Goal: Task Accomplishment & Management: Contribute content

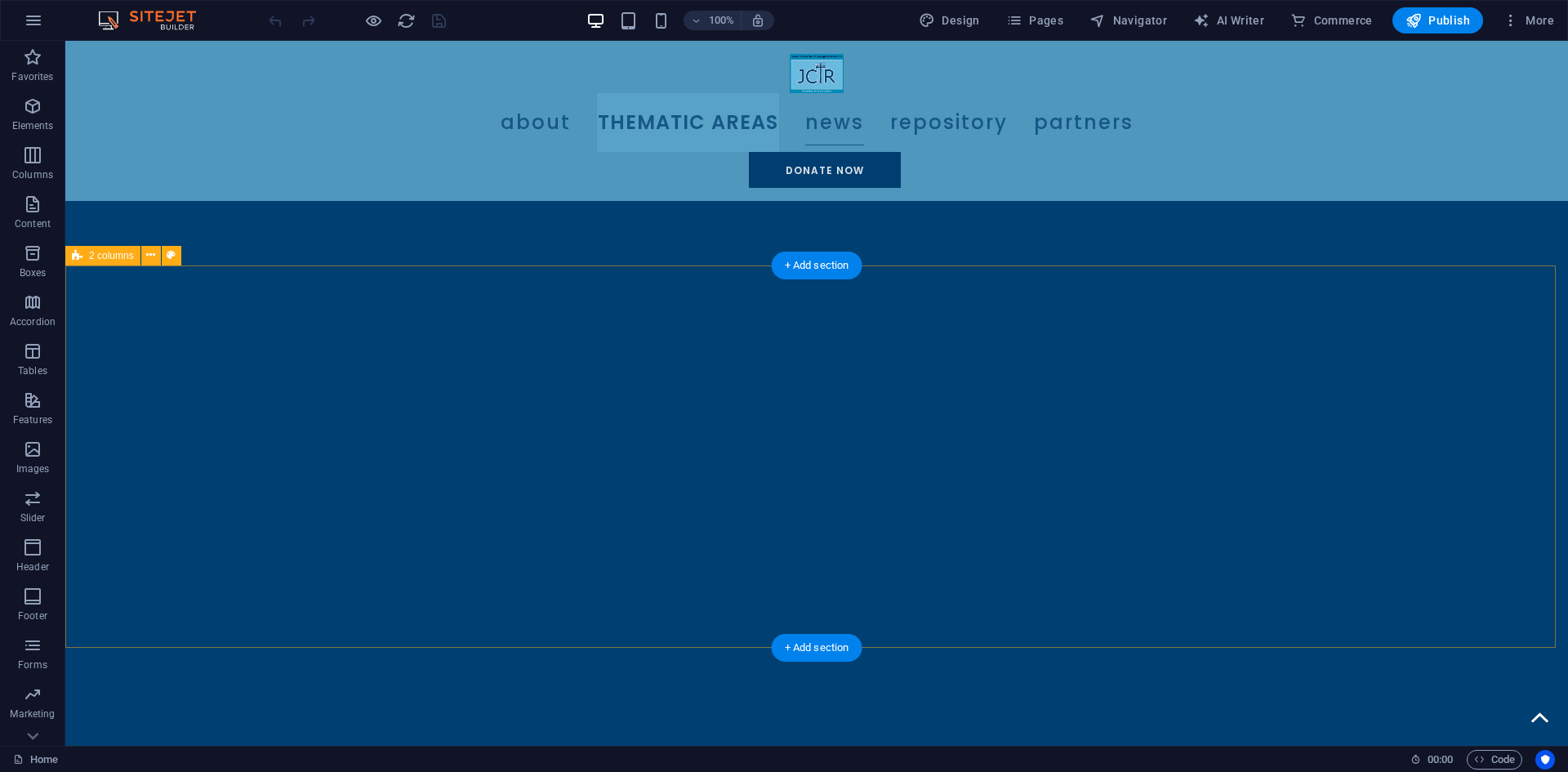
scroll to position [1307, 0]
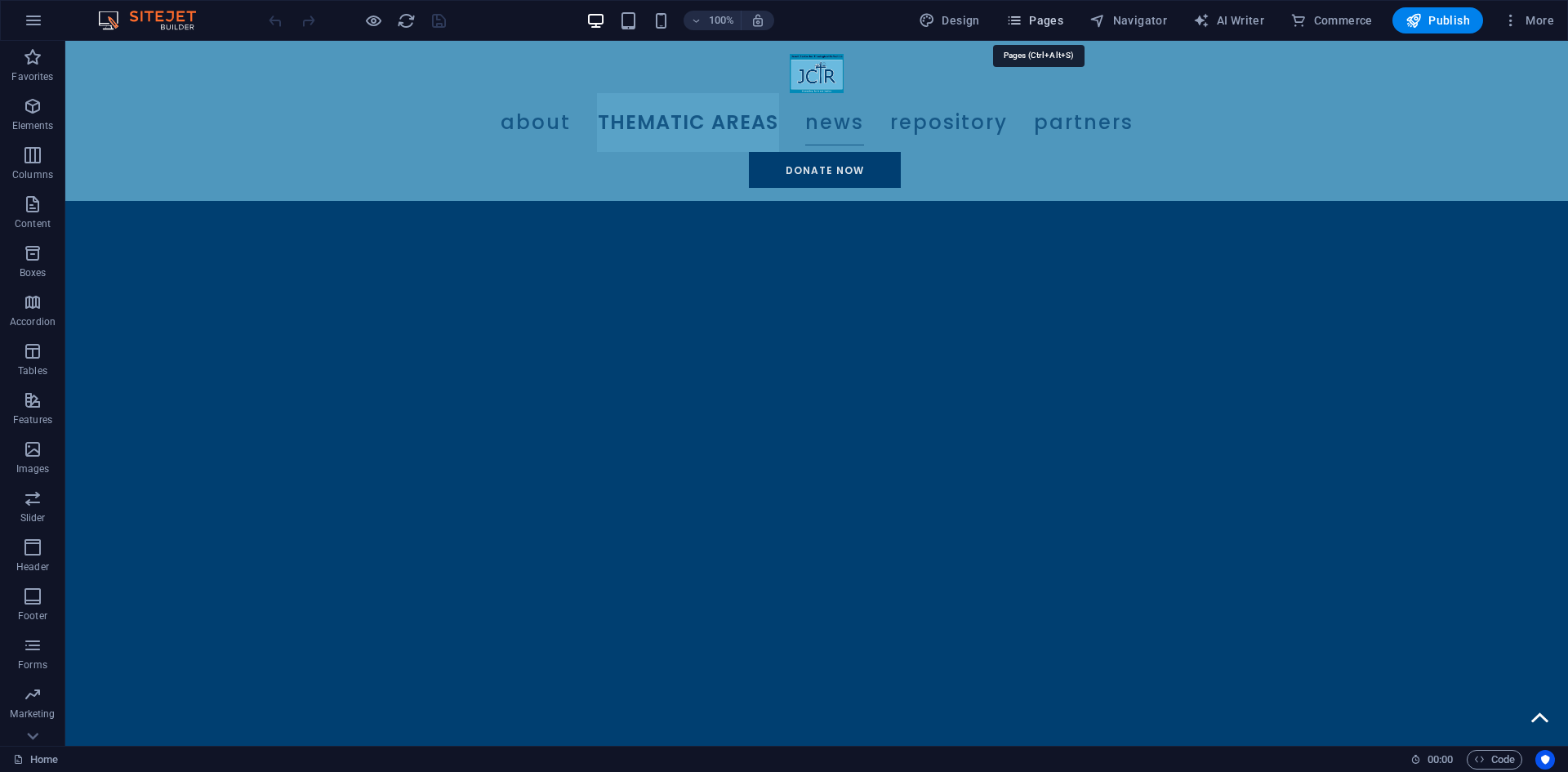
click at [1044, 16] on span "Pages" at bounding box center [1035, 20] width 57 height 16
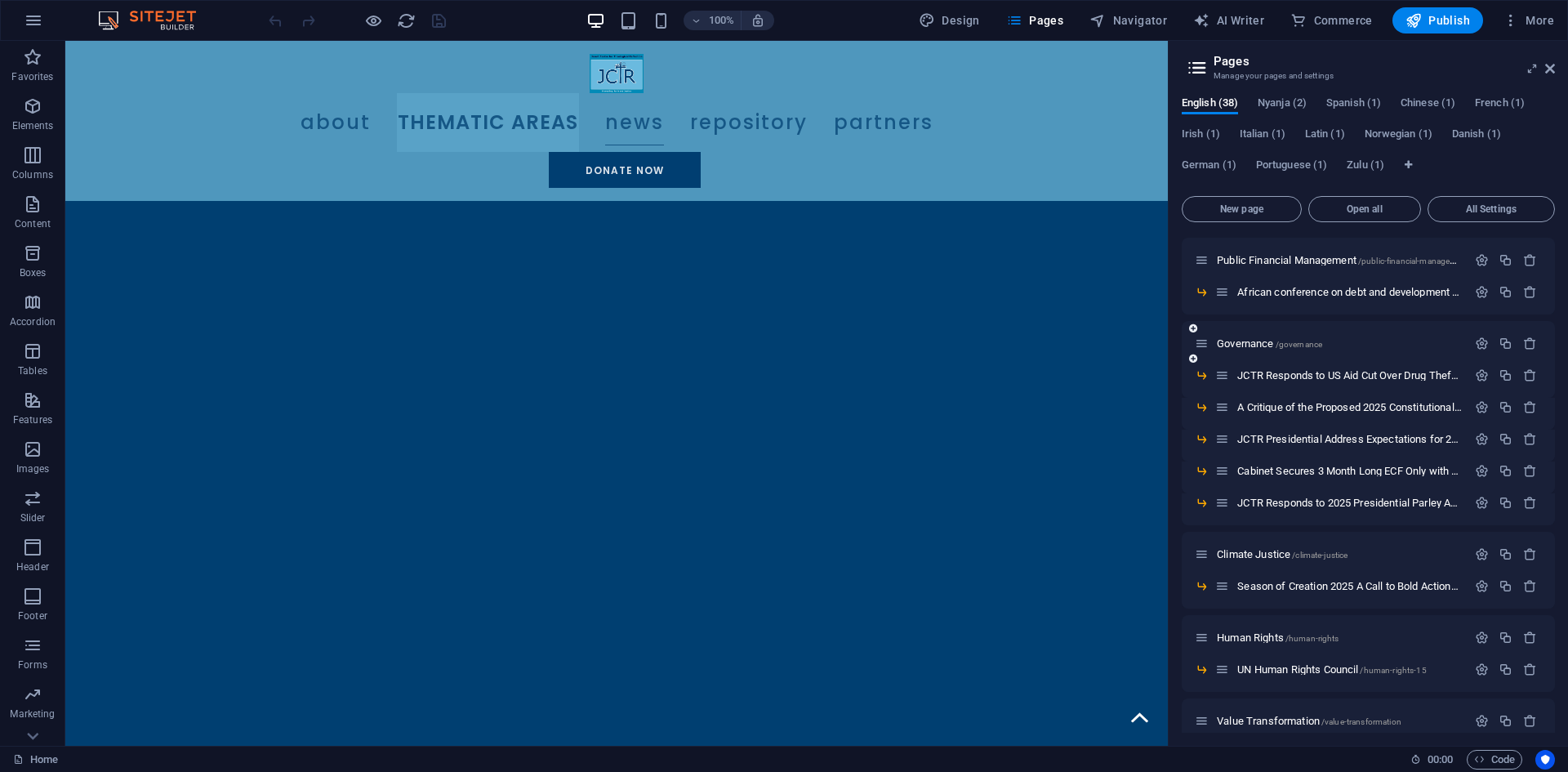
scroll to position [654, 0]
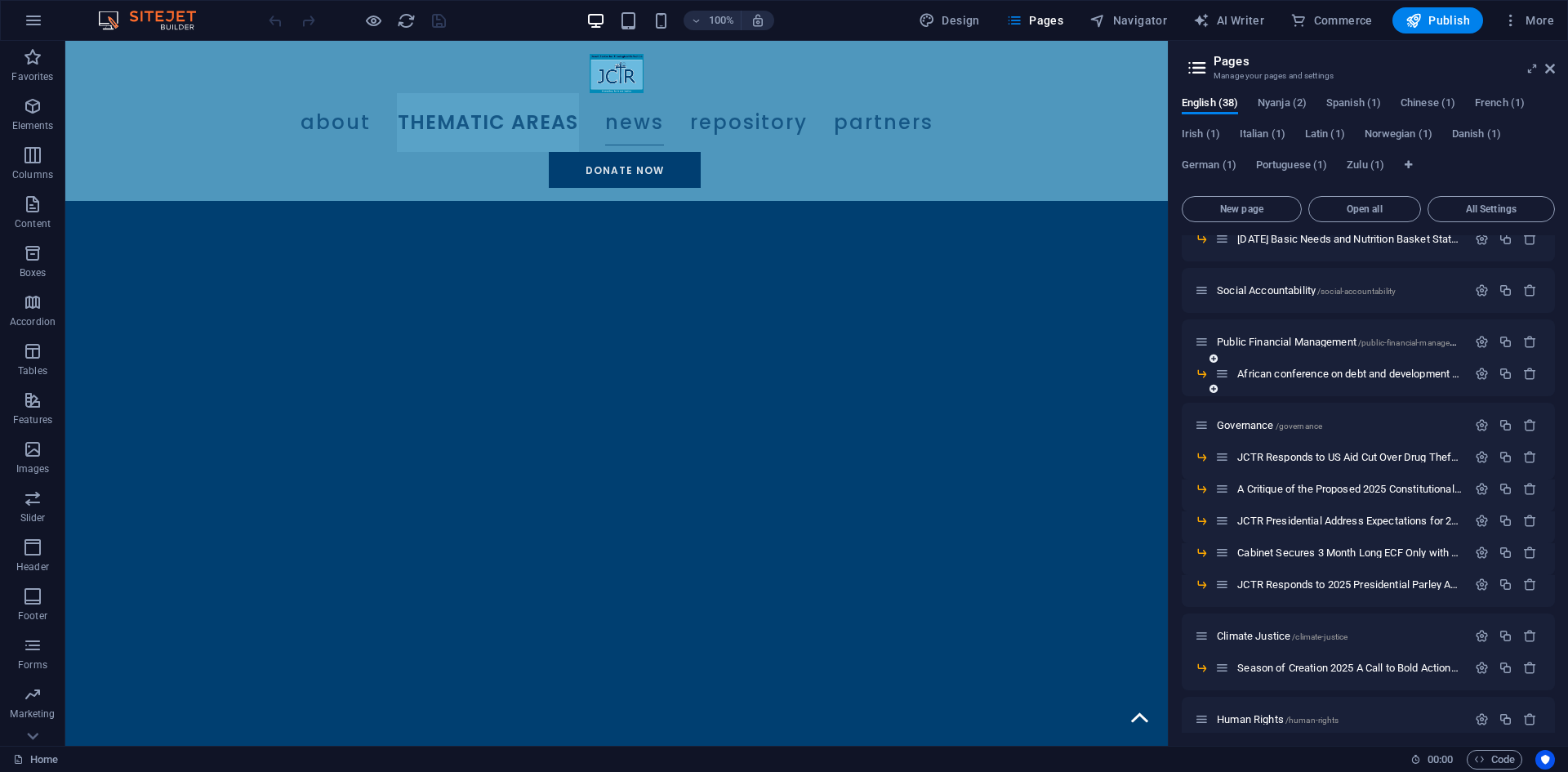
click at [1212, 386] on icon at bounding box center [1213, 388] width 9 height 10
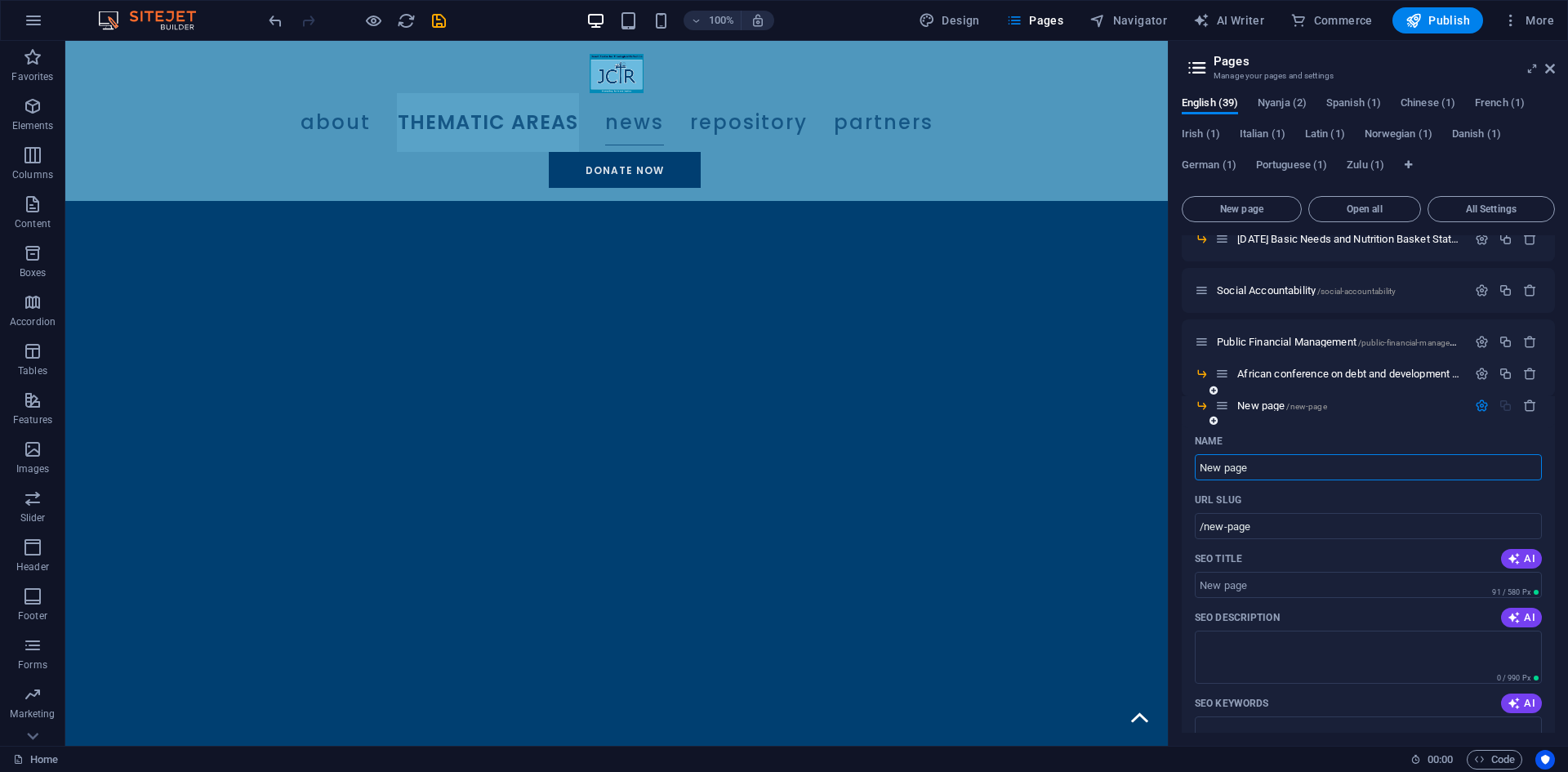
paste input "JCTR & CSPR Submission to the Planning and Budgeting Committe"
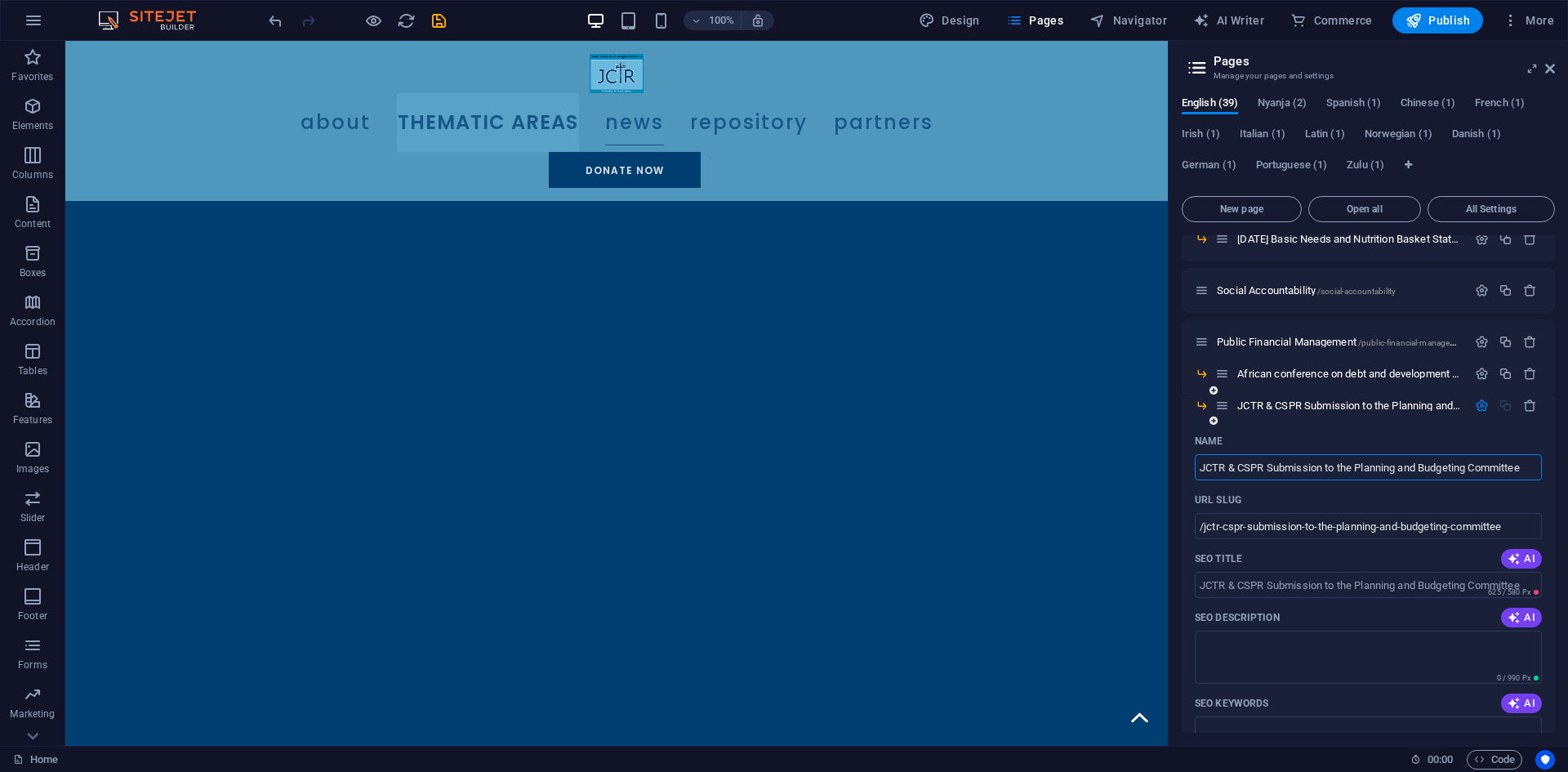
type input "JCTR & CSPR Submission to the Planning and Budgeting Committee"
type input "/jctr-cspr-submission-to-the-planning-and-budgeting-committee"
click at [1234, 469] on input "JCTR & CSPR Submission to the Planning and Budgeting Committee" at bounding box center [1369, 467] width 347 height 26
click at [1518, 468] on input "JCTR CSPR Submission to the Planning and Budgeting Committee" at bounding box center [1369, 467] width 347 height 26
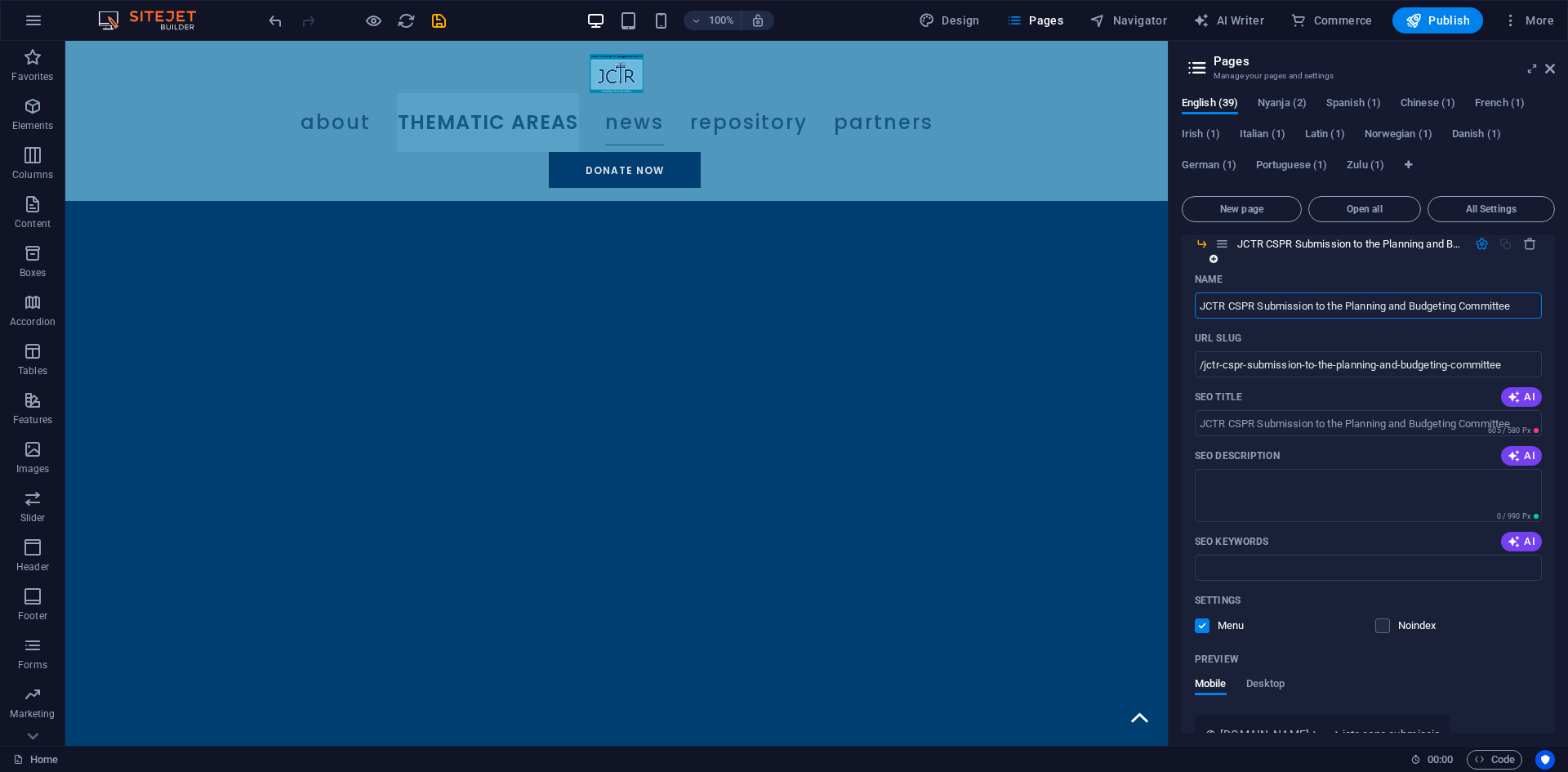
scroll to position [817, 0]
type input "JCTR CSPR Submission to the Planning and Budgeting Committee"
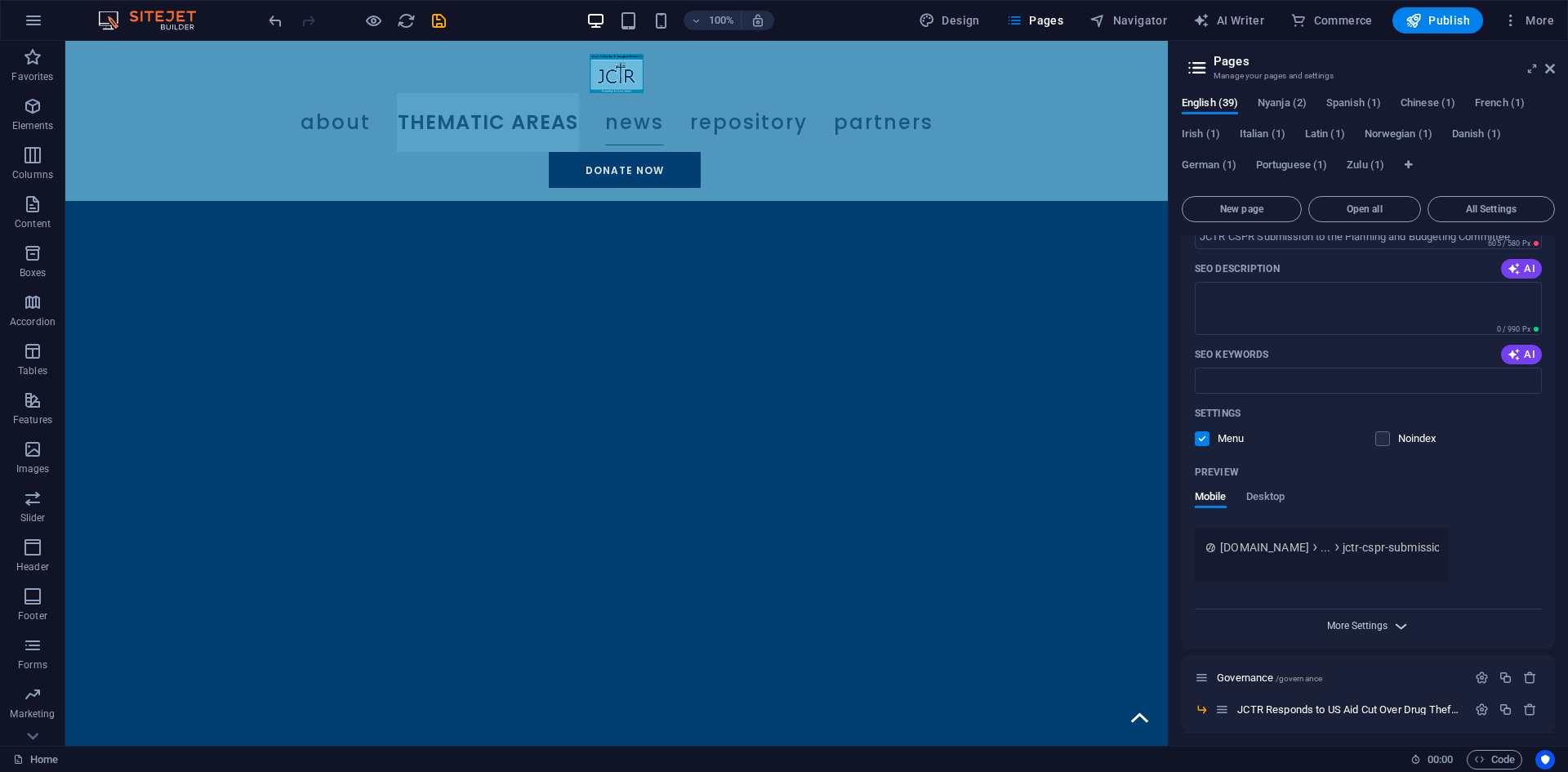
scroll to position [1062, 0]
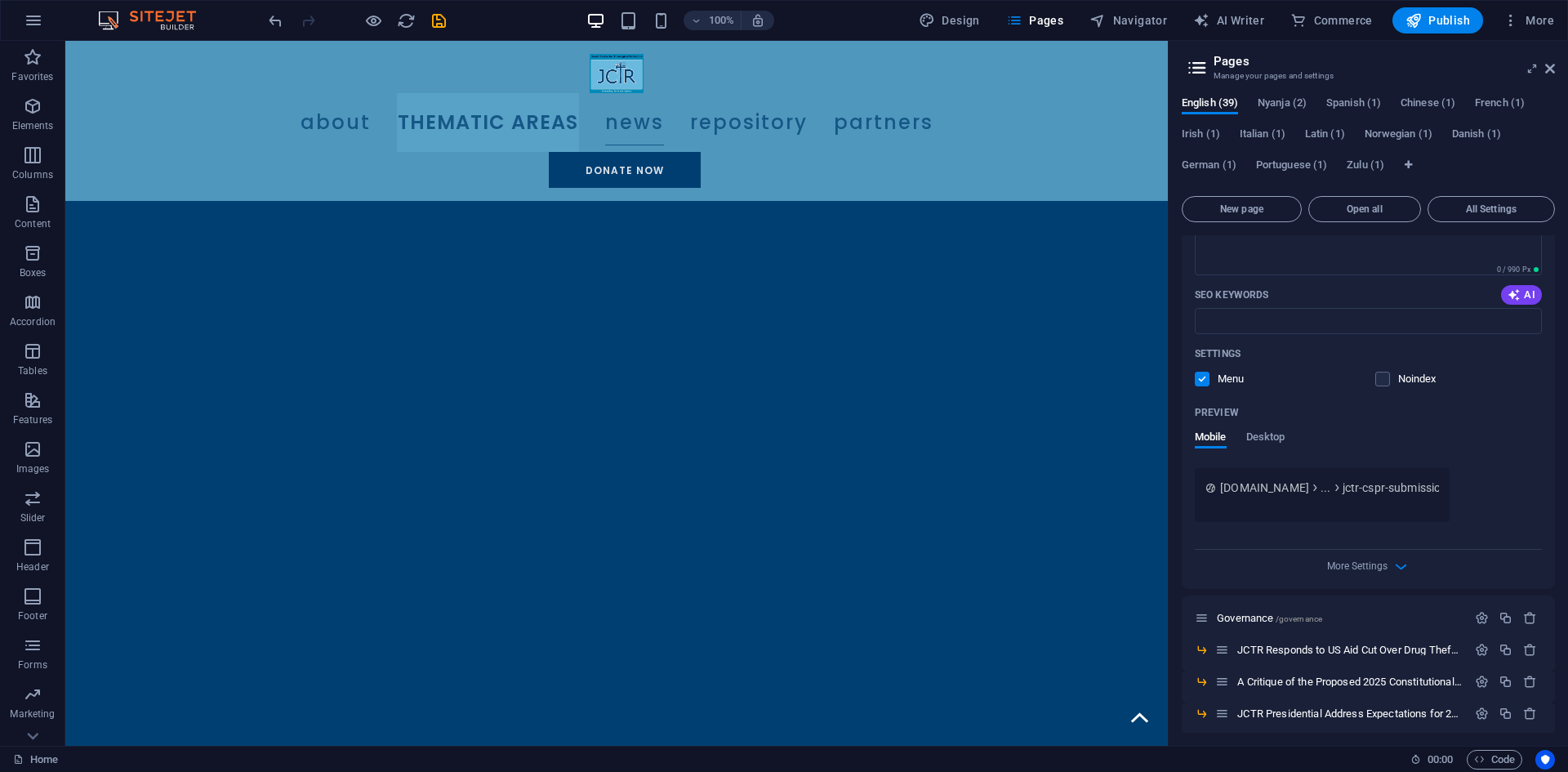
click at [1380, 558] on div "More Settings" at bounding box center [1369, 562] width 347 height 26
click at [1381, 562] on span "More Settings" at bounding box center [1356, 566] width 60 height 11
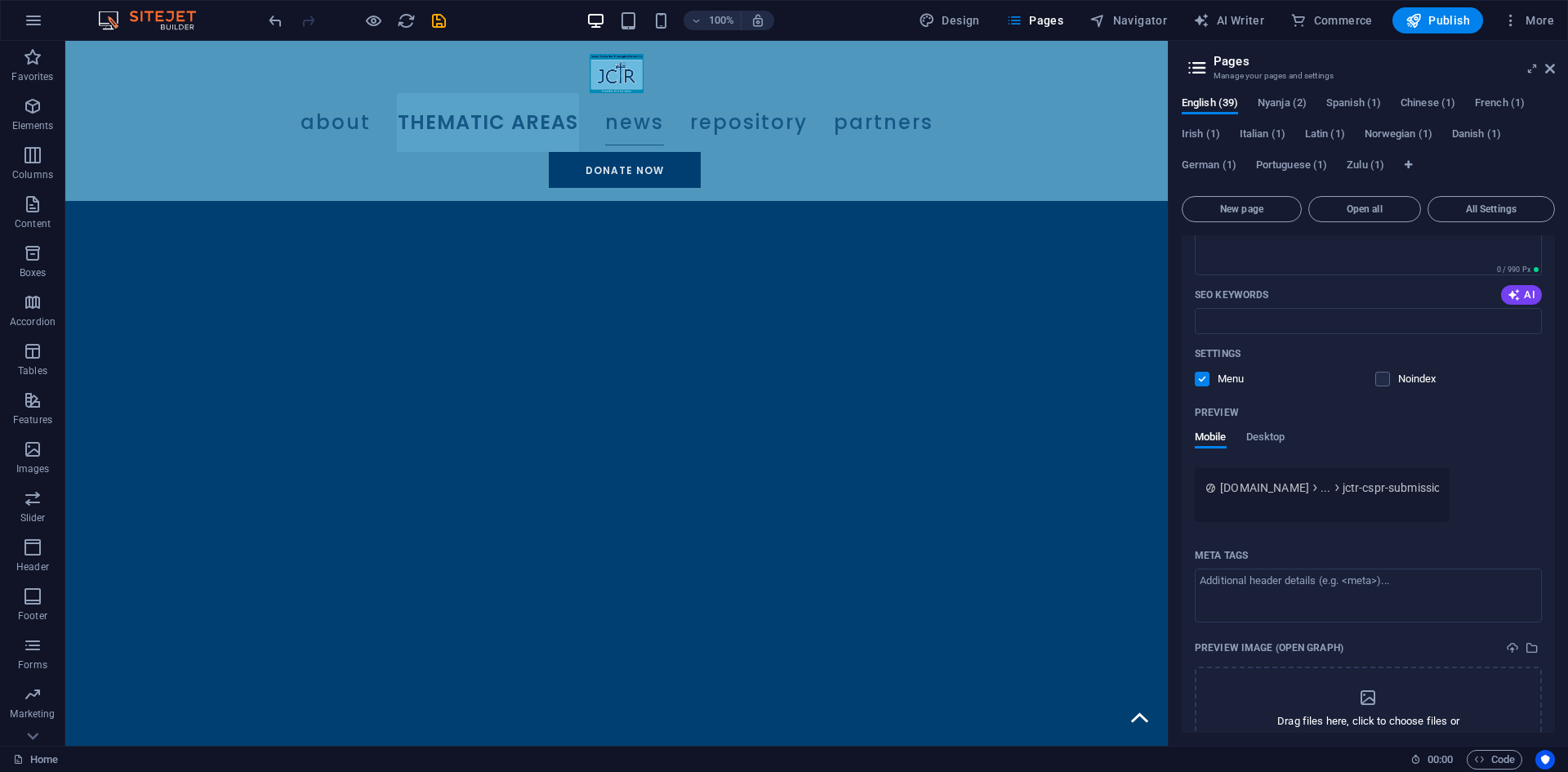
scroll to position [1307, 0]
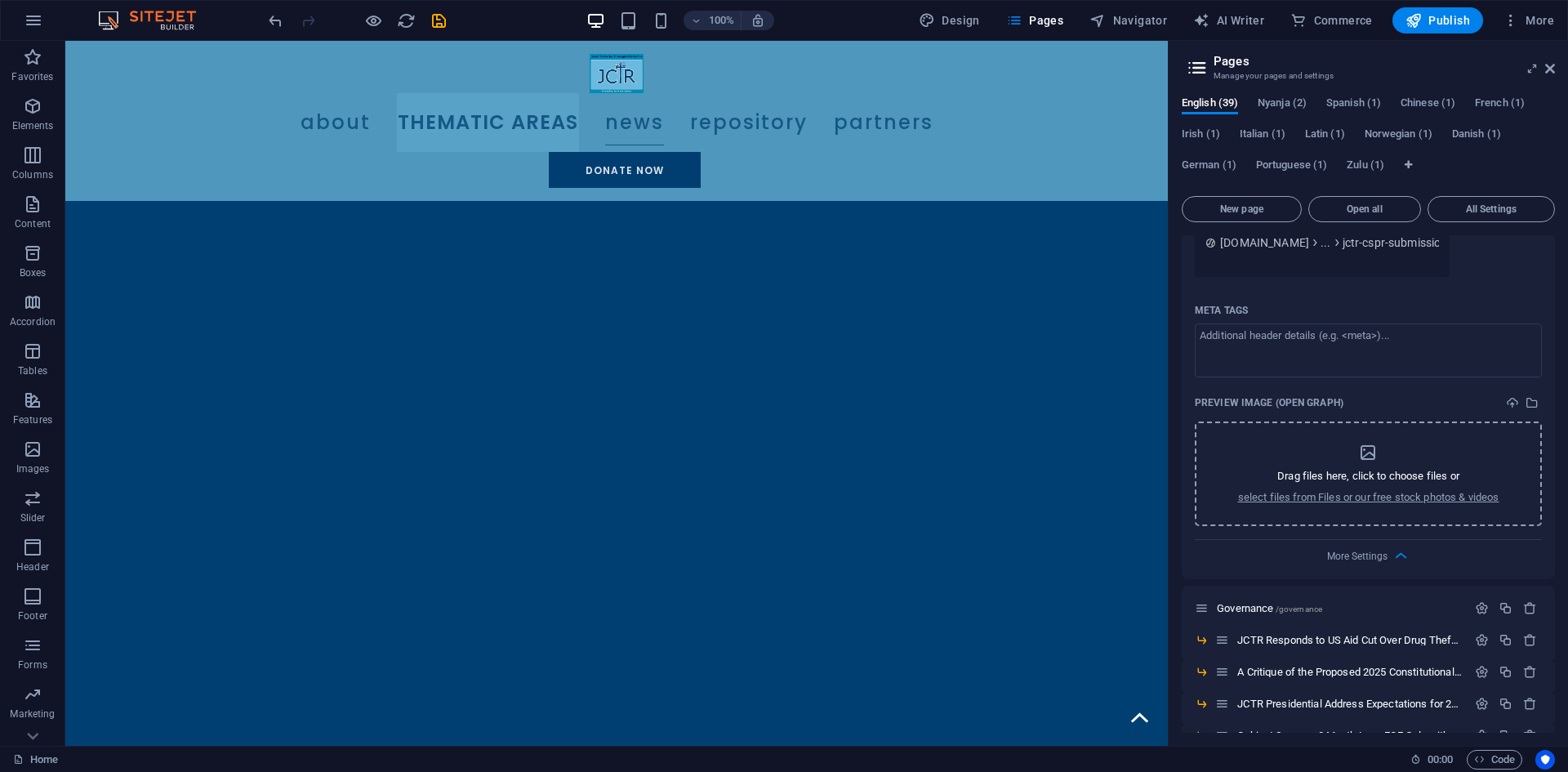
click at [1370, 473] on p "Drag files here, click to choose files or" at bounding box center [1368, 476] width 182 height 14
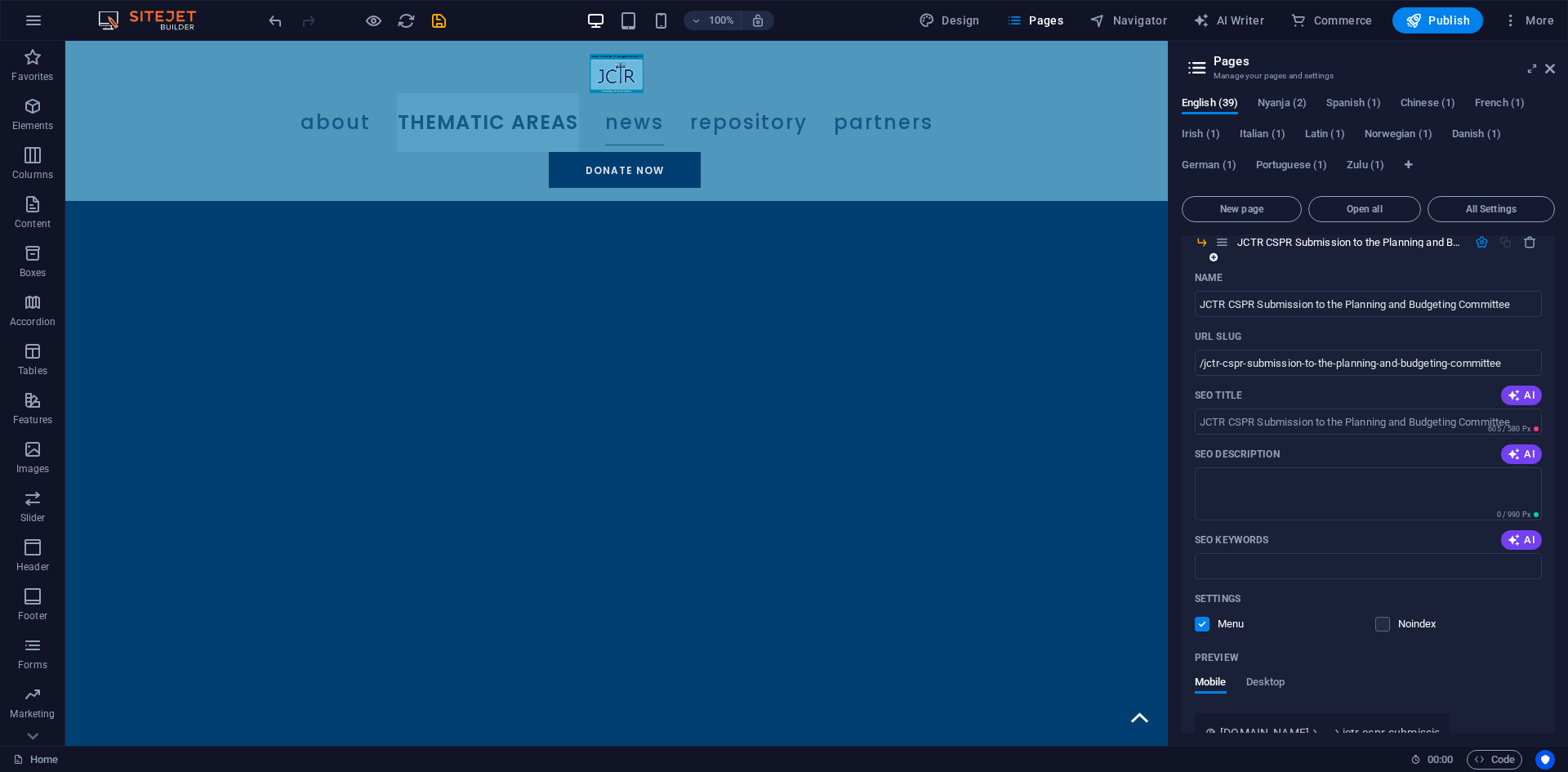
scroll to position [736, 0]
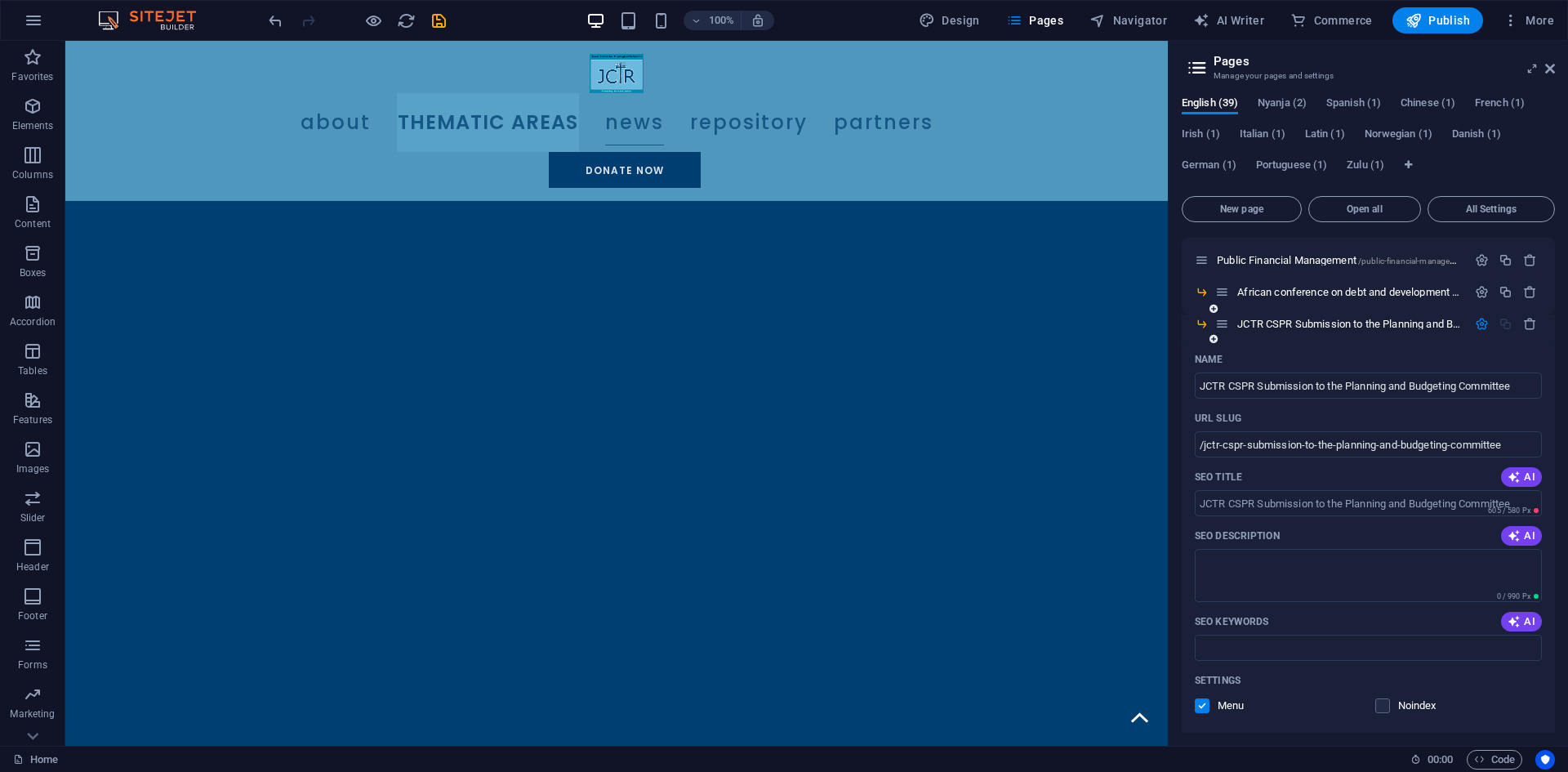
click at [1305, 318] on div "JCTR CSPR Submission to the Planning and Budgeting Committee /jctr-cspr-submiss…" at bounding box center [1341, 324] width 252 height 19
click at [1305, 319] on span "JCTR CSPR Submission to the Planning and Budgeting Committee /jctr-cspr-submiss…" at bounding box center [1513, 323] width 551 height 12
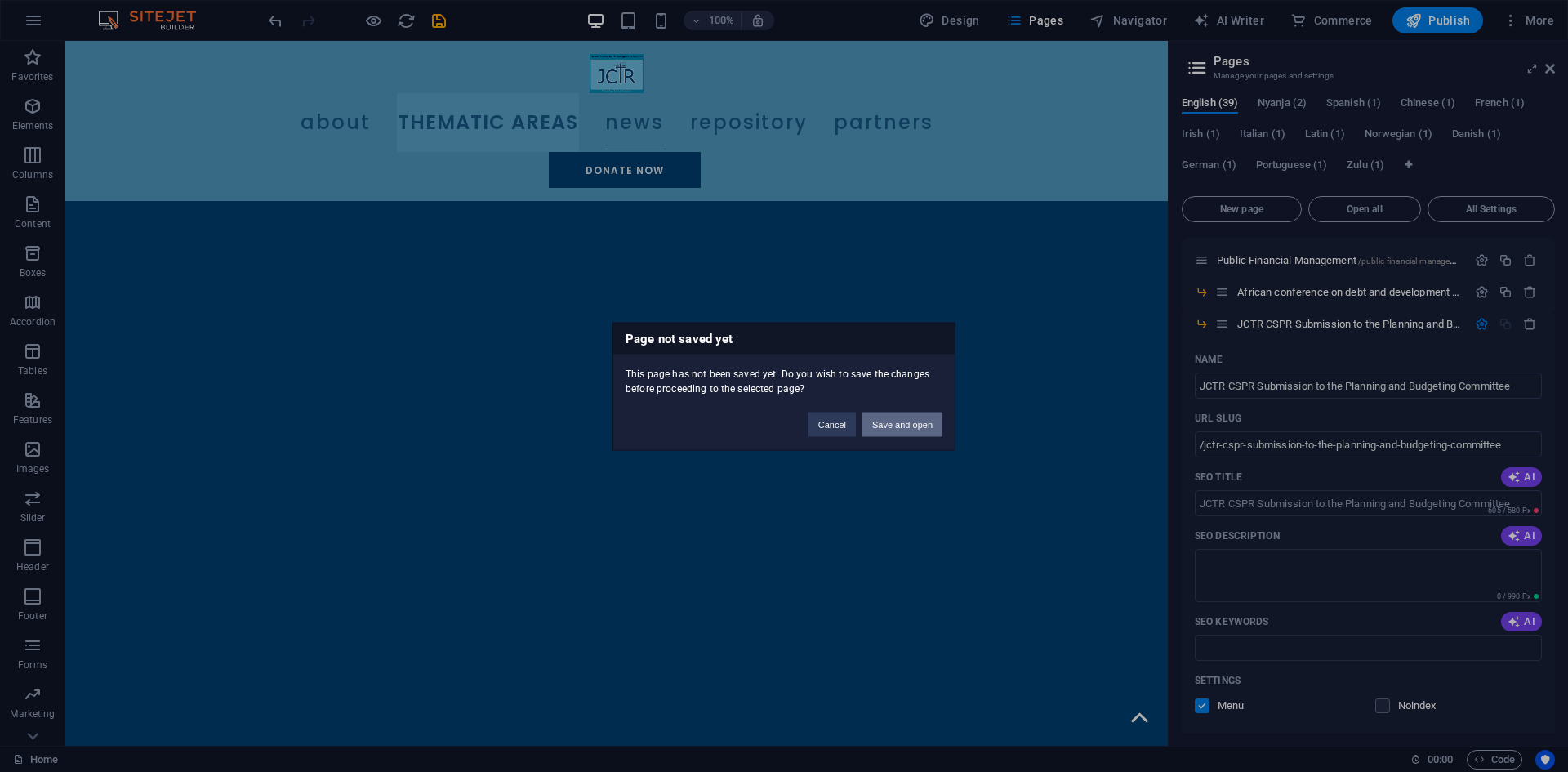
click at [929, 424] on button "Save and open" at bounding box center [902, 425] width 80 height 25
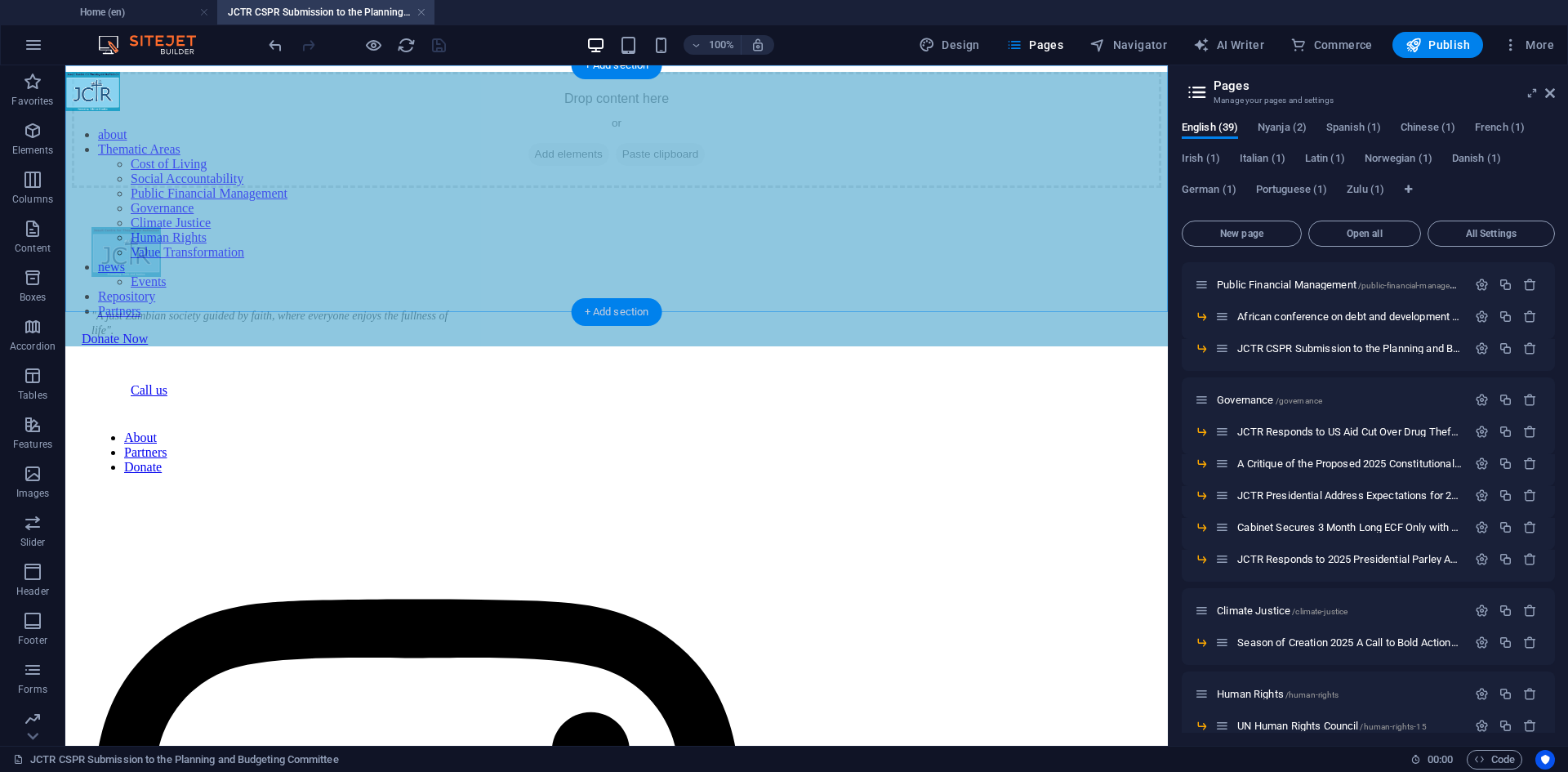
scroll to position [0, 0]
click at [557, 166] on span "Add elements" at bounding box center [568, 155] width 81 height 23
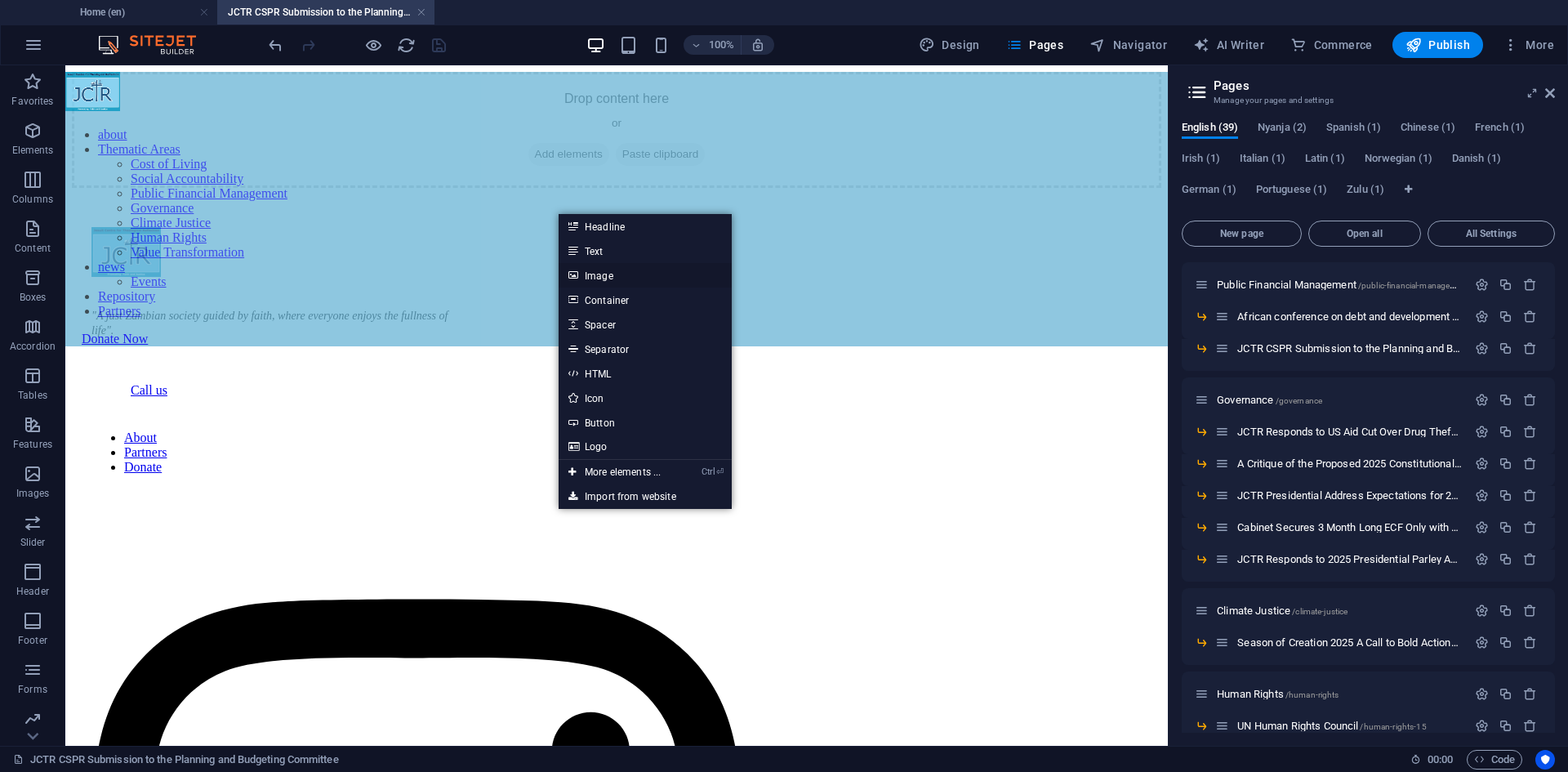
click at [593, 274] on link "Image" at bounding box center [646, 276] width 174 height 25
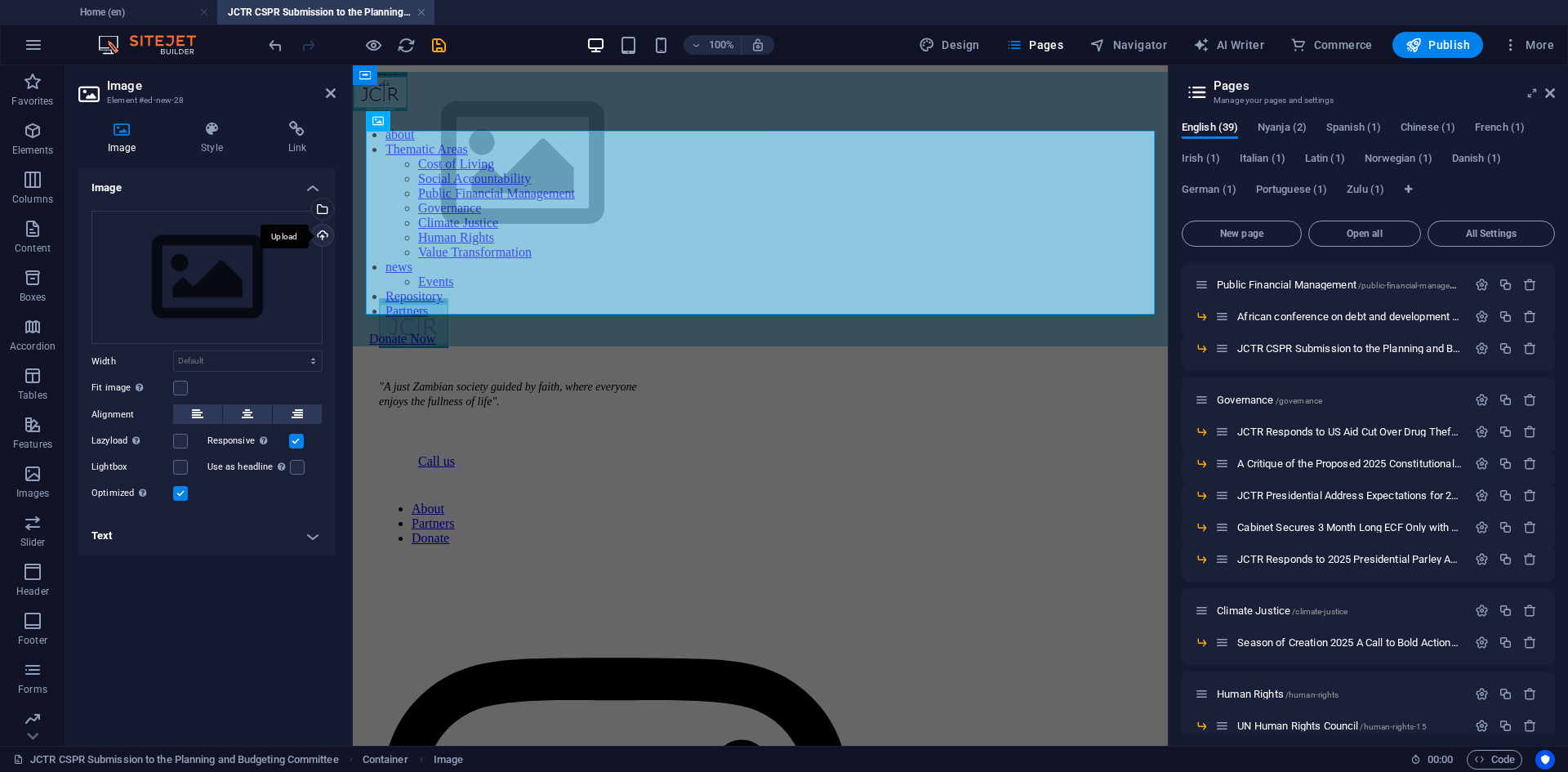
click at [321, 233] on div "Upload" at bounding box center [321, 237] width 25 height 25
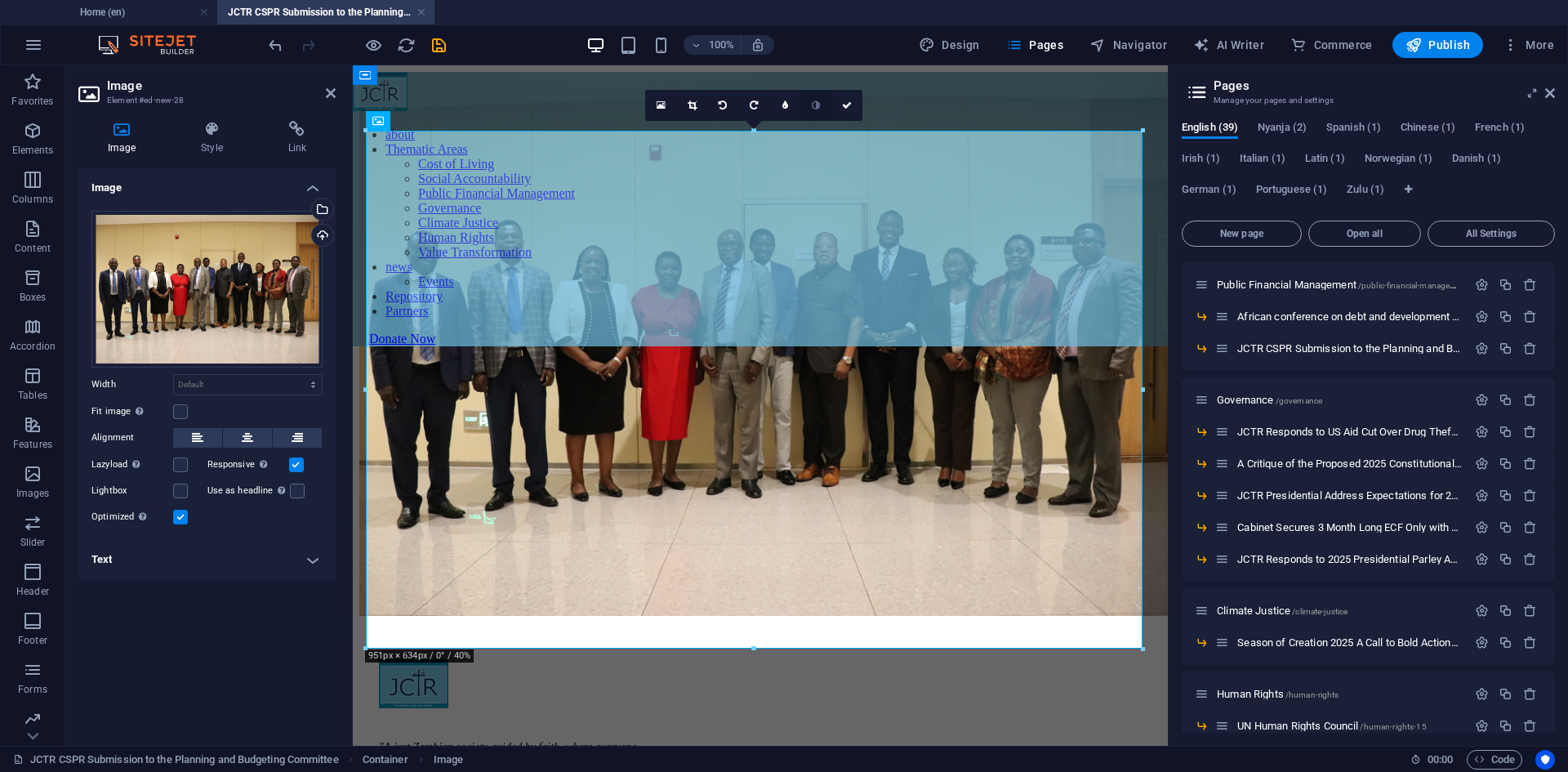
click at [818, 111] on link at bounding box center [815, 105] width 31 height 31
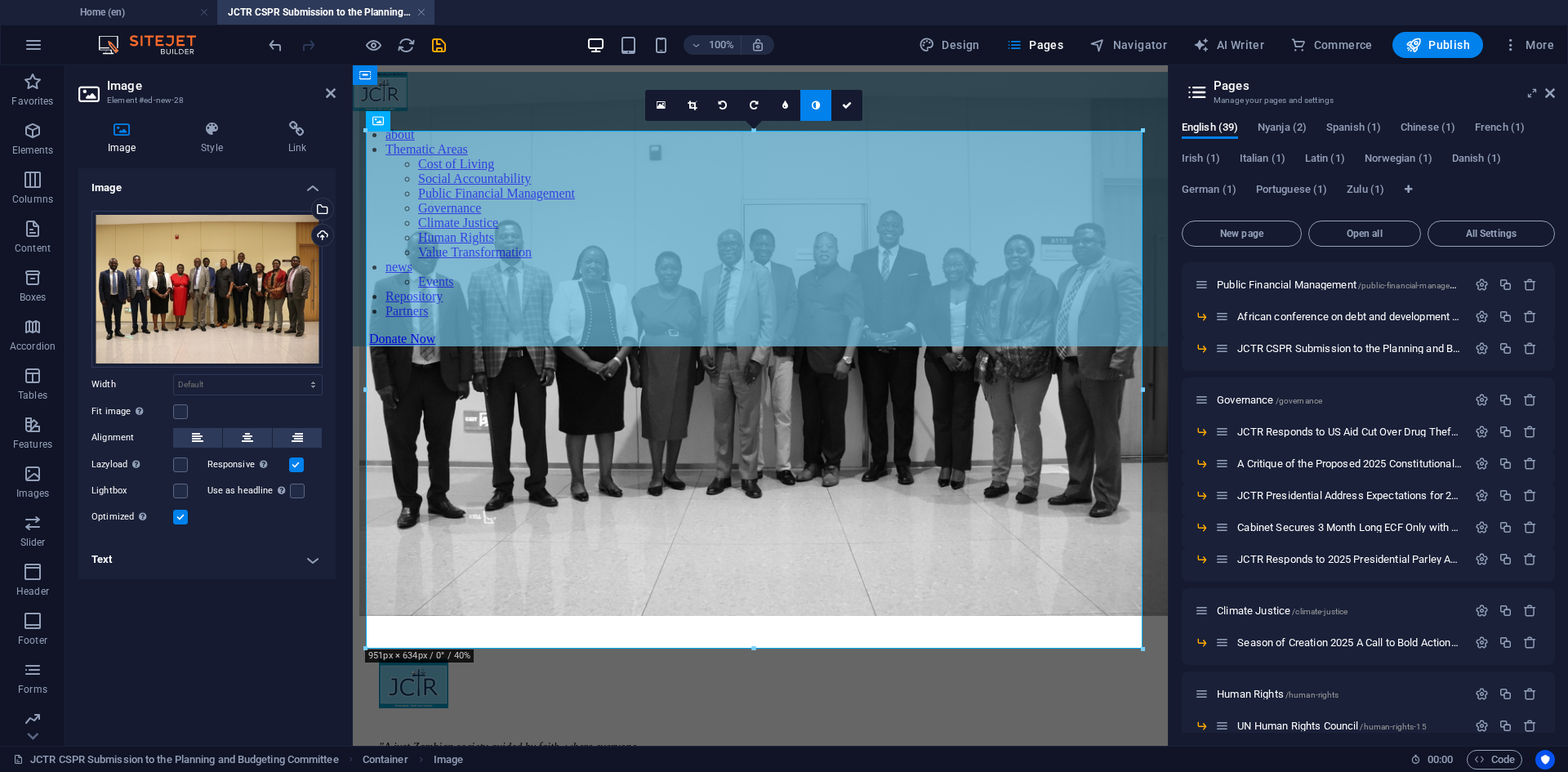
click at [816, 111] on link at bounding box center [815, 105] width 31 height 31
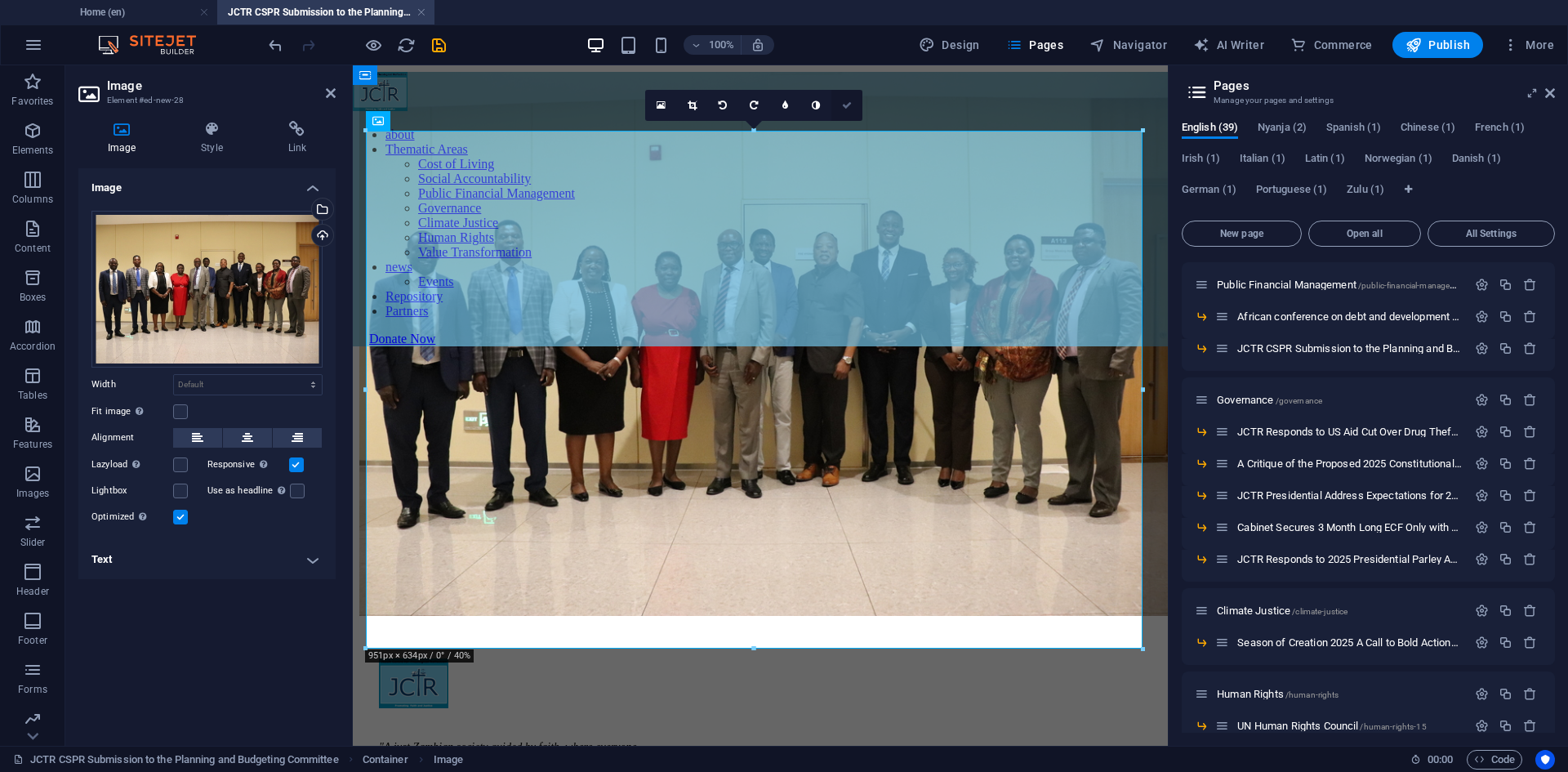
click at [850, 106] on icon at bounding box center [847, 105] width 10 height 10
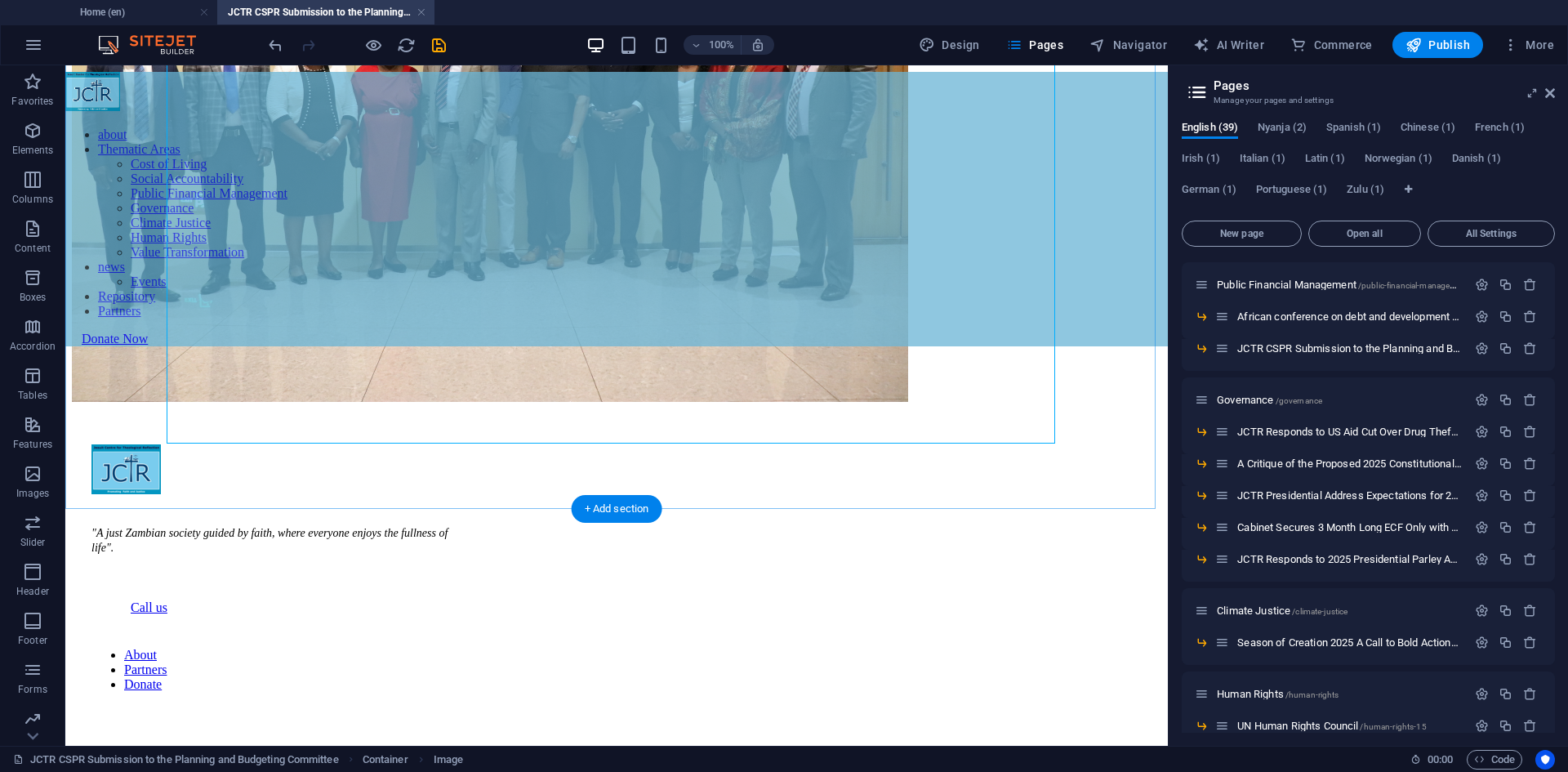
scroll to position [245, 0]
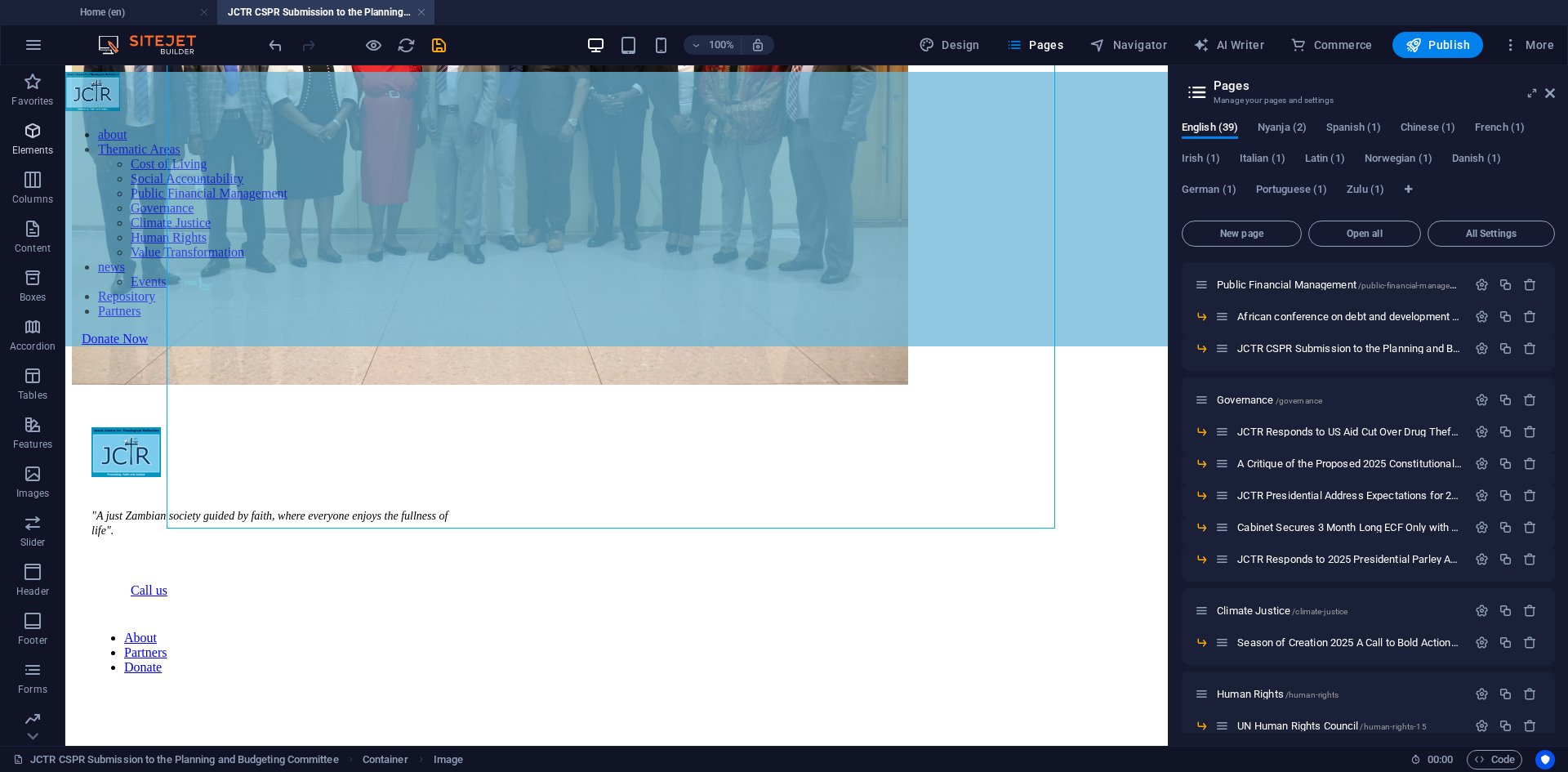
click at [31, 148] on p "Elements" at bounding box center [33, 151] width 42 height 13
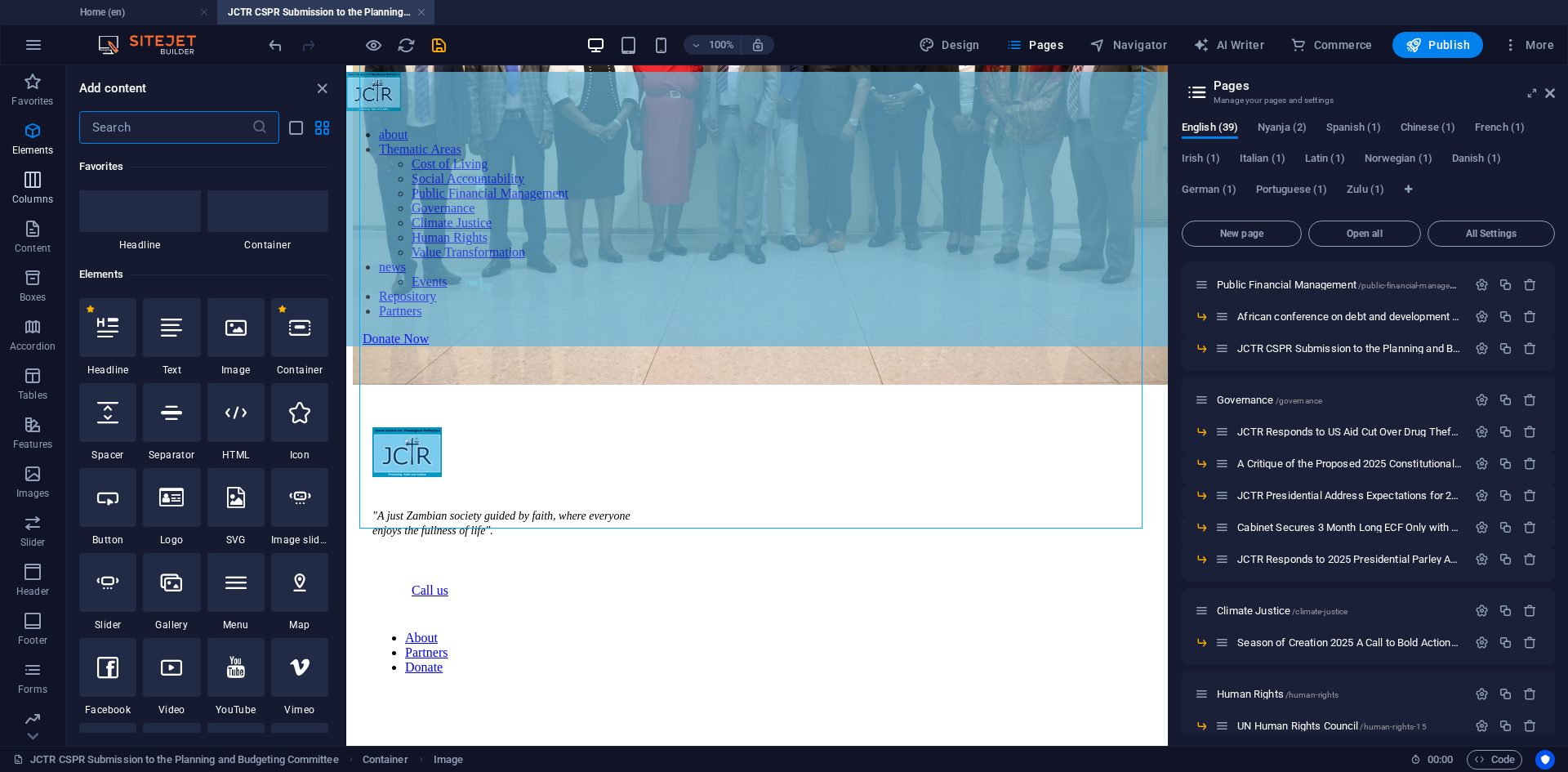
scroll to position [174, 0]
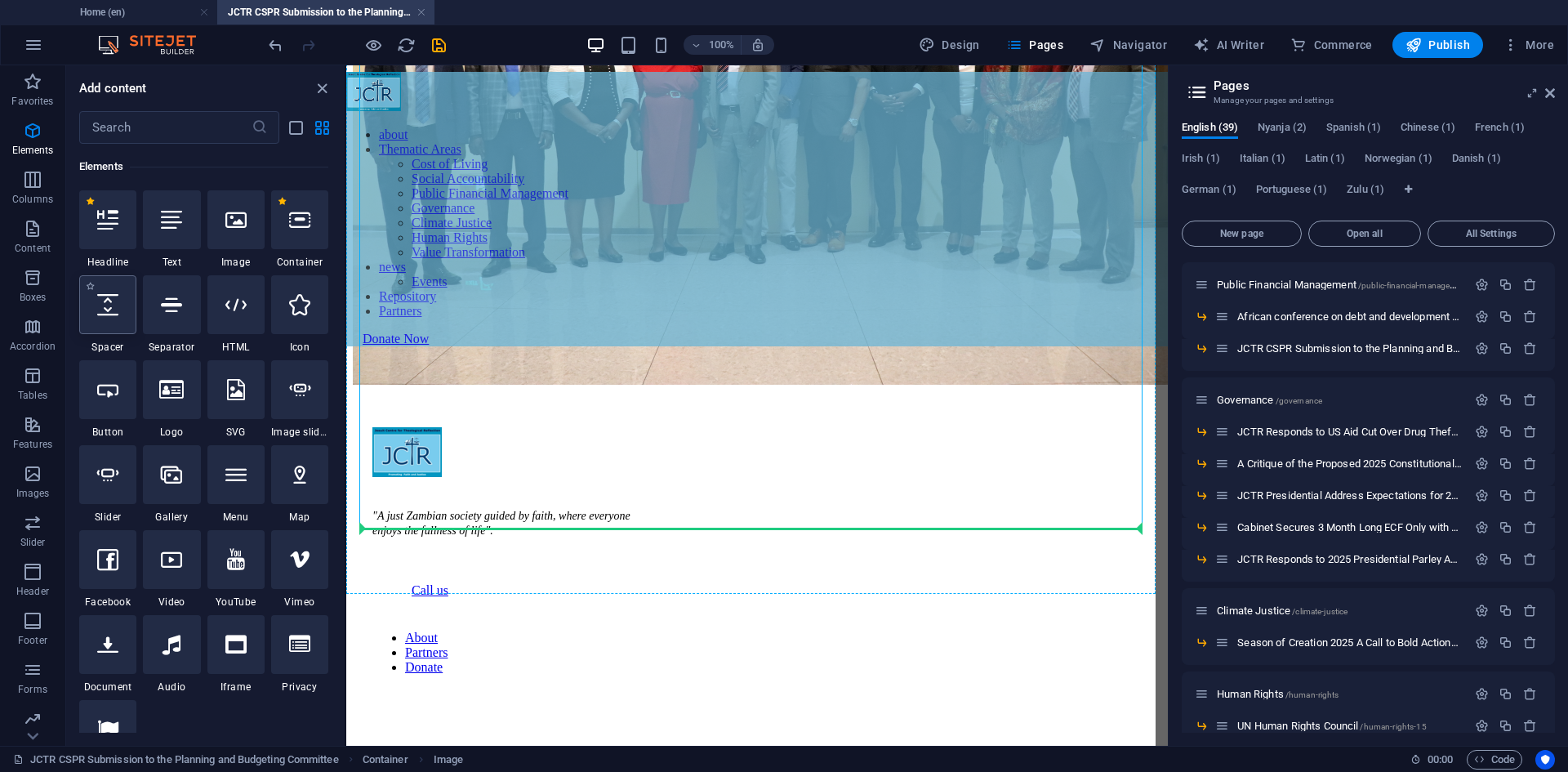
select select "px"
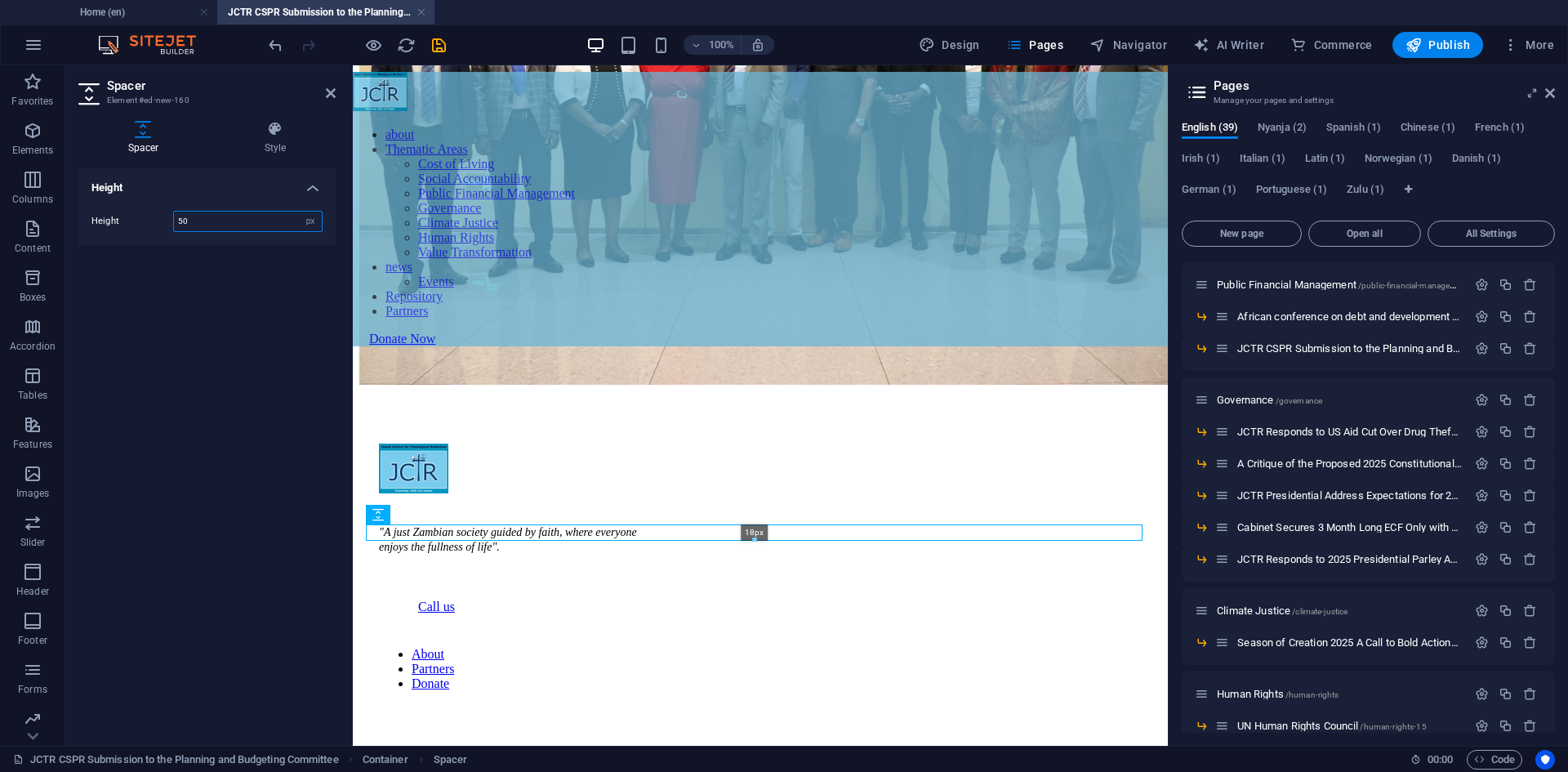
drag, startPoint x: 757, startPoint y: 566, endPoint x: 393, endPoint y: 482, distance: 373.6
click at [759, 540] on div at bounding box center [753, 540] width 775 height 6
type input "18"
click at [32, 193] on p "Columns" at bounding box center [32, 199] width 41 height 13
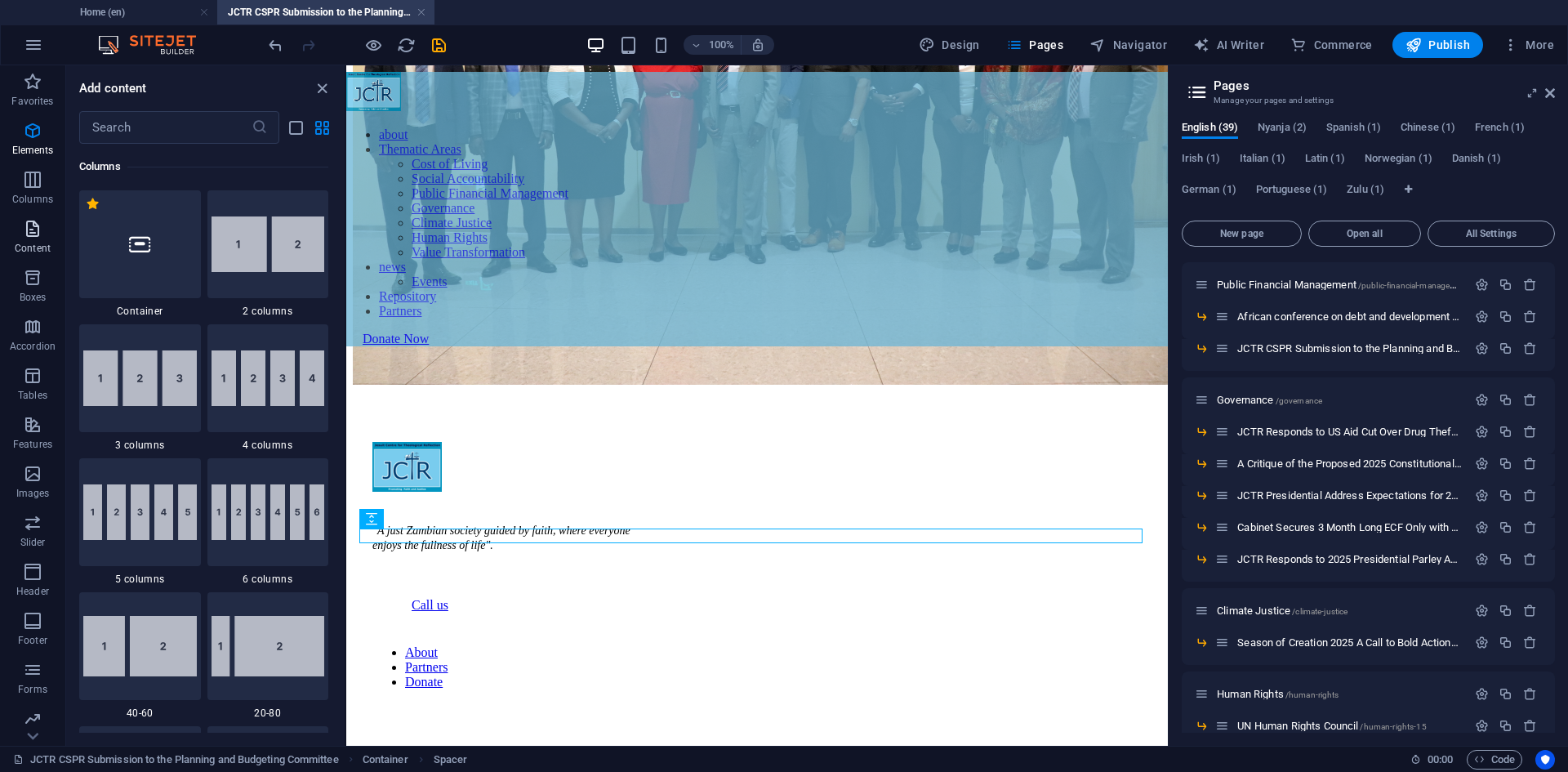
click at [30, 245] on p "Content" at bounding box center [32, 248] width 36 height 13
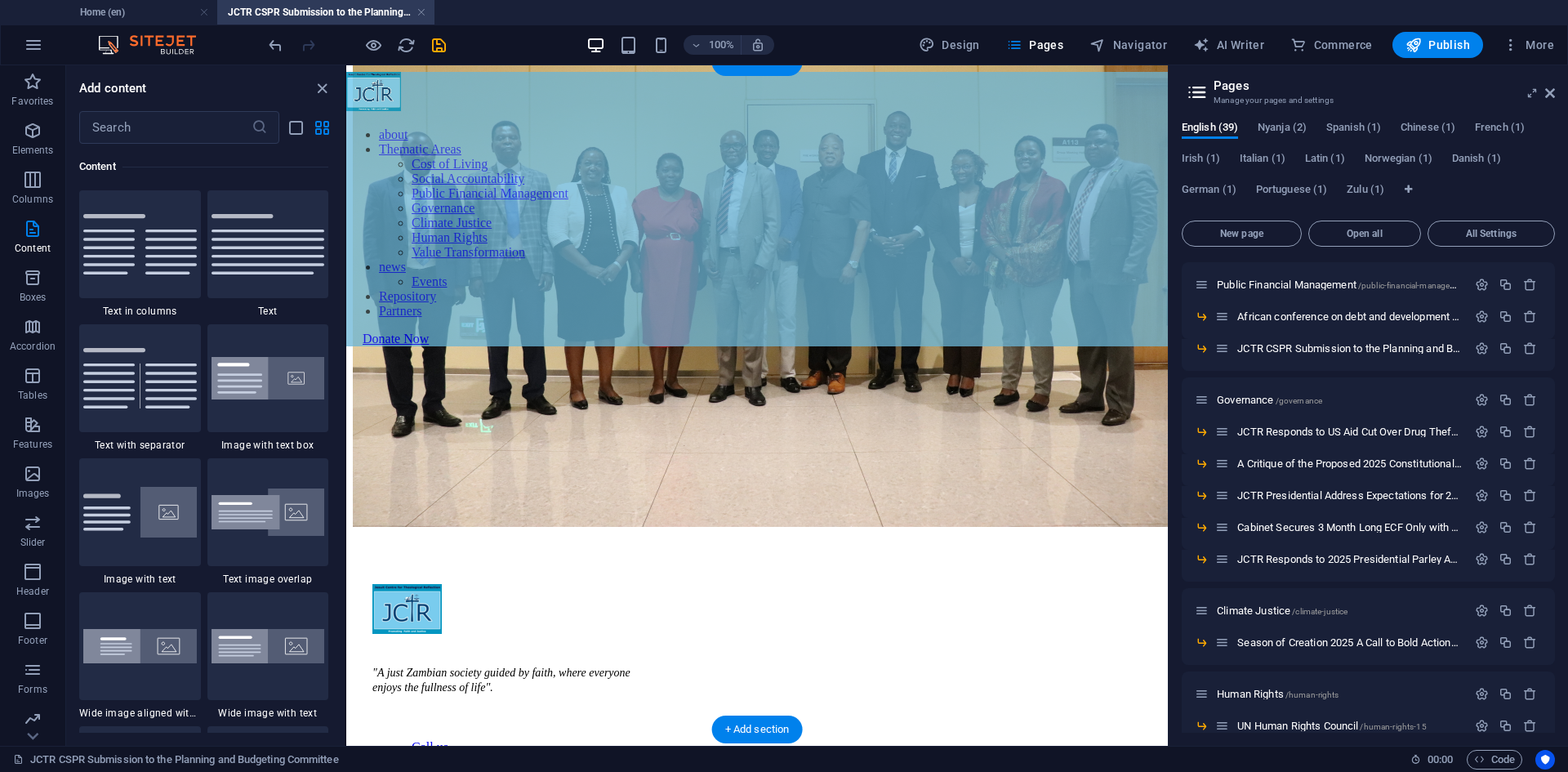
scroll to position [0, 0]
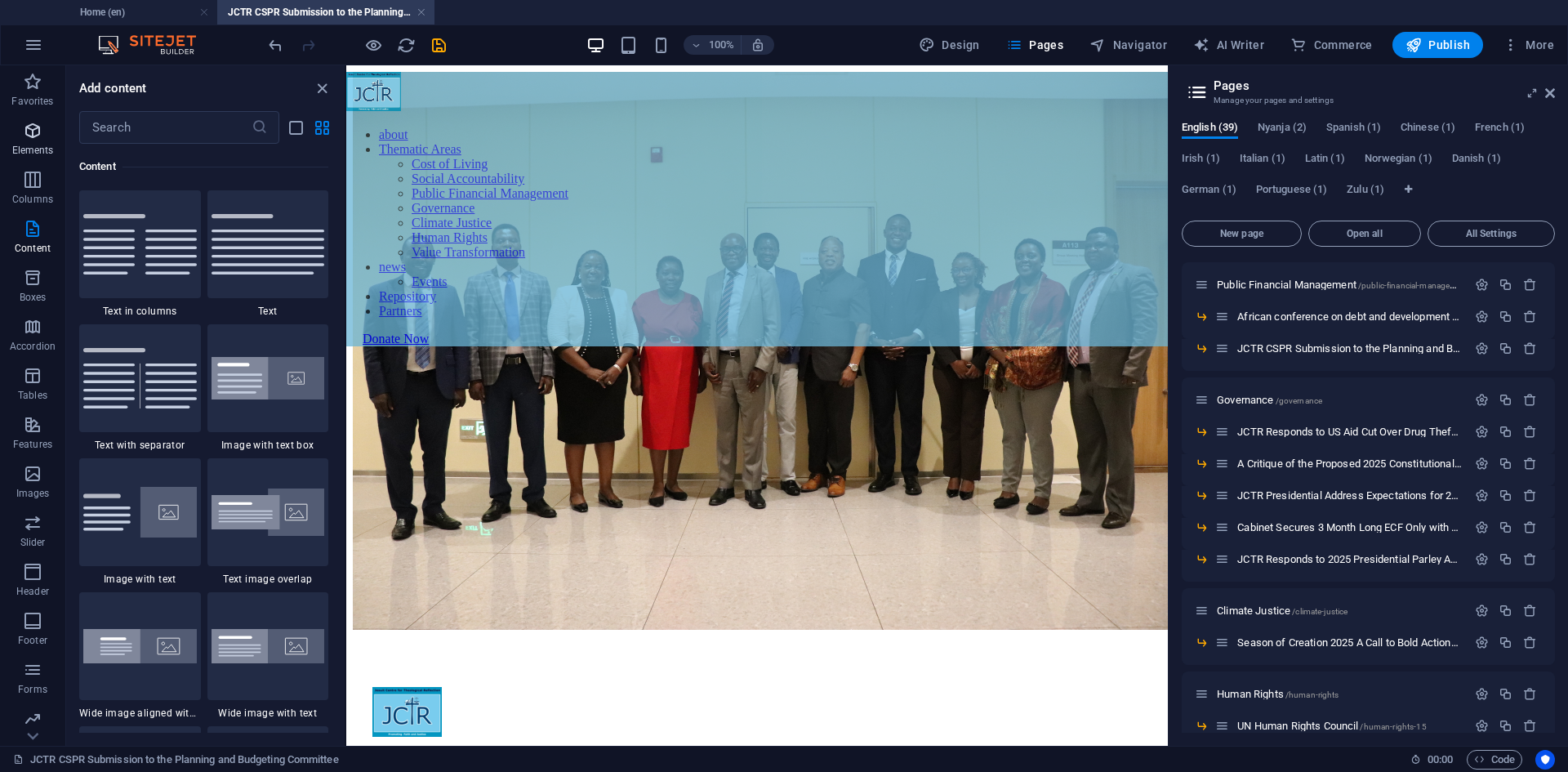
click at [26, 139] on icon "button" at bounding box center [32, 131] width 20 height 20
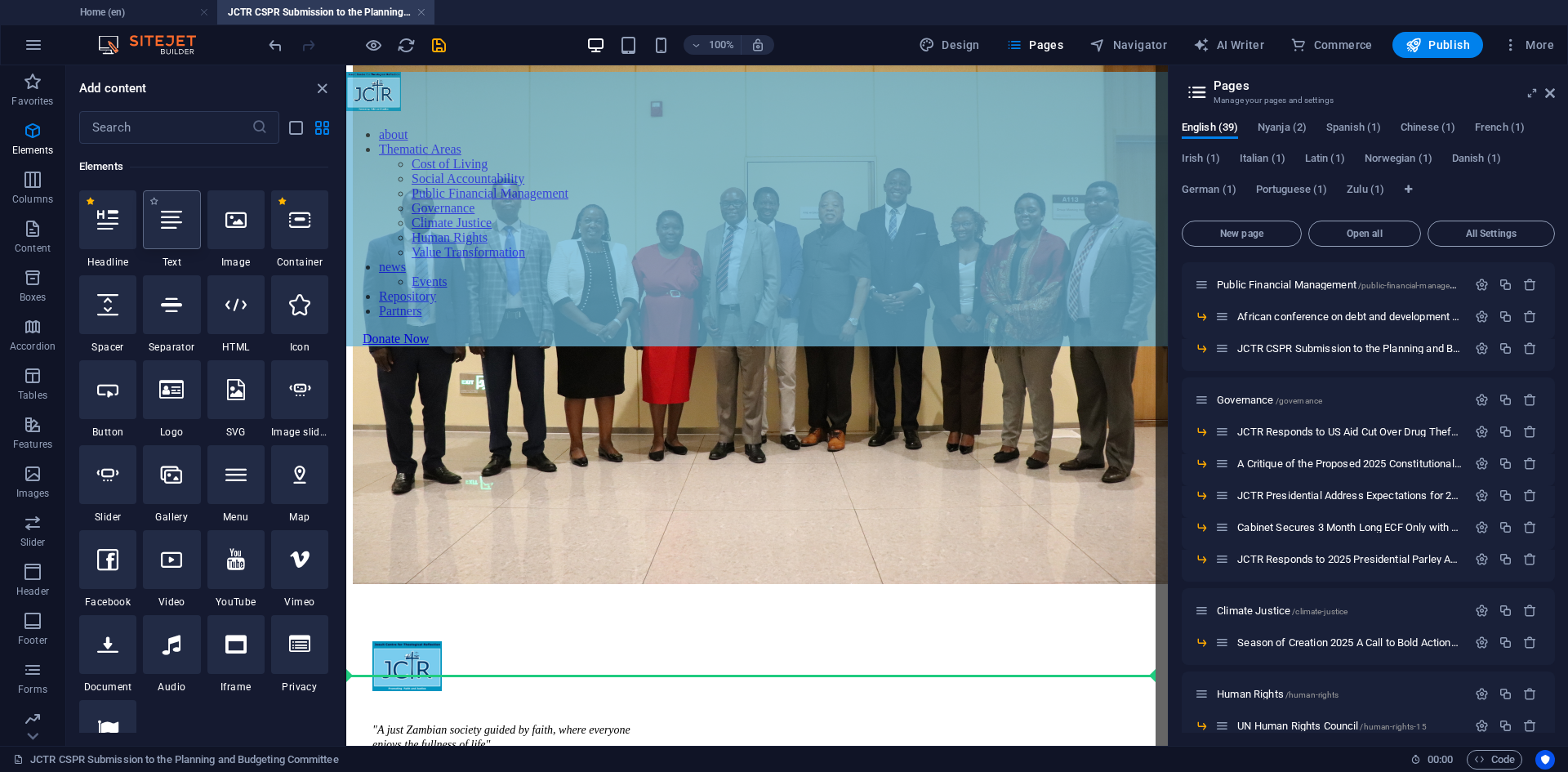
scroll to position [71, 0]
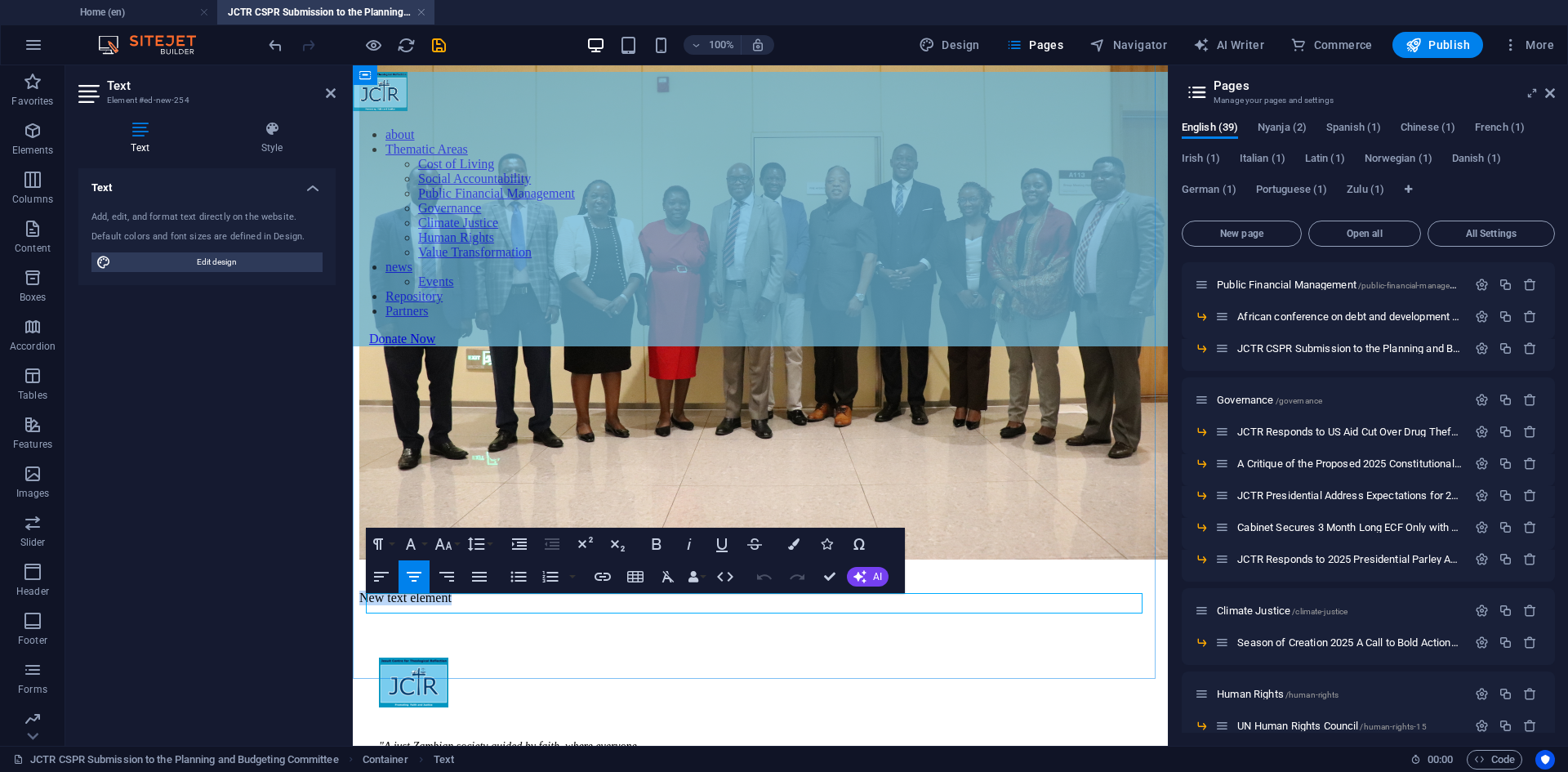
click at [776, 602] on p "New text element" at bounding box center [760, 597] width 802 height 14
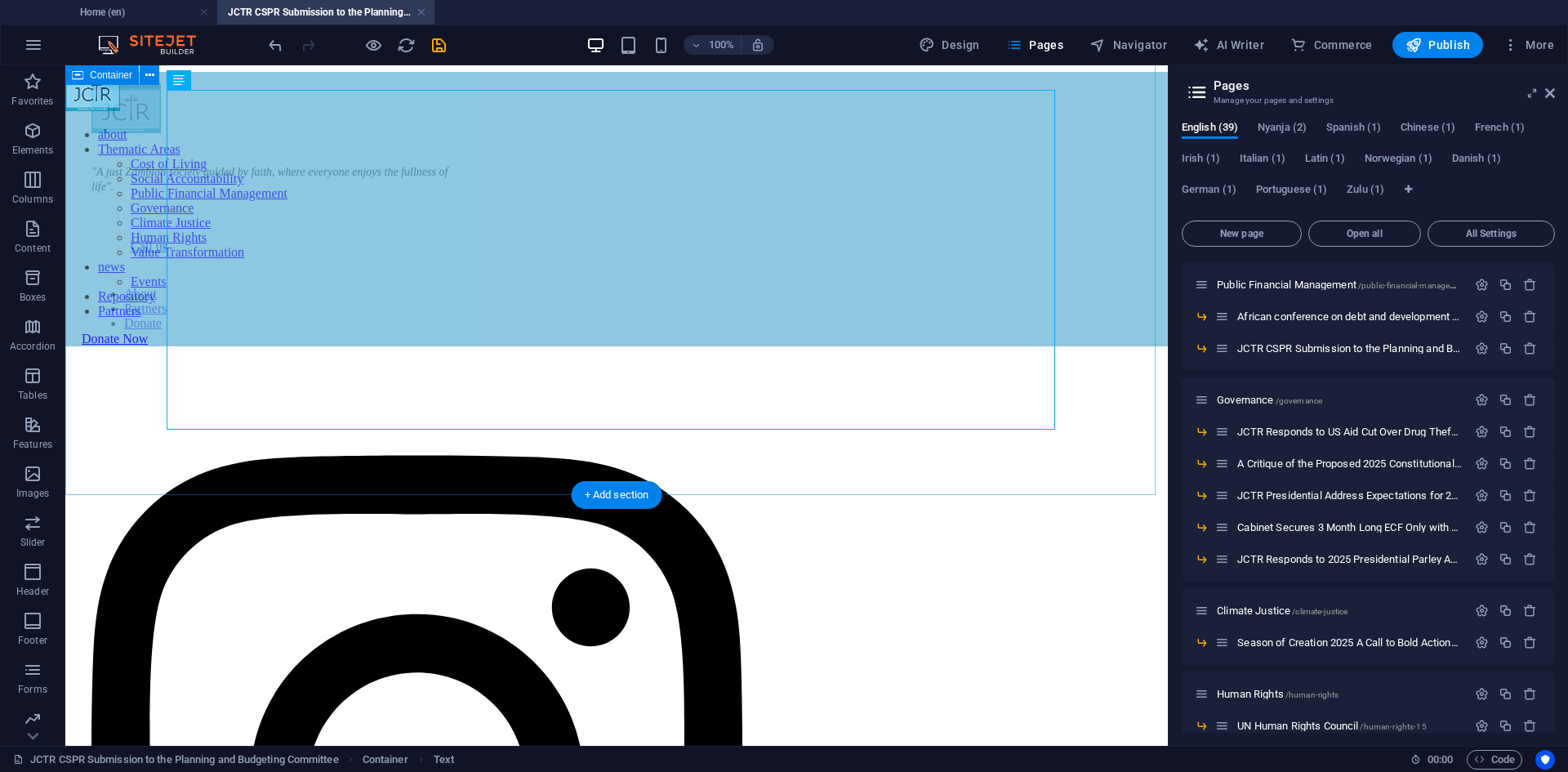
scroll to position [734, 0]
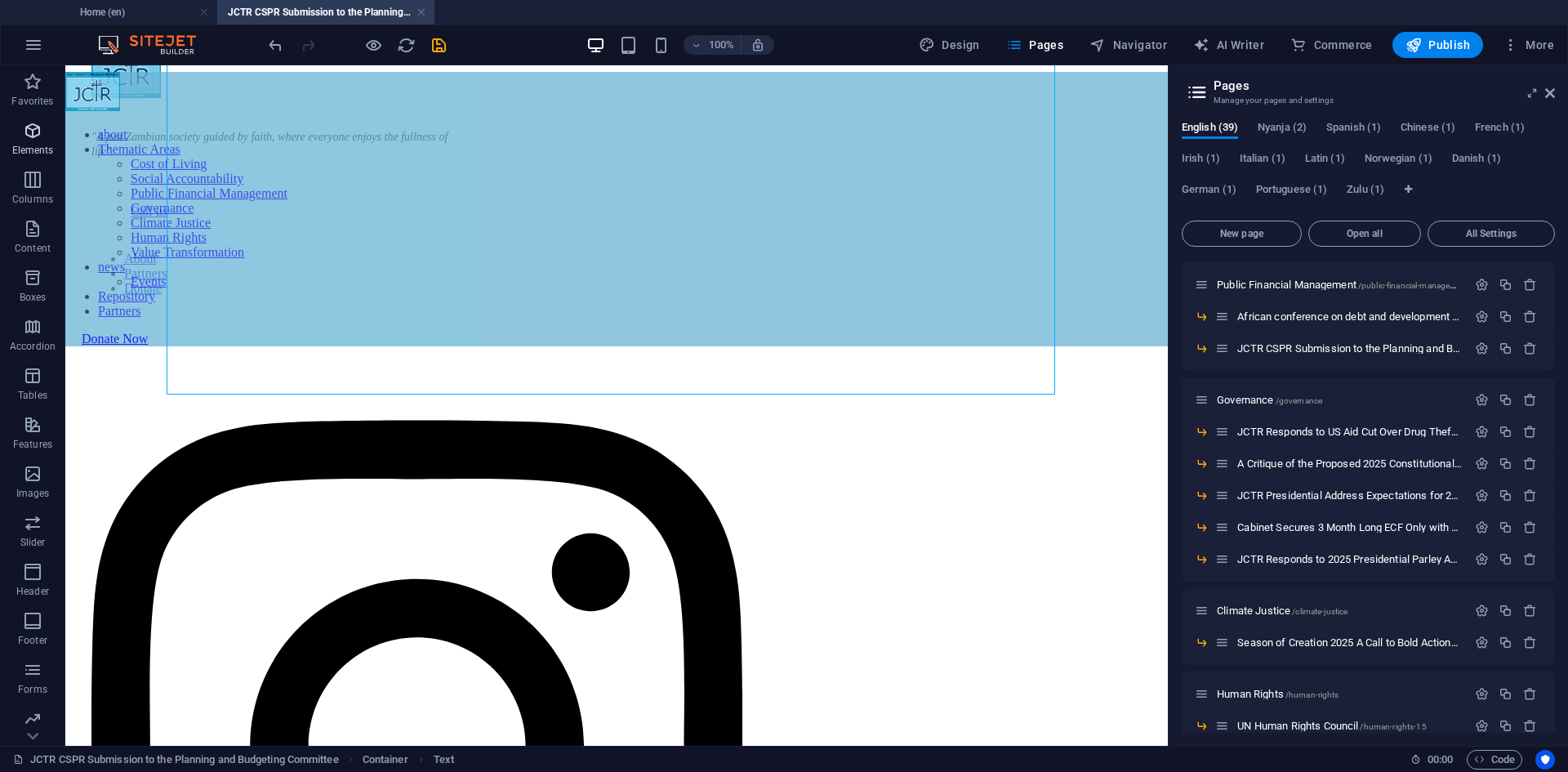
click at [26, 142] on span "Elements" at bounding box center [32, 140] width 66 height 39
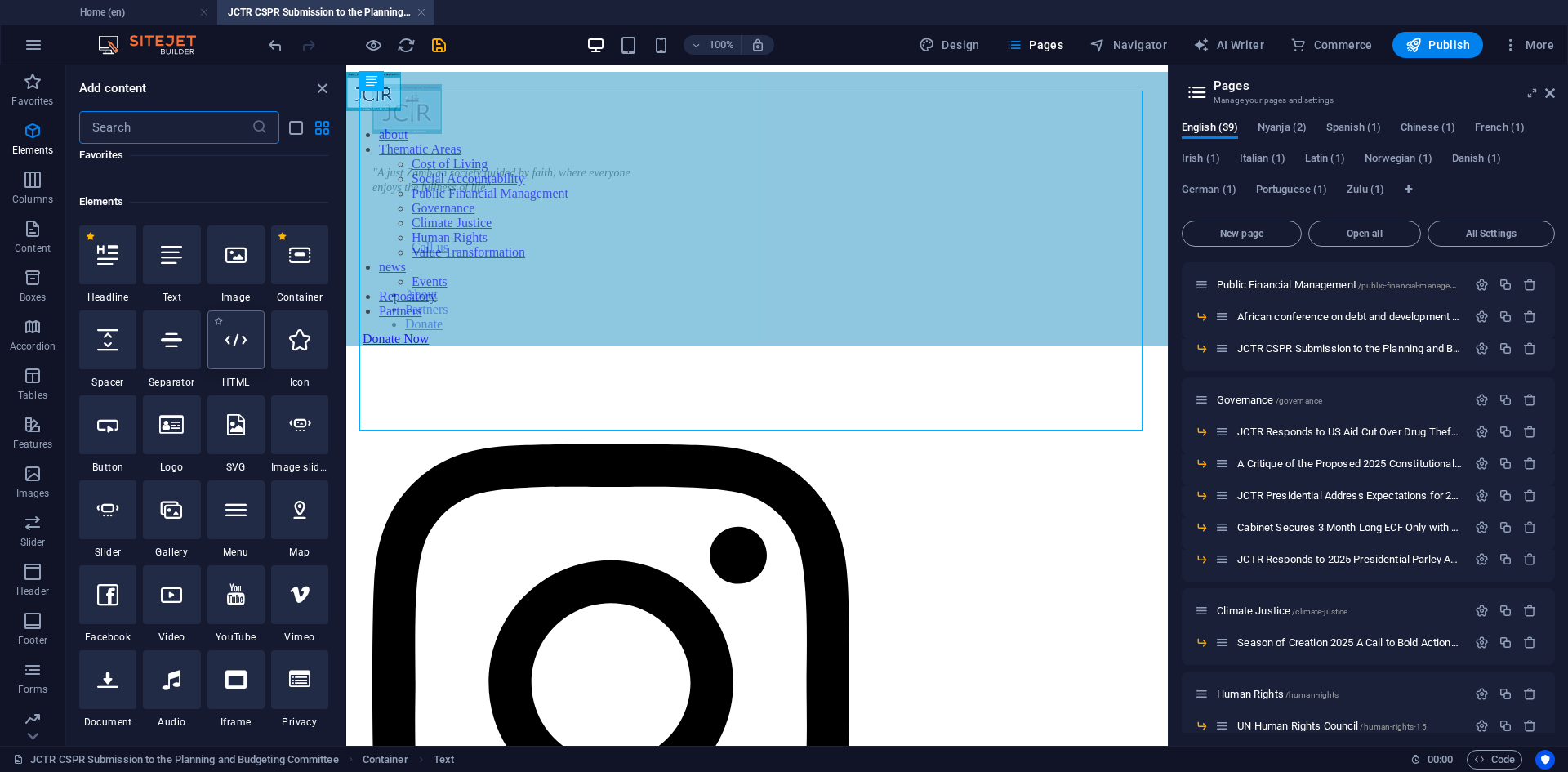
scroll to position [174, 0]
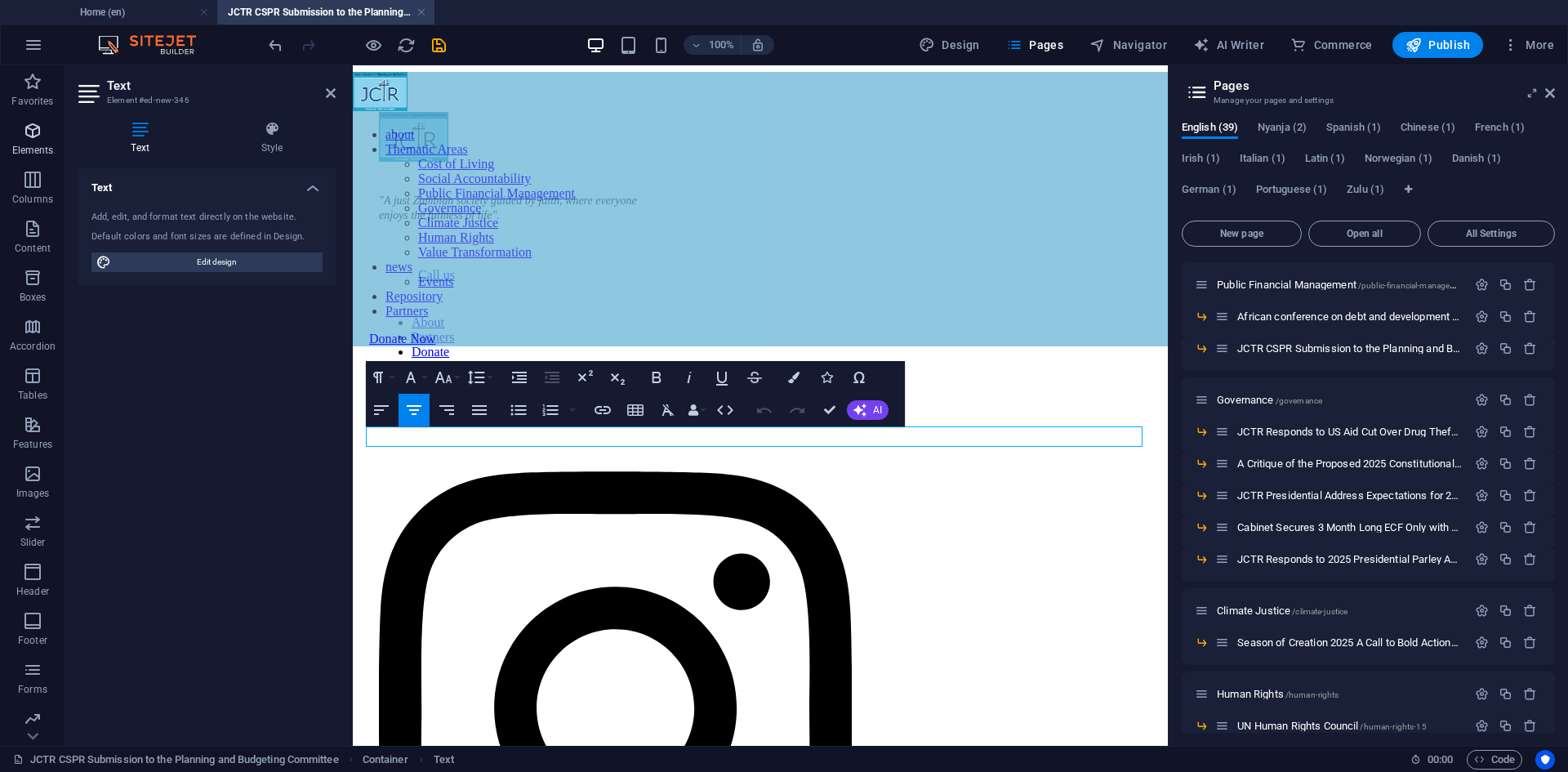
click at [26, 125] on icon "button" at bounding box center [32, 131] width 20 height 20
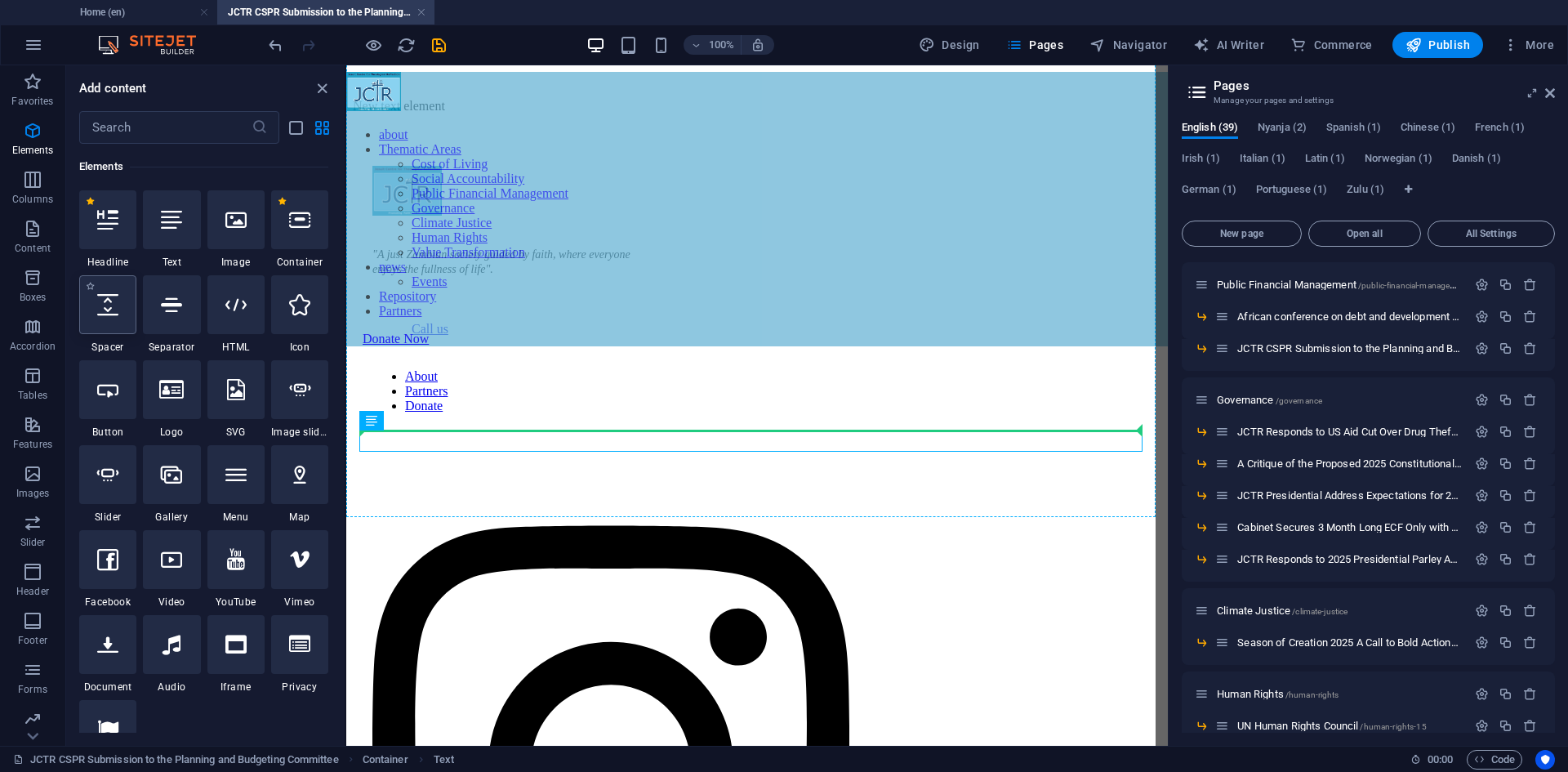
select select "px"
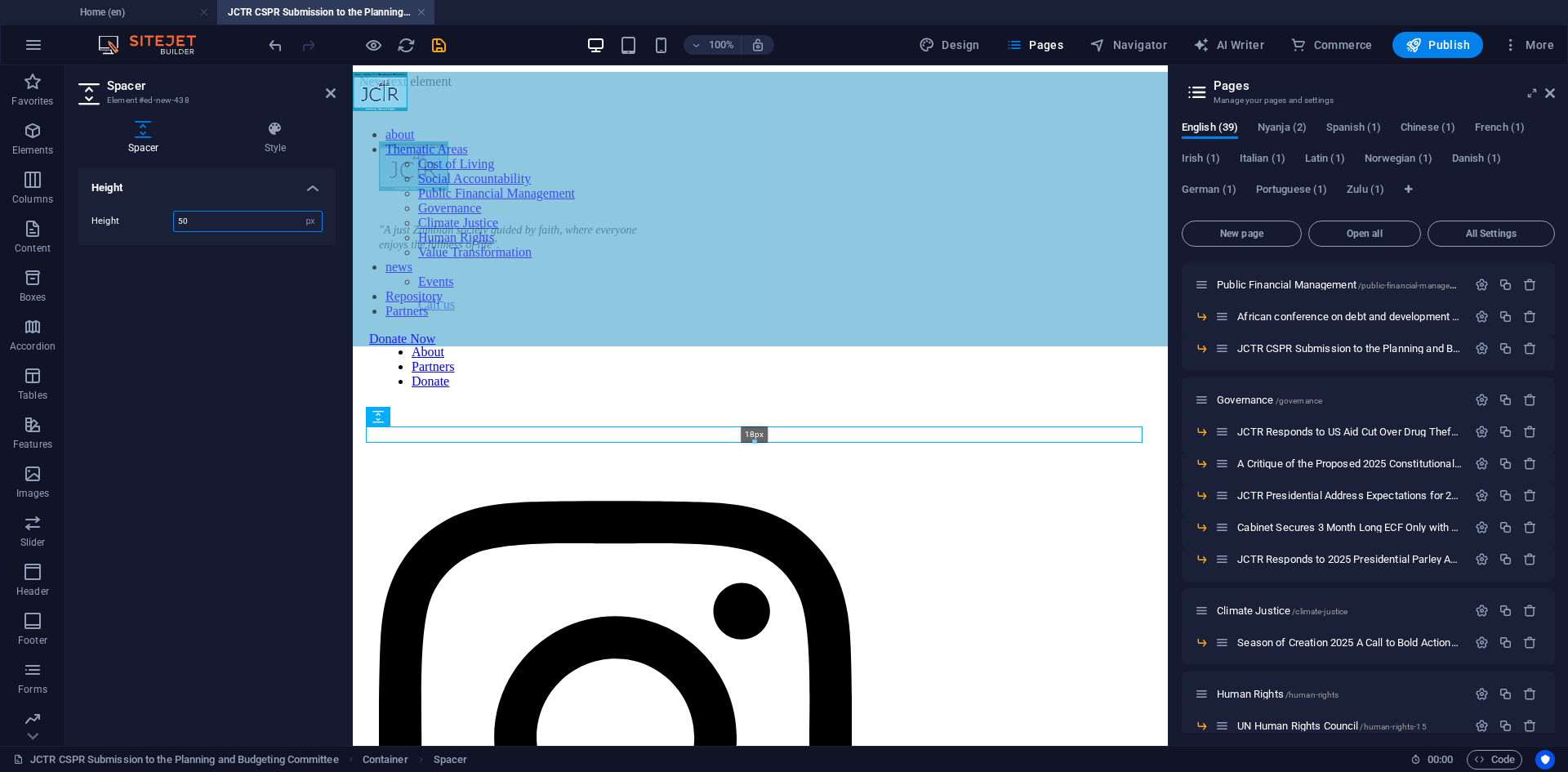
drag, startPoint x: 758, startPoint y: 467, endPoint x: 759, endPoint y: 438, distance: 29.0
click at [759, 438] on div "18px" at bounding box center [754, 434] width 776 height 16
type input "18"
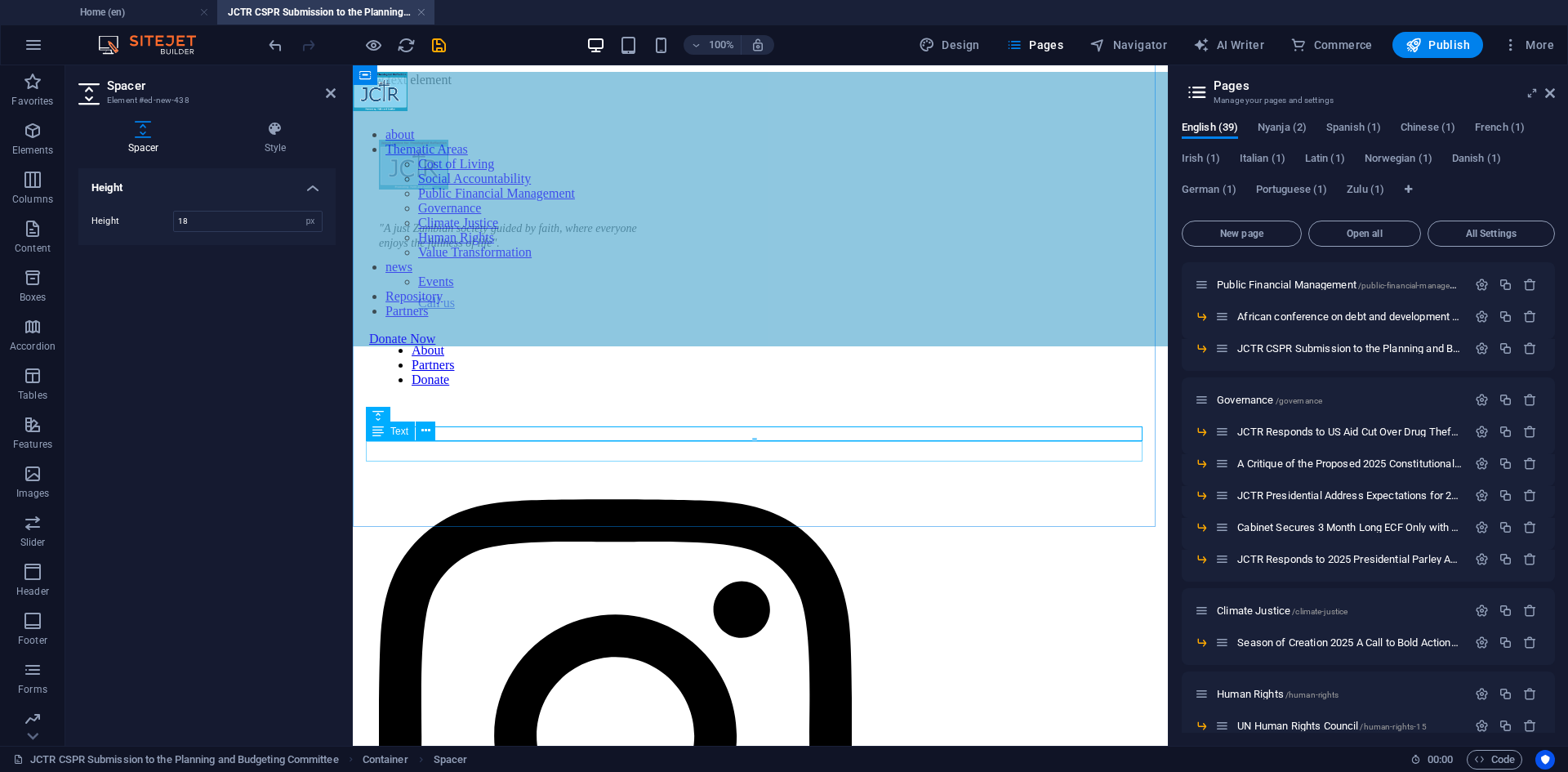
click at [734, 88] on div "New text element" at bounding box center [760, 79] width 802 height 14
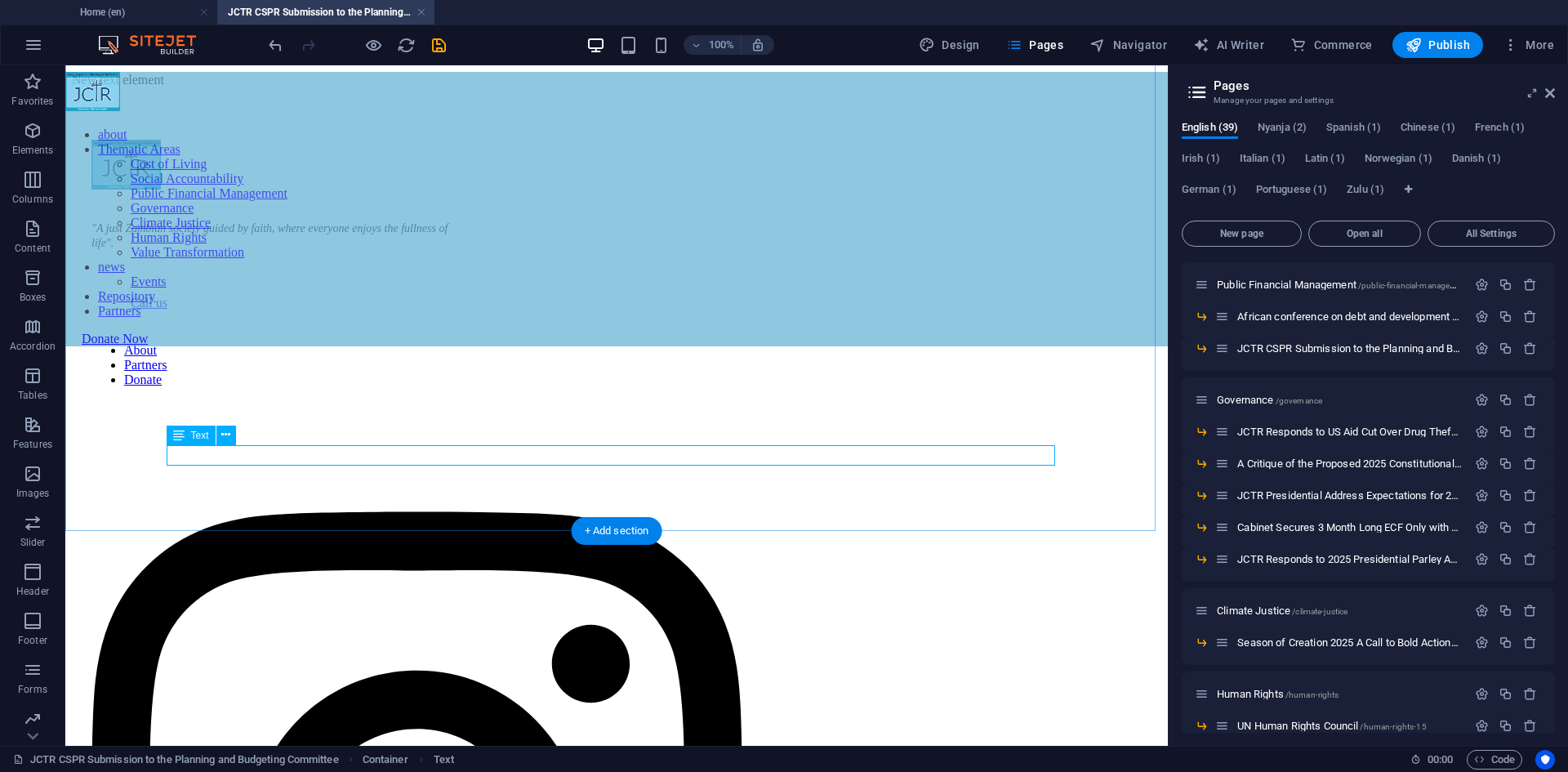
click at [647, 88] on div "New text element" at bounding box center [616, 79] width 1089 height 14
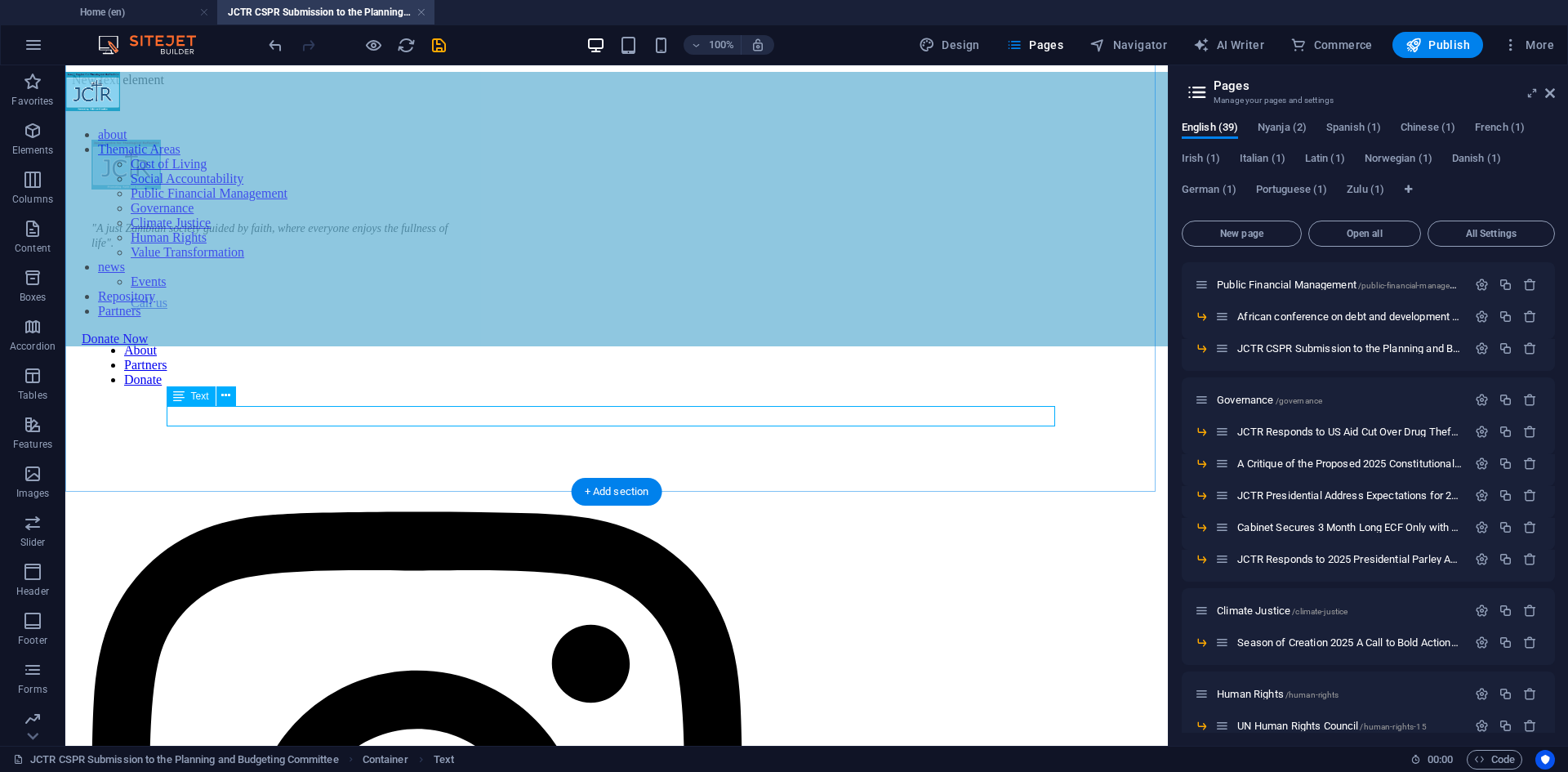
scroll to position [737, 0]
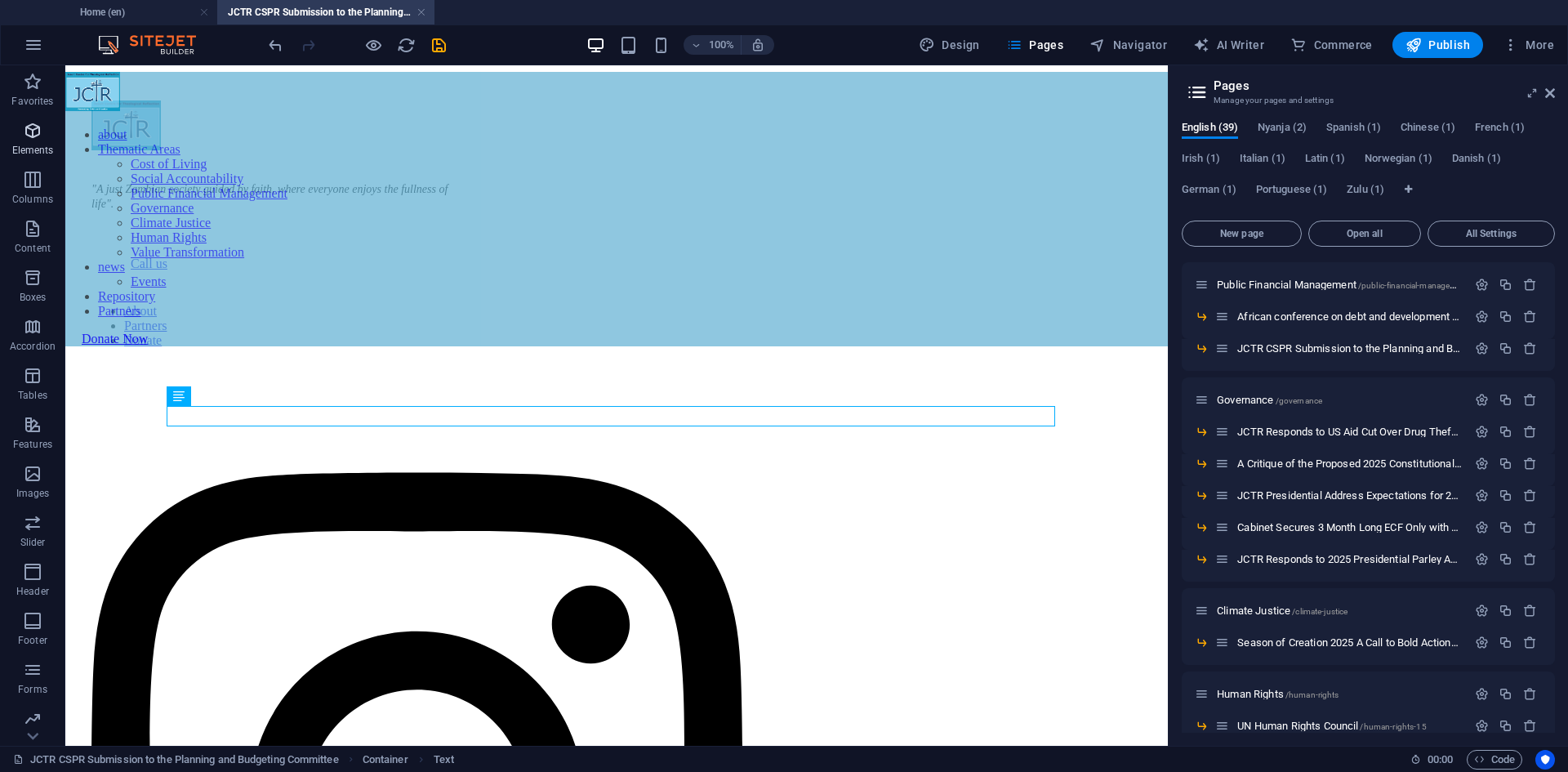
click at [43, 150] on p "Elements" at bounding box center [33, 151] width 42 height 13
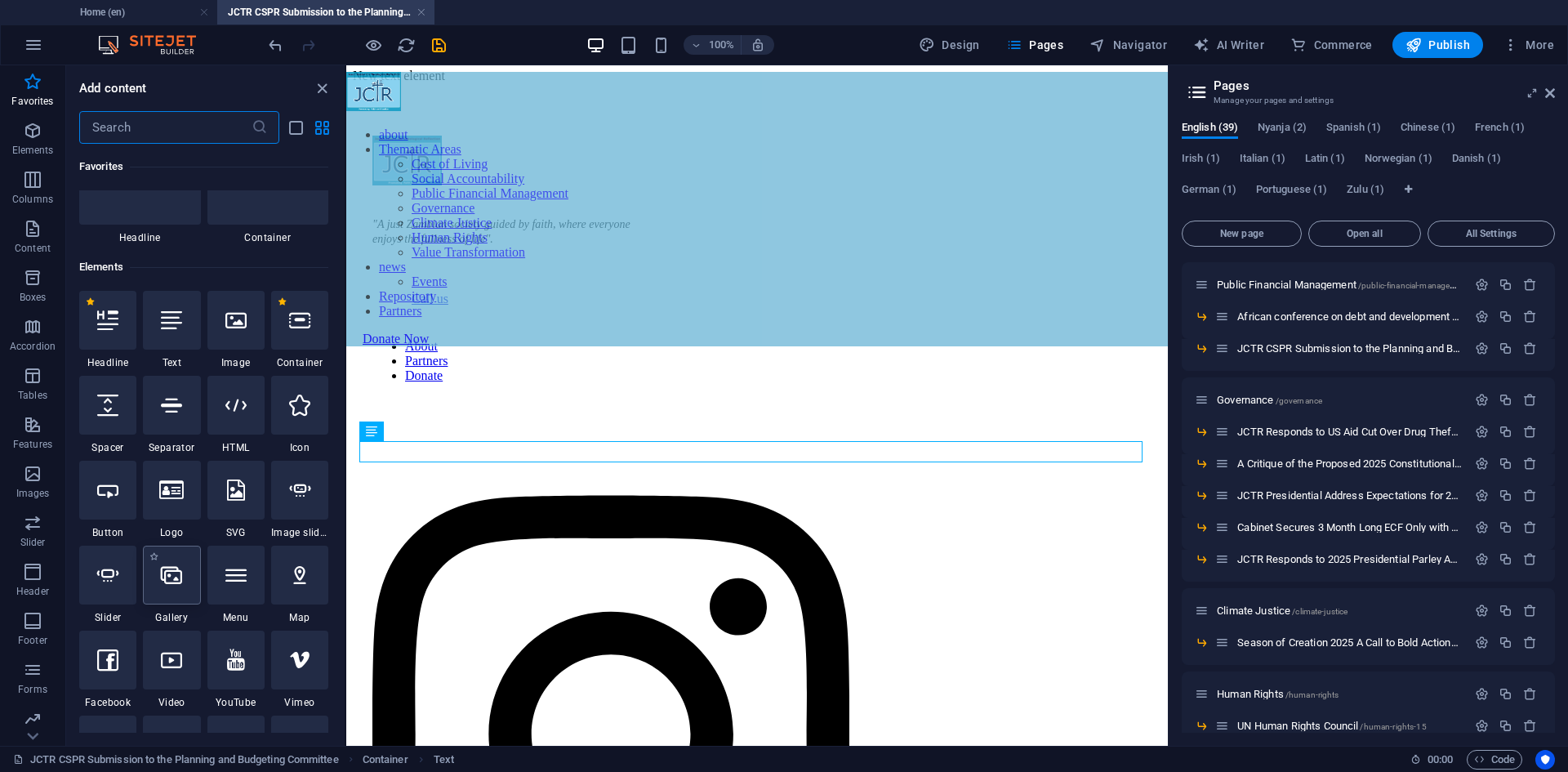
scroll to position [245, 0]
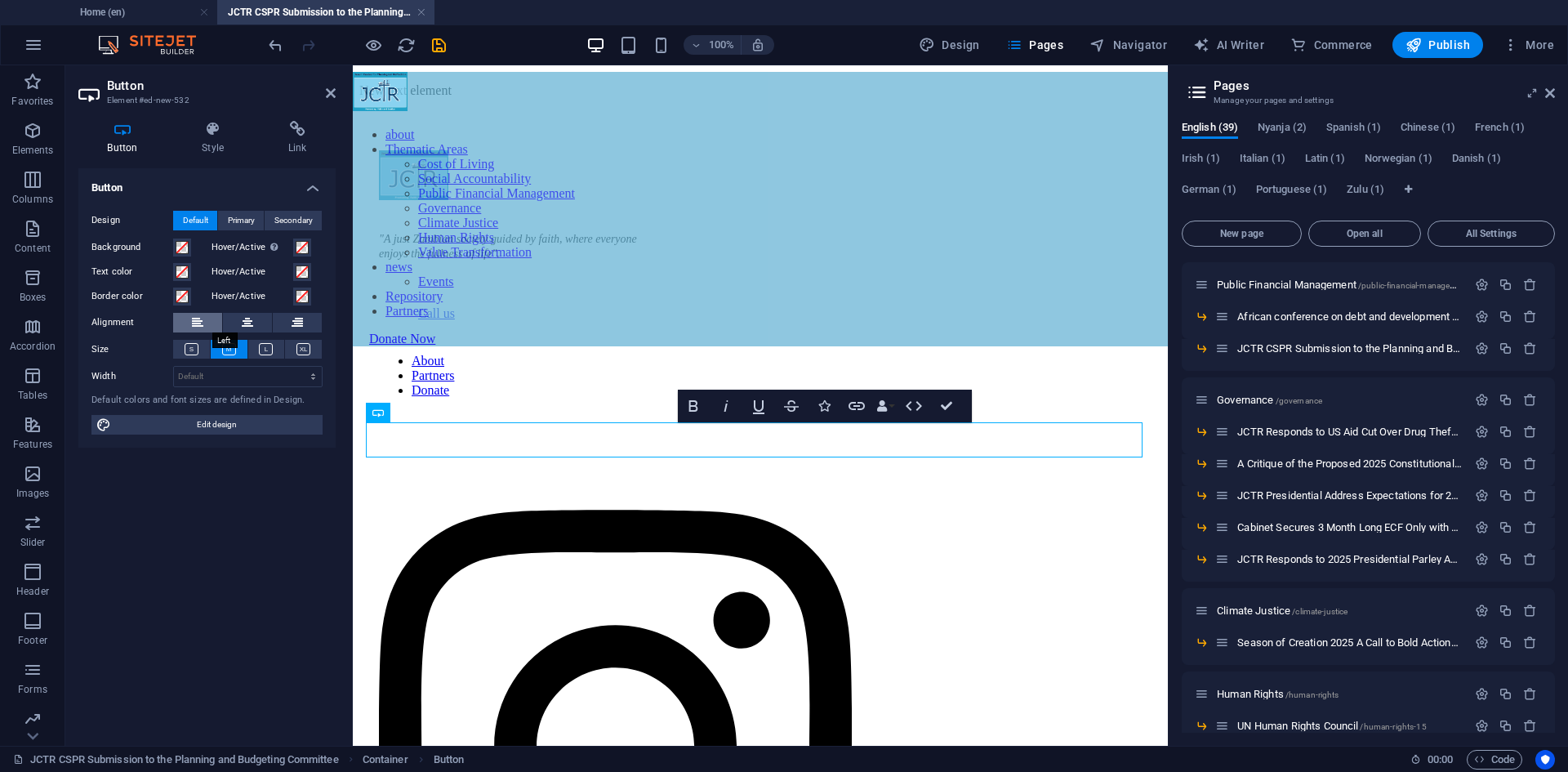
click at [184, 322] on button at bounding box center [197, 323] width 49 height 20
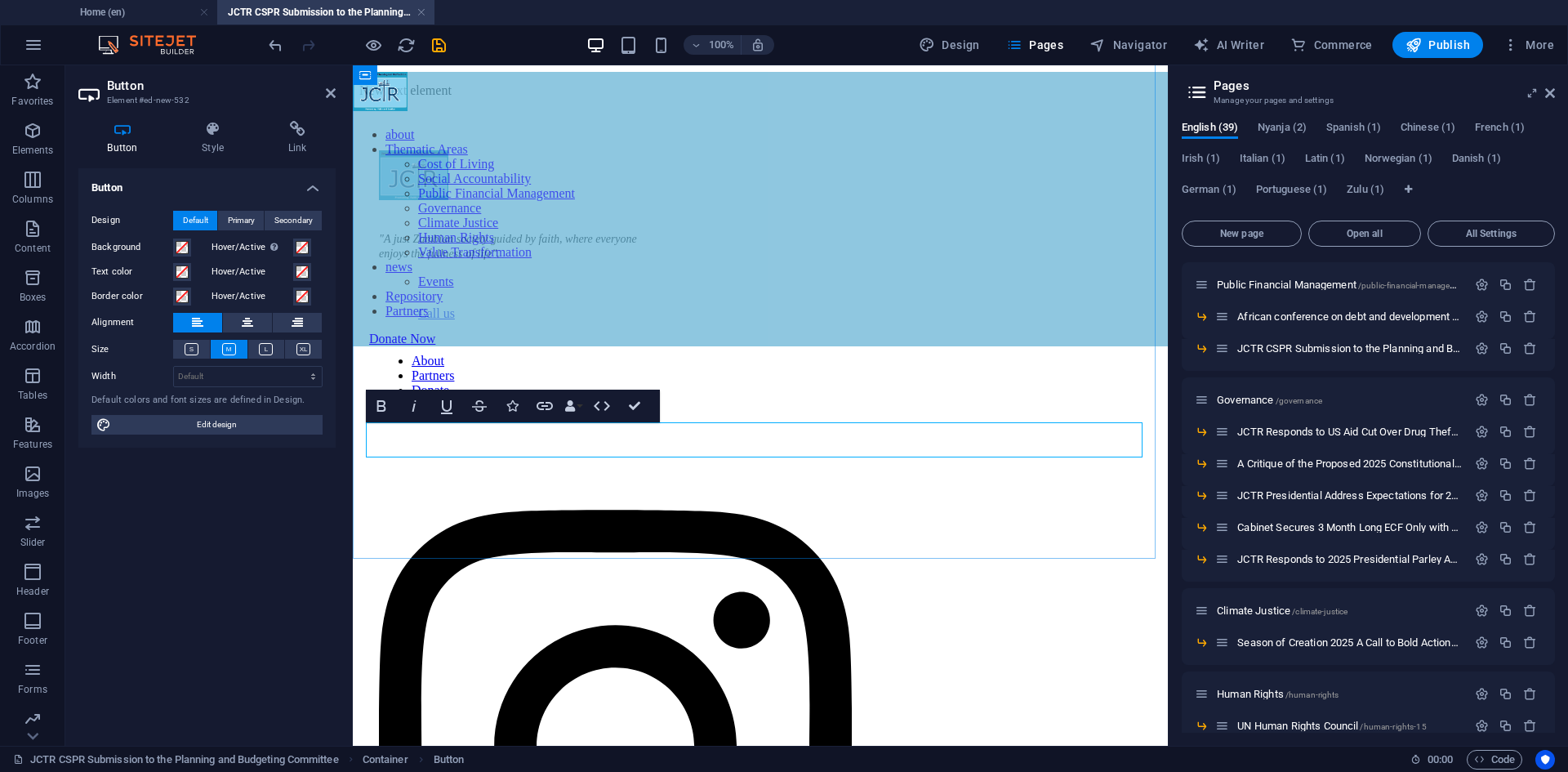
click at [423, 54] on link "Button label" at bounding box center [392, 48] width 65 height 14
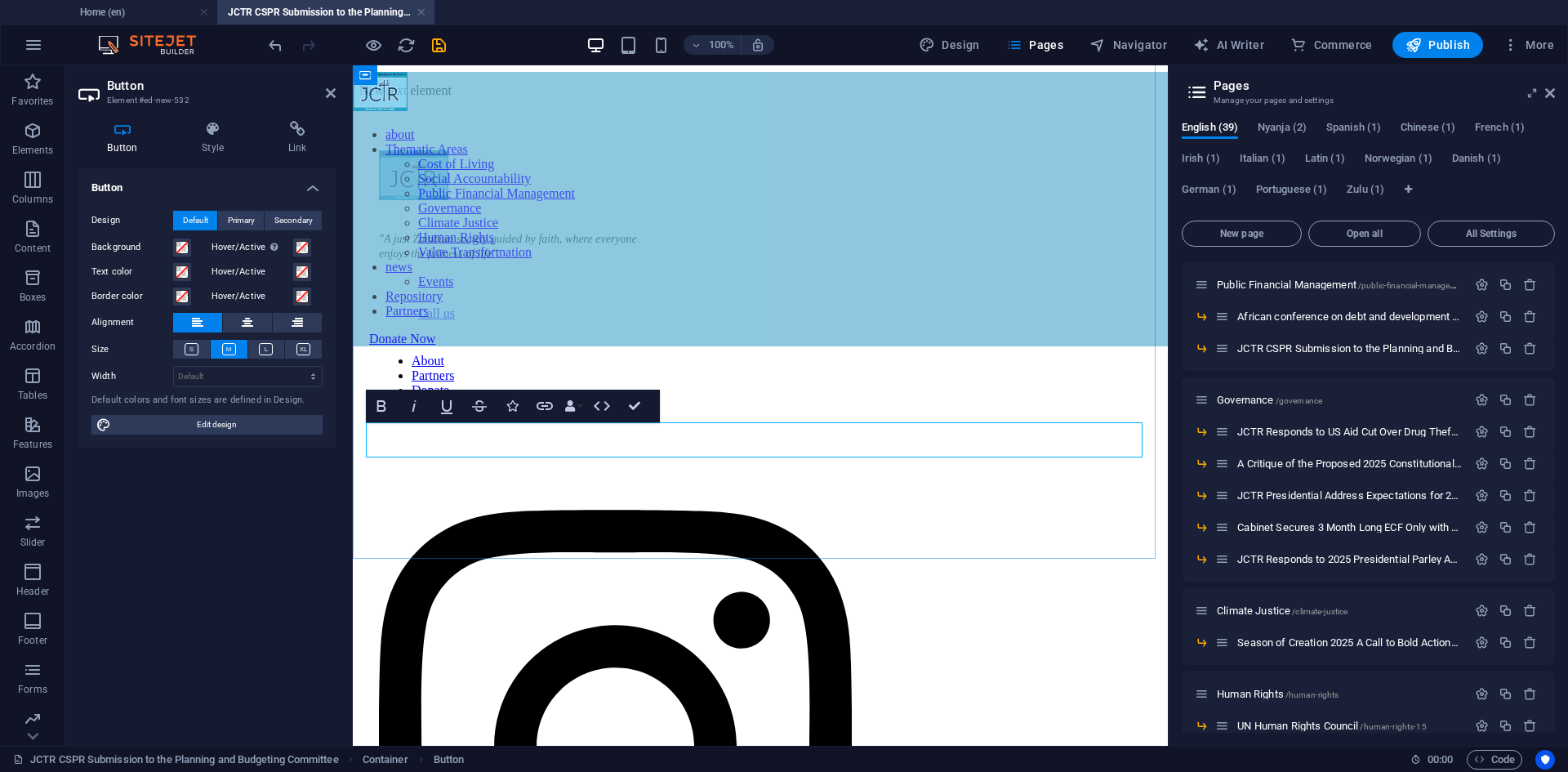
click at [423, 54] on link "Button label" at bounding box center [392, 48] width 65 height 14
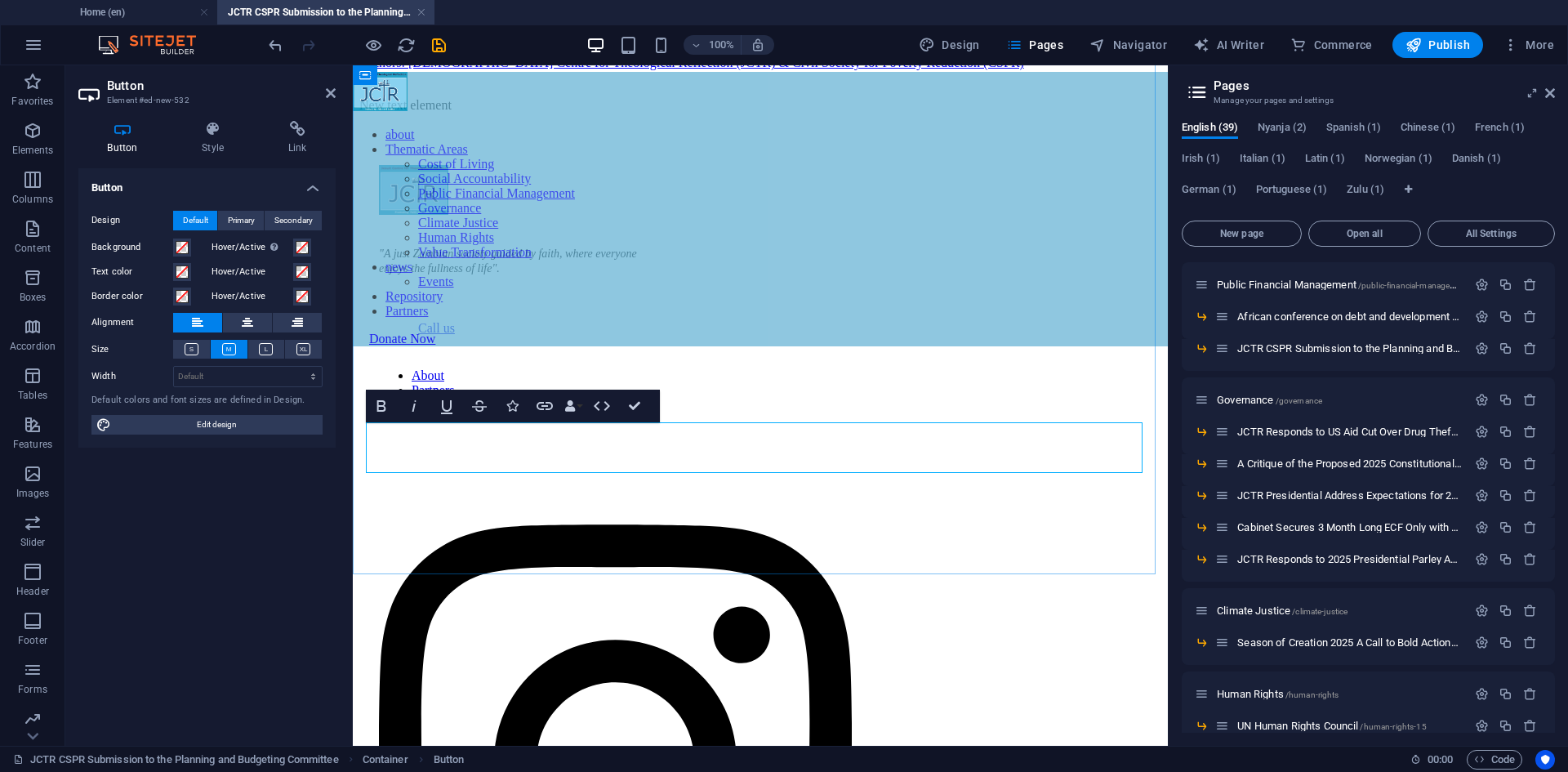
click at [753, 70] on link "Published: [DATE] Authors: [DEMOGRAPHIC_DATA] Centre for Theological Reflection…" at bounding box center [691, 55] width 665 height 29
click at [203, 323] on button at bounding box center [197, 323] width 49 height 20
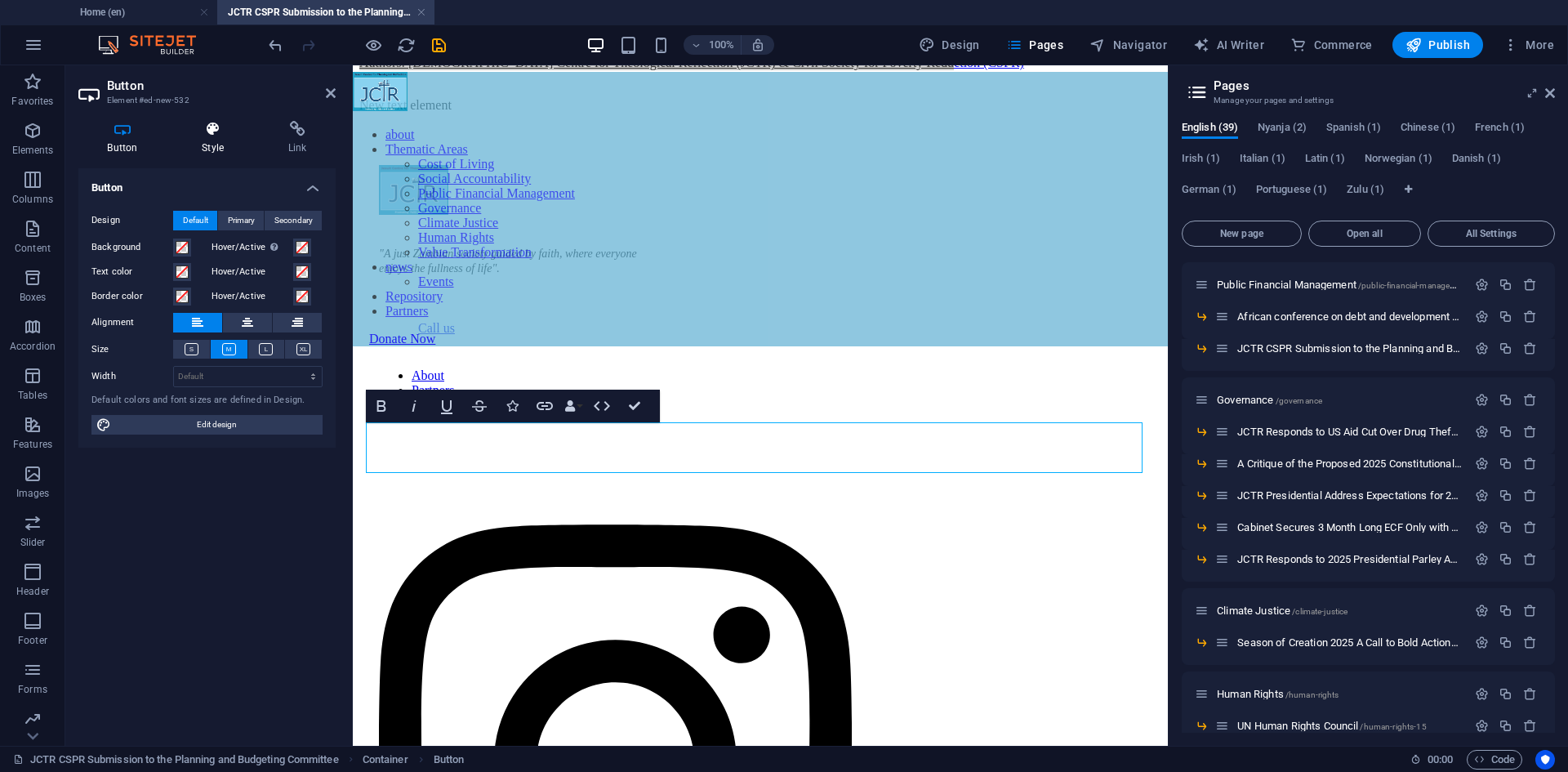
click at [208, 151] on h4 "Style" at bounding box center [217, 138] width 87 height 34
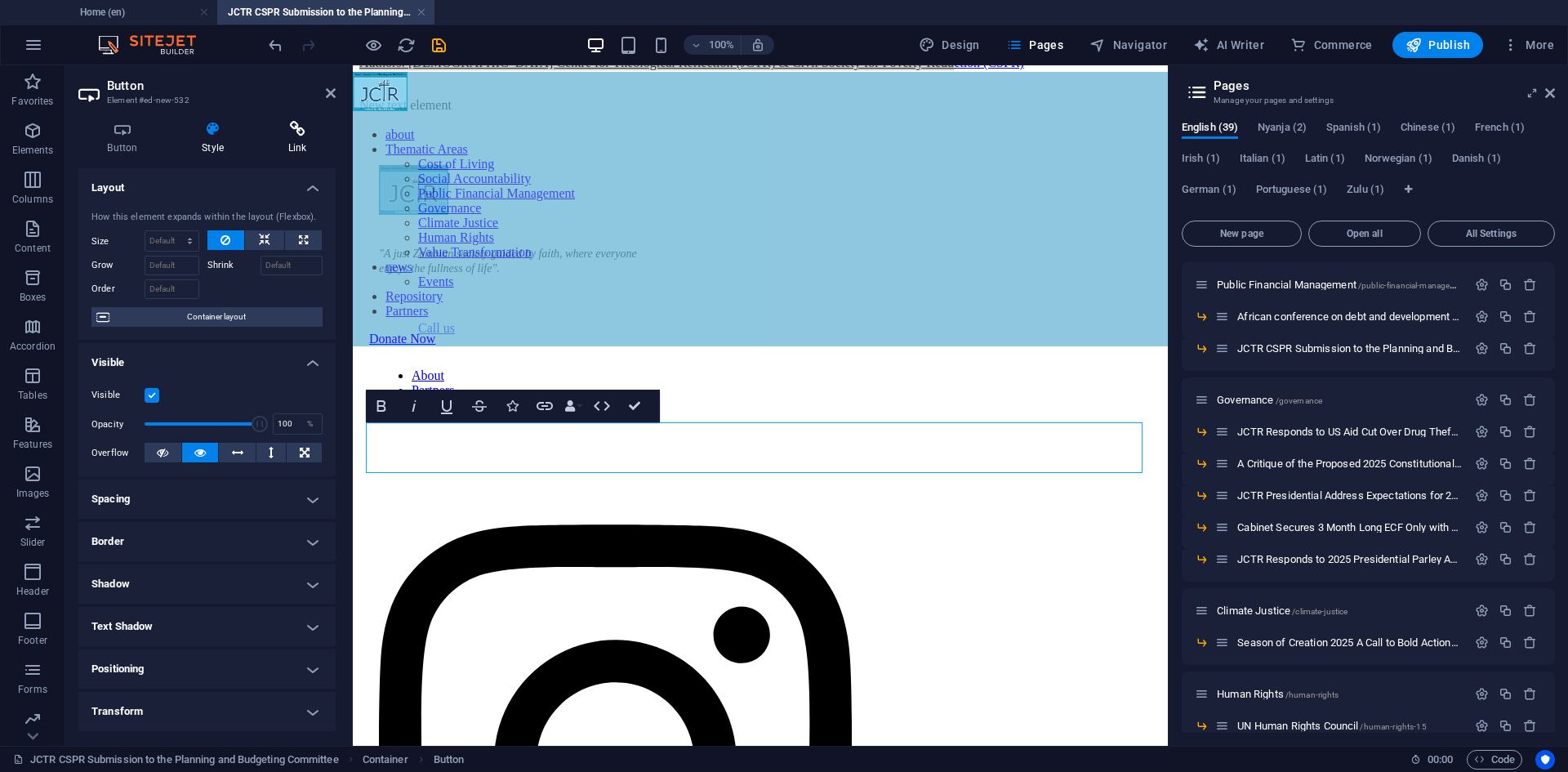
click at [285, 139] on h4 "Link" at bounding box center [297, 138] width 76 height 34
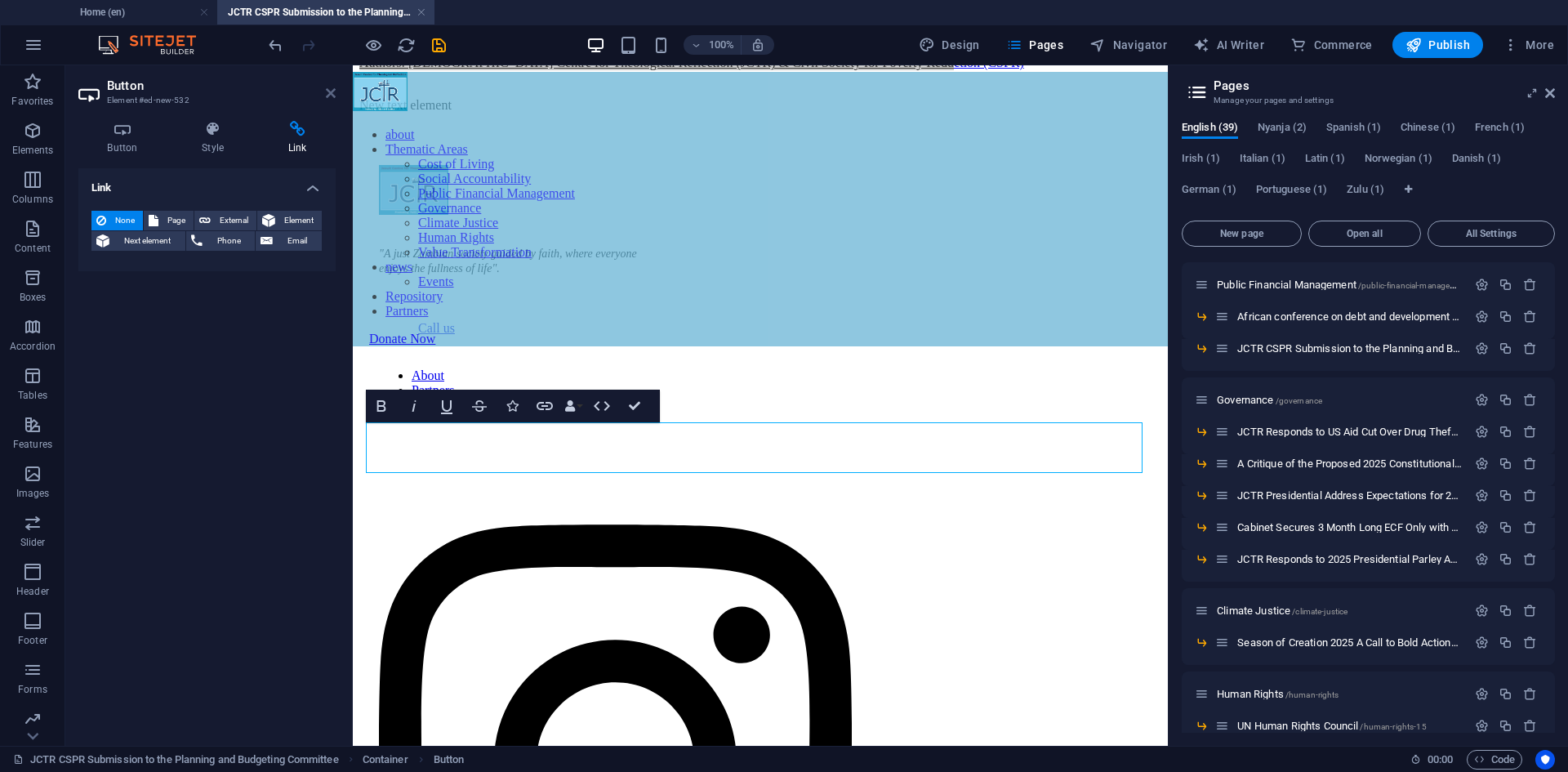
click at [331, 94] on icon at bounding box center [331, 94] width 10 height 13
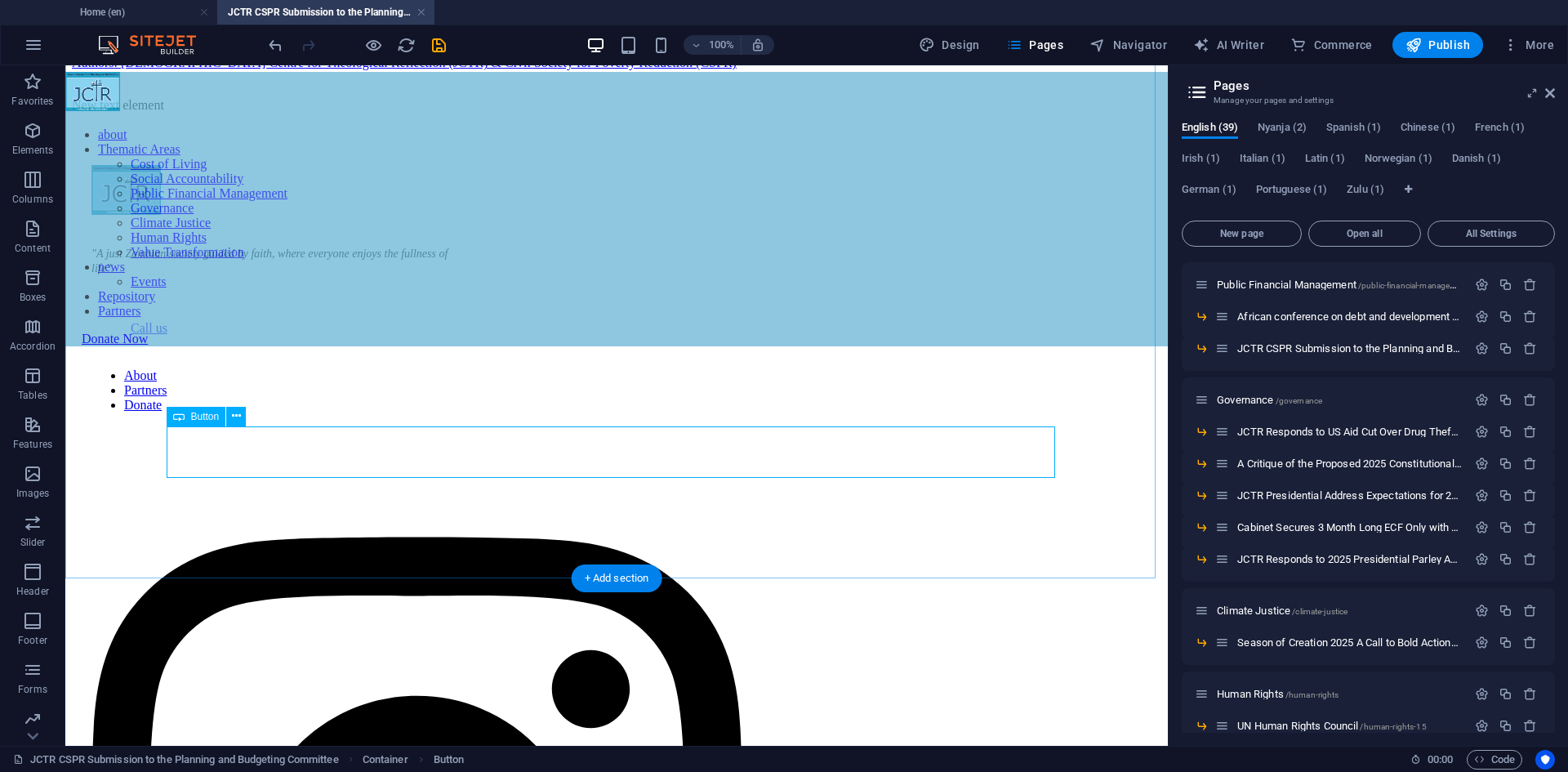
click at [487, 71] on div "Published: [DATE] Authors: [DEMOGRAPHIC_DATA] Centre for Theological Reflection…" at bounding box center [616, 55] width 1089 height 30
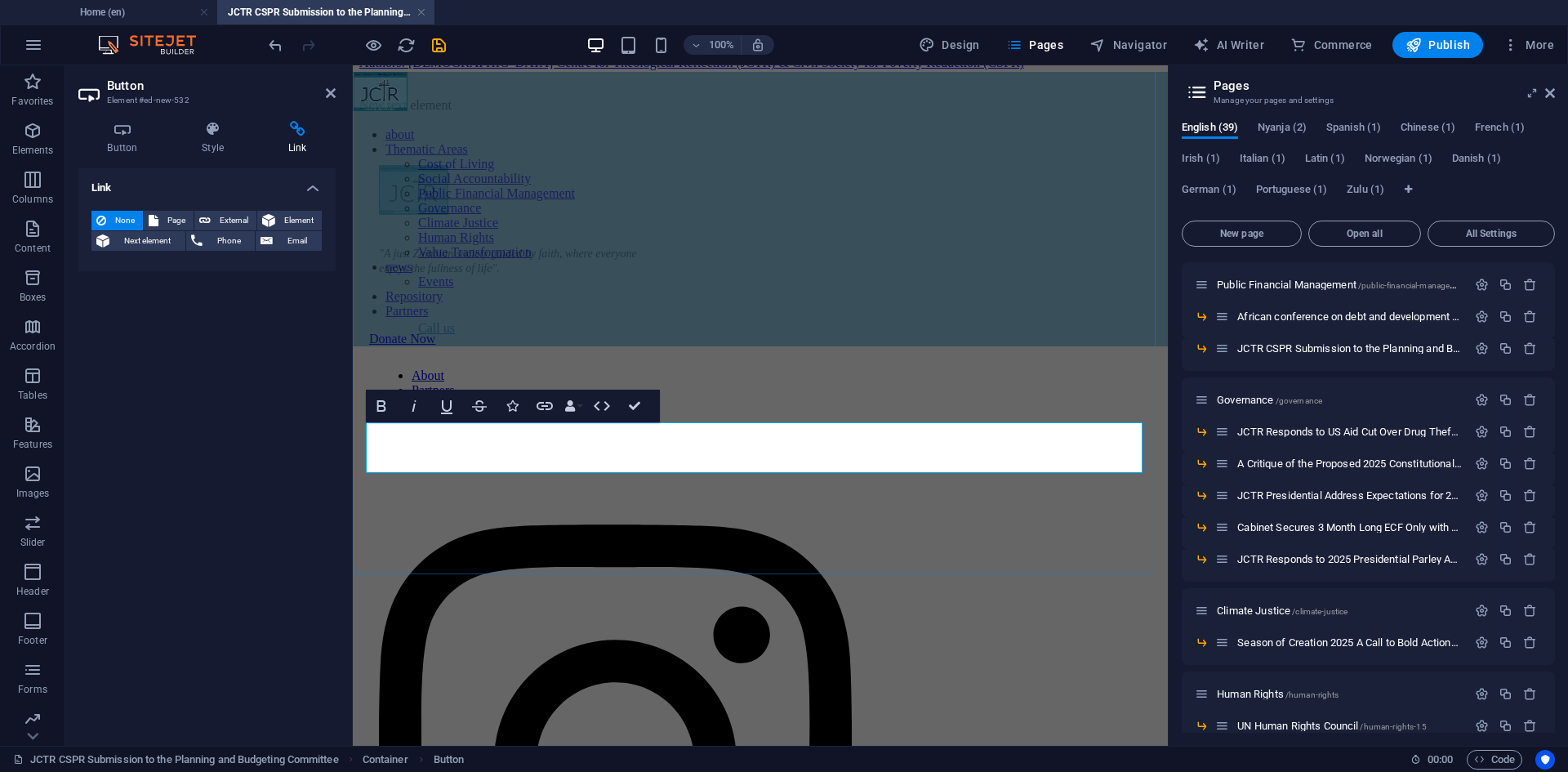
click at [487, 70] on link "Published: [DATE] Authors: [DEMOGRAPHIC_DATA] Centre for Theological Reflection…" at bounding box center [691, 55] width 665 height 29
click at [702, 70] on link "Published: [DATE] Authors: [DEMOGRAPHIC_DATA] Centre for Theological Reflection…" at bounding box center [691, 55] width 665 height 29
click at [815, 70] on link "Published: [DATE] Authors: [DEMOGRAPHIC_DATA] Centre for Theological Reflection…" at bounding box center [691, 55] width 665 height 29
click at [986, 70] on link "Published: [DATE] Authors: [DEMOGRAPHIC_DATA] Centre for Theological Reflection…" at bounding box center [691, 55] width 665 height 29
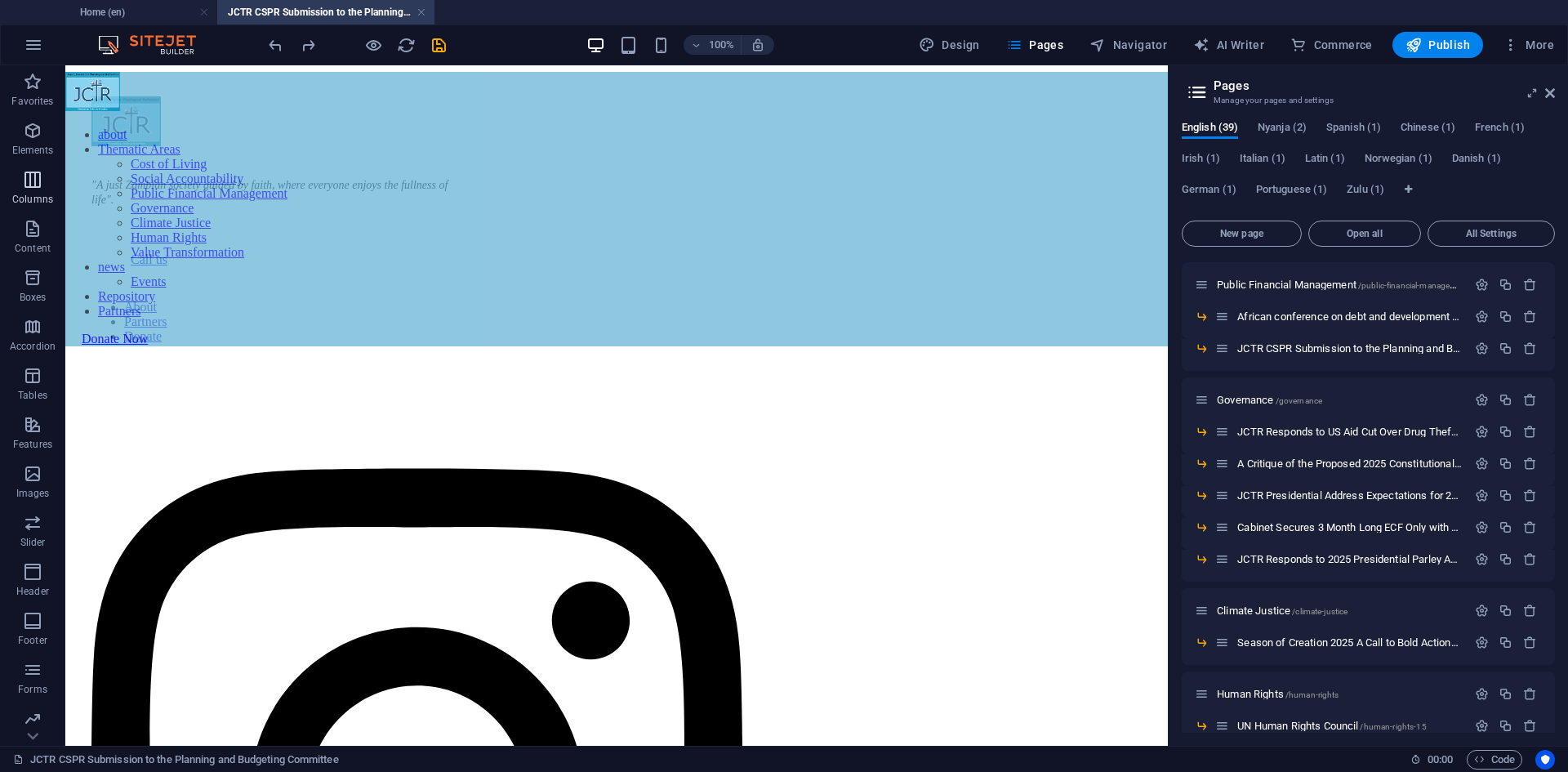
click at [32, 179] on icon "button" at bounding box center [32, 179] width 20 height 20
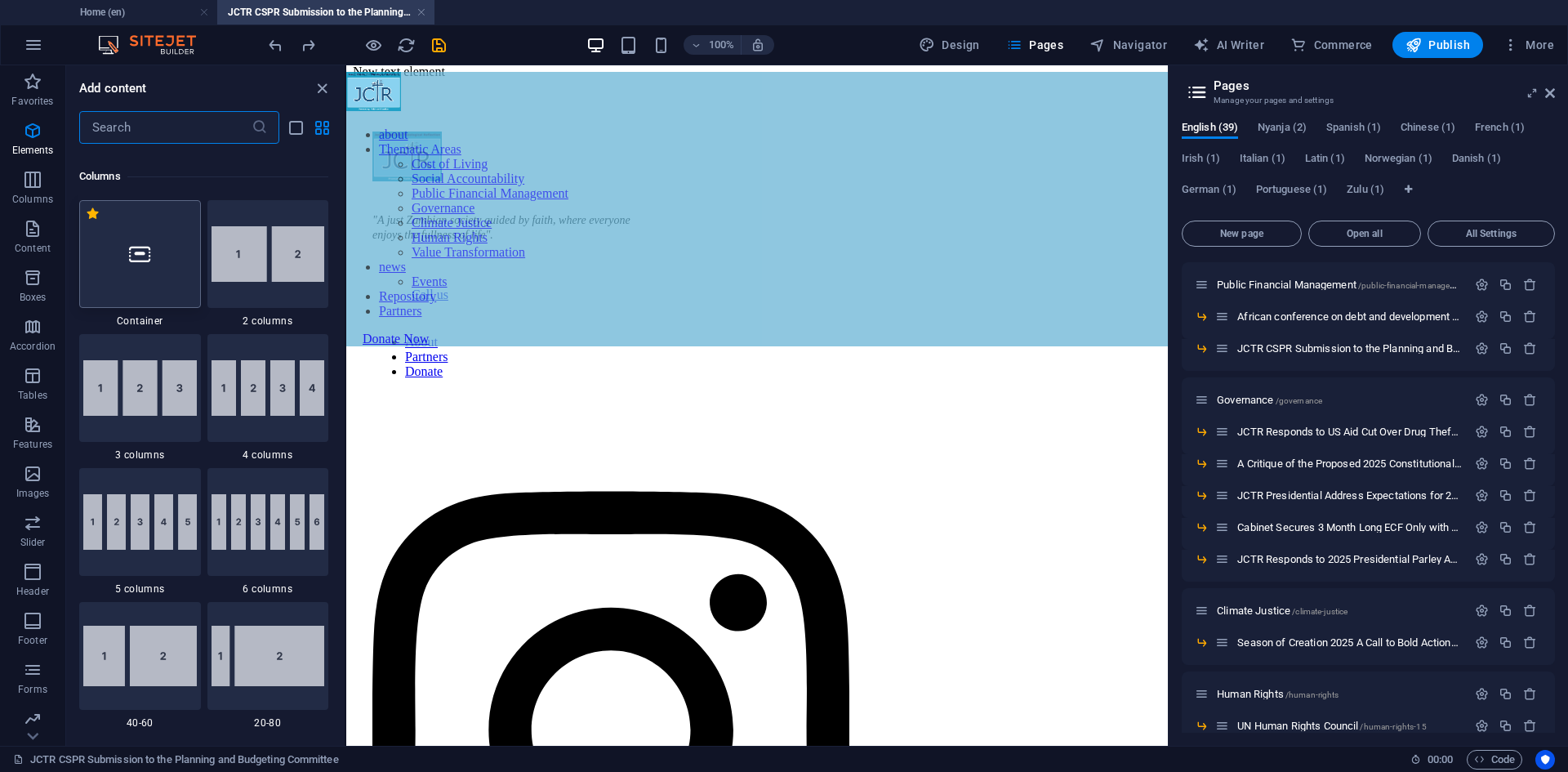
scroll to position [809, 0]
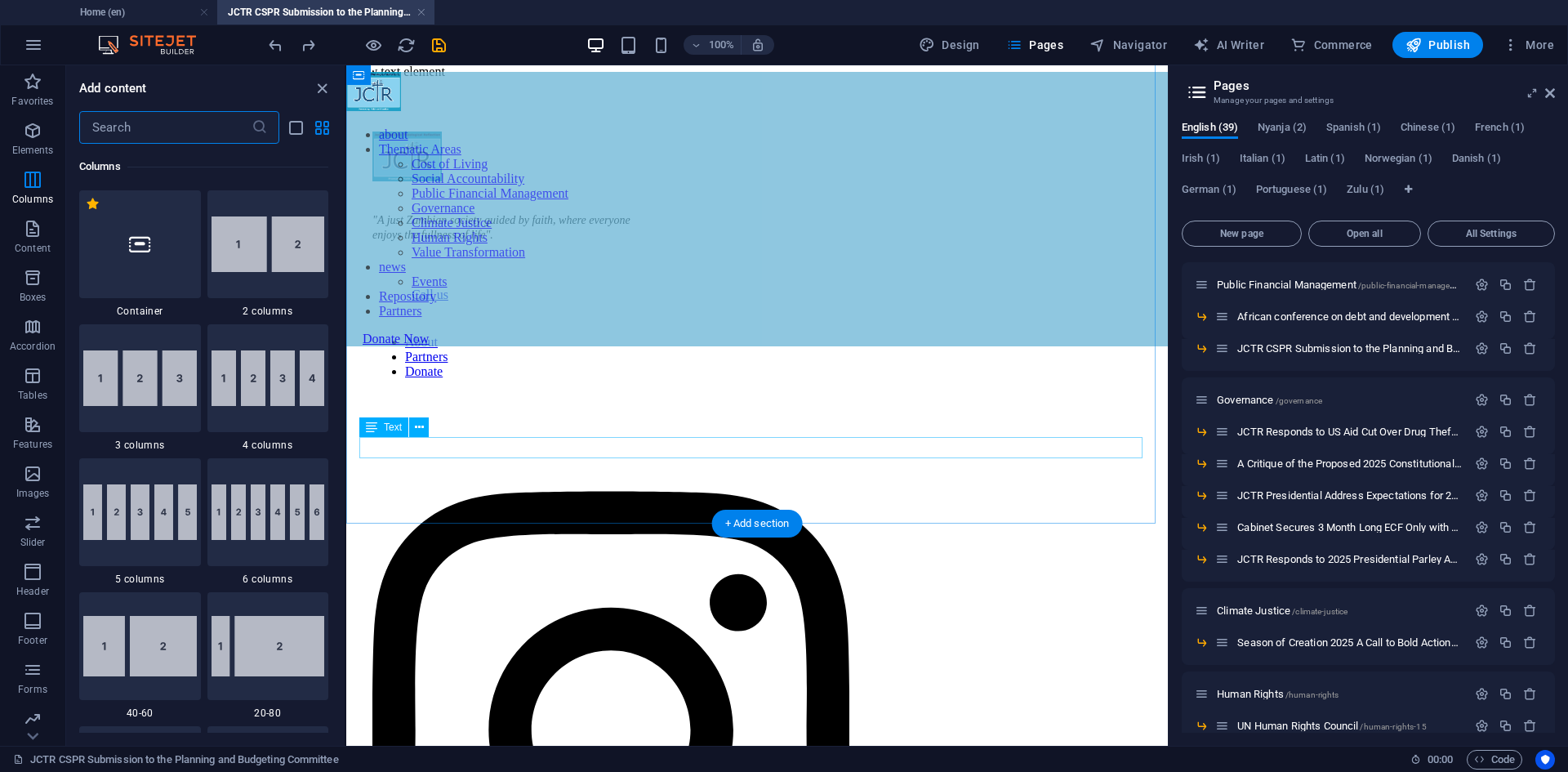
click at [701, 79] on div "New text element" at bounding box center [757, 72] width 809 height 14
click at [387, 429] on span "Text" at bounding box center [392, 428] width 18 height 10
click at [426, 428] on button at bounding box center [419, 428] width 20 height 20
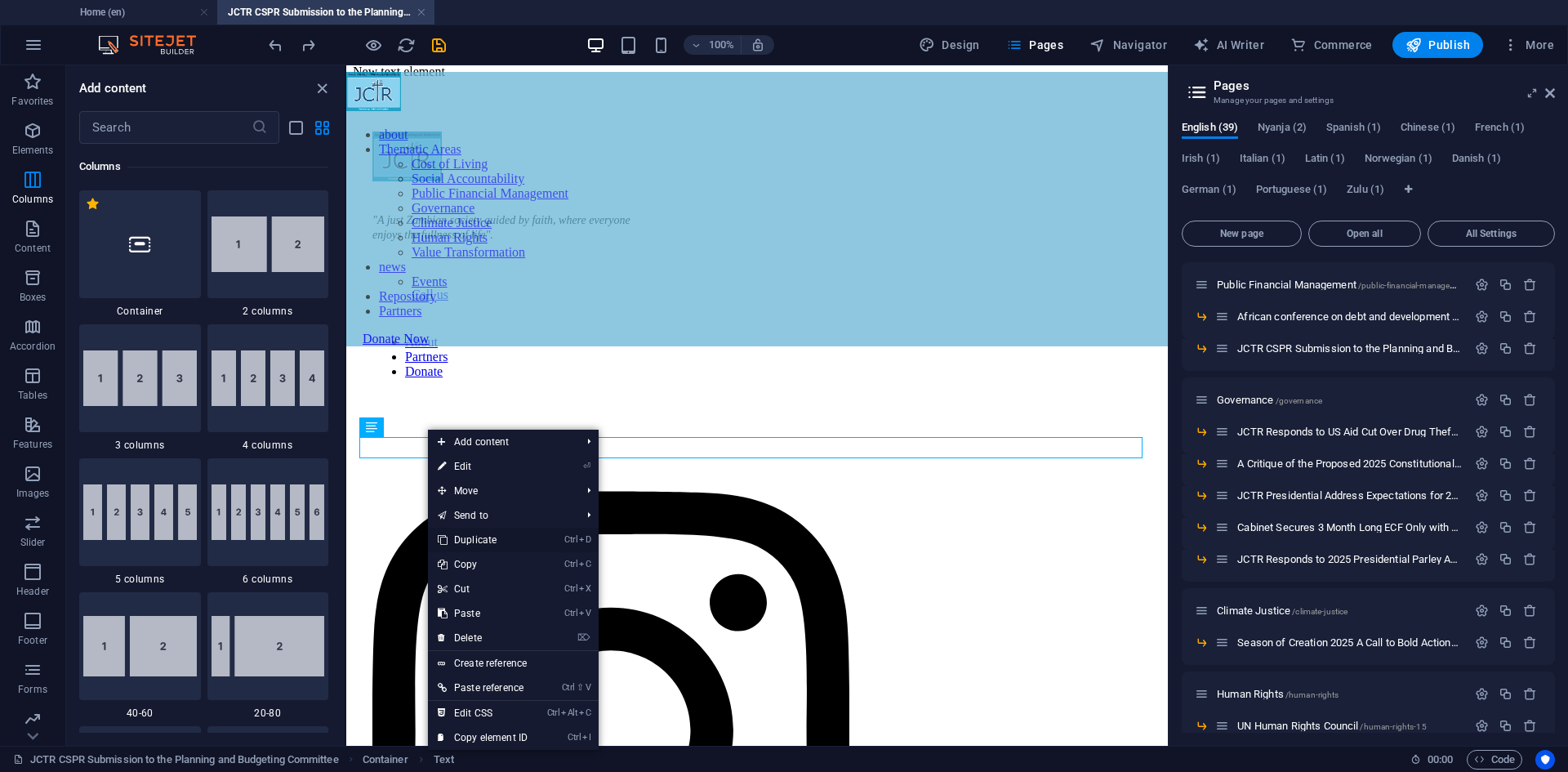
drag, startPoint x: 470, startPoint y: 533, endPoint x: 177, endPoint y: 447, distance: 305.4
click at [470, 533] on link "Ctrl D Duplicate" at bounding box center [483, 540] width 110 height 25
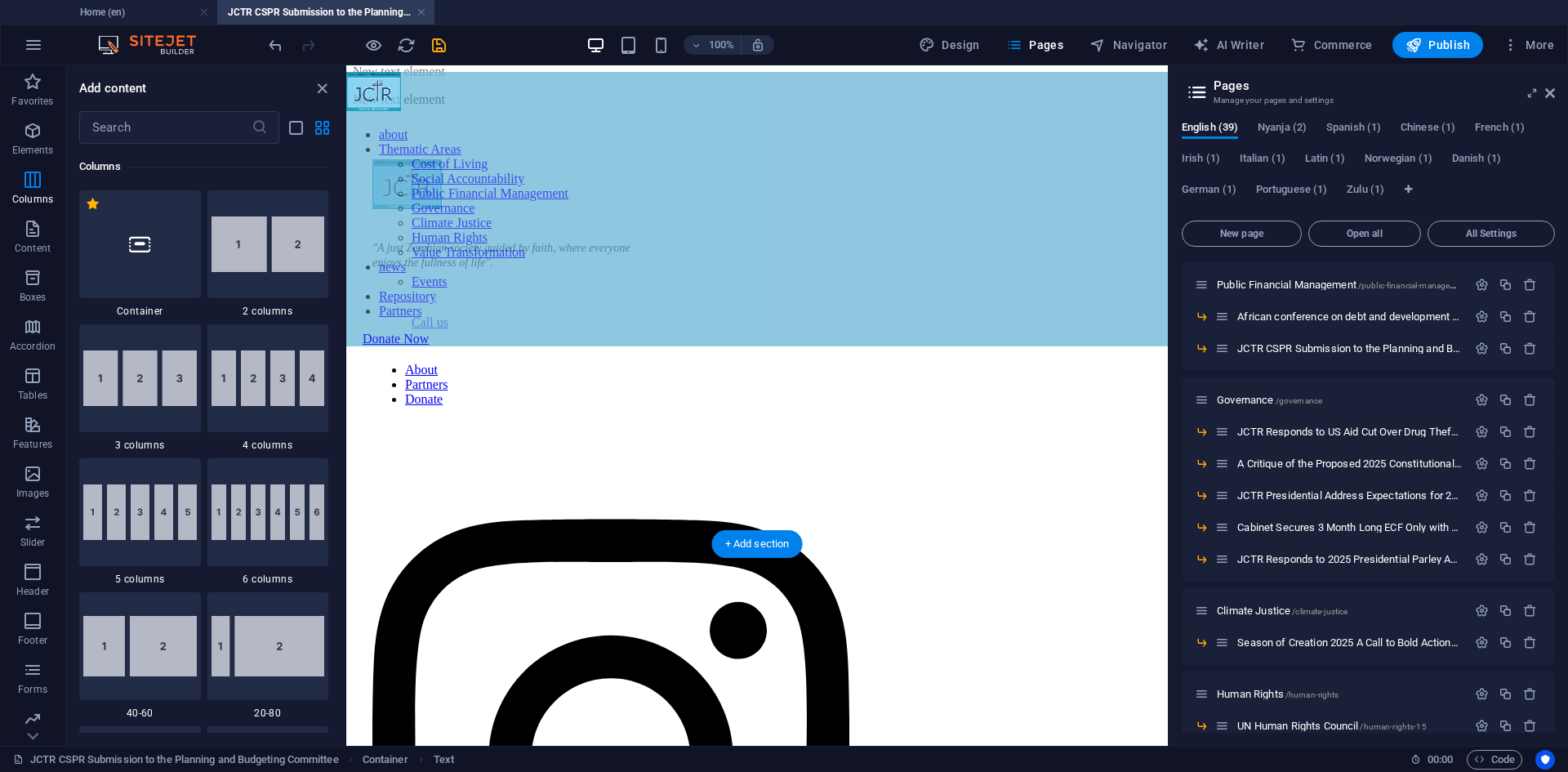
drag, startPoint x: 742, startPoint y: 515, endPoint x: 411, endPoint y: 444, distance: 338.5
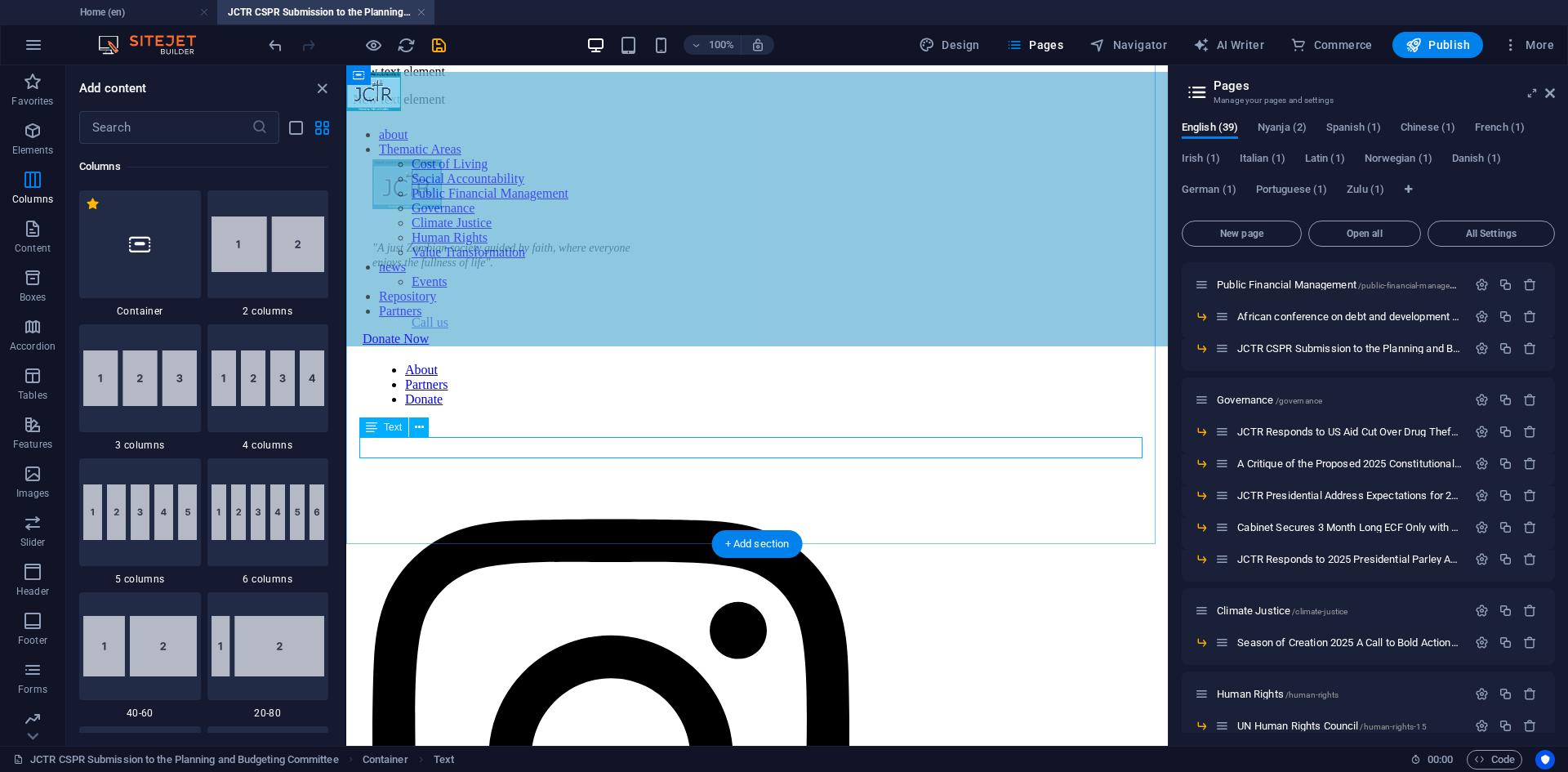
click at [792, 79] on div "New text element" at bounding box center [757, 72] width 809 height 14
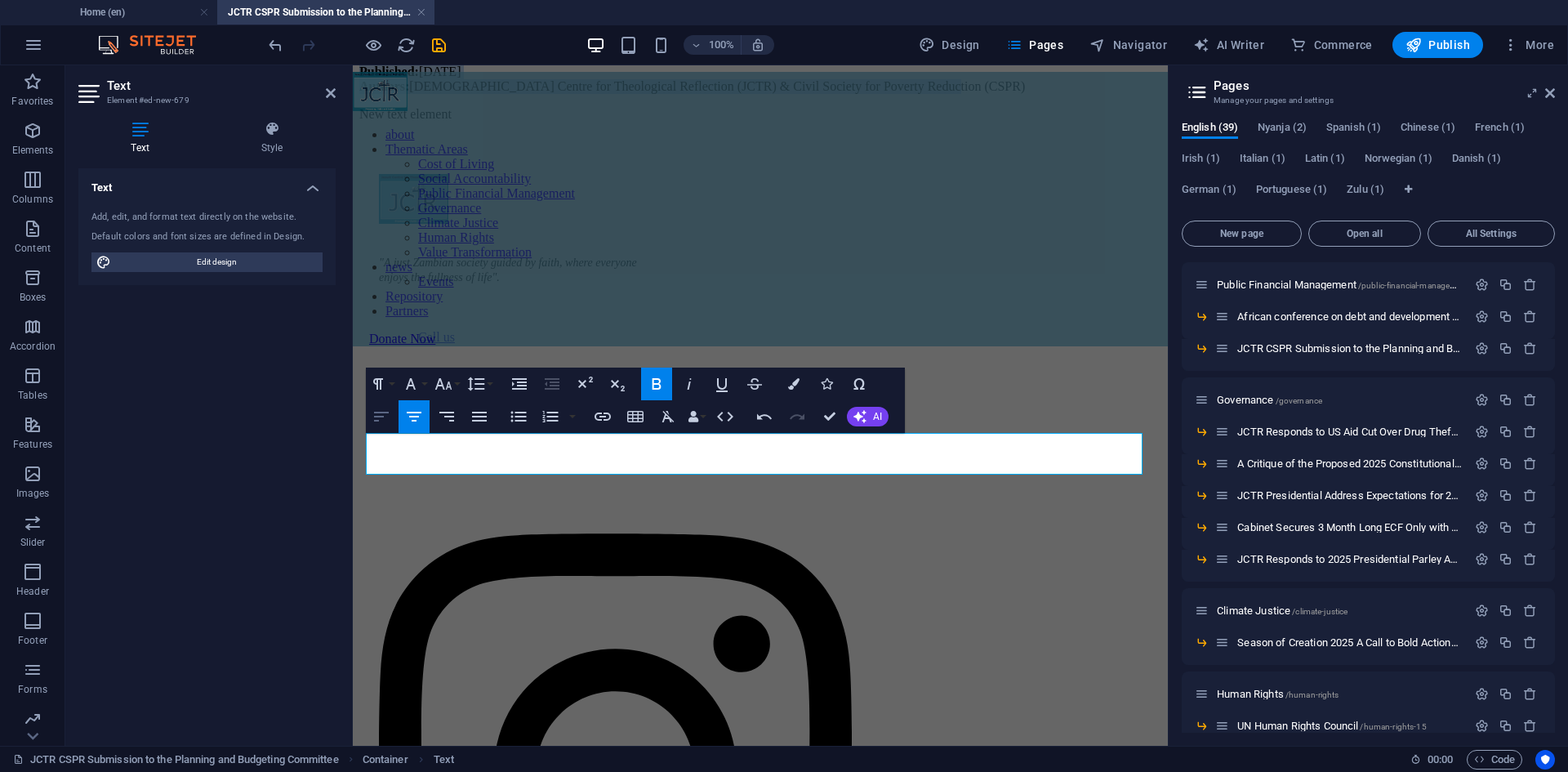
click at [389, 422] on icon "button" at bounding box center [382, 416] width 20 height 20
click at [607, 94] on p "Published: [DATE] Authors: [DEMOGRAPHIC_DATA] Centre for Theological Reflection…" at bounding box center [760, 79] width 802 height 30
click at [446, 94] on p "Published: [DATE] Authors: [DEMOGRAPHIC_DATA] Centre for Theological Reflection…" at bounding box center [760, 79] width 802 height 30
click at [512, 94] on p "Published: [DATE] Authors: [DEMOGRAPHIC_DATA] Centre for Theological Reflection…" at bounding box center [760, 79] width 802 height 30
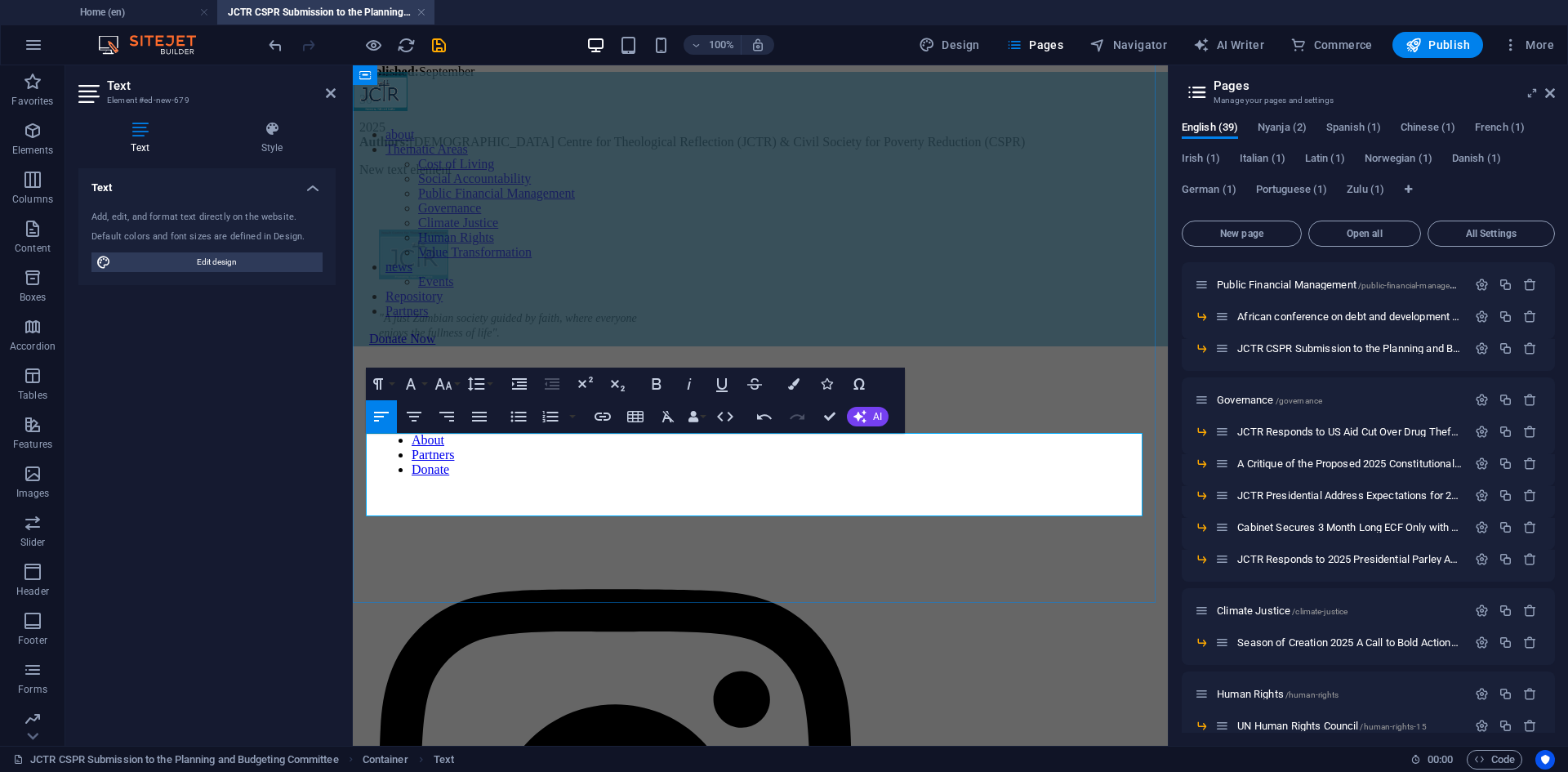
click at [371, 150] on p "2025 Authors: [DEMOGRAPHIC_DATA] Centre for Theological Reflection (JCTR) & Civ…" at bounding box center [760, 135] width 802 height 30
click at [368, 150] on p "2025 Authors: [DEMOGRAPHIC_DATA] Centre for Theological Reflection (JCTR) & Civ…" at bounding box center [760, 135] width 802 height 30
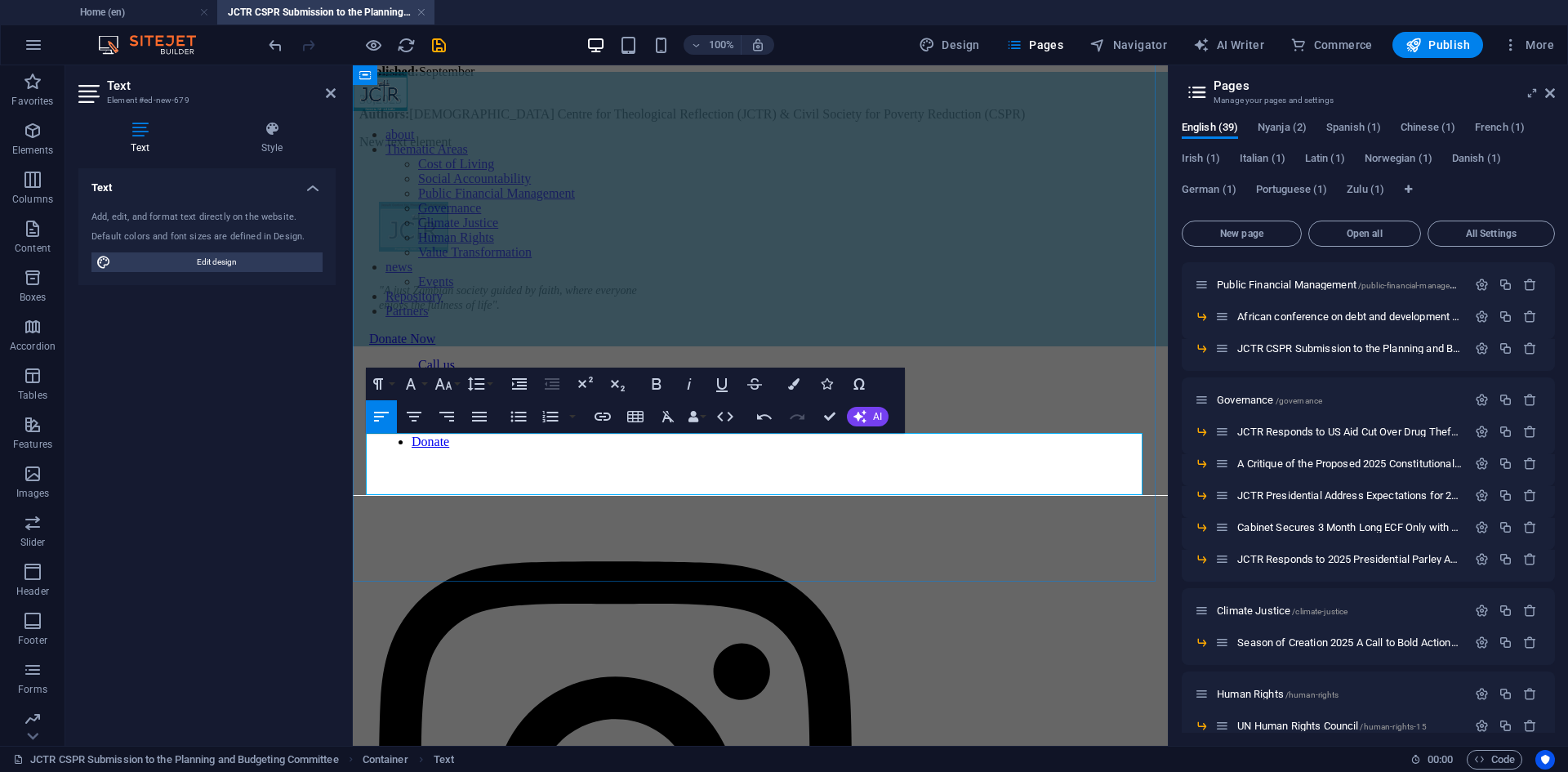
click at [366, 122] on p "30, 2025 Authors: [DEMOGRAPHIC_DATA] Centre for Theological Reflection (JCTR) &…" at bounding box center [760, 107] width 802 height 30
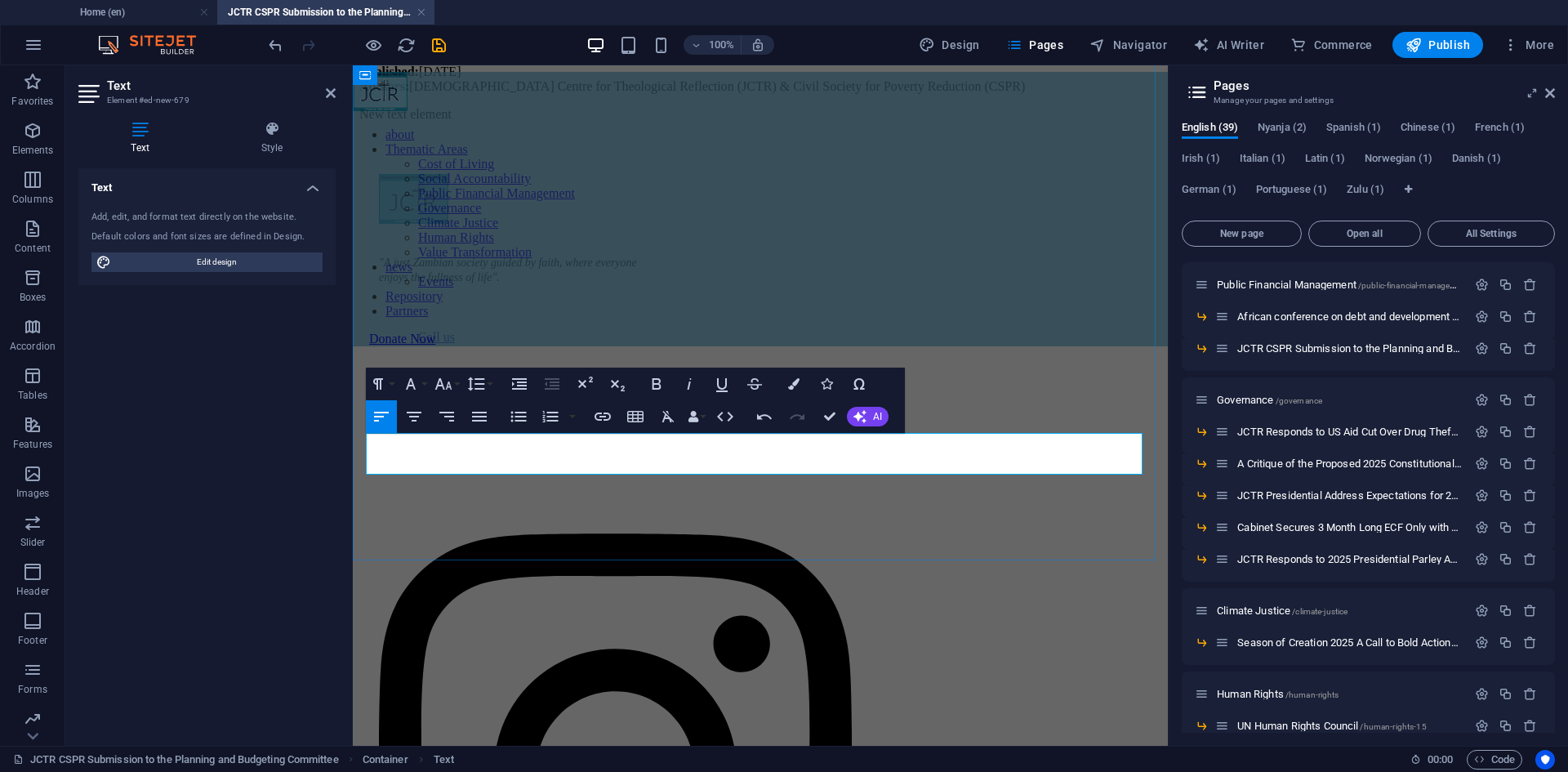
click at [577, 94] on p "Published: [DATE] Authors: [DEMOGRAPHIC_DATA] Centre for Theological Reflection…" at bounding box center [760, 79] width 802 height 30
click at [573, 94] on p "Published: [DATE] Authors: [DEMOGRAPHIC_DATA] Centre for Theological Reflection…" at bounding box center [760, 79] width 802 height 30
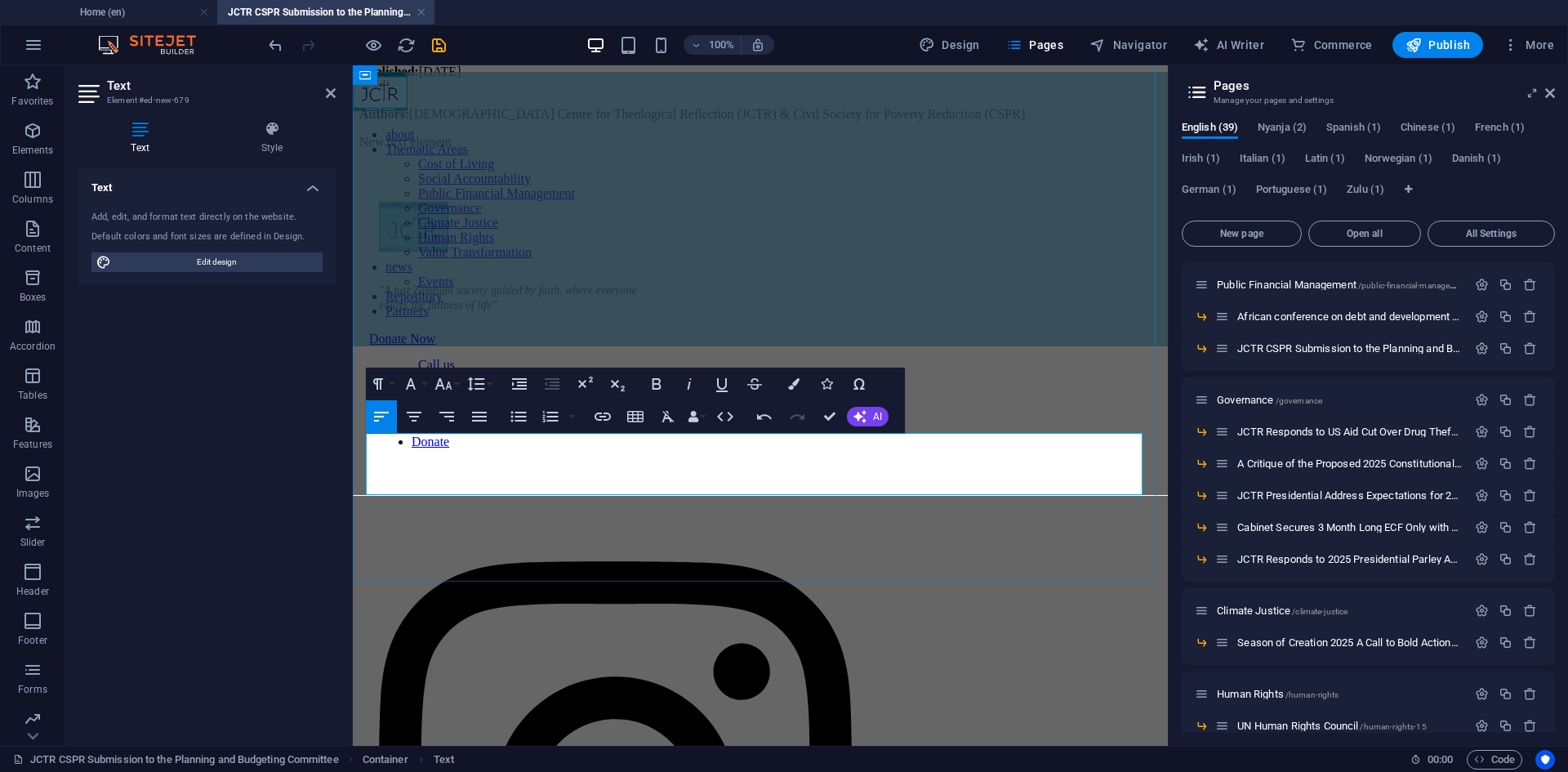
click at [1039, 122] on p "Authors: [DEMOGRAPHIC_DATA] Centre for Theological Reflection (JCTR) & Civil So…" at bounding box center [760, 107] width 802 height 30
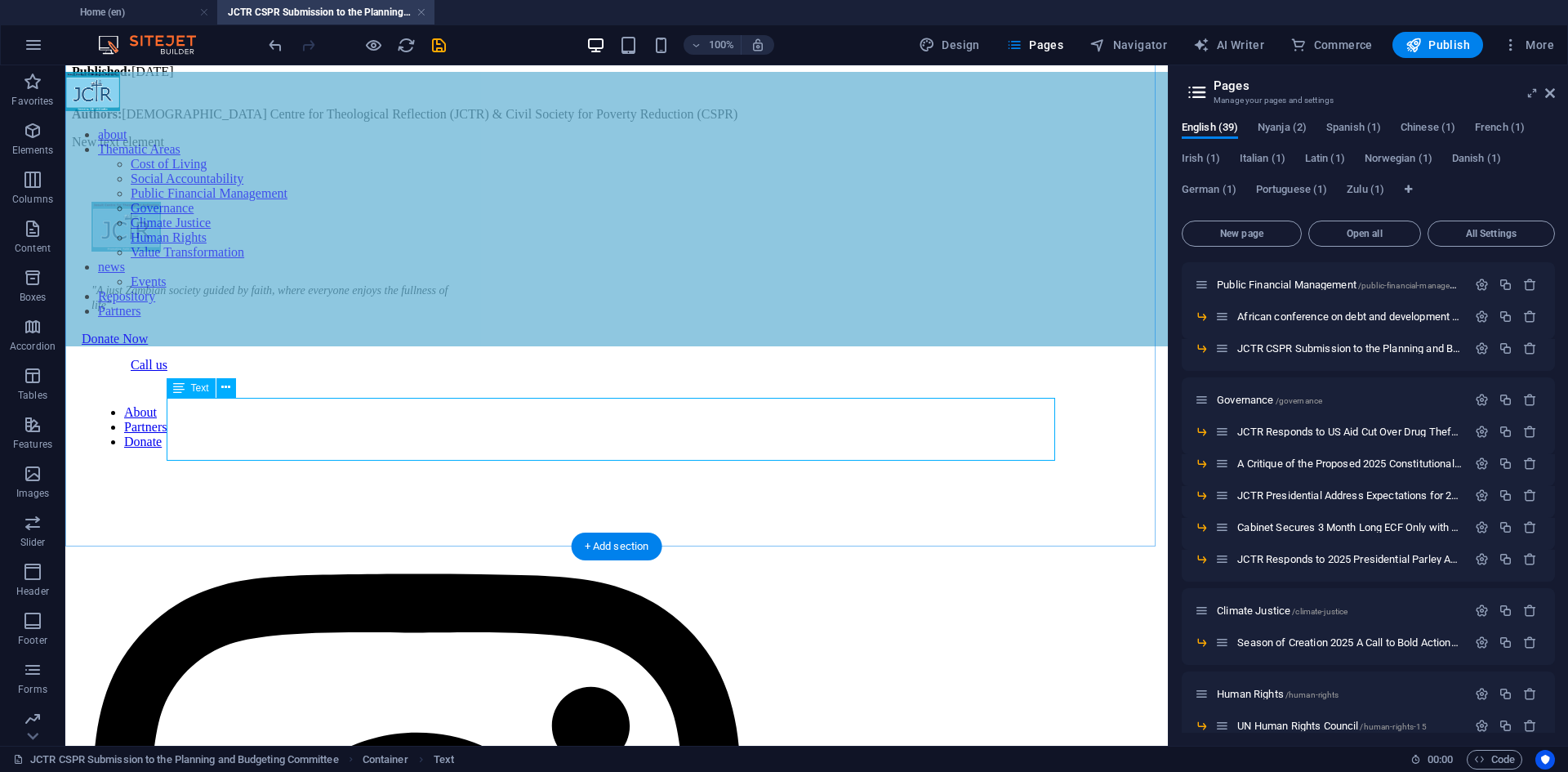
scroll to position [745, 0]
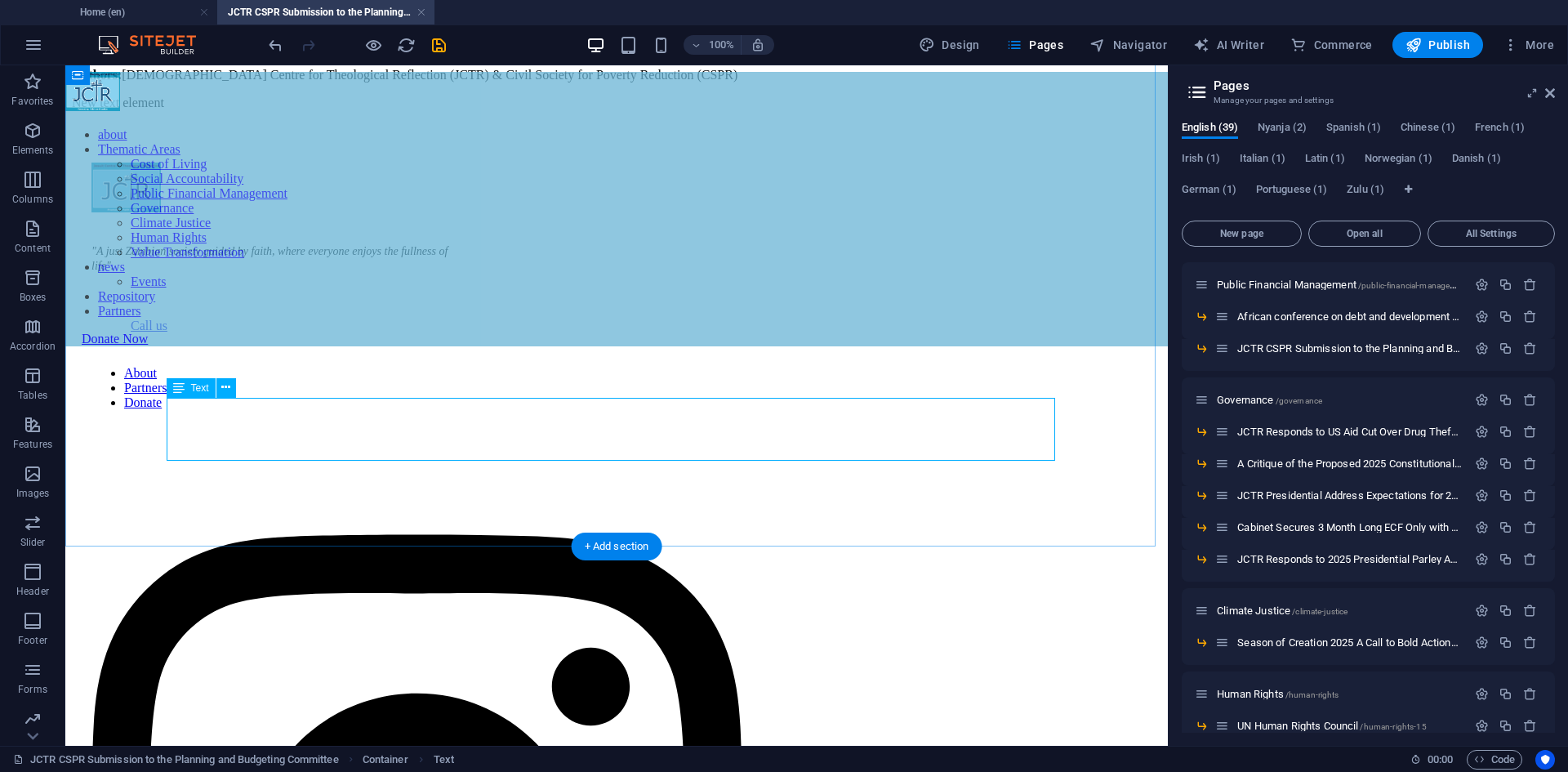
click at [480, 82] on div "Published: [DATE] Authors: [DEMOGRAPHIC_DATA] Centre for Theological Reflection…" at bounding box center [616, 54] width 1089 height 57
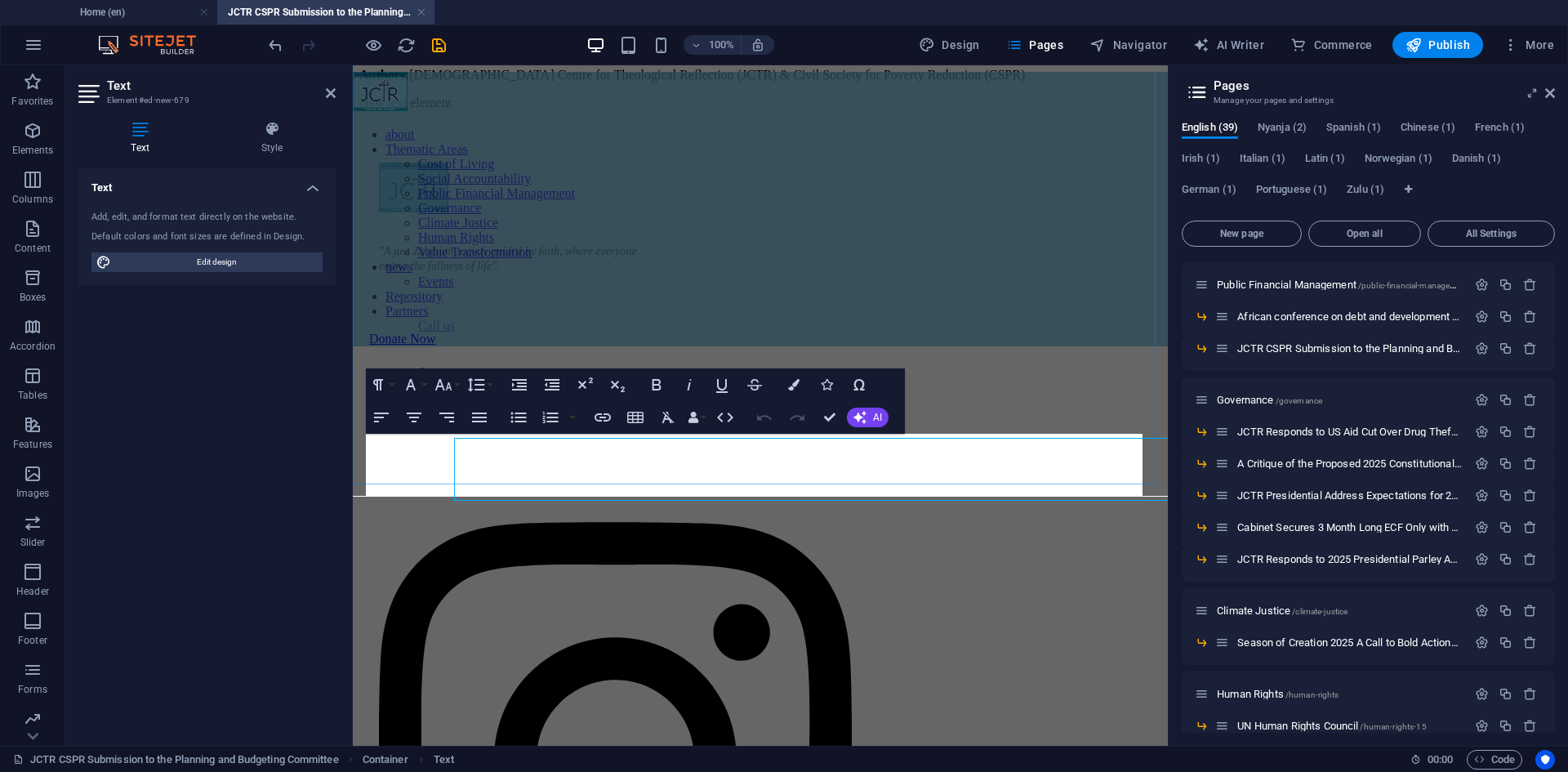
scroll to position [705, 0]
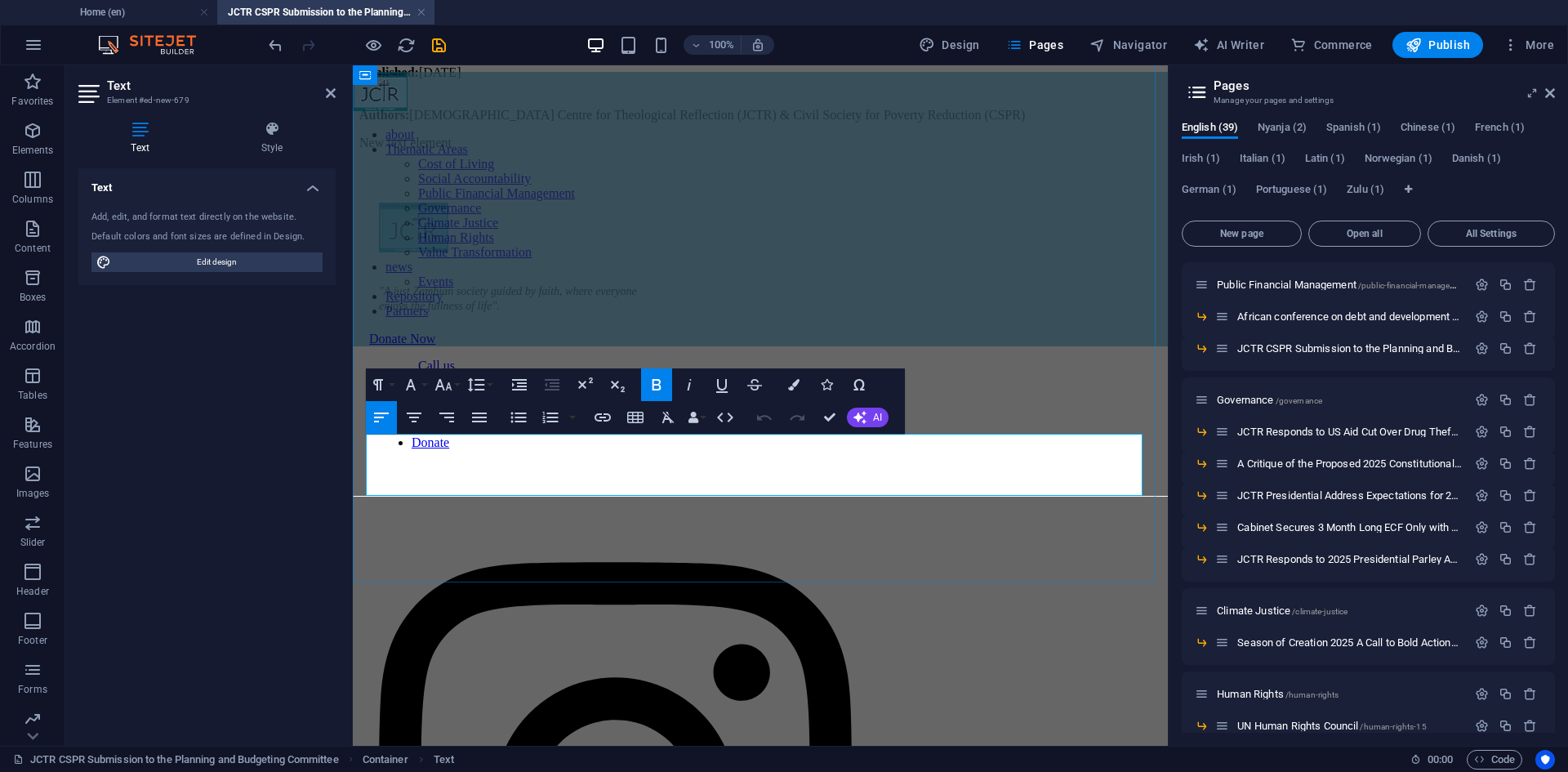
click at [366, 122] on strong "Authors:" at bounding box center [384, 115] width 50 height 14
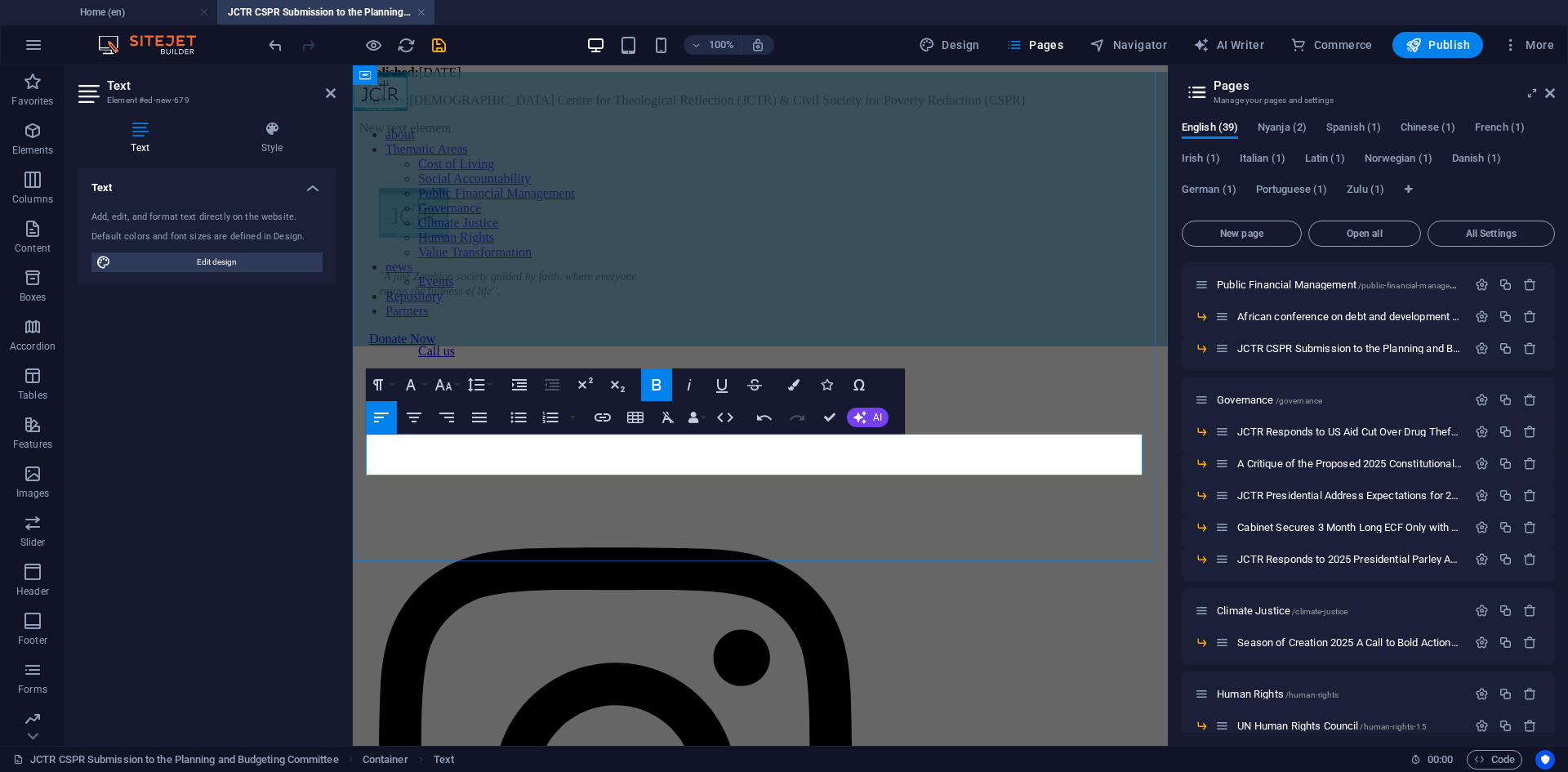
click at [1007, 108] on p "Authors: [DEMOGRAPHIC_DATA] Centre for Theological Reflection (JCTR) & Civil So…" at bounding box center [760, 100] width 802 height 14
click at [786, 386] on button "Colors" at bounding box center [794, 385] width 31 height 32
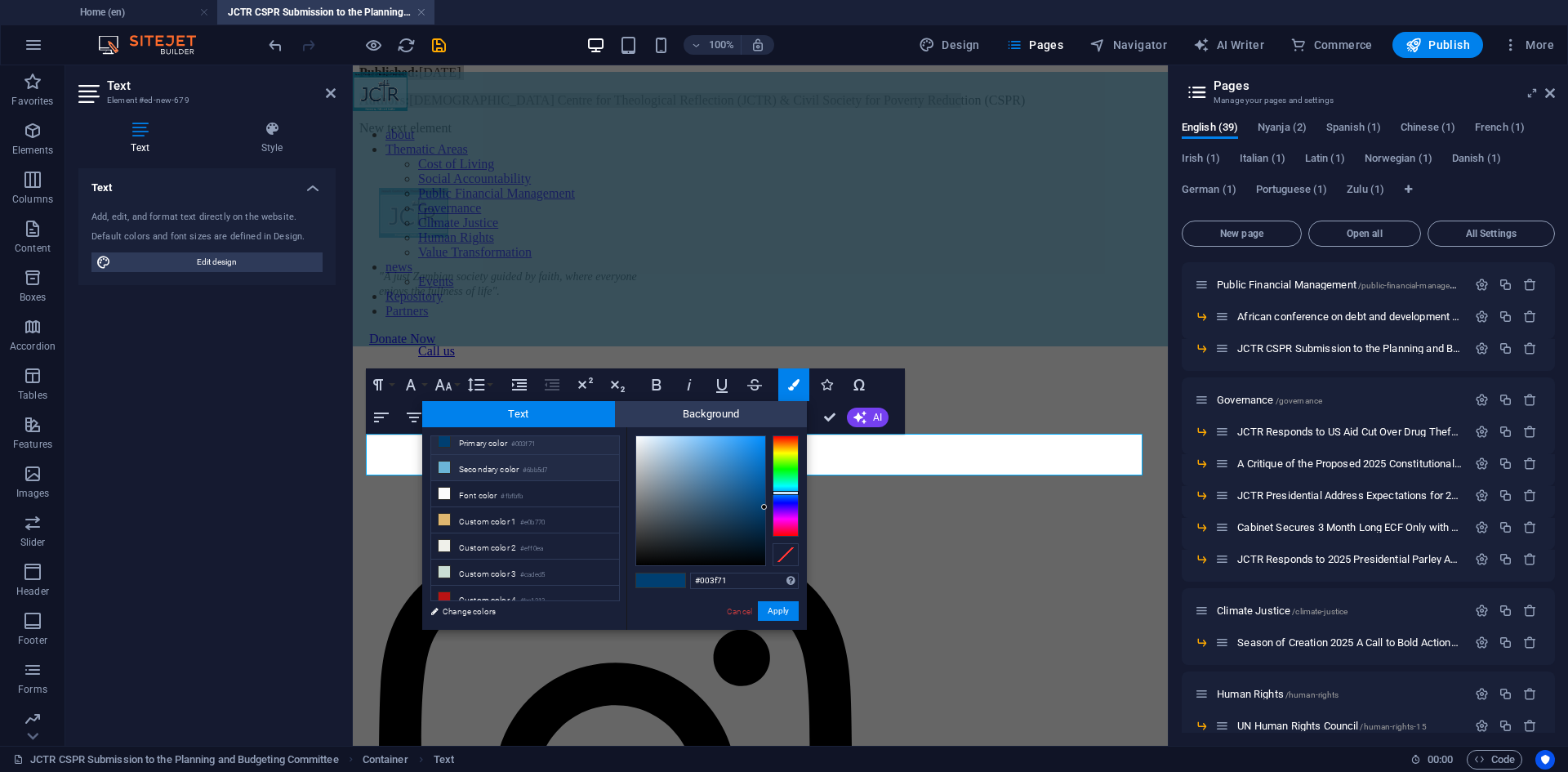
scroll to position [64, 0]
click at [506, 583] on li "Custom color 5 #000000" at bounding box center [525, 595] width 188 height 26
type input "#000000"
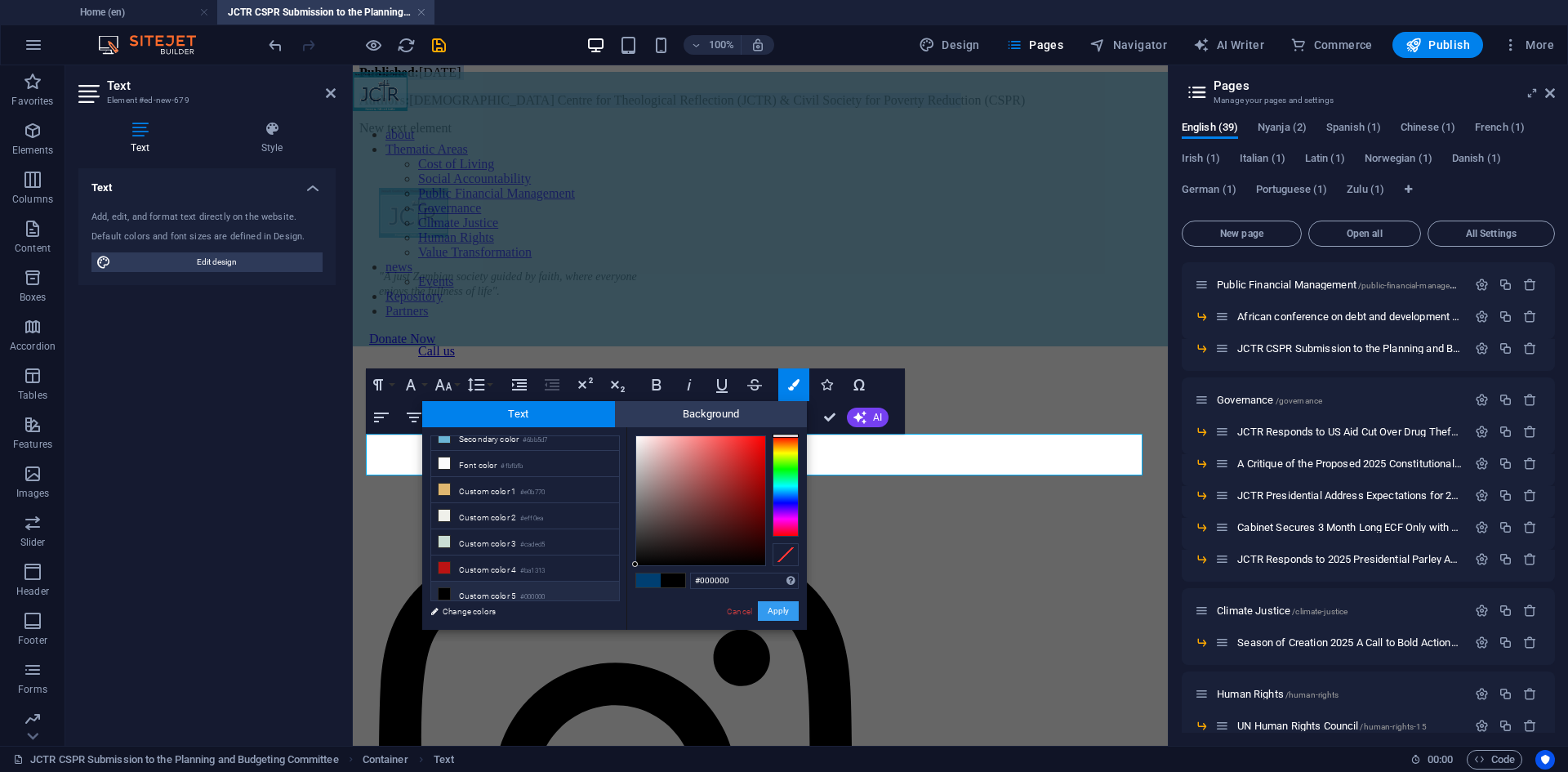
click at [773, 606] on button "Apply" at bounding box center [778, 611] width 41 height 20
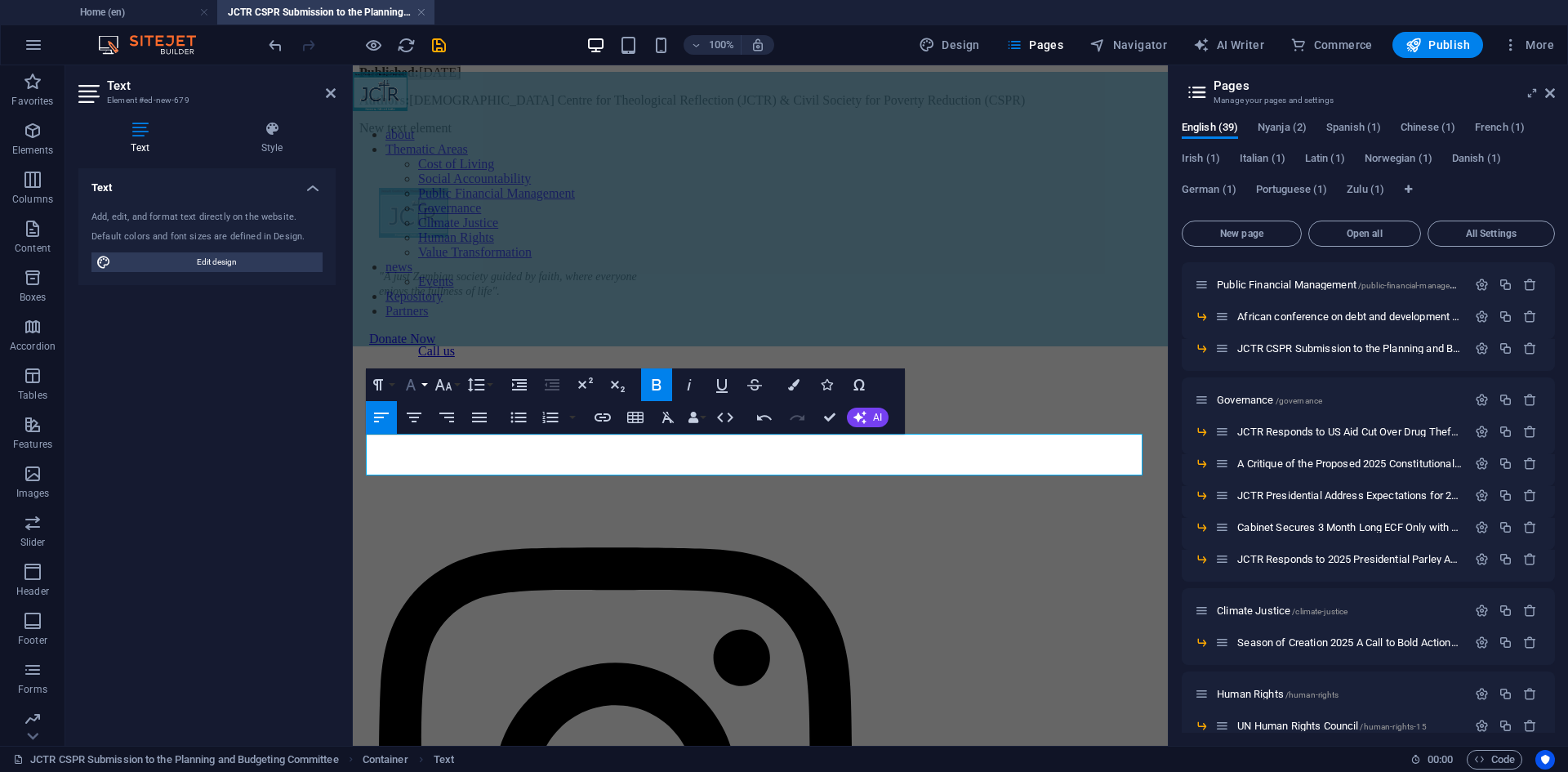
click at [426, 384] on button "Font Family" at bounding box center [414, 385] width 31 height 32
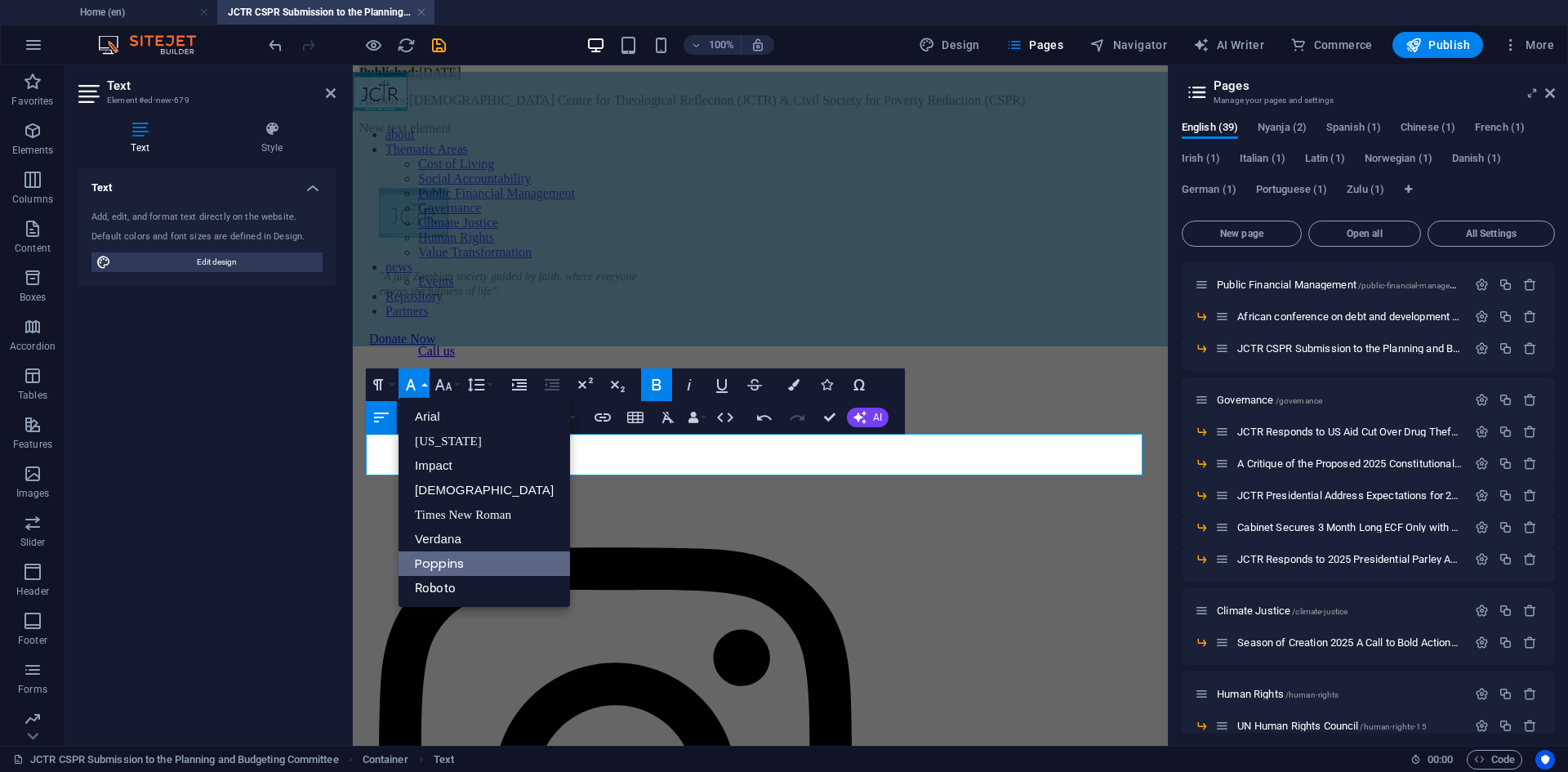
scroll to position [0, 0]
click at [493, 582] on link "Roboto" at bounding box center [485, 589] width 172 height 25
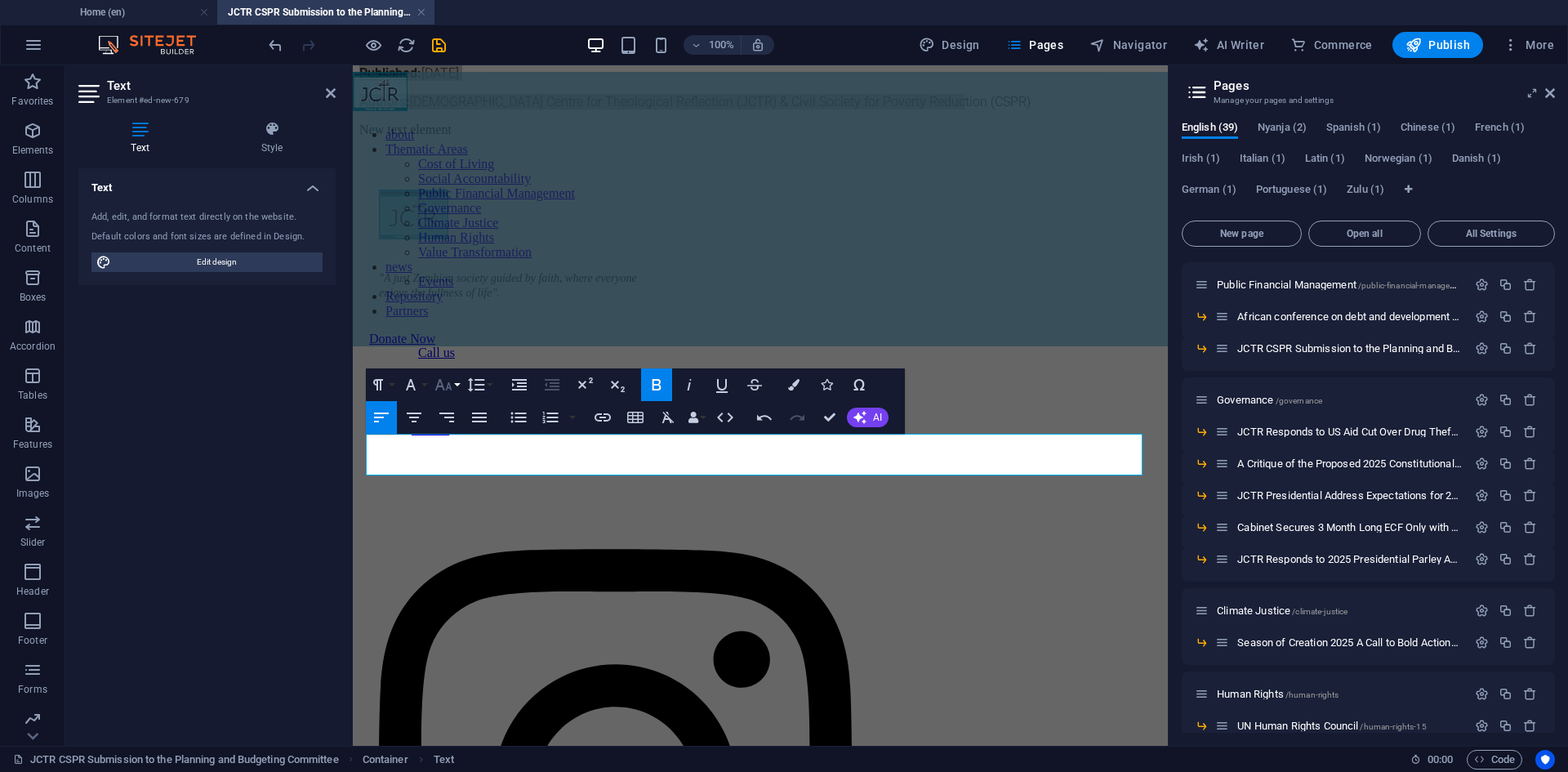
click at [454, 386] on button "Font Size" at bounding box center [446, 385] width 31 height 32
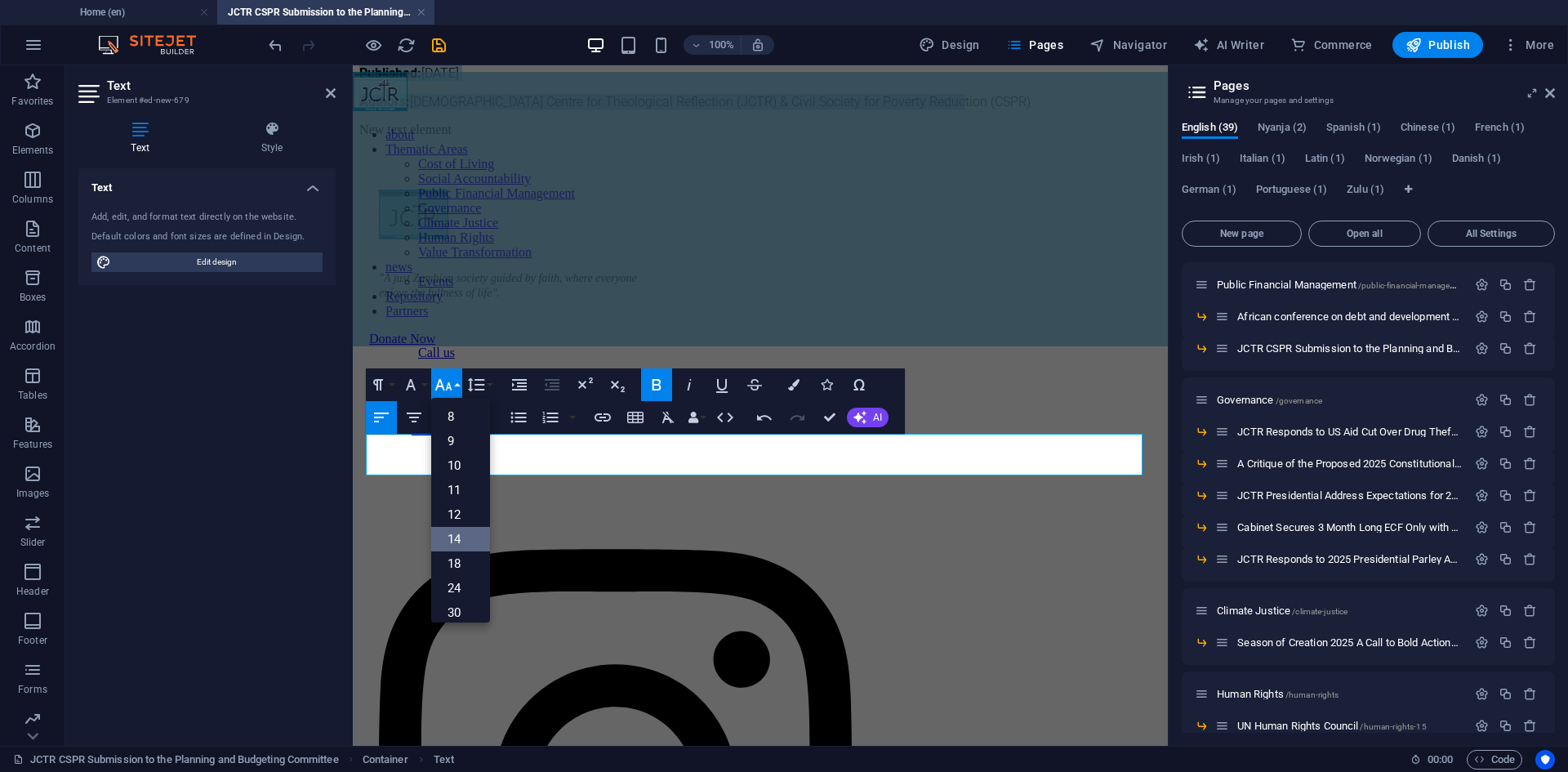
click at [463, 533] on link "14" at bounding box center [461, 539] width 59 height 25
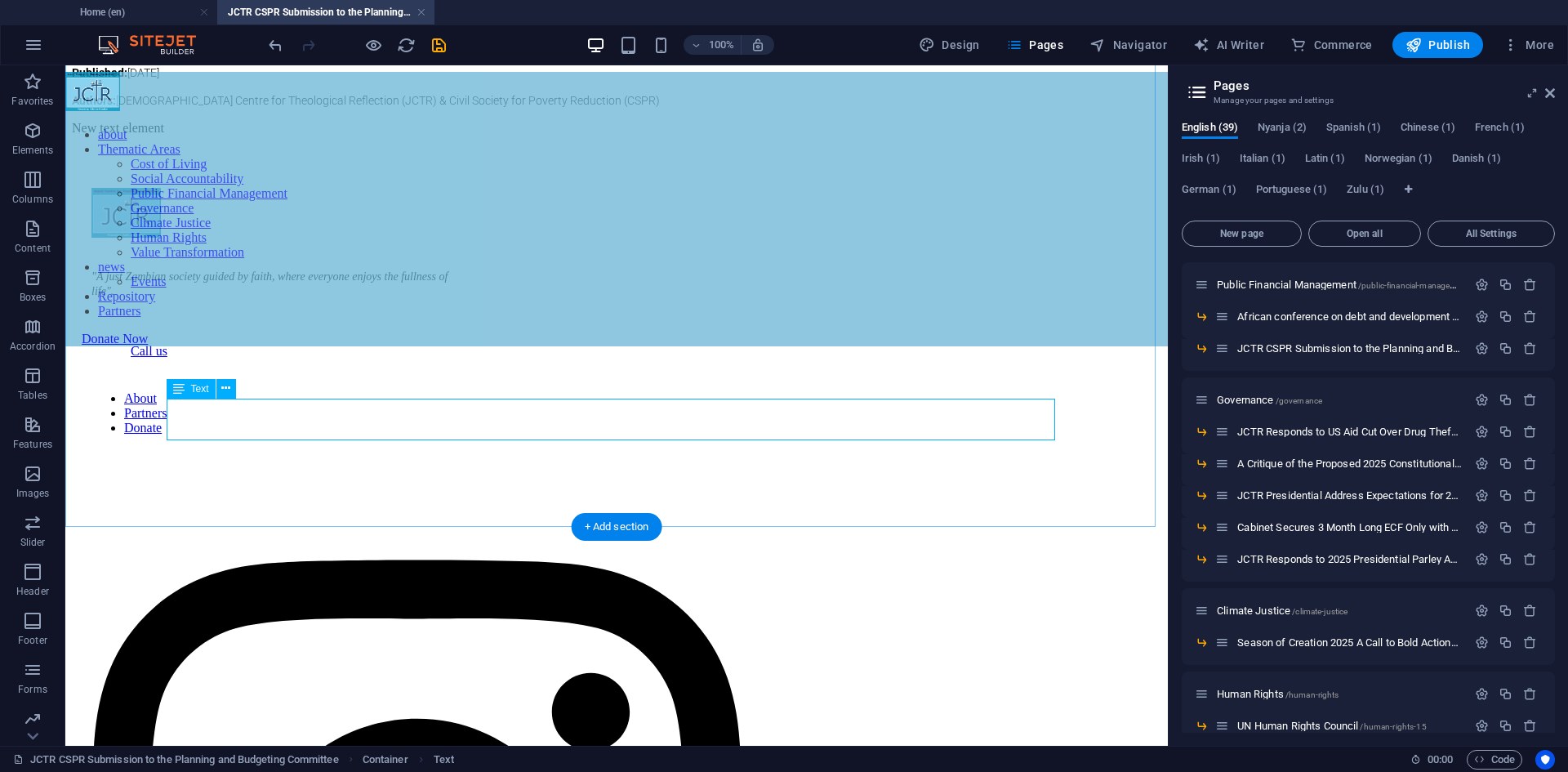
scroll to position [744, 0]
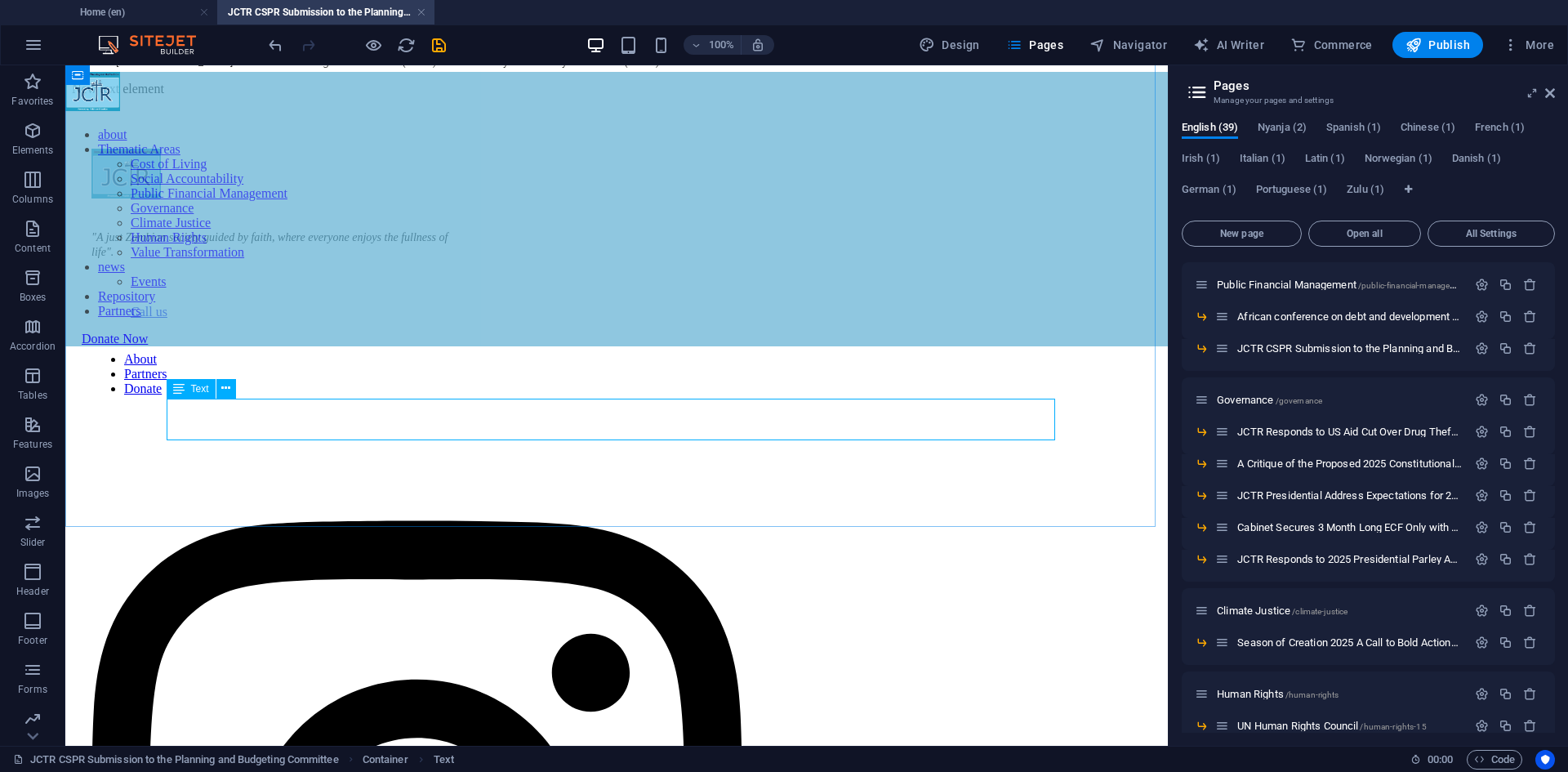
click at [197, 389] on span "Text" at bounding box center [199, 388] width 18 height 10
click at [224, 394] on icon at bounding box center [225, 388] width 9 height 17
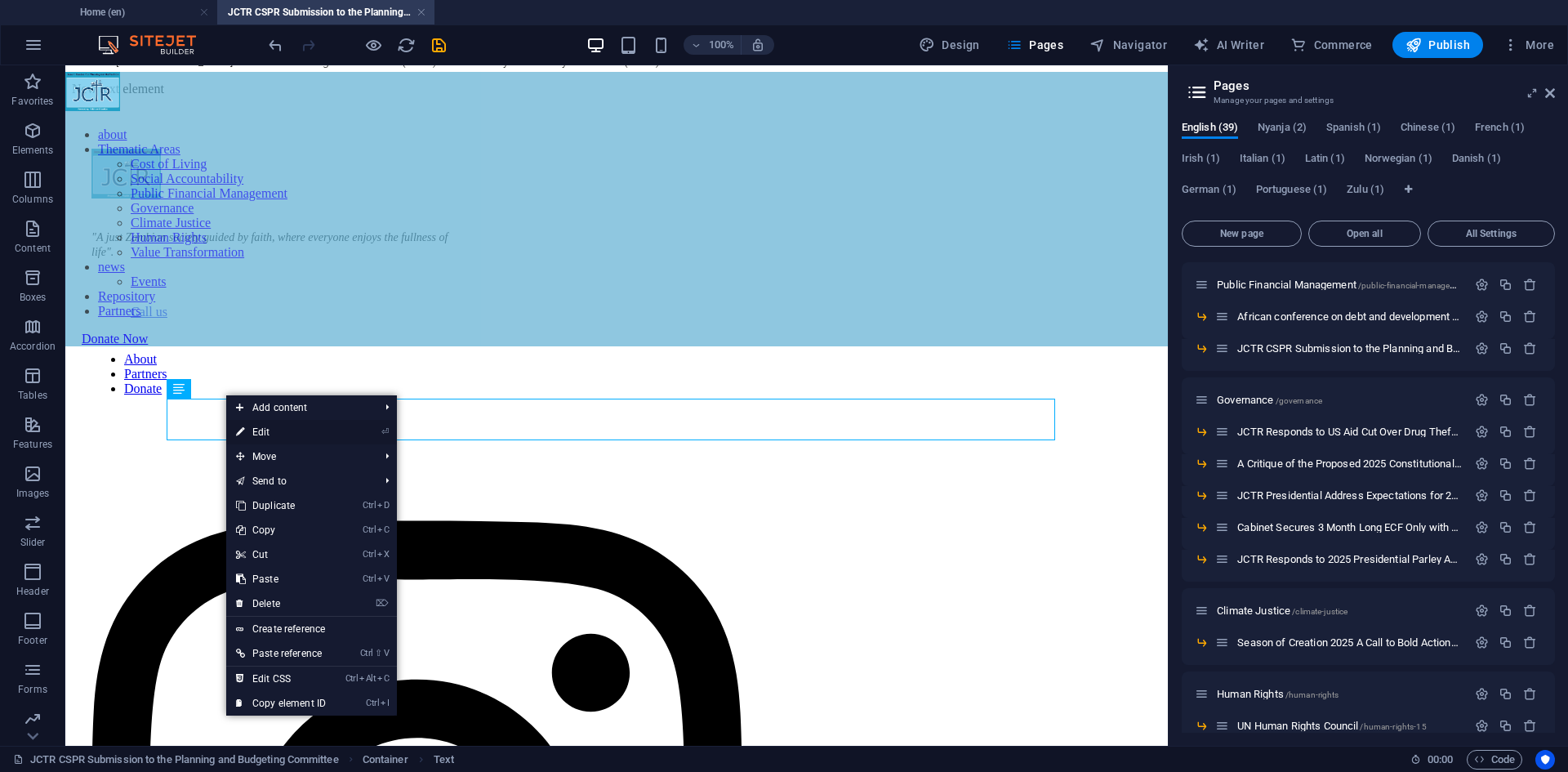
click at [252, 424] on link "⏎ Edit" at bounding box center [280, 432] width 110 height 25
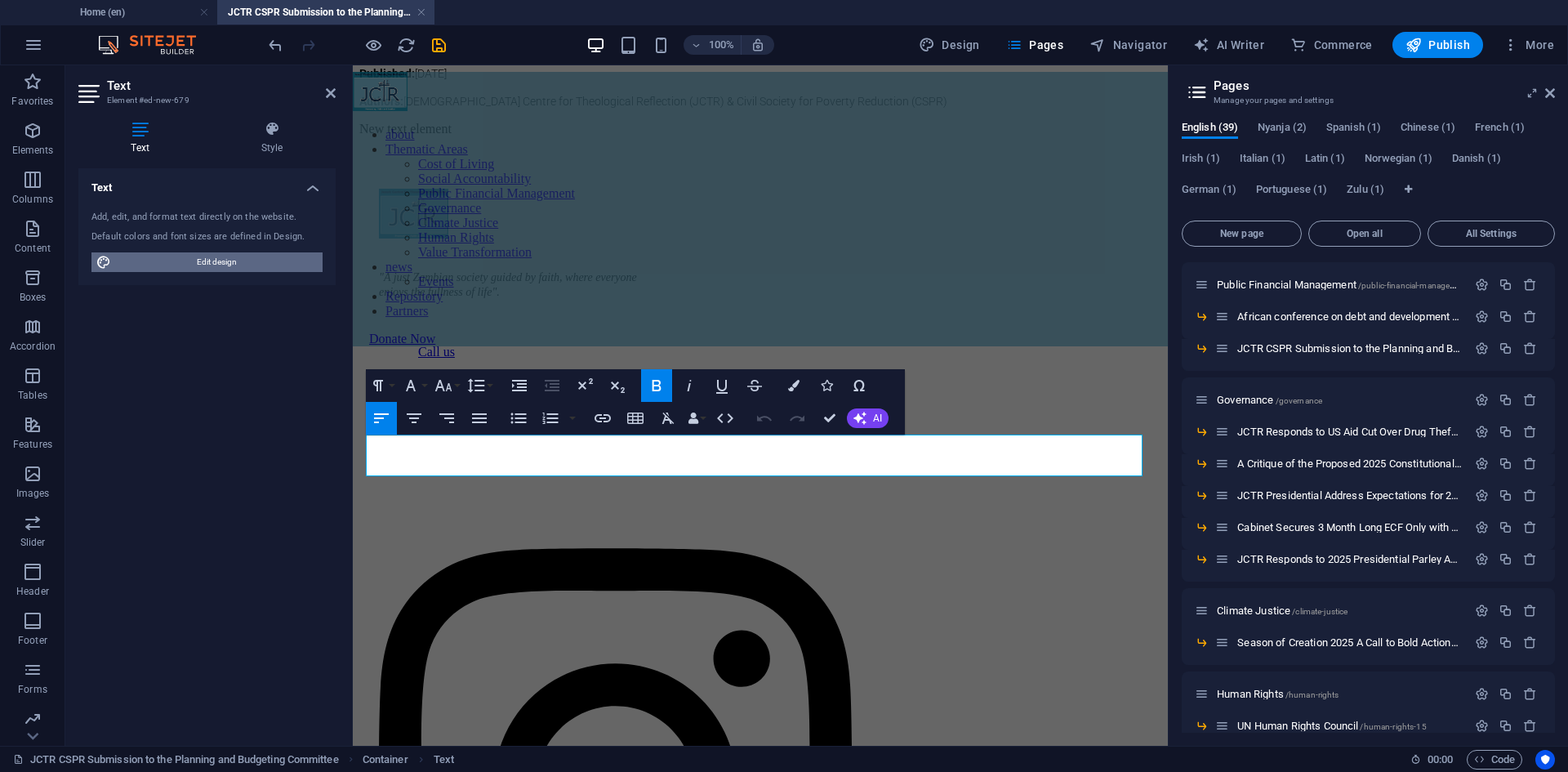
click at [209, 264] on span "Edit design" at bounding box center [217, 262] width 202 height 20
select select "px"
select select "300"
select select "px"
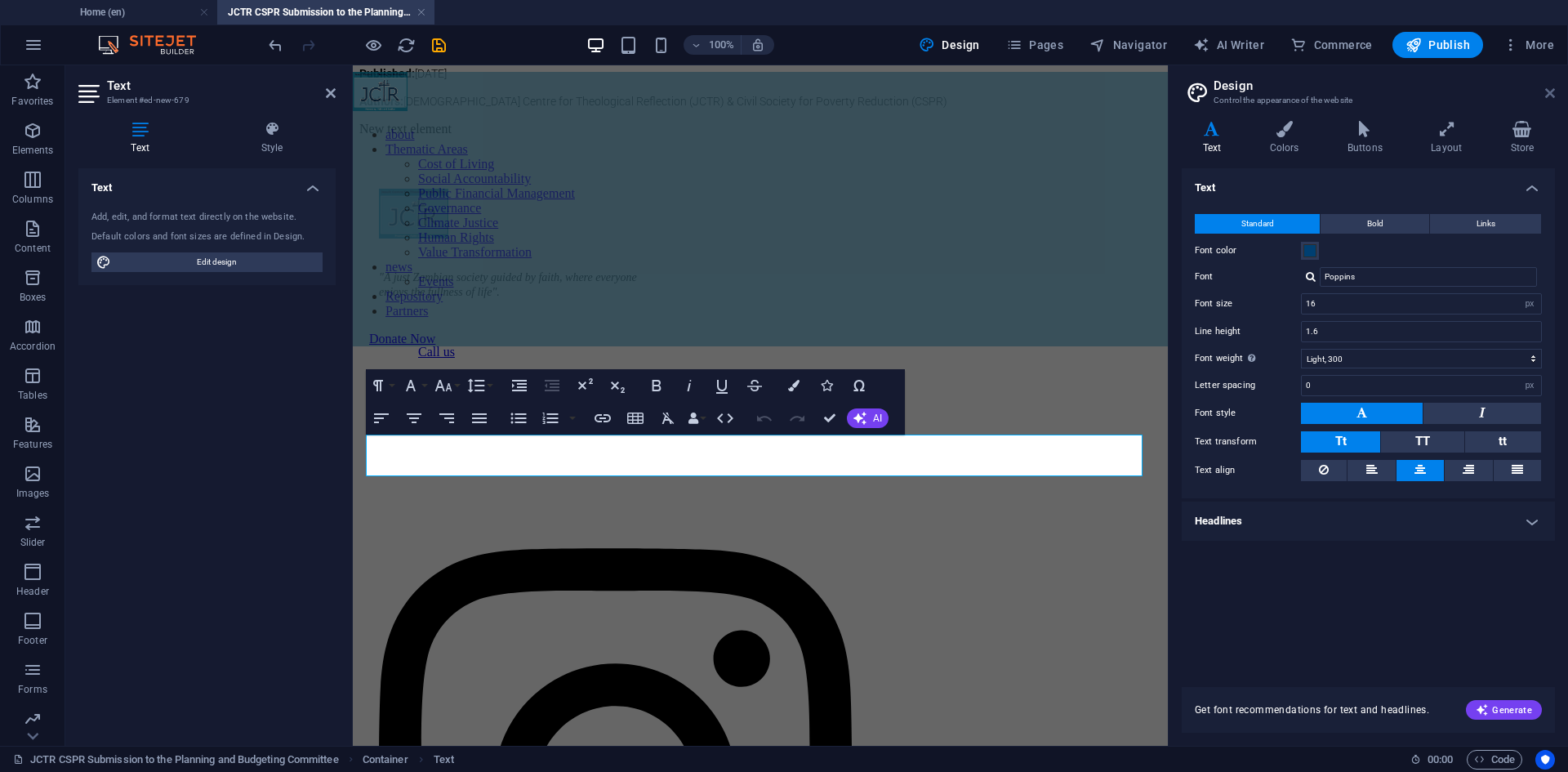
click at [1549, 92] on icon at bounding box center [1550, 94] width 10 height 13
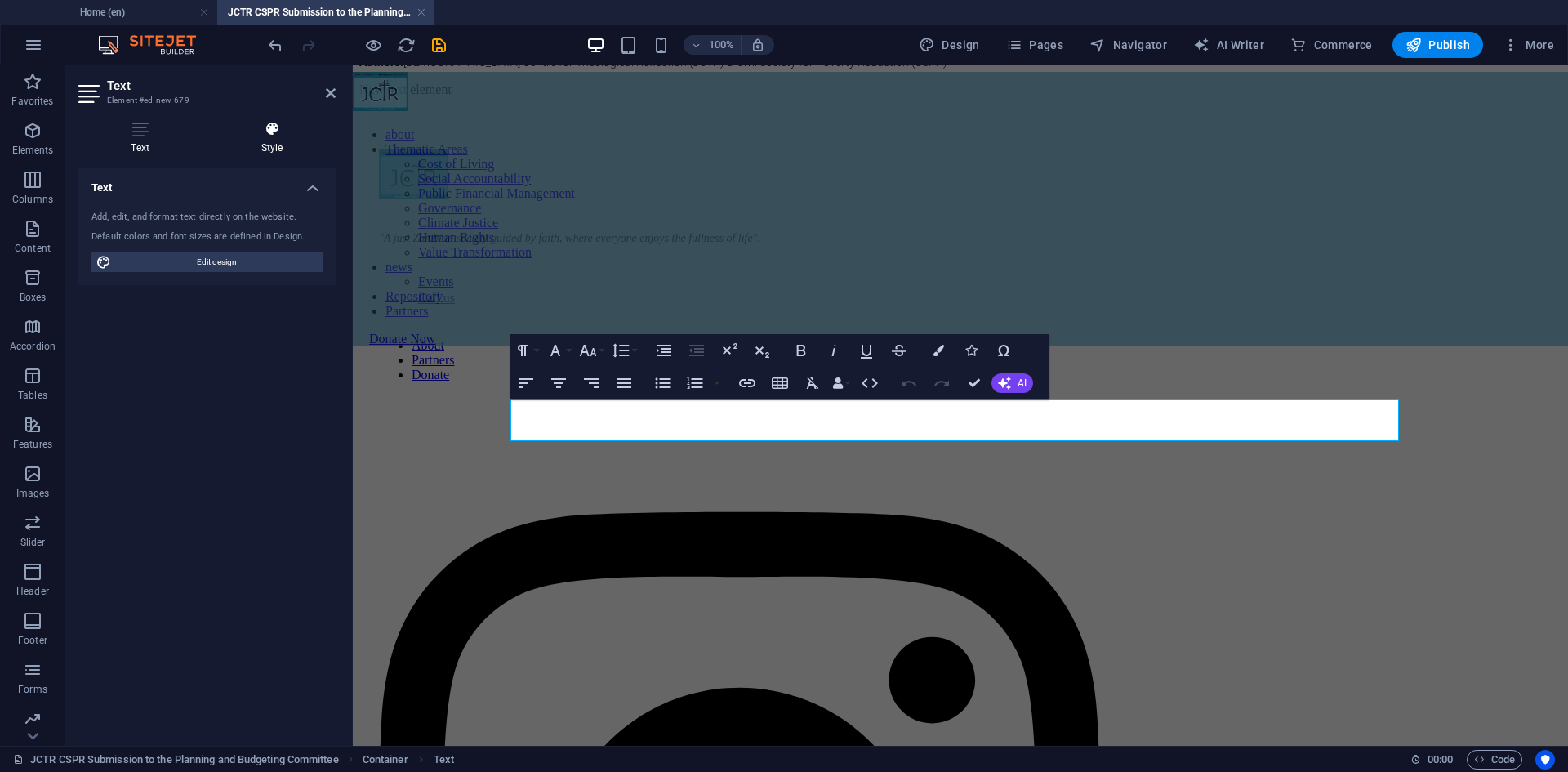
click at [267, 134] on icon at bounding box center [272, 129] width 128 height 16
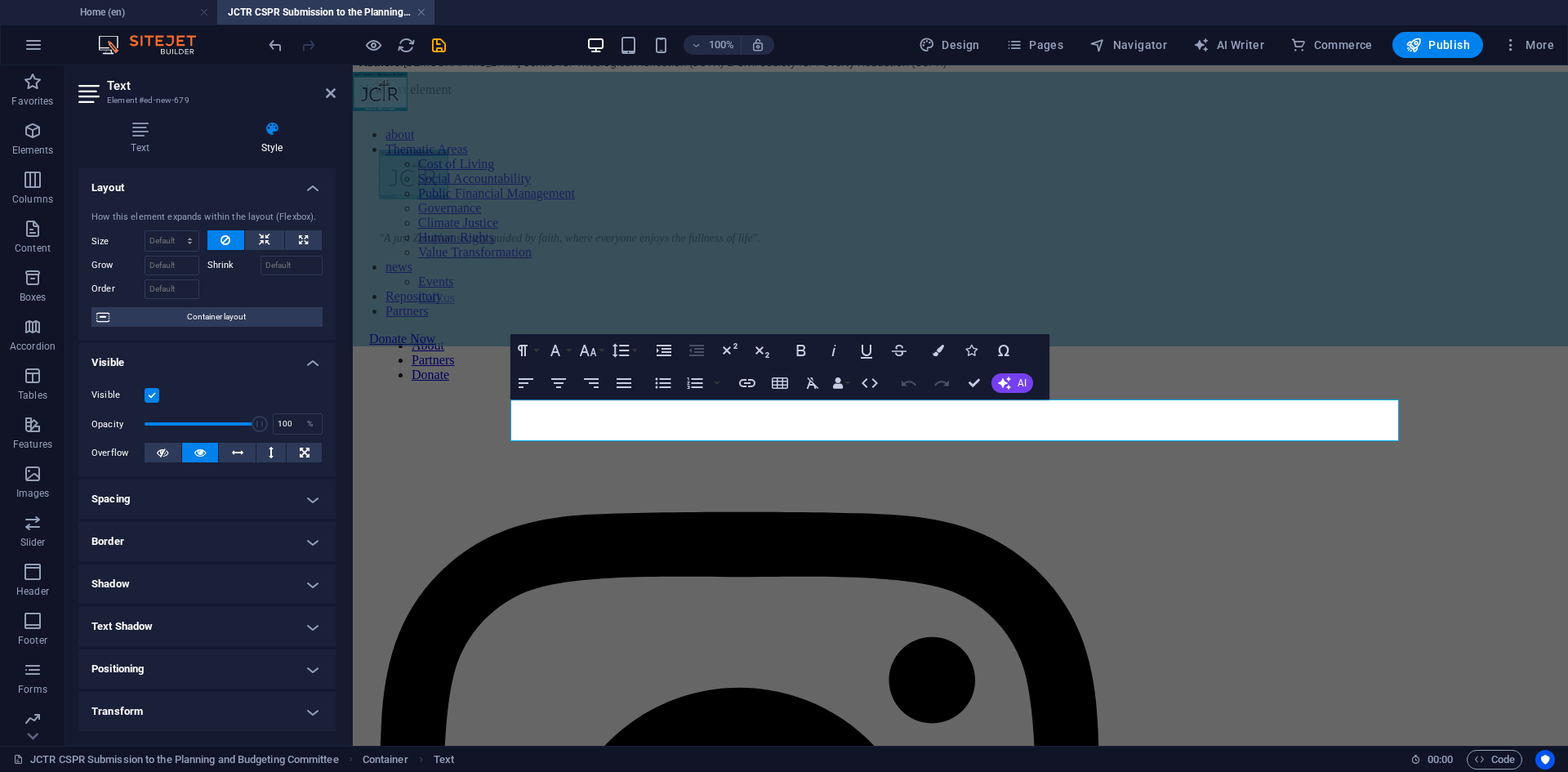
click at [239, 529] on h4 "Border" at bounding box center [207, 541] width 258 height 39
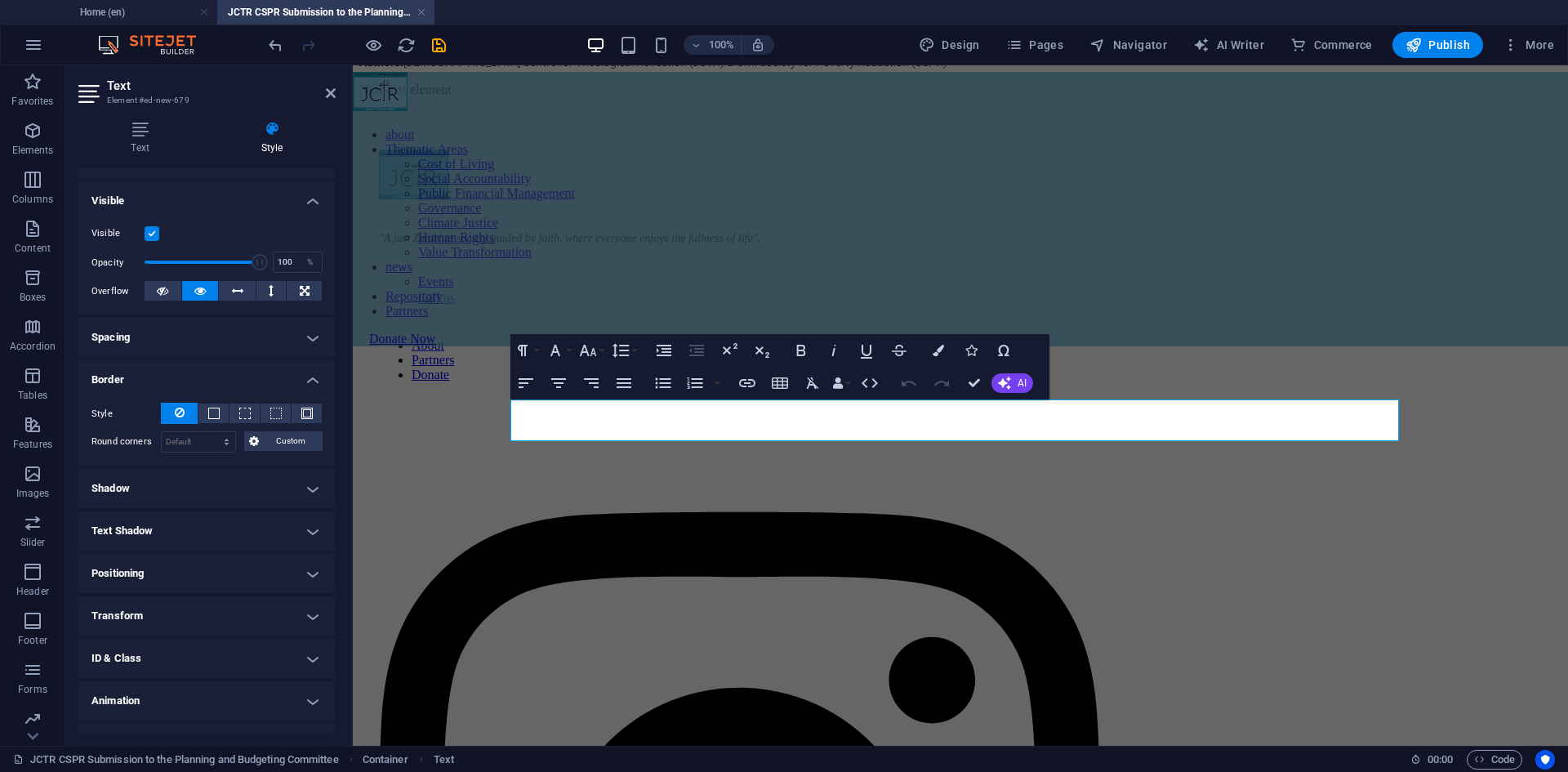
scroll to position [163, 0]
click at [281, 376] on h4 "Border" at bounding box center [207, 373] width 258 height 30
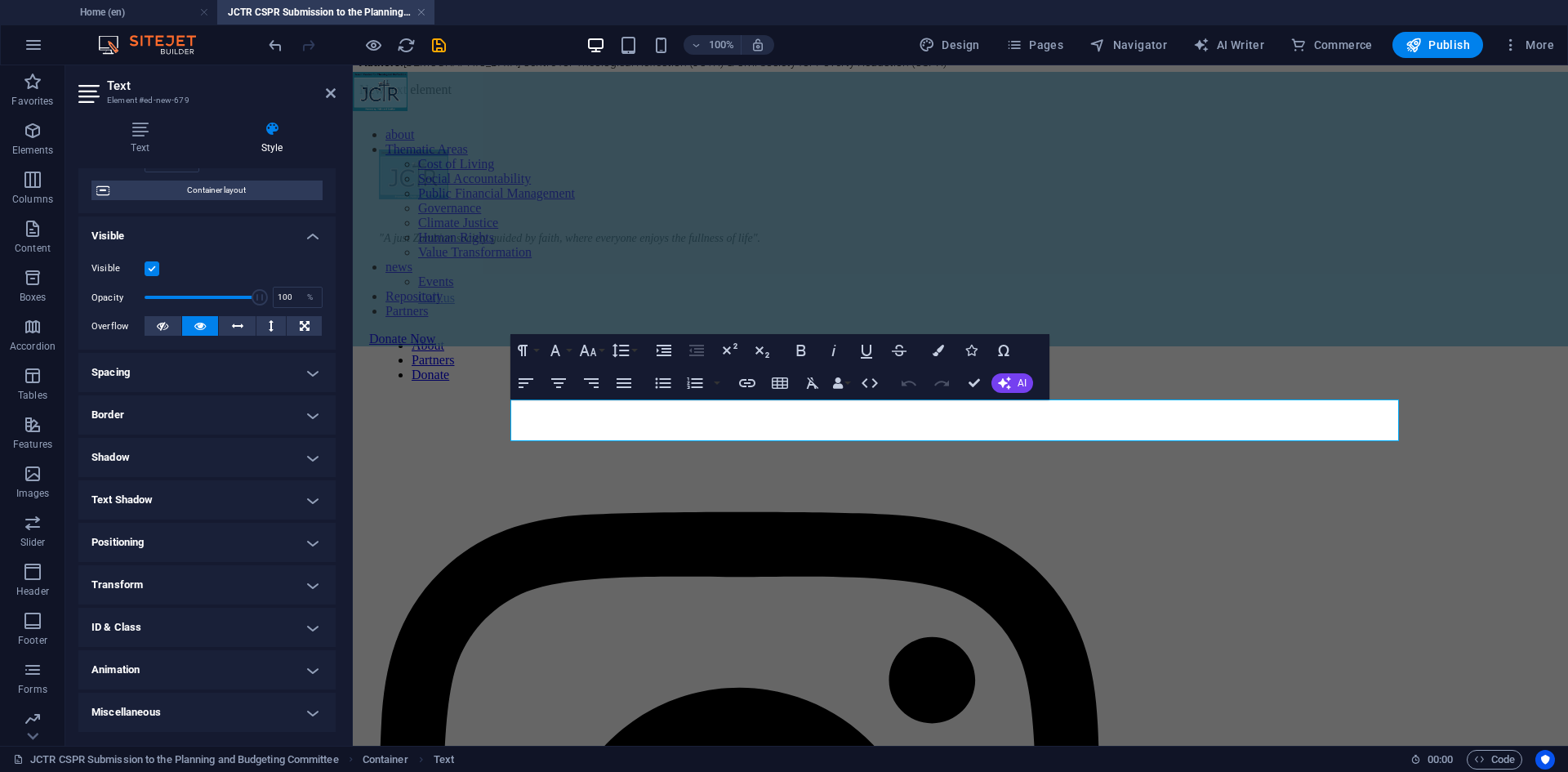
scroll to position [127, 0]
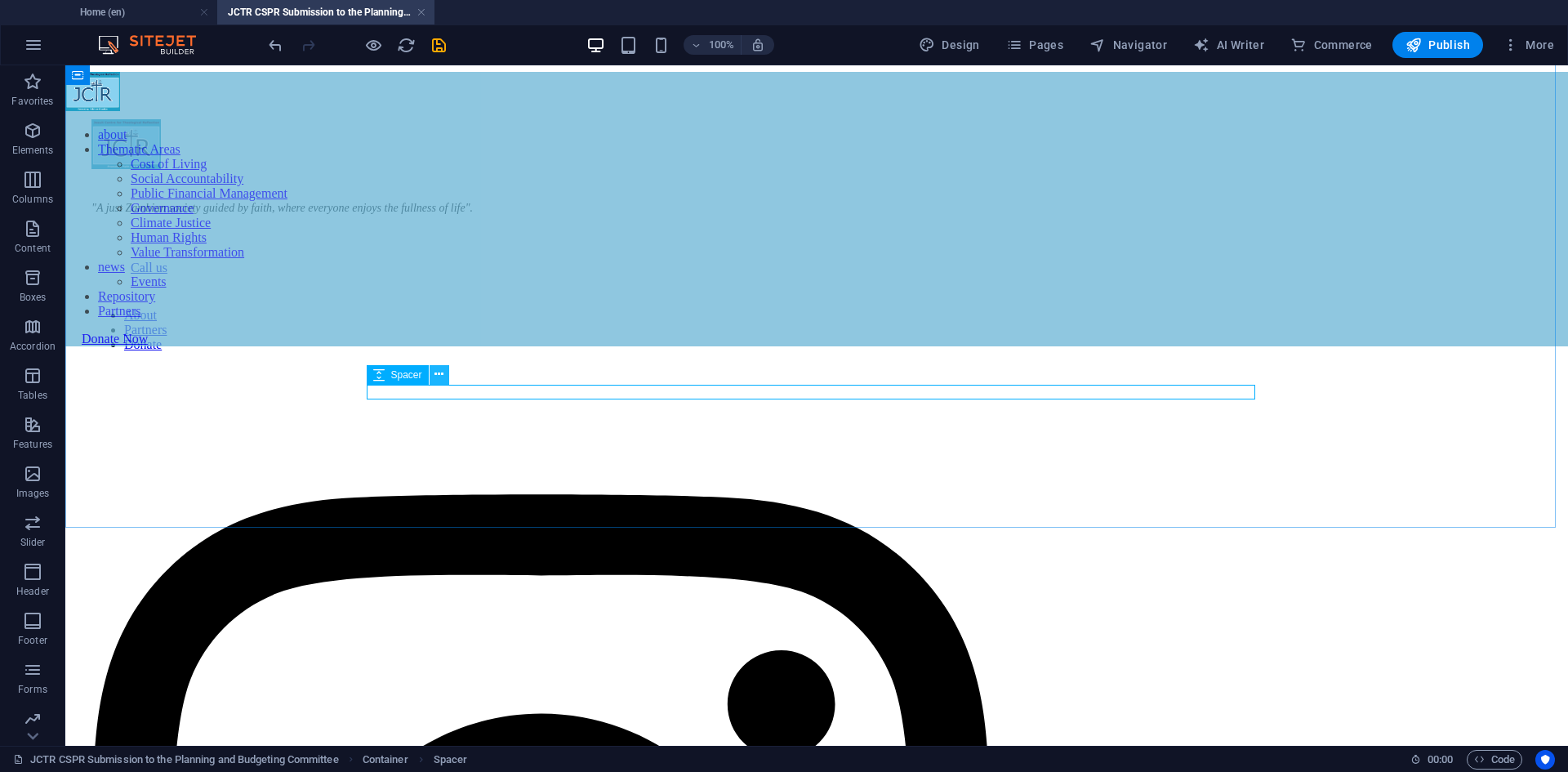
click at [433, 377] on button at bounding box center [439, 375] width 20 height 20
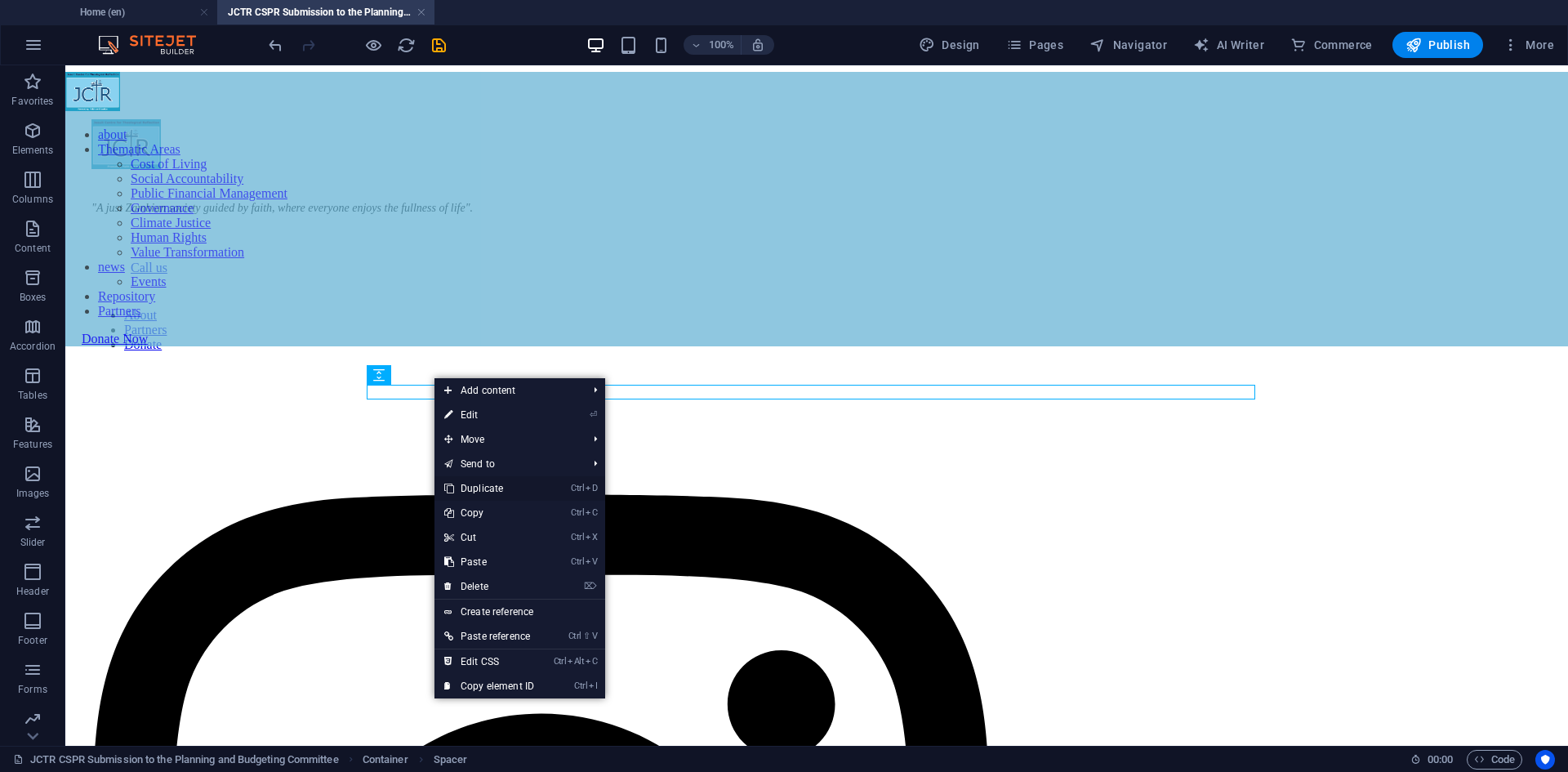
click at [490, 480] on link "Ctrl D Duplicate" at bounding box center [489, 489] width 110 height 25
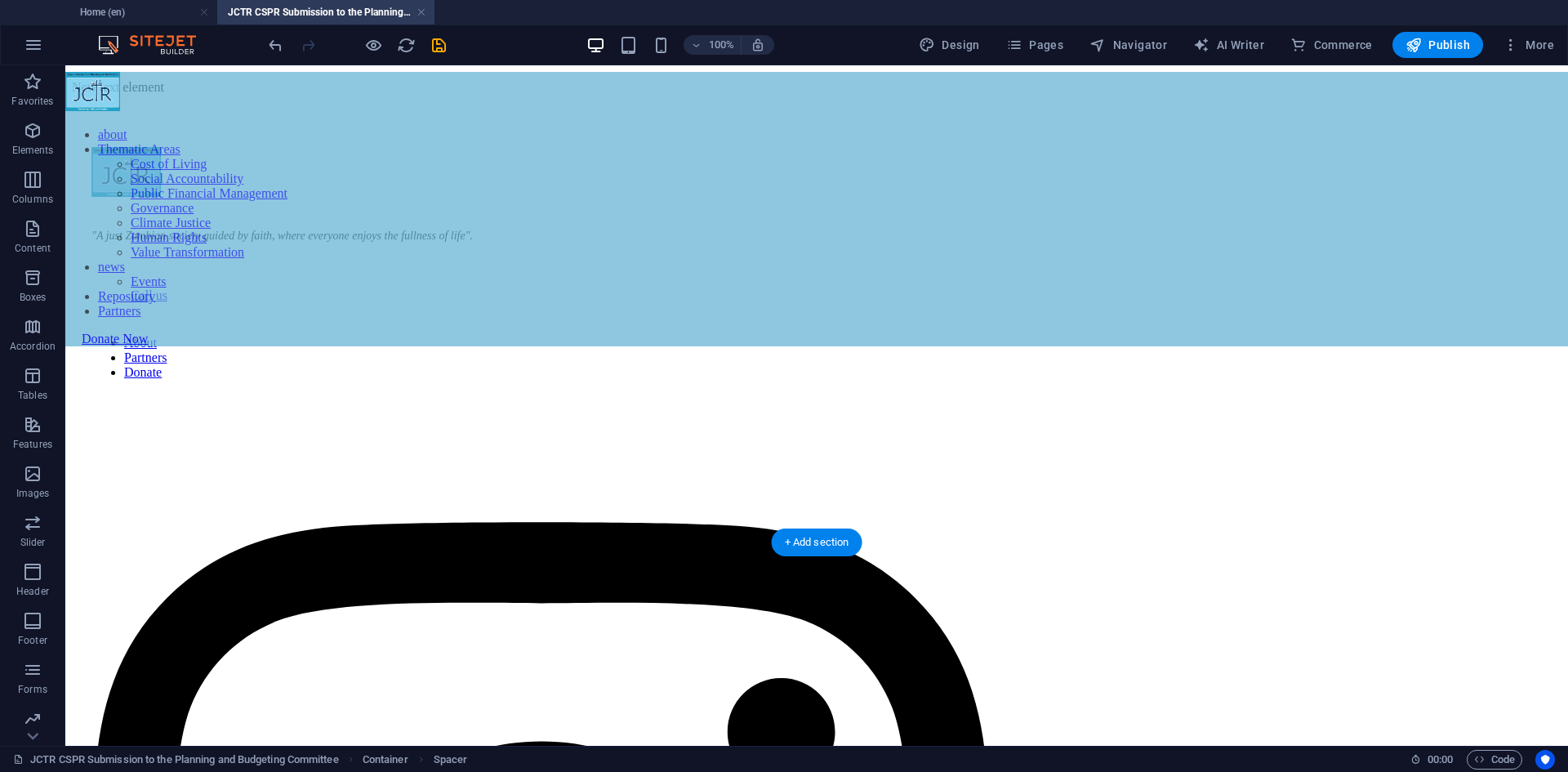
drag, startPoint x: 465, startPoint y: 457, endPoint x: 406, endPoint y: 445, distance: 60.2
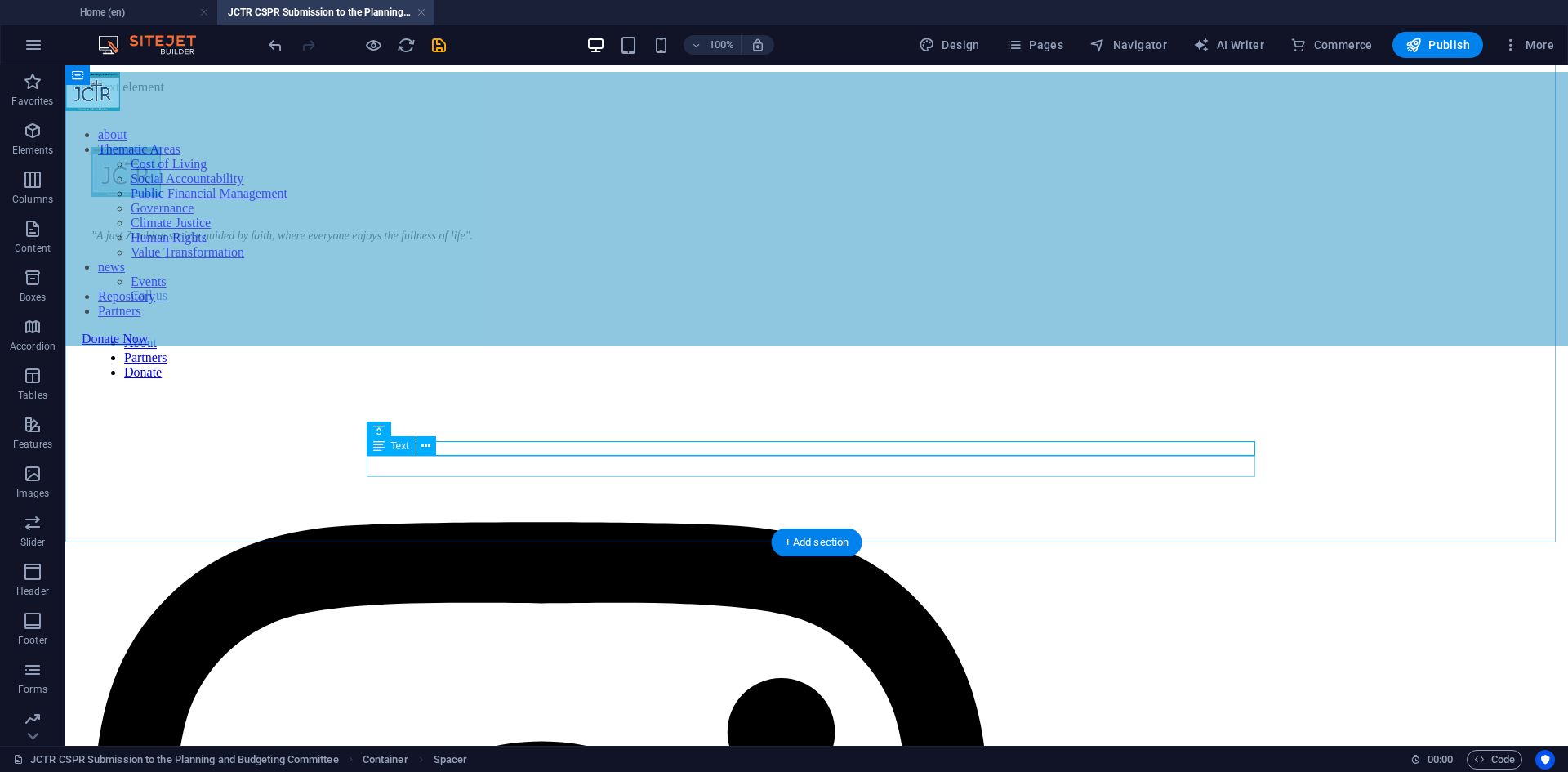
click at [787, 94] on div "New text element" at bounding box center [816, 87] width 1490 height 14
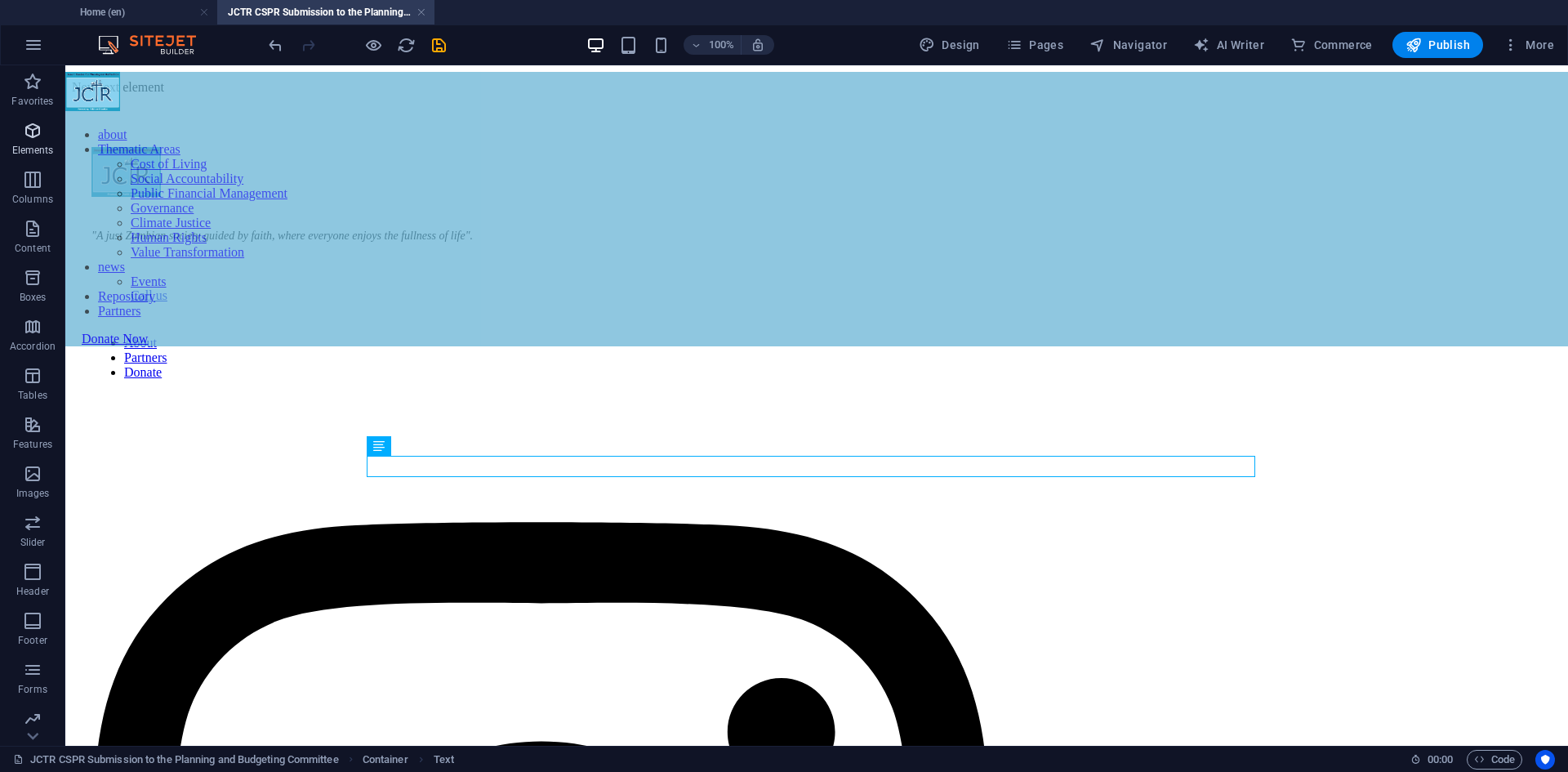
click at [31, 136] on icon "button" at bounding box center [32, 131] width 20 height 20
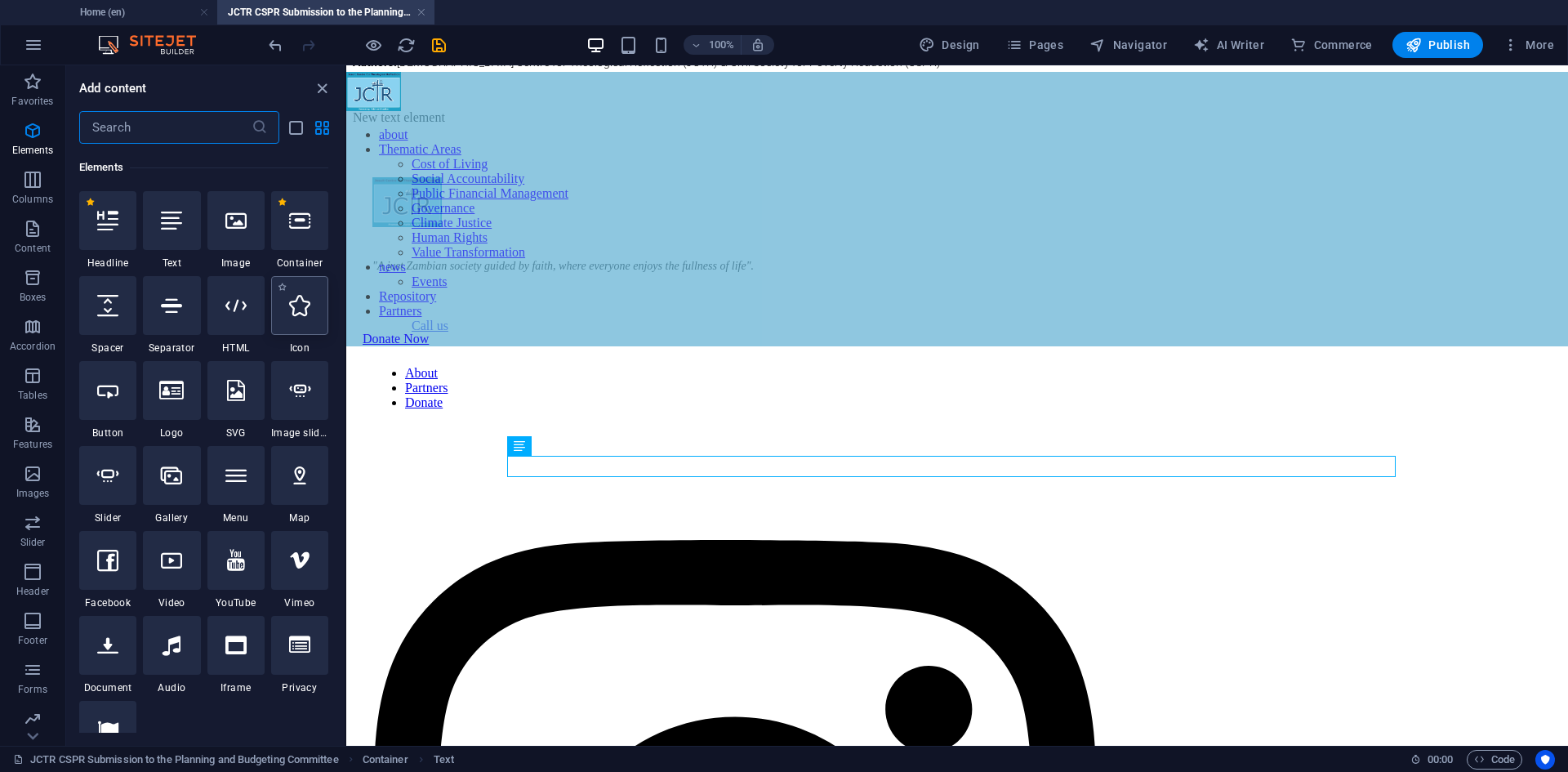
scroll to position [174, 0]
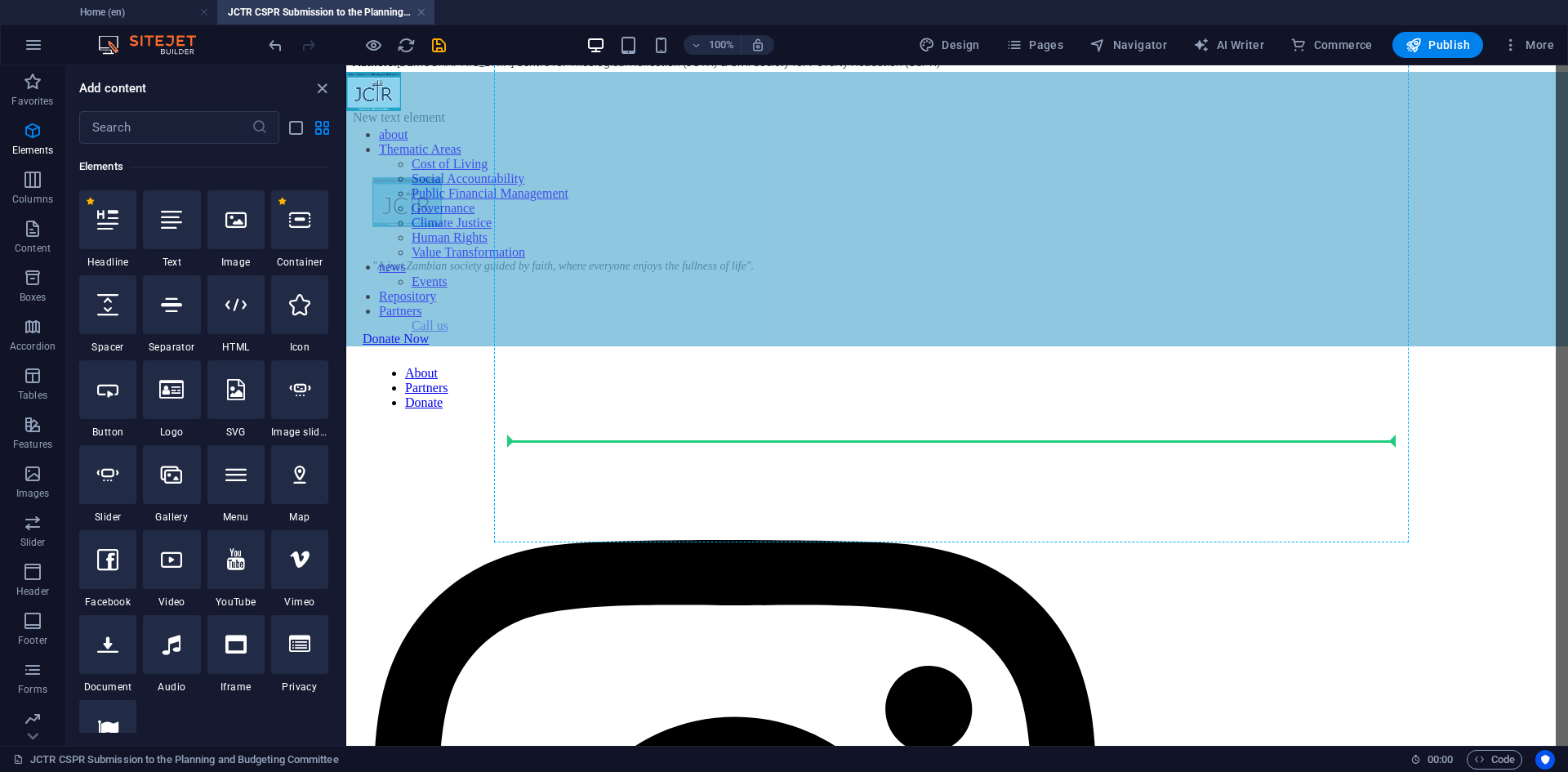
select select "%"
select select "px"
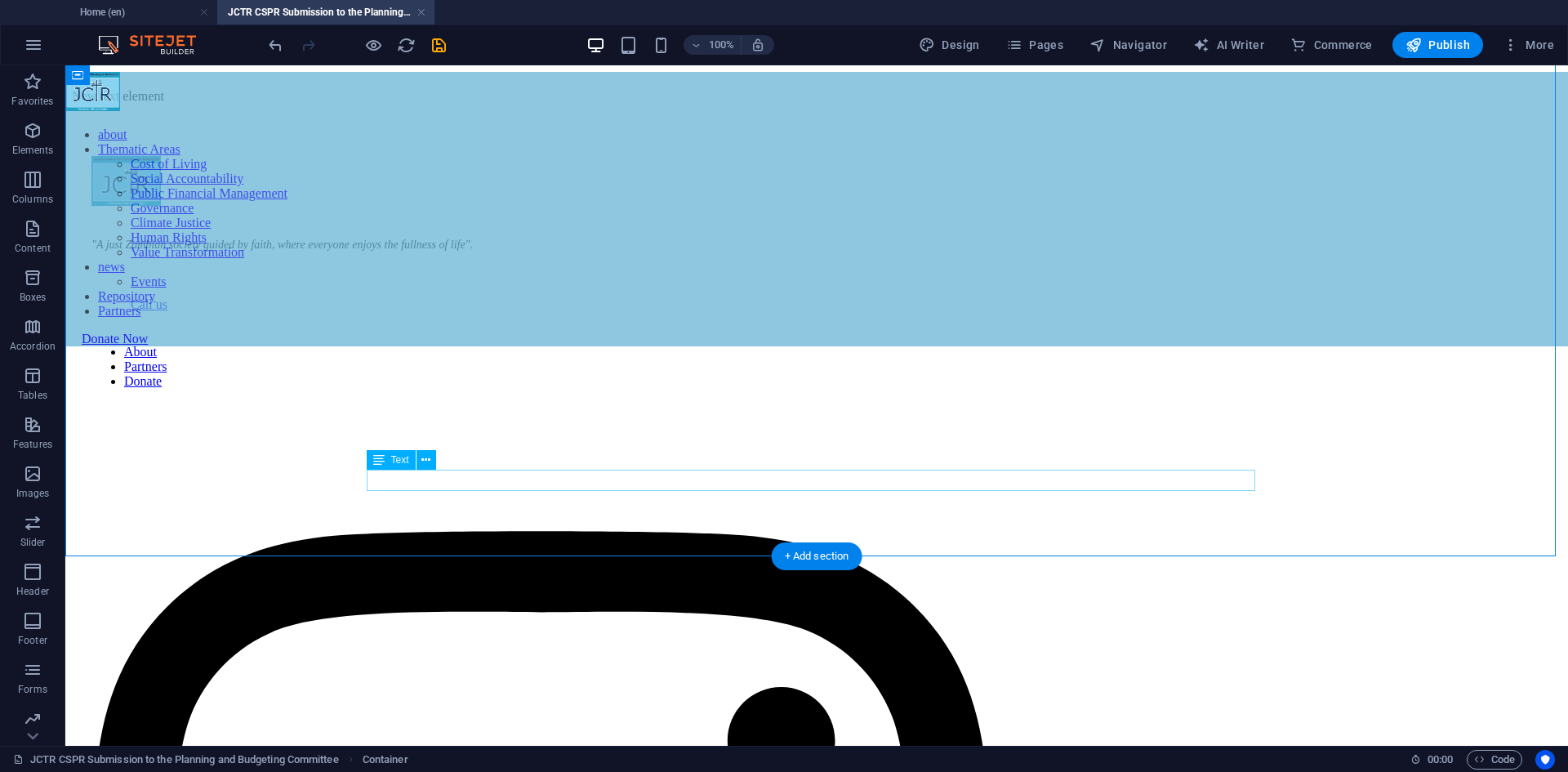
click at [788, 104] on div "New text element" at bounding box center [816, 95] width 1490 height 14
click at [452, 104] on div "New text element" at bounding box center [816, 95] width 1490 height 14
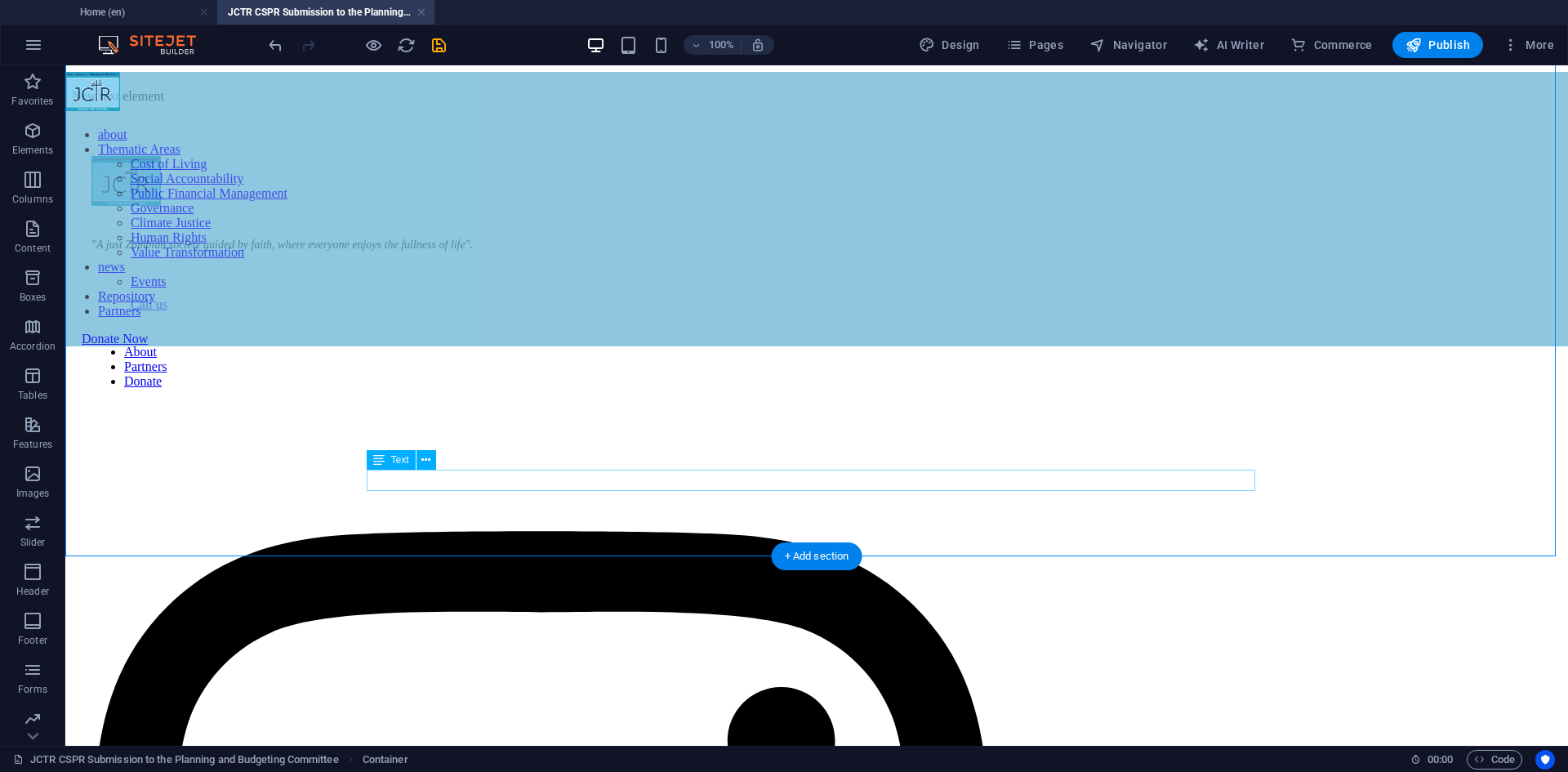
click at [827, 104] on div "New text element" at bounding box center [816, 95] width 1490 height 14
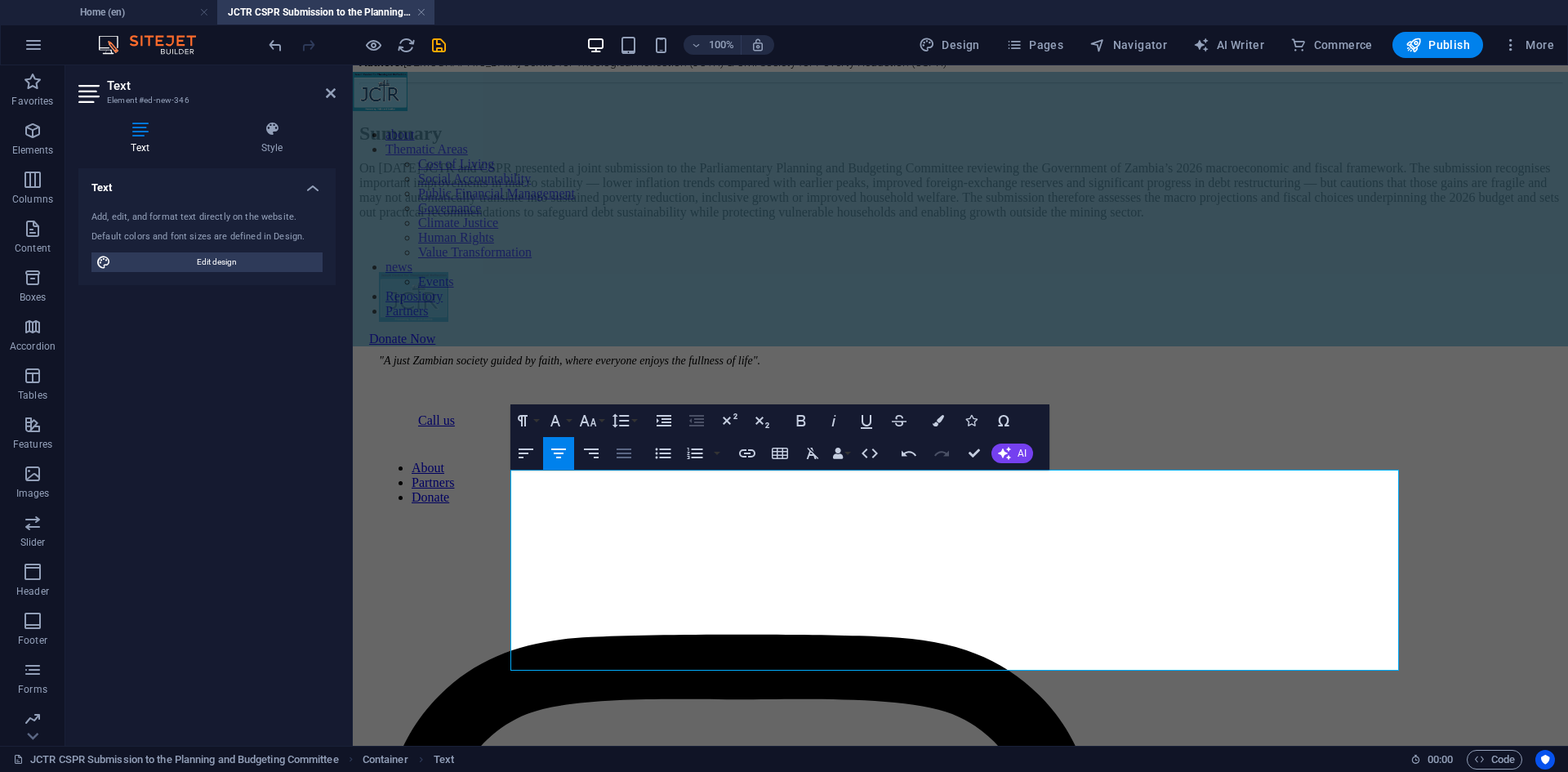
click at [625, 452] on icon "button" at bounding box center [624, 453] width 20 height 20
click at [594, 423] on icon "button" at bounding box center [588, 421] width 17 height 11
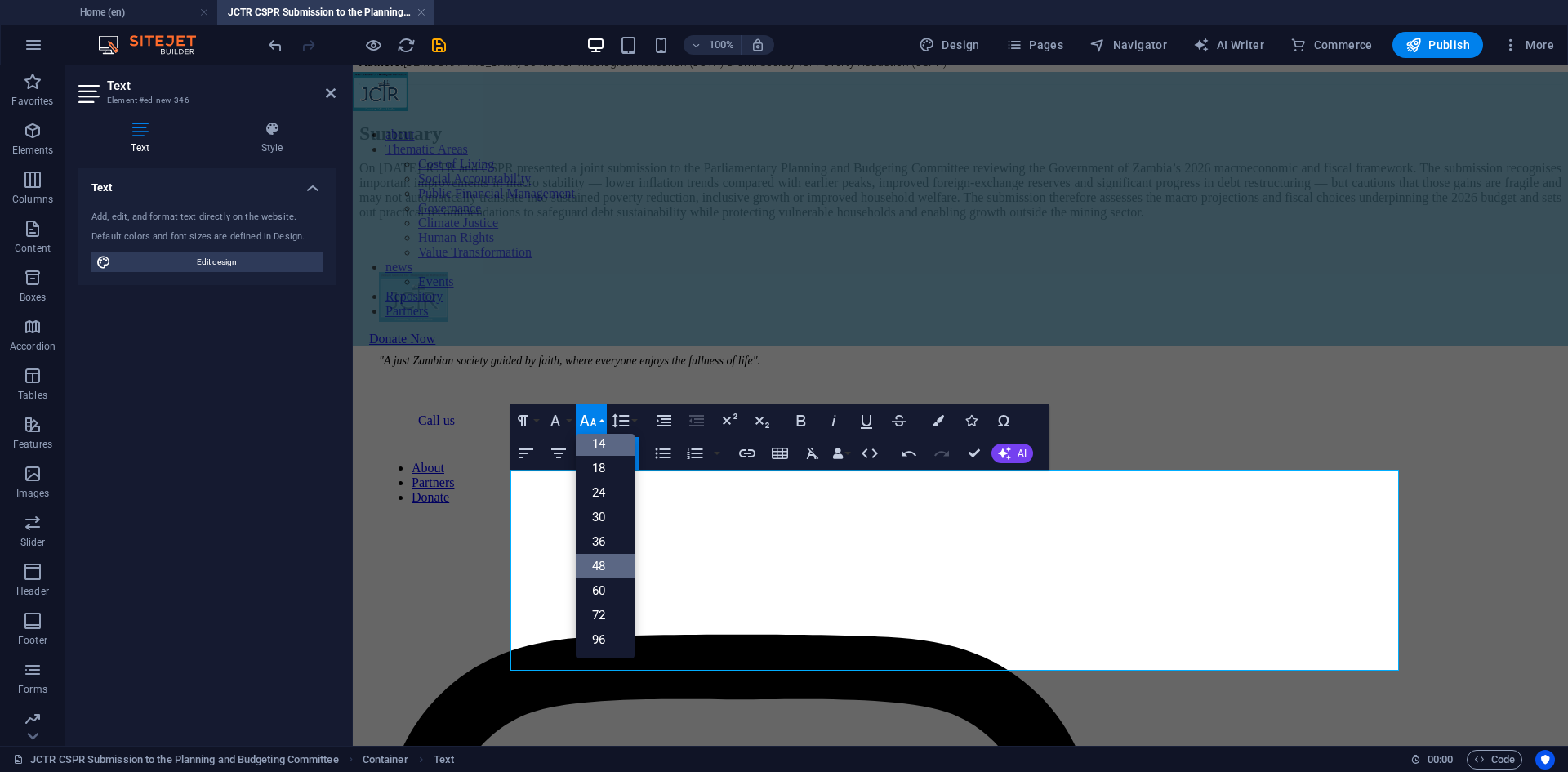
scroll to position [132, 0]
click at [612, 447] on link "14" at bounding box center [606, 444] width 59 height 25
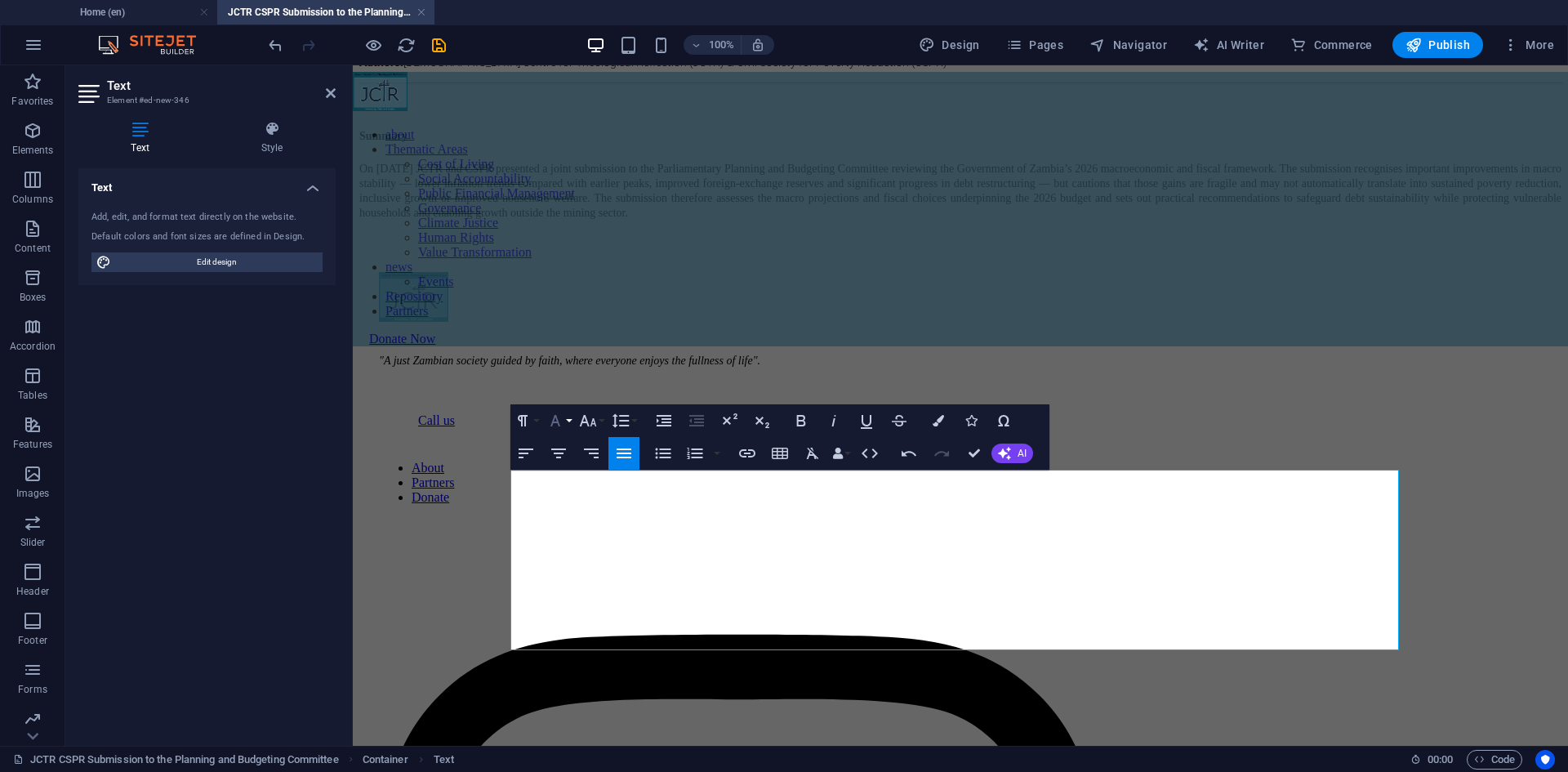
click at [566, 428] on button "Font Family" at bounding box center [558, 421] width 31 height 32
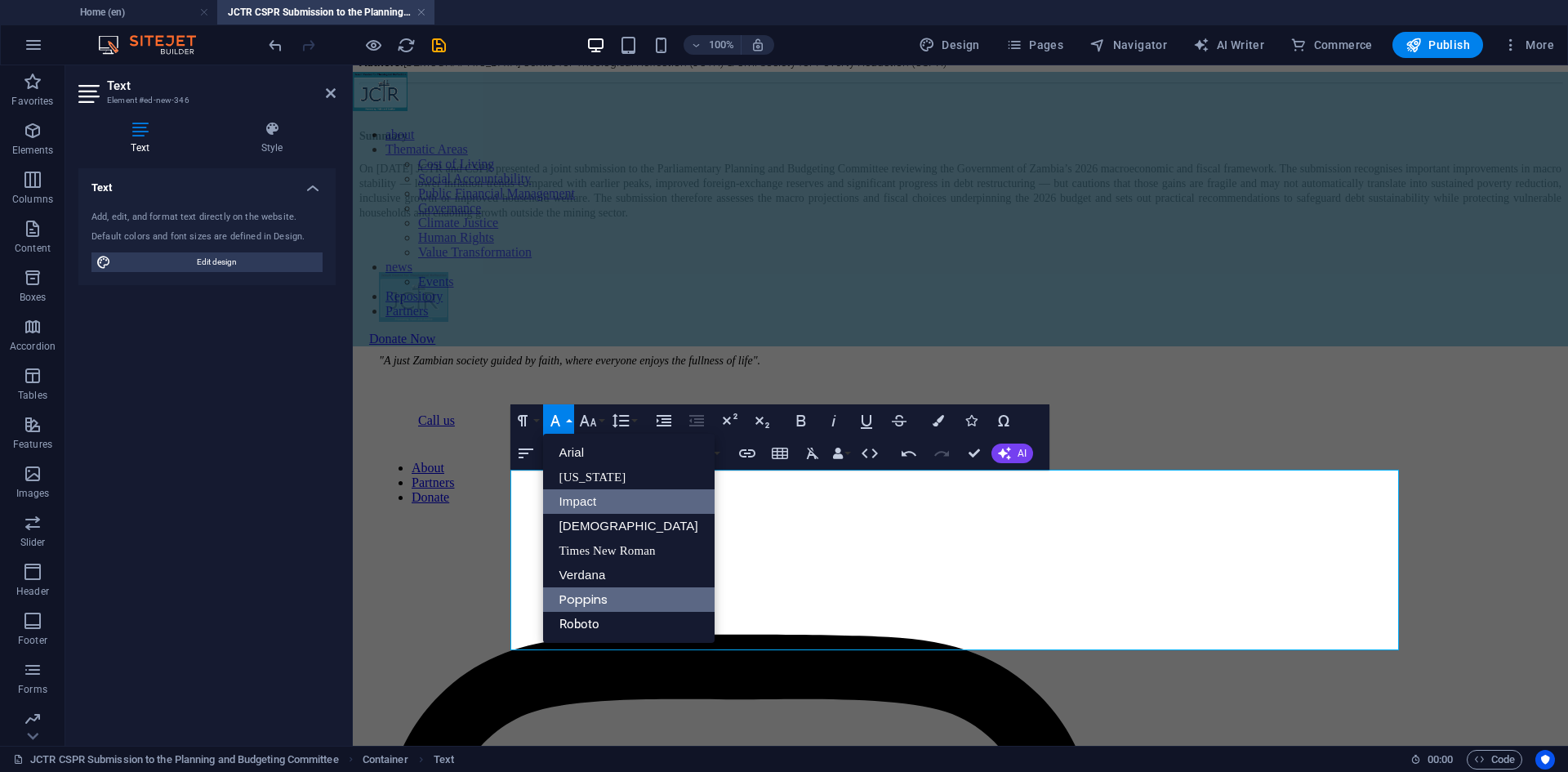
scroll to position [0, 0]
click at [596, 628] on link "Roboto" at bounding box center [629, 624] width 172 height 25
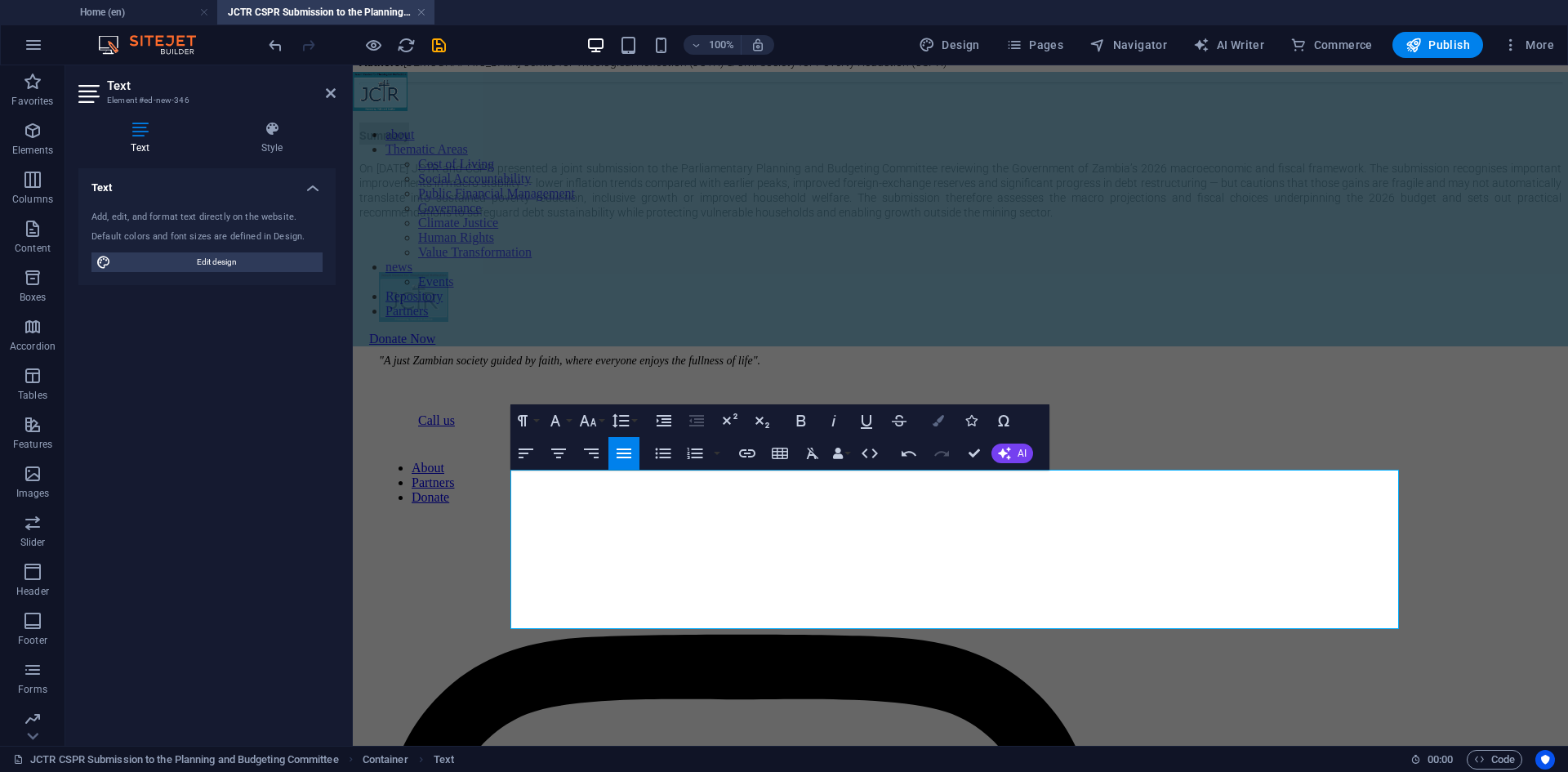
click at [943, 424] on icon "button" at bounding box center [939, 421] width 11 height 11
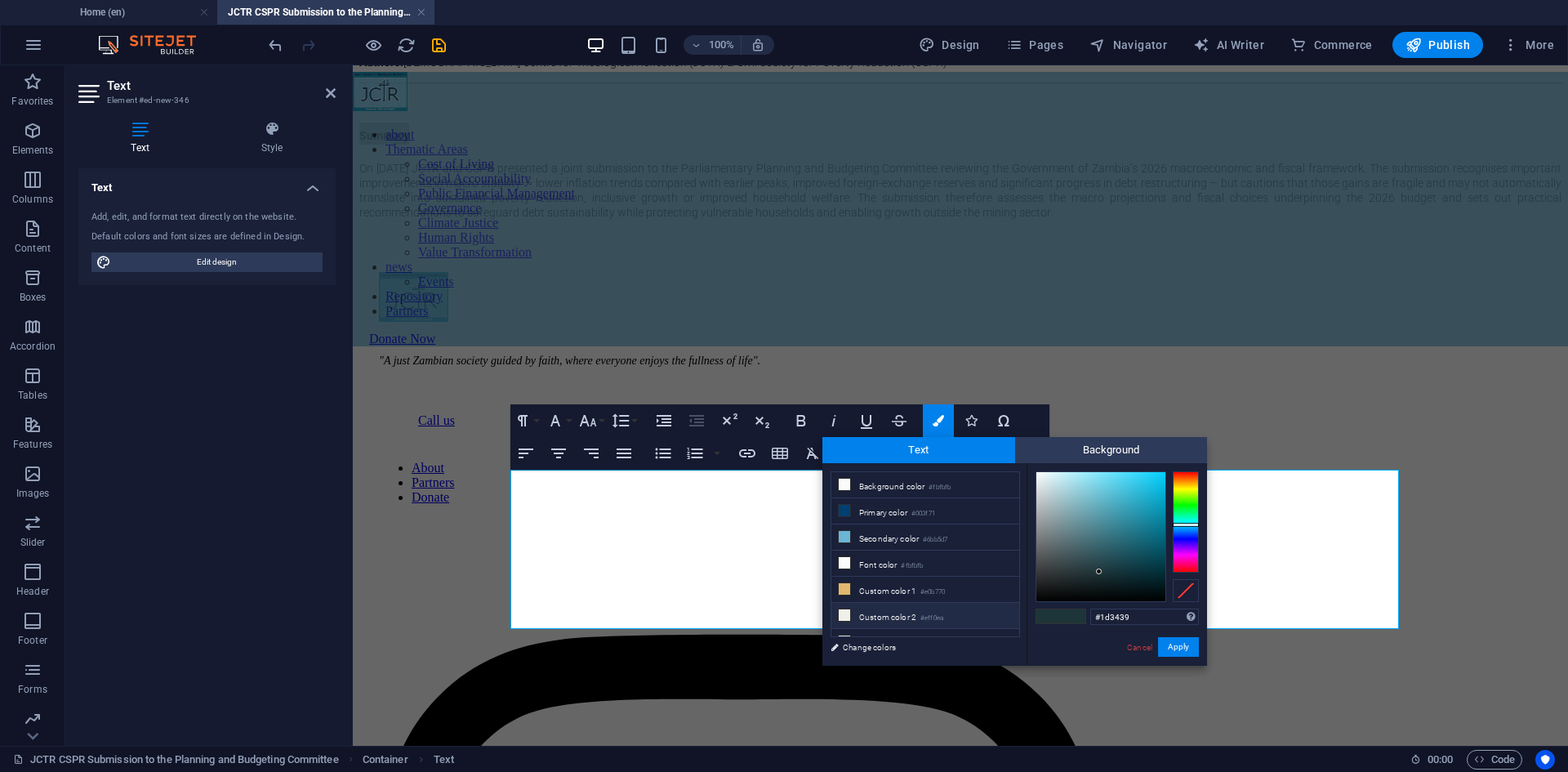
scroll to position [64, 0]
click at [922, 619] on li "Custom color 5 #000000" at bounding box center [925, 630] width 188 height 26
type input "#000000"
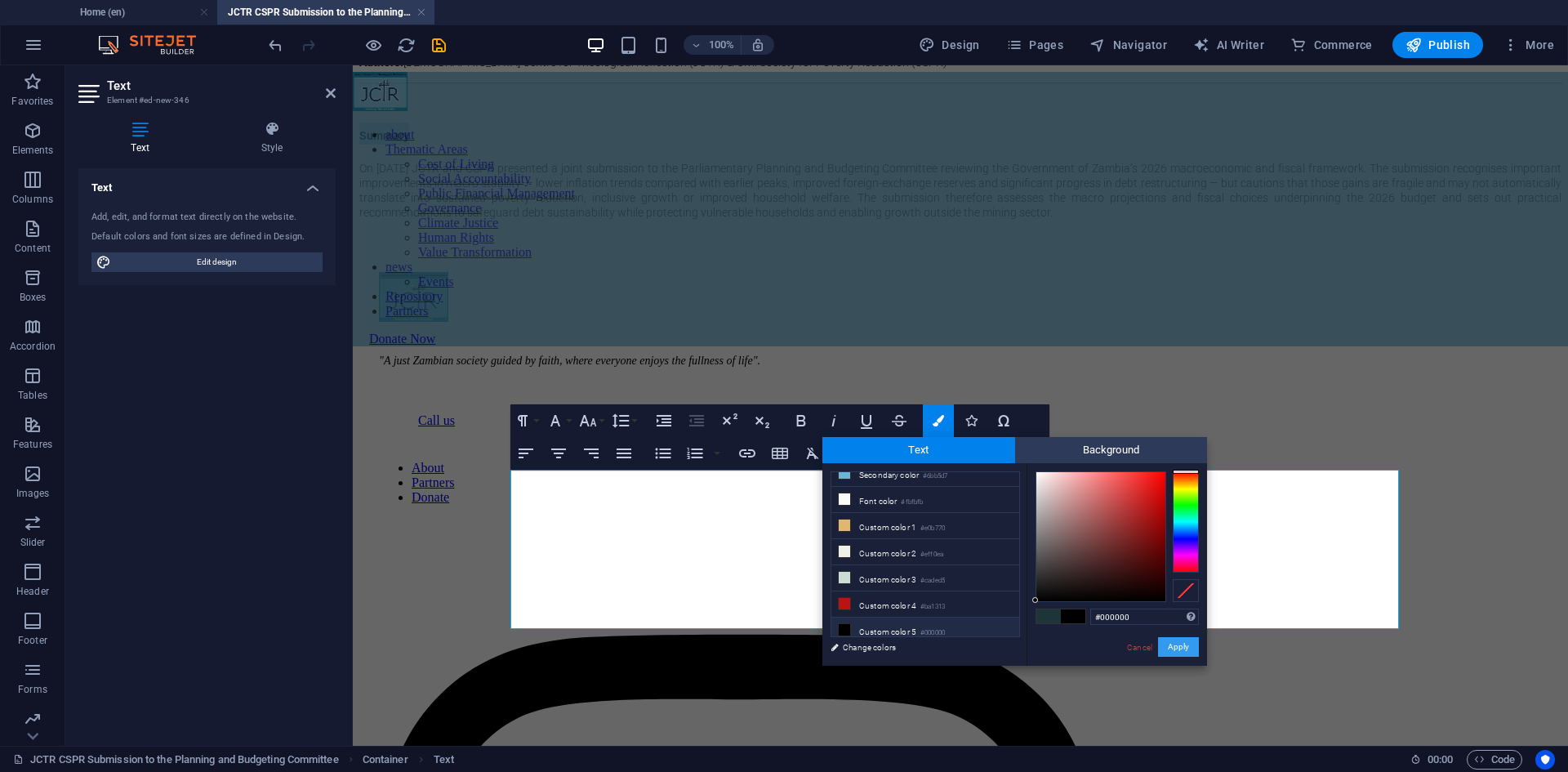
click at [1171, 641] on button "Apply" at bounding box center [1178, 647] width 41 height 20
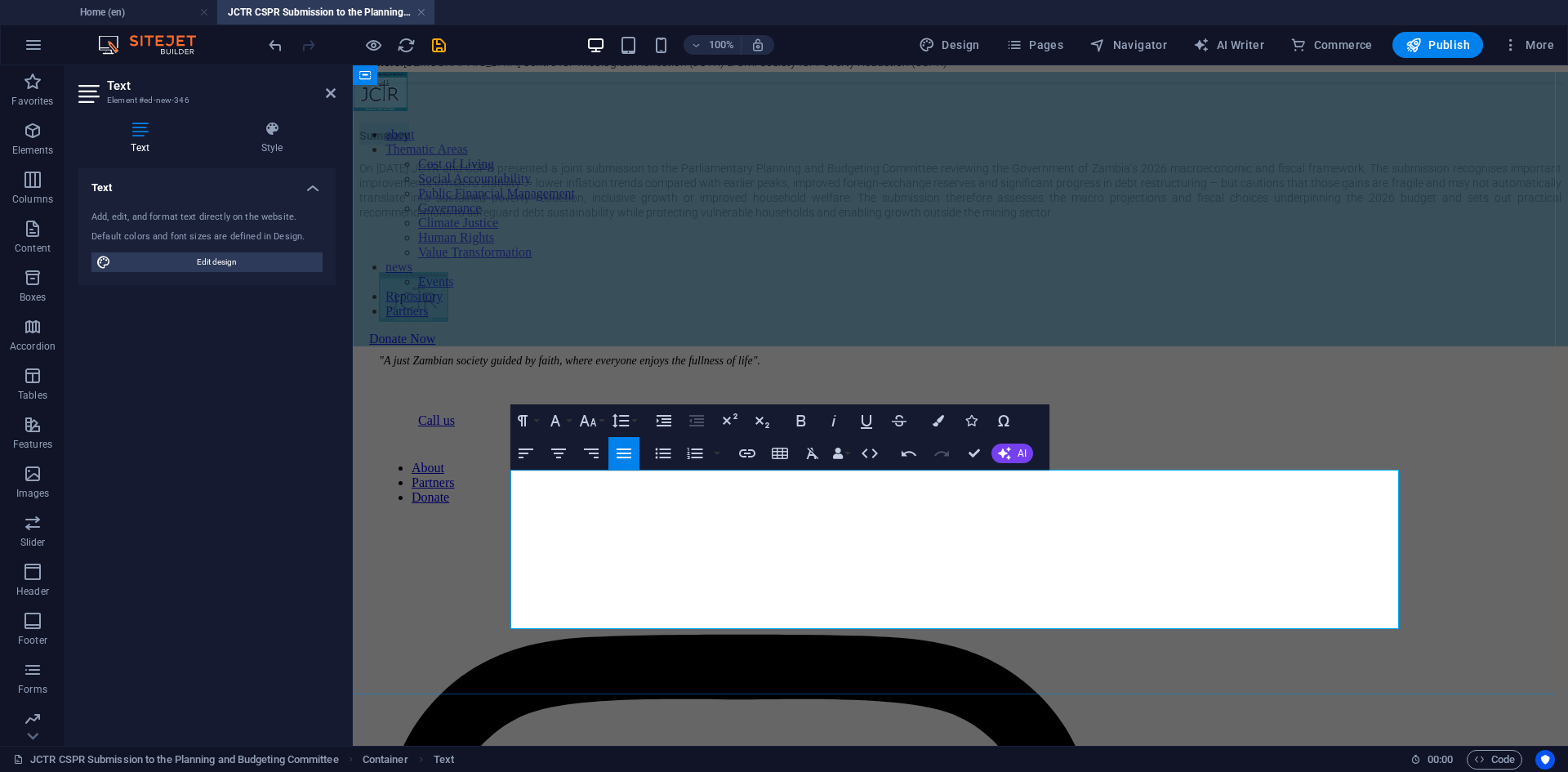
click at [619, 145] on h2 "Summary" at bounding box center [960, 133] width 1202 height 22
click at [526, 145] on h2 "Summary" at bounding box center [960, 133] width 1202 height 22
click at [543, 145] on h2 "Summary" at bounding box center [960, 133] width 1202 height 22
click at [409, 142] on span "Summary" at bounding box center [384, 136] width 50 height 13
drag, startPoint x: 971, startPoint y: 452, endPoint x: 933, endPoint y: 441, distance: 39.6
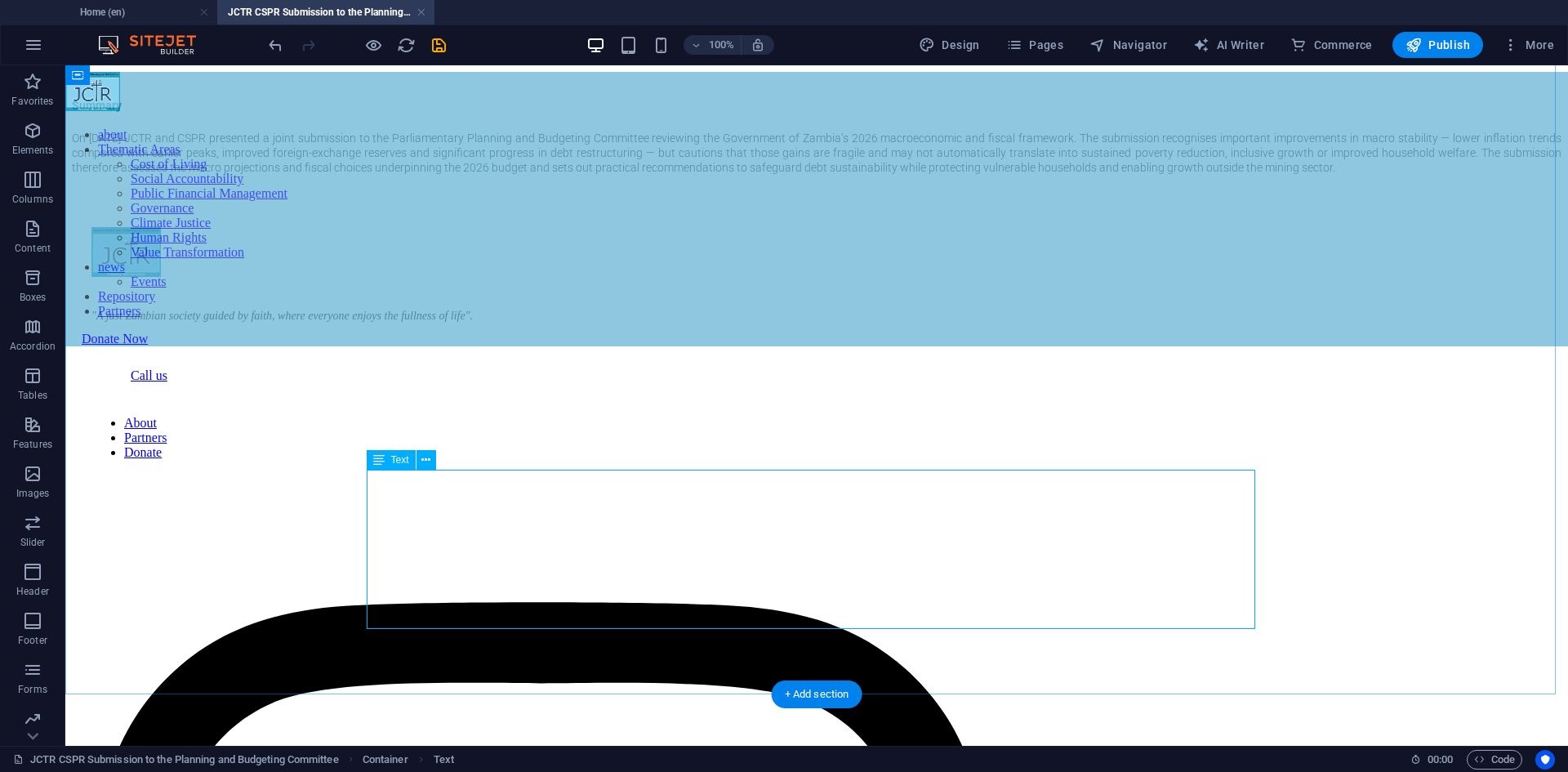
click at [435, 175] on div "Summary On [DATE] JCTR and CSPR presented a joint submission to the Parliamenta…" at bounding box center [816, 134] width 1490 height 82
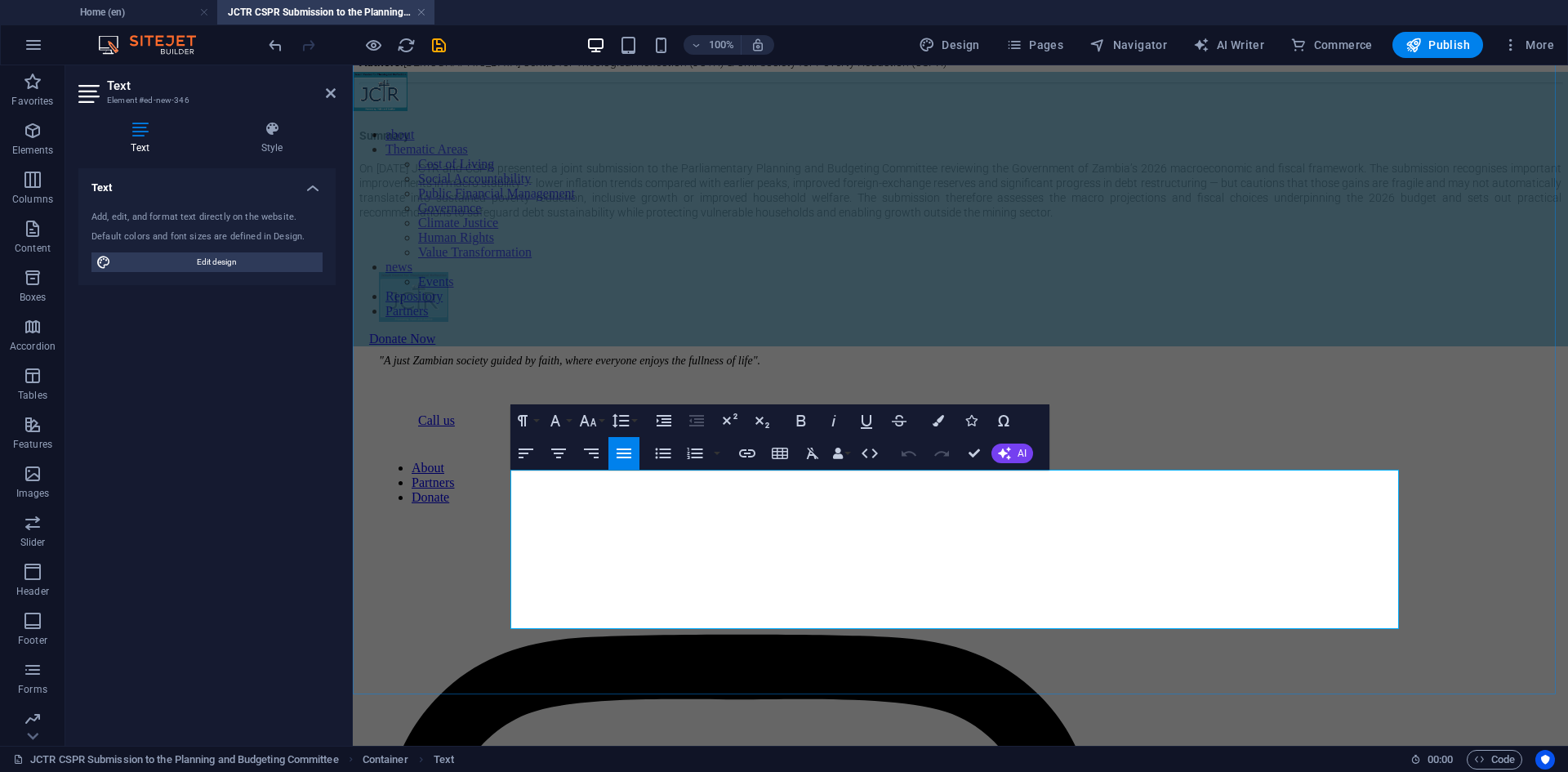
click at [519, 145] on h2 "Summary" at bounding box center [960, 133] width 1202 height 22
click at [512, 219] on span "On [DATE] JCTR and CSPR presented a joint submission to the Parliamentary Plann…" at bounding box center [960, 191] width 1202 height 57
drag, startPoint x: 966, startPoint y: 445, endPoint x: 888, endPoint y: 416, distance: 83.2
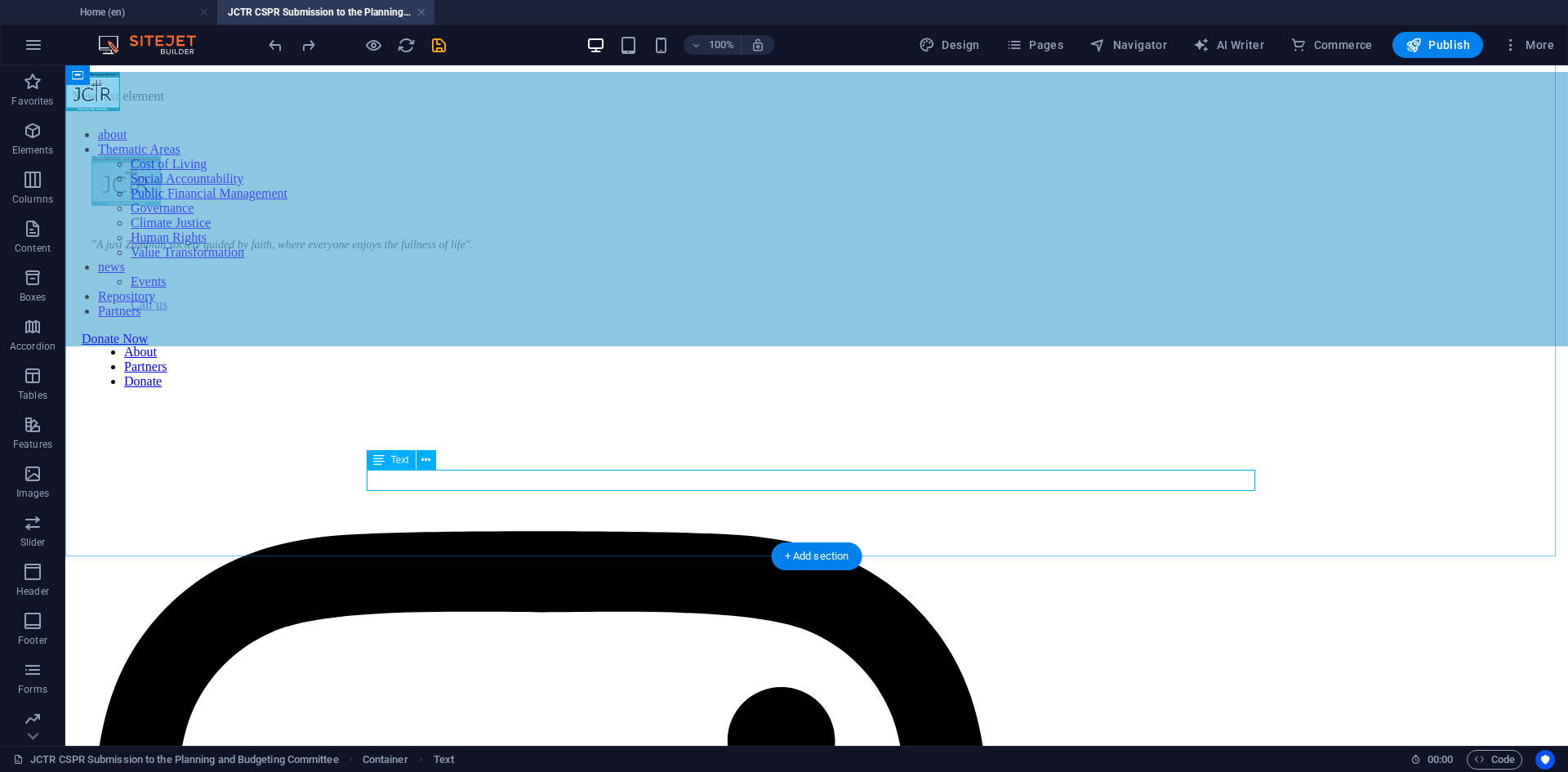
click at [607, 104] on div "New text element" at bounding box center [816, 95] width 1490 height 14
drag, startPoint x: 607, startPoint y: 478, endPoint x: 320, endPoint y: 477, distance: 287.0
click at [608, 104] on div "New text element" at bounding box center [816, 95] width 1490 height 14
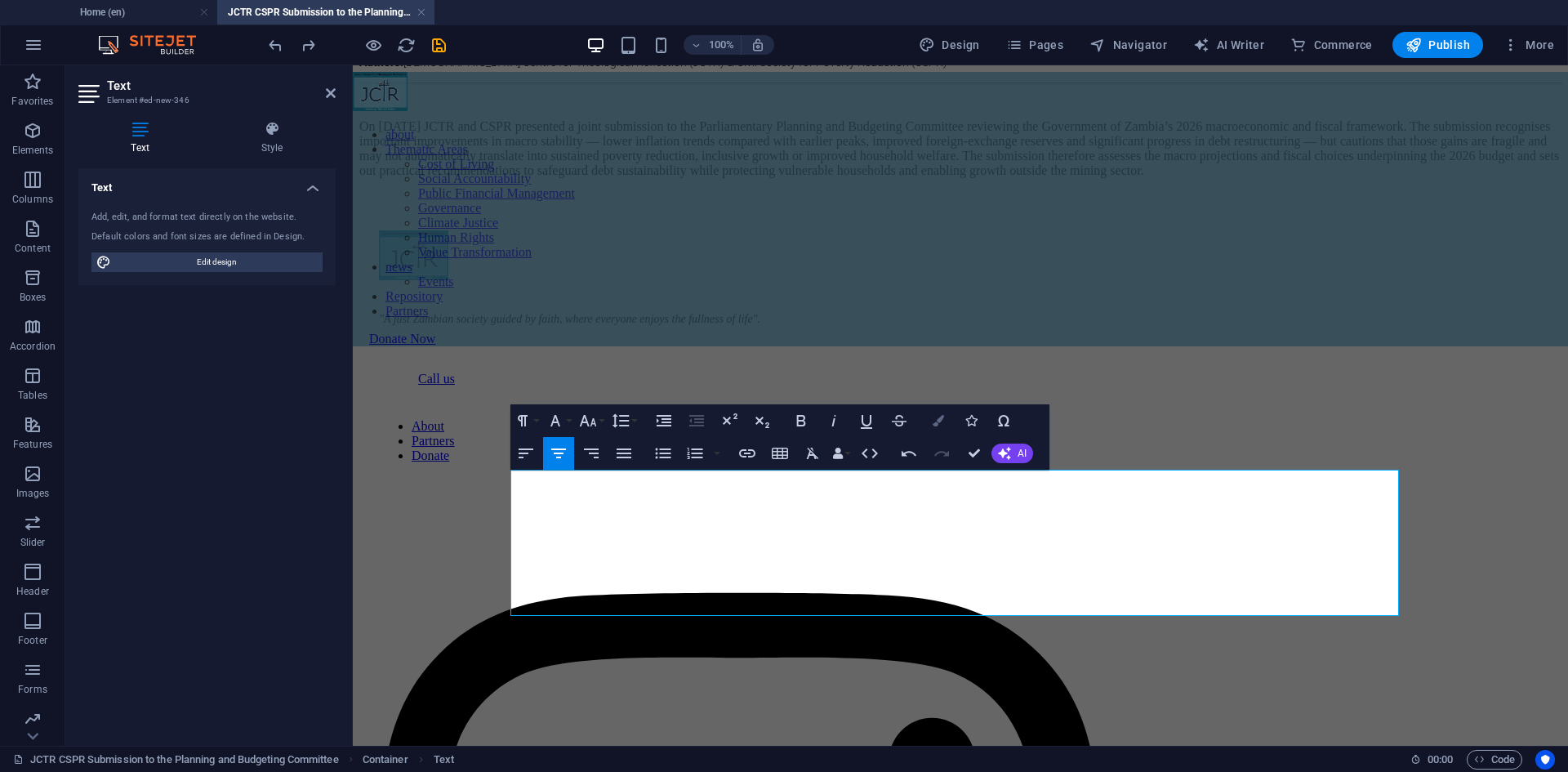
click at [933, 424] on icon "button" at bounding box center [939, 421] width 11 height 11
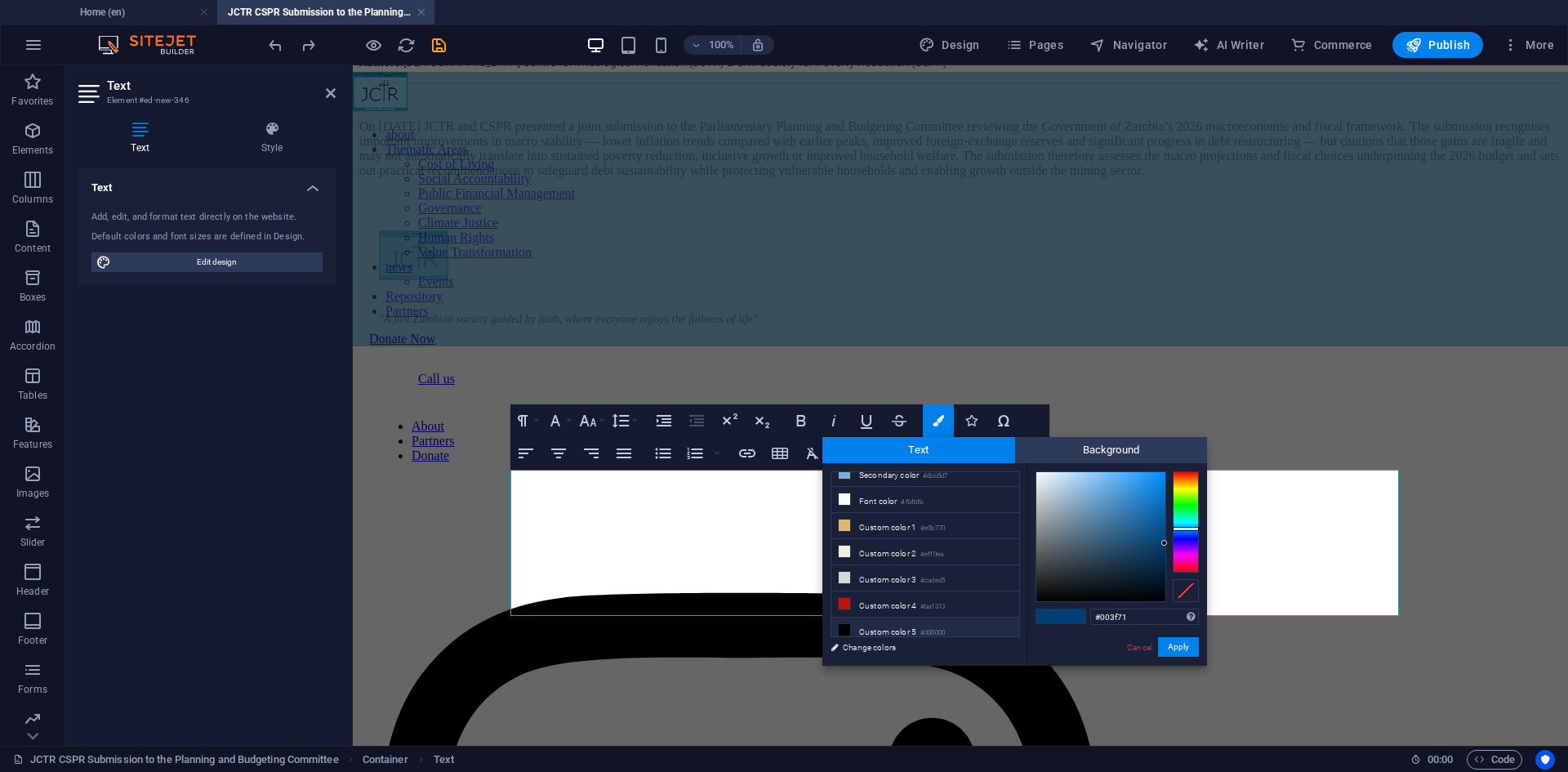
click at [913, 618] on li "Custom color 5 #000000" at bounding box center [925, 630] width 188 height 26
type input "#000000"
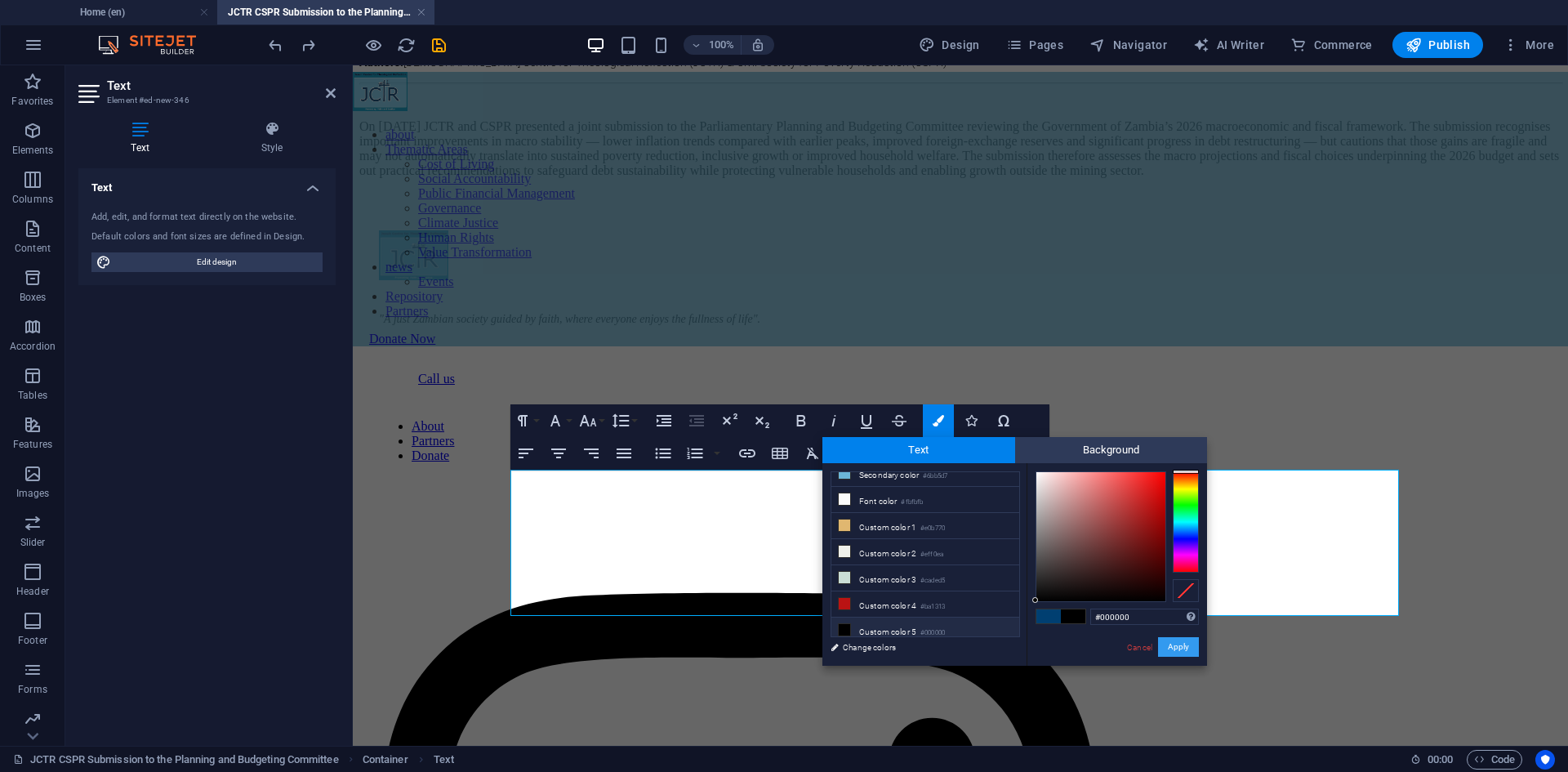
click at [1182, 639] on button "Apply" at bounding box center [1178, 647] width 41 height 20
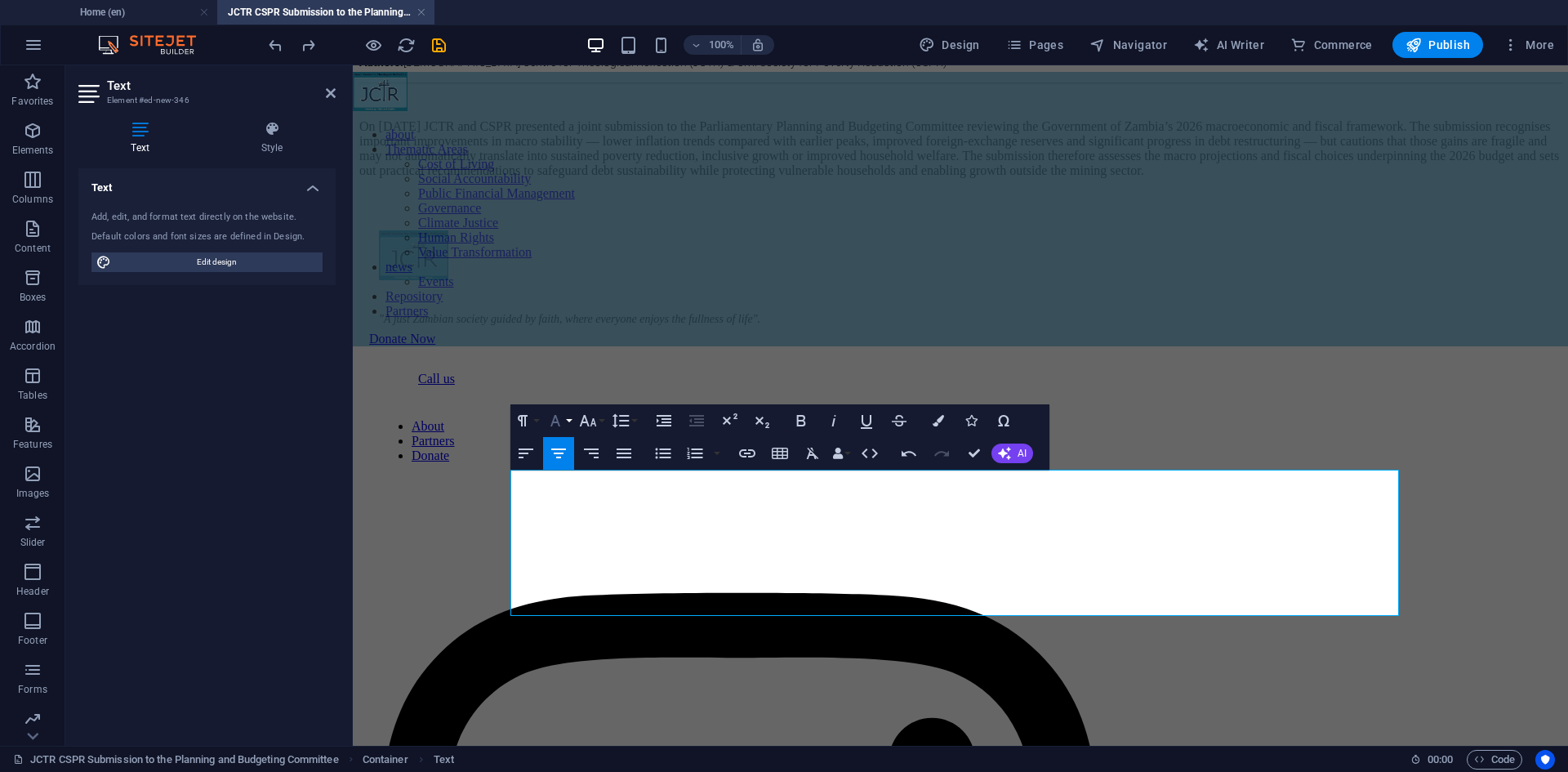
click at [566, 420] on button "Font Family" at bounding box center [558, 421] width 31 height 32
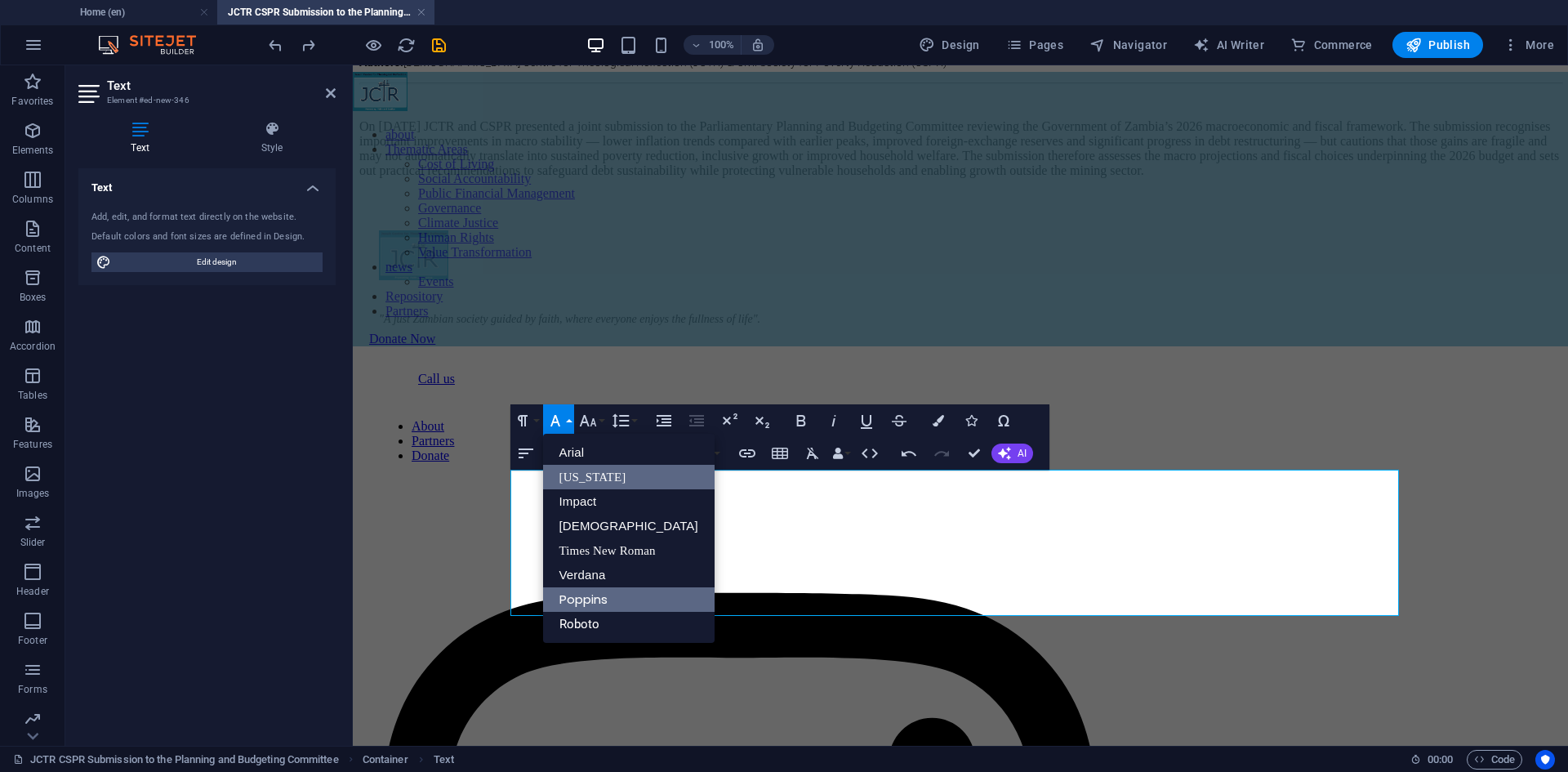
scroll to position [0, 0]
click at [585, 617] on link "Roboto" at bounding box center [629, 624] width 172 height 25
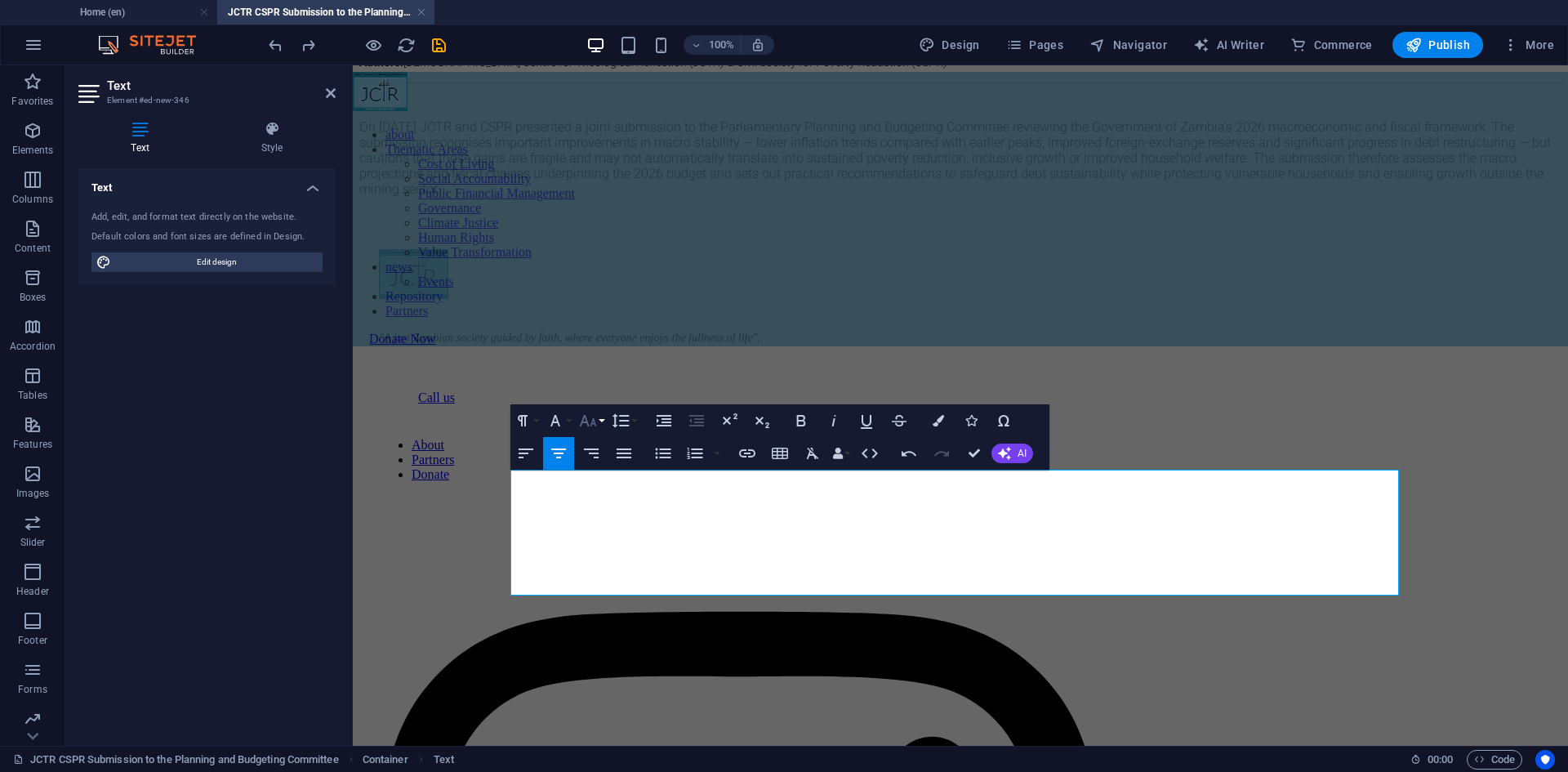
click at [599, 418] on button "Font Size" at bounding box center [591, 421] width 31 height 32
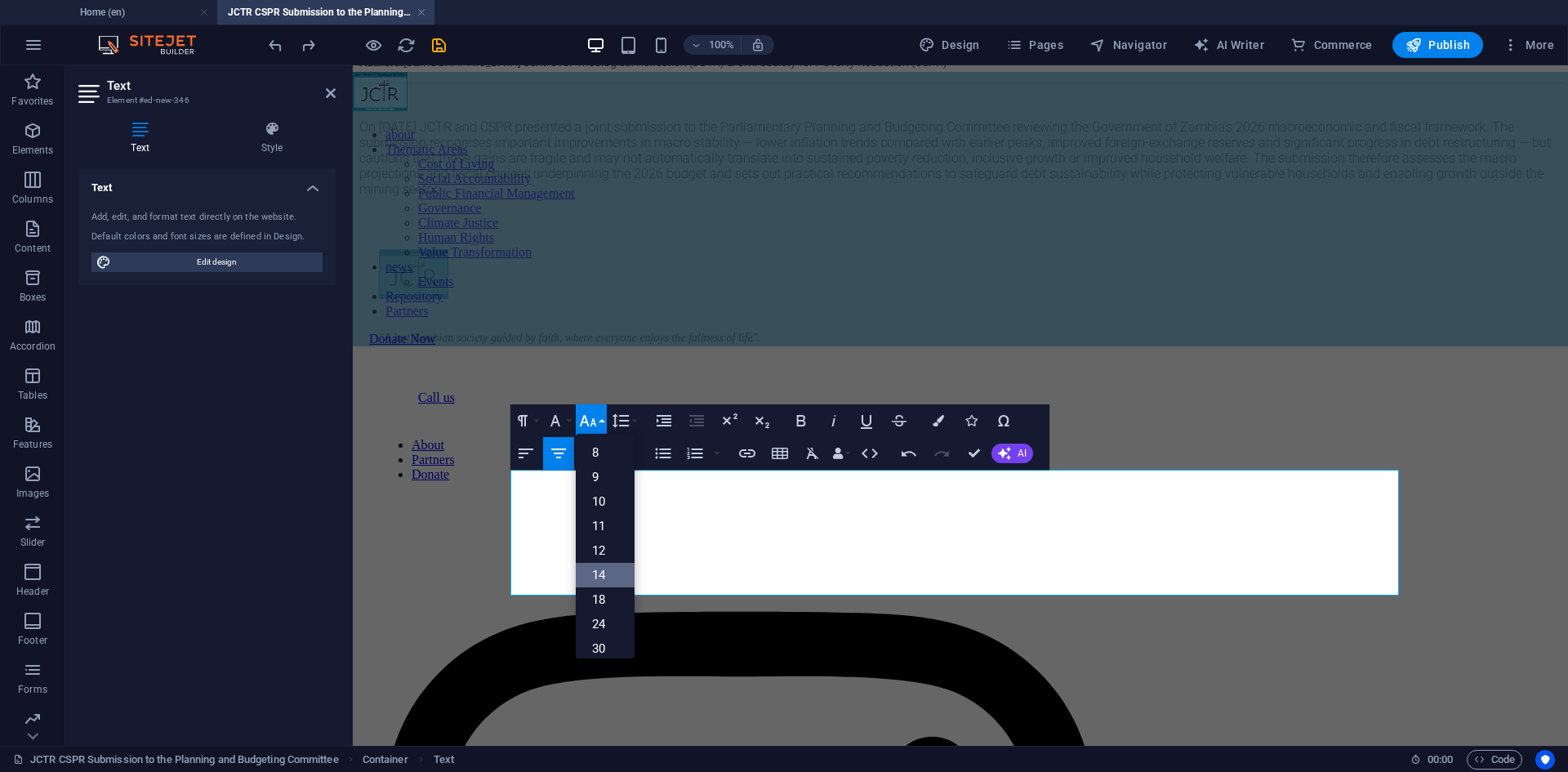
click at [604, 568] on link "14" at bounding box center [606, 575] width 59 height 25
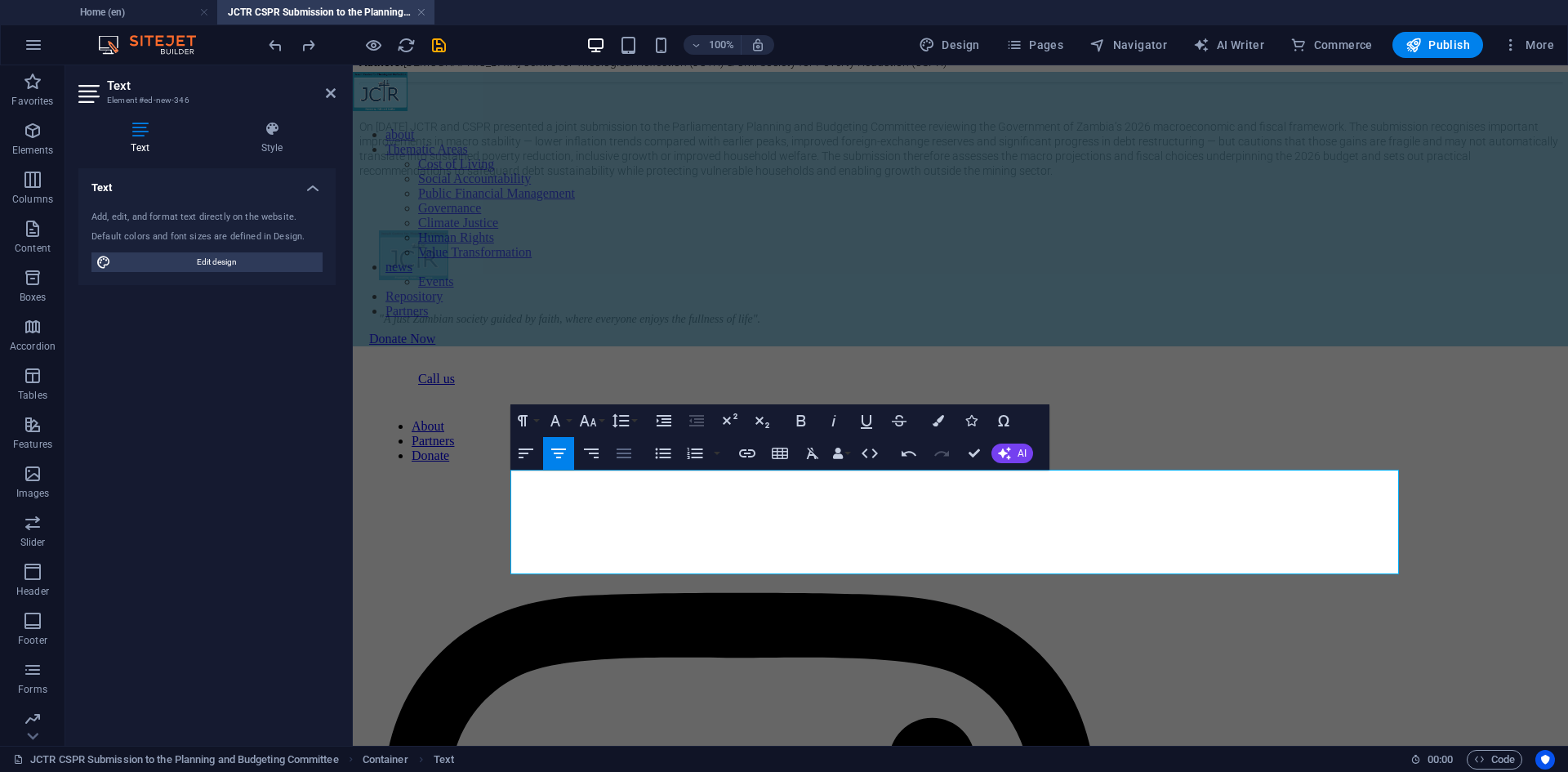
click at [627, 450] on icon "button" at bounding box center [623, 453] width 14 height 10
click at [1303, 178] on p "On [DATE] JCTR and CSPR presented a joint submission to the Parliamentary Plann…" at bounding box center [960, 149] width 1202 height 59
click at [511, 177] on span "On [DATE] JCTR and CSPR presented a joint submission to the Parliamentary Plann…" at bounding box center [960, 149] width 1202 height 57
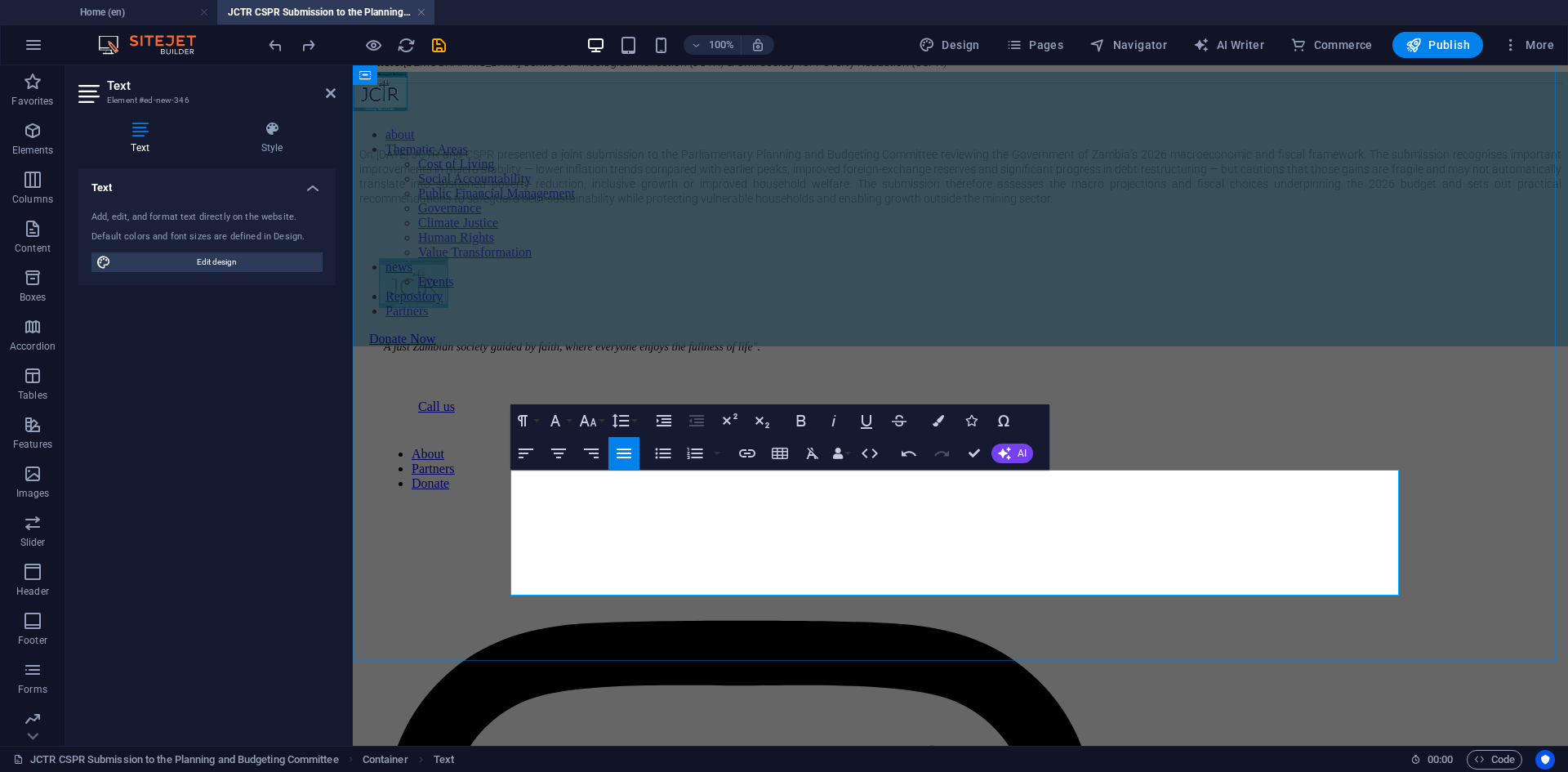
click at [551, 134] on p at bounding box center [960, 126] width 1202 height 14
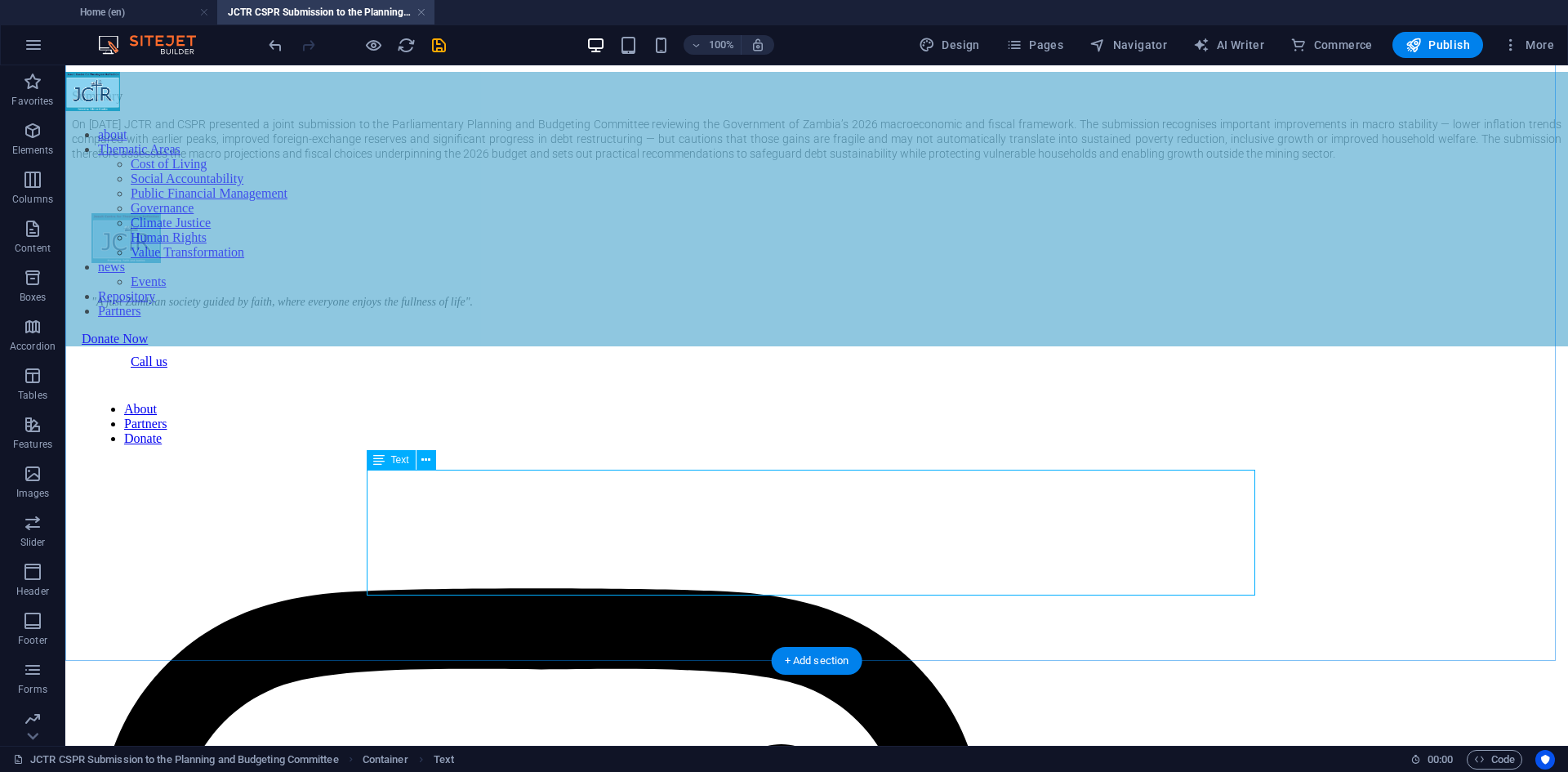
click at [1140, 161] on div "Summary On [DATE] JCTR and CSPR presented a joint submission to the Parliamenta…" at bounding box center [816, 124] width 1490 height 72
click at [947, 161] on div "Summary On [DATE] JCTR and CSPR presented a joint submission to the Parliamenta…" at bounding box center [816, 124] width 1490 height 72
click at [1125, 161] on div "Summary On [DATE] JCTR and CSPR presented a joint submission to the Parliamenta…" at bounding box center [816, 124] width 1490 height 72
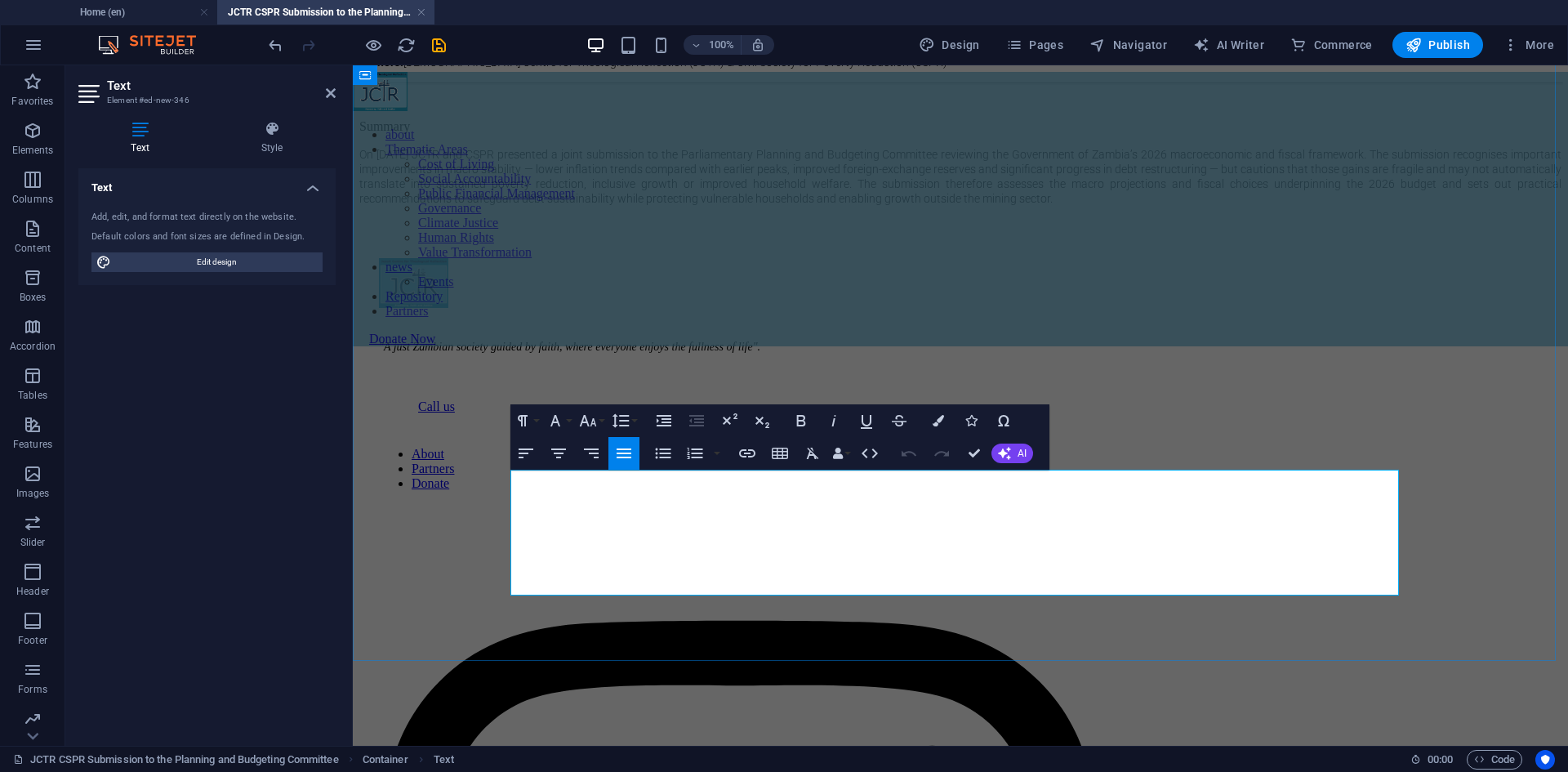
click at [1281, 206] on p "On [DATE] JCTR and CSPR presented a joint submission to the Parliamentary Plann…" at bounding box center [960, 177] width 1202 height 59
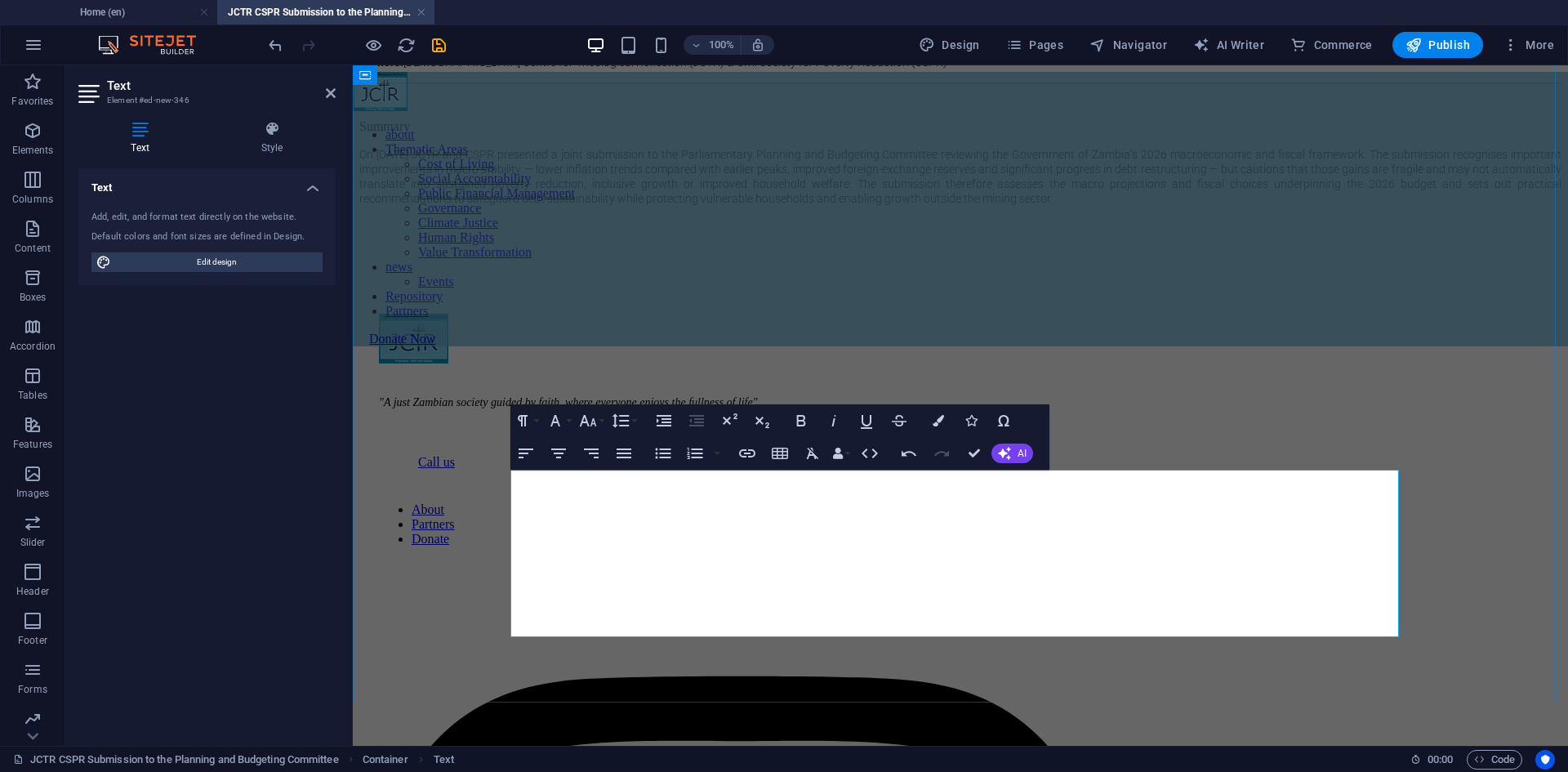
click at [589, 261] on p "​" at bounding box center [960, 254] width 1202 height 14
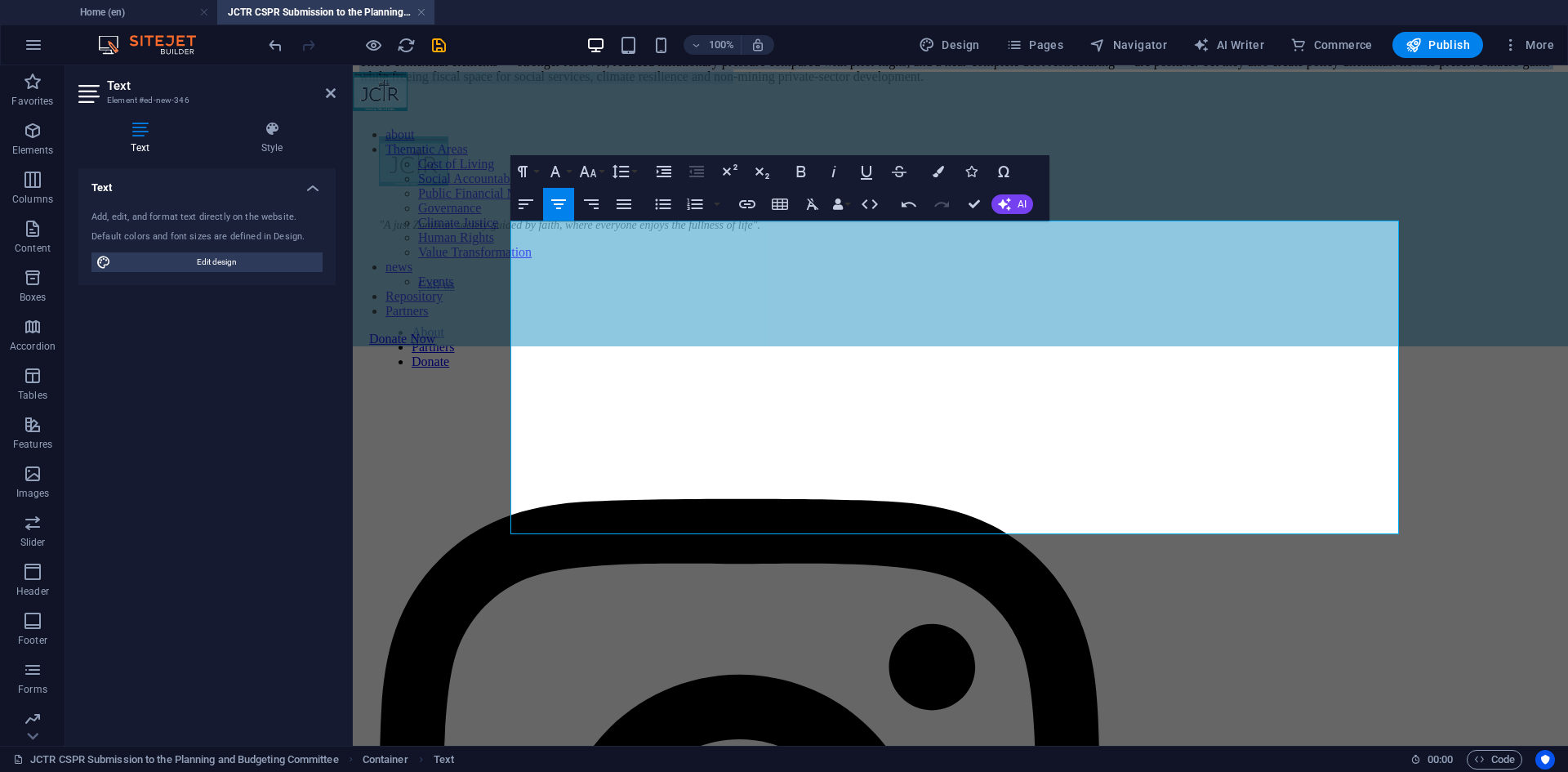
scroll to position [1133, 0]
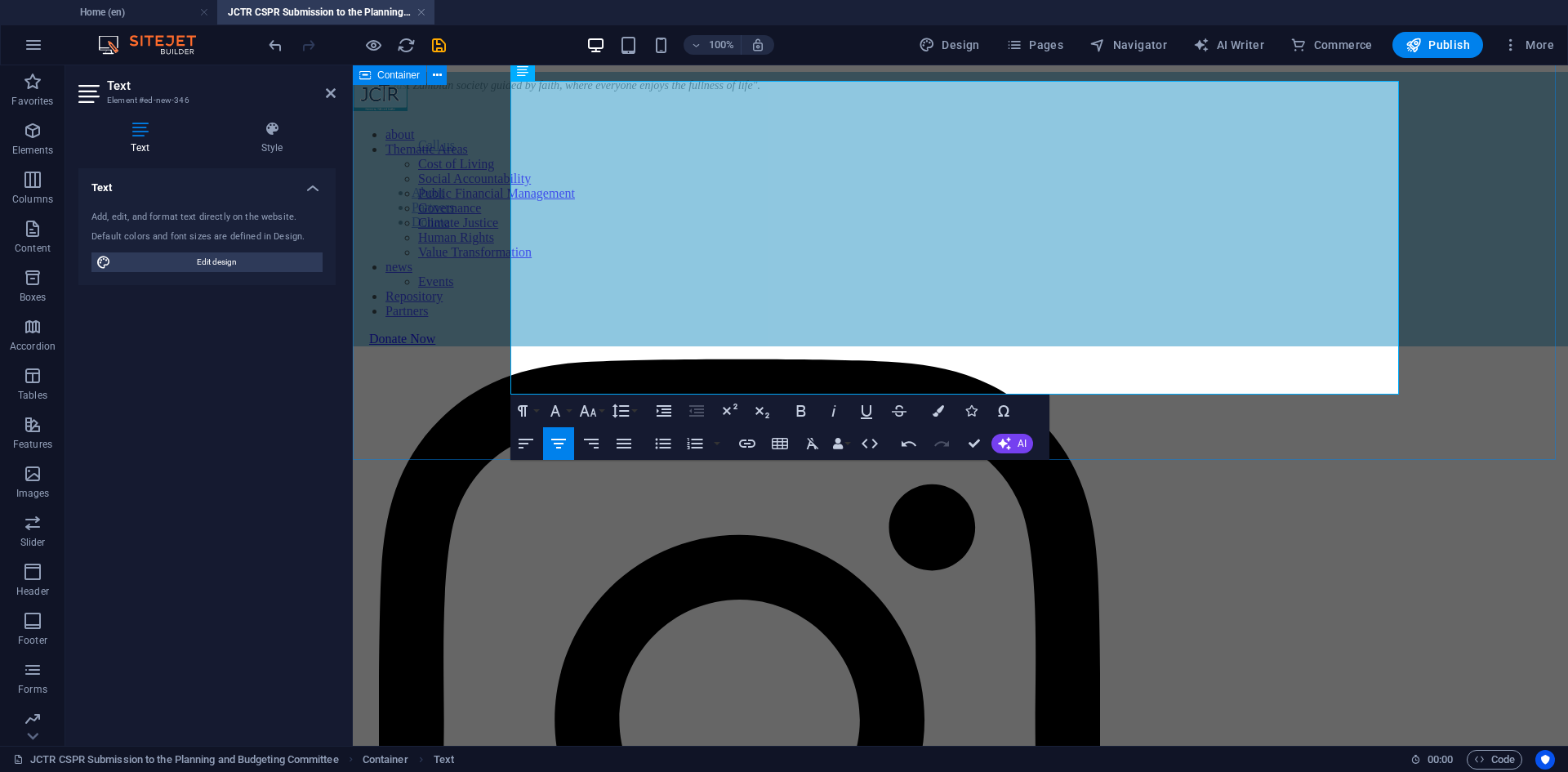
drag, startPoint x: 544, startPoint y: 629, endPoint x: 1334, endPoint y: 407, distance: 820.6
click at [629, 445] on icon "button" at bounding box center [624, 444] width 20 height 20
click at [557, 418] on icon "button" at bounding box center [555, 410] width 20 height 20
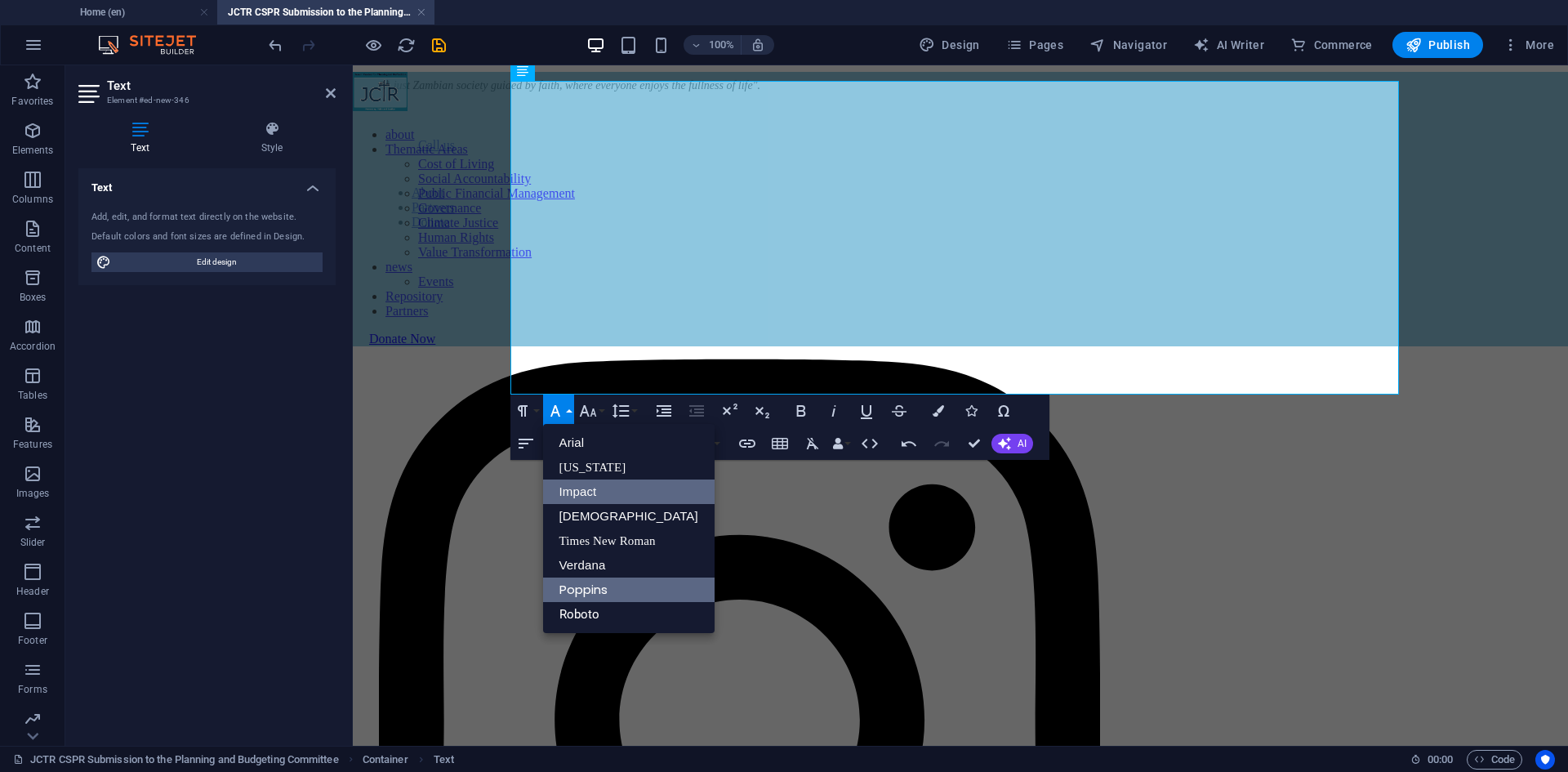
scroll to position [0, 0]
click at [604, 606] on link "Roboto" at bounding box center [629, 615] width 172 height 25
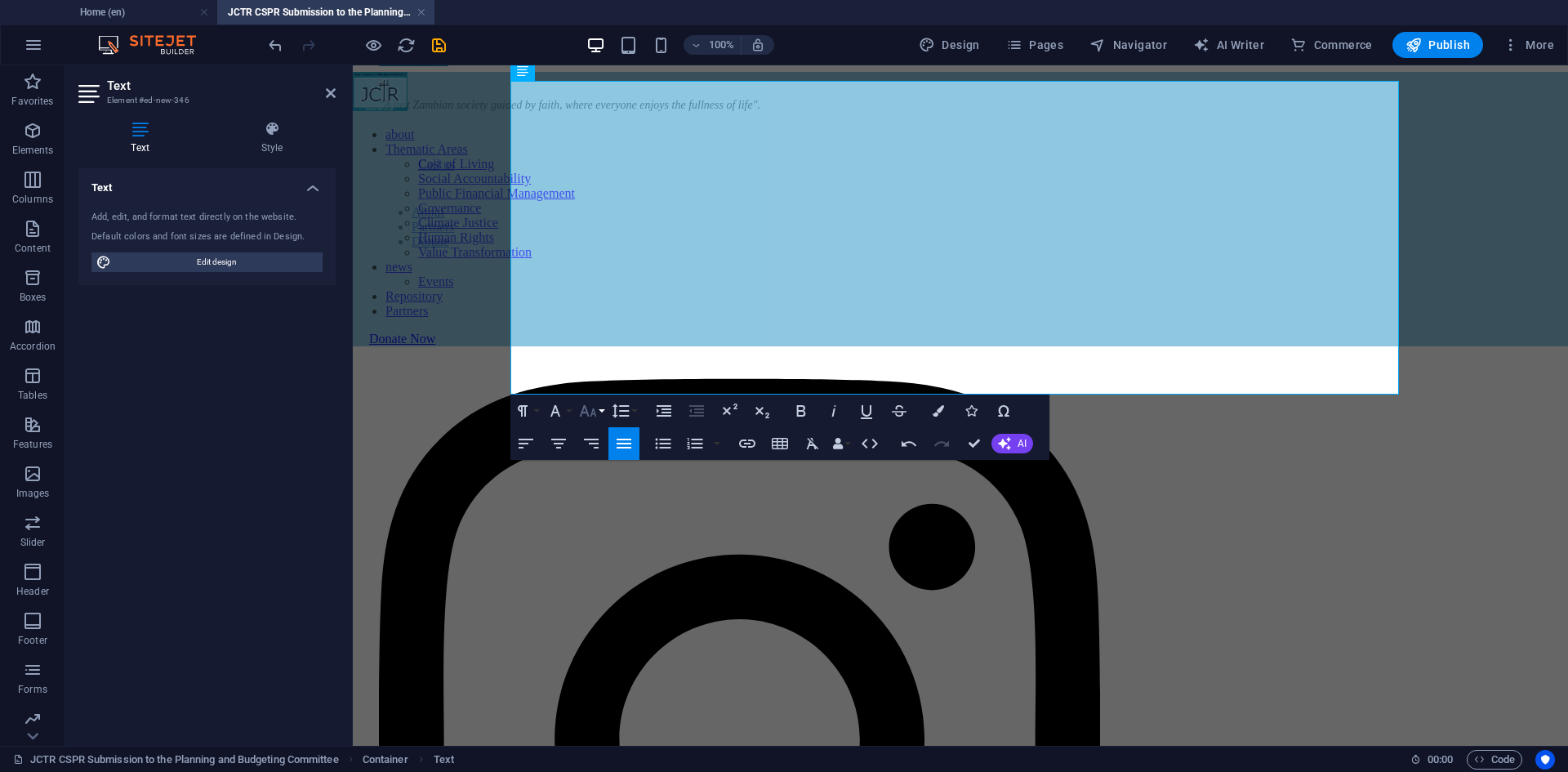
click at [585, 412] on icon "button" at bounding box center [588, 411] width 17 height 11
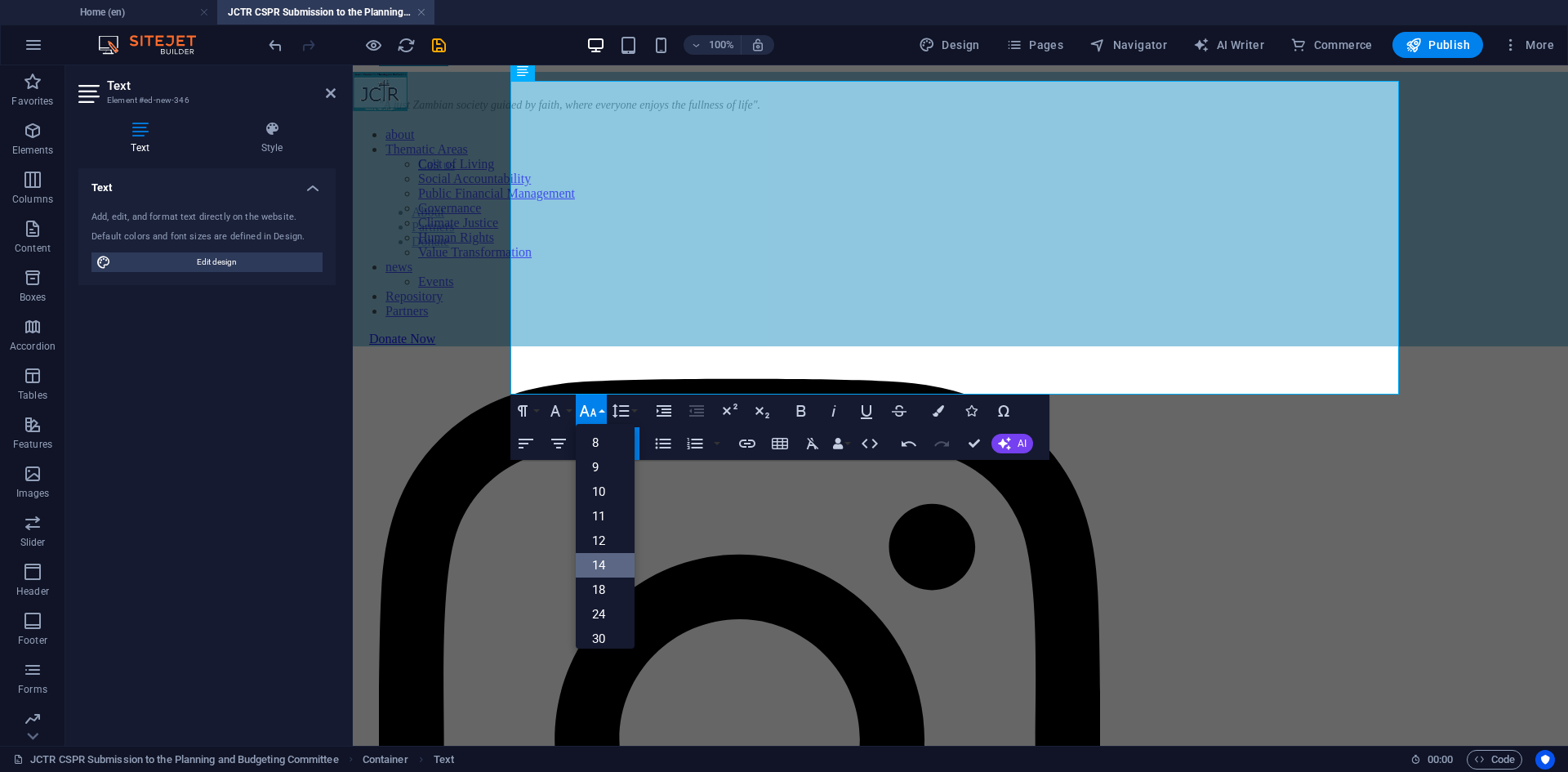
click at [612, 560] on link "14" at bounding box center [606, 566] width 59 height 25
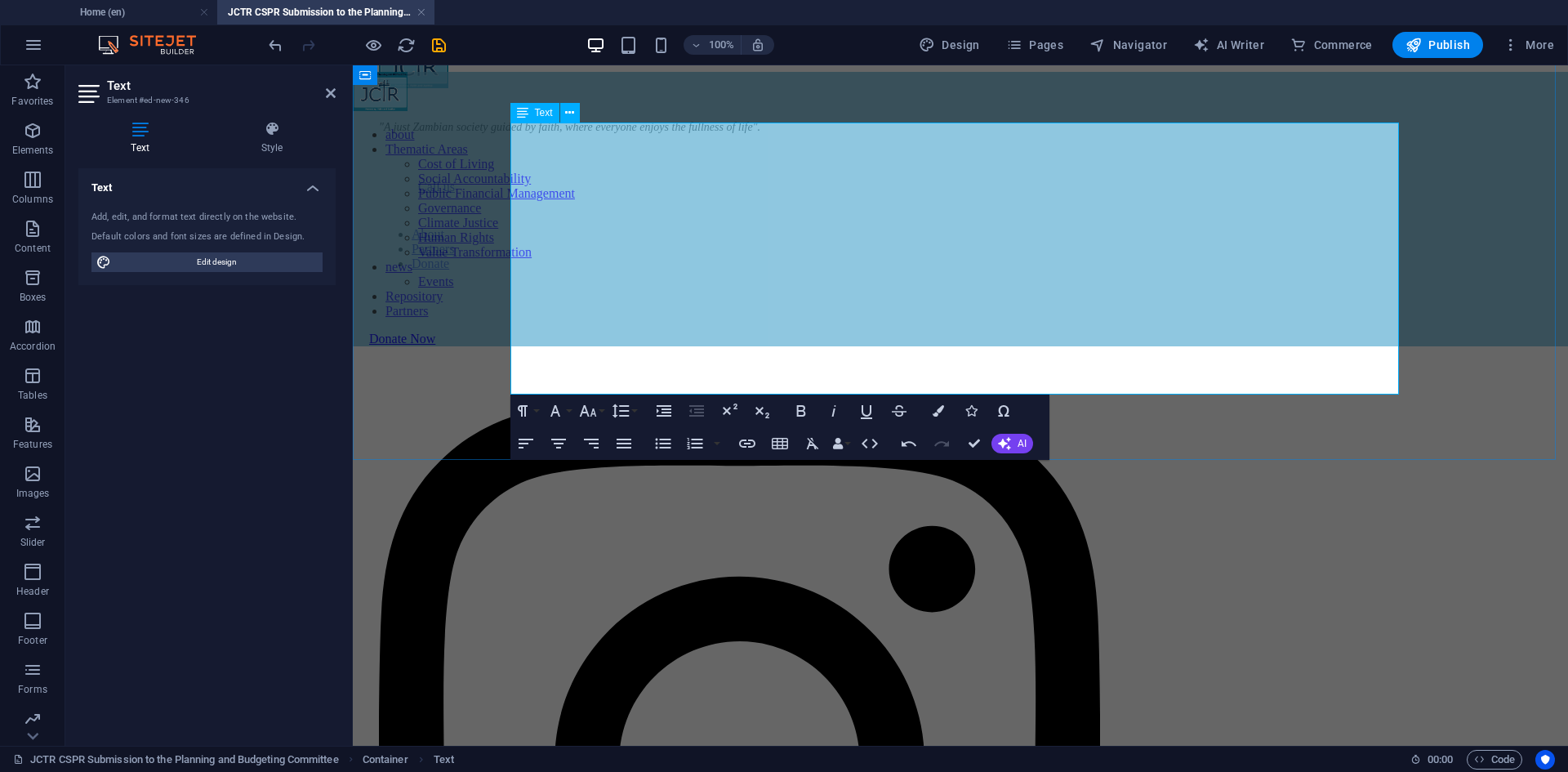
drag, startPoint x: 1321, startPoint y: 383, endPoint x: 507, endPoint y: 283, distance: 820.1
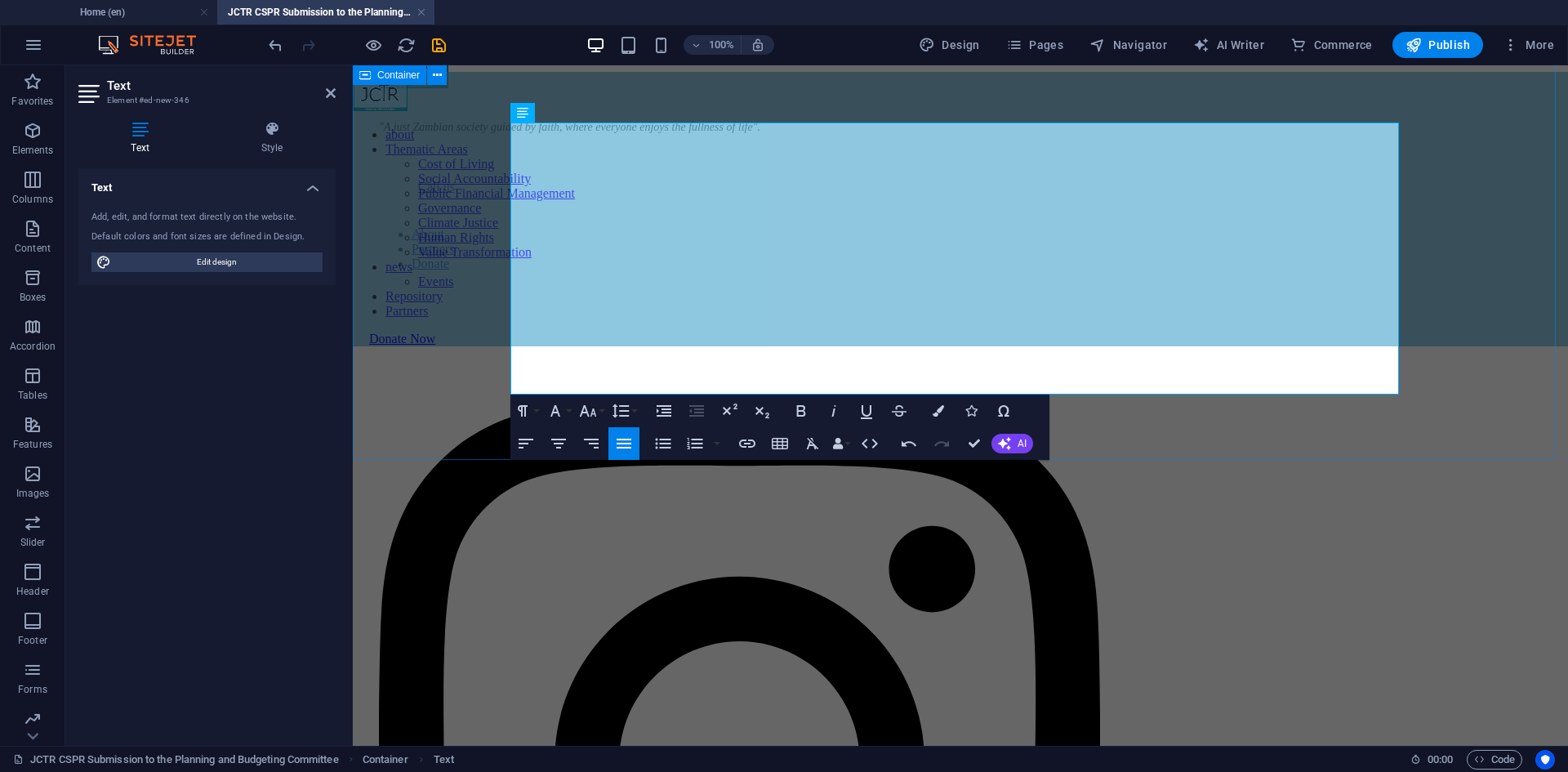
drag, startPoint x: 512, startPoint y: 281, endPoint x: 1332, endPoint y: 393, distance: 827.6
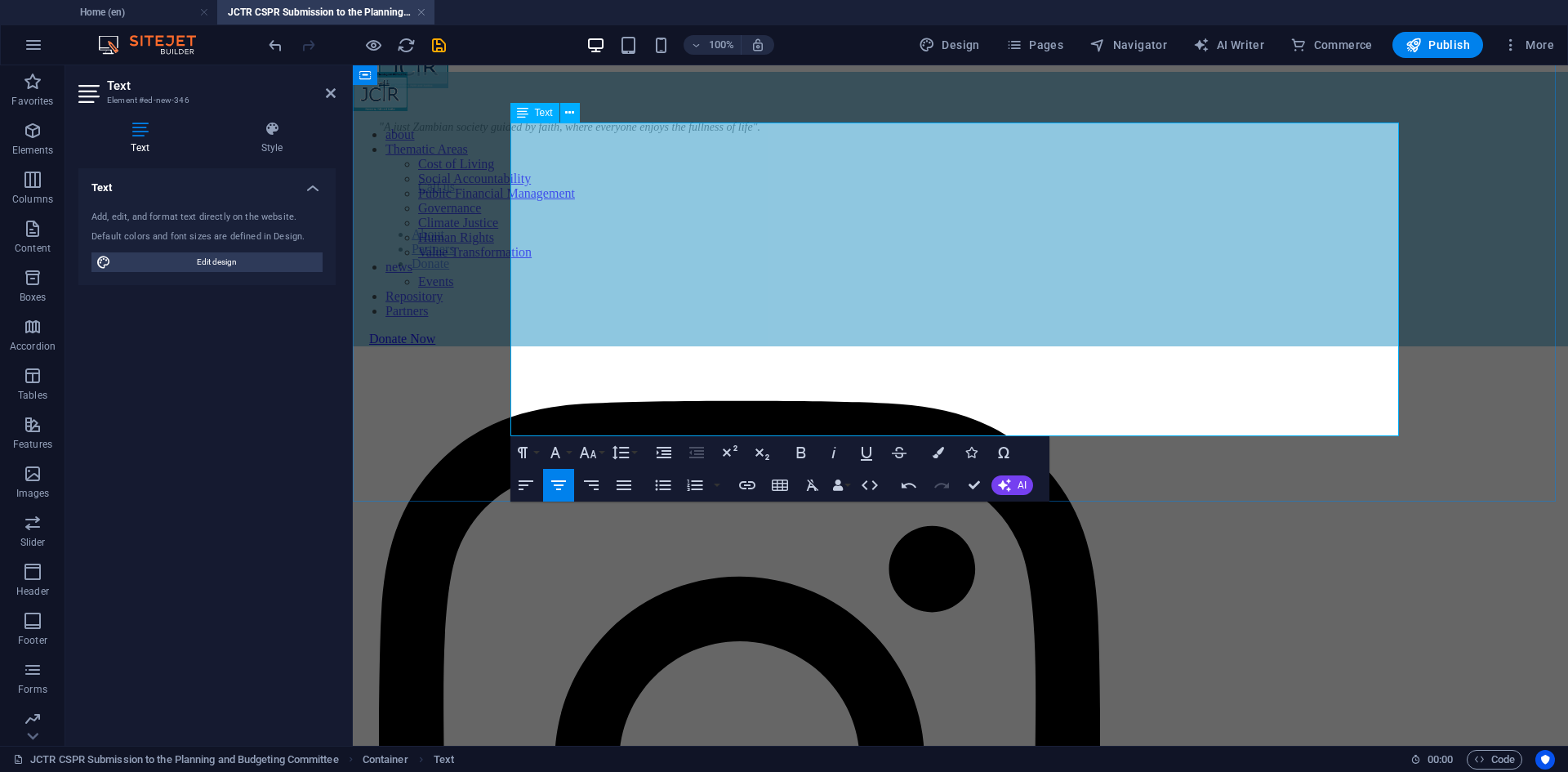
drag, startPoint x: 1221, startPoint y: 427, endPoint x: 531, endPoint y: 284, distance: 704.7
click at [622, 487] on icon "button" at bounding box center [624, 485] width 20 height 20
click at [552, 452] on icon "button" at bounding box center [555, 452] width 20 height 20
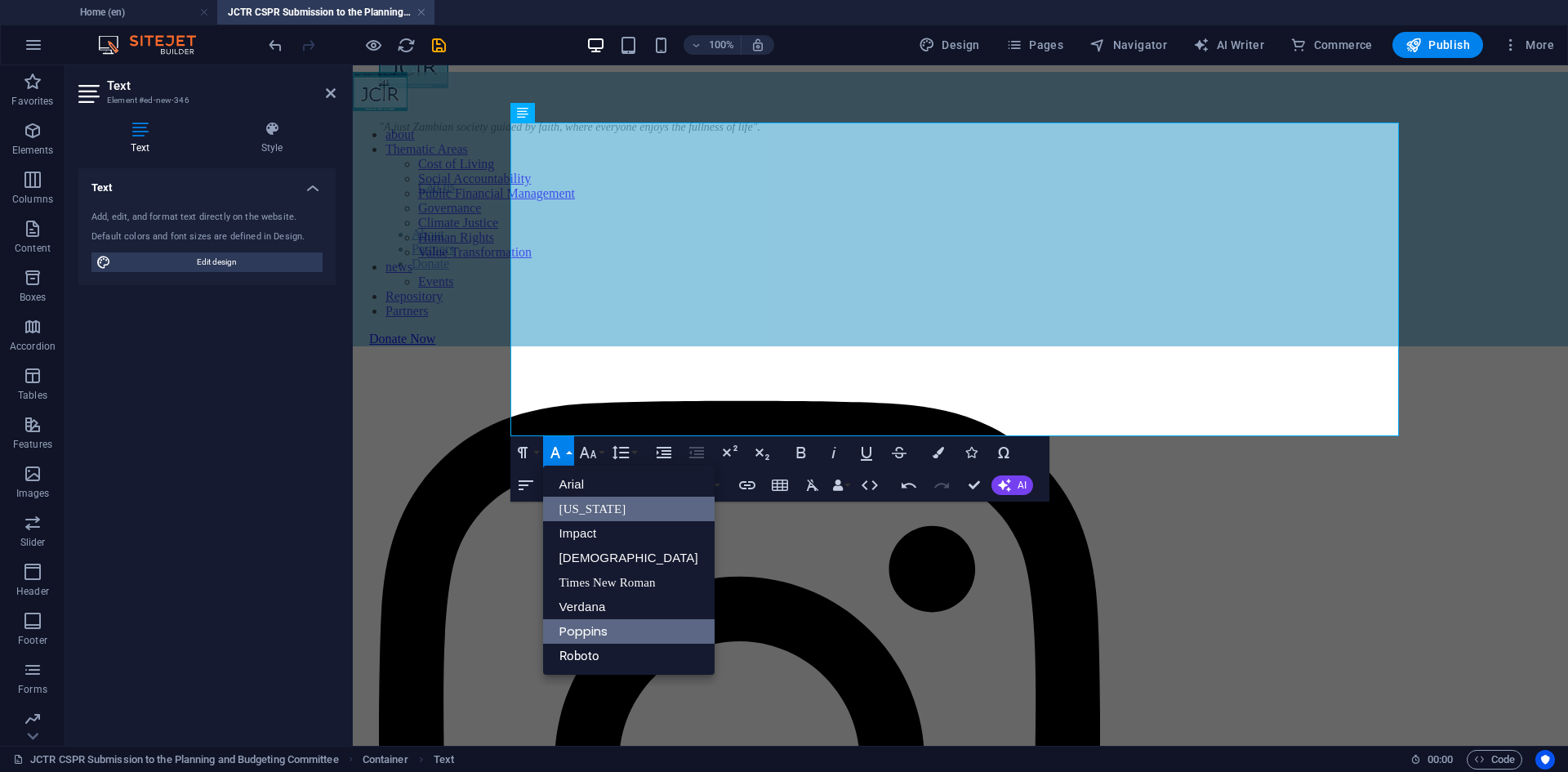
scroll to position [0, 0]
click at [608, 658] on link "Roboto" at bounding box center [629, 657] width 172 height 25
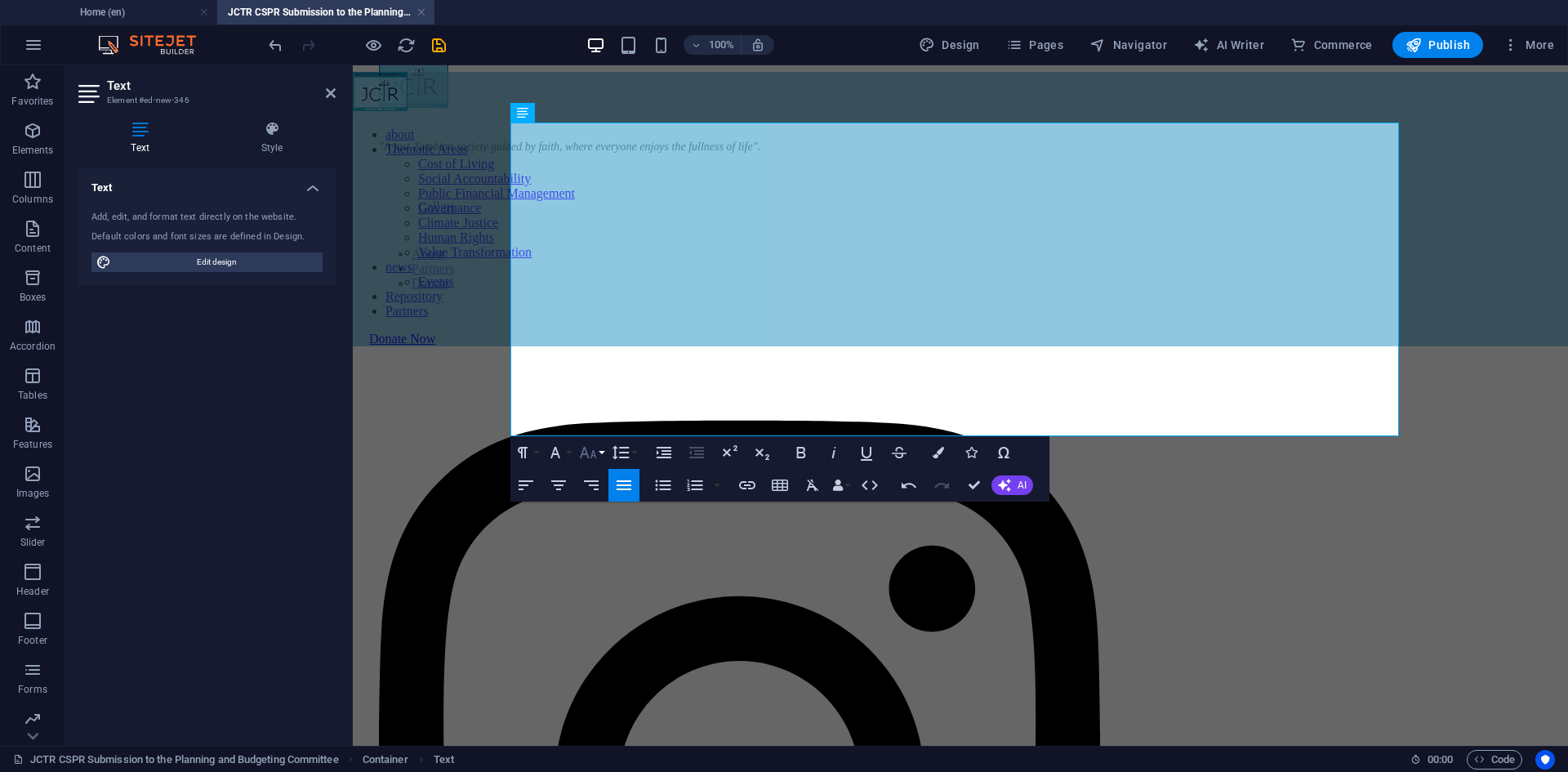
click at [602, 446] on button "Font Size" at bounding box center [591, 452] width 31 height 32
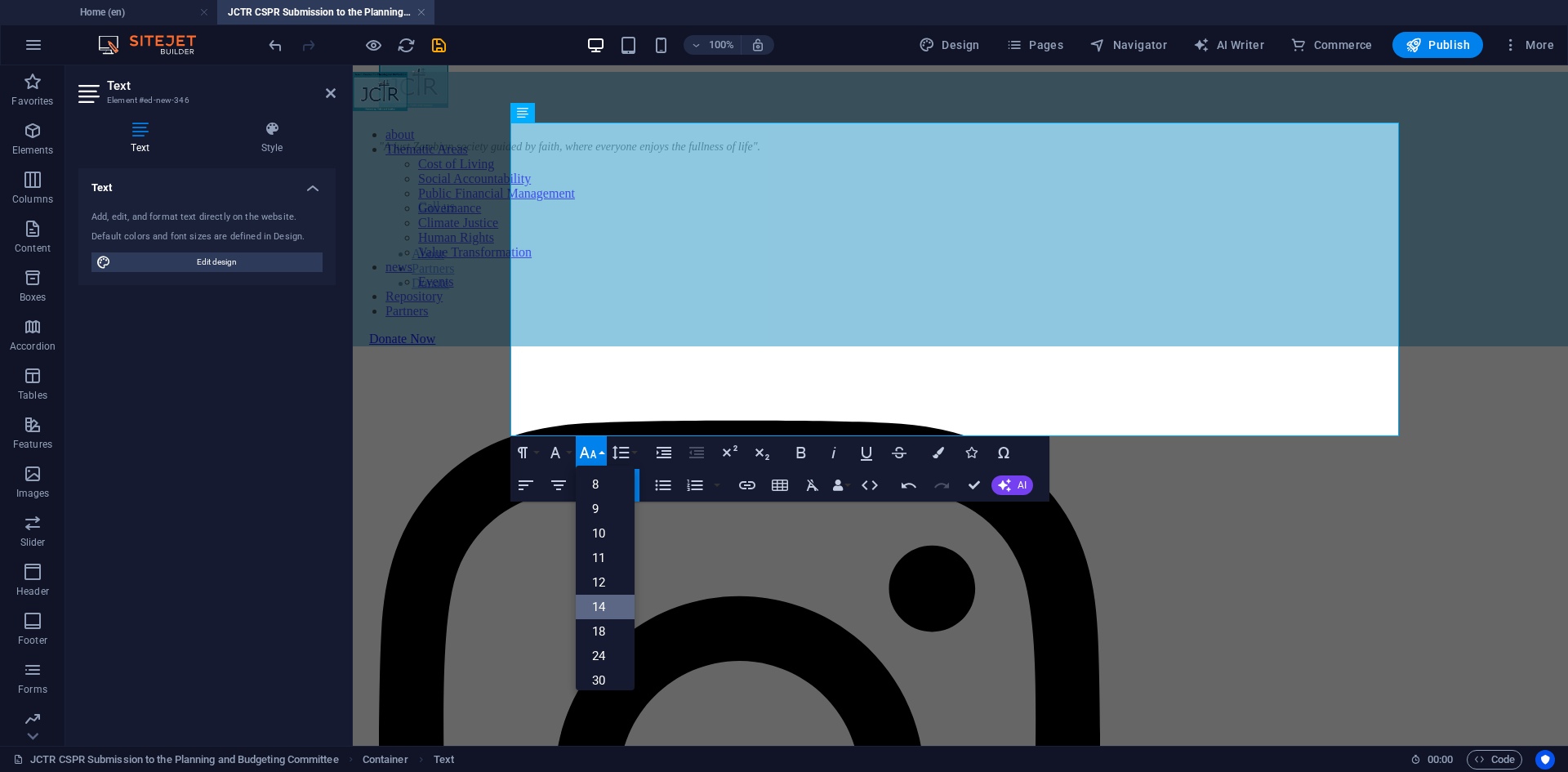
click at [608, 607] on link "14" at bounding box center [606, 607] width 59 height 25
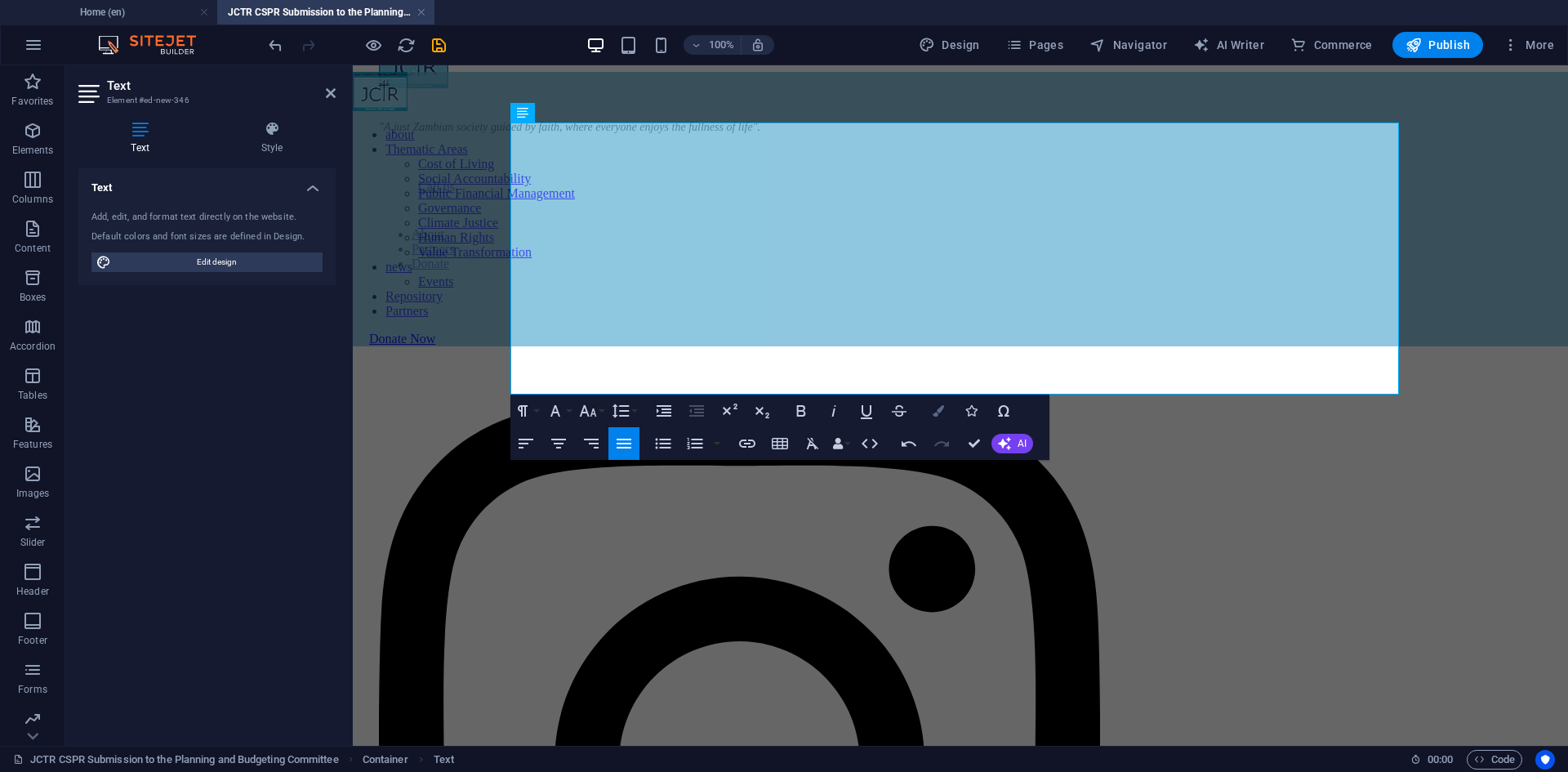
click at [946, 413] on button "Colors" at bounding box center [939, 411] width 31 height 32
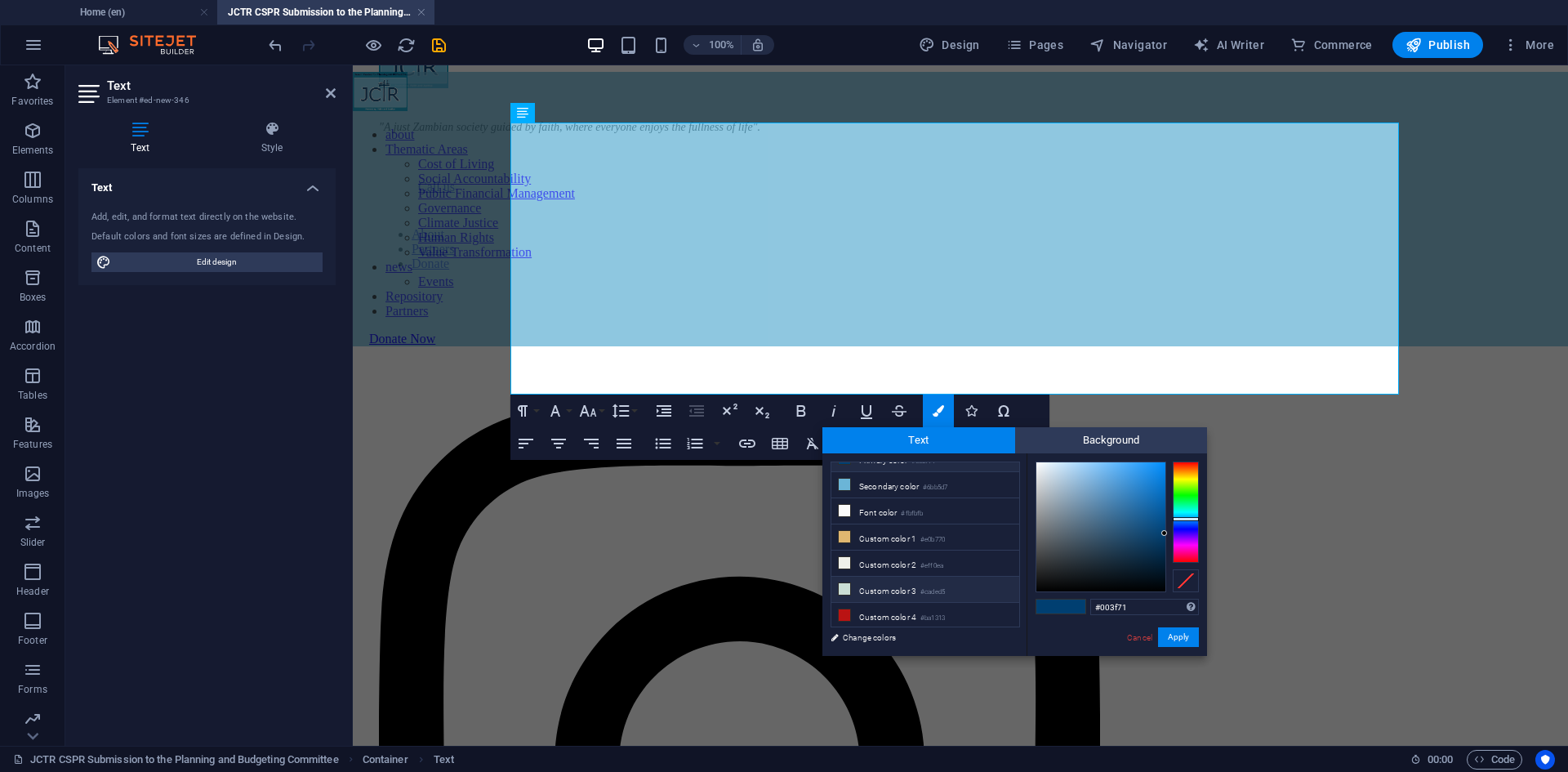
scroll to position [64, 0]
click at [900, 613] on li "Custom color 5 #000000" at bounding box center [925, 620] width 188 height 26
type input "#000000"
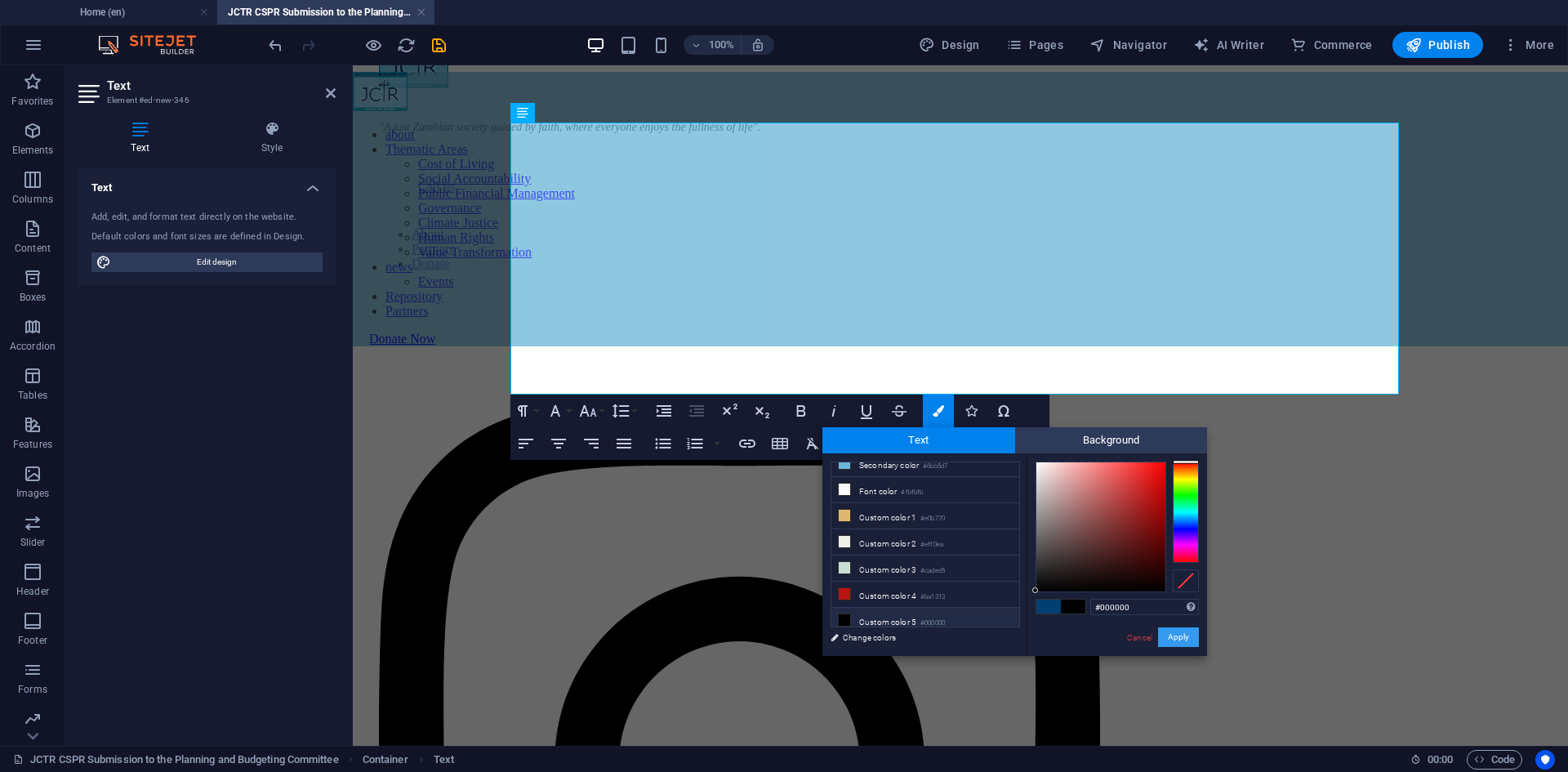
click at [1169, 632] on button "Apply" at bounding box center [1178, 637] width 41 height 20
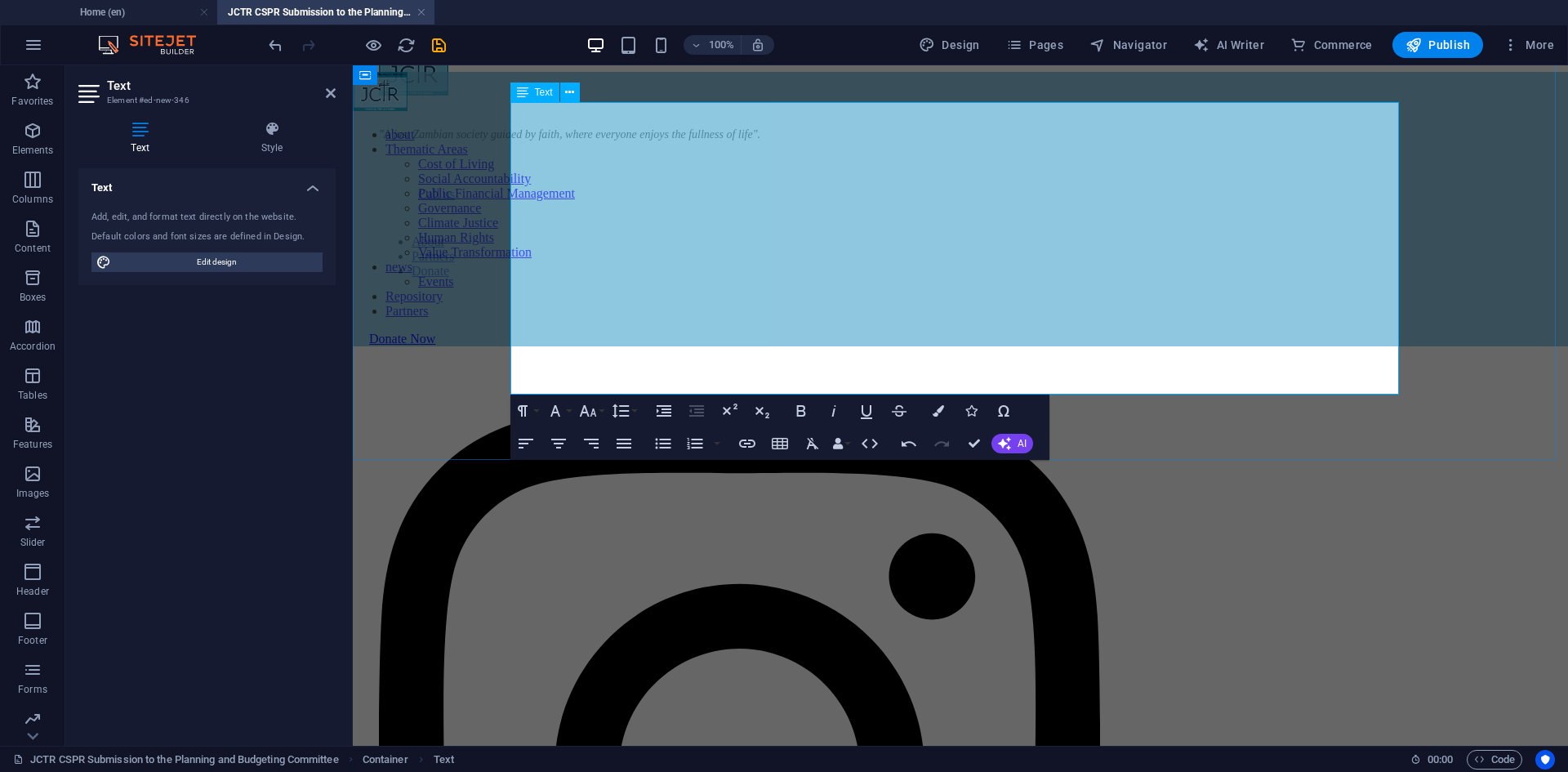
scroll to position [948, 0]
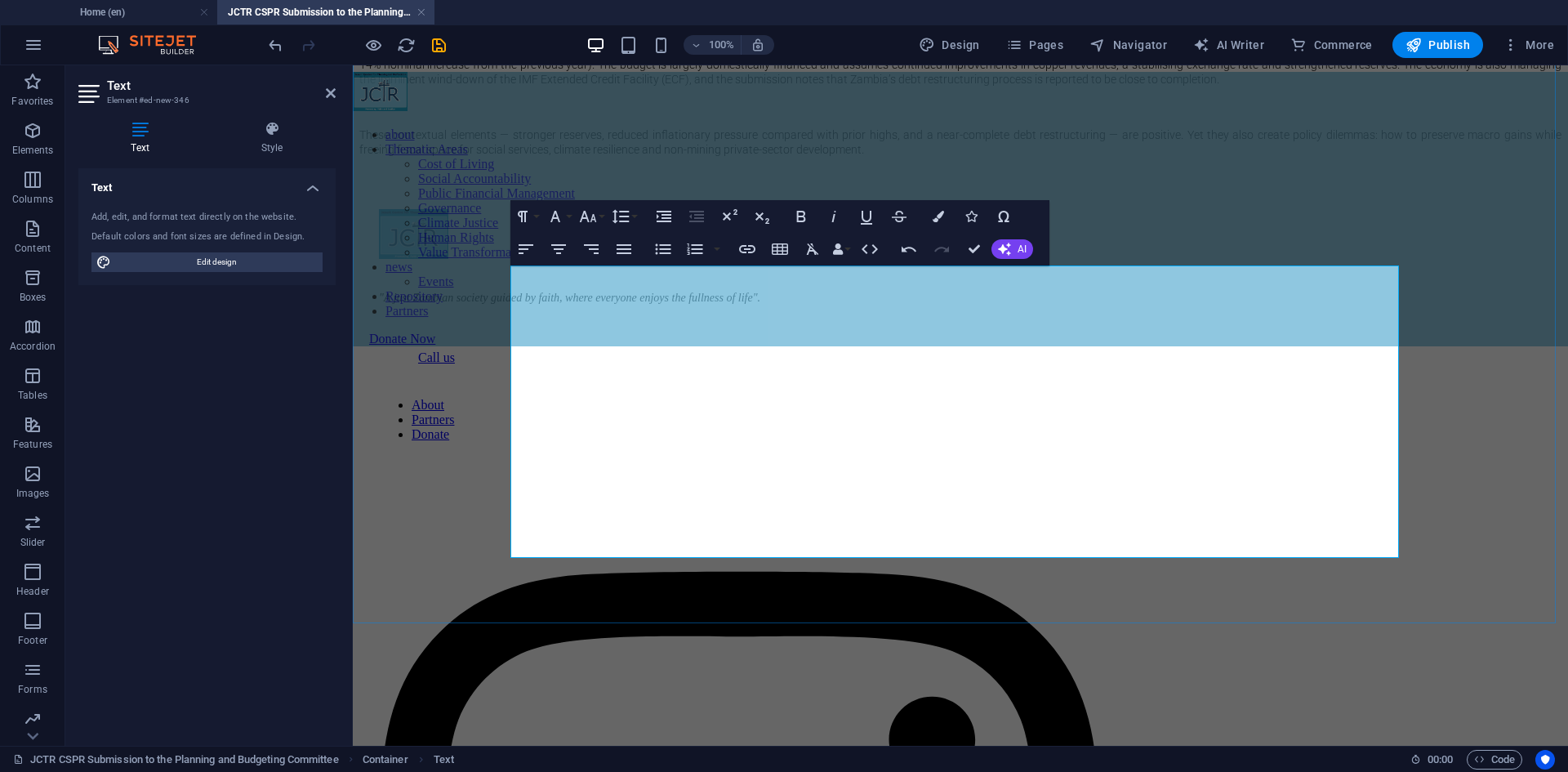
copy p "Summary"
click at [535, 87] on p "The 2026 budget is presented as the closing-year budget of the Eighth National …" at bounding box center [960, 65] width 1202 height 44
click at [534, 30] on p "​" at bounding box center [960, 21] width 1202 height 14
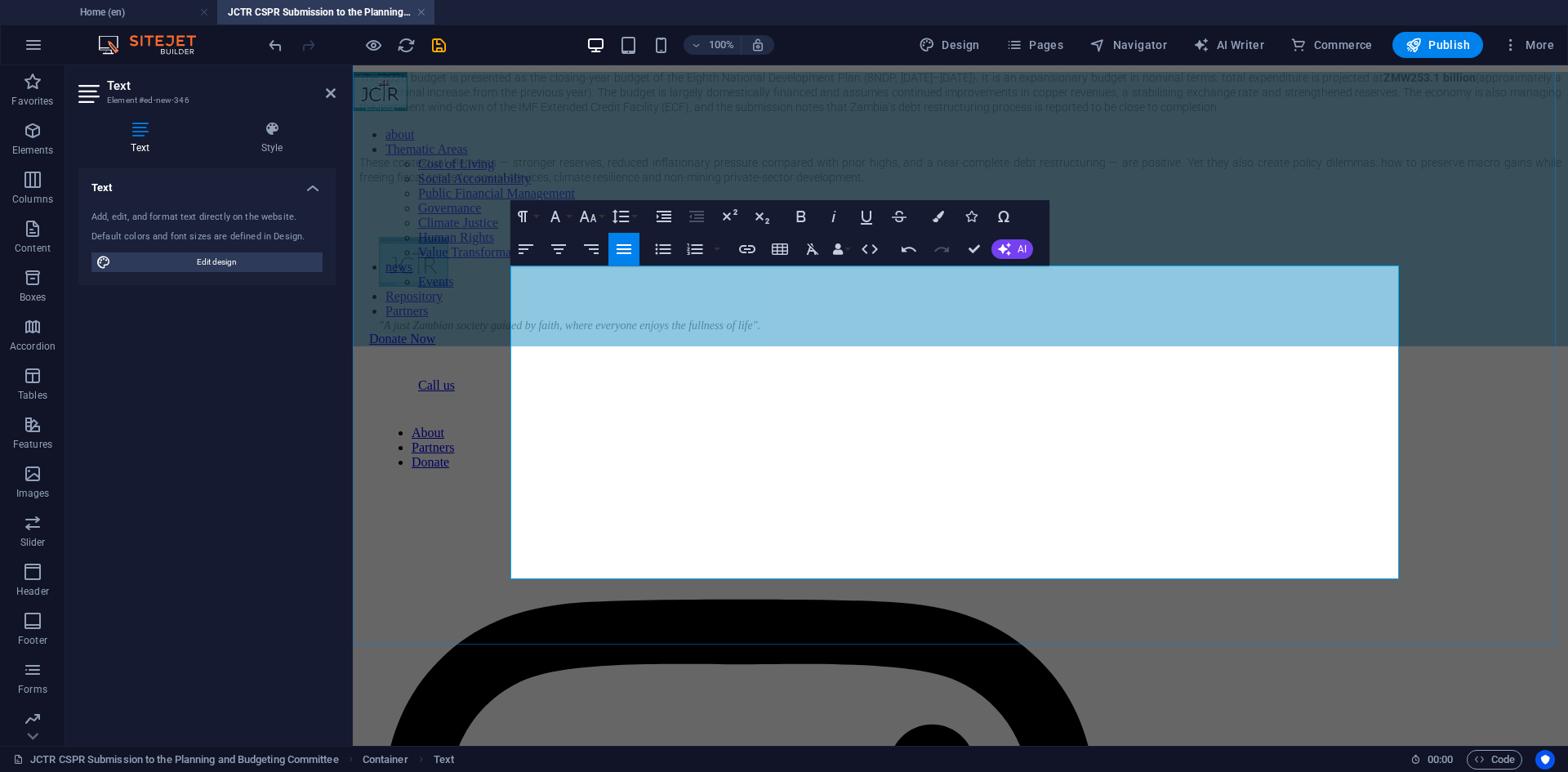
click at [558, 57] on p "Summary" at bounding box center [960, 50] width 1202 height 14
click at [1351, 185] on p "These contextual elements — stronger reserves, reduced inflationary pressure co…" at bounding box center [960, 170] width 1202 height 30
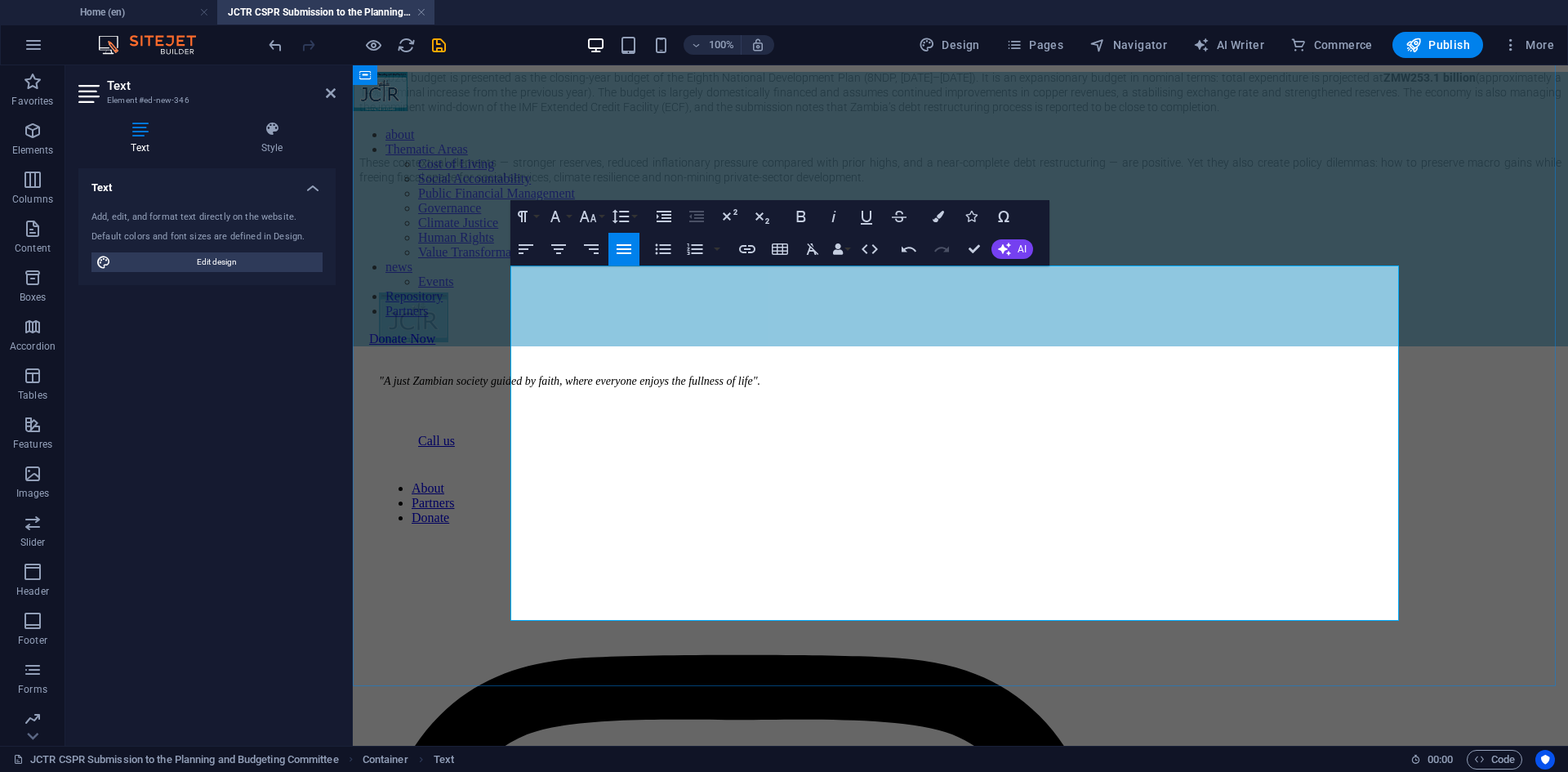
click at [606, 57] on p "Context and Macroeconomic Backdrop" at bounding box center [960, 50] width 1202 height 14
copy p "Context and Macroeconomic Backdrop"
click at [574, 240] on p "​" at bounding box center [960, 232] width 1202 height 14
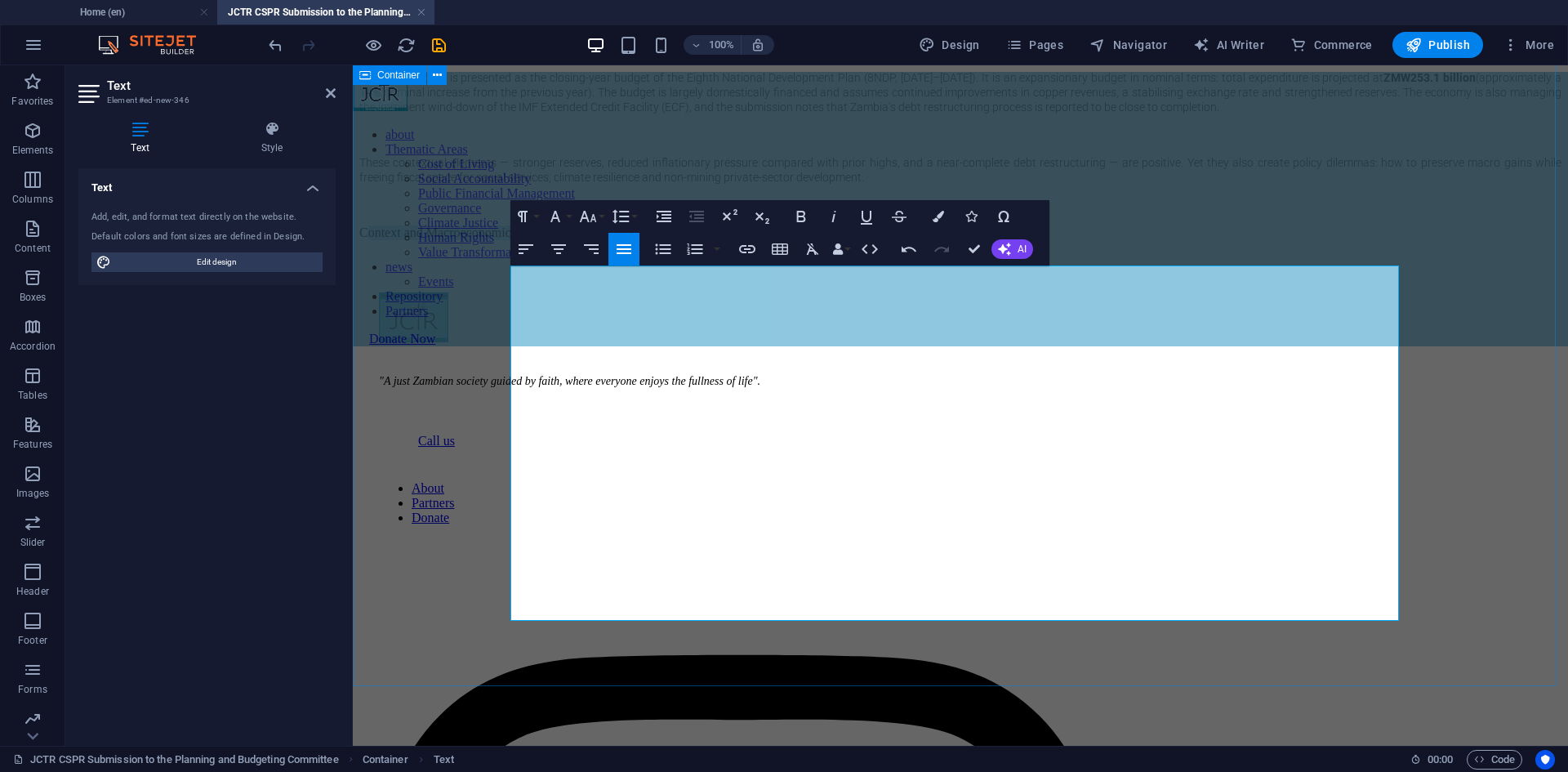
drag, startPoint x: 524, startPoint y: 610, endPoint x: 766, endPoint y: 624, distance: 242.4
click at [516, 240] on p "CMacroeconomic outlook: growth, inflation and reserves" at bounding box center [960, 232] width 1202 height 14
click at [913, 240] on p "Macroeconomic outlook: growth, inflation and reserves" at bounding box center [960, 232] width 1202 height 14
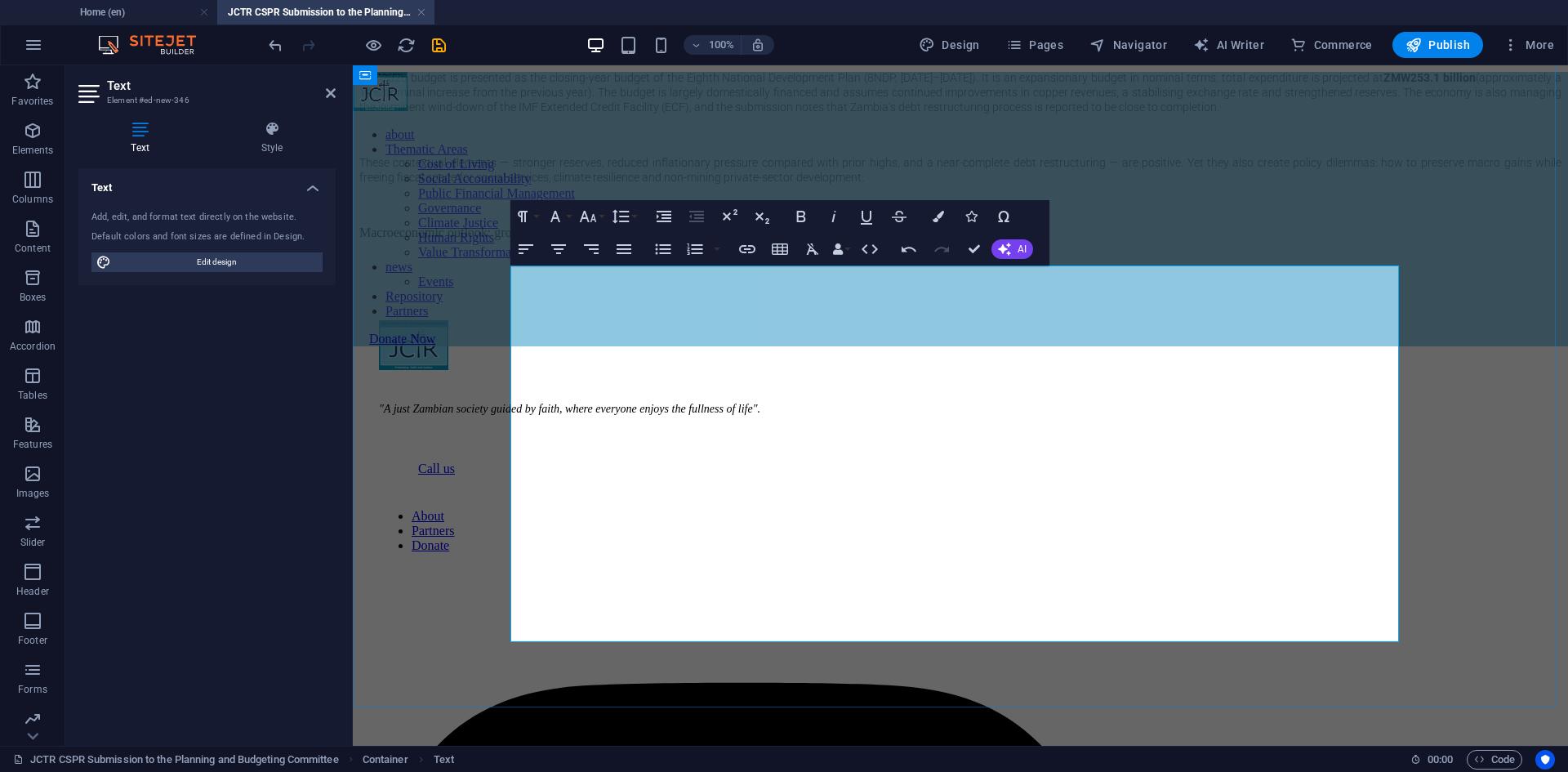
click at [661, 268] on p at bounding box center [960, 260] width 1202 height 14
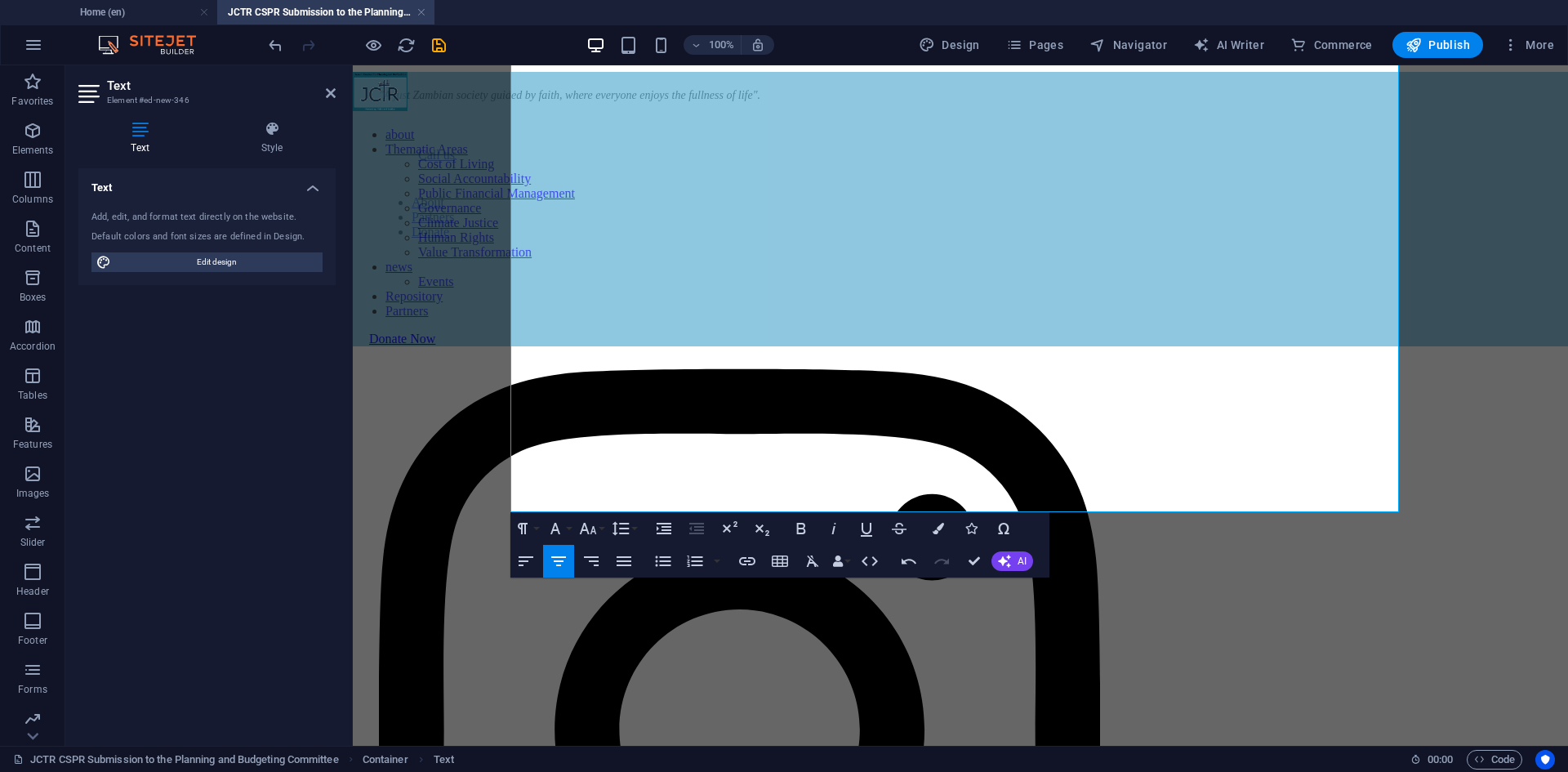
scroll to position [1423, 0]
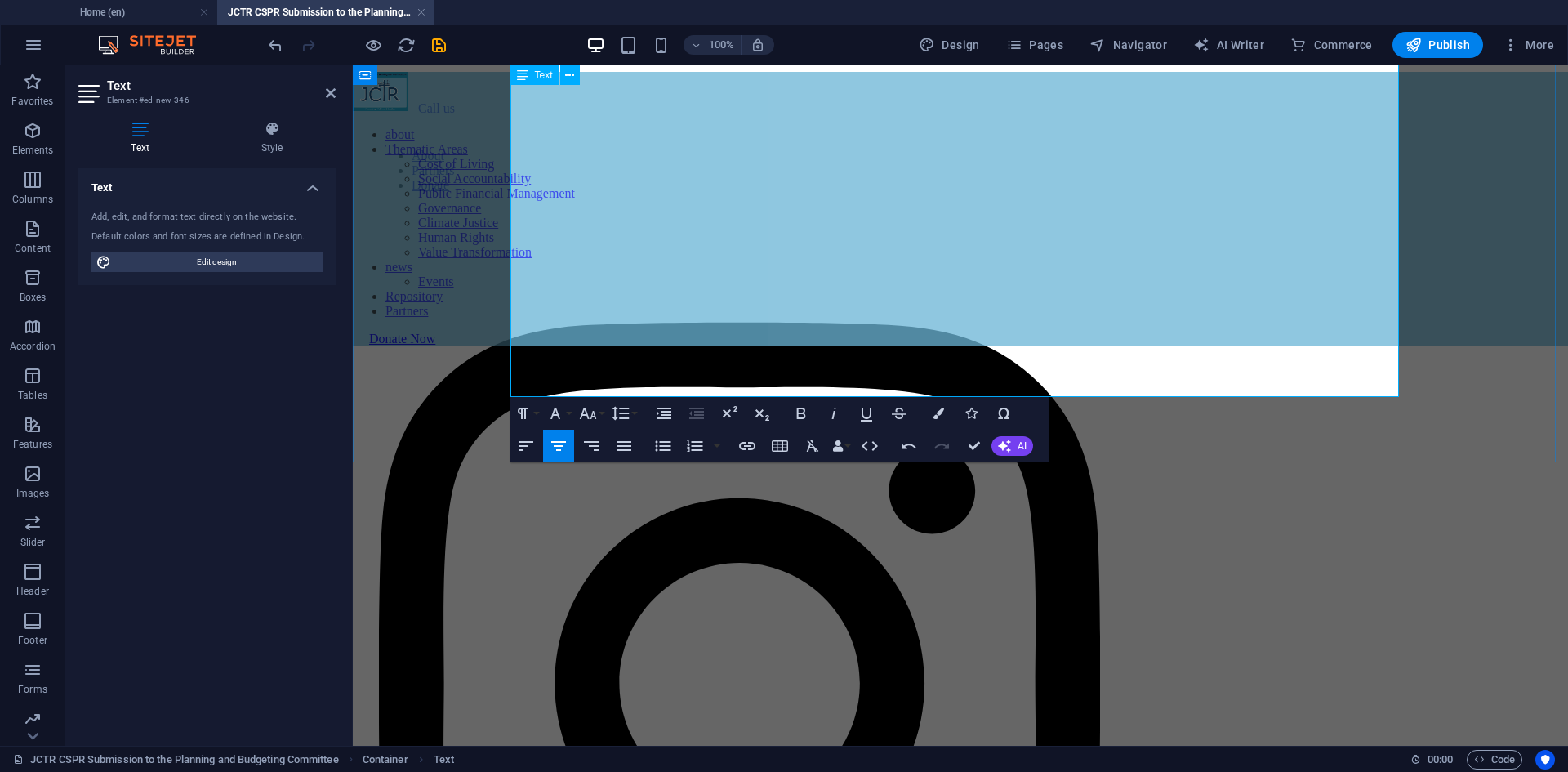
drag, startPoint x: 520, startPoint y: 630, endPoint x: 1288, endPoint y: 395, distance: 803.1
click at [625, 454] on icon "button" at bounding box center [624, 446] width 20 height 20
click at [553, 417] on icon "button" at bounding box center [555, 413] width 20 height 20
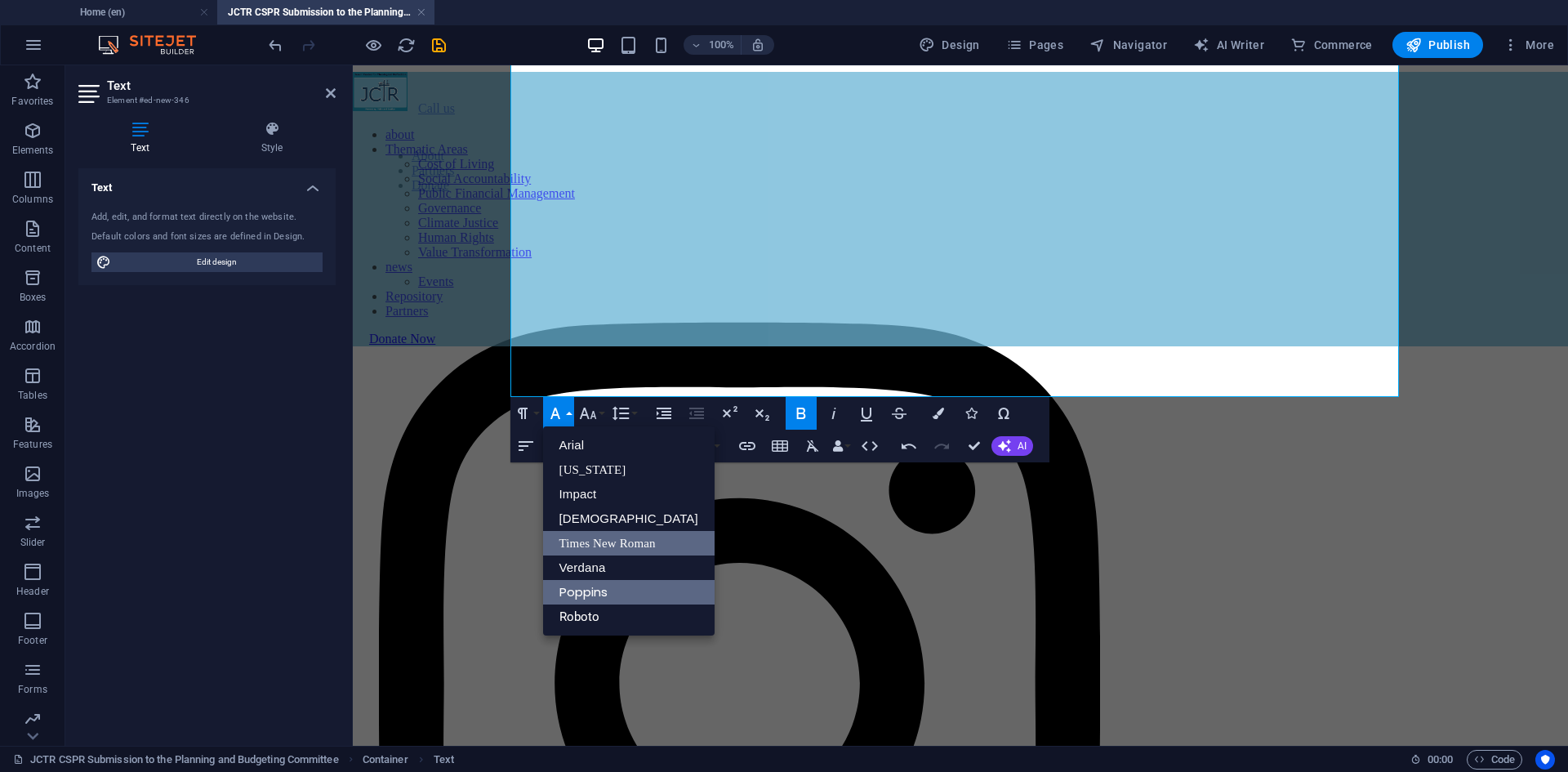
scroll to position [0, 0]
click at [583, 615] on link "Roboto" at bounding box center [629, 617] width 172 height 25
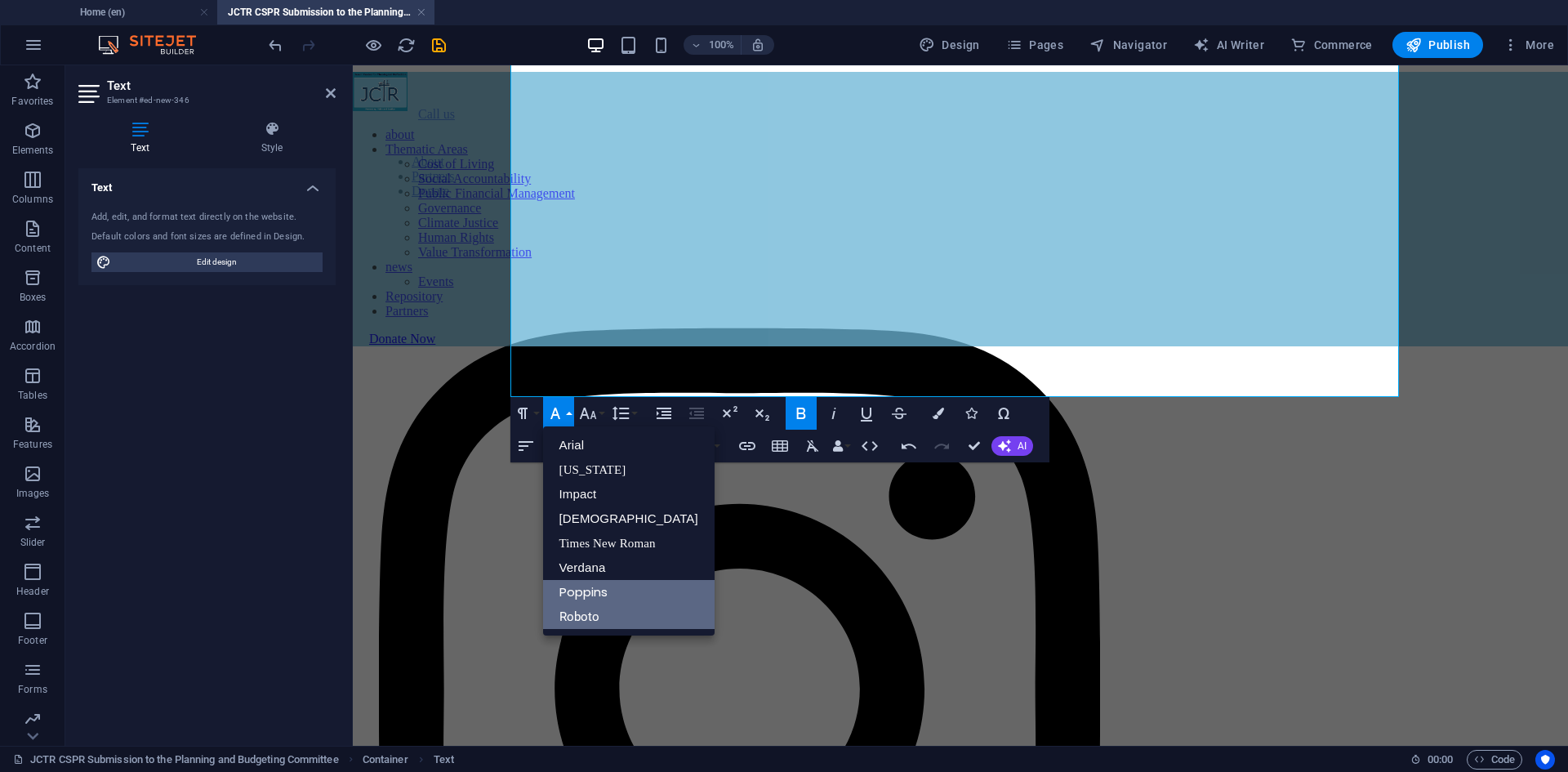
scroll to position [1384, 0]
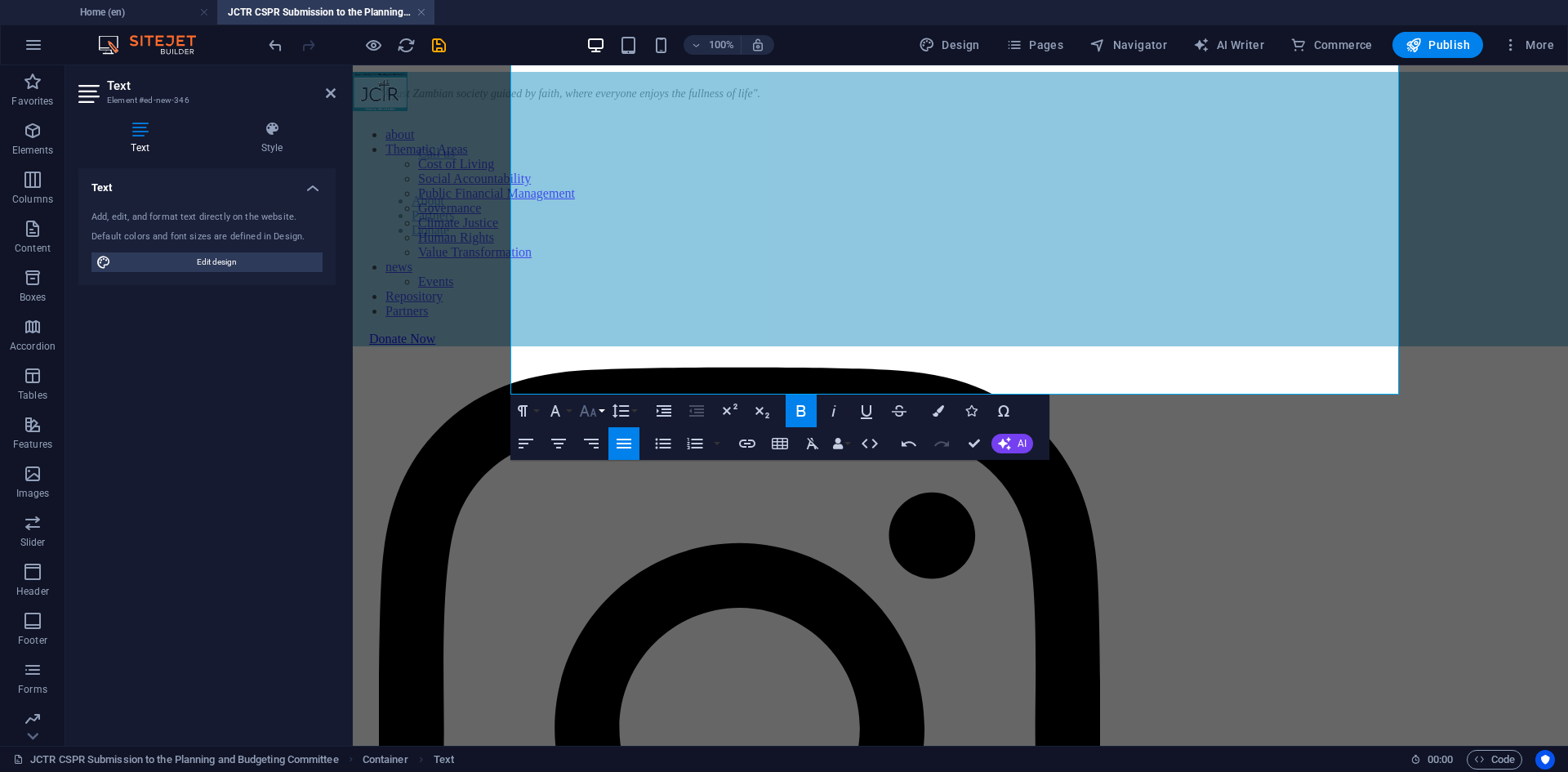
click at [590, 411] on icon "button" at bounding box center [588, 410] width 20 height 20
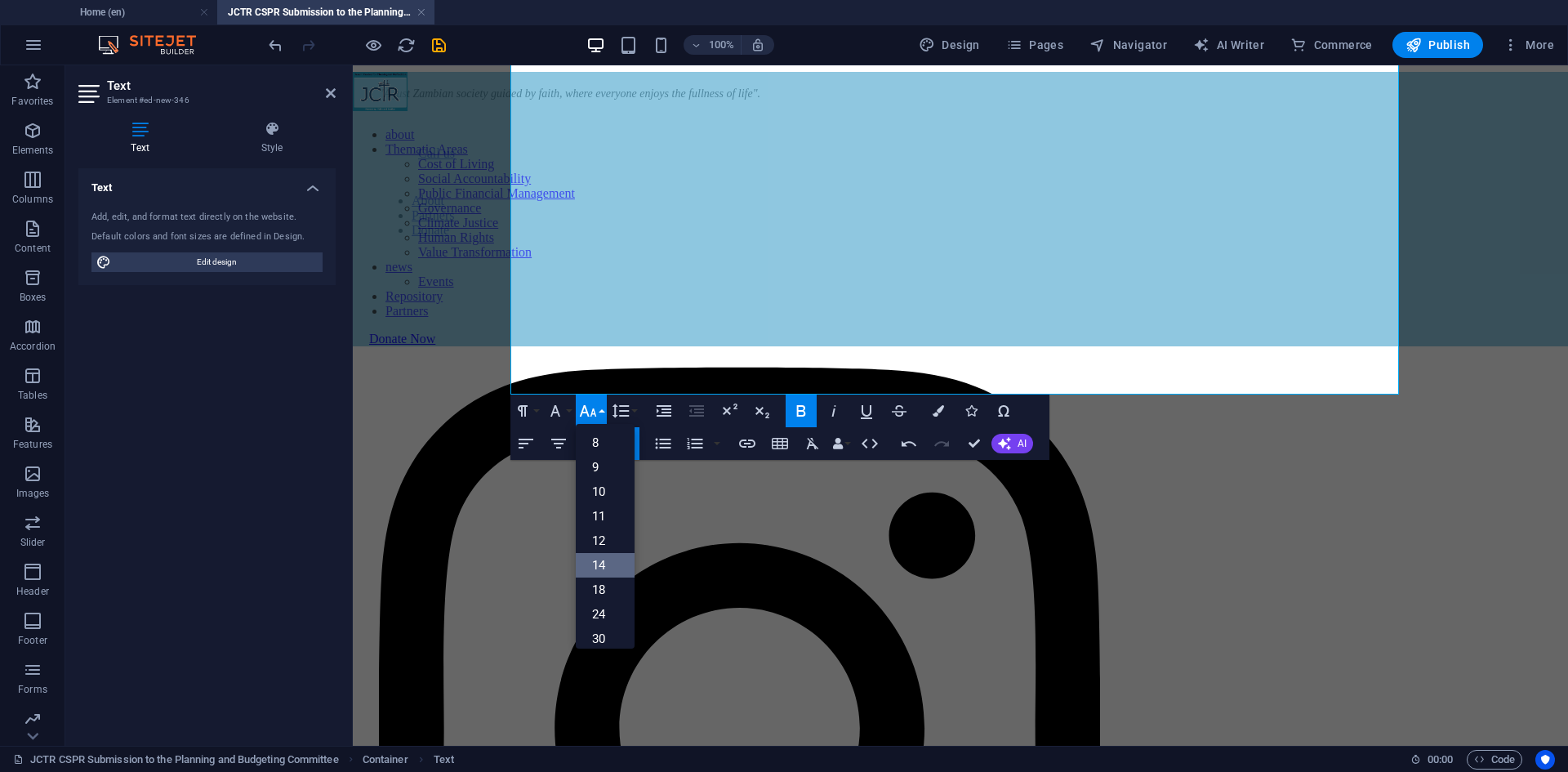
click at [609, 569] on link "14" at bounding box center [606, 566] width 59 height 25
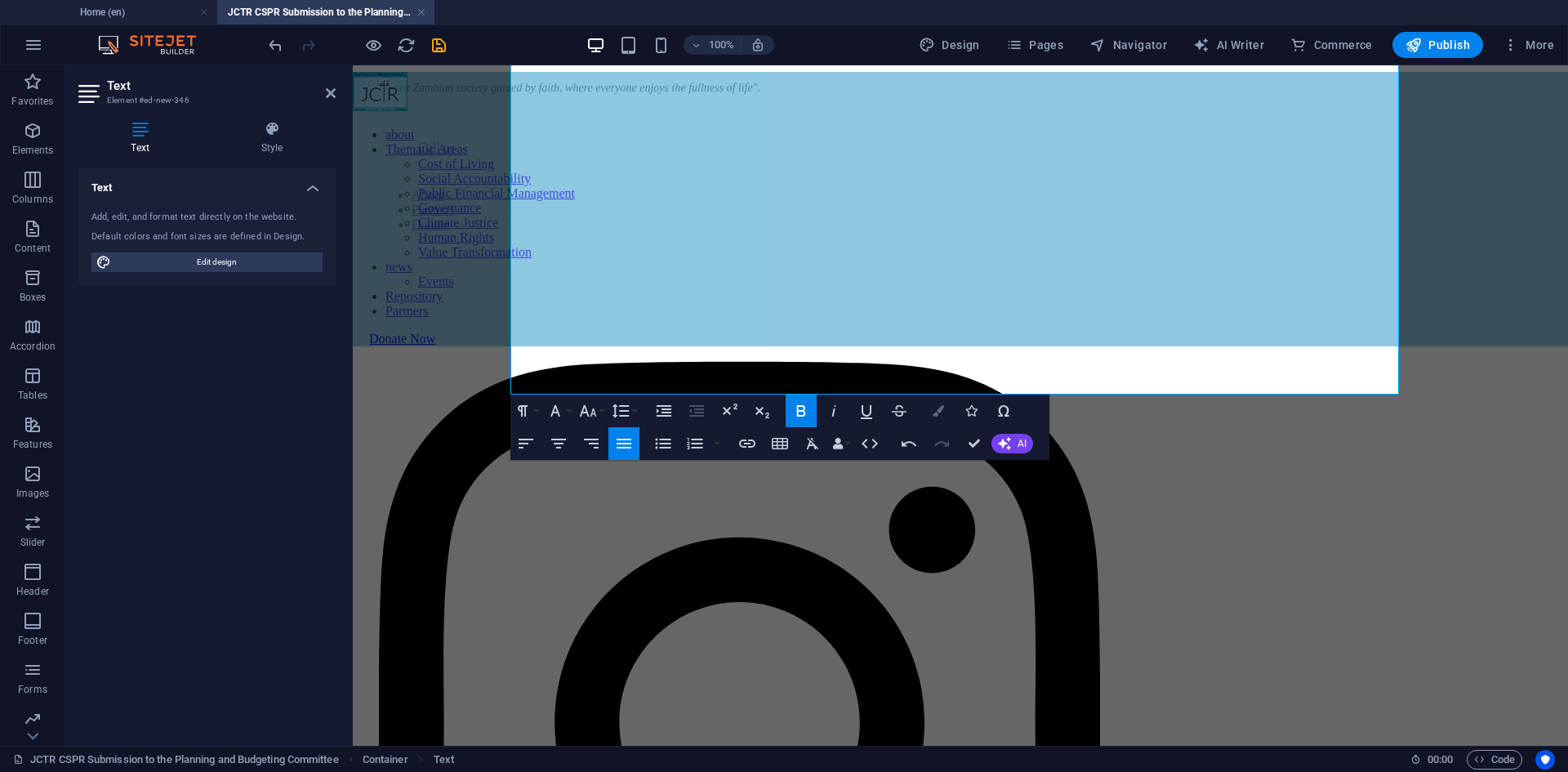
click at [935, 410] on icon "button" at bounding box center [939, 411] width 11 height 11
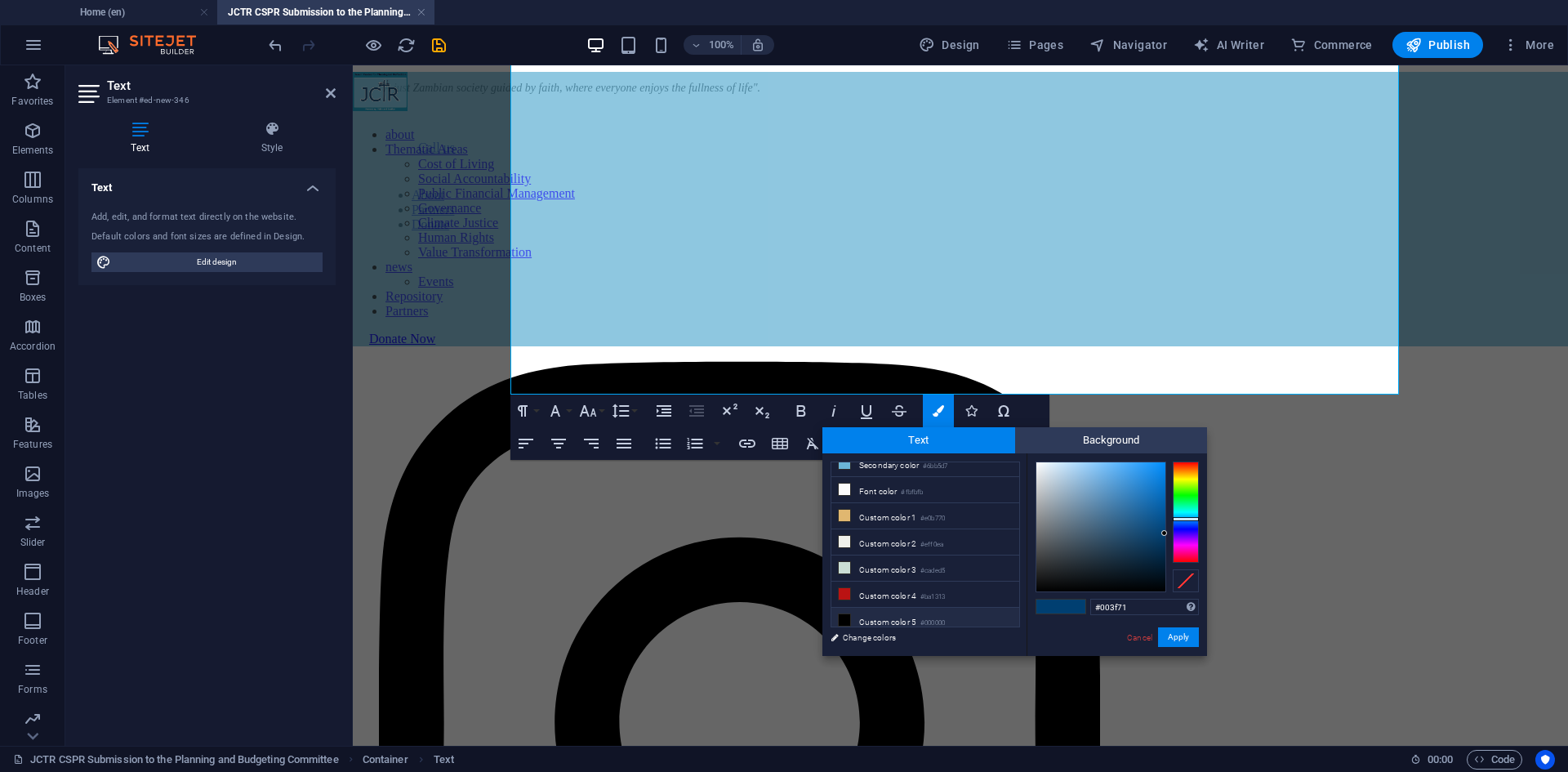
click at [886, 608] on li "Custom color 5 #000000" at bounding box center [925, 620] width 188 height 26
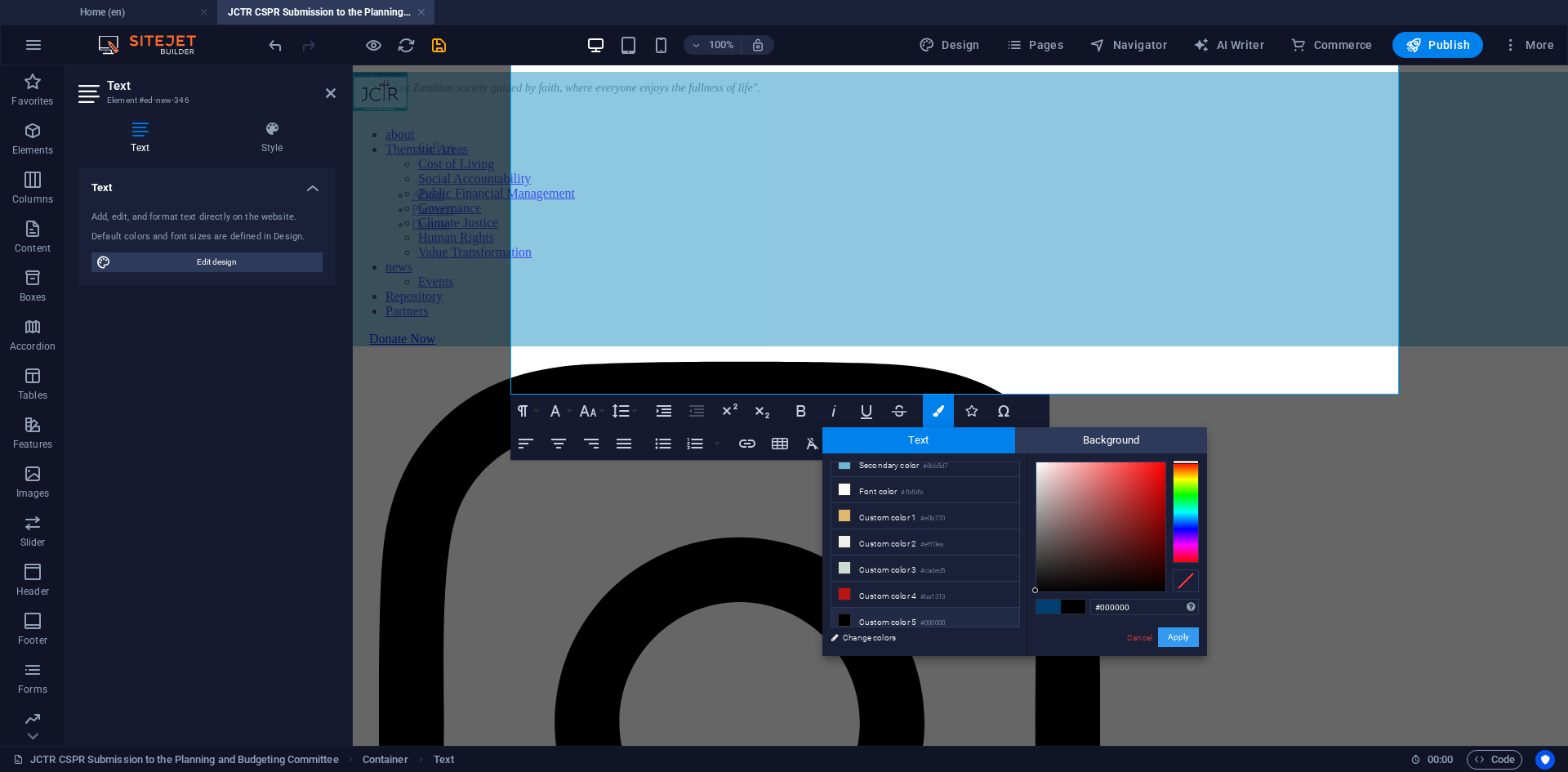
click at [1178, 640] on button "Apply" at bounding box center [1178, 637] width 41 height 20
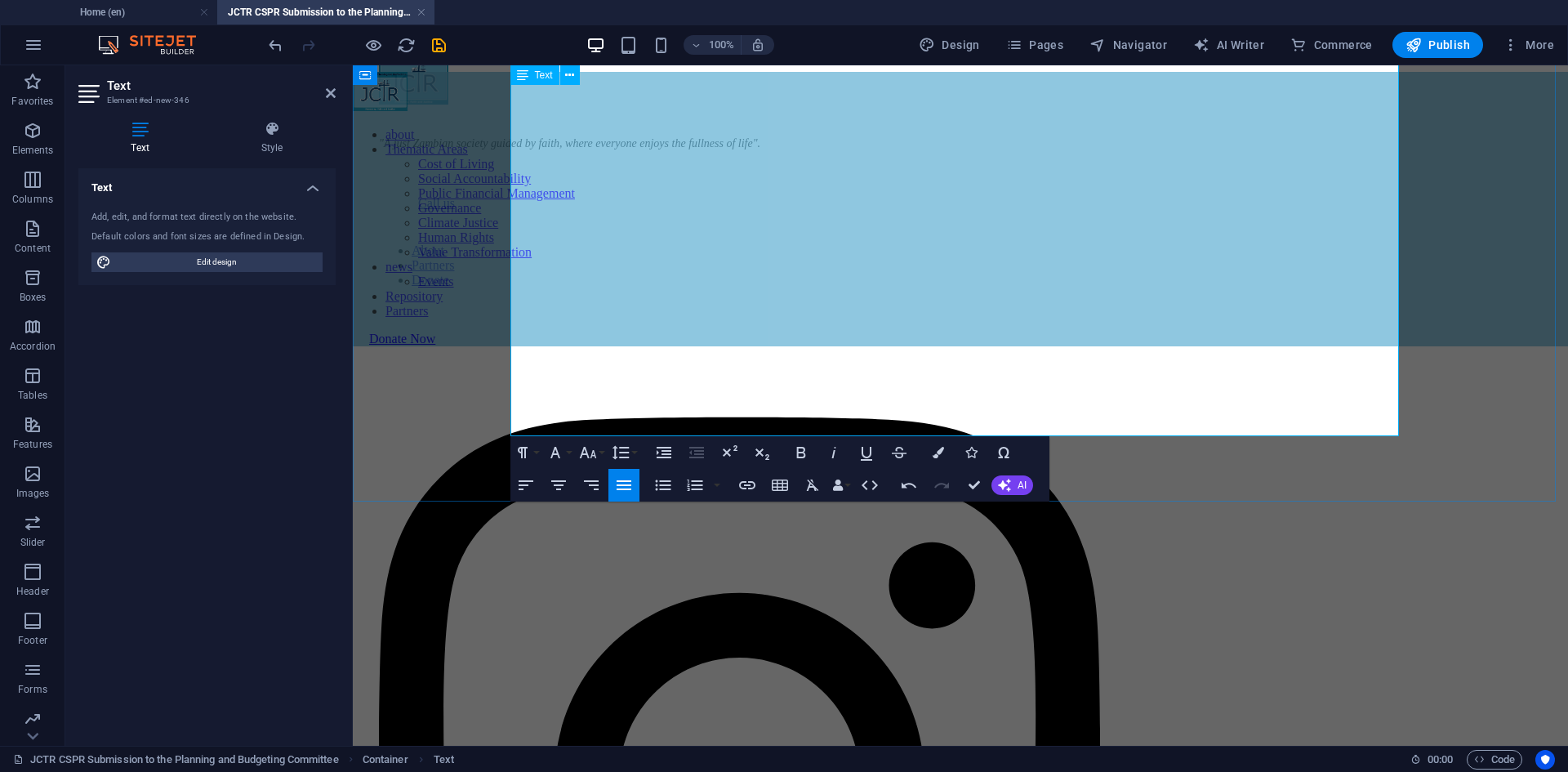
copy p "Macroeconomic outlook: growth, inflation and reserves"
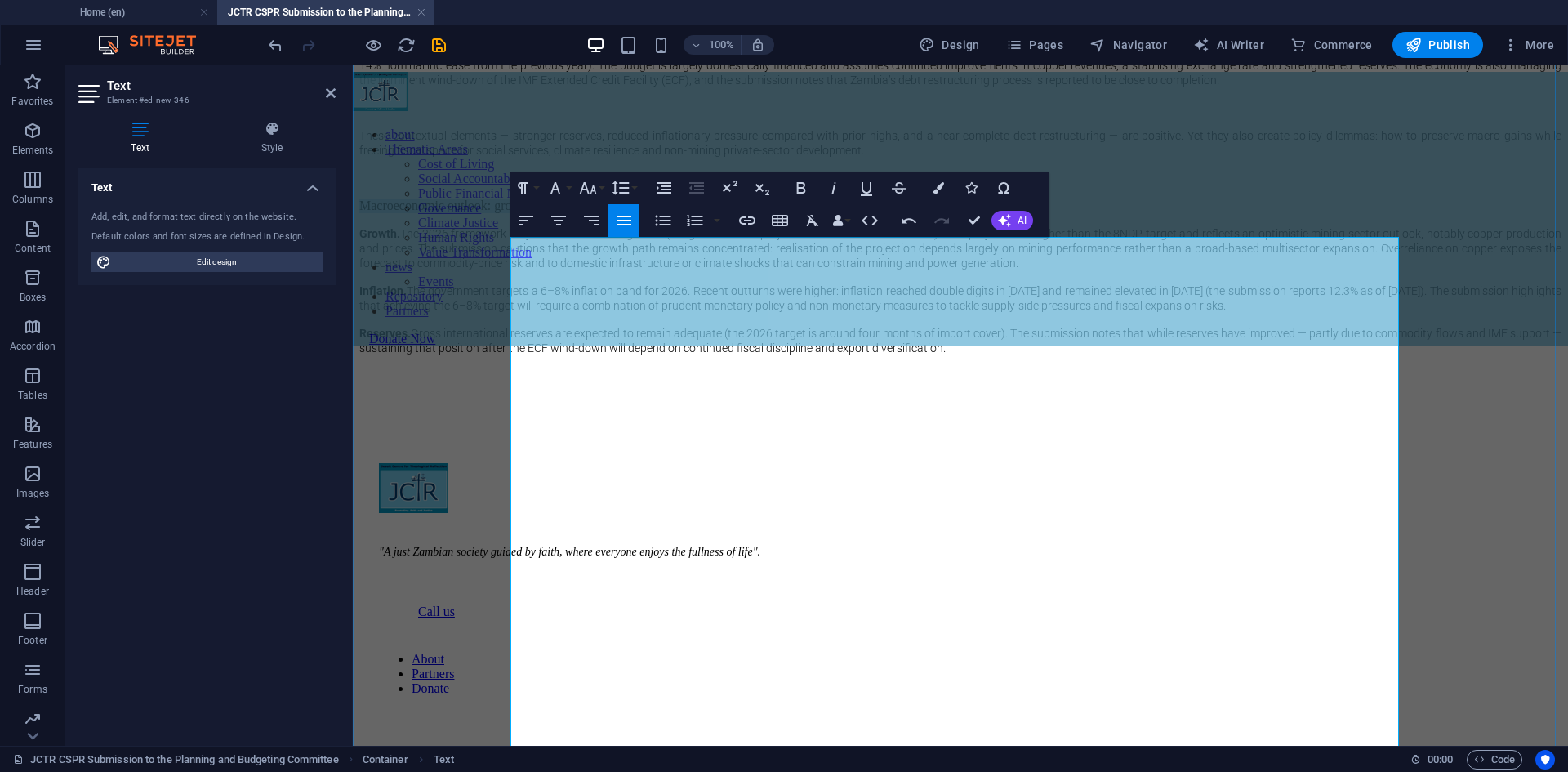
scroll to position [1056, 0]
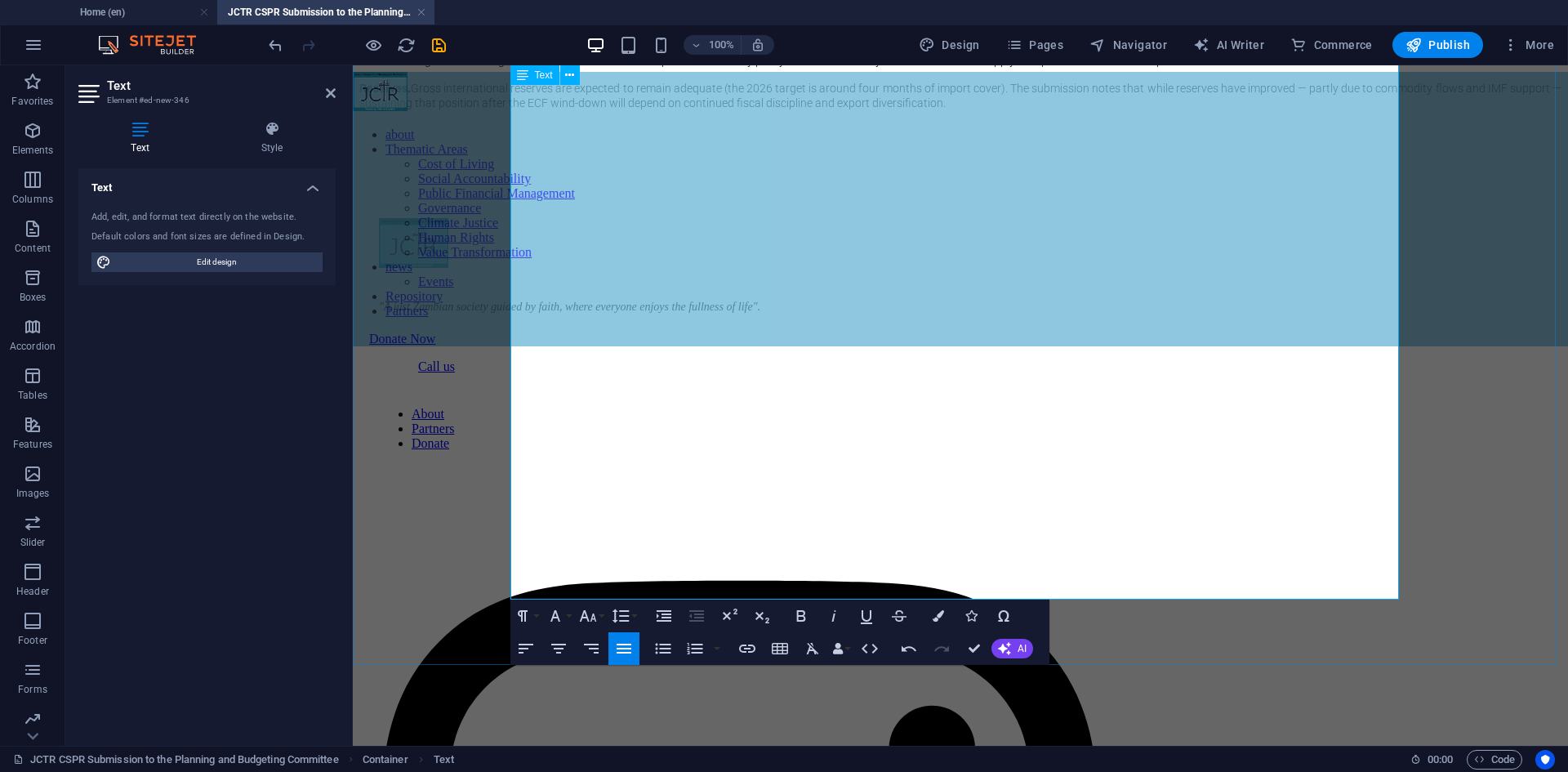
scroll to position [1302, 0]
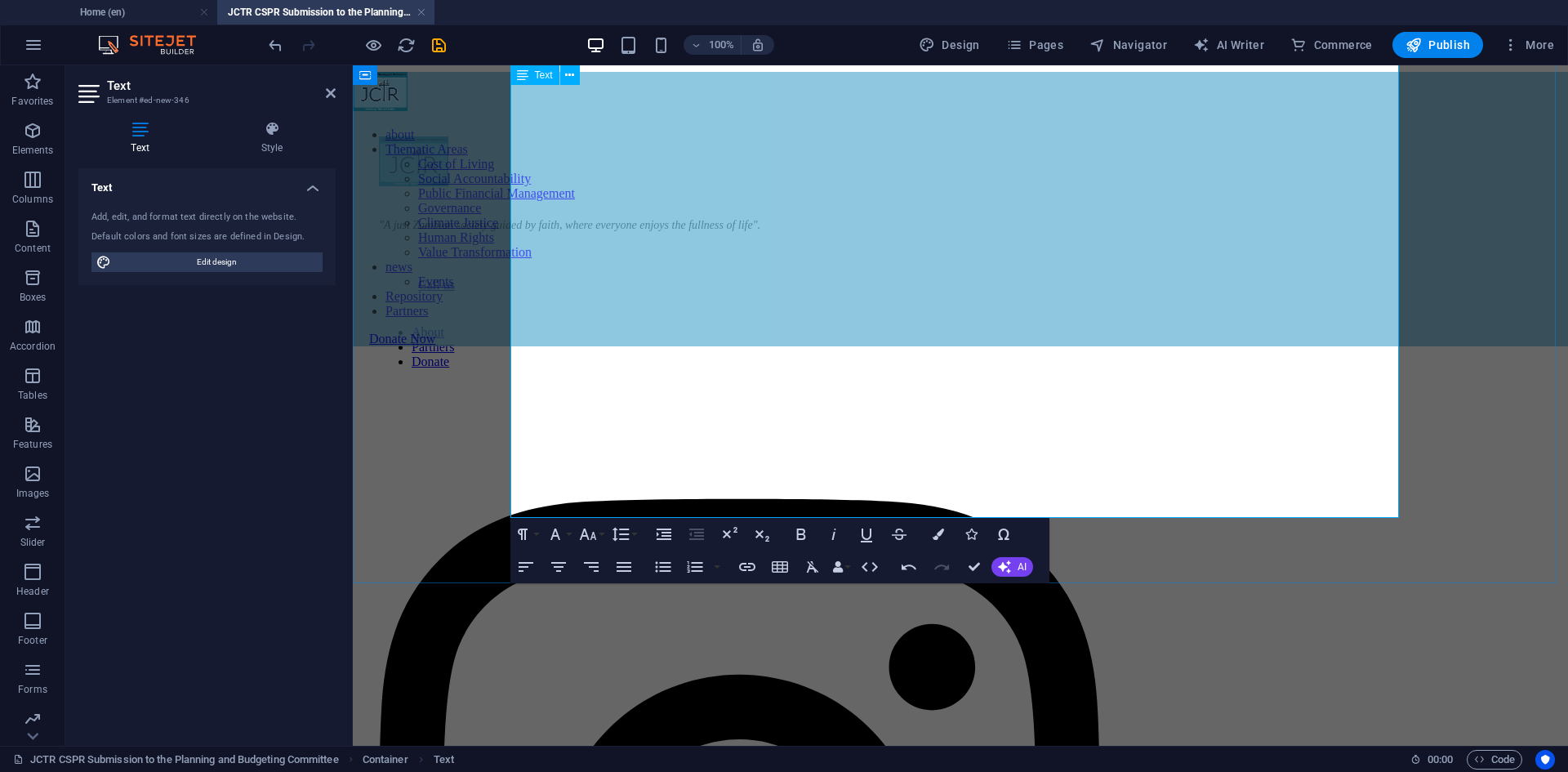
click at [582, 56] on p "​" at bounding box center [960, 49] width 1202 height 14
click at [597, 29] on p "Reserves. Gross international reserves are expected to remain adequate (the 202…" at bounding box center [960, 13] width 1202 height 30
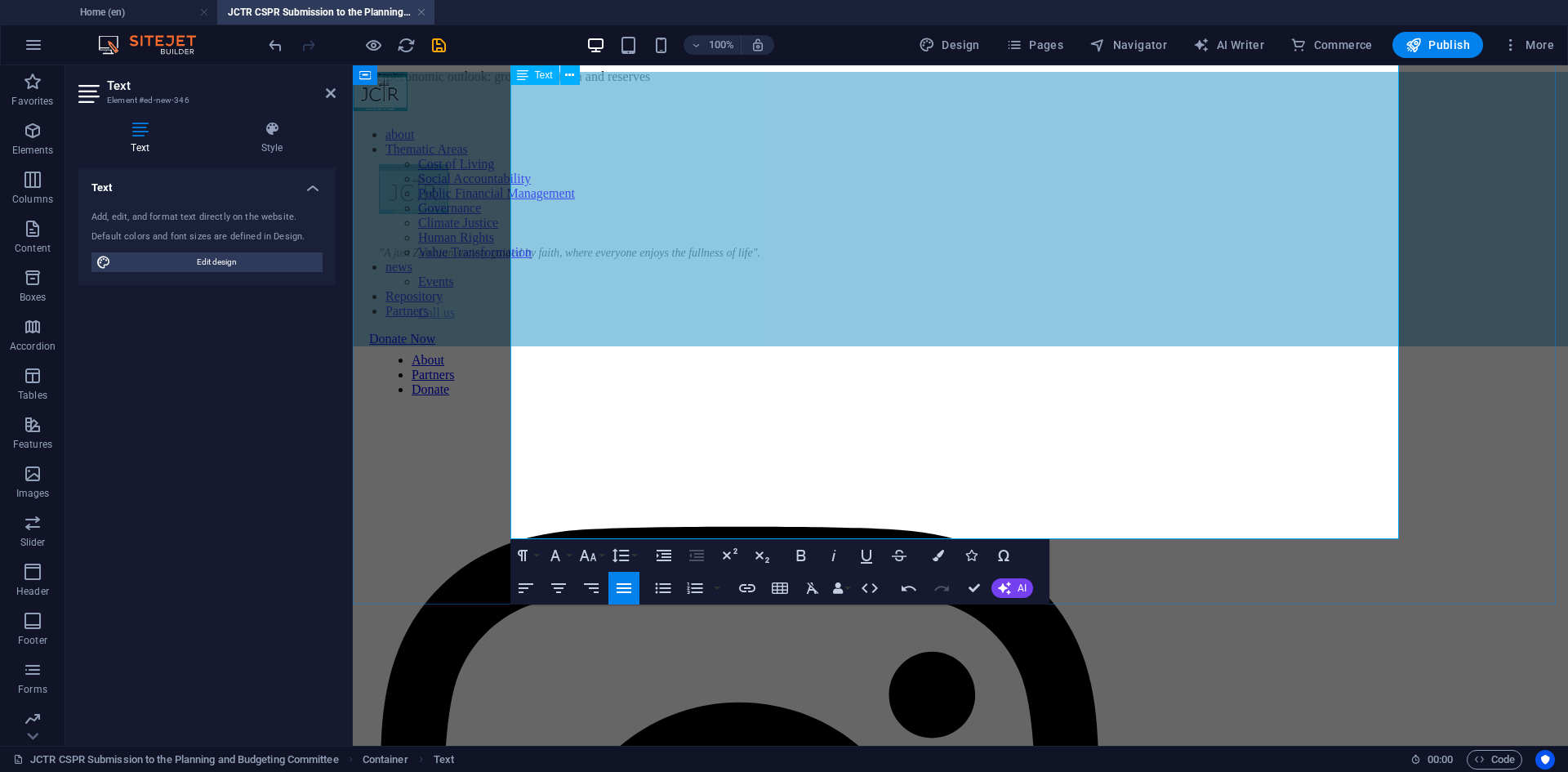
click at [560, 56] on p "​" at bounding box center [960, 49] width 1202 height 14
click at [542, 112] on p "​" at bounding box center [960, 104] width 1202 height 14
drag, startPoint x: 525, startPoint y: 511, endPoint x: 871, endPoint y: 503, distance: 346.1
click at [871, 84] on p "Macroeconomic outlook: growth, inflation and reserves" at bounding box center [960, 76] width 1202 height 14
click at [520, 84] on p "MFiscal framework and revenue composition" at bounding box center [960, 76] width 1202 height 14
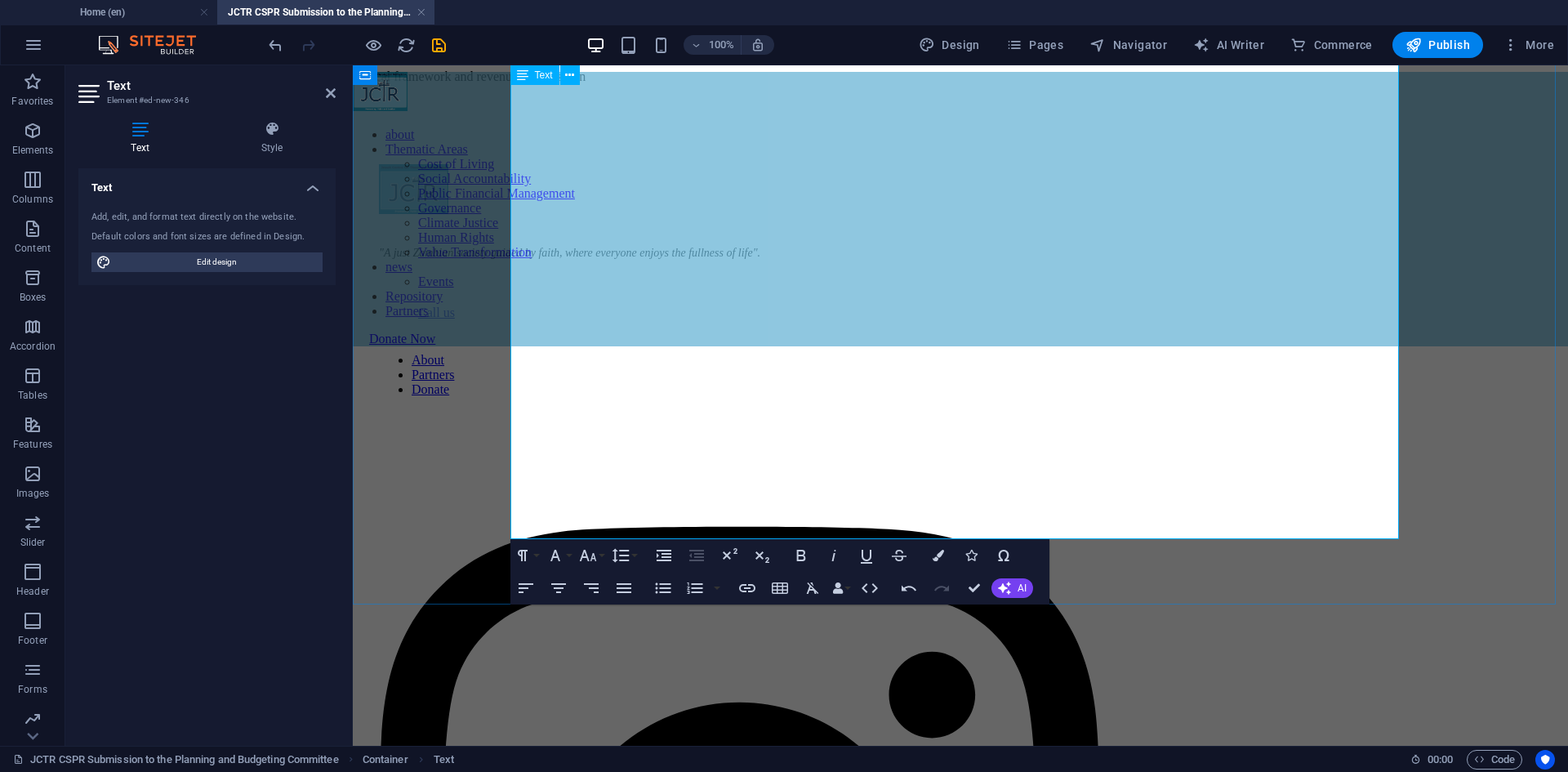
click at [650, 112] on p "​" at bounding box center [960, 104] width 1202 height 14
click at [727, 112] on p "​" at bounding box center [960, 104] width 1202 height 14
click at [596, 112] on p "​" at bounding box center [960, 104] width 1202 height 14
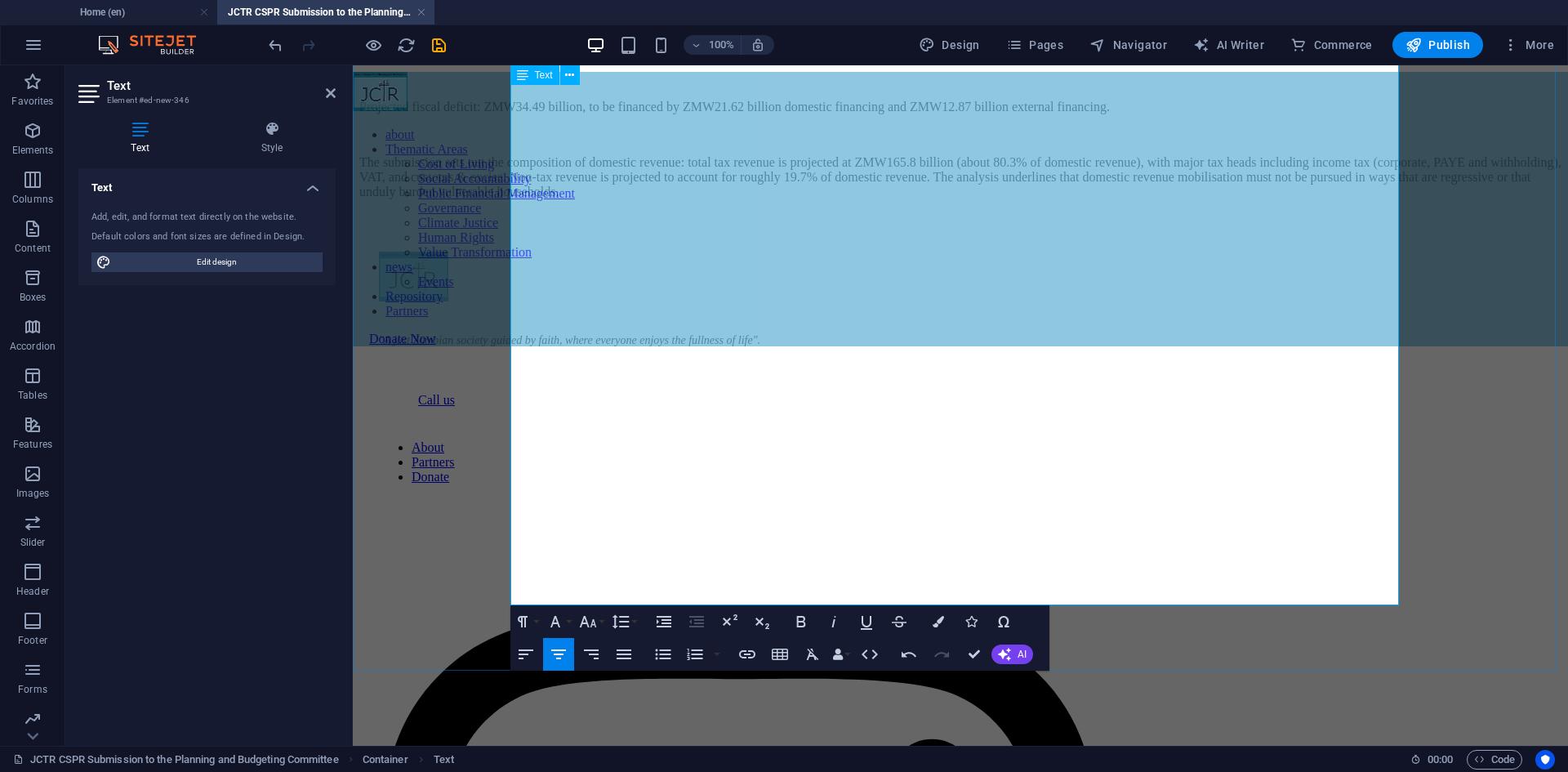
scroll to position [1465, 0]
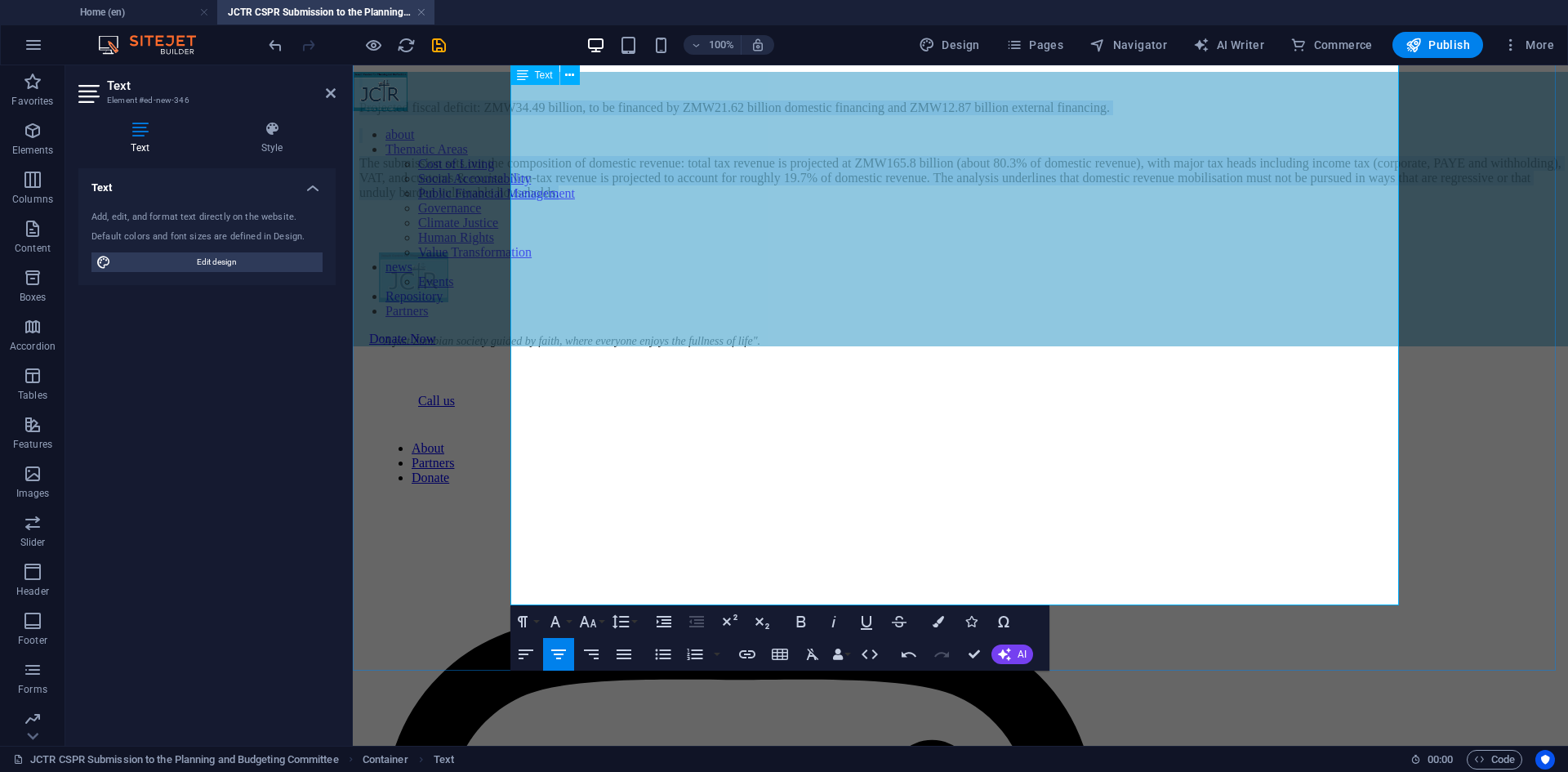
drag, startPoint x: 1271, startPoint y: 594, endPoint x: 629, endPoint y: 375, distance: 678.3
drag, startPoint x: 681, startPoint y: 368, endPoint x: 1346, endPoint y: 590, distance: 701.1
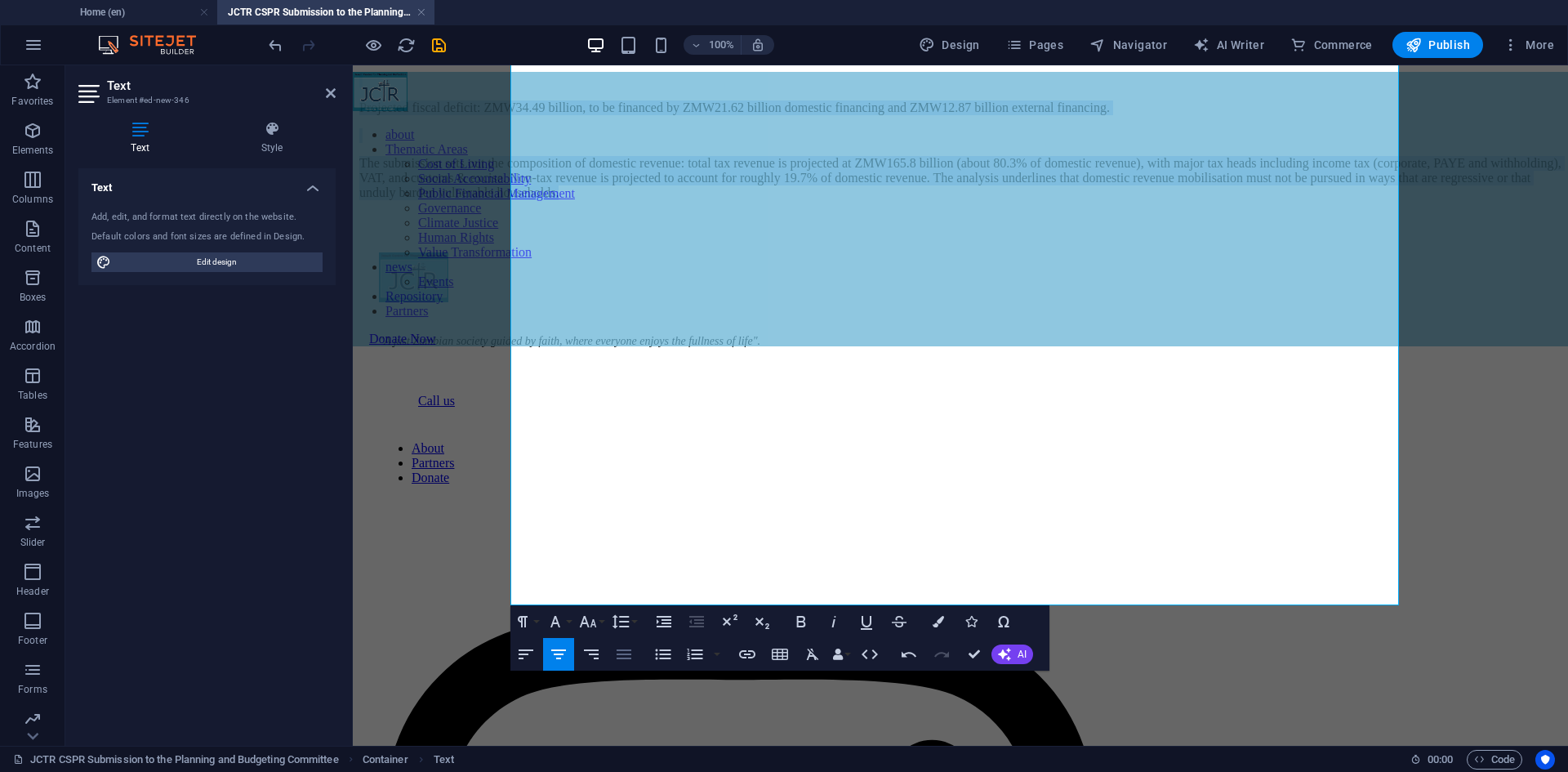
click at [622, 656] on icon "button" at bounding box center [623, 655] width 14 height 10
click at [552, 625] on icon "button" at bounding box center [555, 622] width 10 height 11
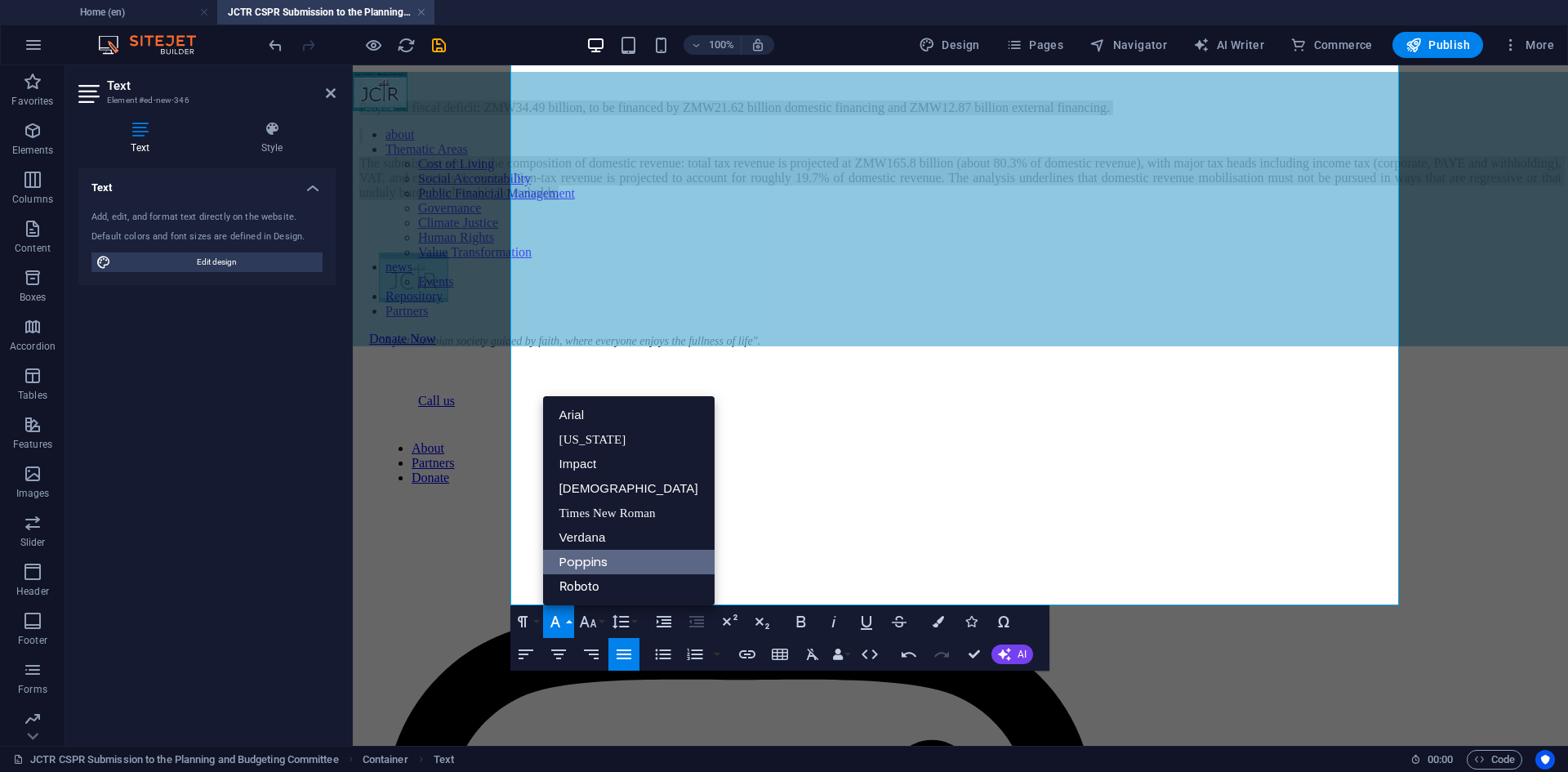
scroll to position [0, 0]
click at [592, 588] on link "Roboto" at bounding box center [629, 587] width 172 height 25
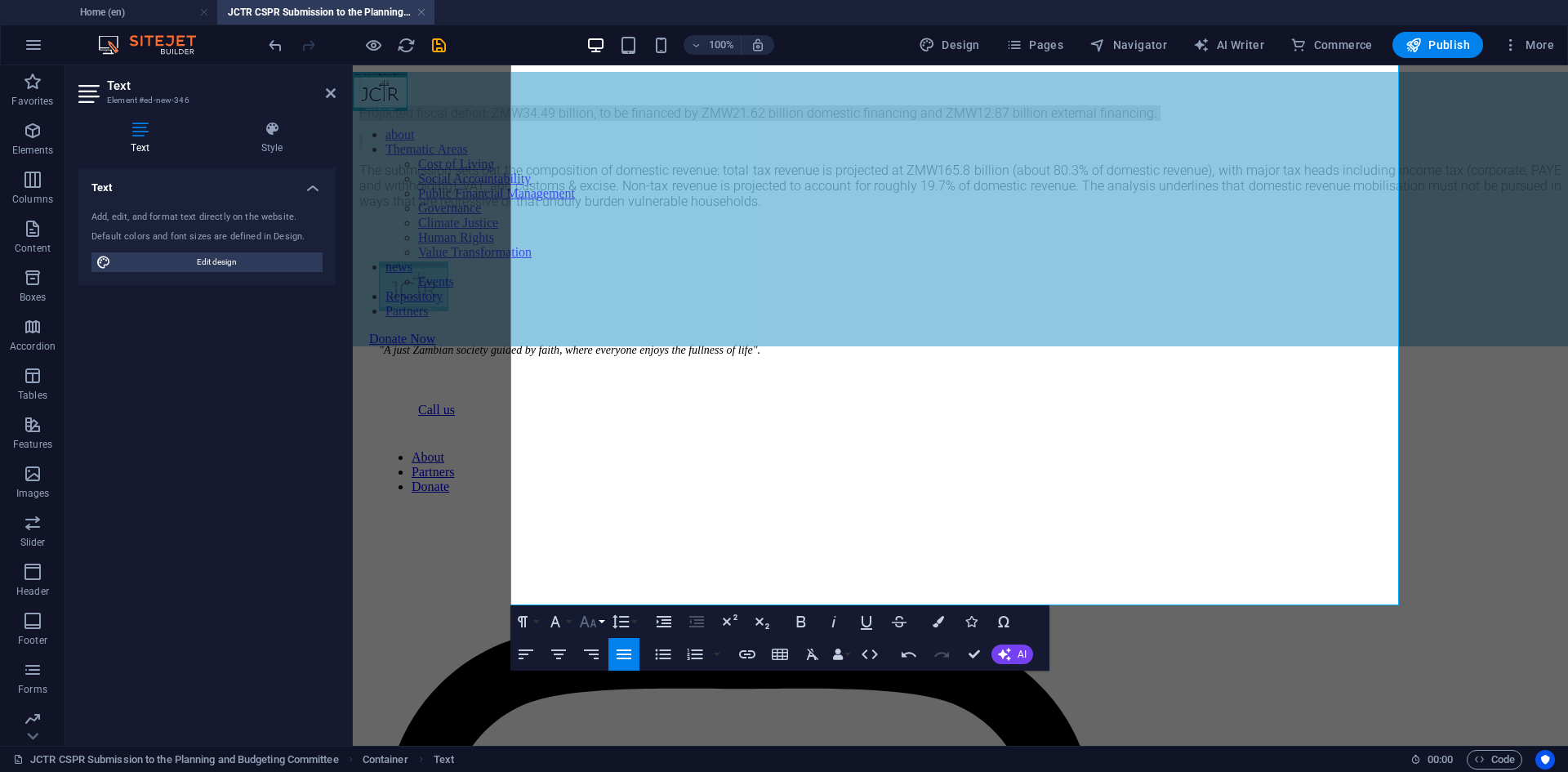
click at [588, 622] on icon "button" at bounding box center [588, 621] width 20 height 20
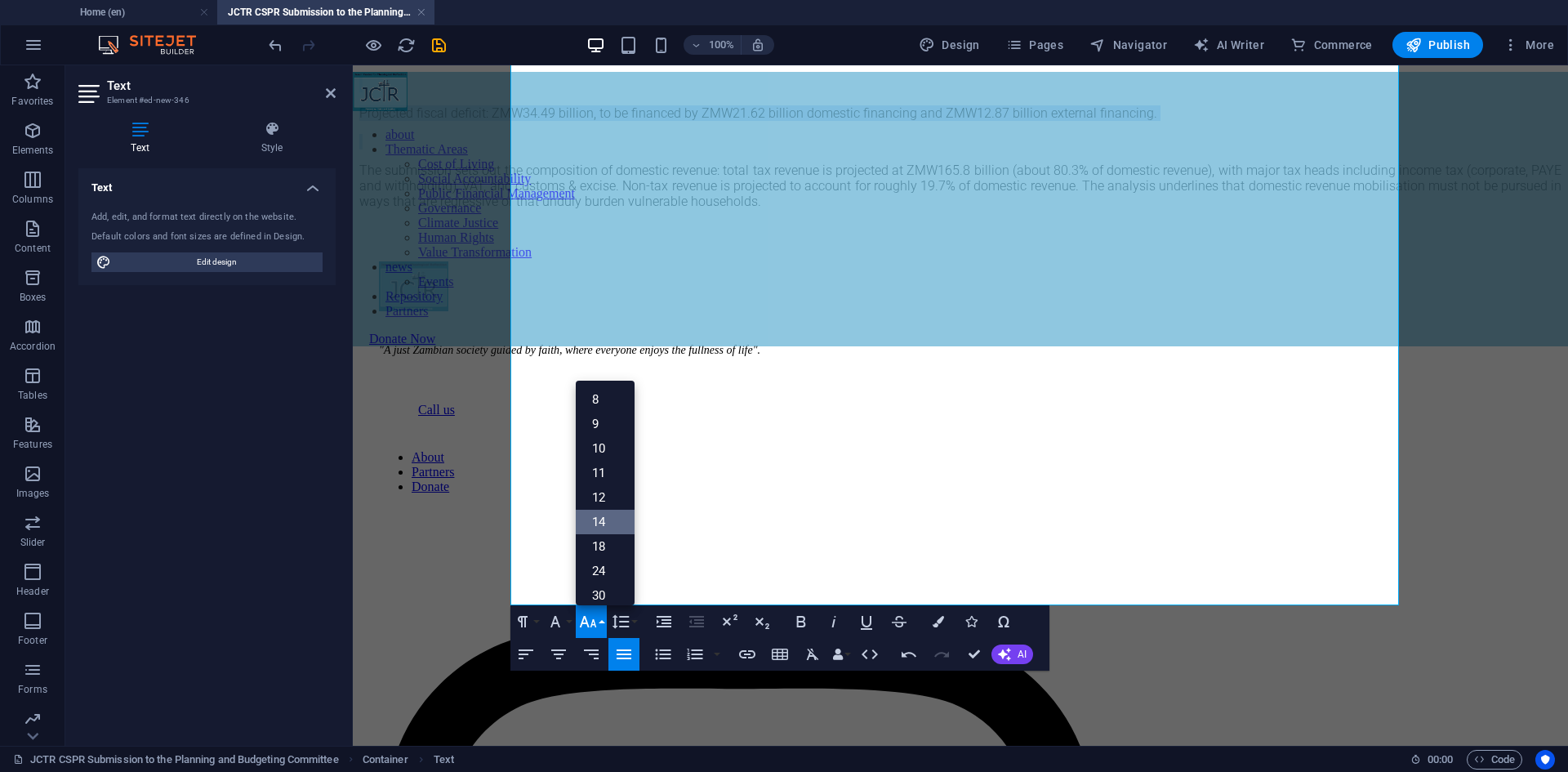
click at [608, 520] on link "14" at bounding box center [606, 522] width 59 height 25
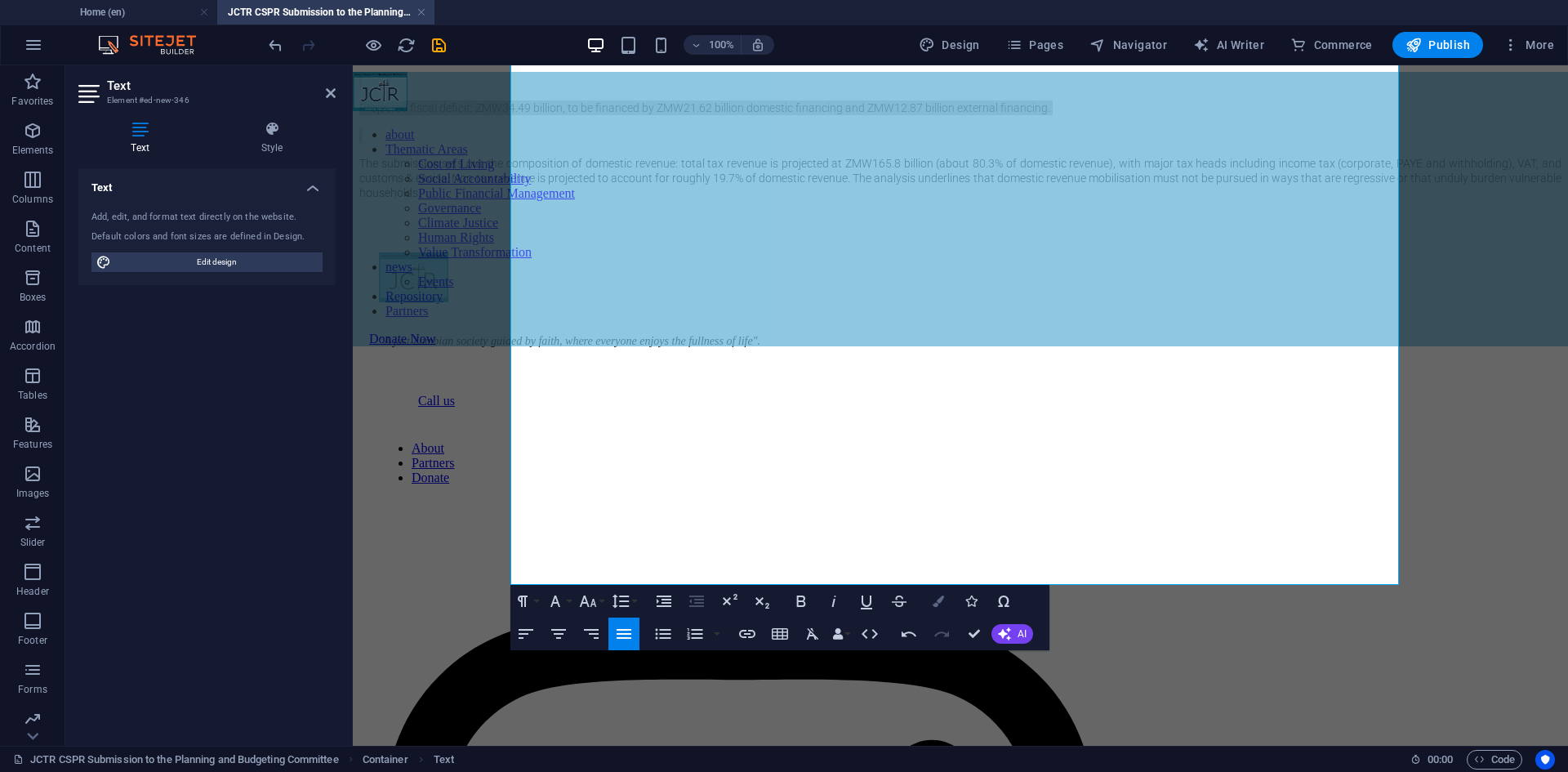
click at [933, 601] on icon "button" at bounding box center [939, 601] width 11 height 11
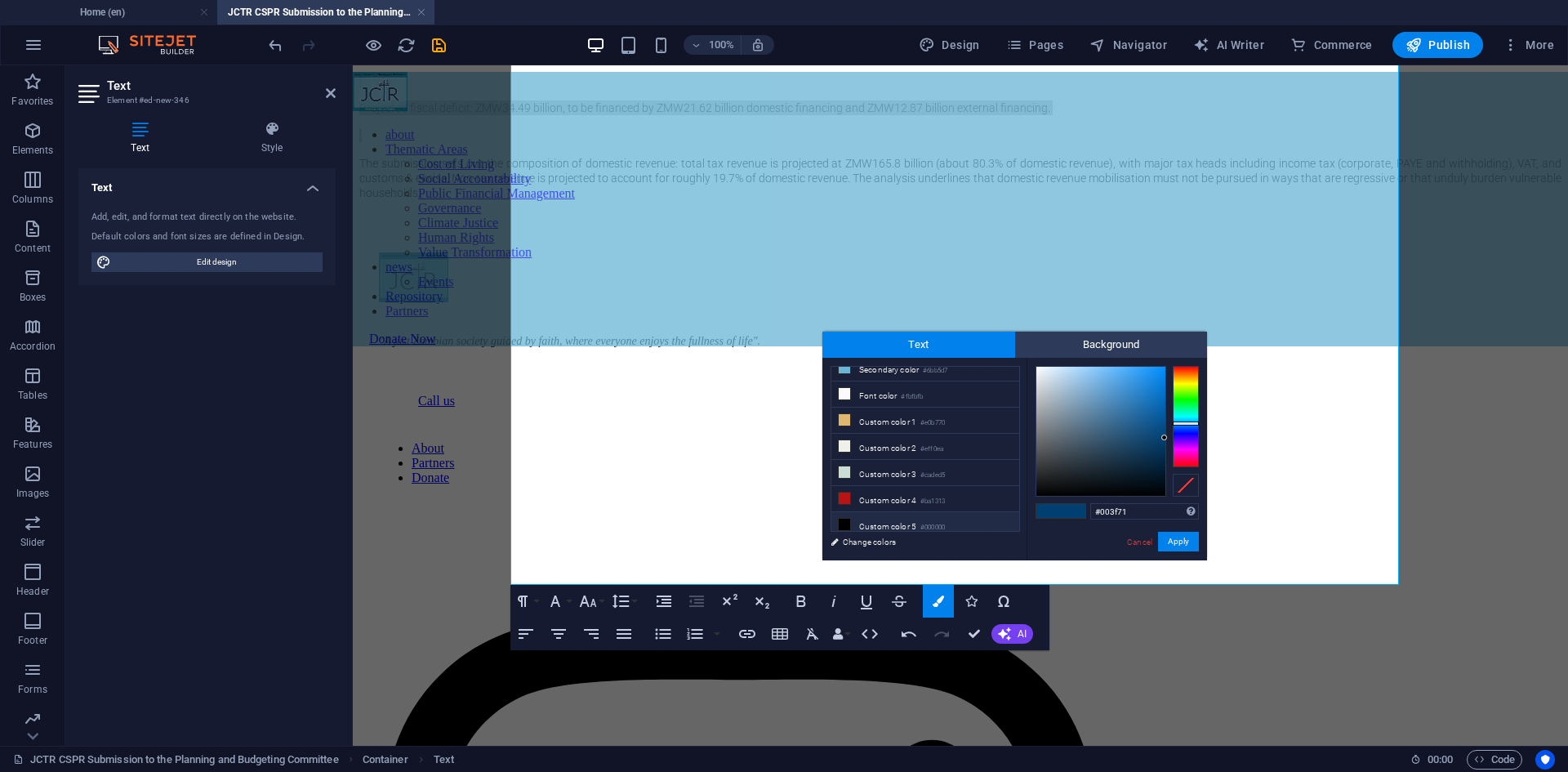
click at [912, 520] on li "Custom color 5 #000000" at bounding box center [925, 525] width 188 height 26
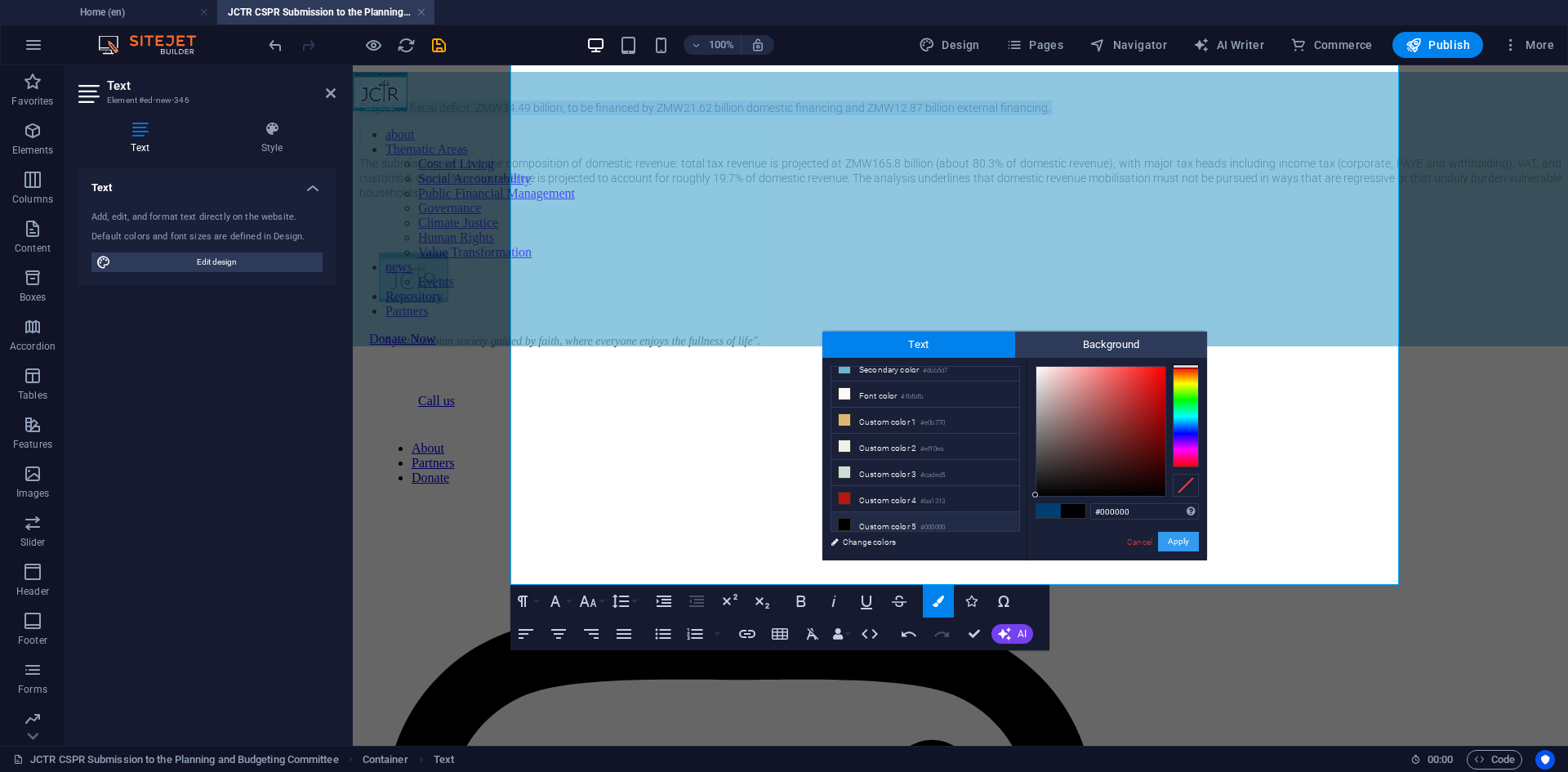
click at [1173, 544] on button "Apply" at bounding box center [1178, 541] width 41 height 20
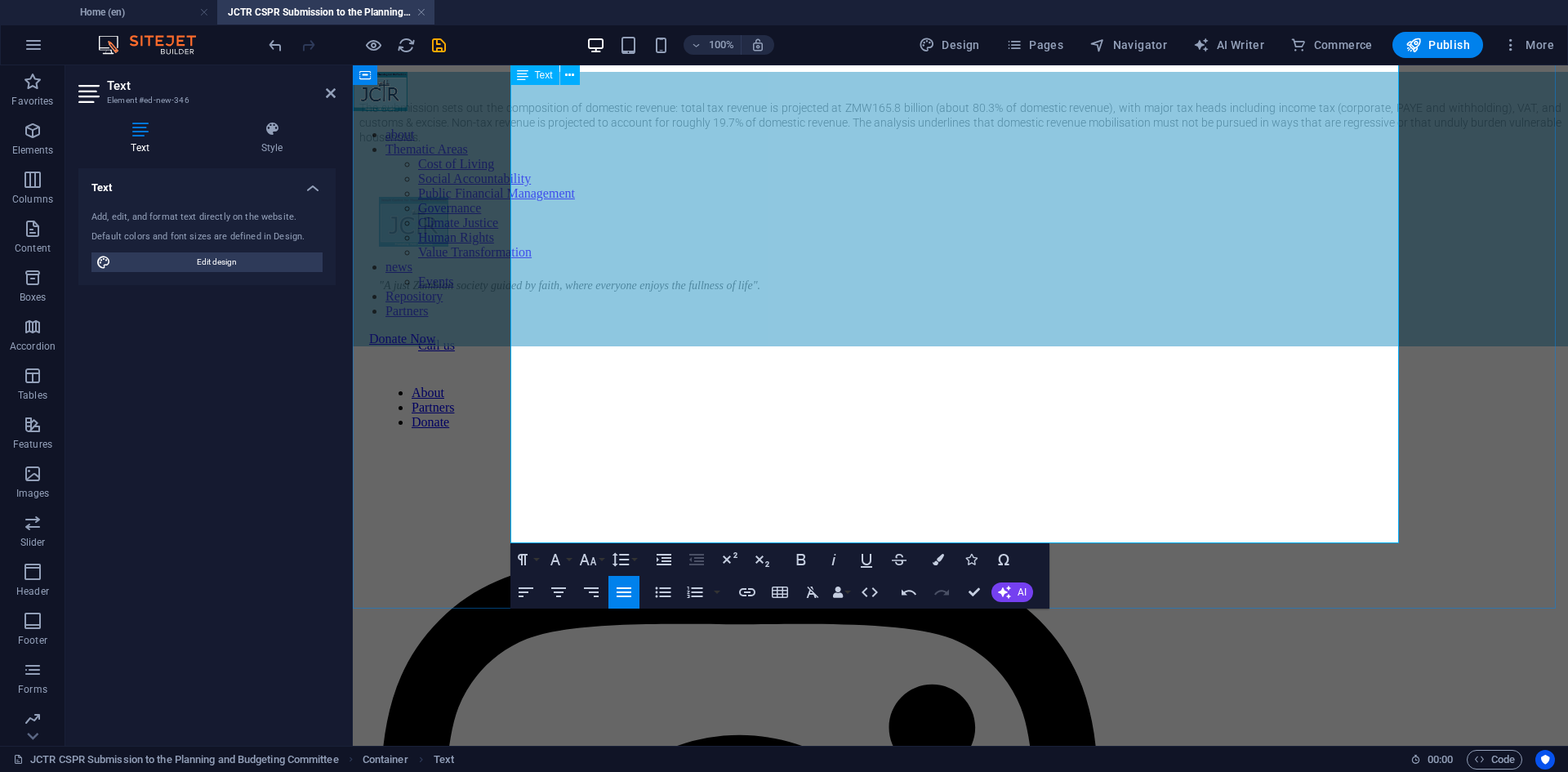
click at [546, 31] on p at bounding box center [960, 24] width 1202 height 14
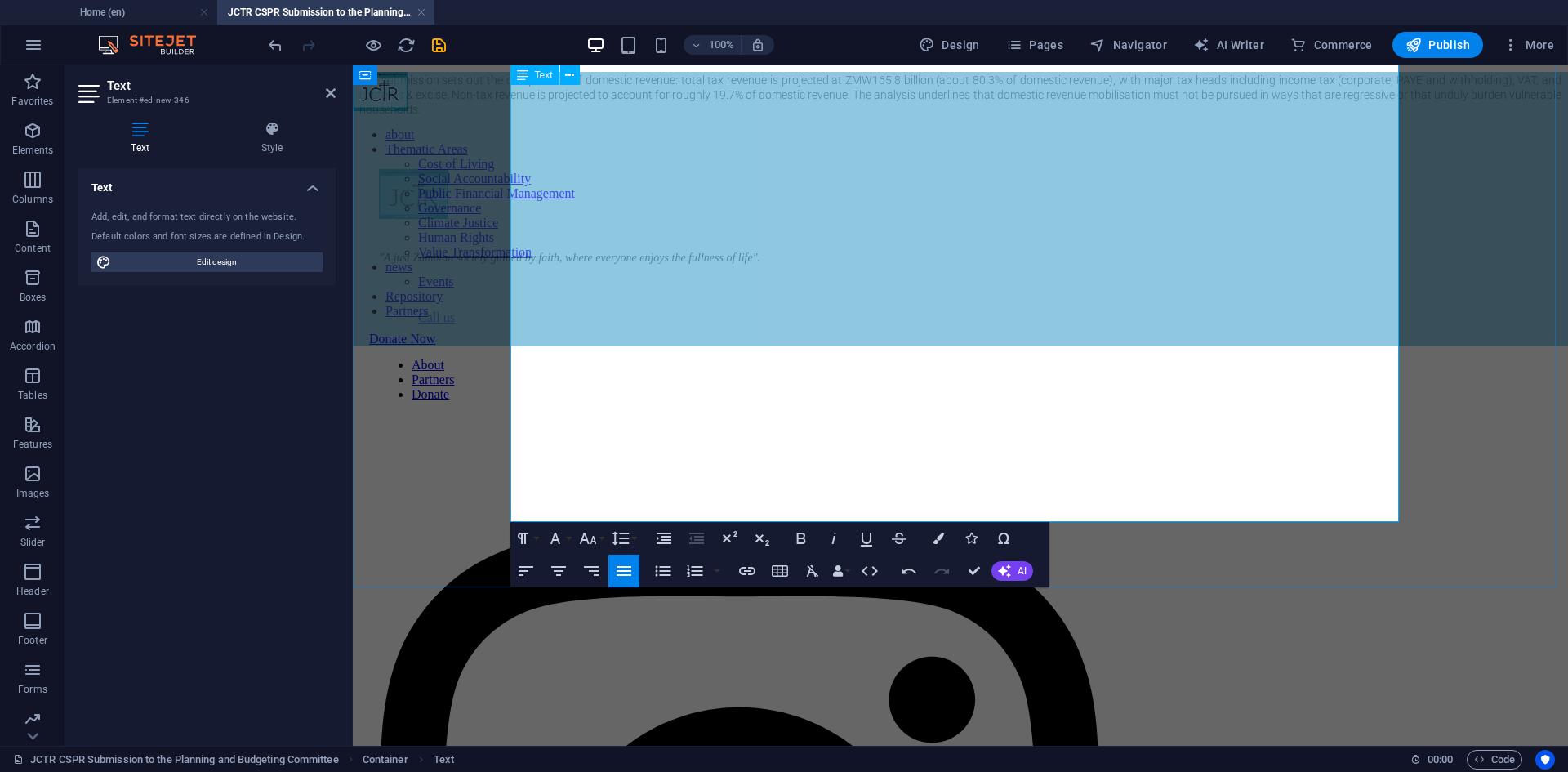
drag, startPoint x: 1224, startPoint y: 428, endPoint x: 510, endPoint y: 393, distance: 714.9
click at [657, 572] on icon "button" at bounding box center [663, 571] width 20 height 20
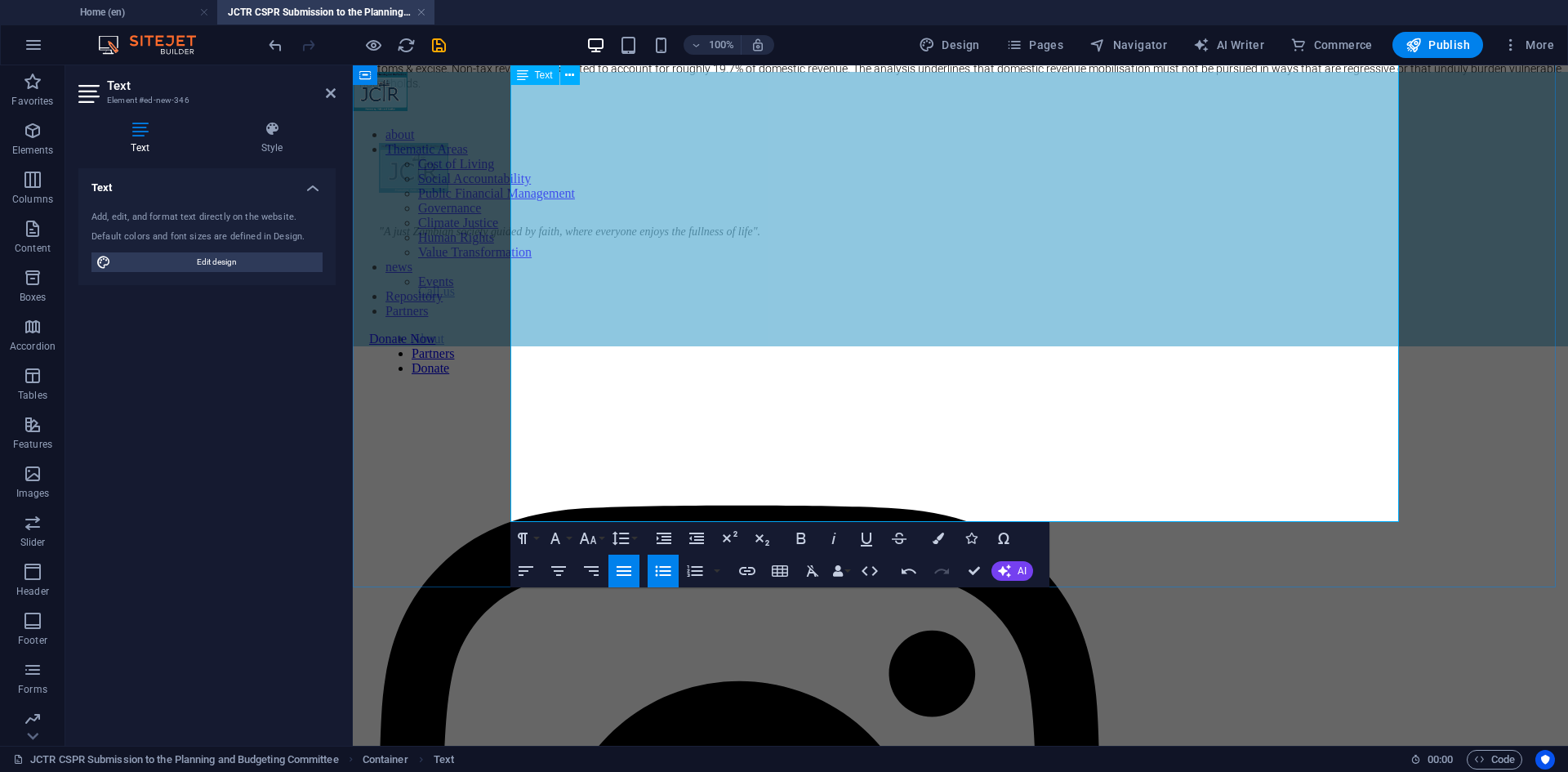
click at [532, 33] on p at bounding box center [960, 26] width 1202 height 14
click at [1285, 91] on p "The submission sets out the composition of domestic revenue: total tax revenue …" at bounding box center [960, 69] width 1202 height 44
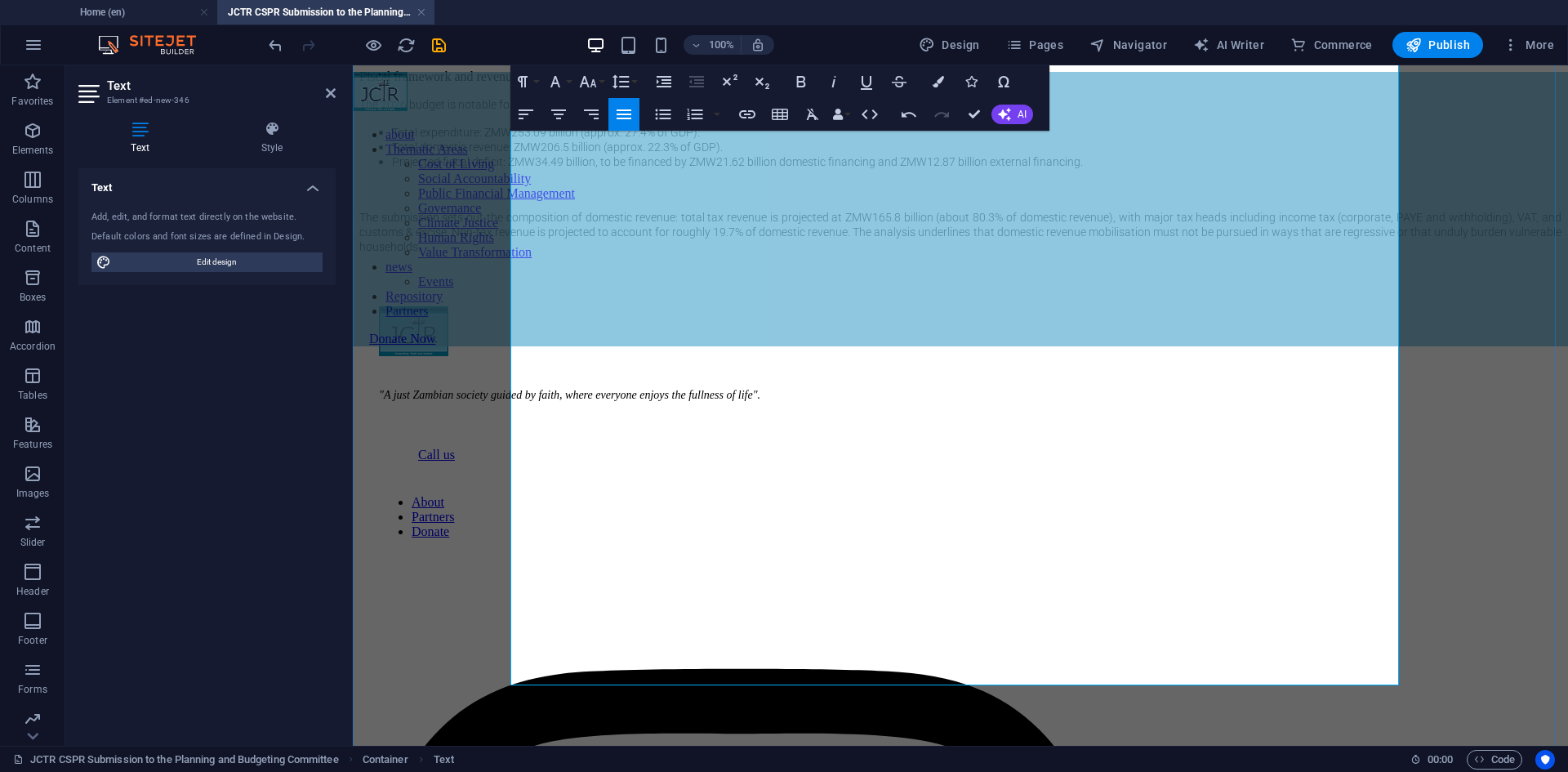
scroll to position [1547, 0]
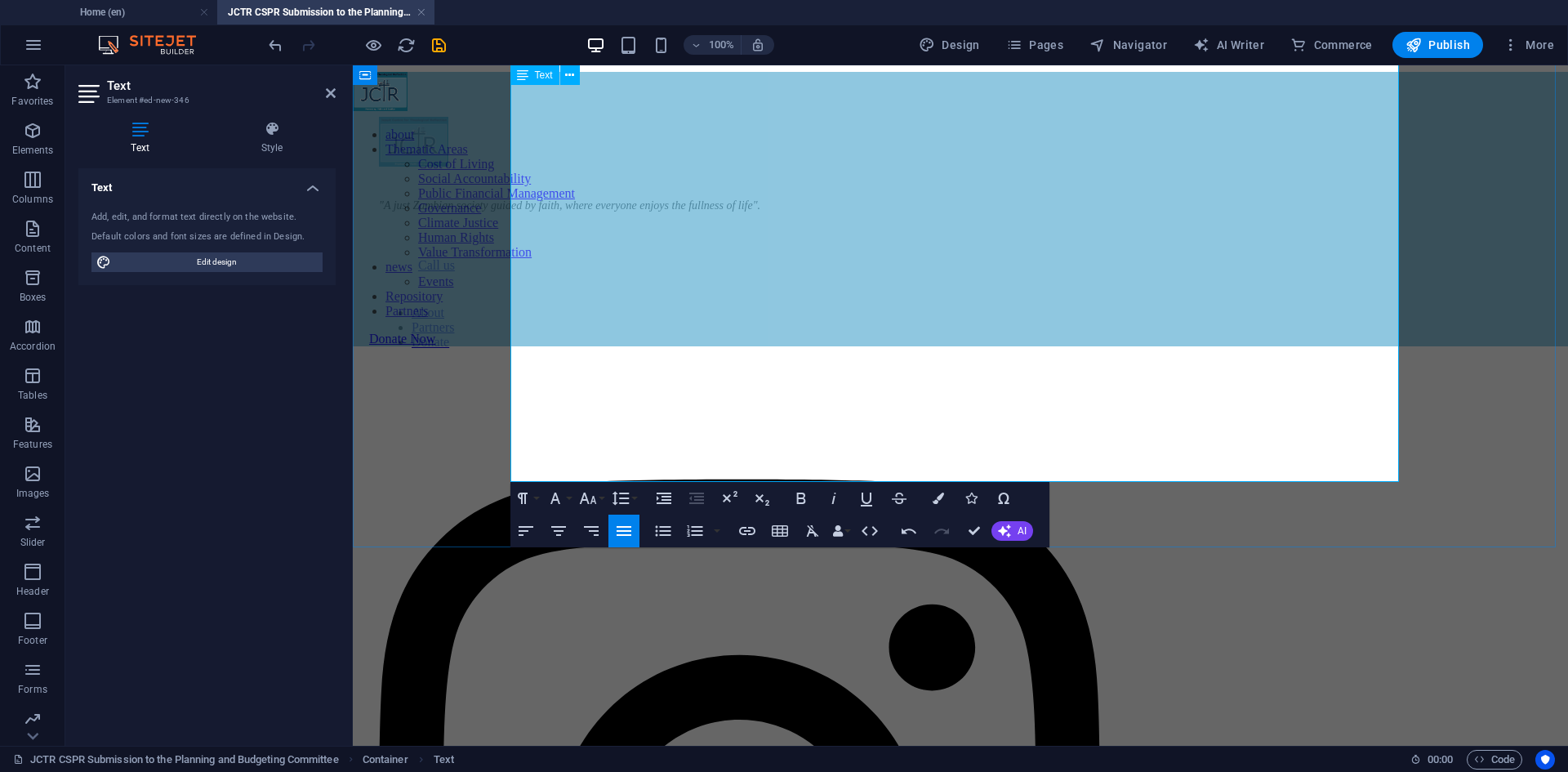
copy p "Fiscal framework and revenue composition"
click at [545, 65] on p "​" at bounding box center [960, 56] width 1202 height 14
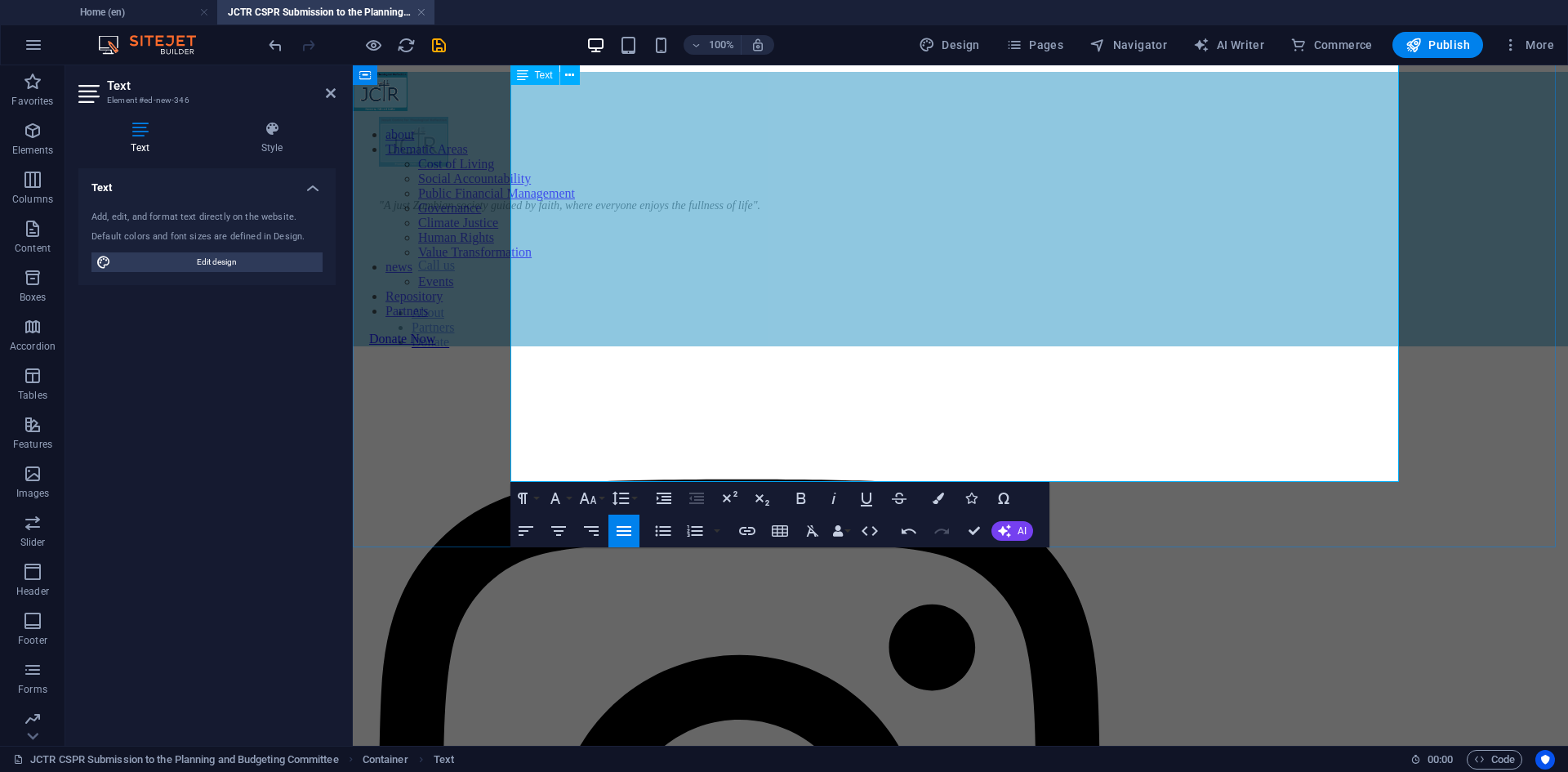
drag, startPoint x: 517, startPoint y: 471, endPoint x: 802, endPoint y: 478, distance: 285.1
click at [802, 65] on p "Fiscal framework and revenue composition" at bounding box center [960, 56] width 1202 height 14
click at [515, 65] on p "FDebt profile and sustainability risks" at bounding box center [960, 56] width 1202 height 14
click at [792, 65] on p "Debt profile and sustainability risks" at bounding box center [960, 56] width 1202 height 14
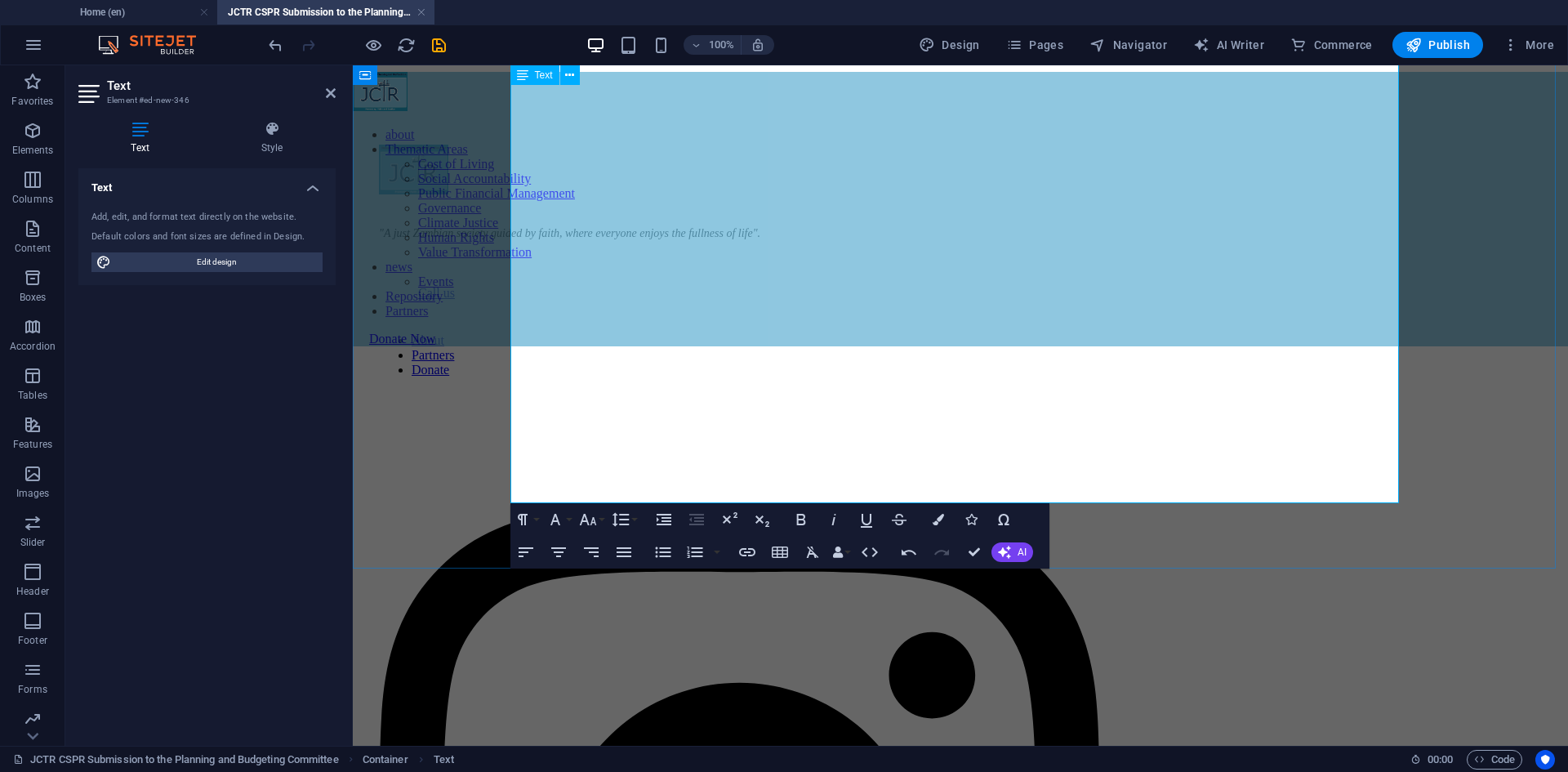
click at [577, 93] on p at bounding box center [960, 84] width 1202 height 14
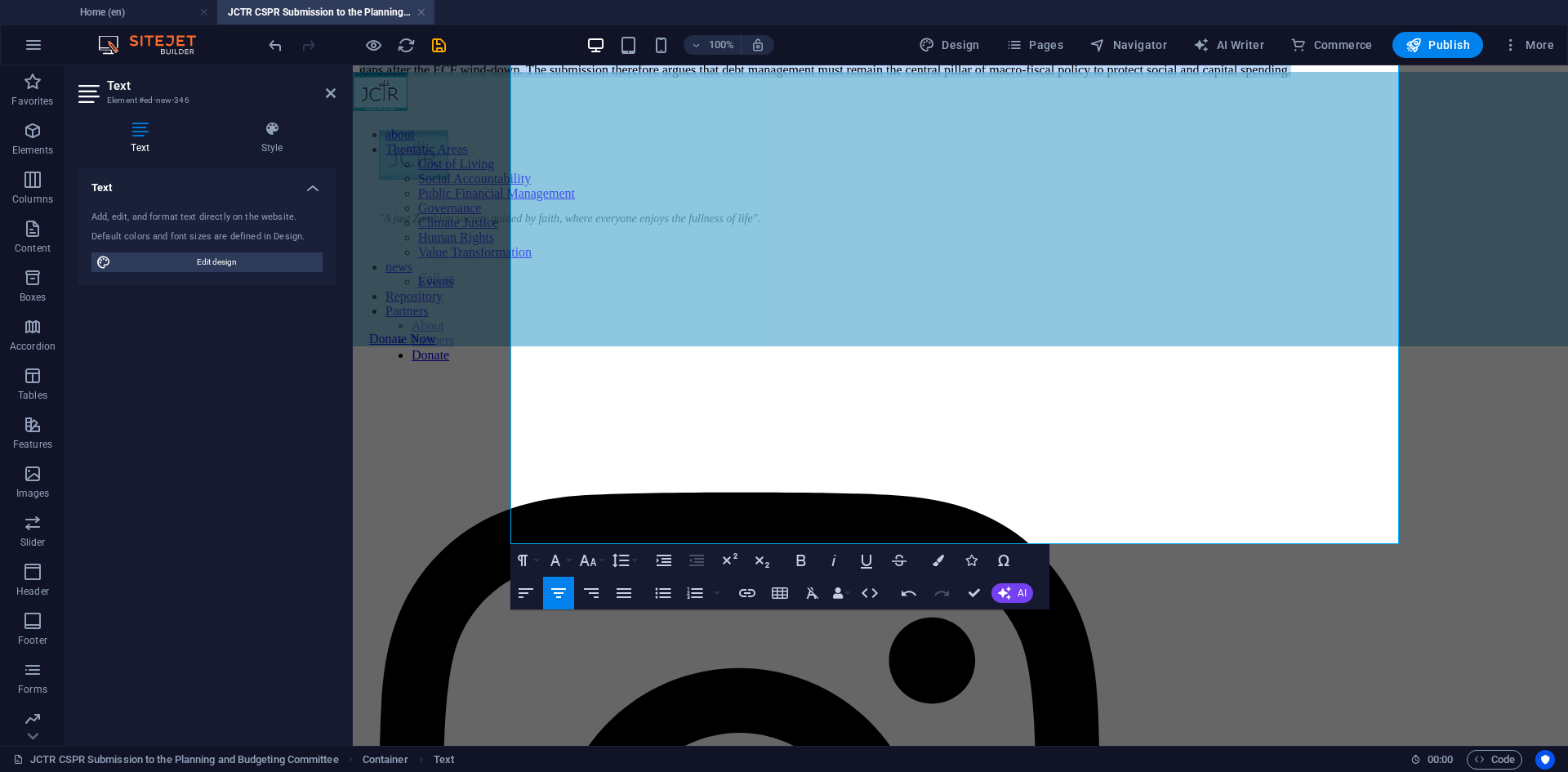
scroll to position [1948, 0]
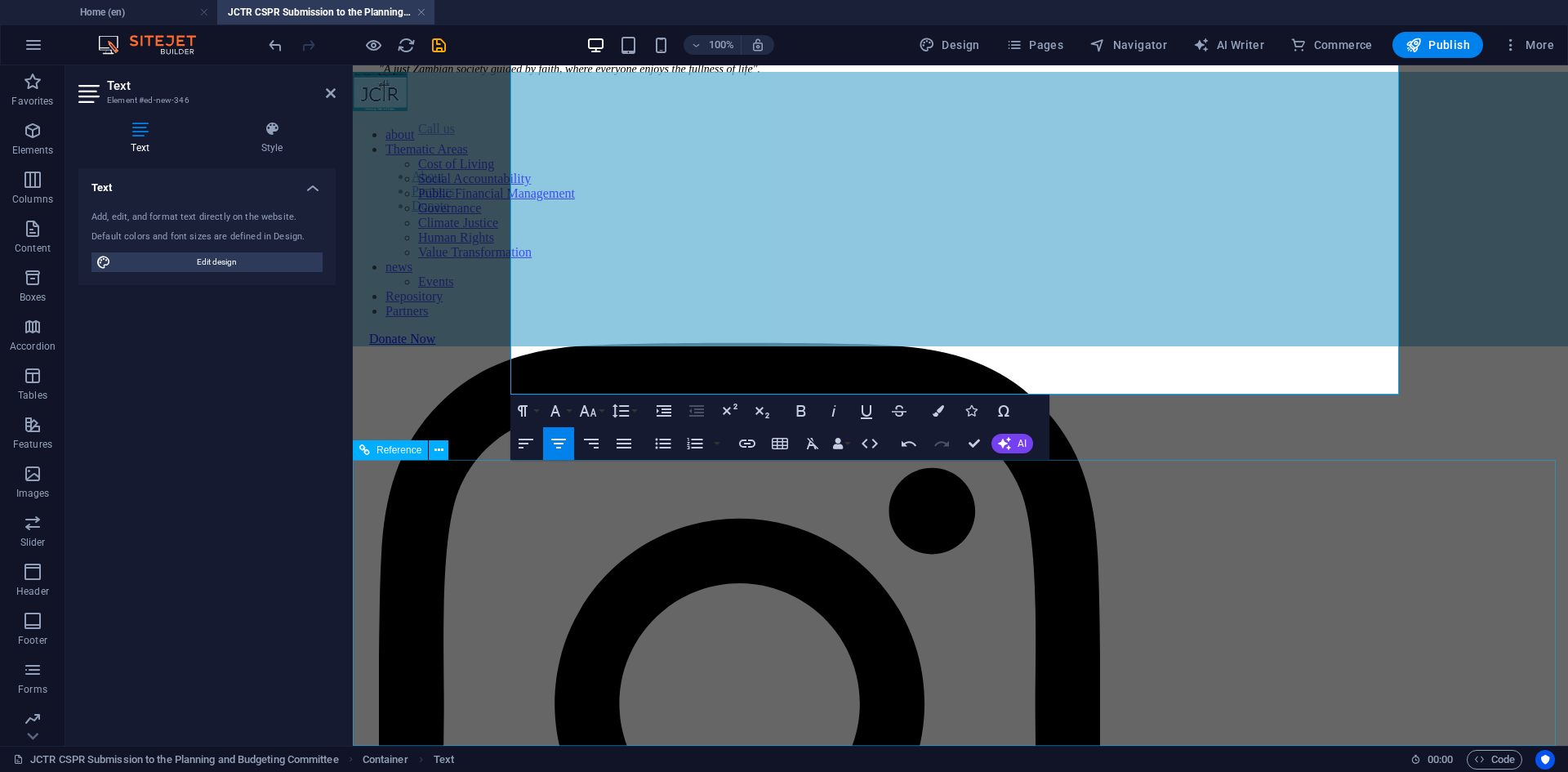
drag, startPoint x: 697, startPoint y: 496, endPoint x: 1376, endPoint y: 503, distance: 679.0
click at [616, 447] on icon "button" at bounding box center [624, 444] width 20 height 20
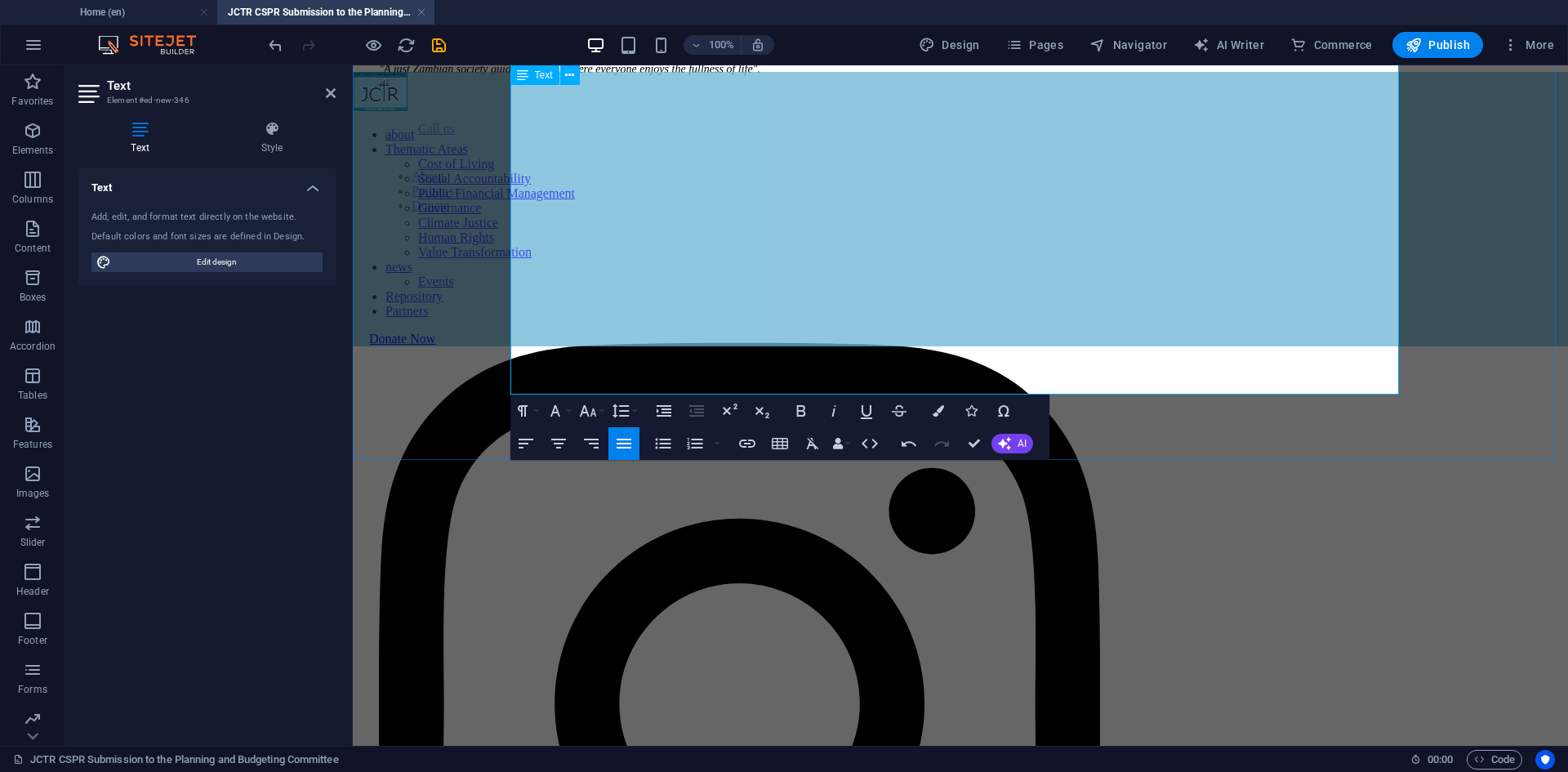
scroll to position [1784, 0]
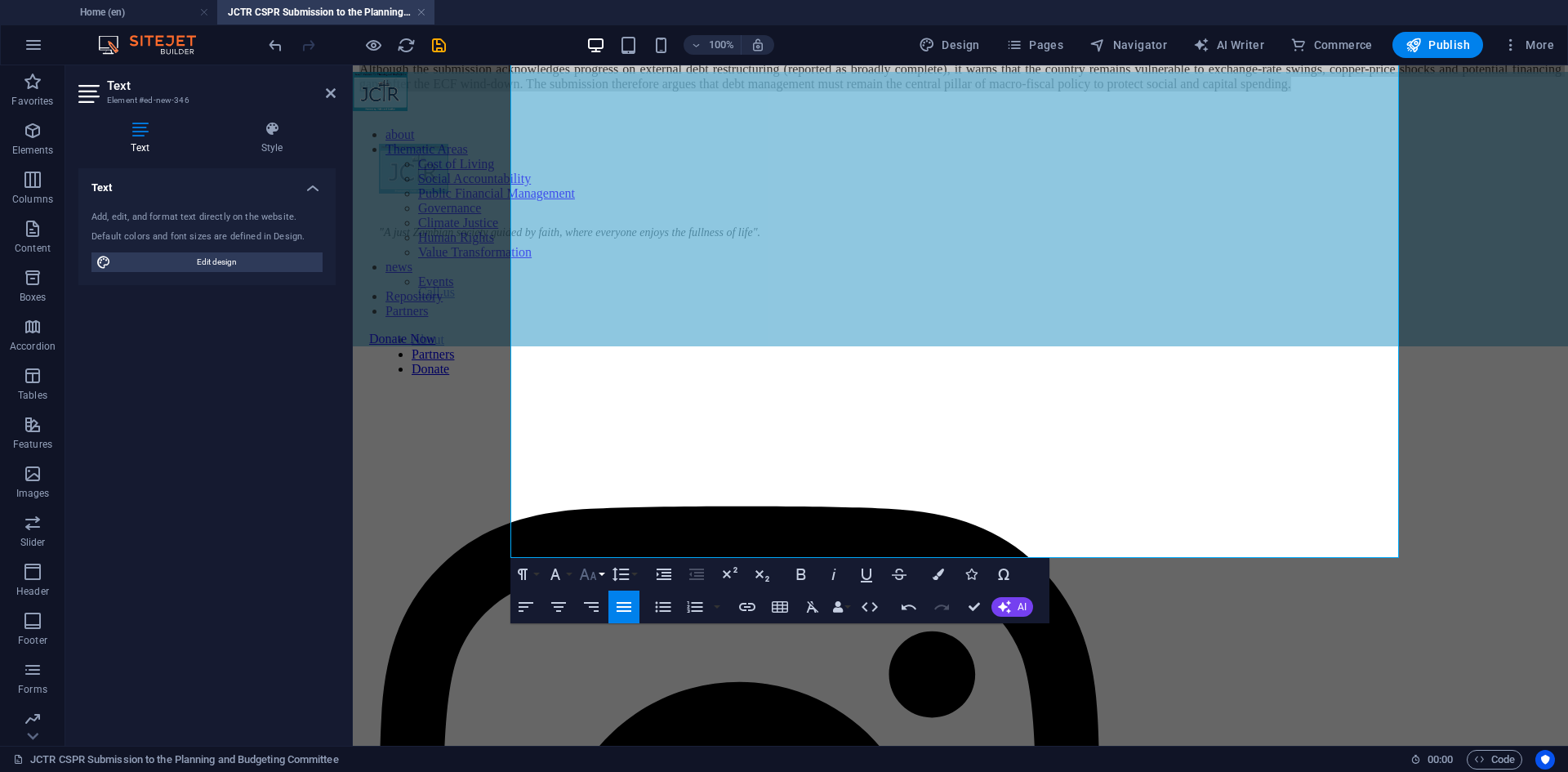
click at [594, 572] on icon "button" at bounding box center [588, 574] width 20 height 20
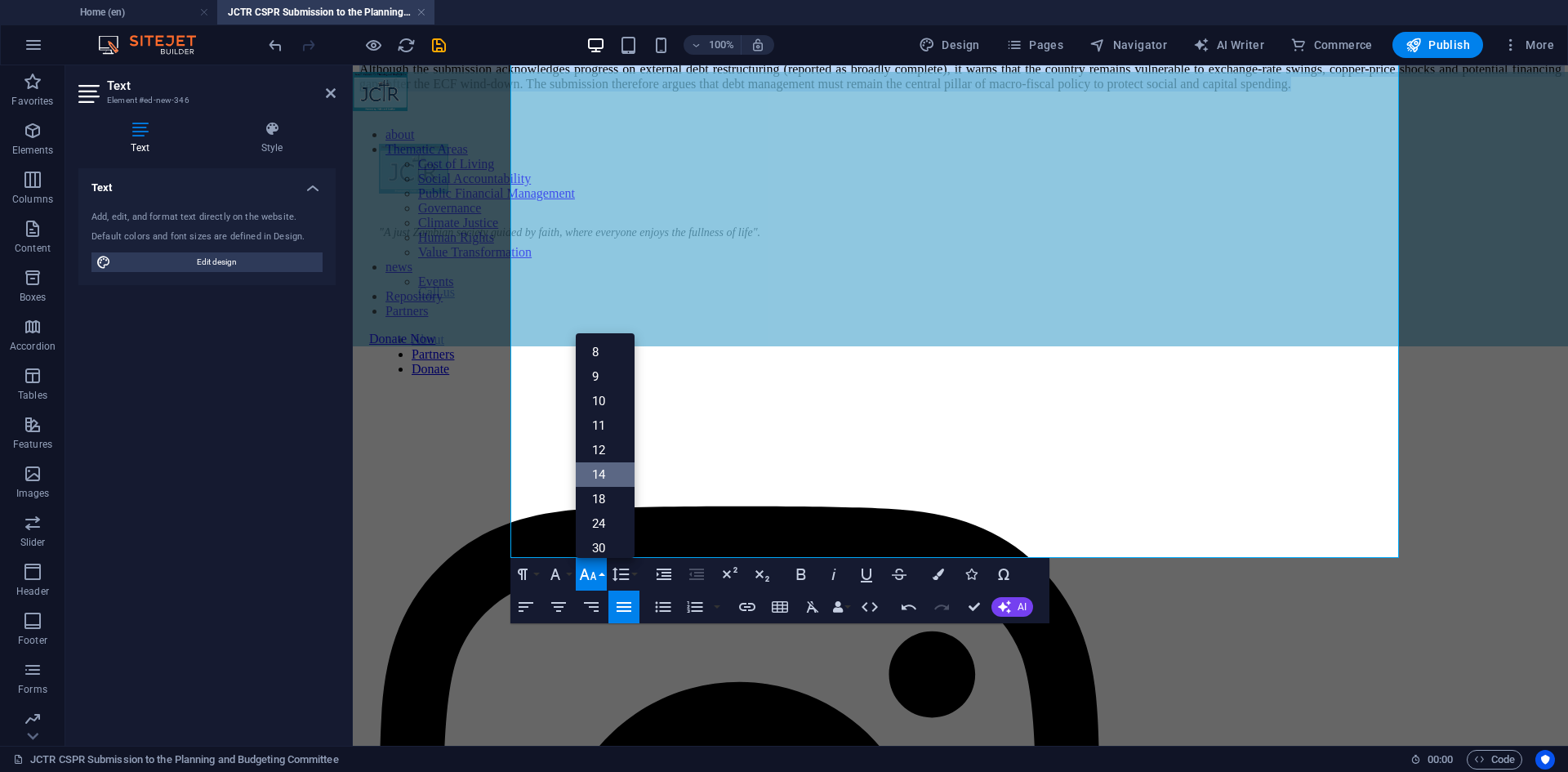
click at [610, 478] on link "14" at bounding box center [606, 475] width 59 height 25
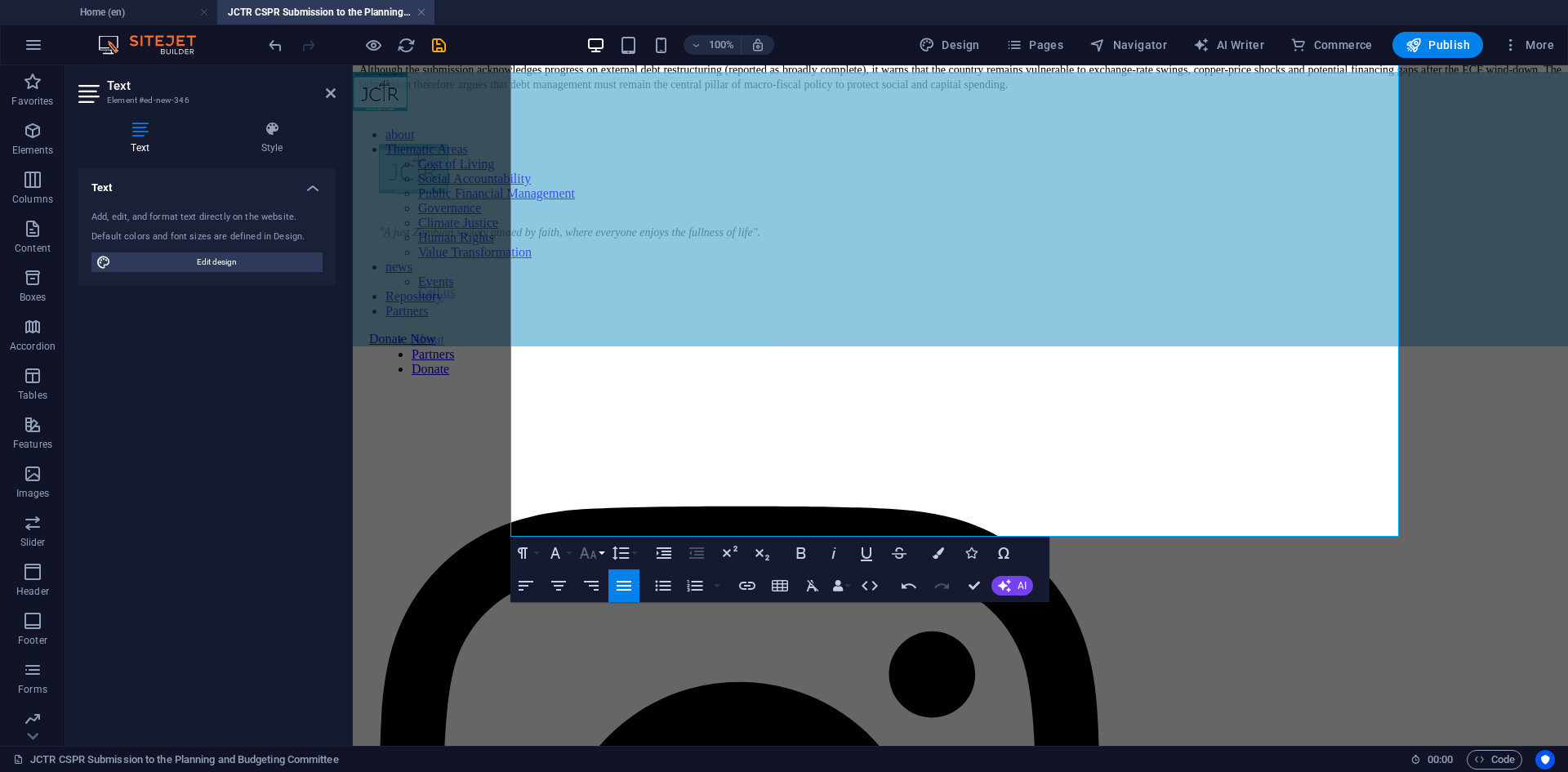
click at [584, 562] on icon "button" at bounding box center [588, 553] width 20 height 20
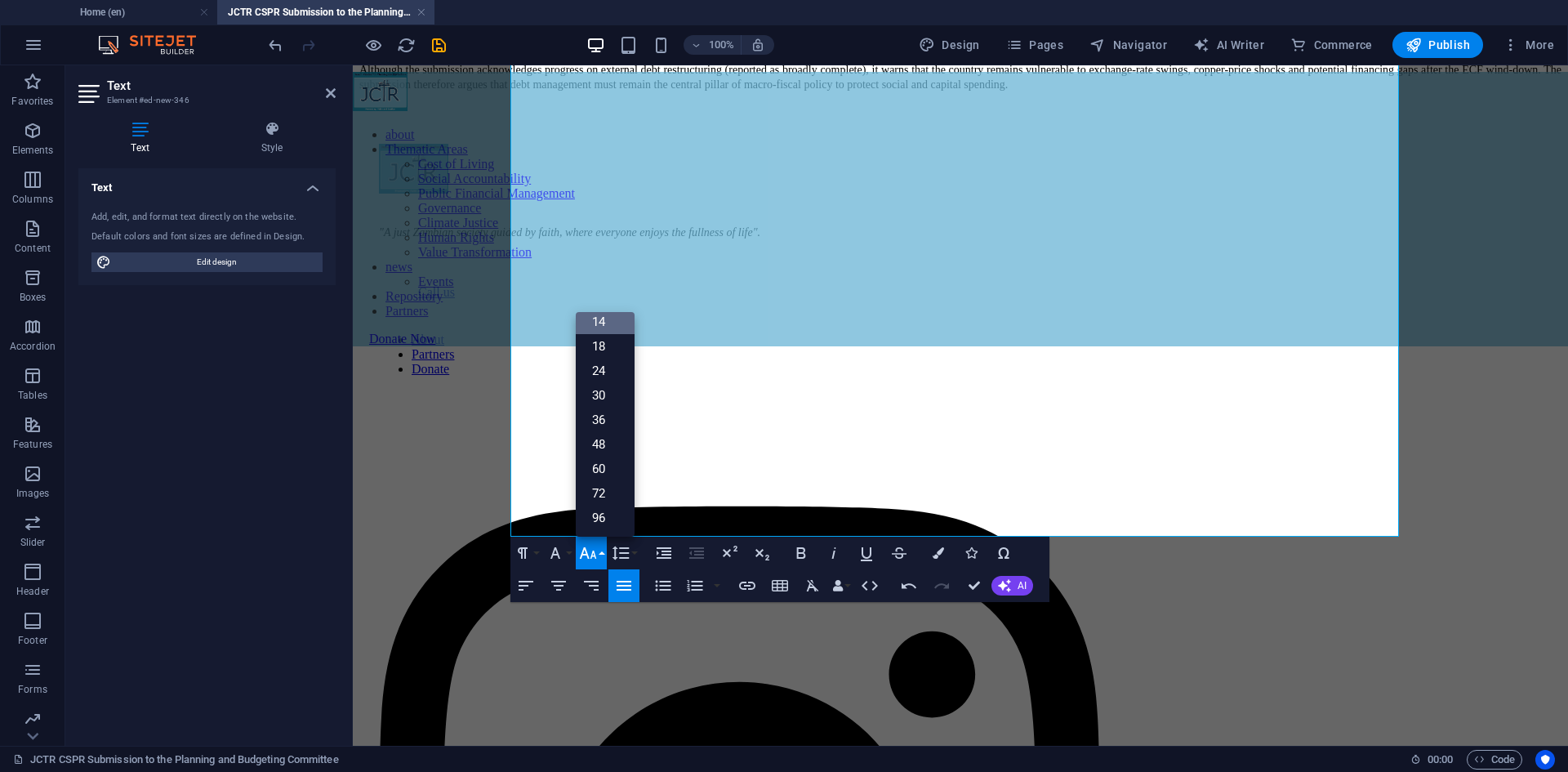
scroll to position [132, 0]
click at [584, 562] on icon "button" at bounding box center [588, 553] width 20 height 20
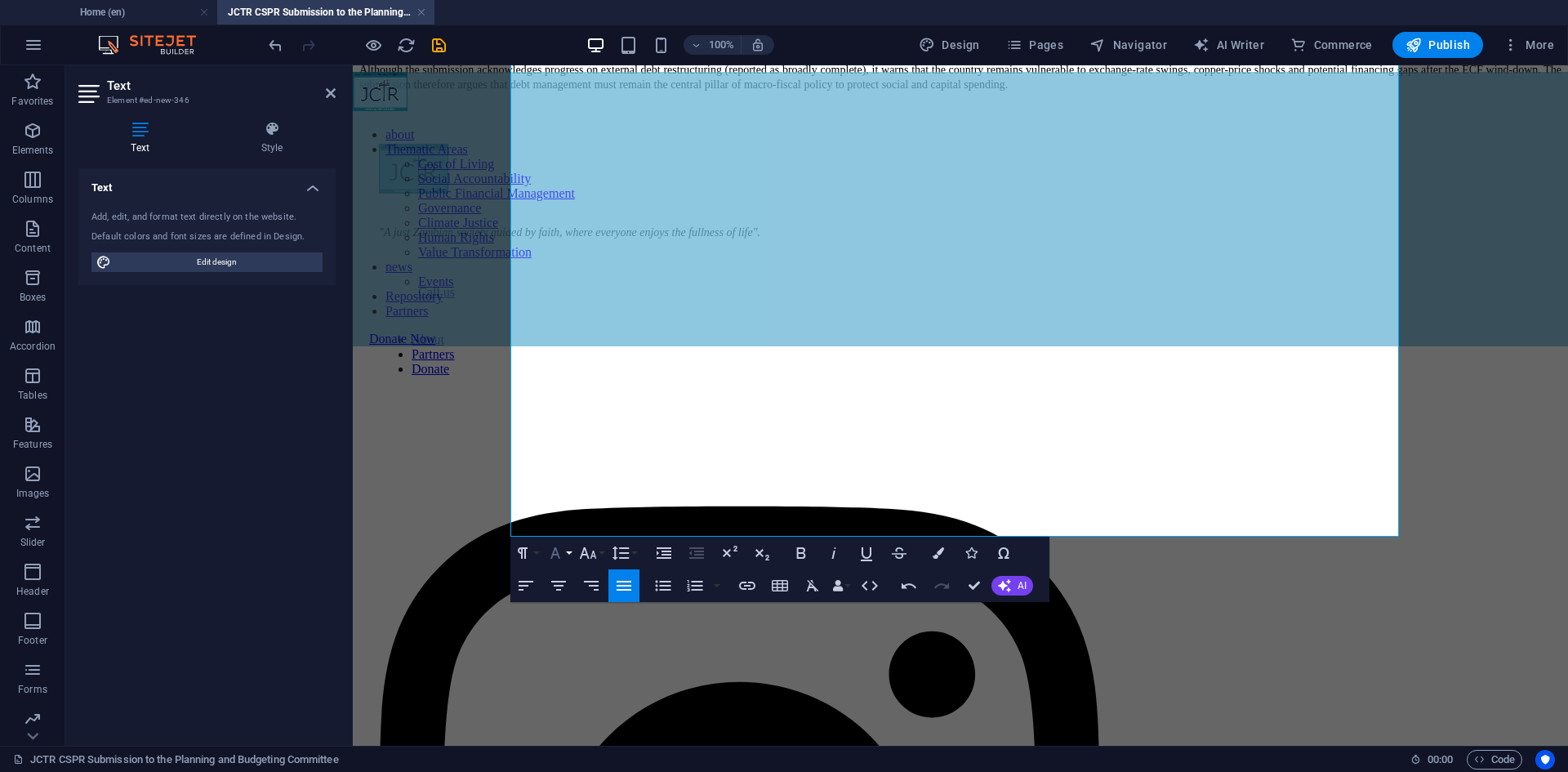
click at [559, 560] on icon "button" at bounding box center [555, 553] width 20 height 20
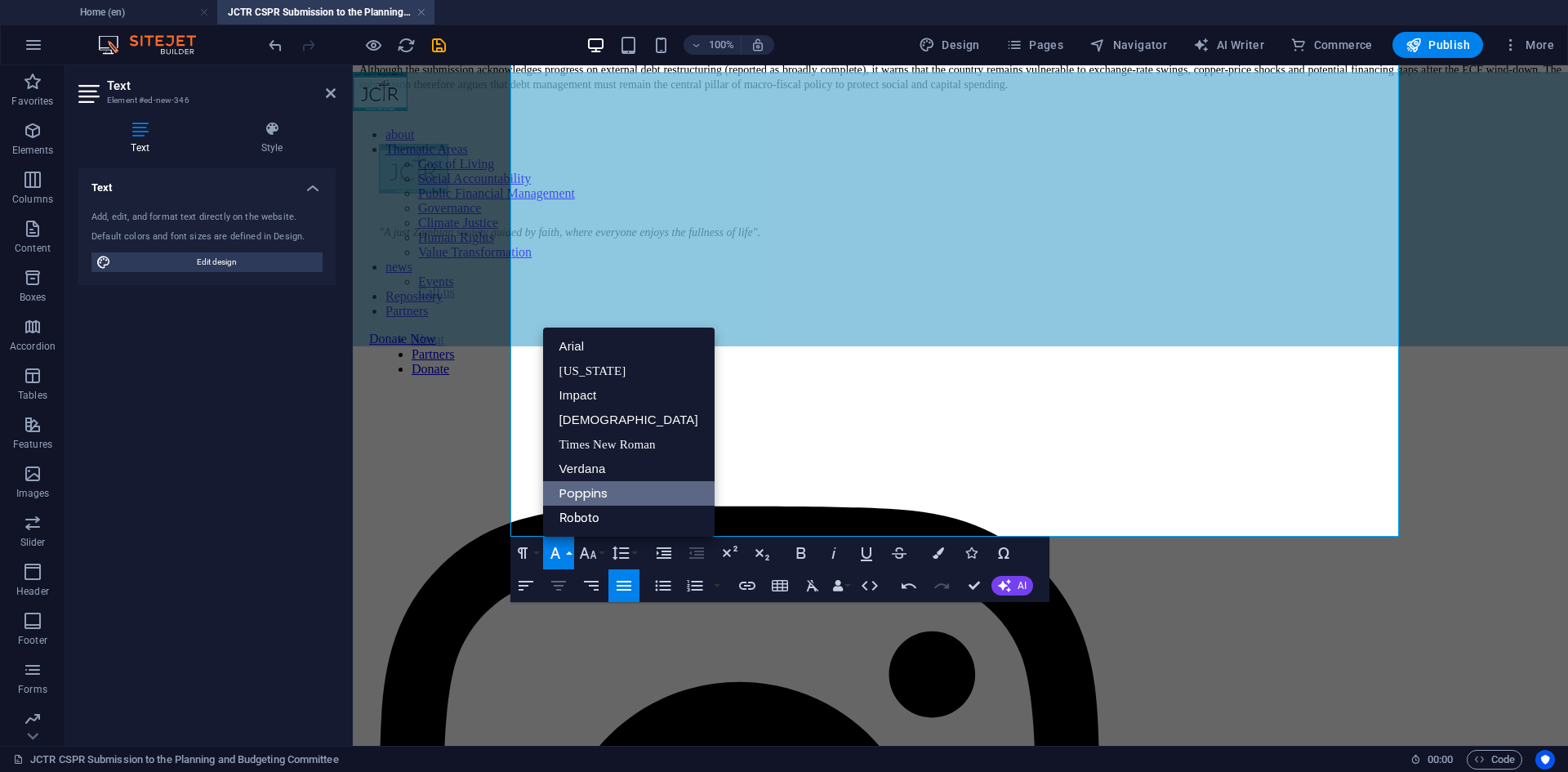
scroll to position [0, 0]
click at [590, 527] on link "Roboto" at bounding box center [629, 518] width 172 height 25
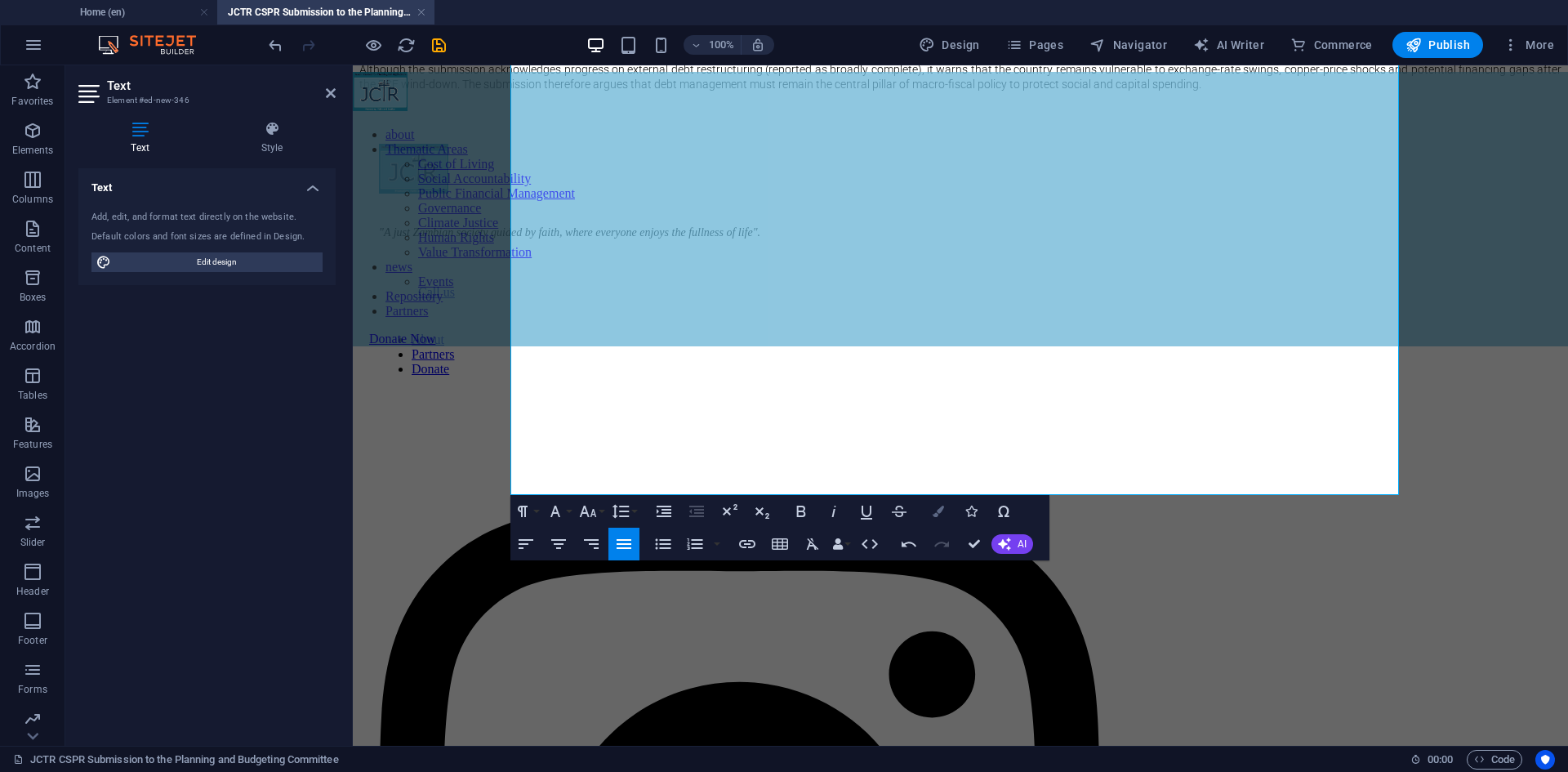
click at [936, 511] on icon "button" at bounding box center [939, 511] width 11 height 11
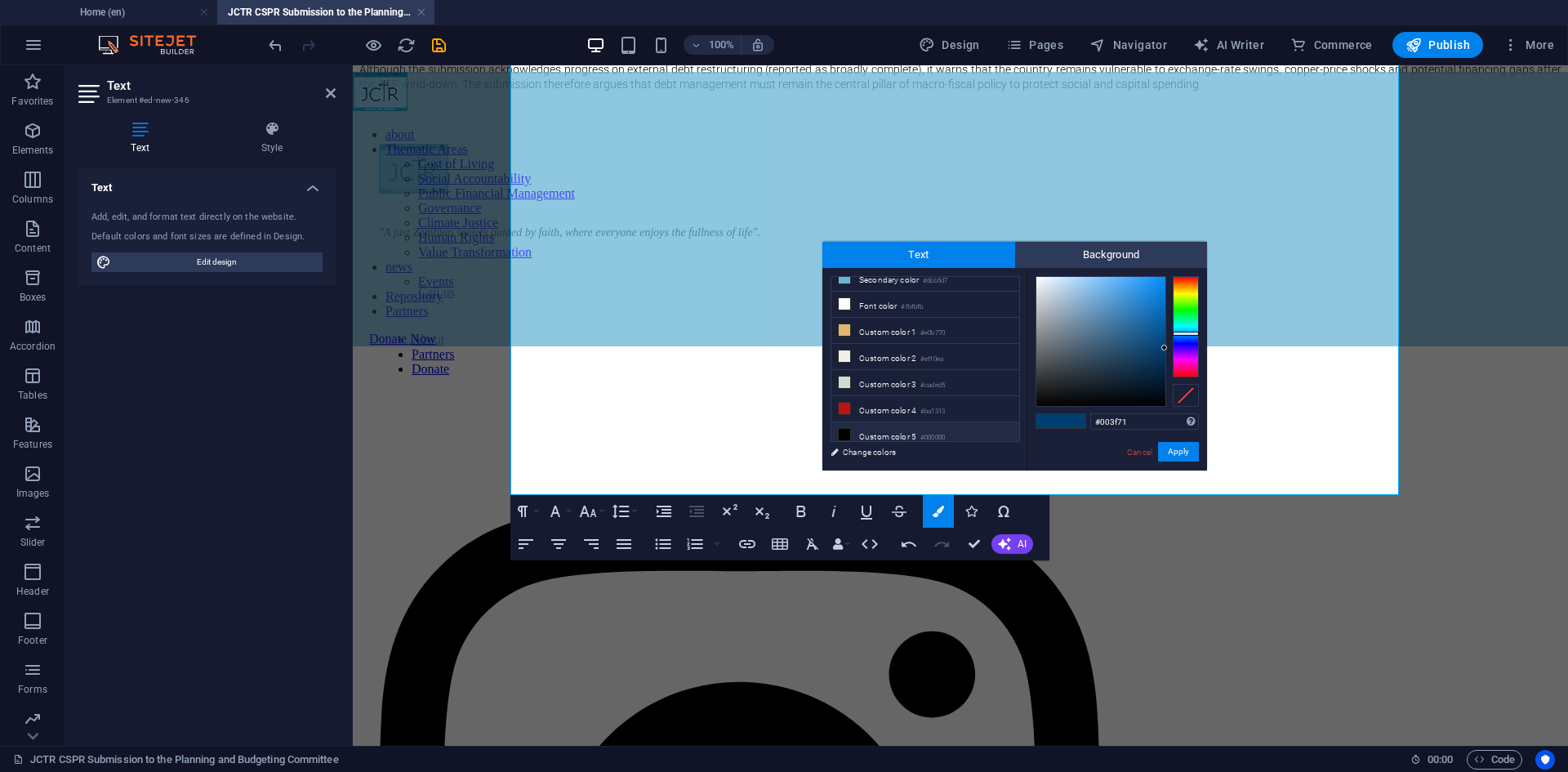
click at [916, 431] on li "Custom color 5 #000000" at bounding box center [925, 435] width 188 height 26
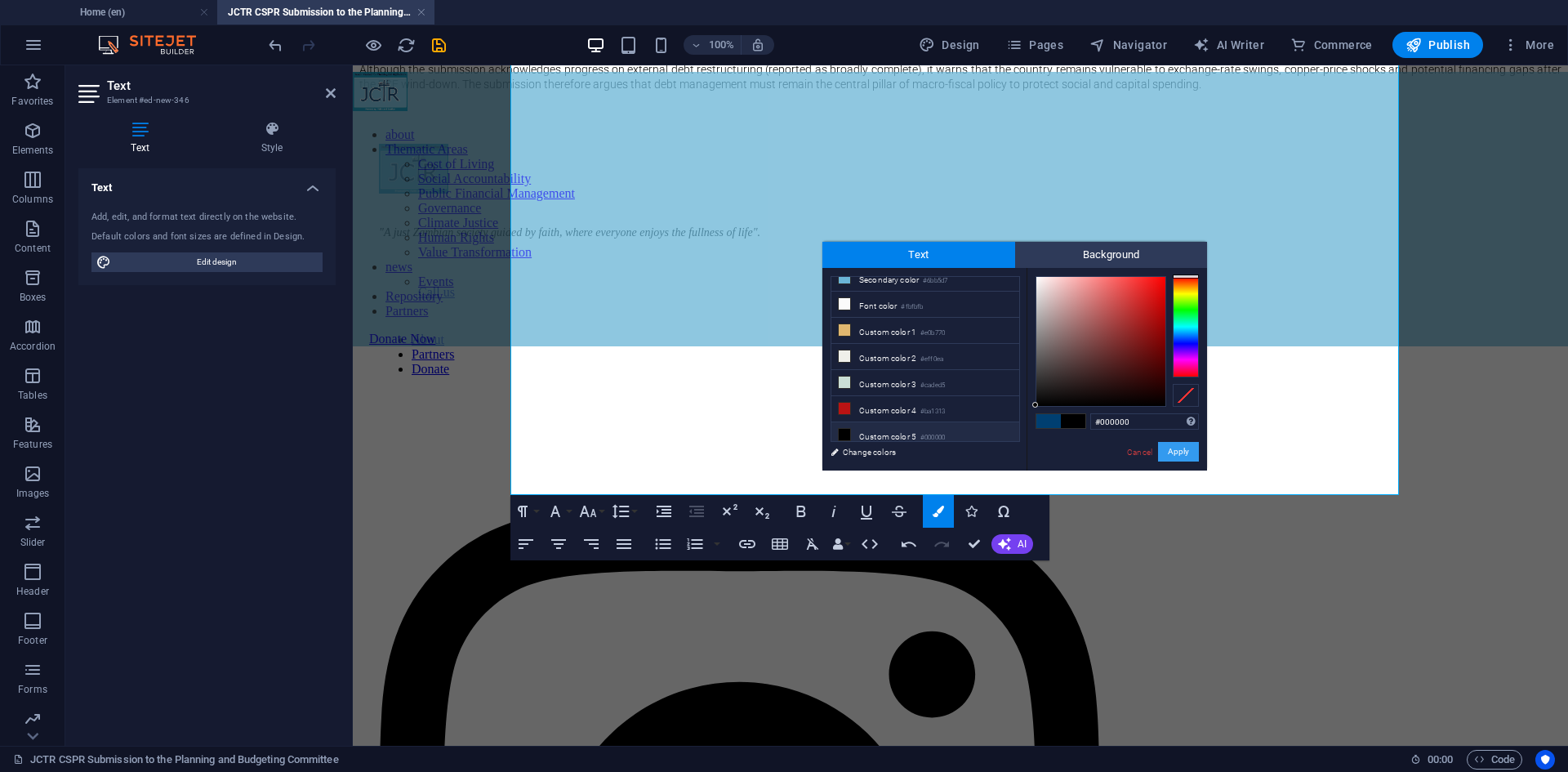
click at [1176, 454] on button "Apply" at bounding box center [1178, 451] width 41 height 20
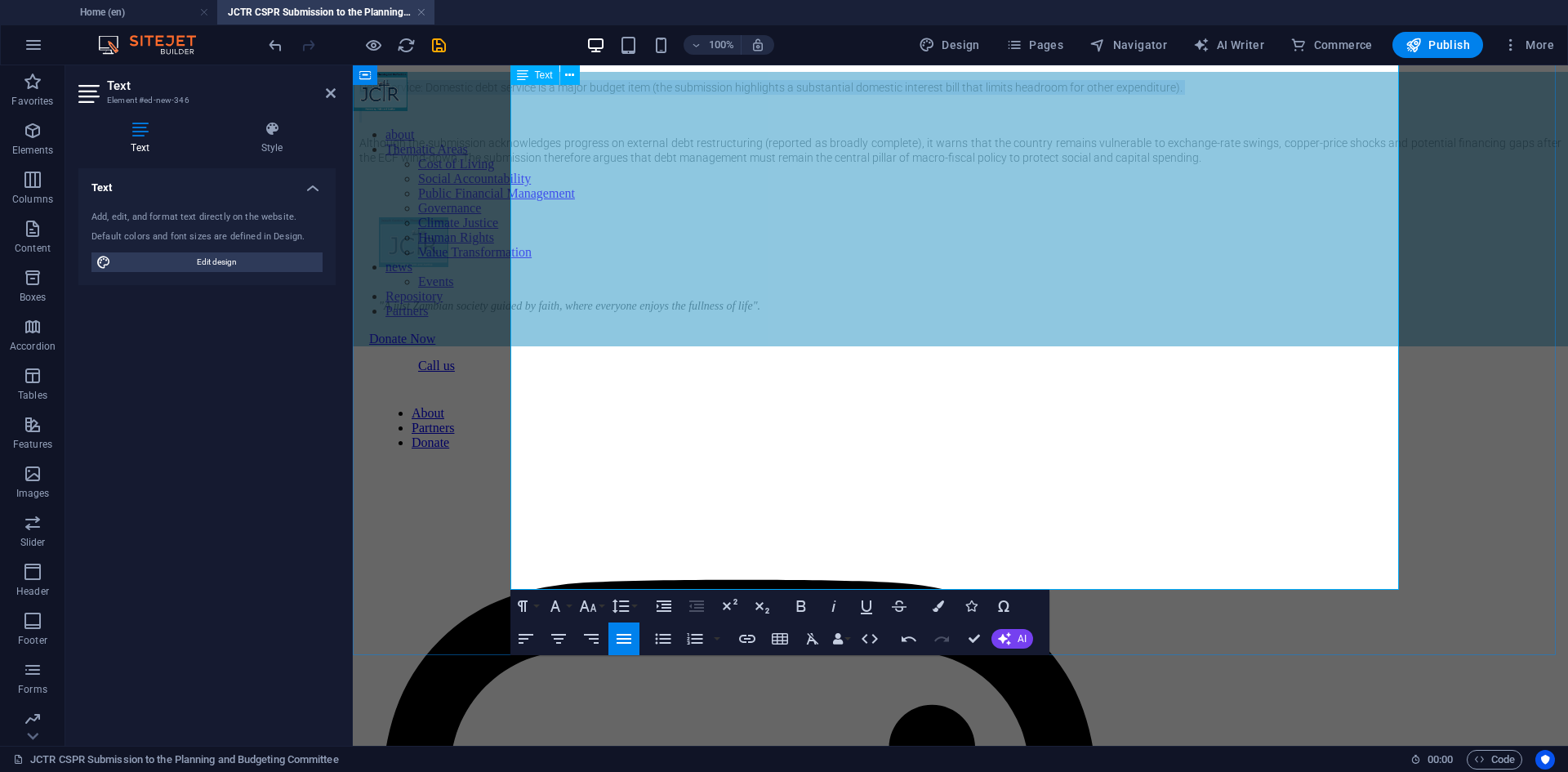
scroll to position [1621, 0]
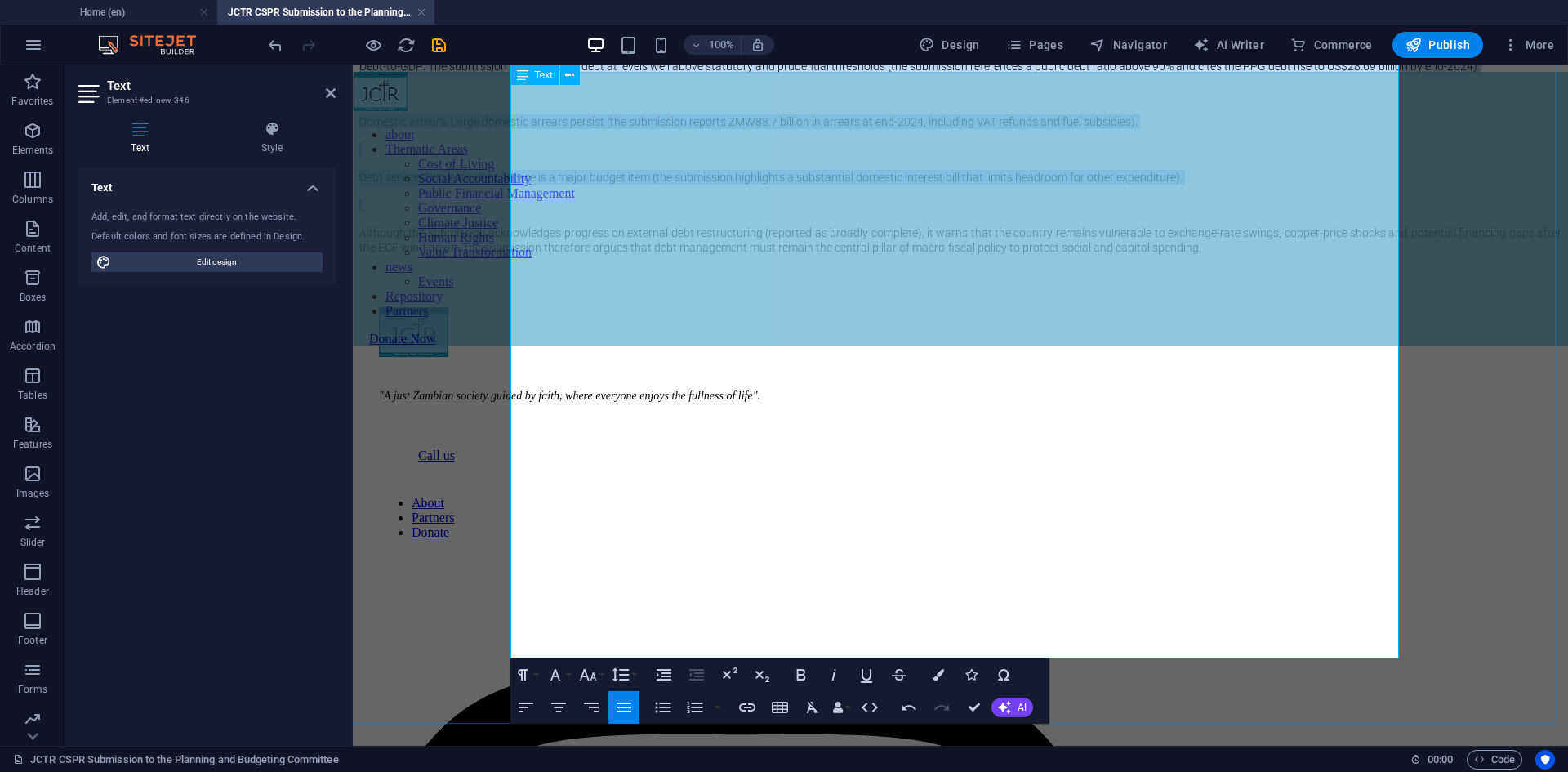
click at [582, 101] on p at bounding box center [960, 94] width 1202 height 14
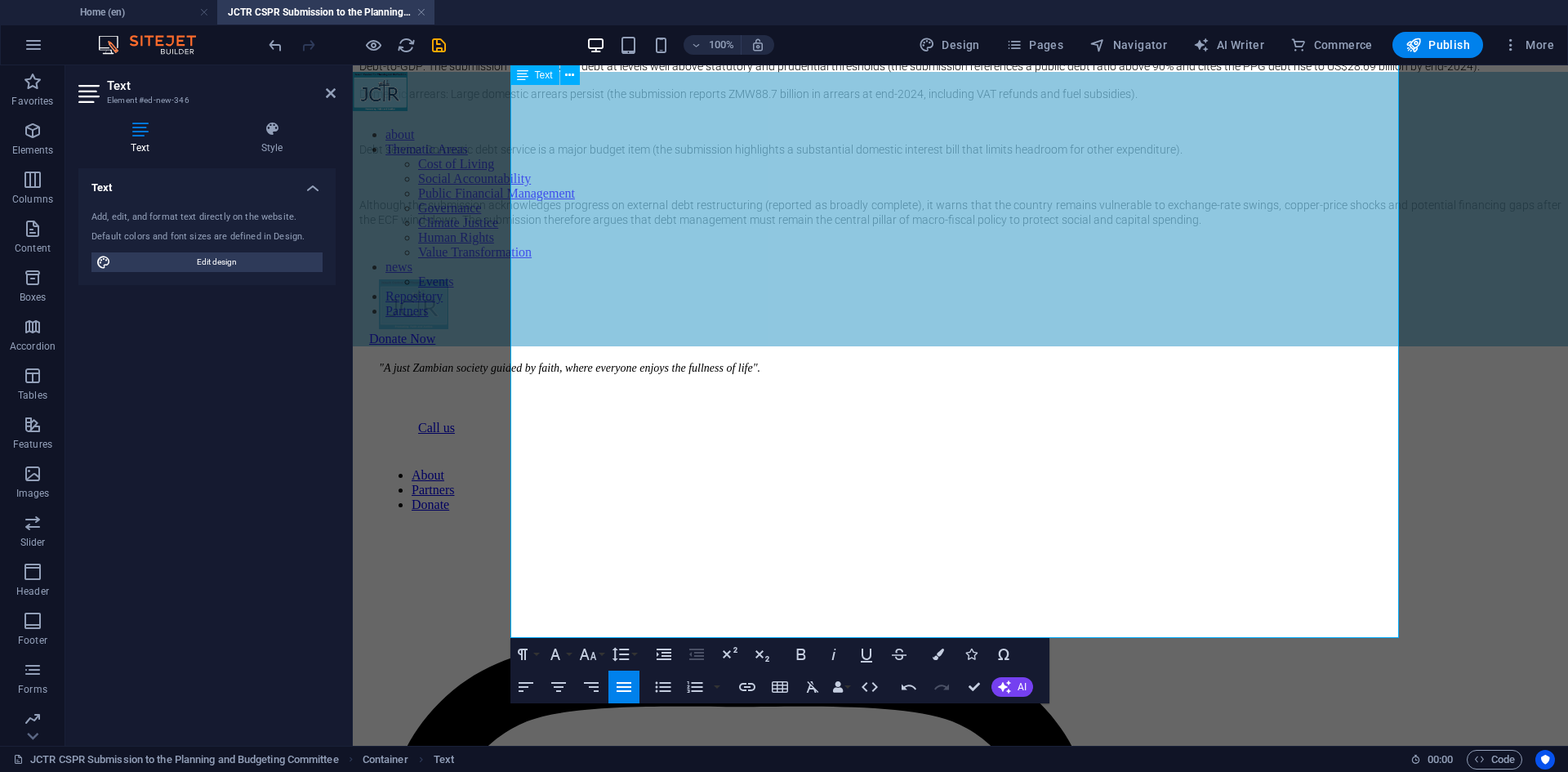
click at [569, 129] on p at bounding box center [960, 121] width 1202 height 14
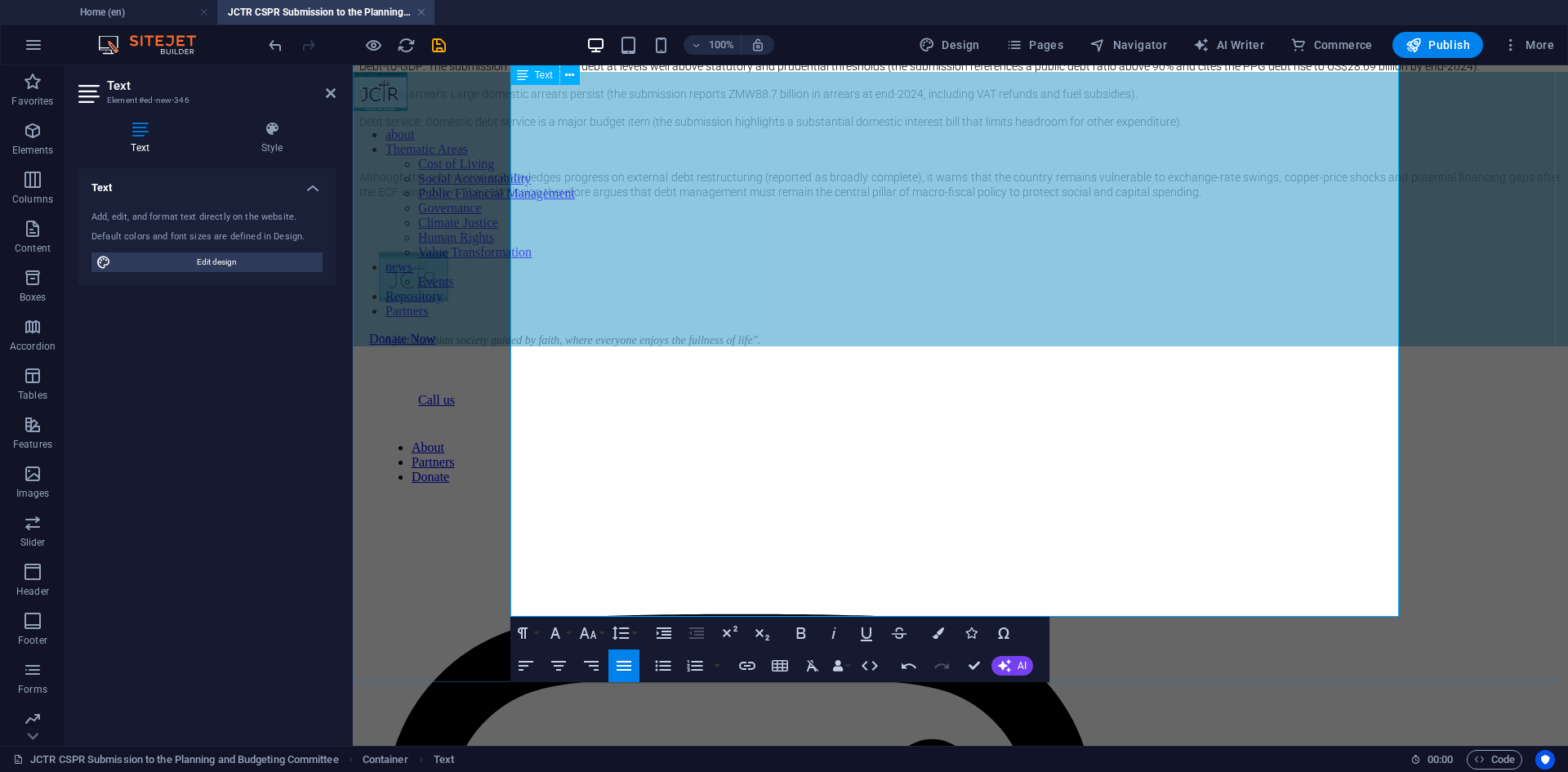
click at [548, 46] on p at bounding box center [960, 38] width 1202 height 14
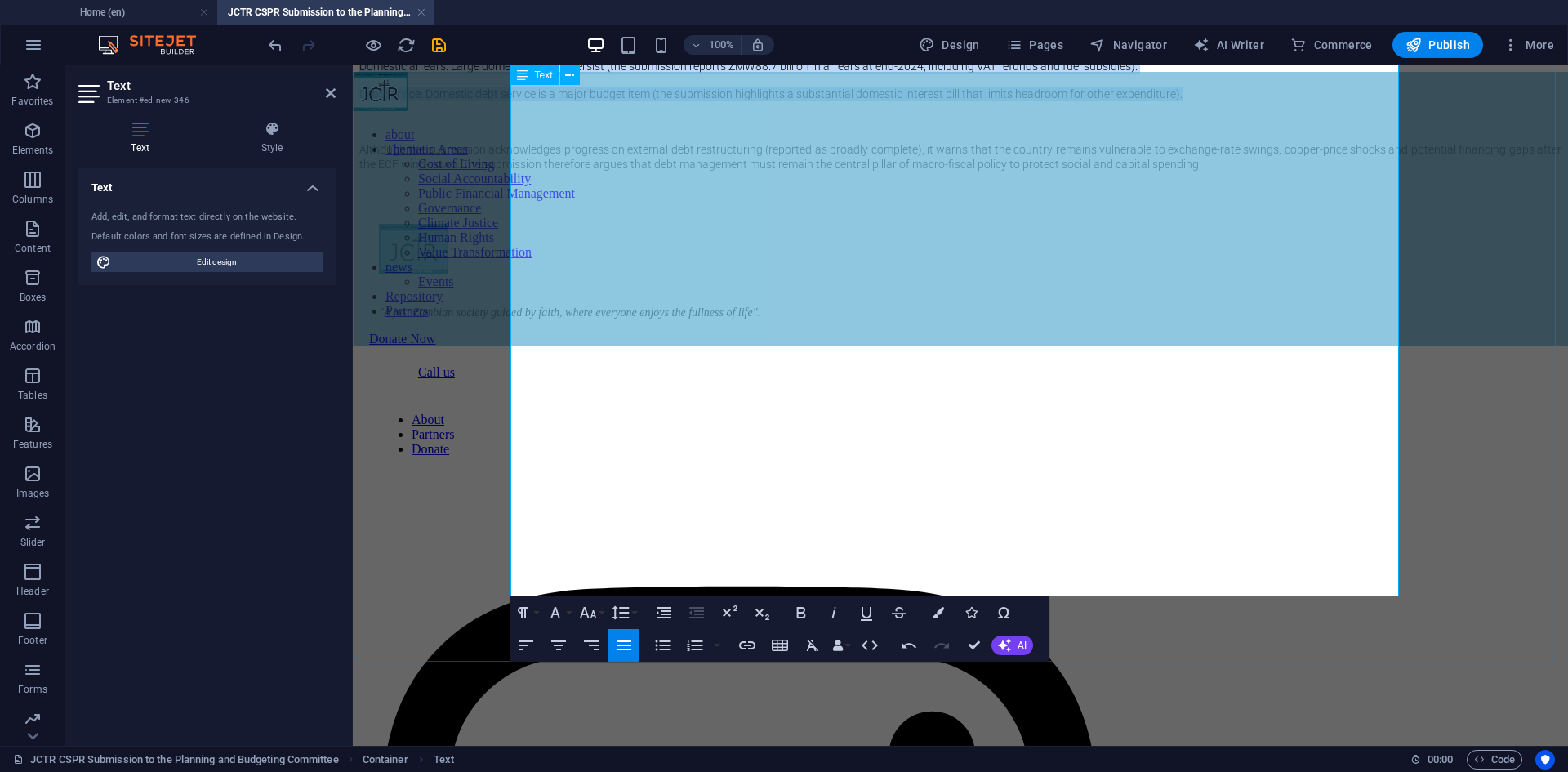
drag, startPoint x: 1344, startPoint y: 501, endPoint x: 511, endPoint y: 447, distance: 834.7
click at [667, 647] on icon "button" at bounding box center [663, 645] width 20 height 20
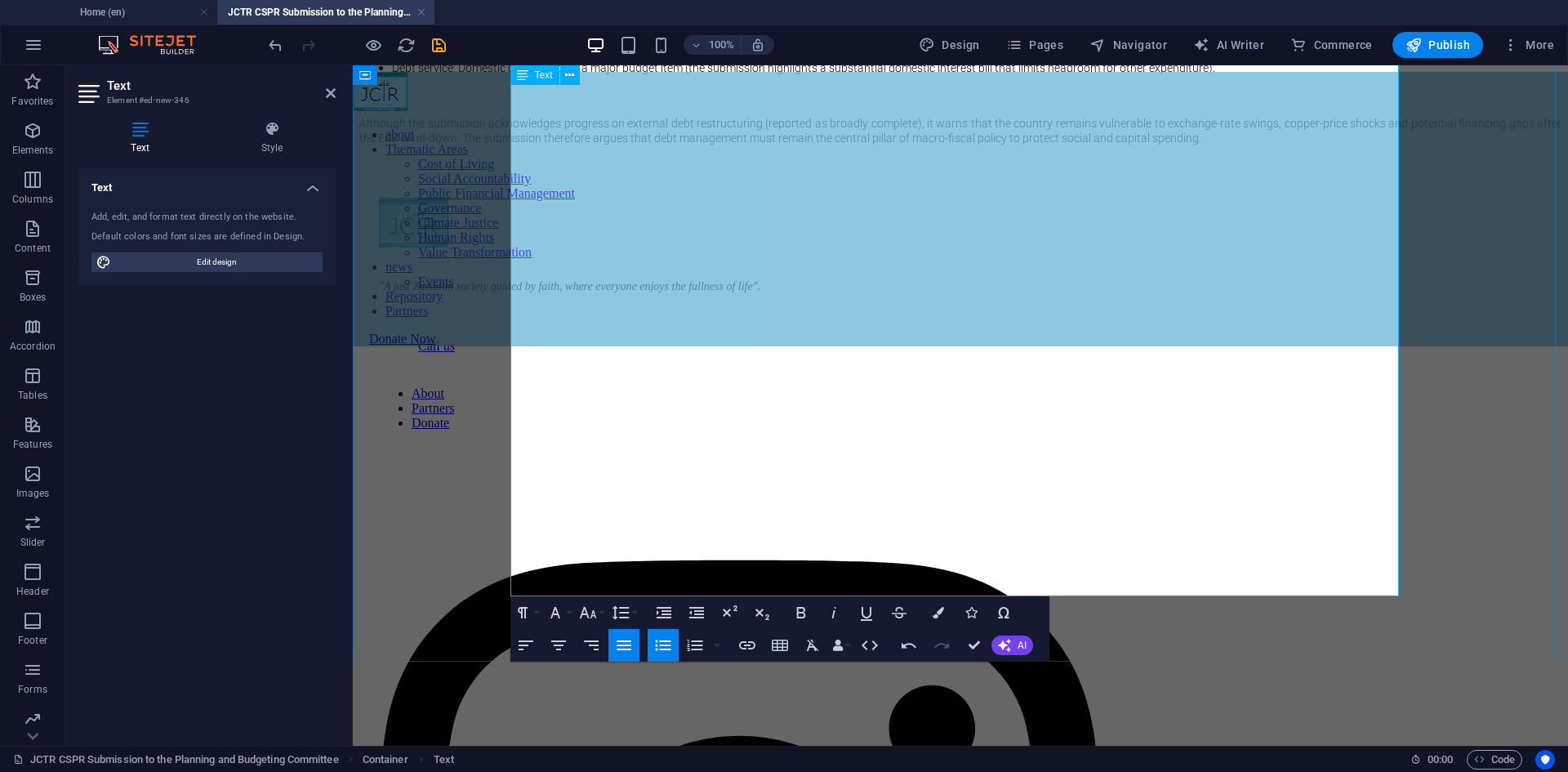
click at [749, 145] on span "Although the submission acknowledges progress on external debt restructuring (r…" at bounding box center [960, 130] width 1202 height 28
drag, startPoint x: 588, startPoint y: 440, endPoint x: 526, endPoint y: 449, distance: 62.6
click at [526, 46] on li "Debt-to-GDP: The submission reports public debt at levels well above statutory …" at bounding box center [977, 38] width 1169 height 14
click at [810, 612] on icon "button" at bounding box center [801, 613] width 20 height 20
click at [621, 60] on li "Domestic arrears: Large domestic arrears persist (the submission reports ZMW88.…" at bounding box center [977, 52] width 1169 height 14
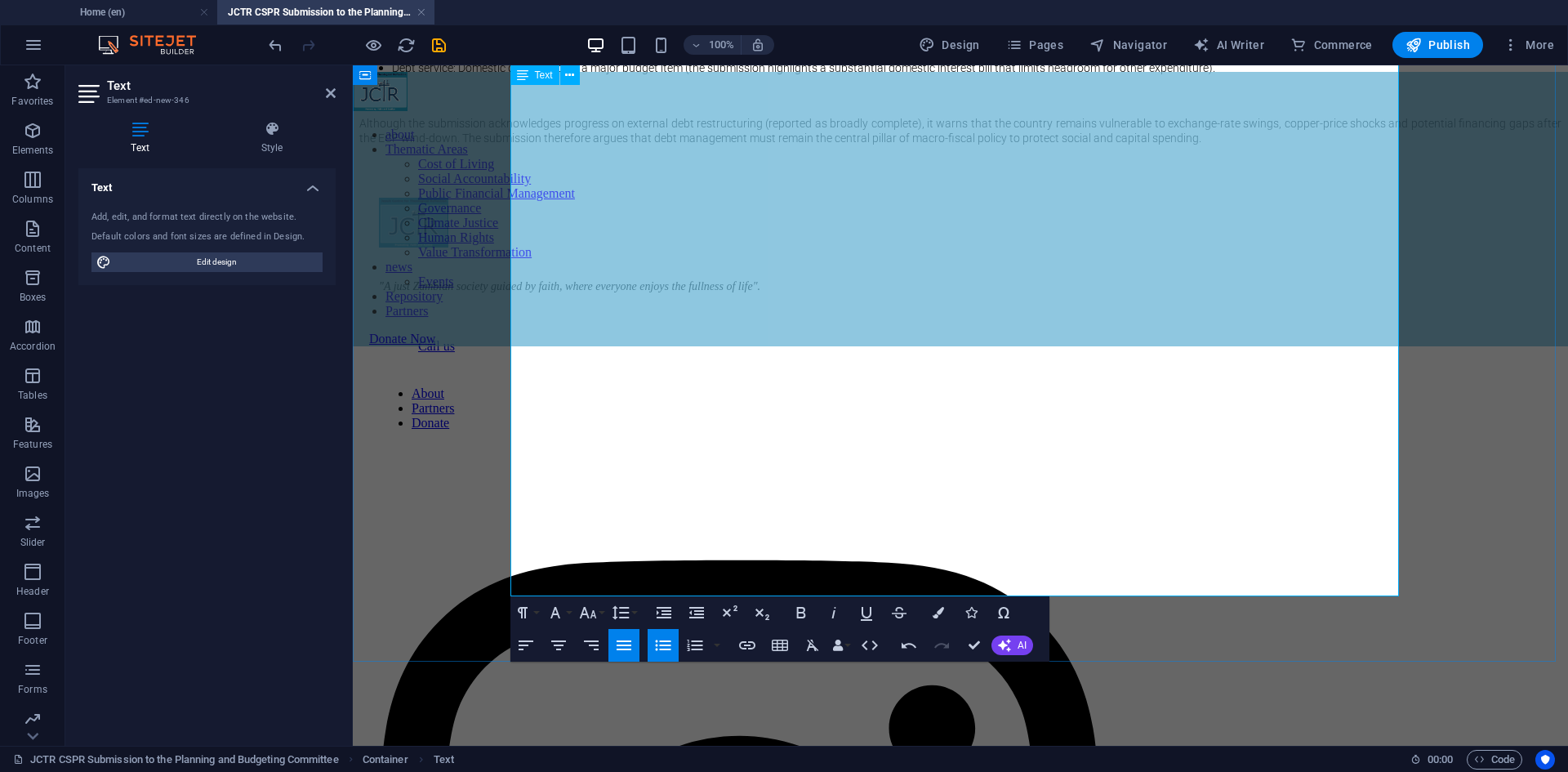
drag, startPoint x: 611, startPoint y: 485, endPoint x: 526, endPoint y: 488, distance: 85.1
click at [526, 60] on span "Domestic arrears: Large domestic arrears persist (the submission reports ZMW88.…" at bounding box center [781, 53] width 778 height 13
click at [798, 615] on icon "button" at bounding box center [800, 613] width 9 height 11
drag, startPoint x: 590, startPoint y: 499, endPoint x: 525, endPoint y: 510, distance: 65.9
click at [525, 75] on li "Debt service: Domestic debt service is a major budget item (the submission high…" at bounding box center [977, 67] width 1169 height 14
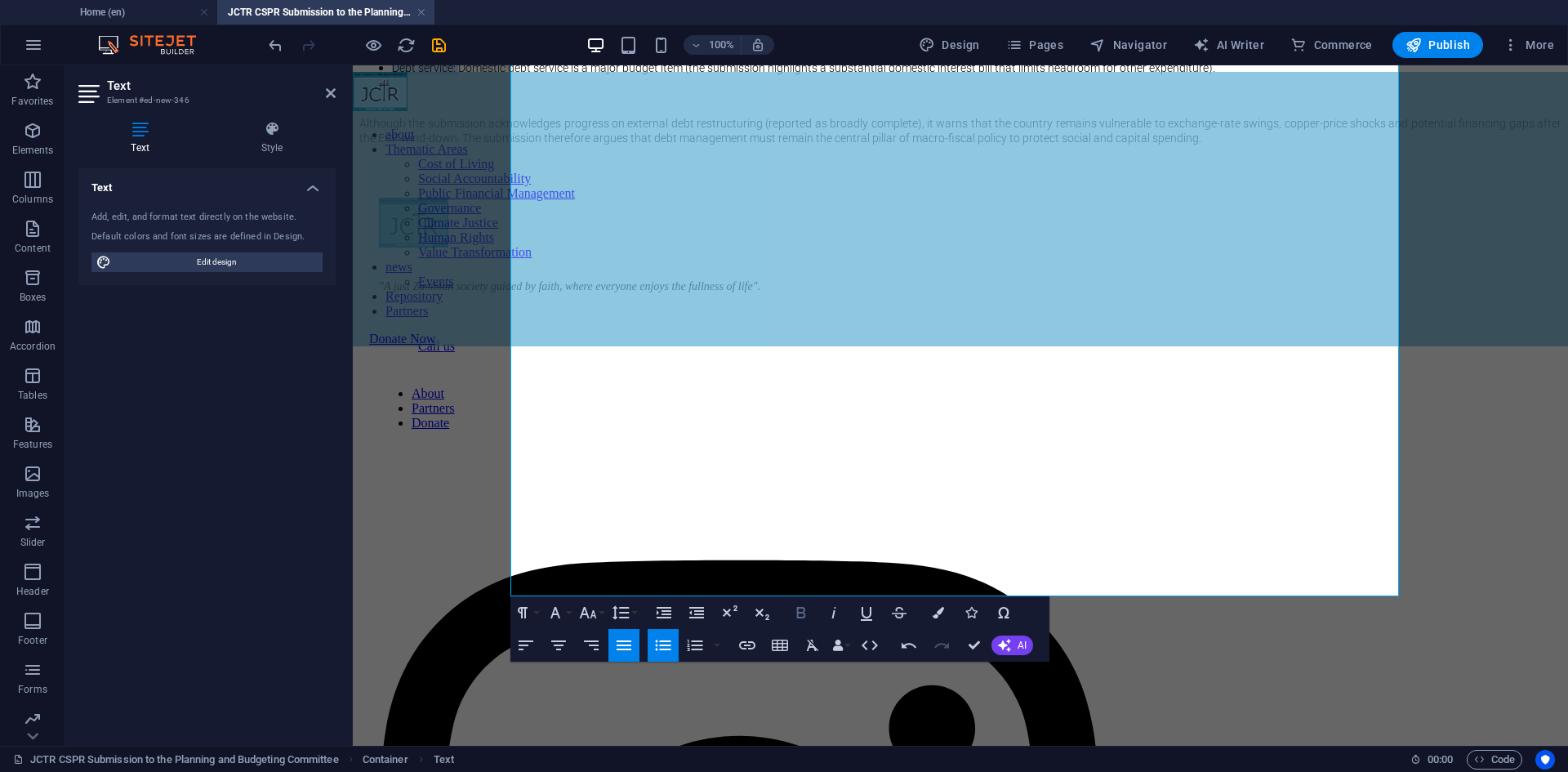
click at [810, 608] on icon "button" at bounding box center [801, 613] width 20 height 20
click at [804, 103] on p at bounding box center [960, 94] width 1202 height 14
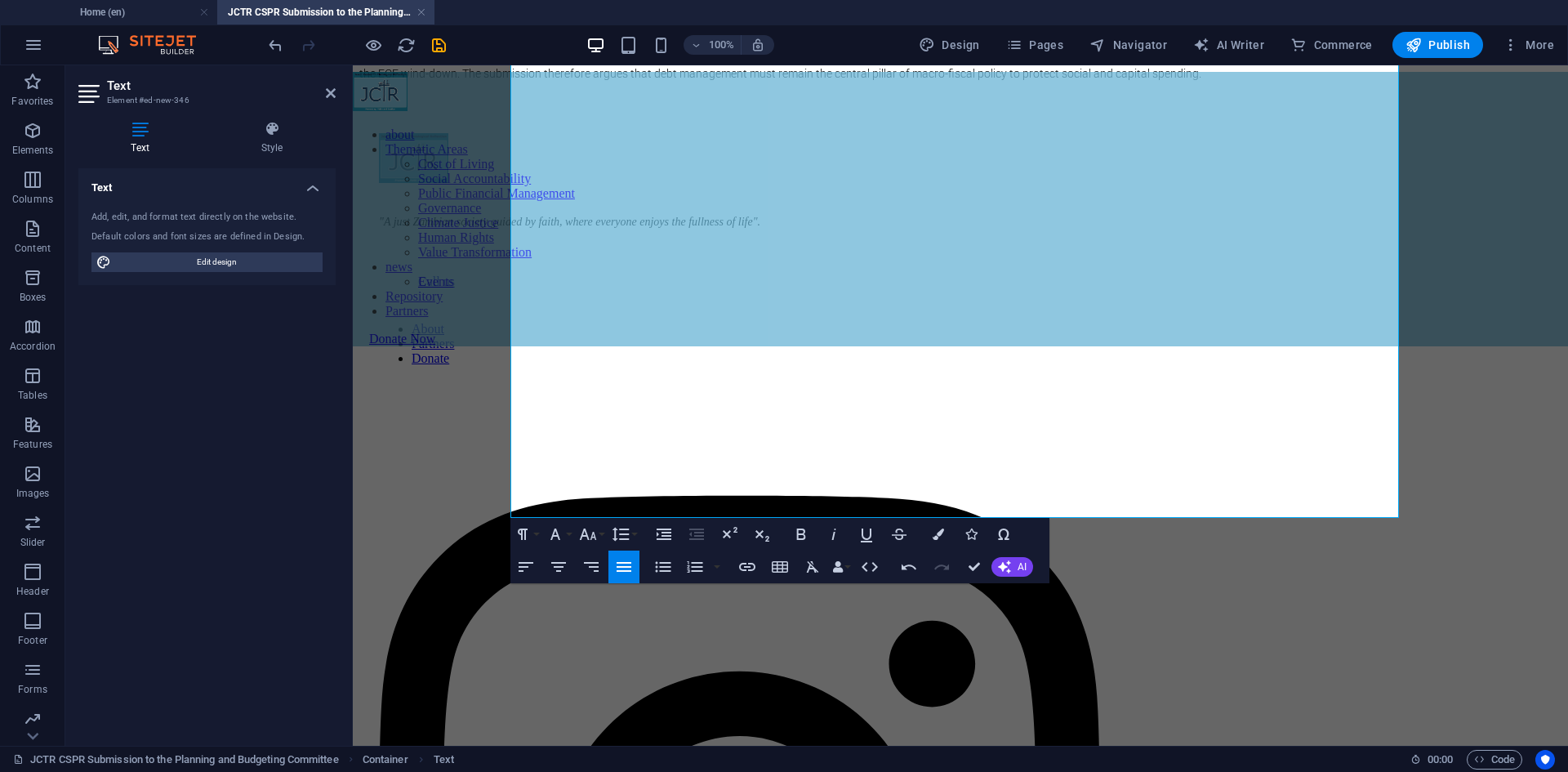
scroll to position [1702, 0]
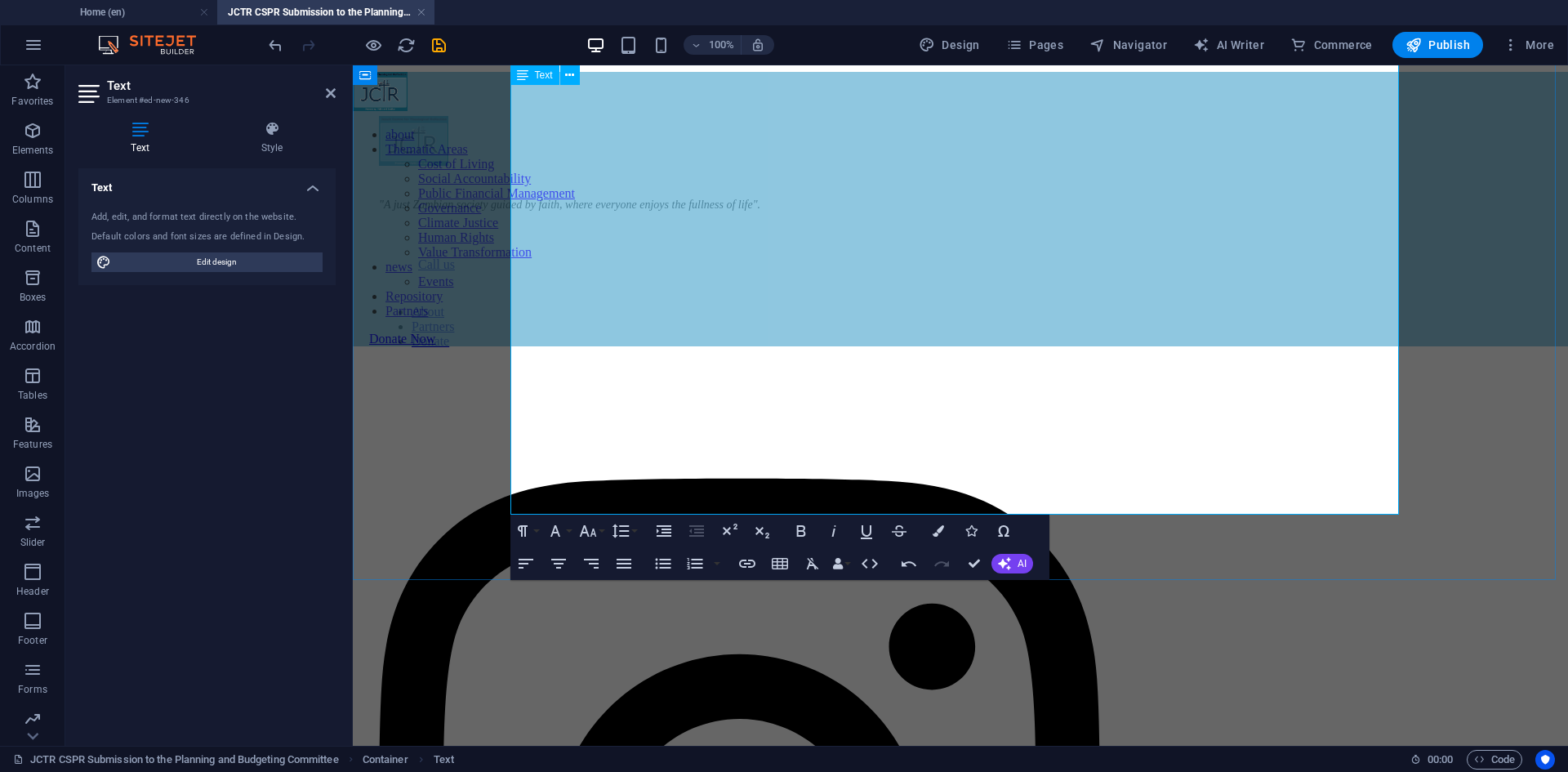
click at [865, 64] on p "Although the submission acknowledges progress on external debt restructuring (r…" at bounding box center [960, 49] width 1202 height 30
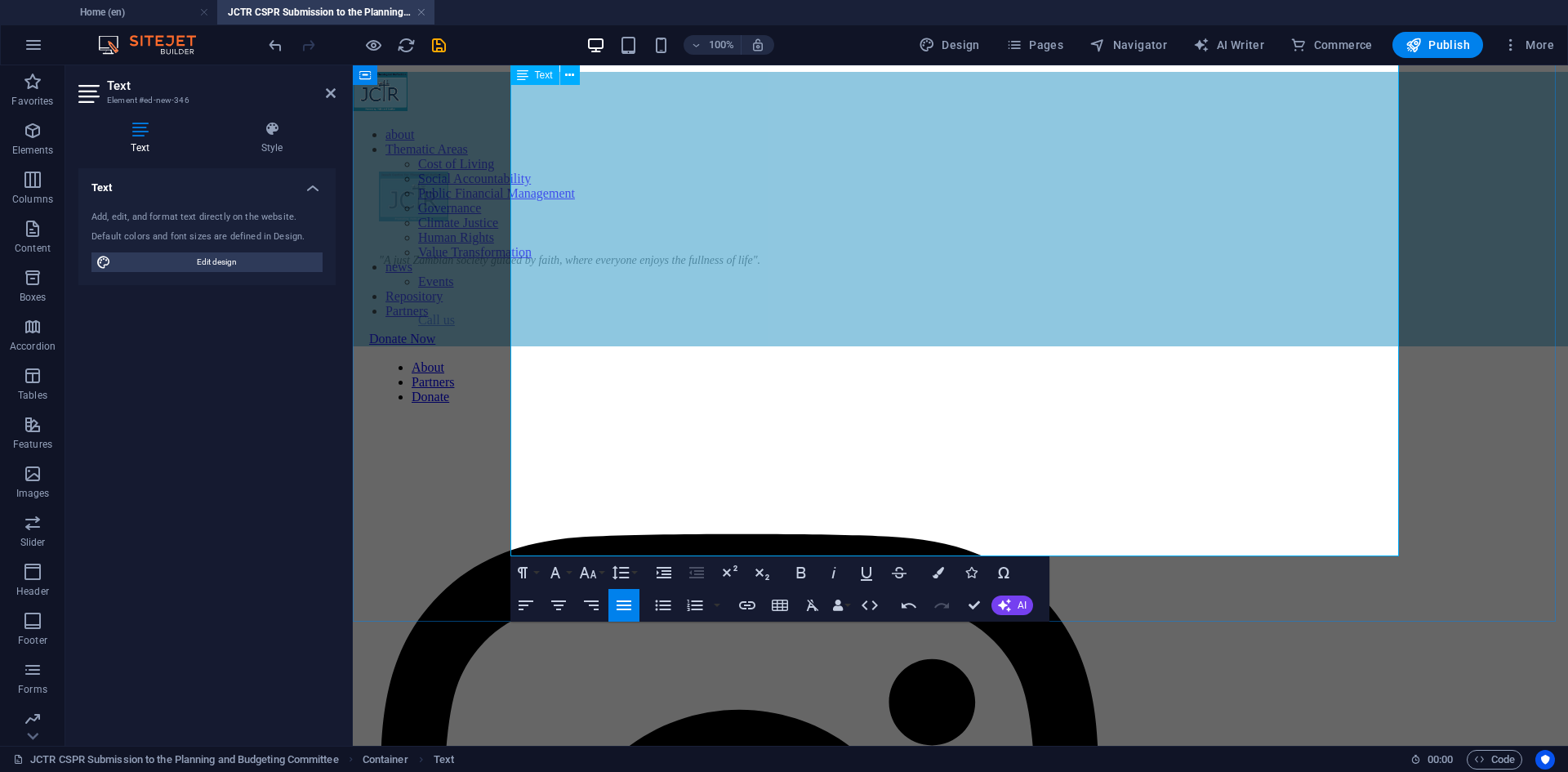
copy p "Debt profile and sustainability risks"
click at [624, 92] on p "​" at bounding box center [960, 83] width 1202 height 14
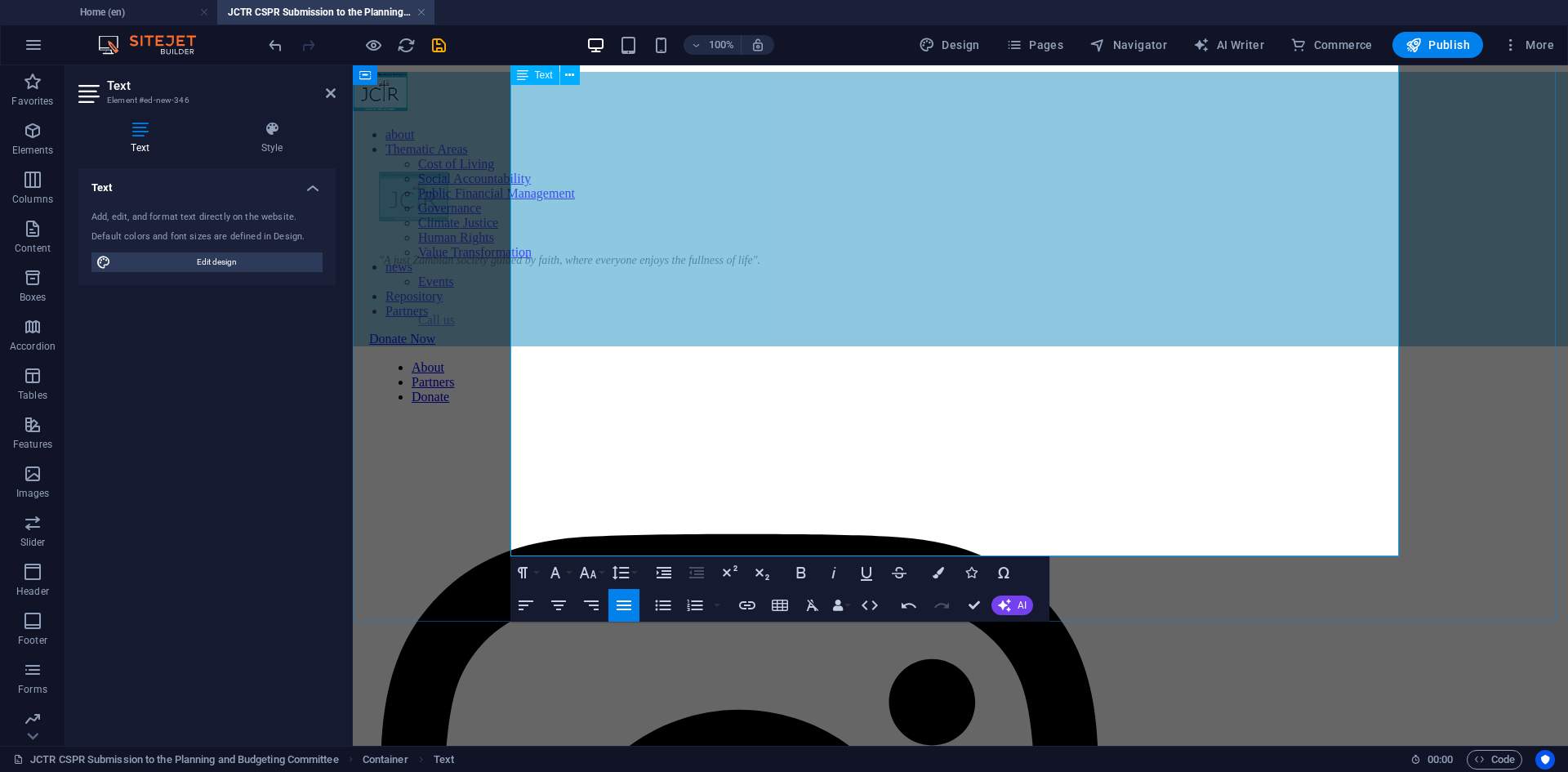
click at [622, 119] on p "​" at bounding box center [960, 112] width 1202 height 14
drag, startPoint x: 744, startPoint y: 543, endPoint x: 516, endPoint y: 544, distance: 228.0
click at [520, 119] on p "Debt profile and sustainability risks" at bounding box center [960, 112] width 1202 height 14
click at [528, 119] on p "Debt profile and sustainability risks" at bounding box center [960, 112] width 1202 height 14
drag, startPoint x: 519, startPoint y: 548, endPoint x: 739, endPoint y: 539, distance: 220.2
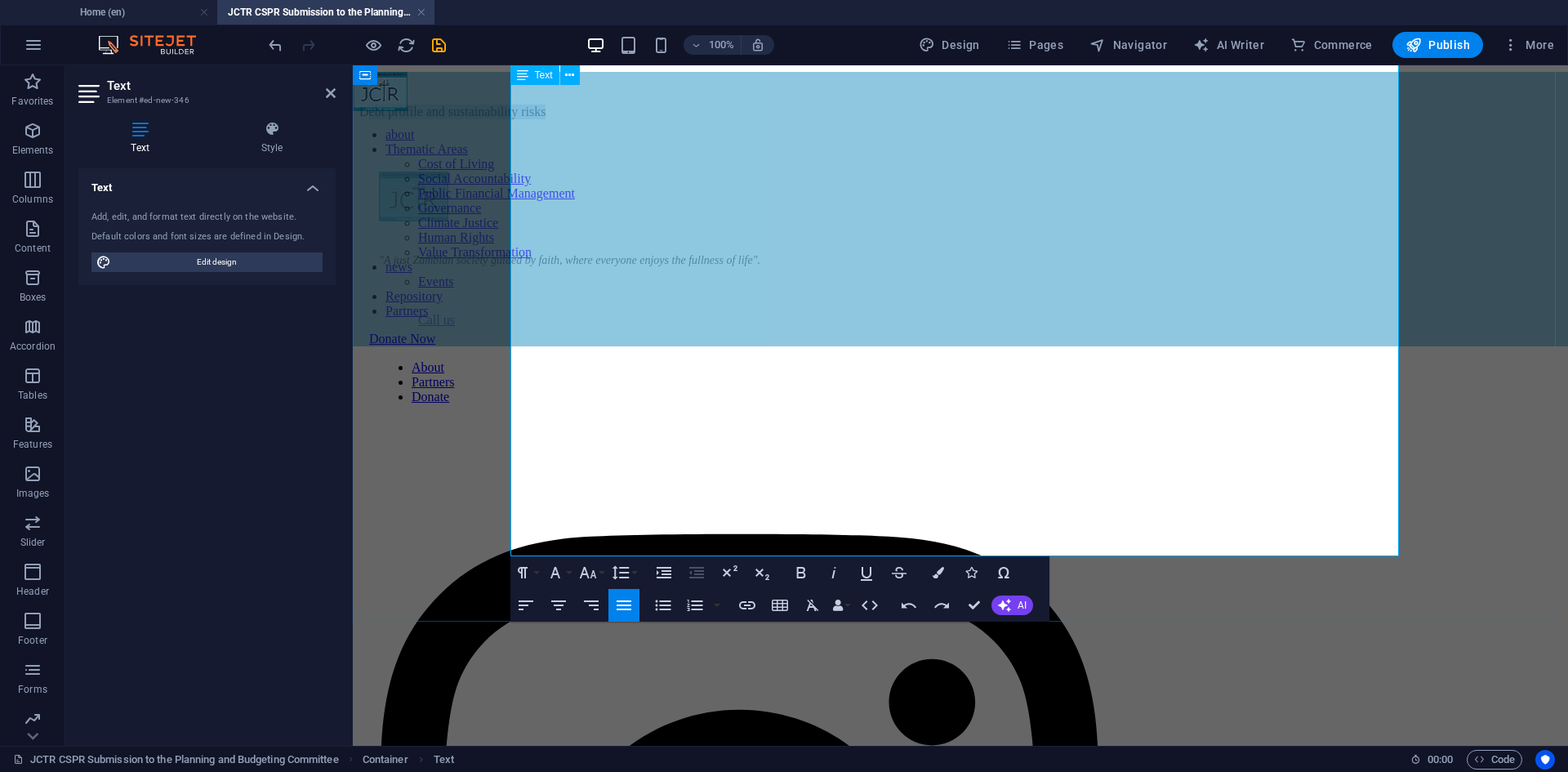
click at [739, 119] on p "Debt profile and sustainability risks" at bounding box center [960, 112] width 1202 height 14
click at [522, 119] on p "DSocio-economic implications: who bears the cost?" at bounding box center [960, 112] width 1202 height 14
click at [857, 119] on p "Socio-economic implications: who bears the cost?" at bounding box center [960, 112] width 1202 height 14
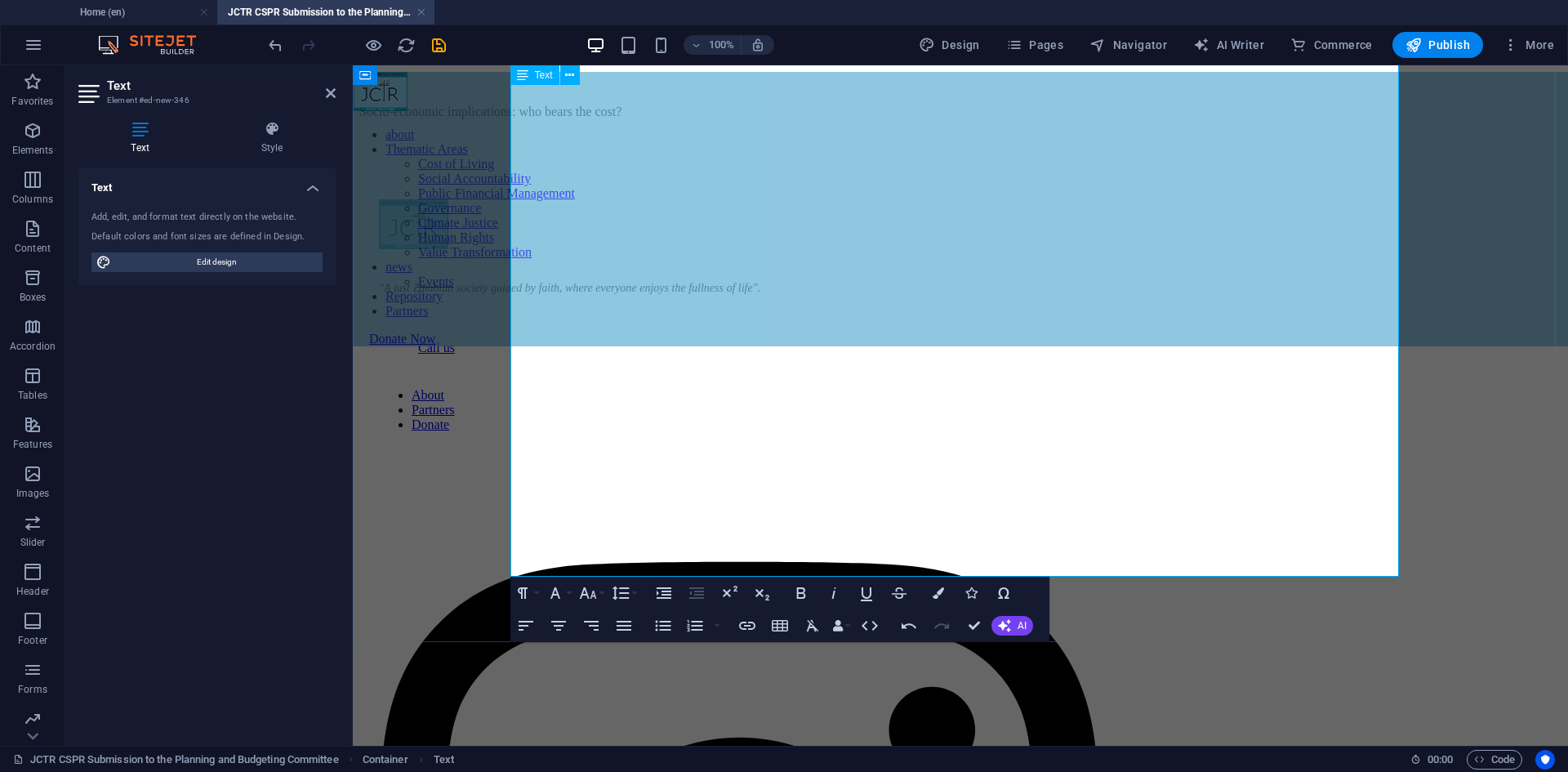
click at [583, 147] on p at bounding box center [960, 139] width 1202 height 14
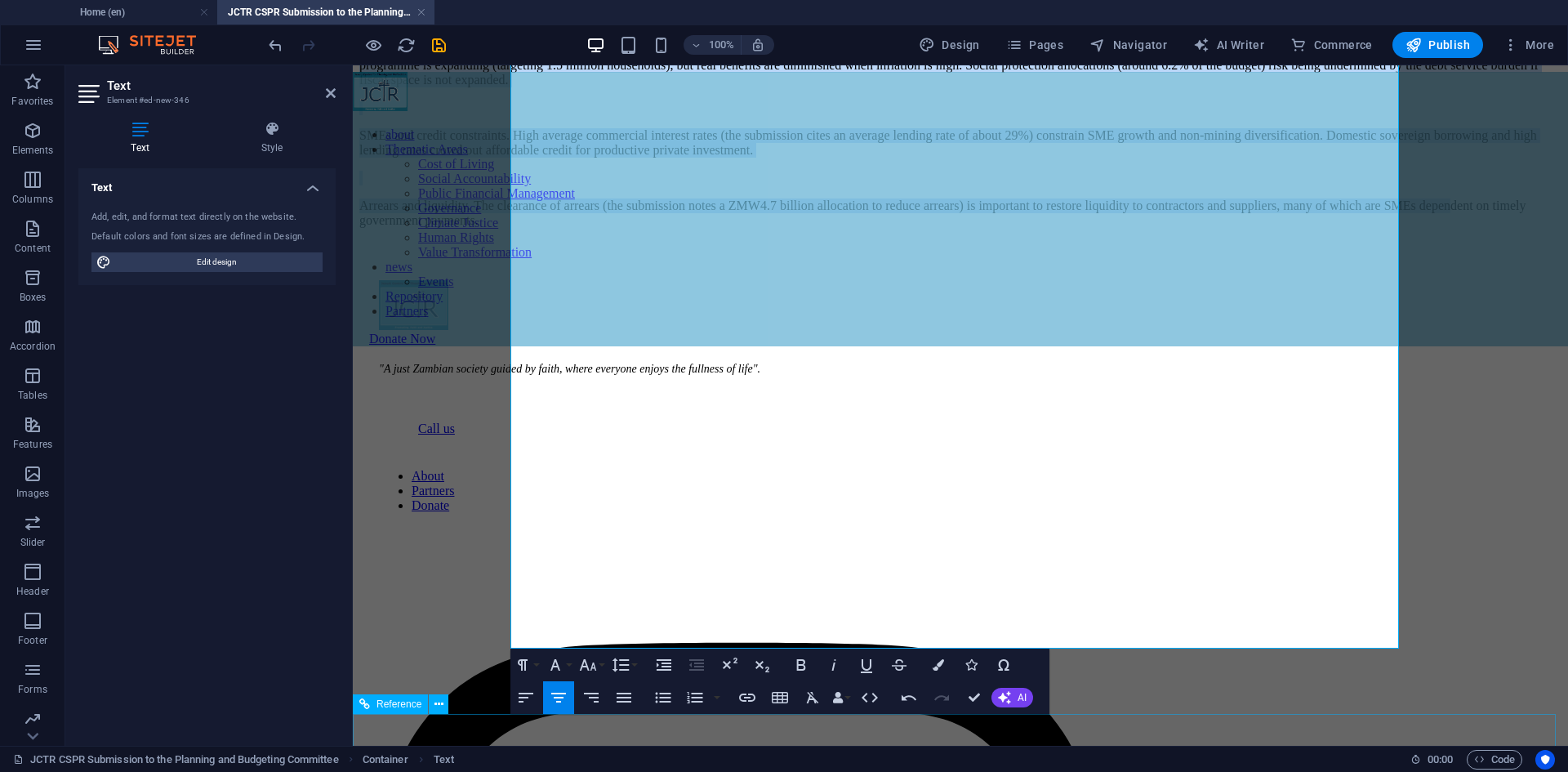
scroll to position [1930, 0]
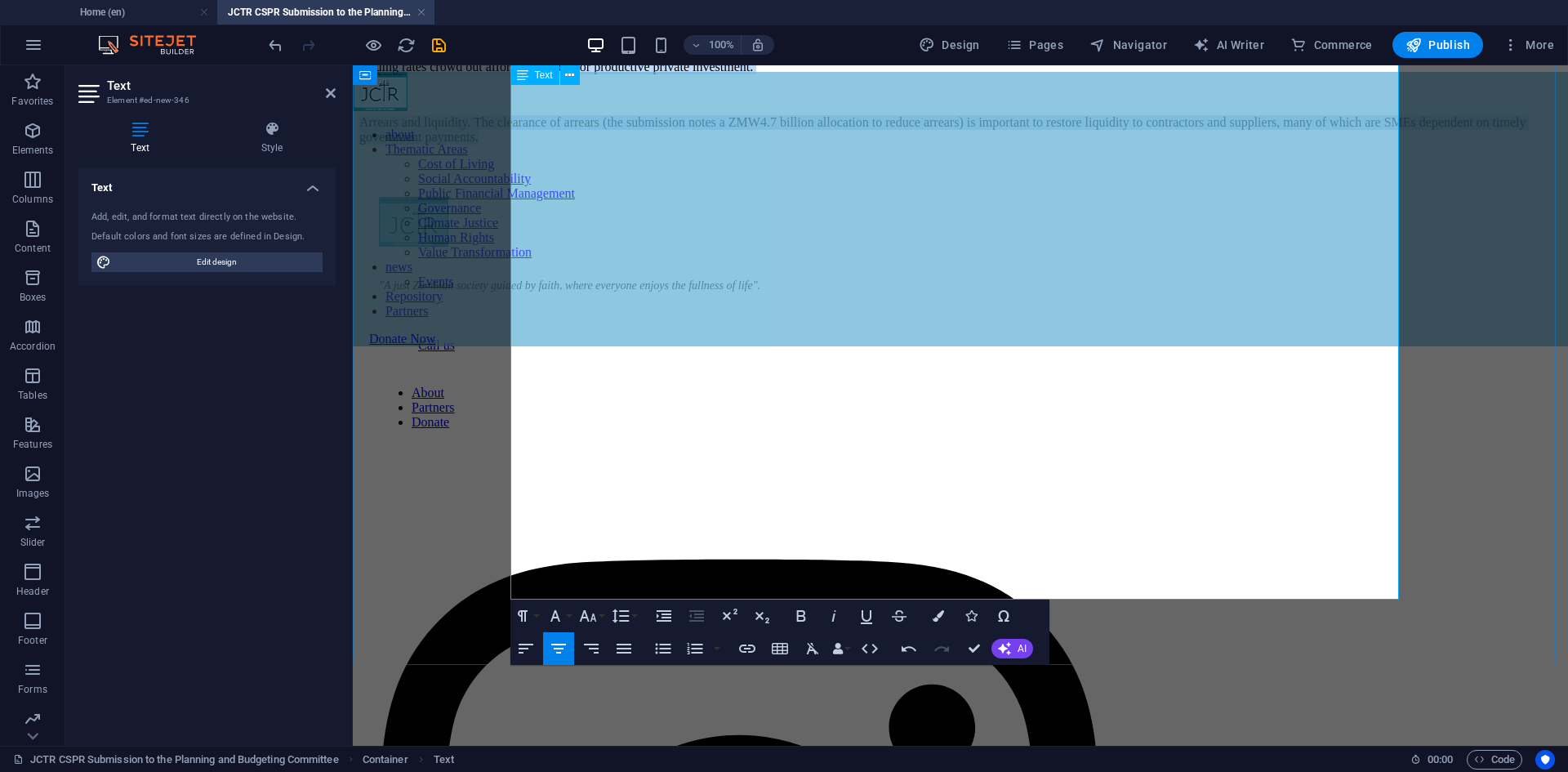
drag, startPoint x: 658, startPoint y: 569, endPoint x: 1348, endPoint y: 589, distance: 690.3
click at [558, 616] on icon "button" at bounding box center [555, 616] width 10 height 11
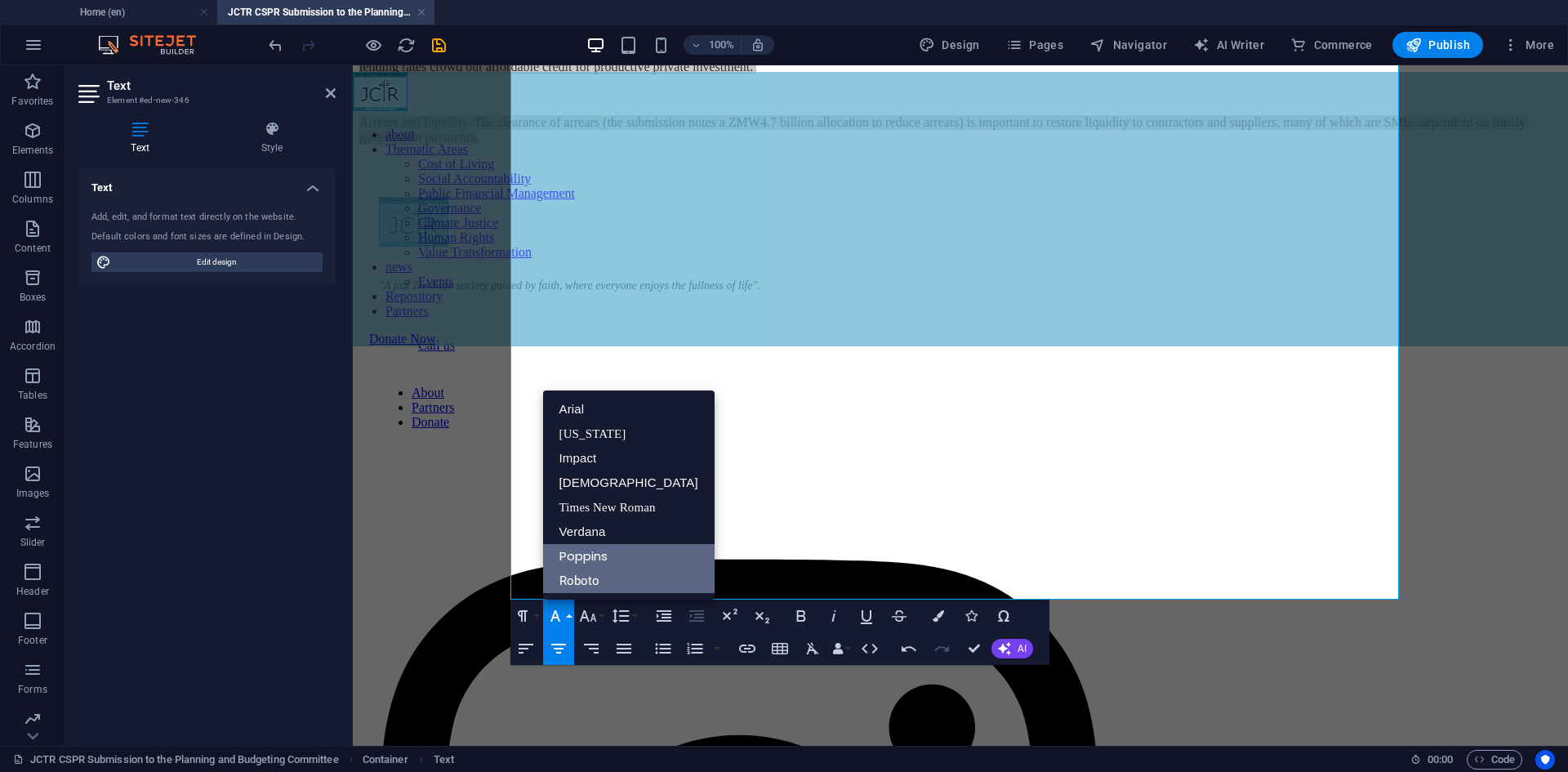
scroll to position [0, 0]
click at [572, 583] on link "Roboto" at bounding box center [629, 581] width 172 height 25
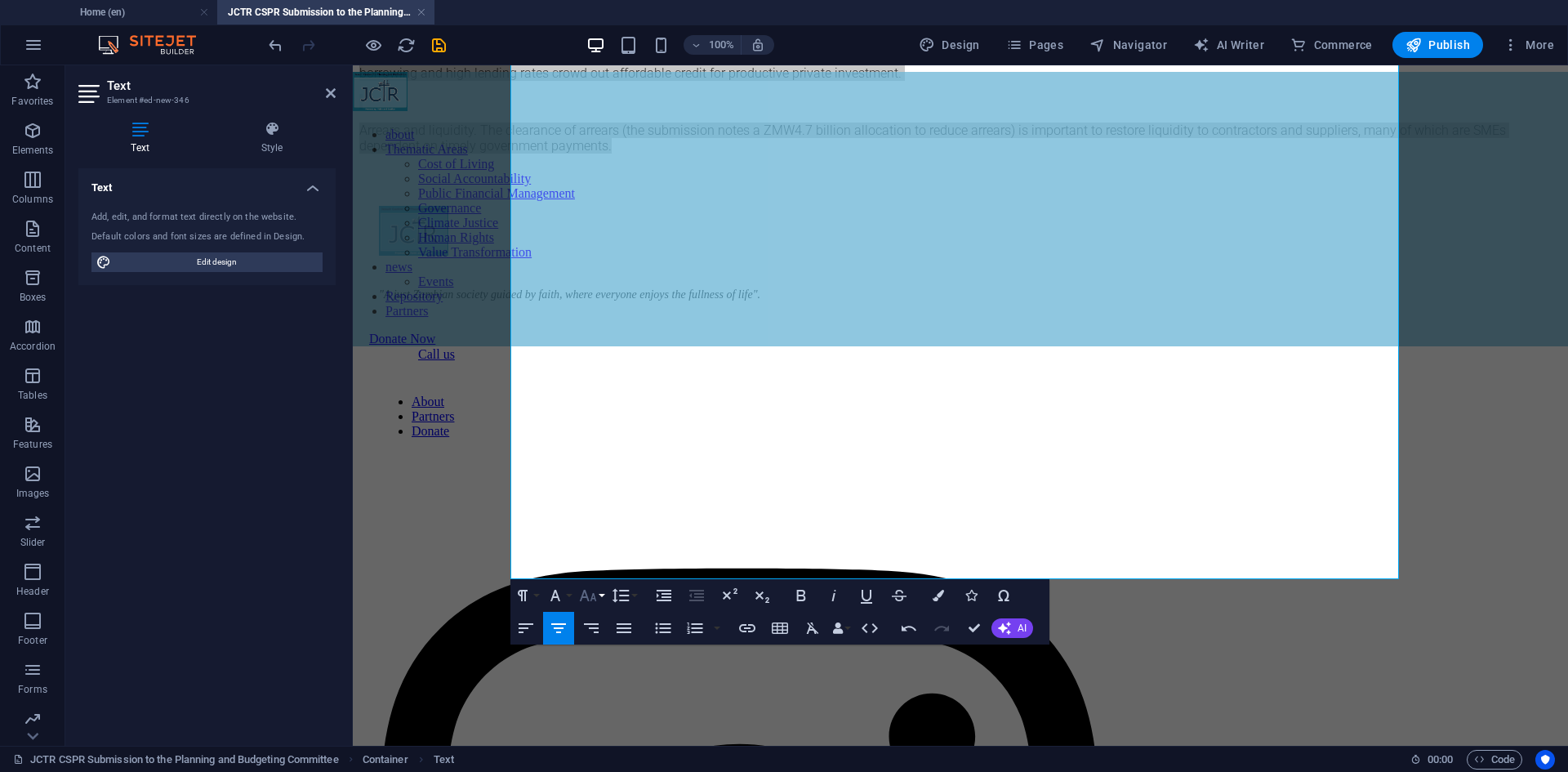
click at [604, 598] on button "Font Size" at bounding box center [591, 595] width 31 height 32
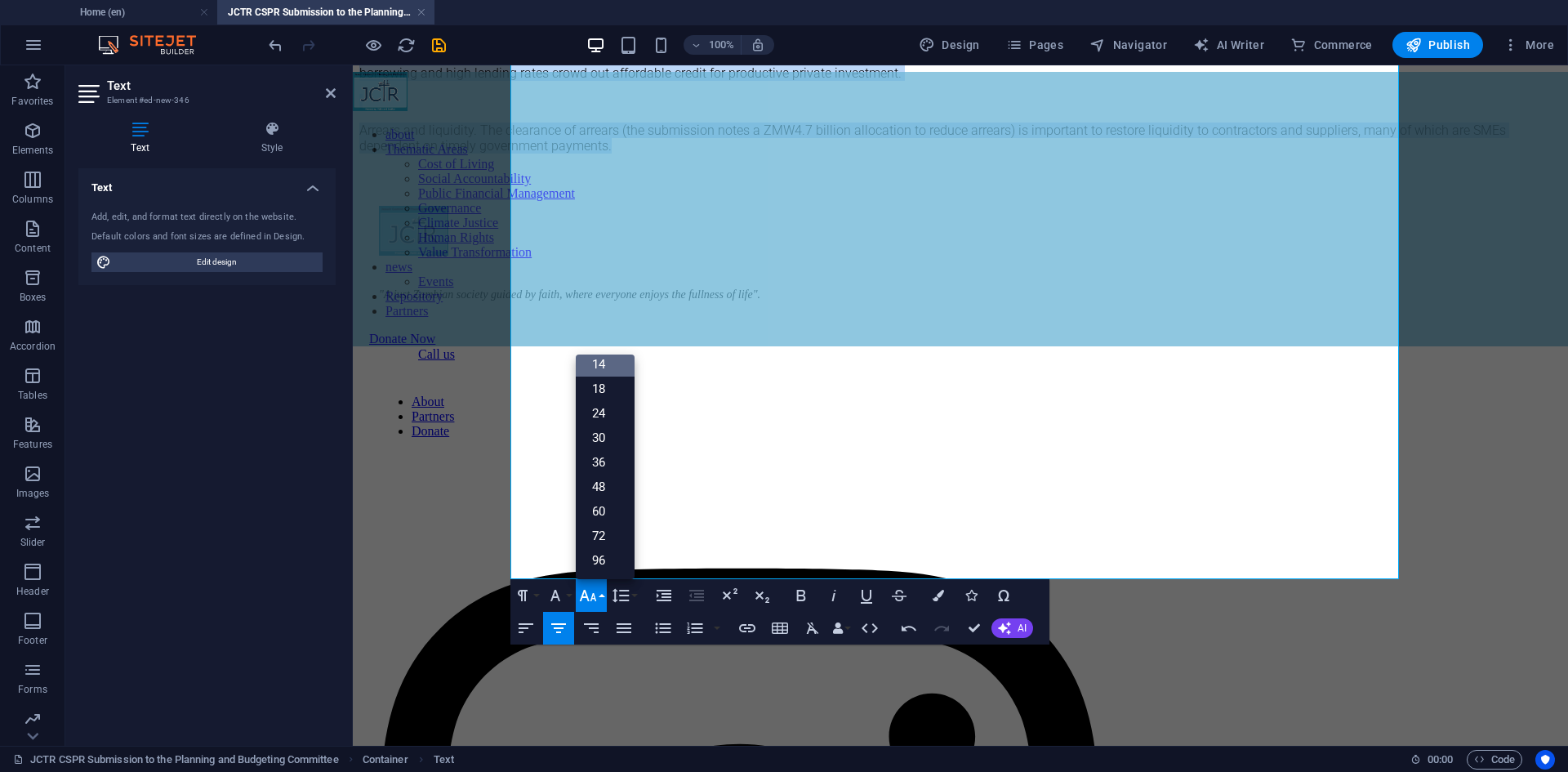
click at [610, 364] on link "14" at bounding box center [606, 365] width 59 height 25
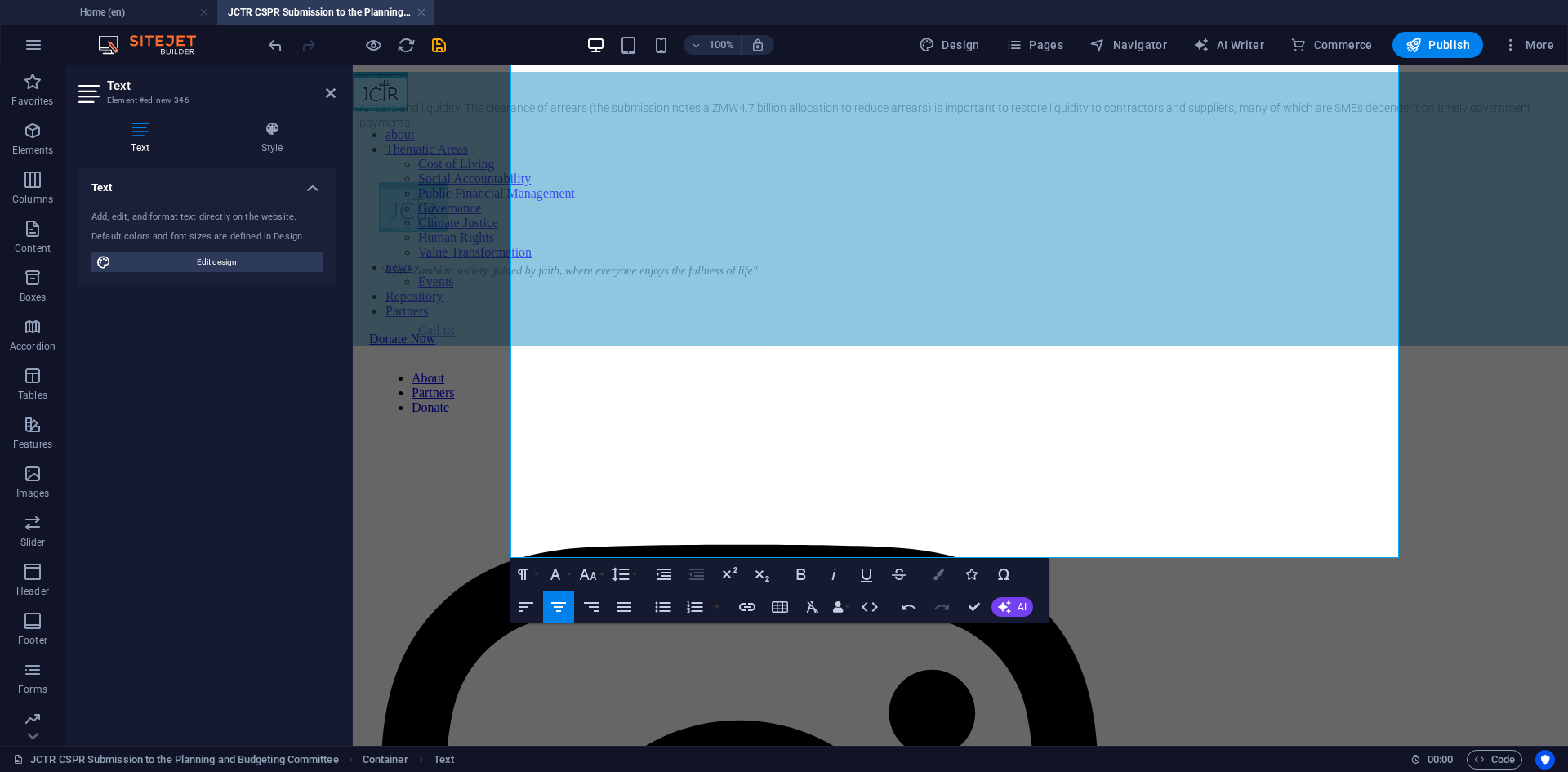
click at [945, 571] on button "Colors" at bounding box center [939, 574] width 31 height 32
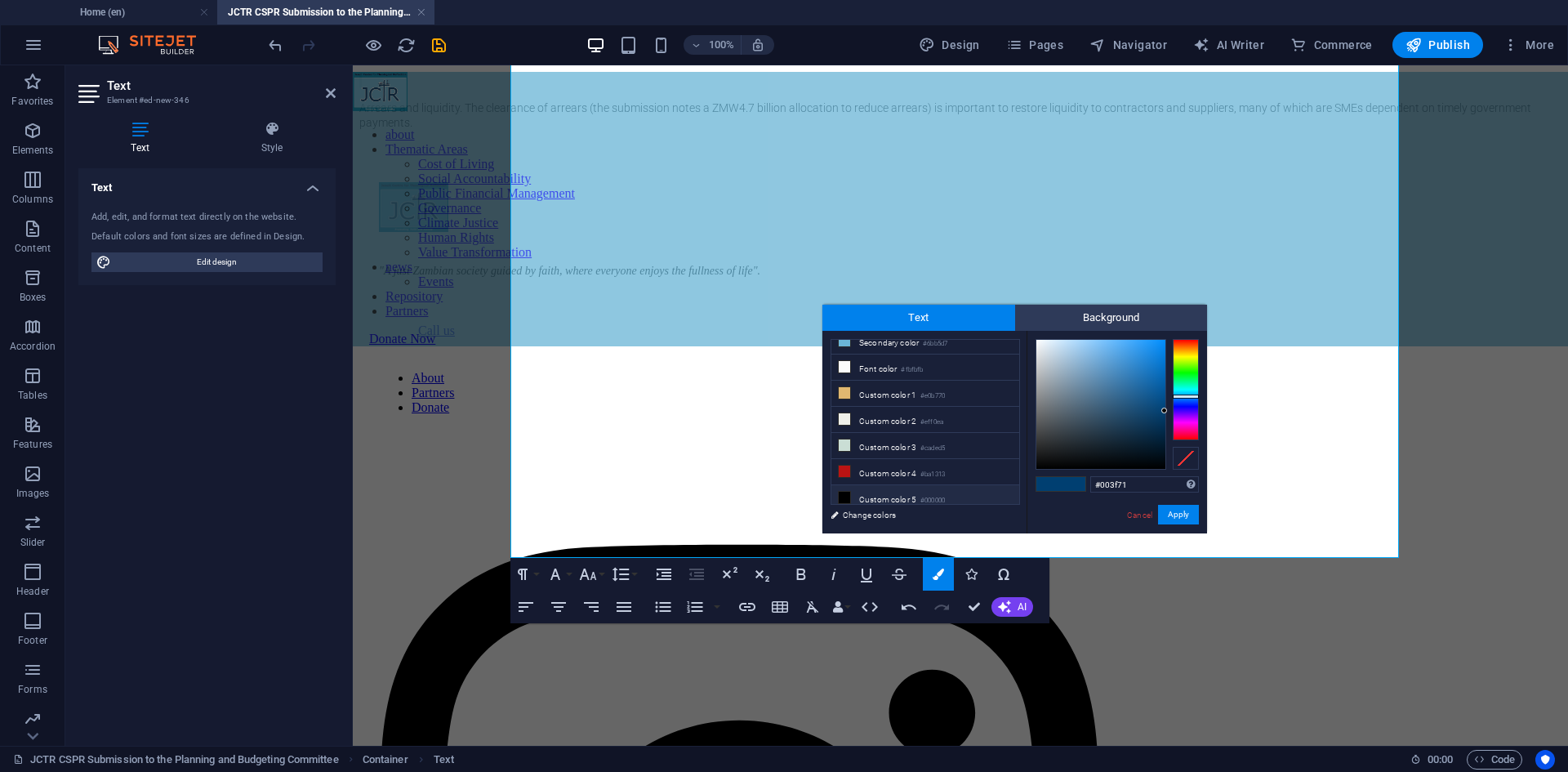
click at [933, 486] on li "Custom color 5 #000000" at bounding box center [925, 498] width 188 height 26
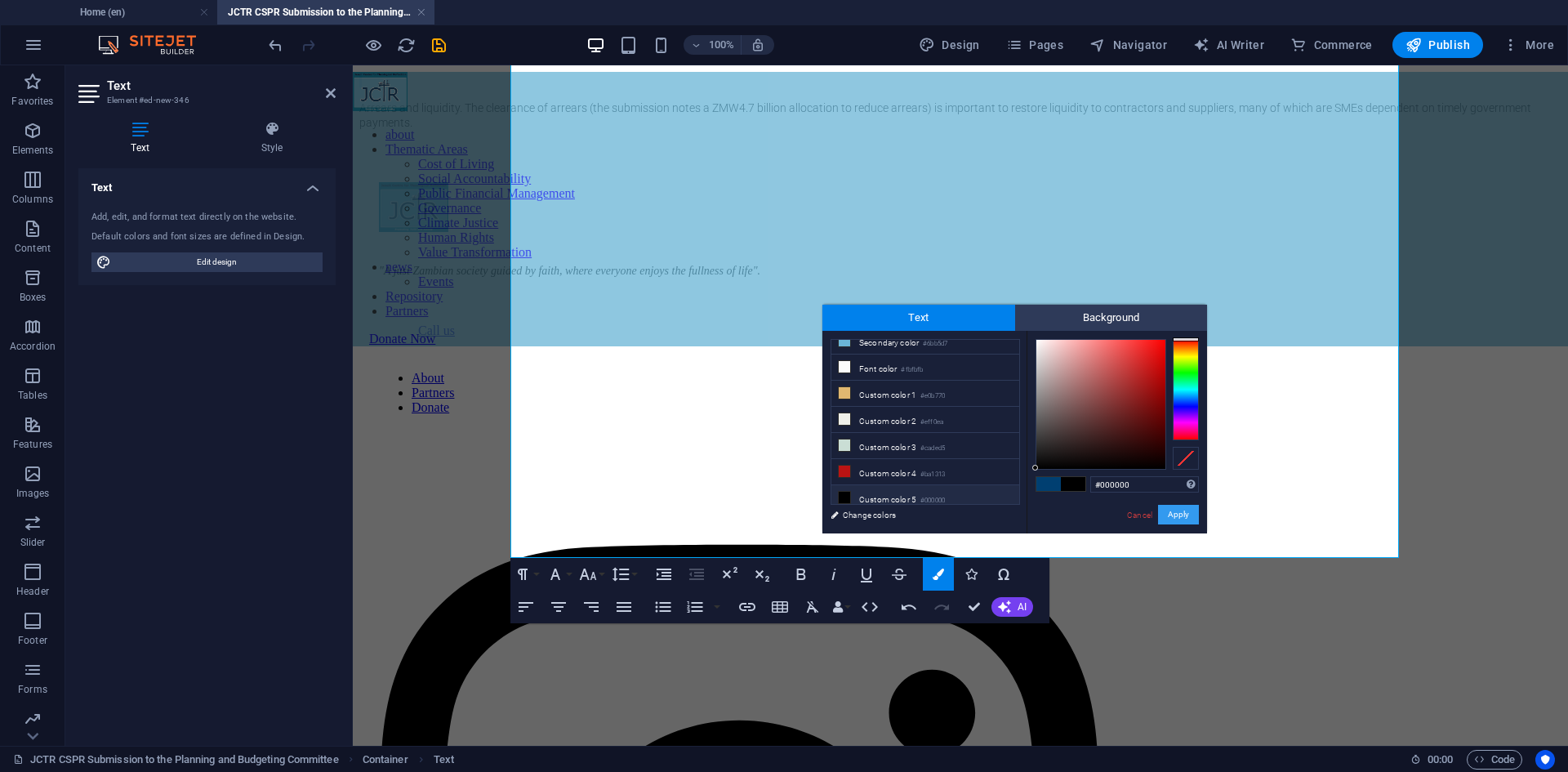
click at [1172, 512] on button "Apply" at bounding box center [1178, 514] width 41 height 20
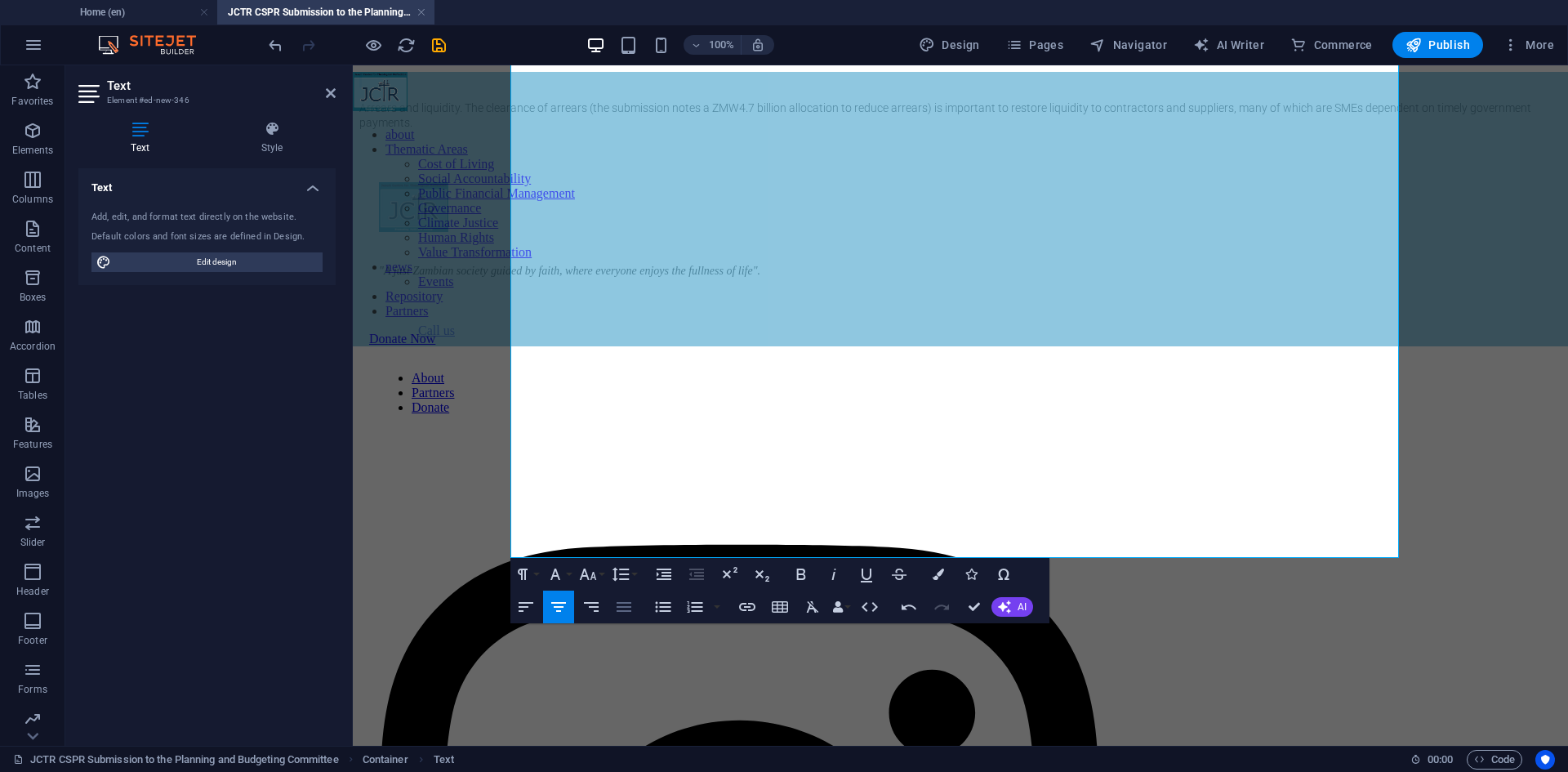
click at [621, 610] on icon "button" at bounding box center [624, 607] width 20 height 20
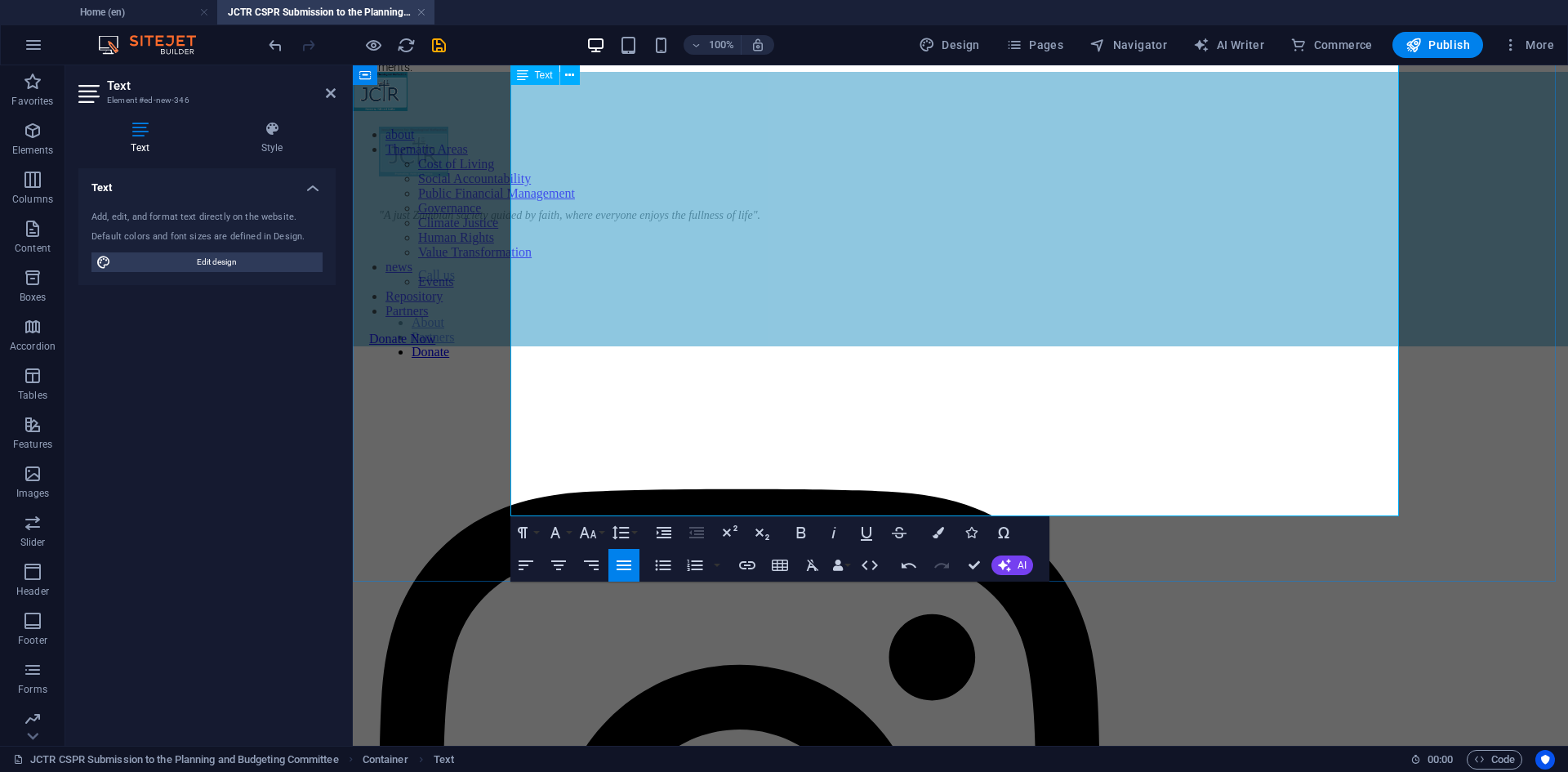
click at [601, 31] on p at bounding box center [960, 24] width 1202 height 14
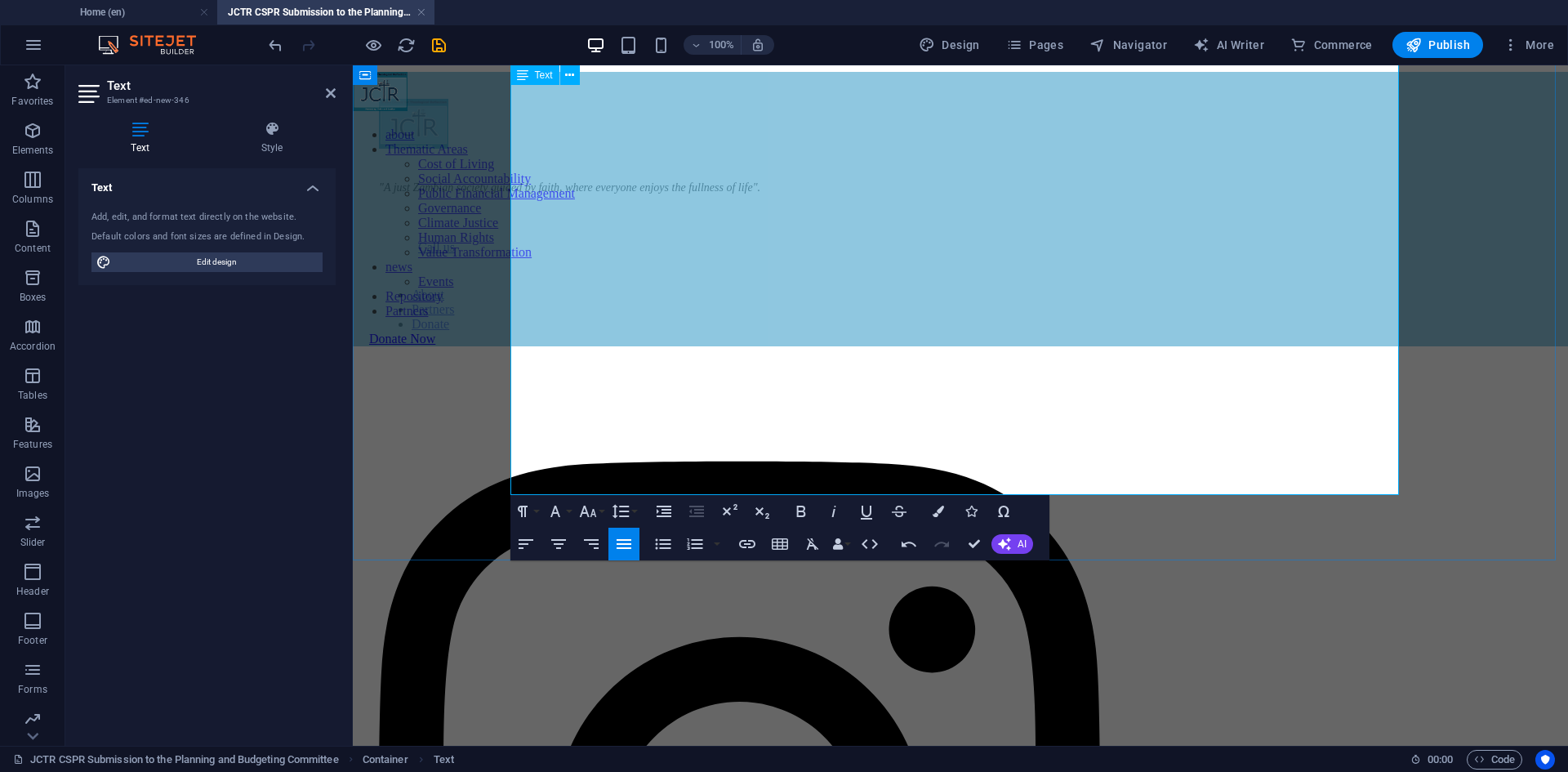
drag, startPoint x: 878, startPoint y: 485, endPoint x: 511, endPoint y: 364, distance: 386.4
click at [662, 540] on icon "button" at bounding box center [663, 544] width 15 height 10
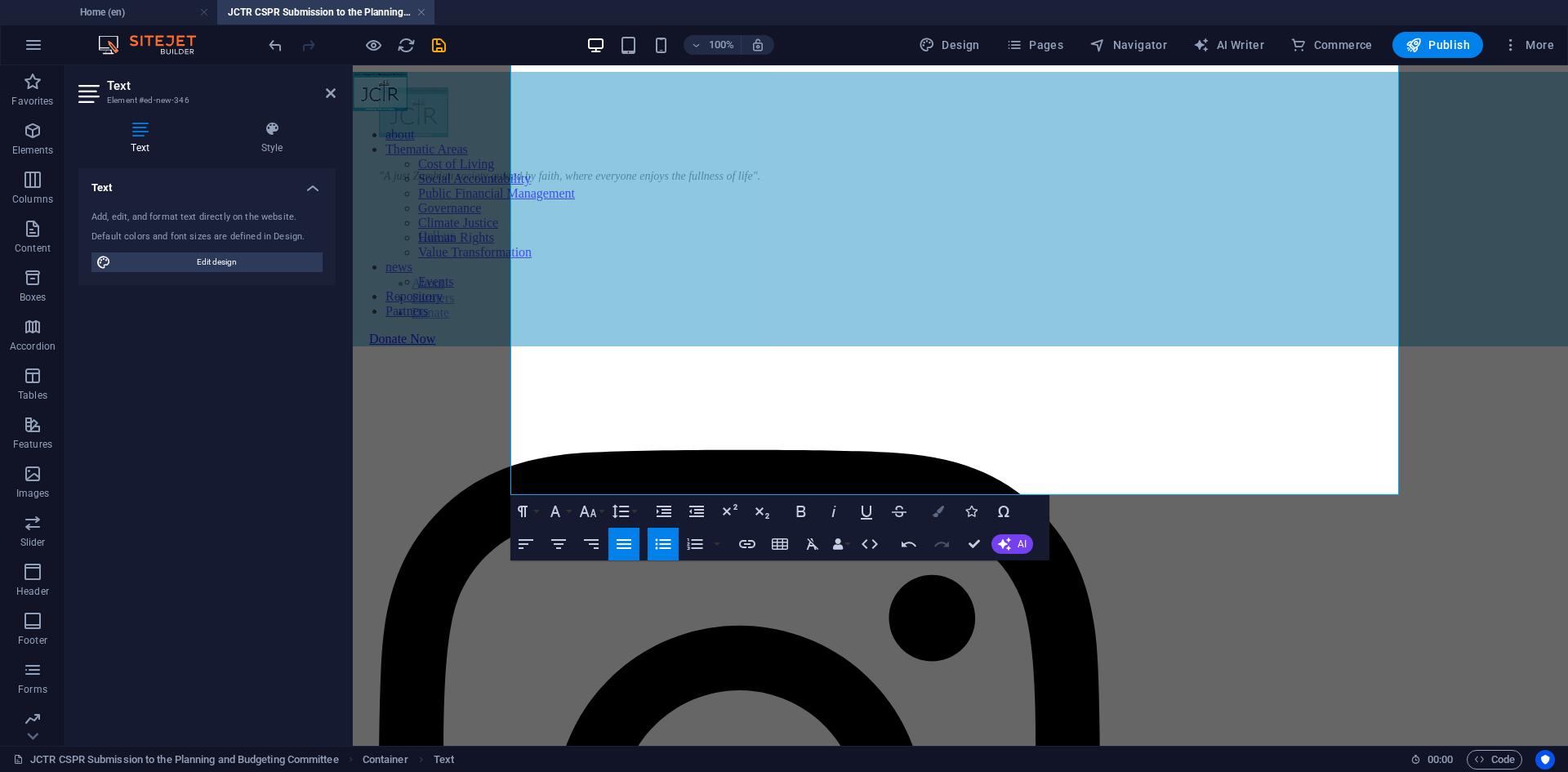
click at [929, 514] on button "Colors" at bounding box center [939, 511] width 31 height 32
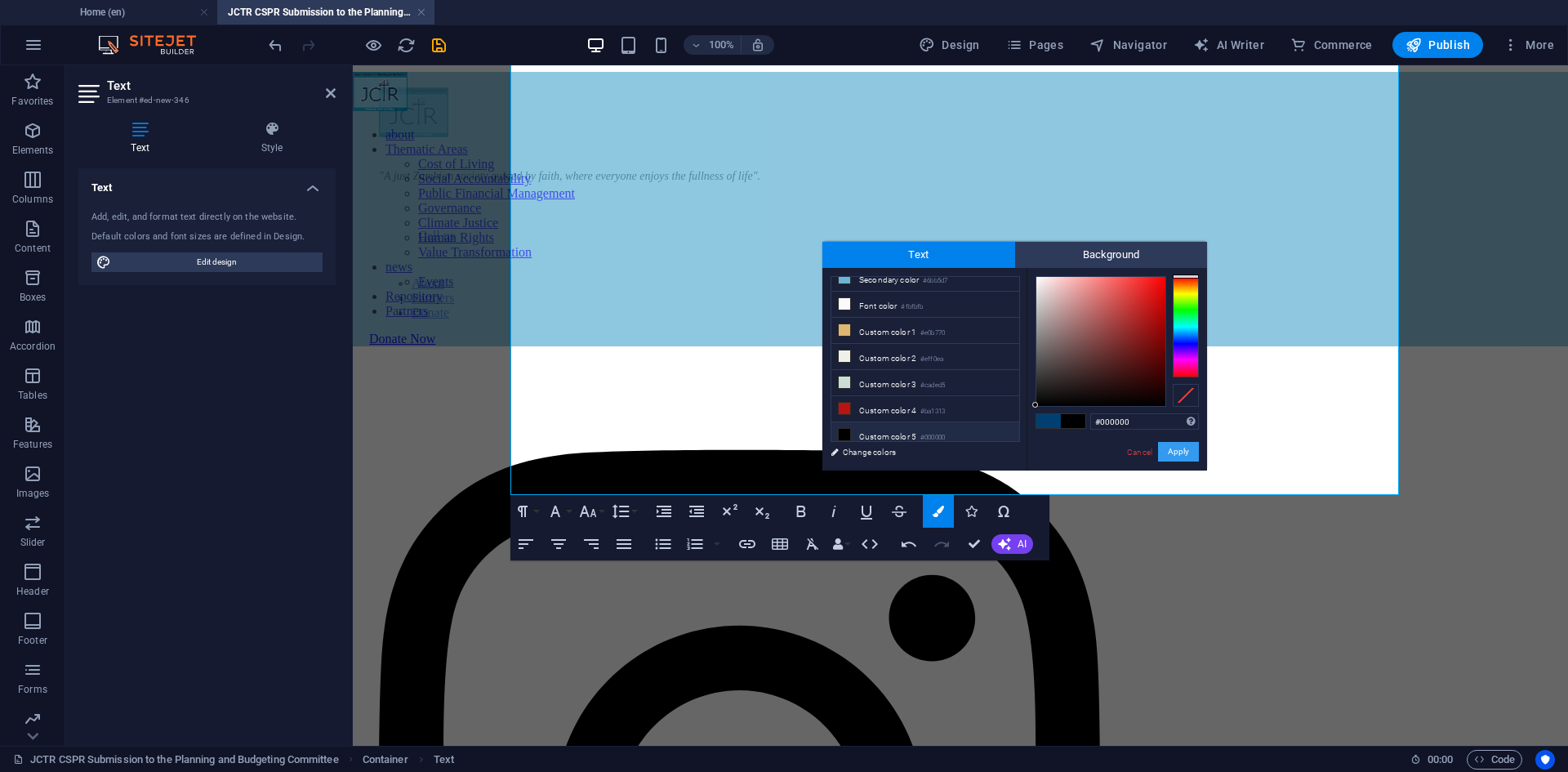
click at [1185, 452] on button "Apply" at bounding box center [1178, 451] width 41 height 20
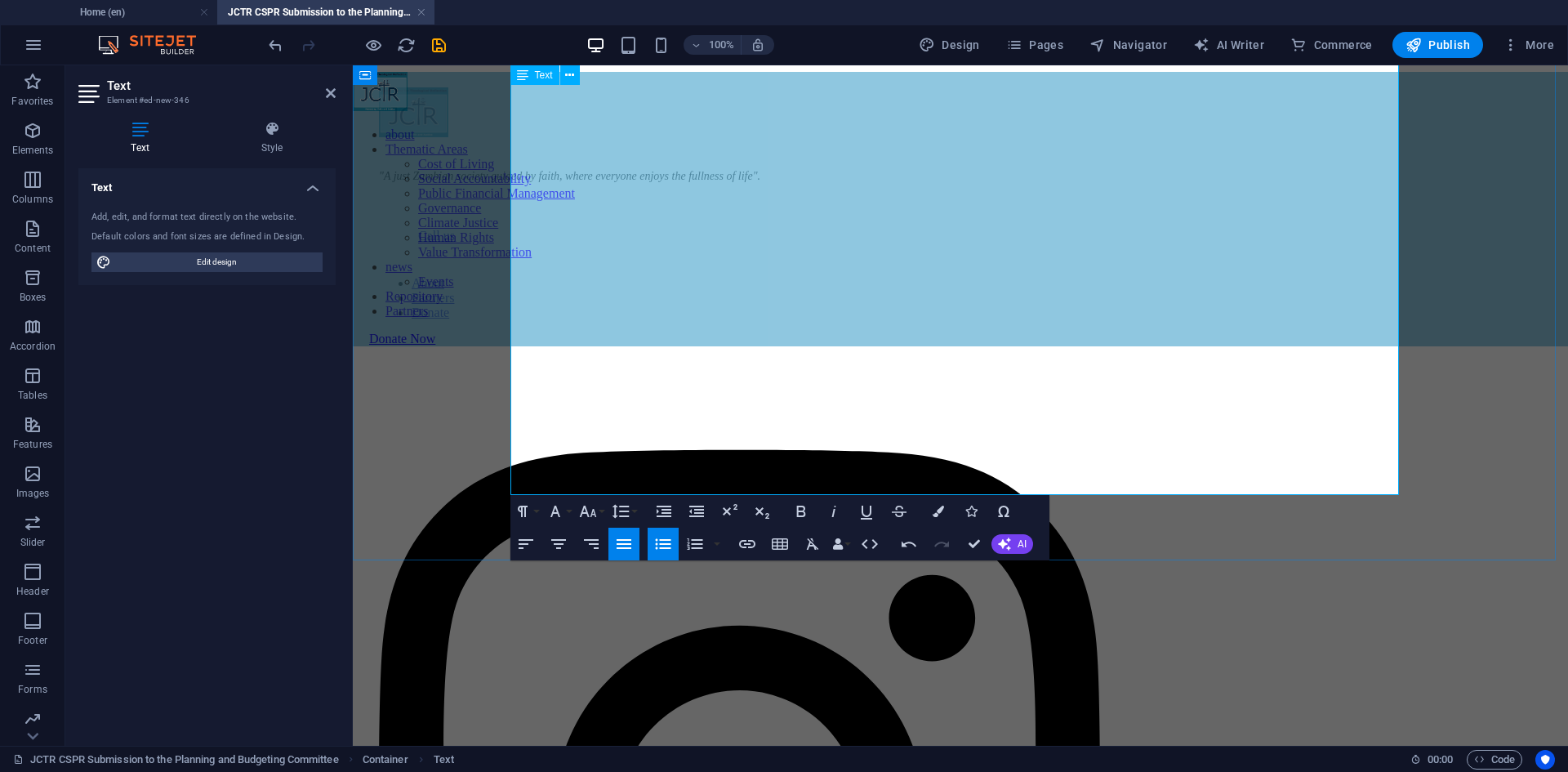
drag, startPoint x: 671, startPoint y: 361, endPoint x: 520, endPoint y: 362, distance: 151.0
click at [798, 511] on icon "button" at bounding box center [800, 511] width 9 height 11
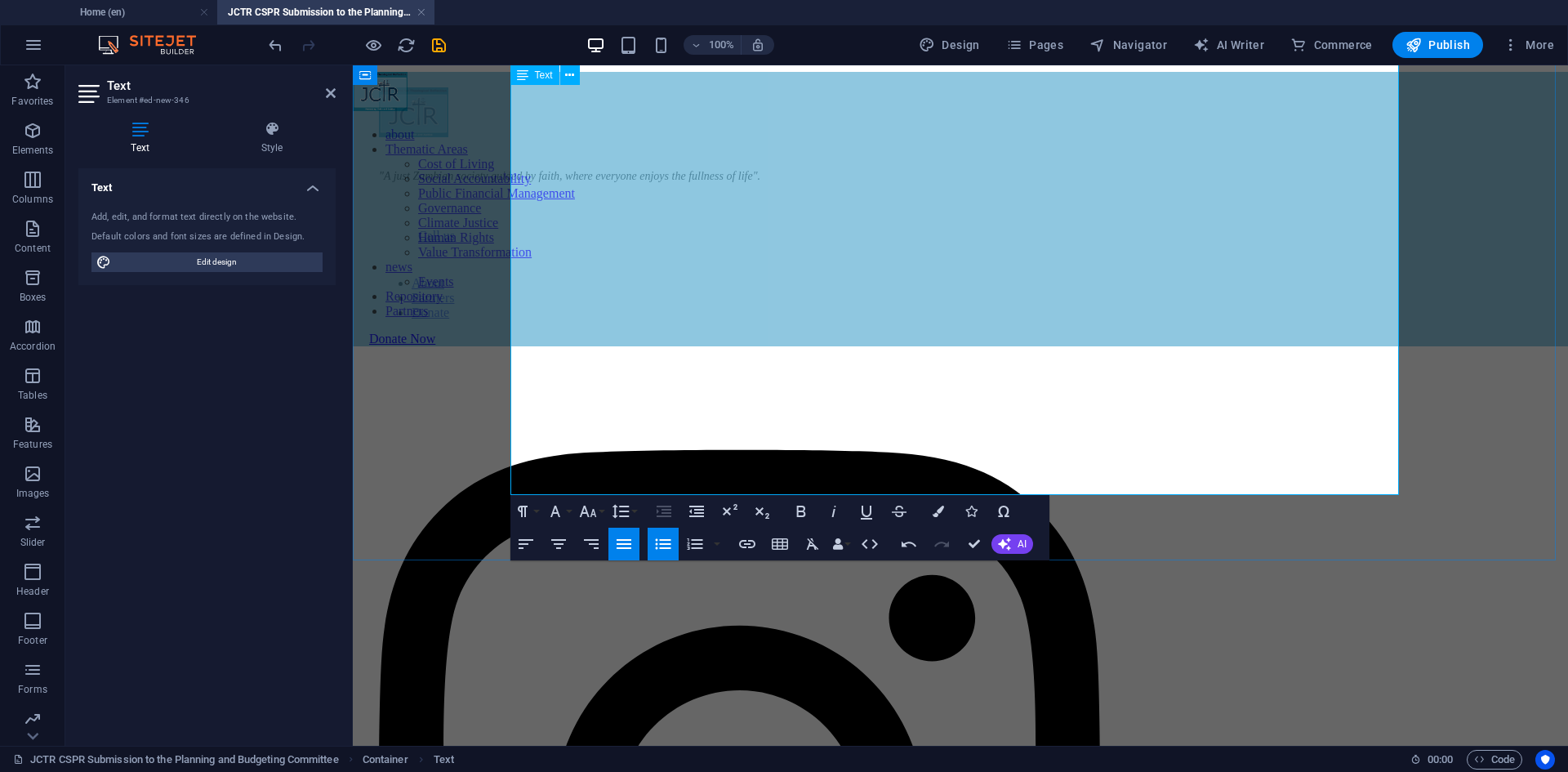
drag, startPoint x: 672, startPoint y: 421, endPoint x: 525, endPoint y: 426, distance: 147.1
click at [794, 509] on icon "button" at bounding box center [801, 511] width 20 height 20
click at [714, 35] on li "Arrears and liquidity. The clearance of arrears (the submission notes a ZMW4.7 …" at bounding box center [977, 20] width 1169 height 30
drag, startPoint x: 625, startPoint y: 465, endPoint x: 525, endPoint y: 468, distance: 100.0
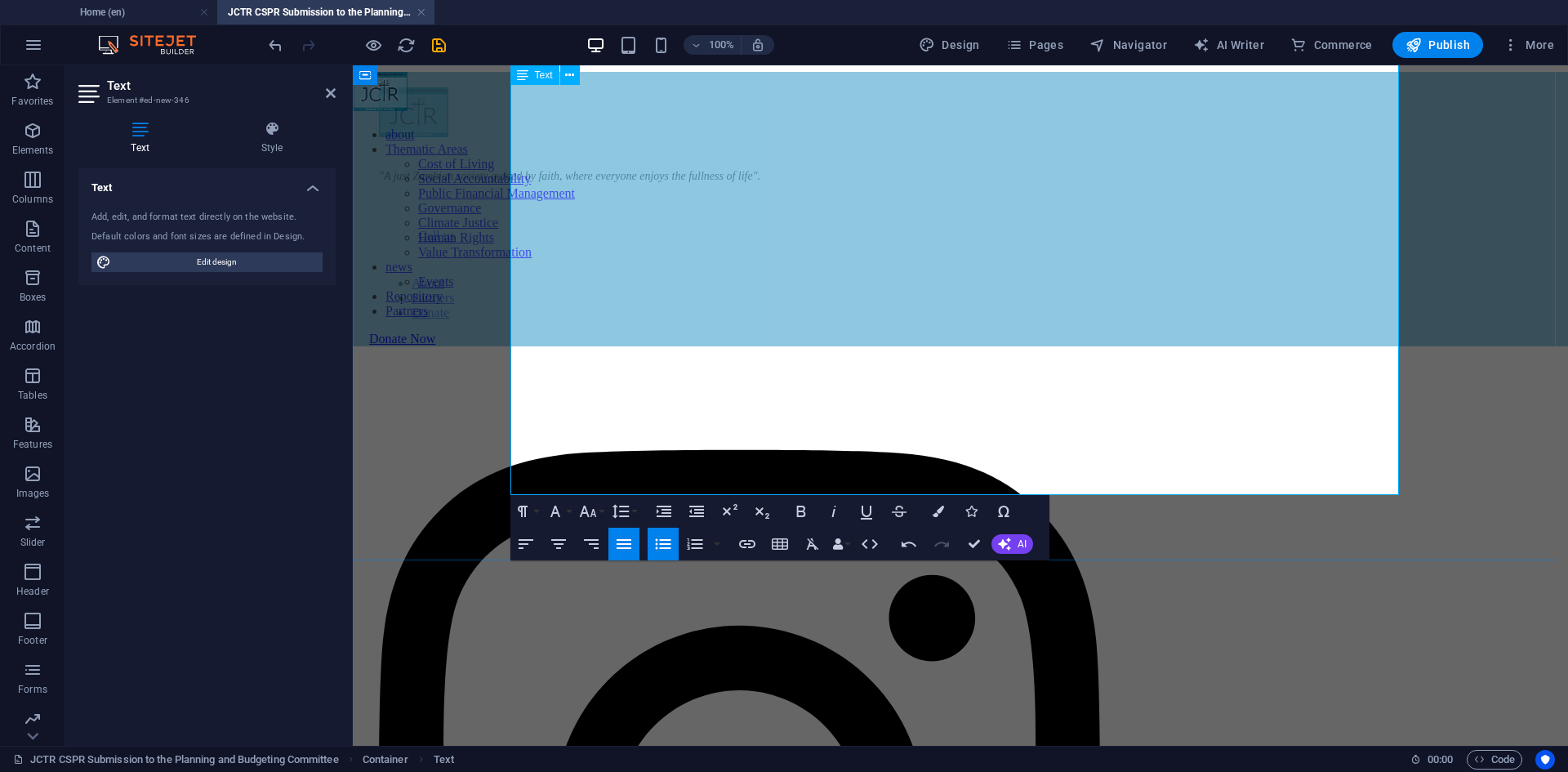
click at [525, 34] on span "Arrears and liquidity. The clearance of arrears (the submission notes a ZMW4.7 …" at bounding box center [977, 20] width 1169 height 28
click at [806, 507] on icon "button" at bounding box center [801, 511] width 20 height 20
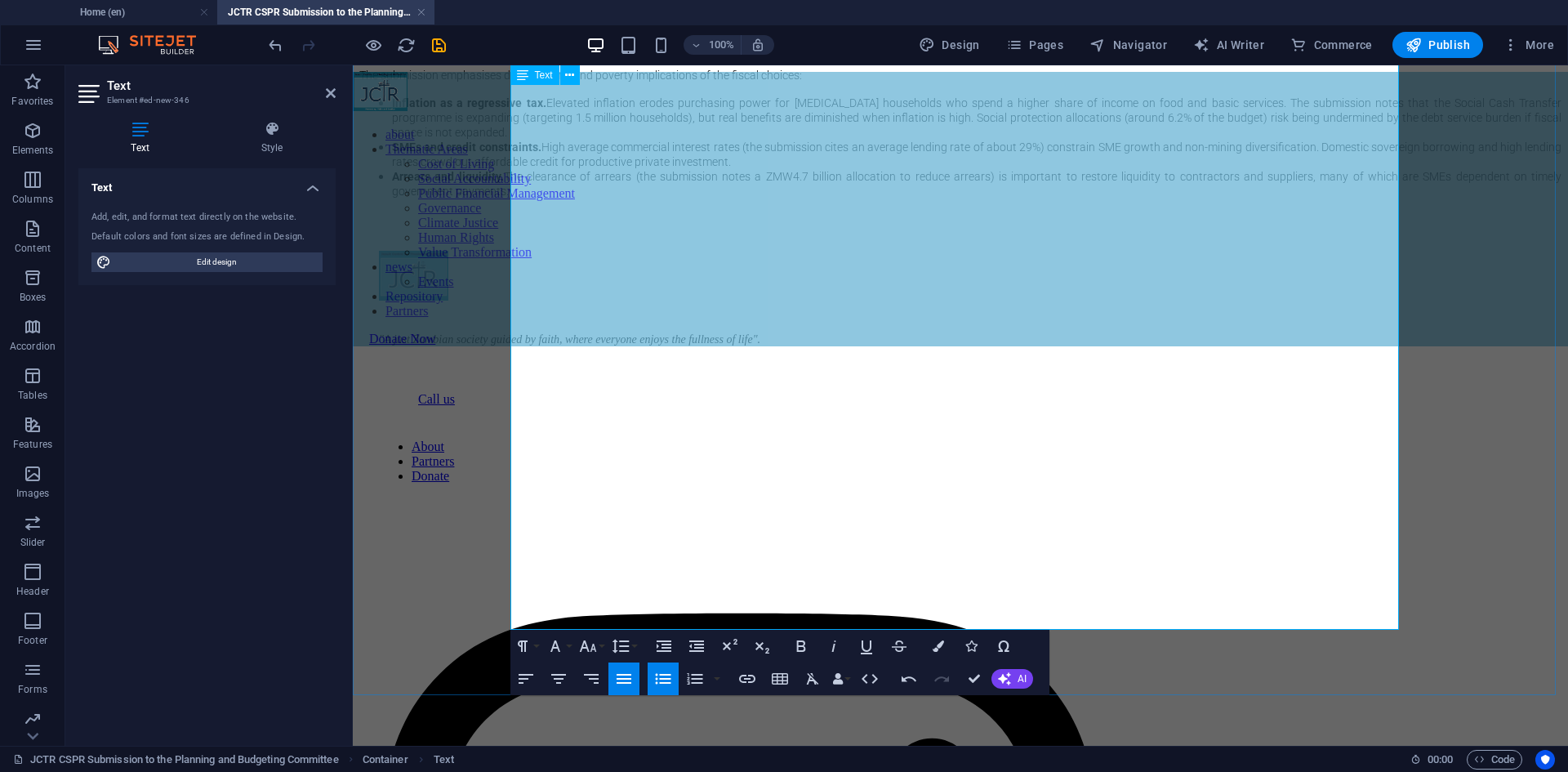
scroll to position [2013, 0]
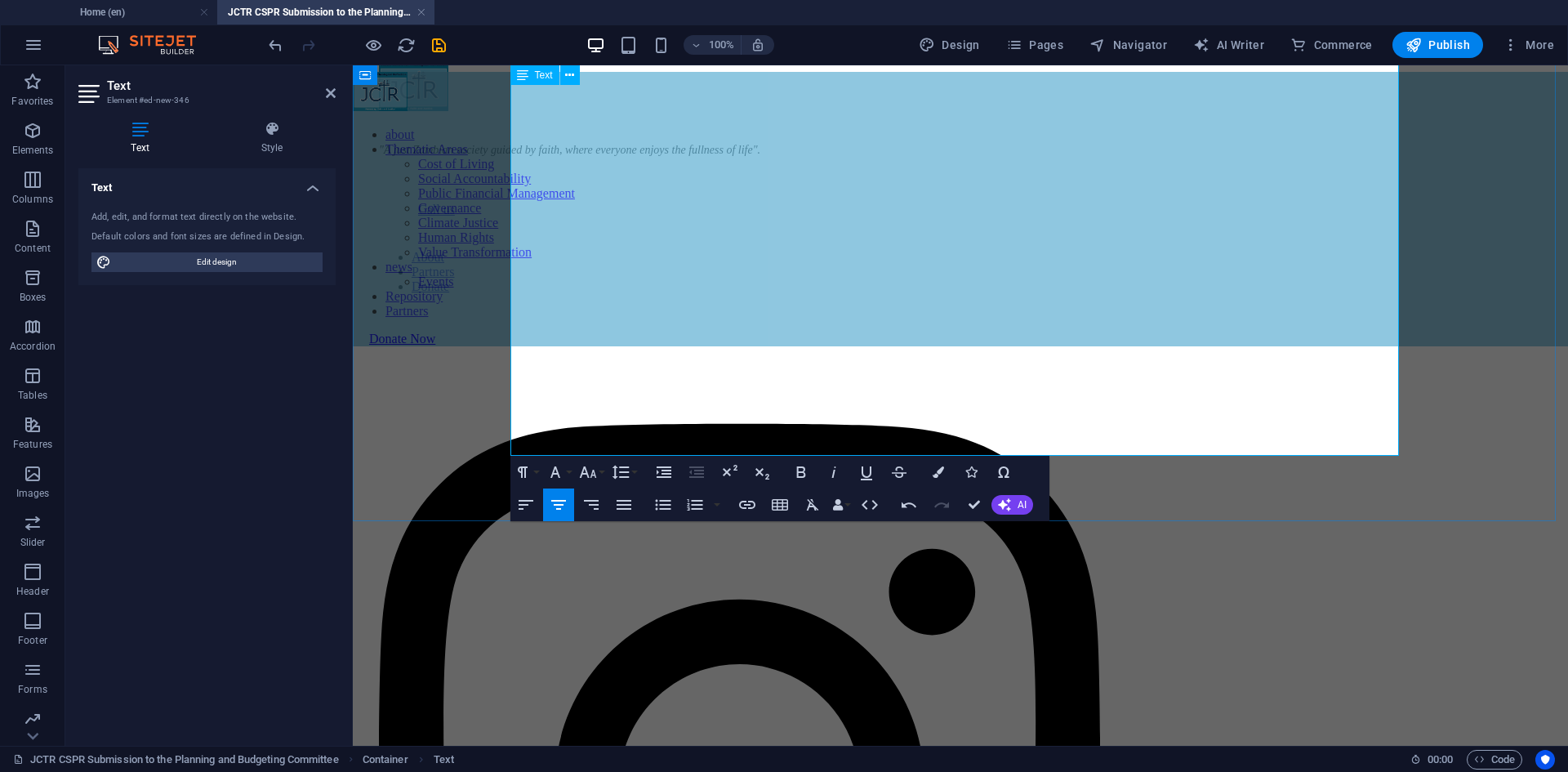
copy p "Socio-economic implications: who bears the cost?"
click at [548, 9] on p "​" at bounding box center [960, 1] width 1202 height 14
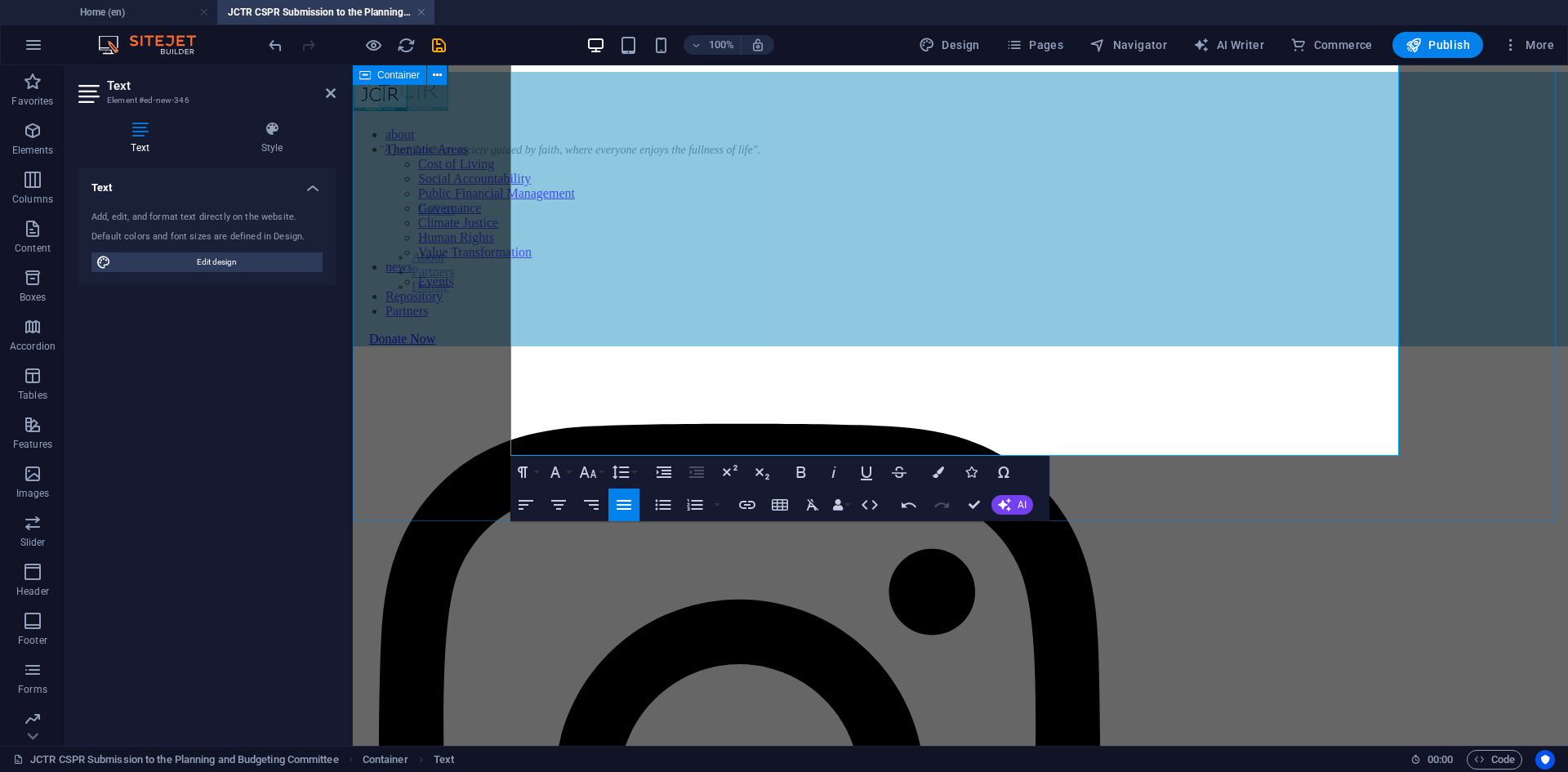
drag, startPoint x: 520, startPoint y: 447, endPoint x: 1213, endPoint y: 524, distance: 697.3
click at [520, 9] on p "SPriority recommendations" at bounding box center [960, 1] width 1202 height 14
click at [688, 9] on p "Priority recommendations" at bounding box center [960, 1] width 1202 height 14
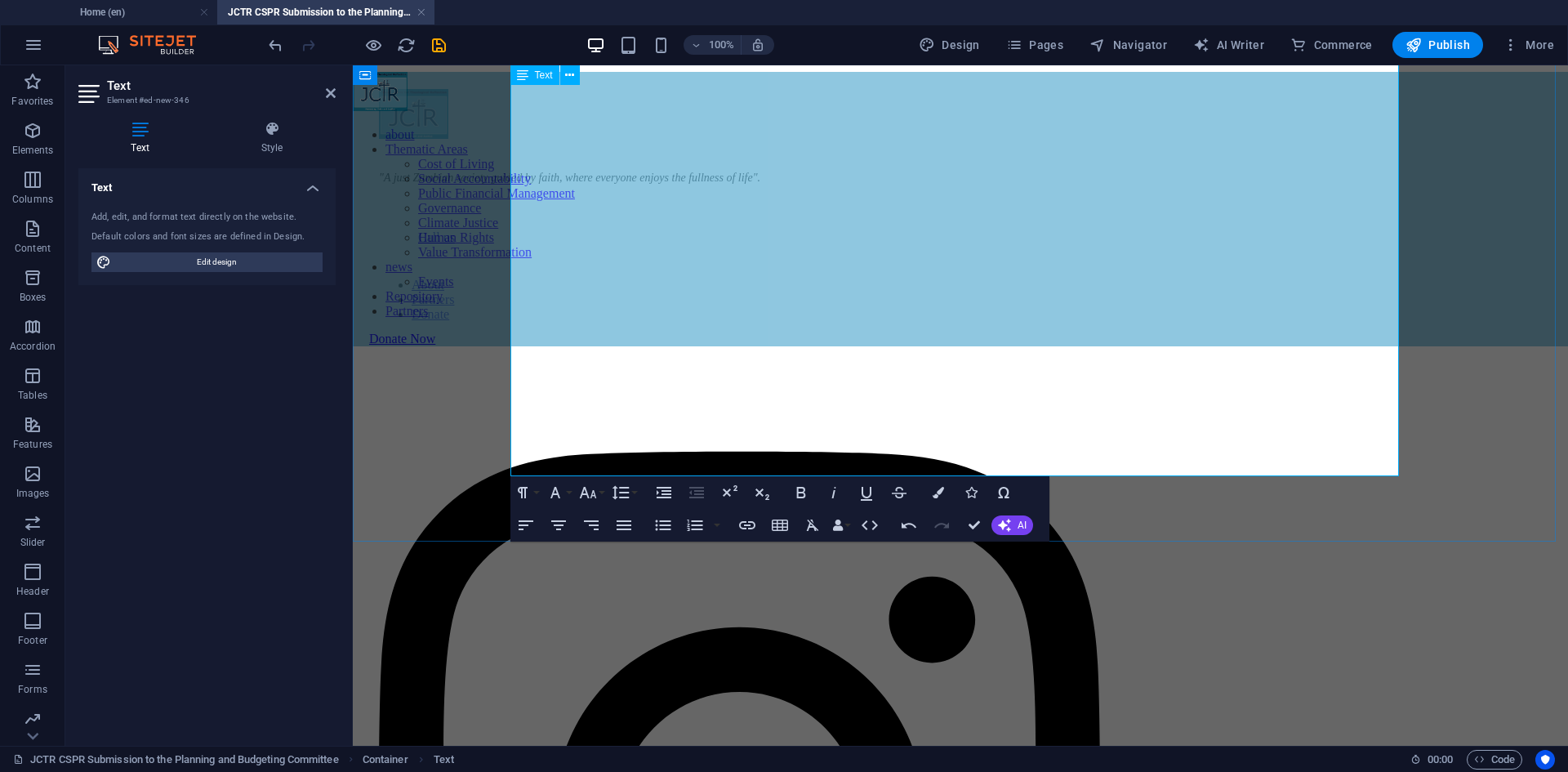
click at [598, 37] on p at bounding box center [960, 29] width 1202 height 14
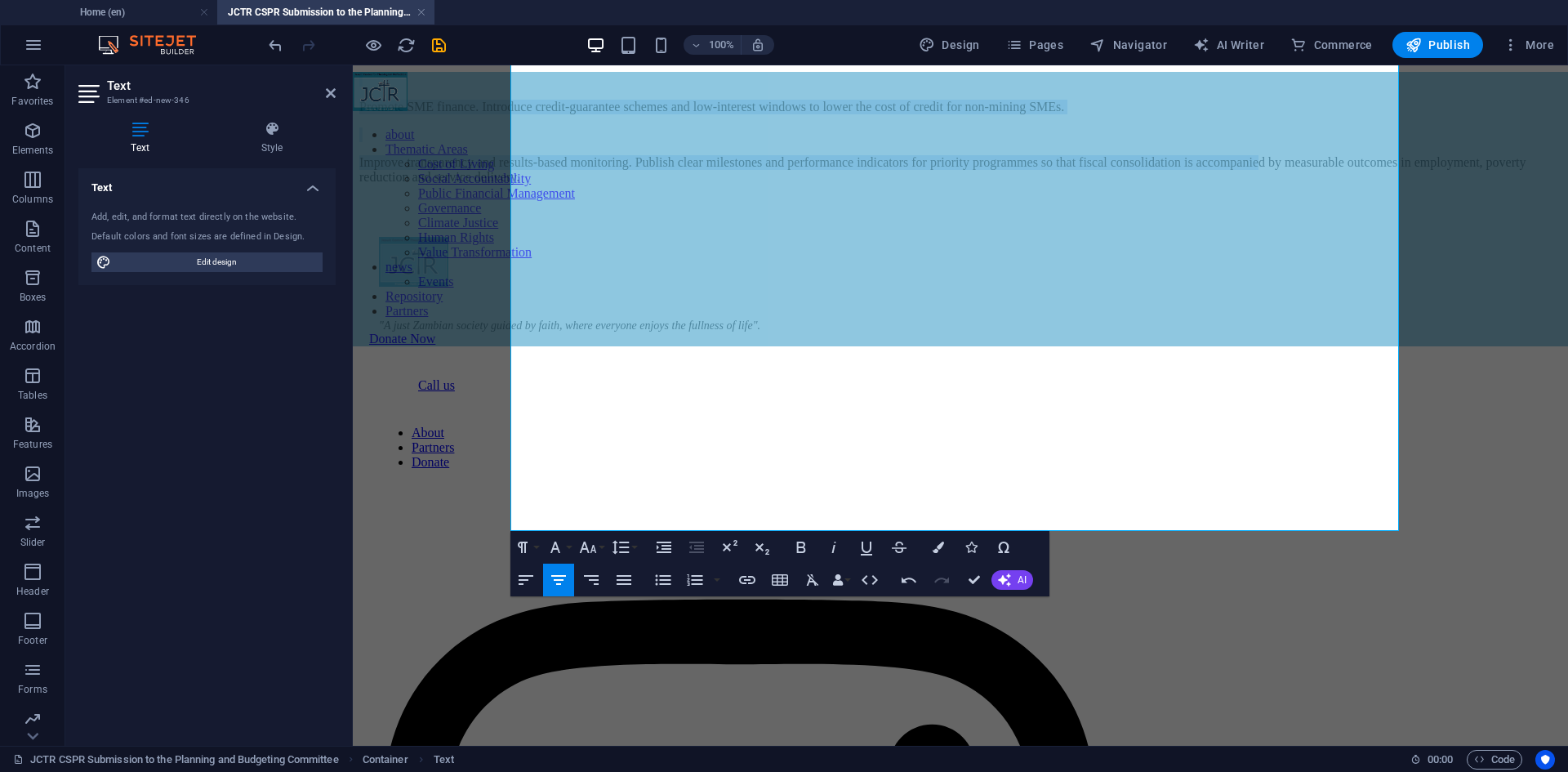
scroll to position [2576, 0]
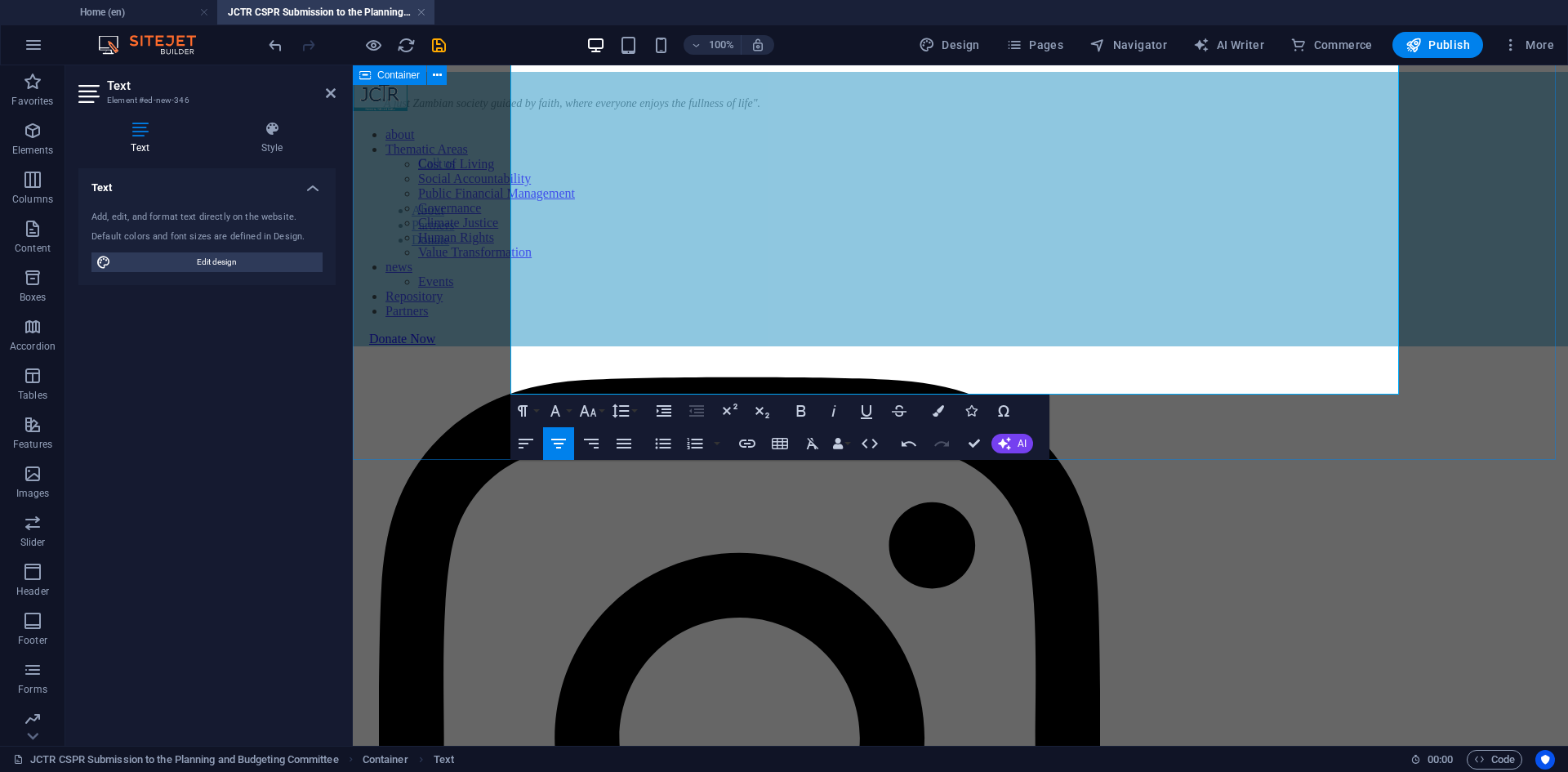
drag, startPoint x: 525, startPoint y: 469, endPoint x: 1374, endPoint y: 412, distance: 850.9
click at [628, 445] on icon "button" at bounding box center [623, 444] width 14 height 10
click at [566, 412] on button "Font Family" at bounding box center [558, 411] width 31 height 32
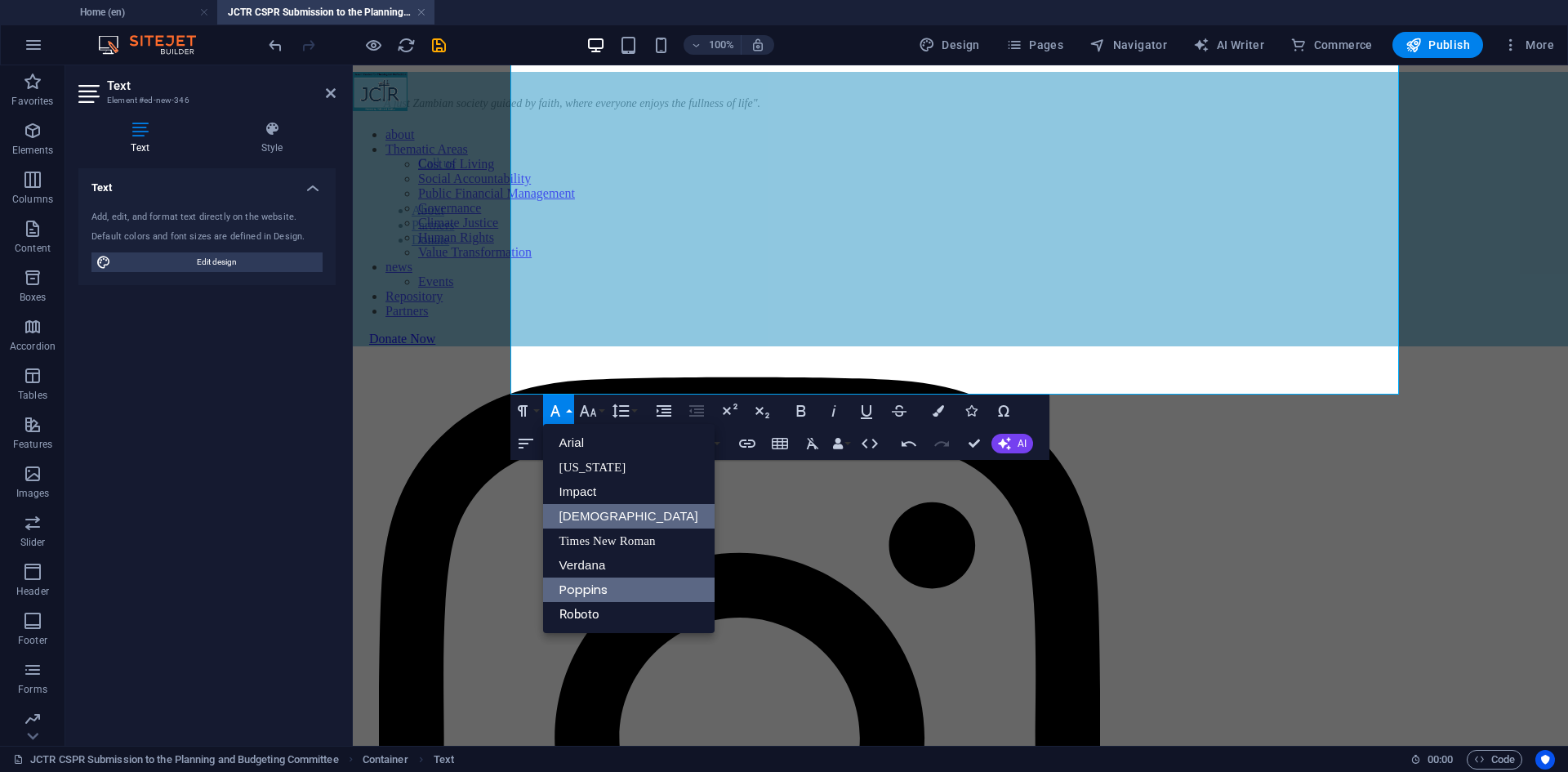
scroll to position [0, 0]
click at [614, 614] on link "Roboto" at bounding box center [629, 615] width 172 height 25
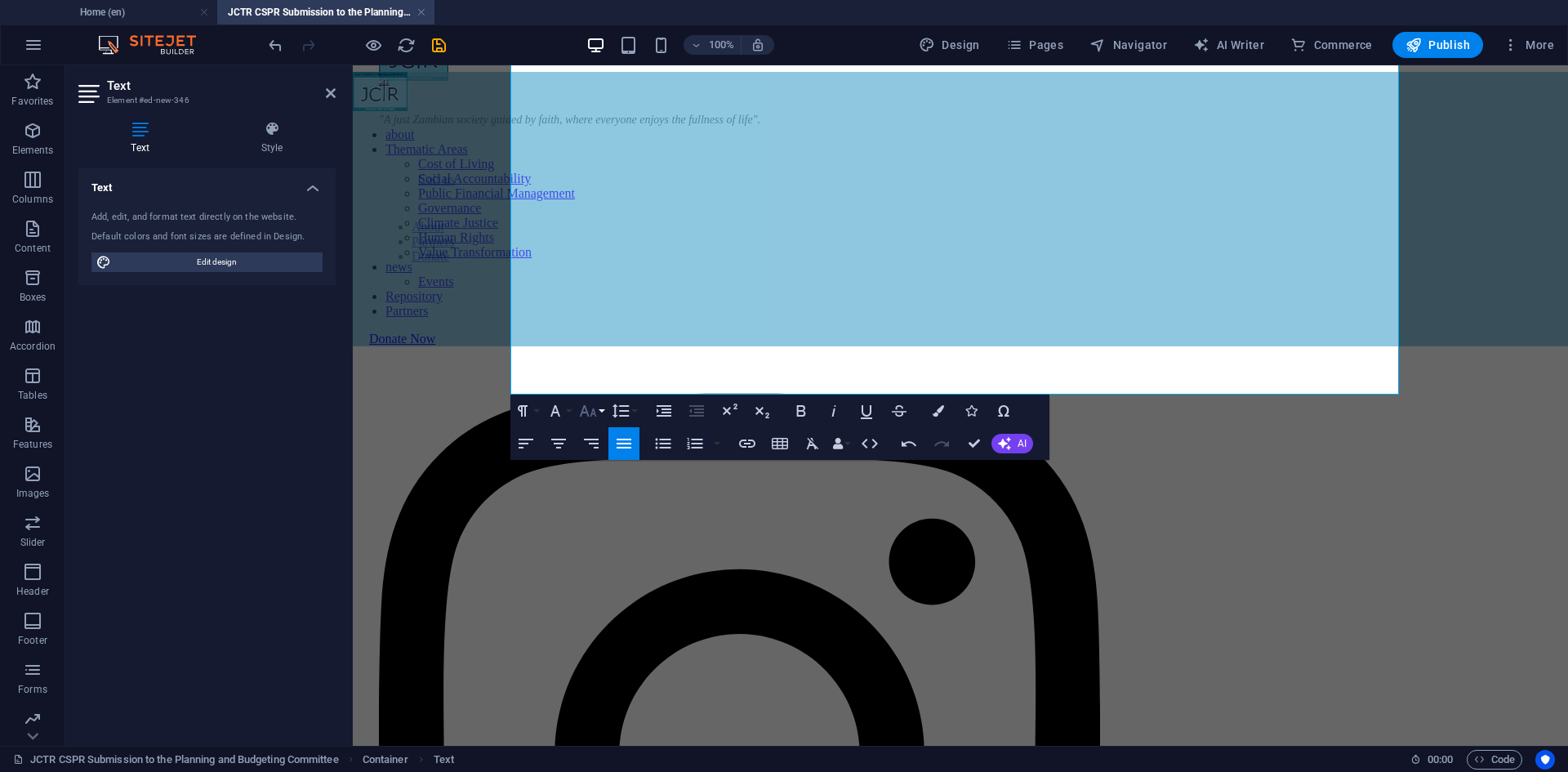
click at [591, 410] on icon "button" at bounding box center [588, 410] width 20 height 20
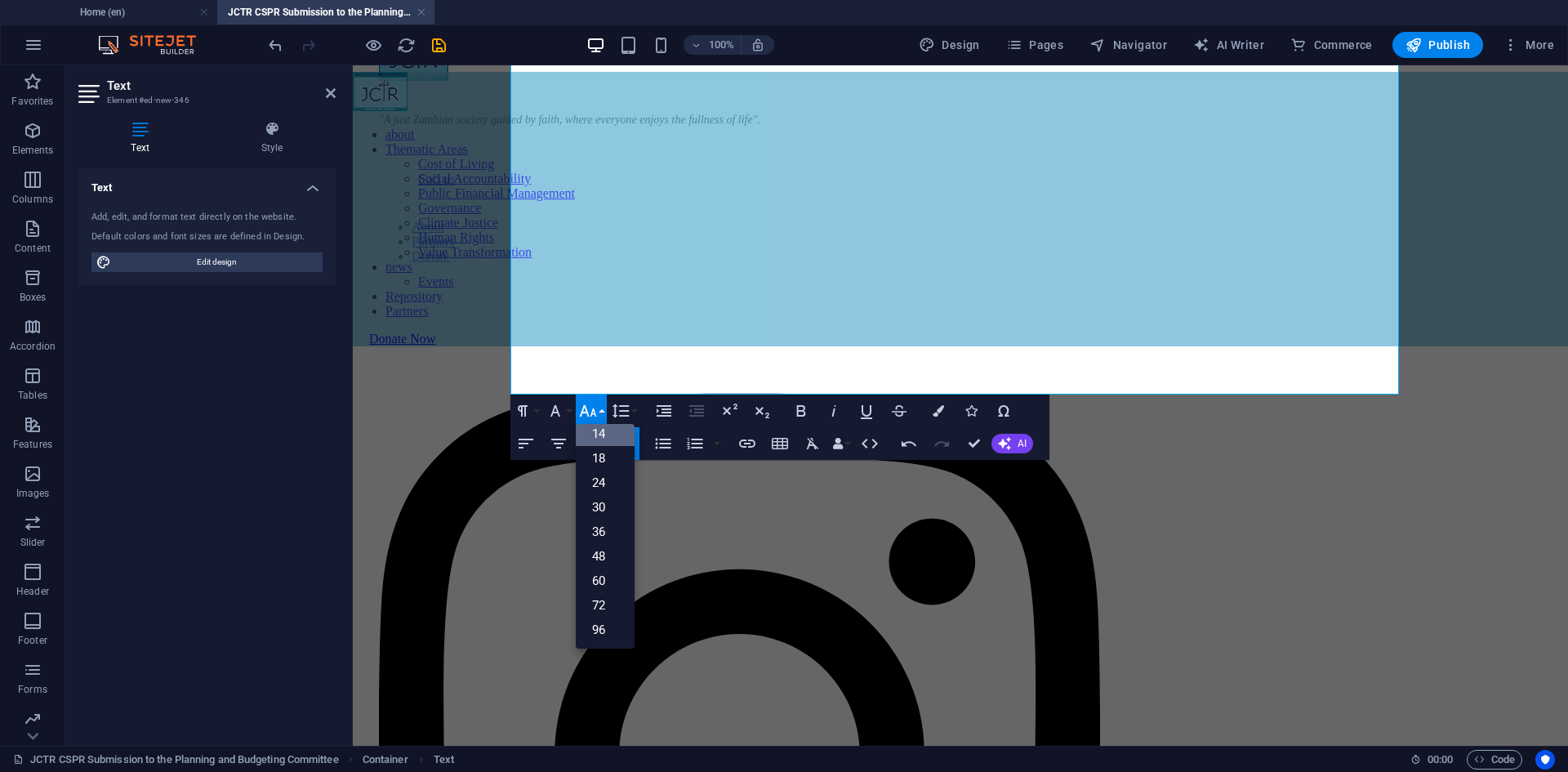
click at [605, 436] on link "14" at bounding box center [606, 434] width 59 height 25
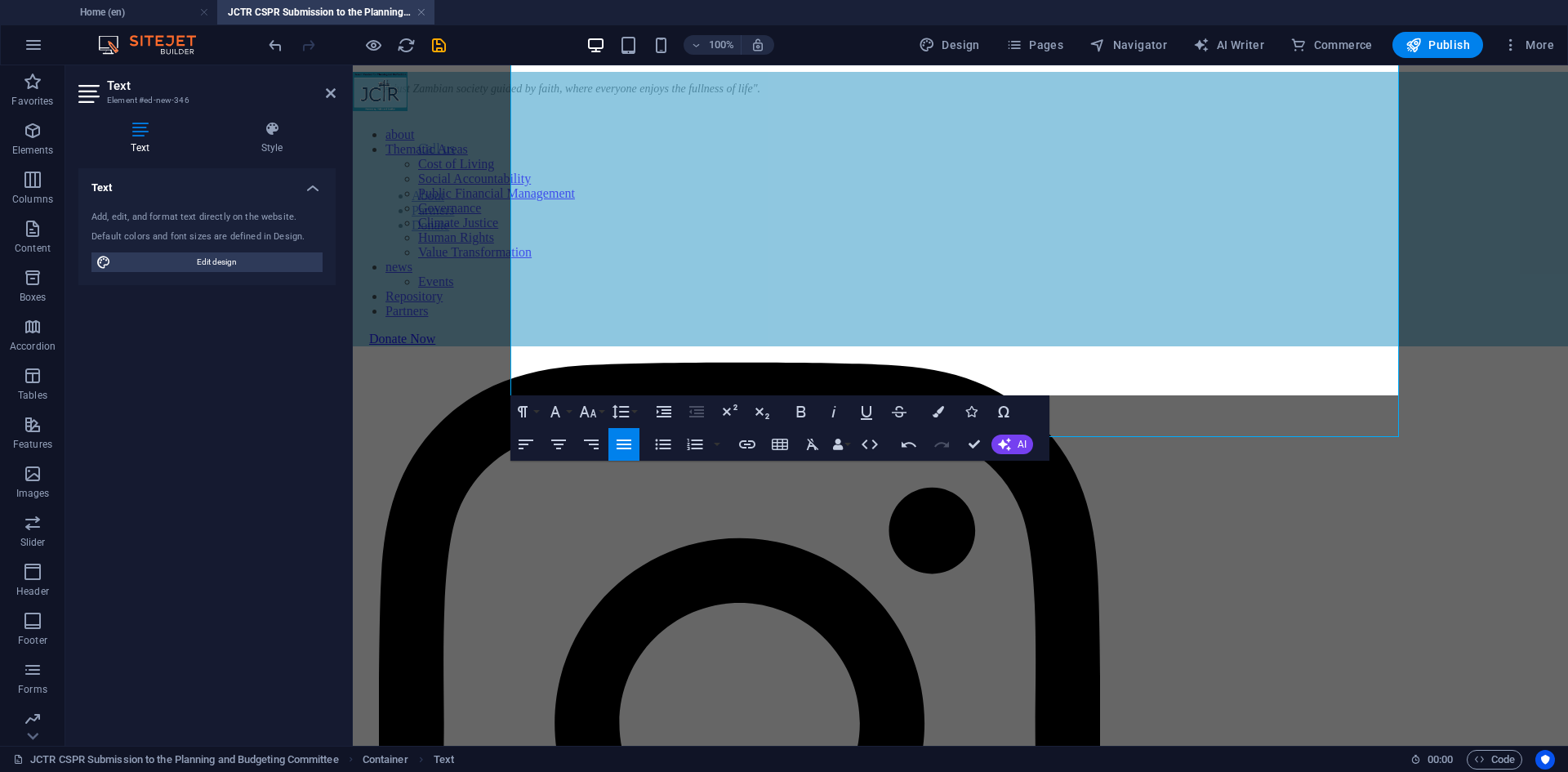
scroll to position [2533, 0]
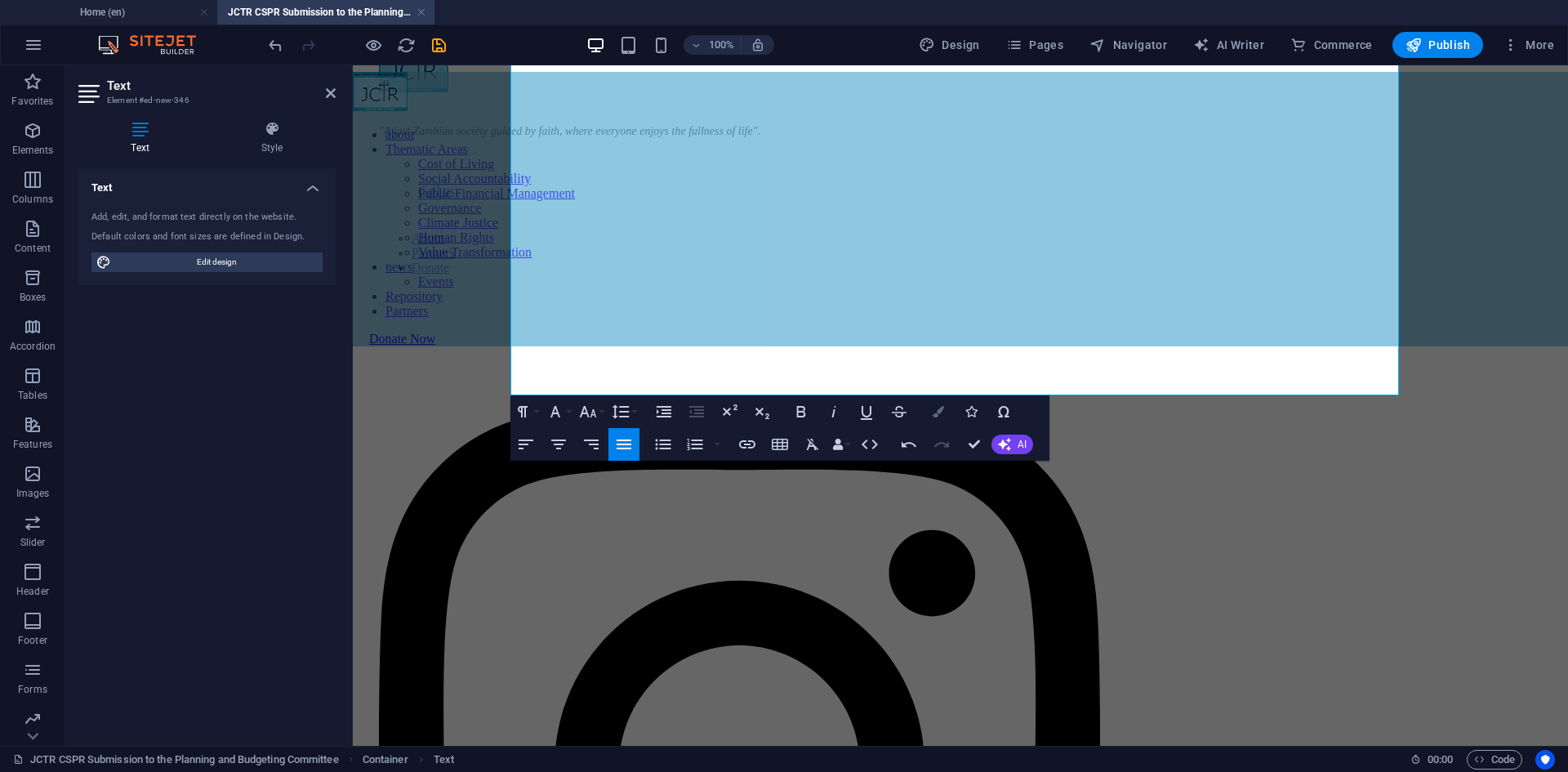
click at [935, 415] on icon "button" at bounding box center [939, 412] width 11 height 11
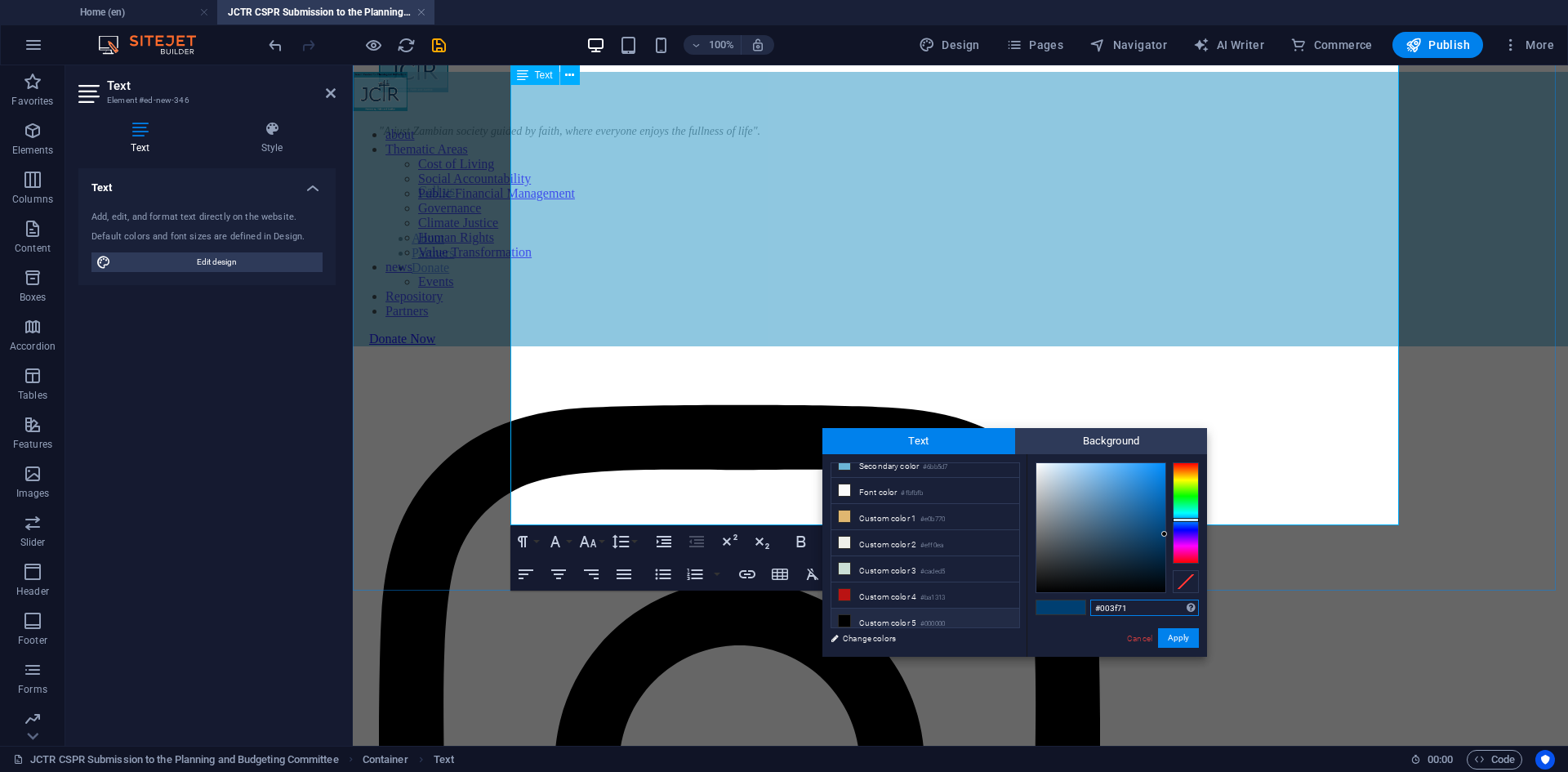
scroll to position [2403, 0]
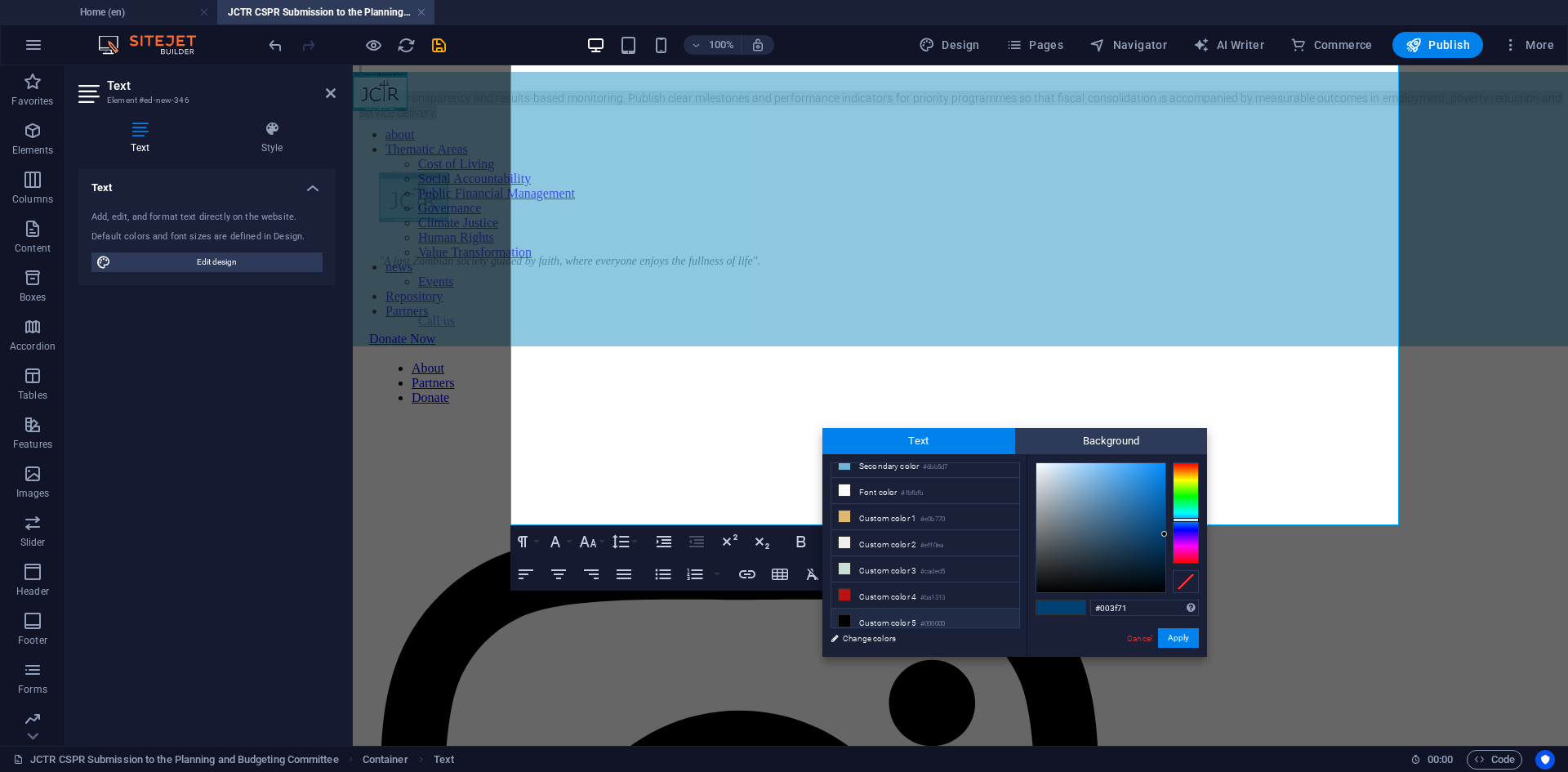
drag, startPoint x: 908, startPoint y: 616, endPoint x: 963, endPoint y: 615, distance: 55.0
click at [908, 616] on li "Custom color 5 #000000" at bounding box center [925, 621] width 188 height 26
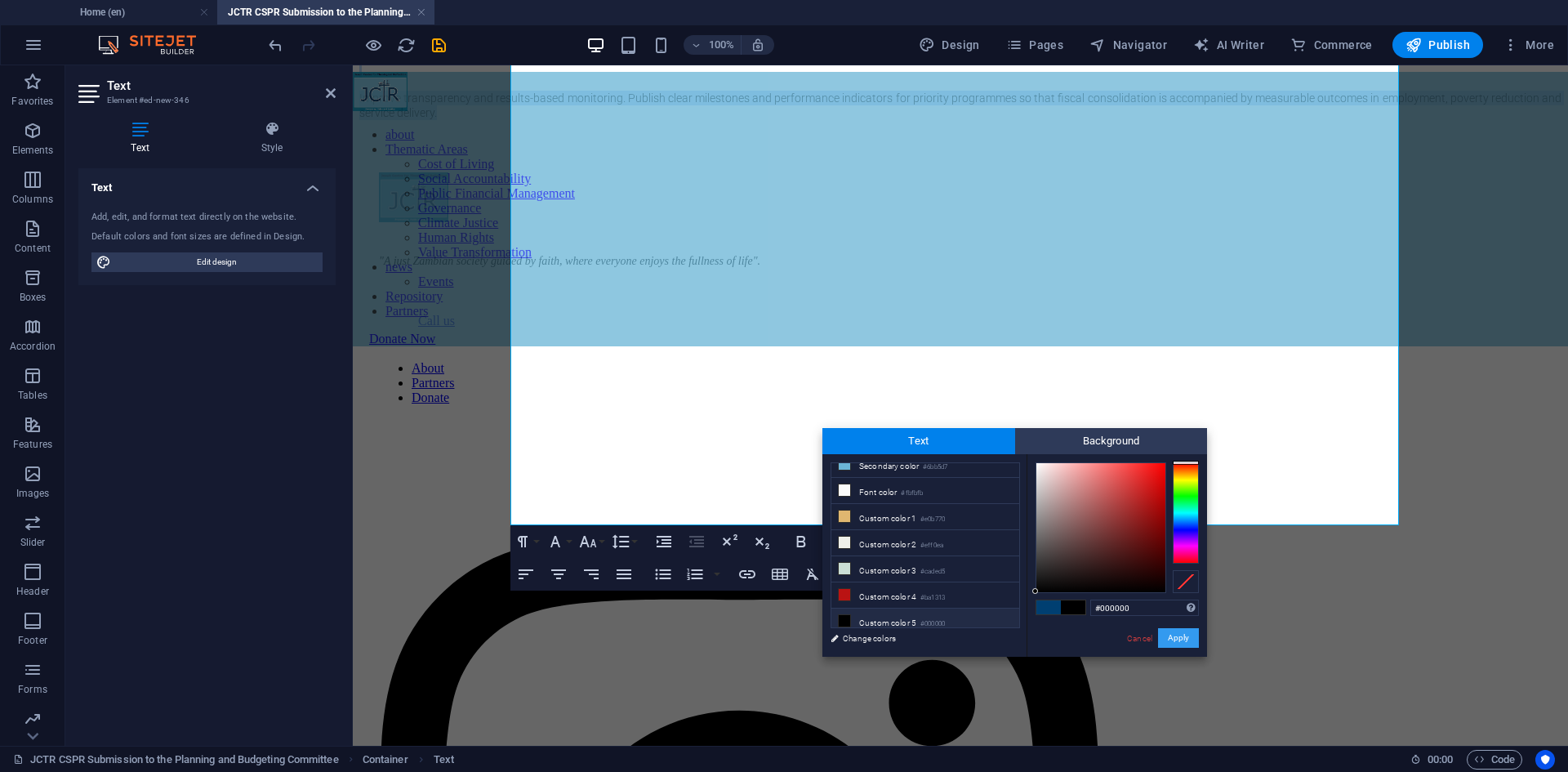
click at [1180, 640] on button "Apply" at bounding box center [1178, 637] width 41 height 20
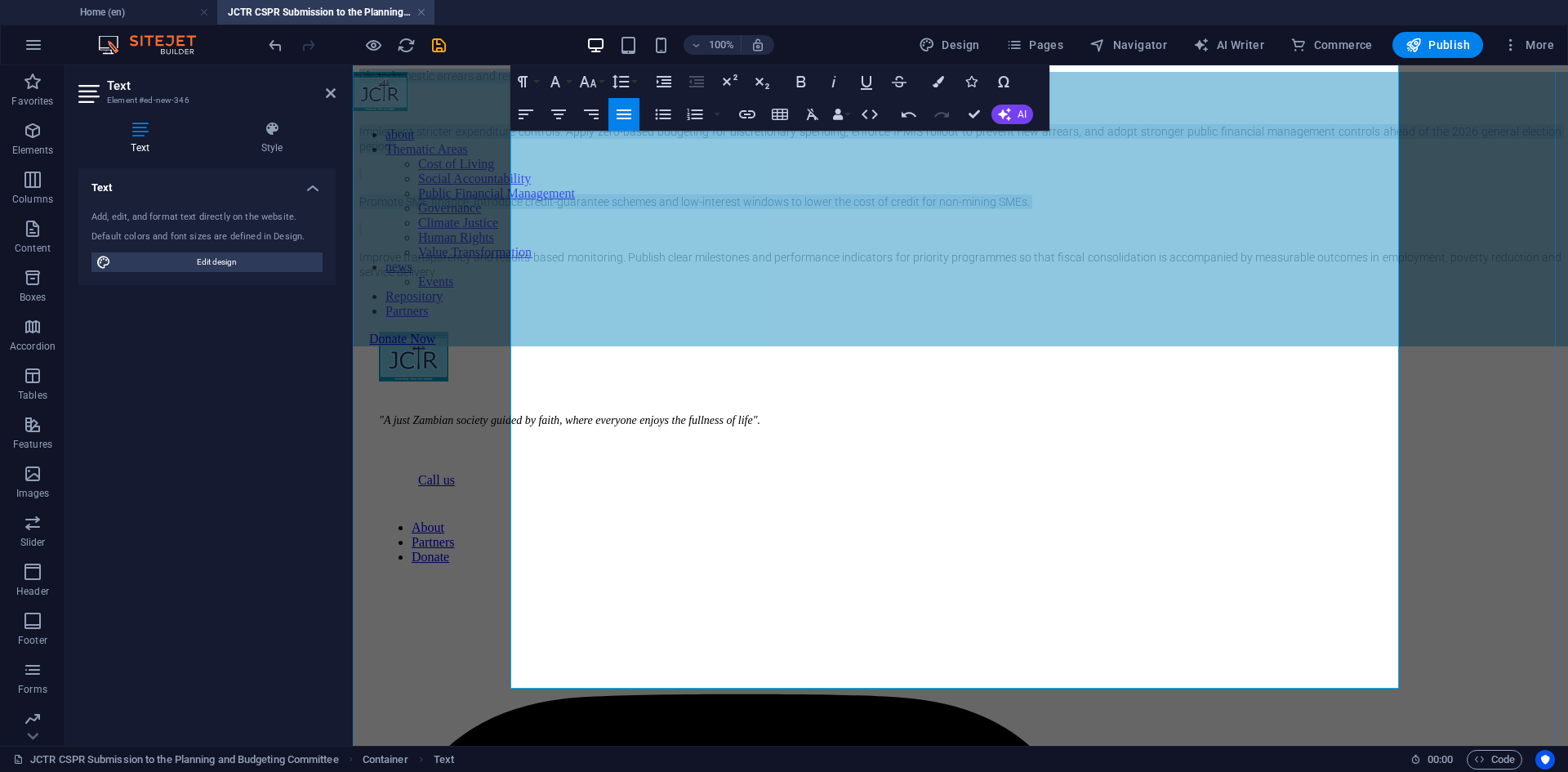
scroll to position [2240, 0]
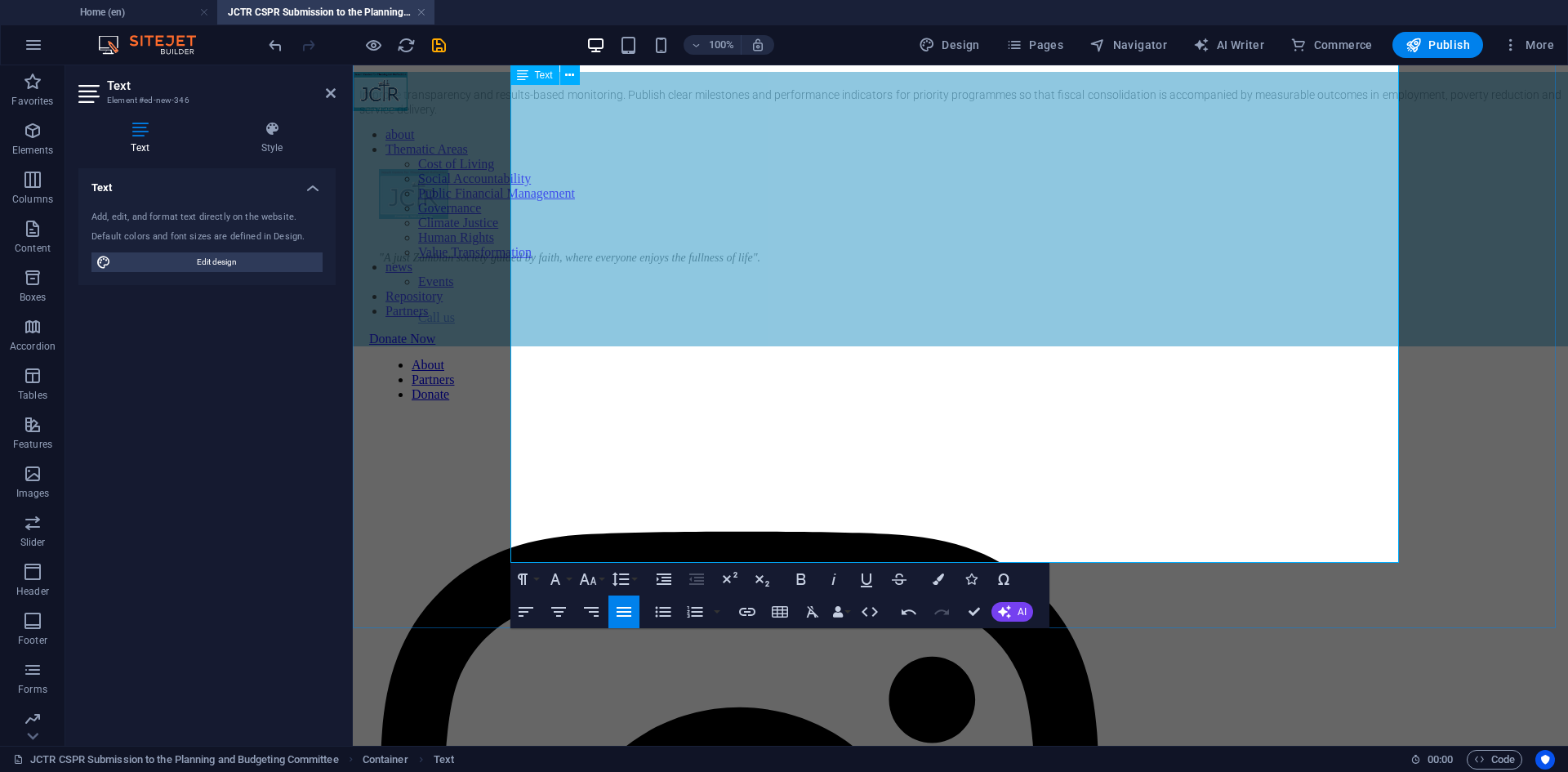
click at [595, 19] on p at bounding box center [960, 10] width 1202 height 14
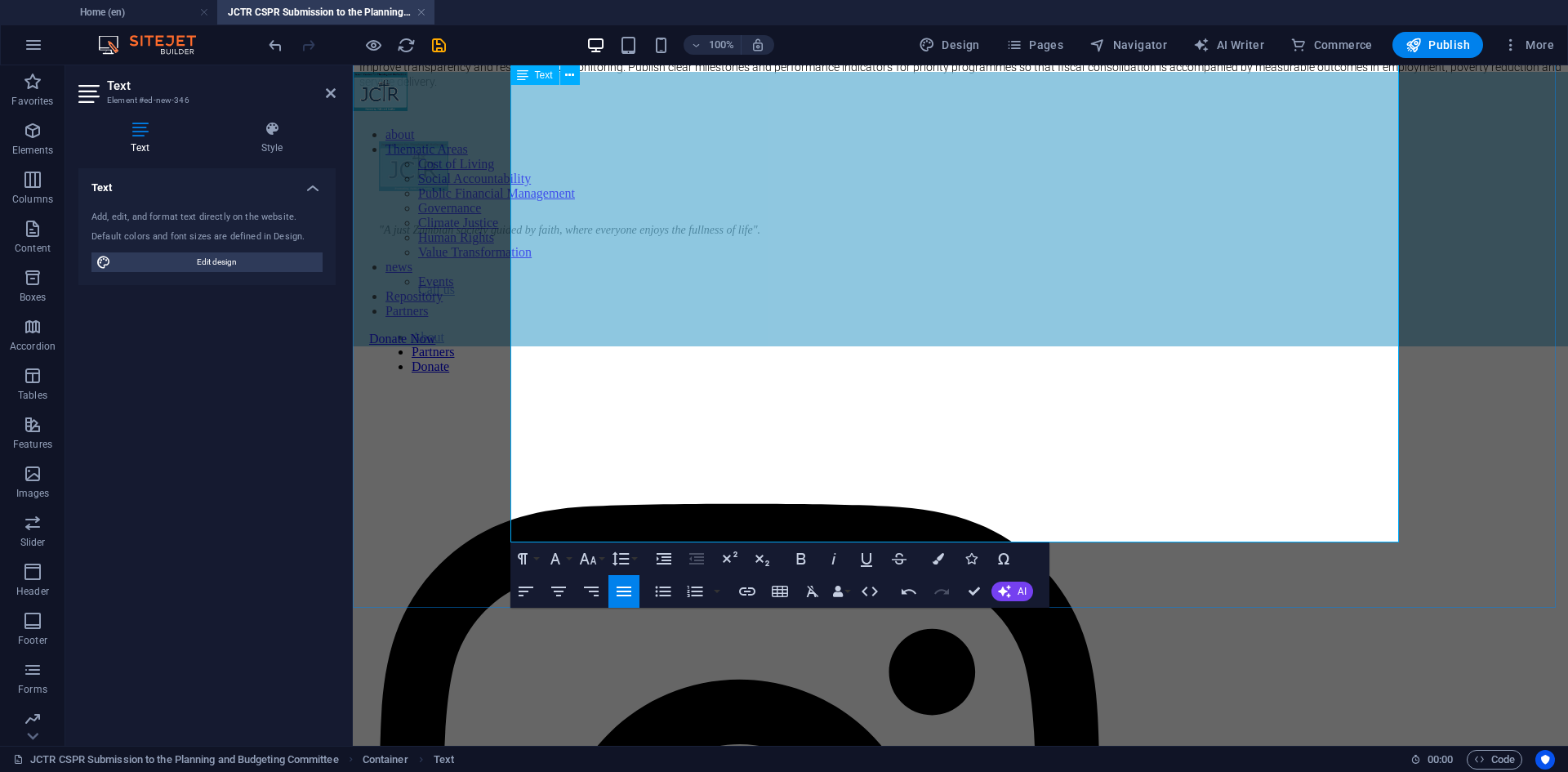
click at [600, 47] on p at bounding box center [960, 38] width 1202 height 14
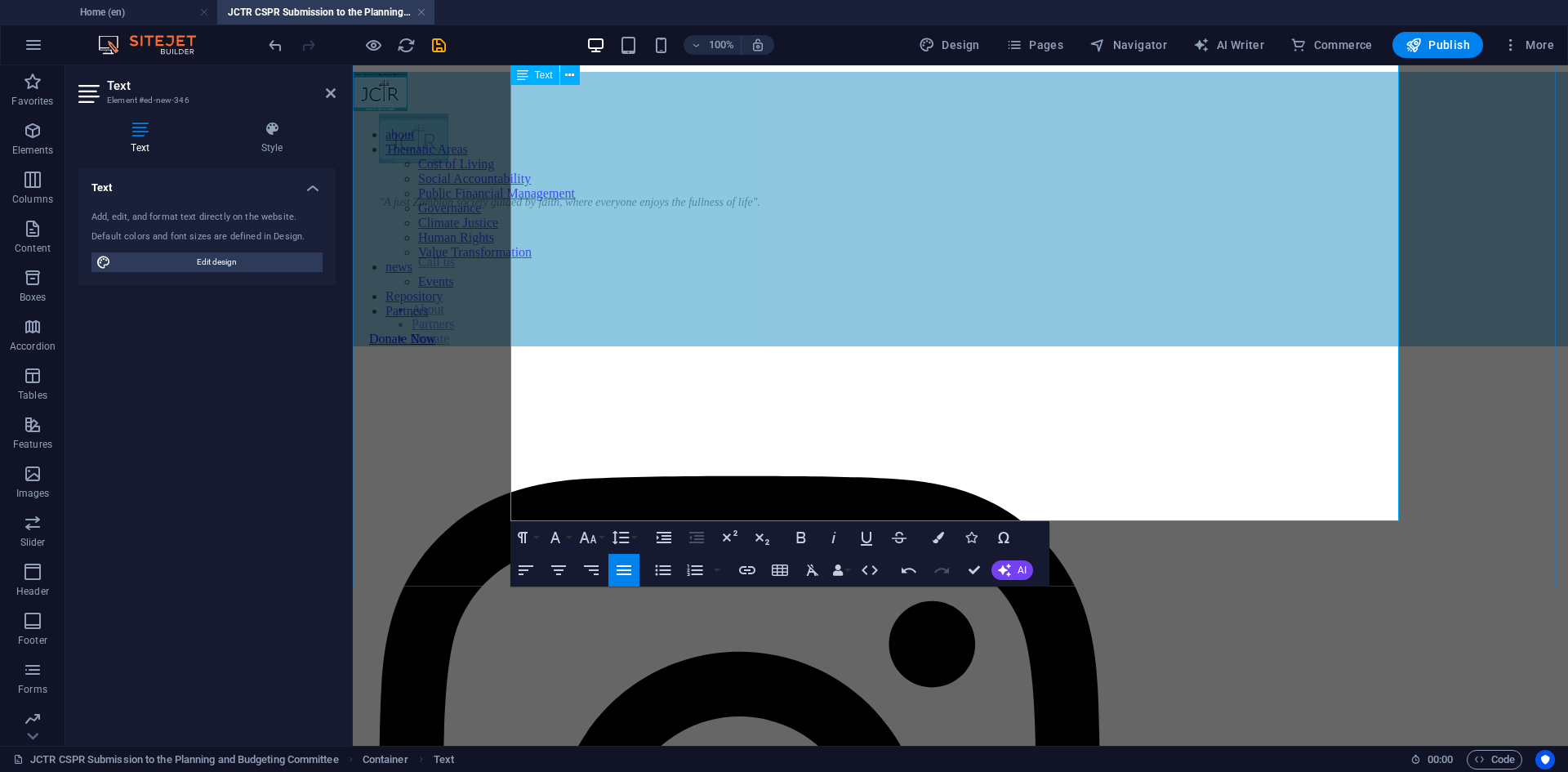
drag, startPoint x: 923, startPoint y: 511, endPoint x: 513, endPoint y: 256, distance: 482.8
click at [687, 572] on icon "button" at bounding box center [694, 571] width 15 height 11
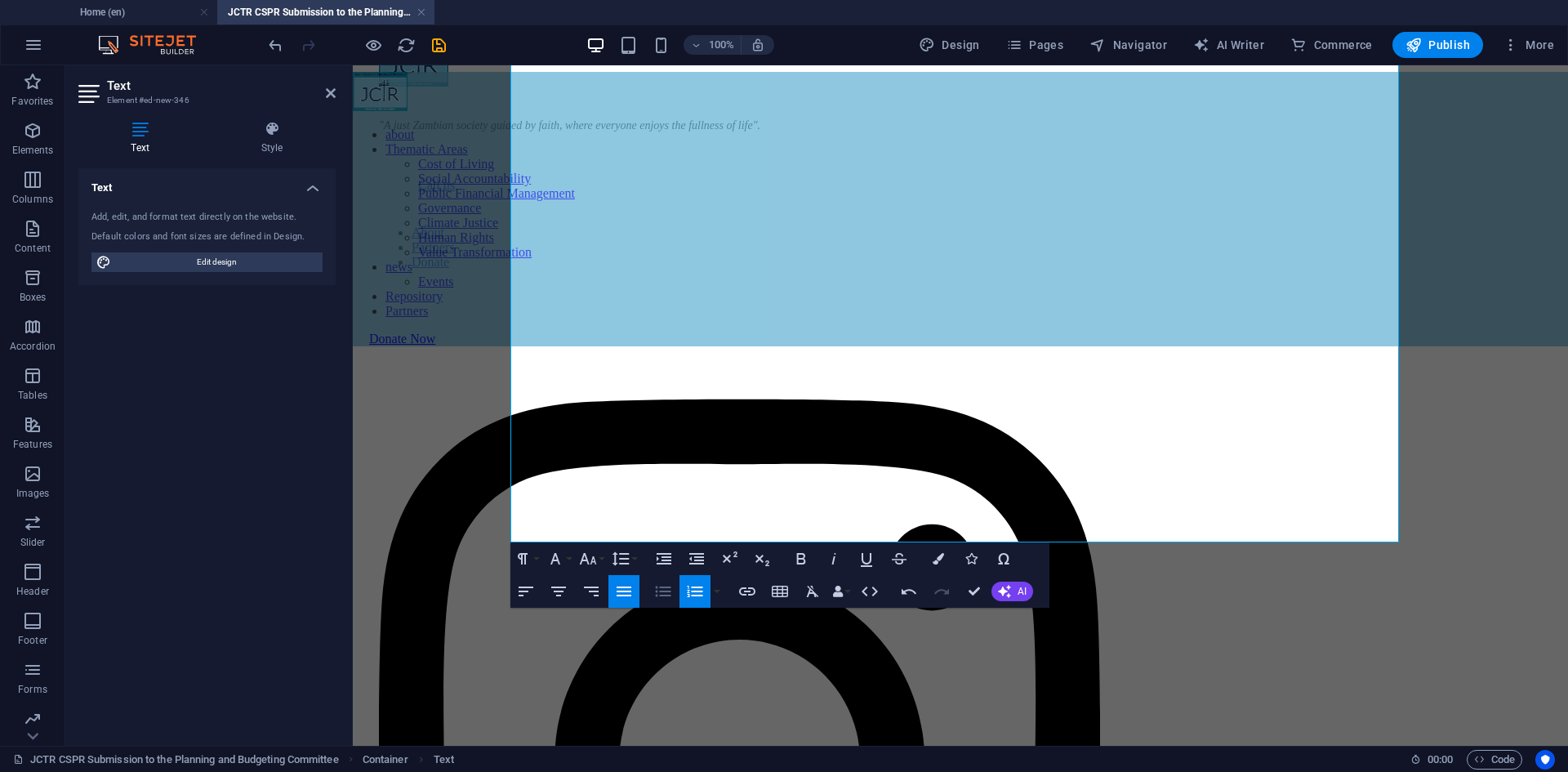
click at [663, 589] on icon "button" at bounding box center [663, 592] width 20 height 20
click at [717, 591] on button "button" at bounding box center [717, 592] width 13 height 32
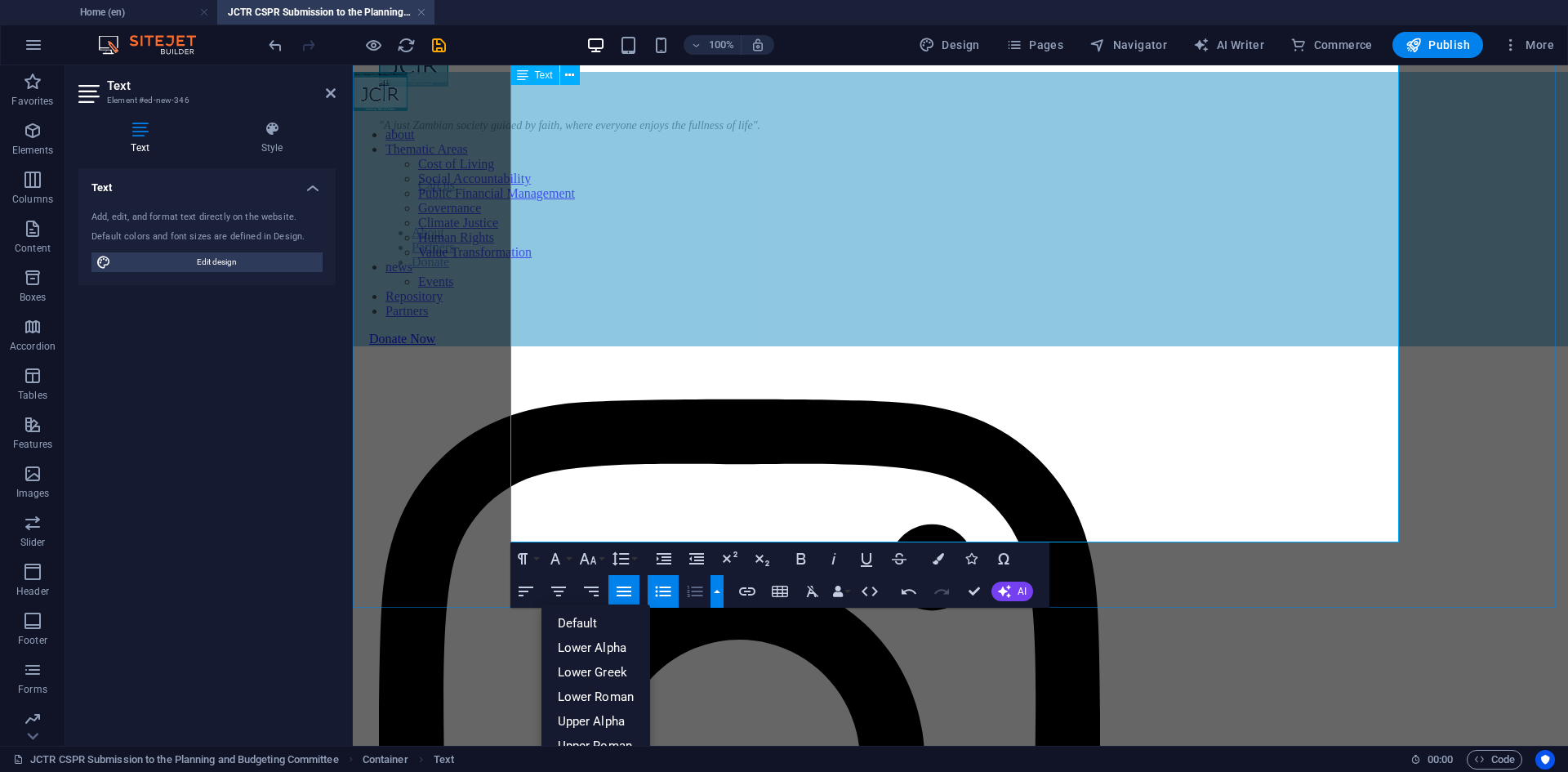
drag, startPoint x: 932, startPoint y: 531, endPoint x: 506, endPoint y: 264, distance: 502.8
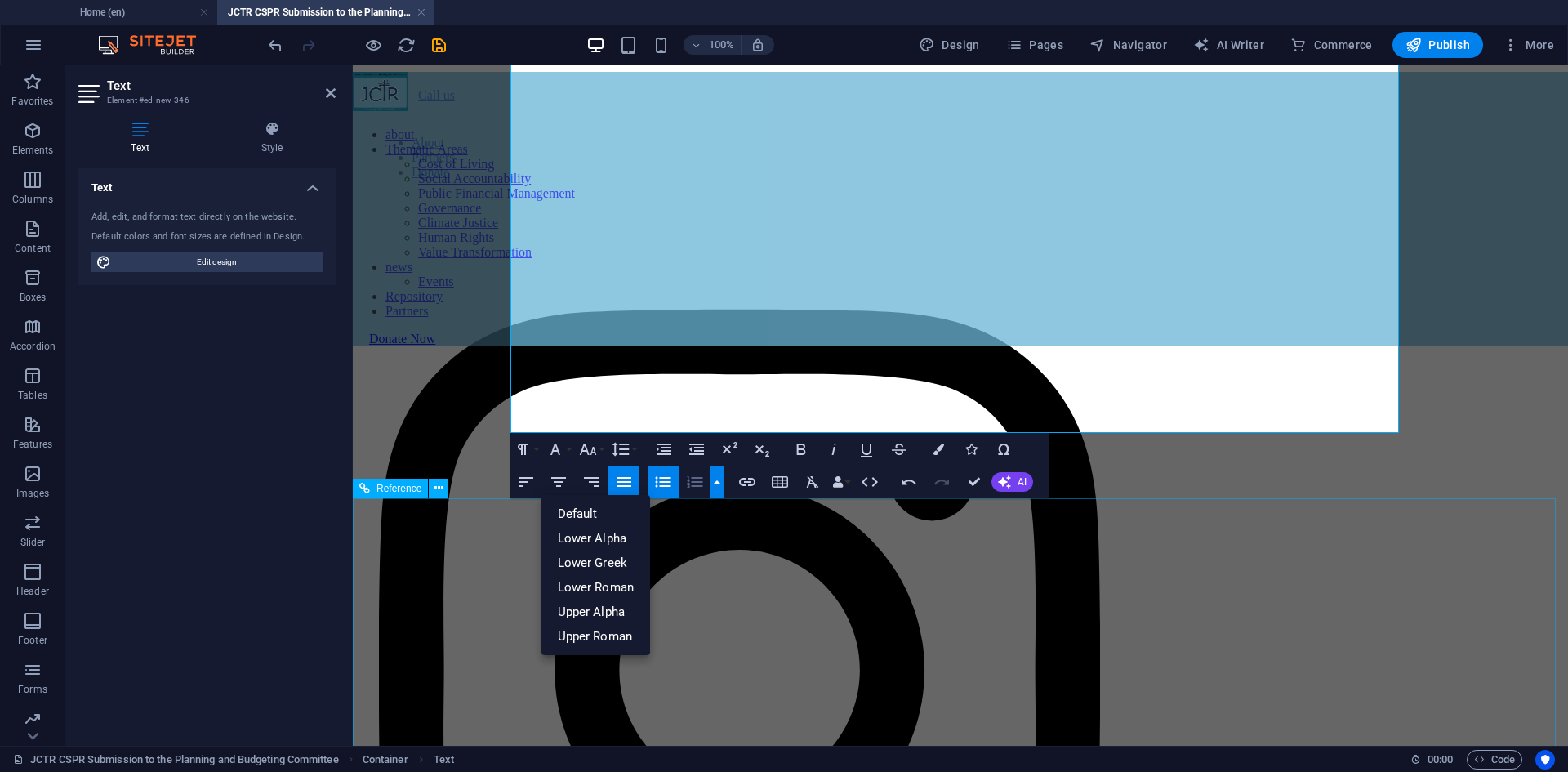
scroll to position [2387, 0]
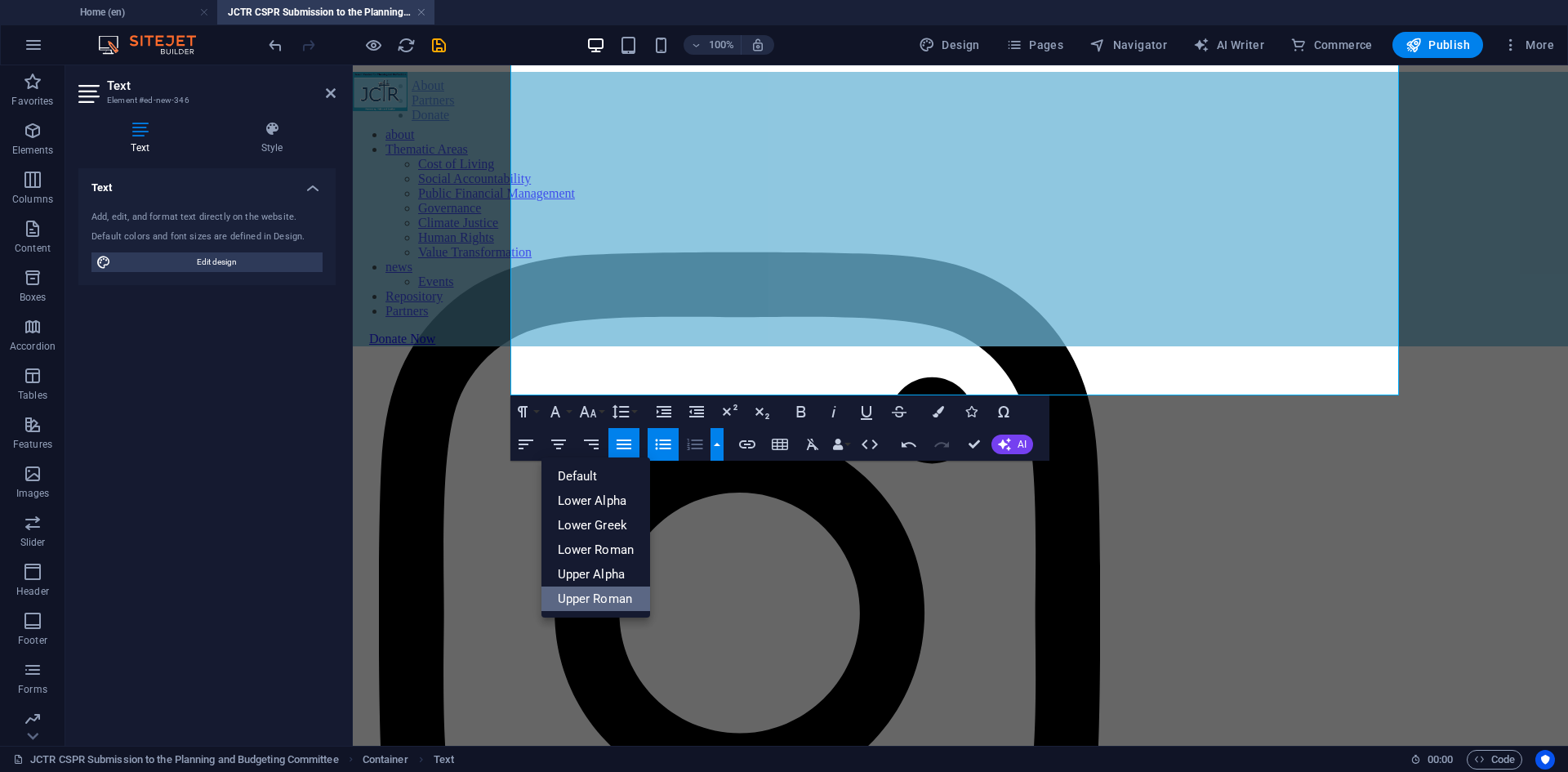
click at [602, 594] on link "Upper Roman" at bounding box center [596, 599] width 110 height 25
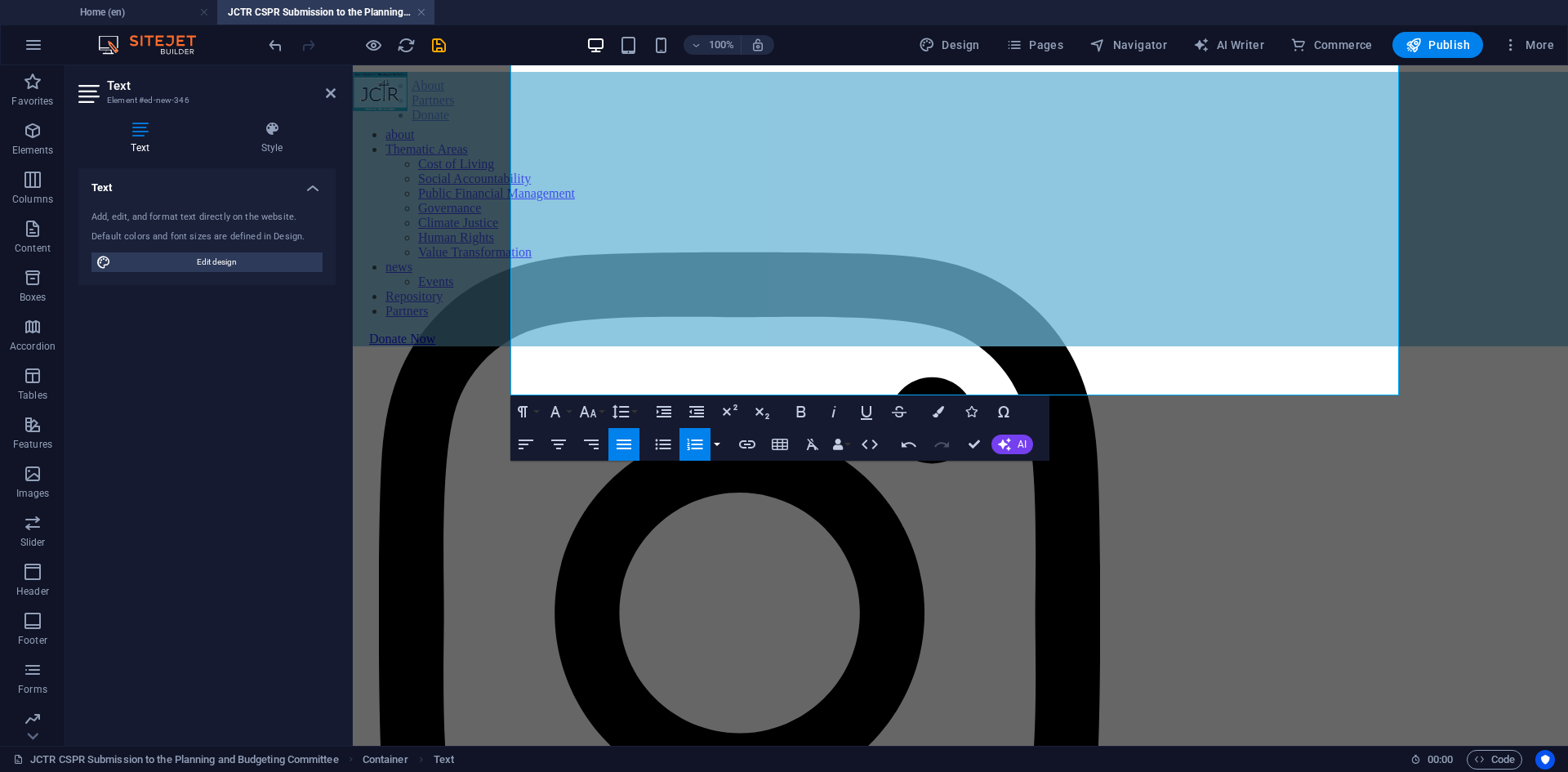
click at [719, 441] on button "button" at bounding box center [717, 445] width 13 height 32
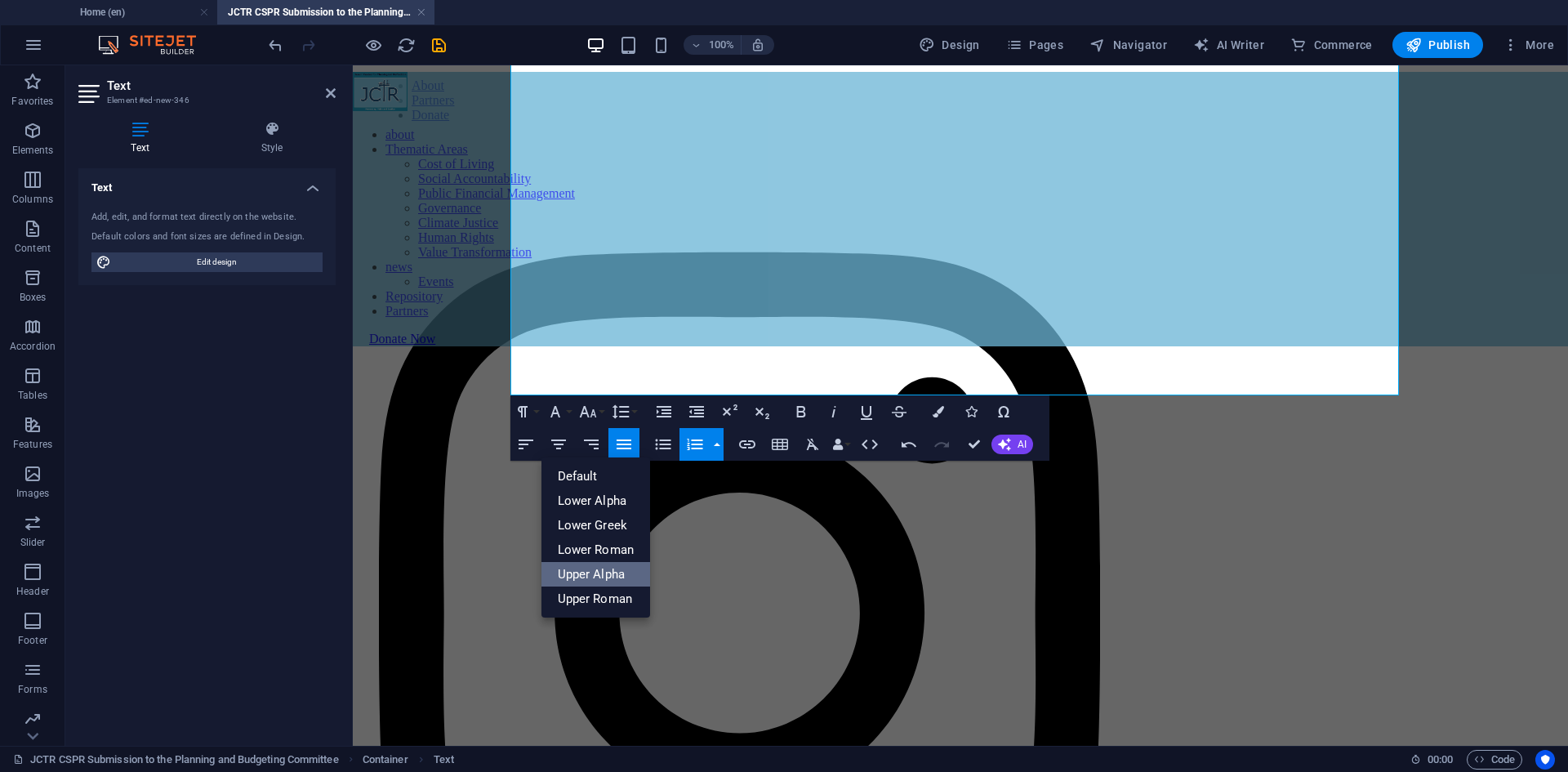
click at [572, 566] on link "Upper Alpha" at bounding box center [596, 574] width 110 height 25
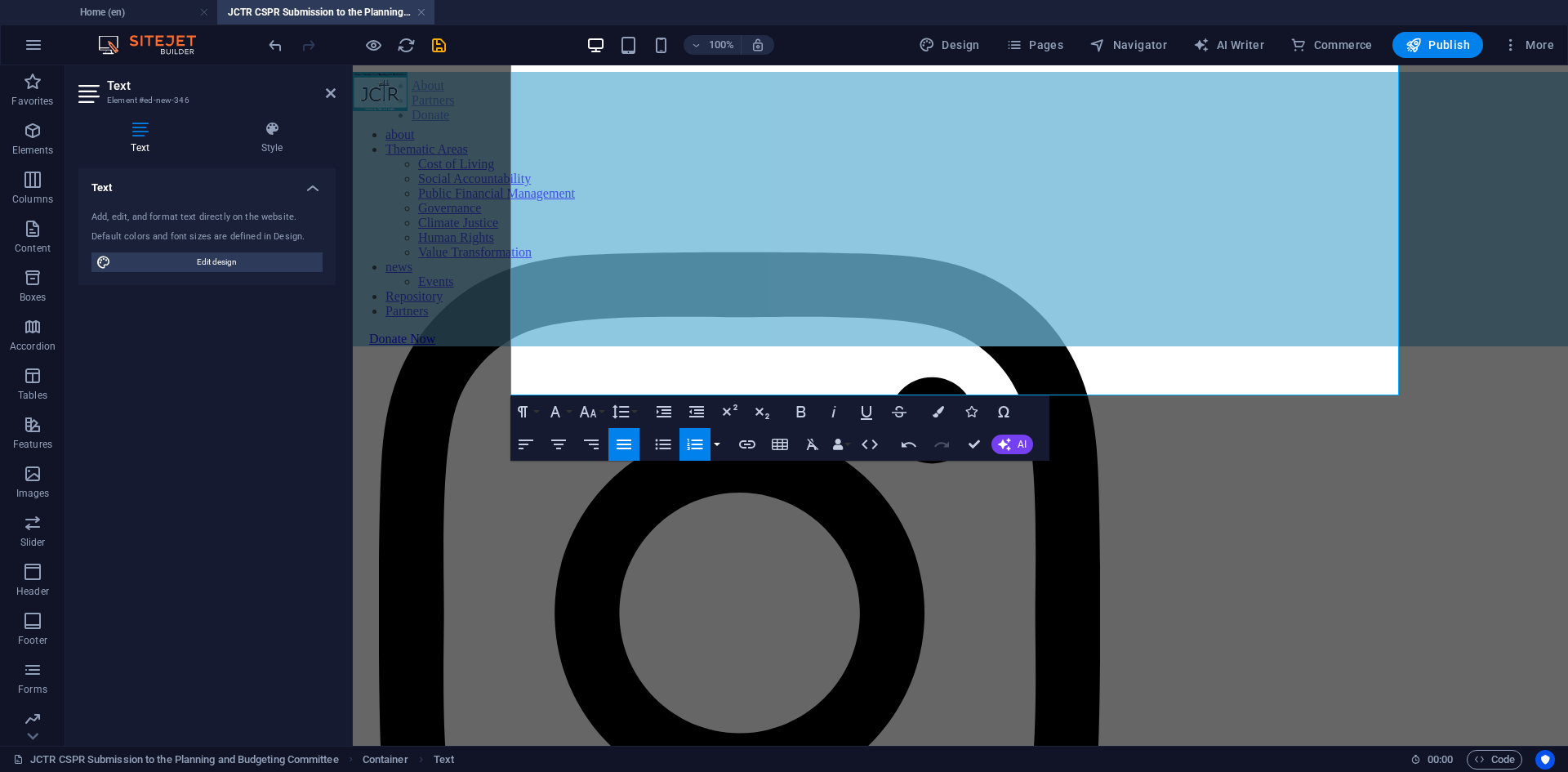
click at [719, 442] on button "button" at bounding box center [717, 445] width 13 height 32
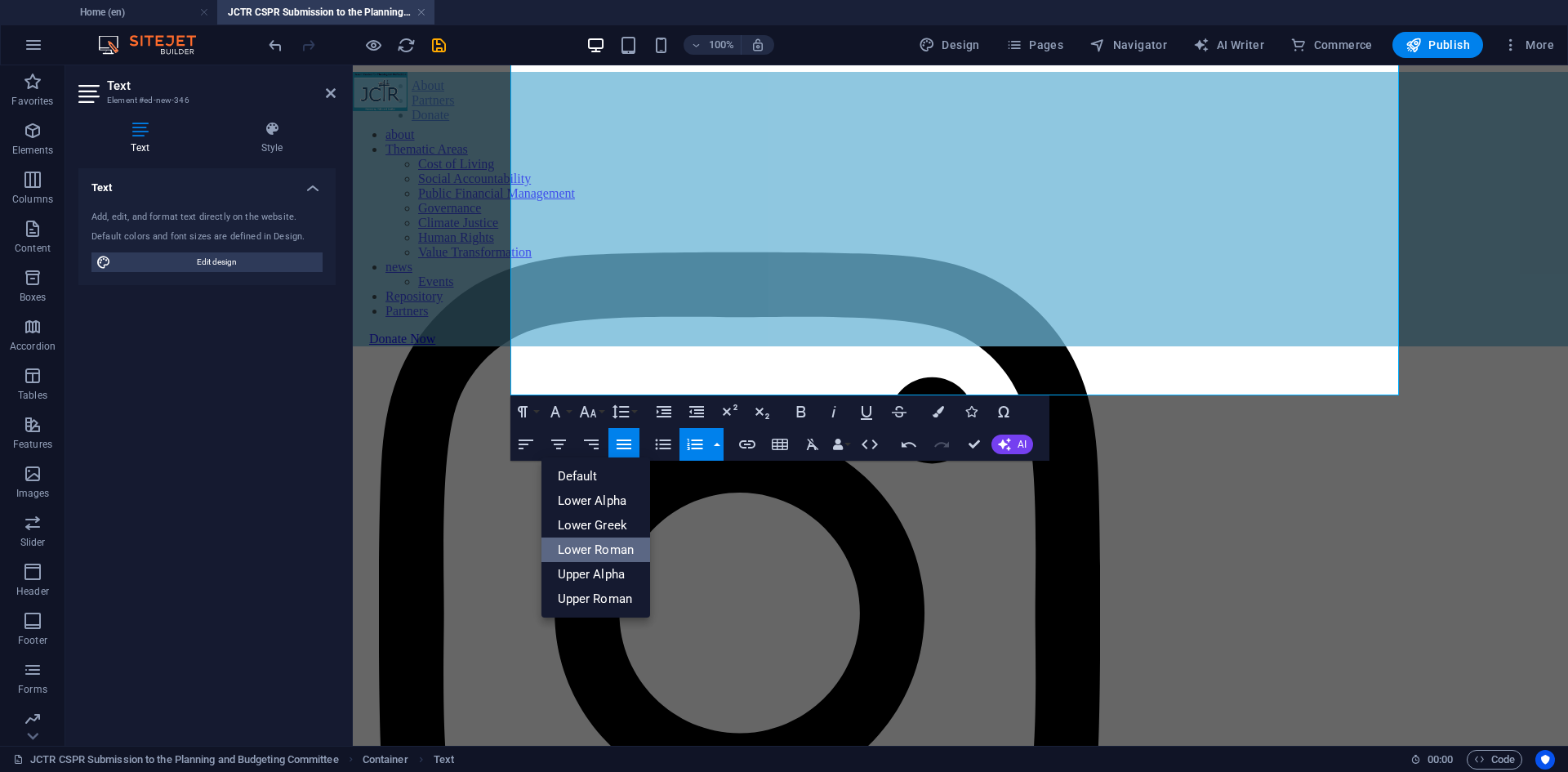
click at [593, 555] on link "Lower Roman" at bounding box center [596, 550] width 110 height 25
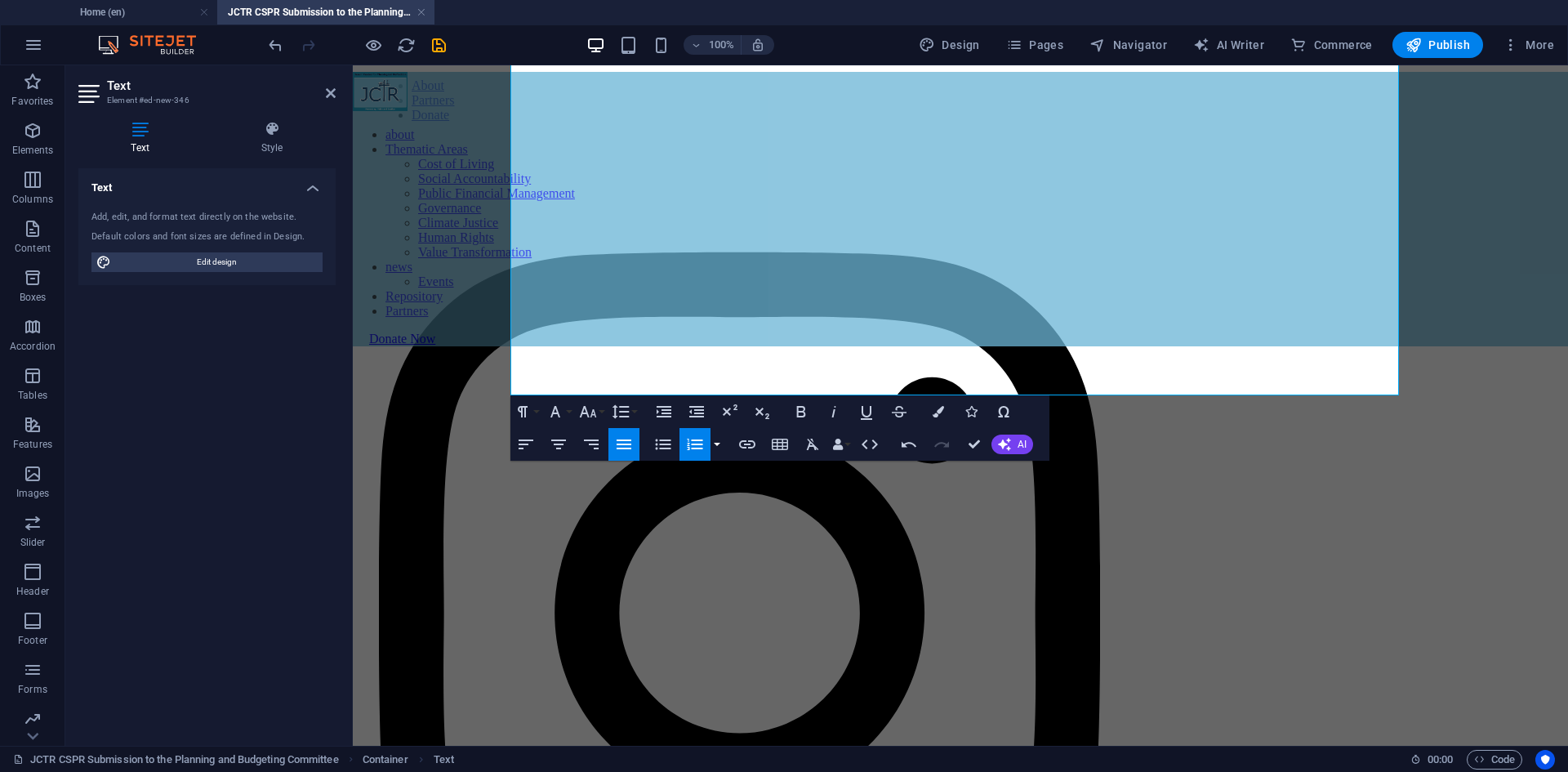
click at [720, 441] on button "button" at bounding box center [717, 445] width 13 height 32
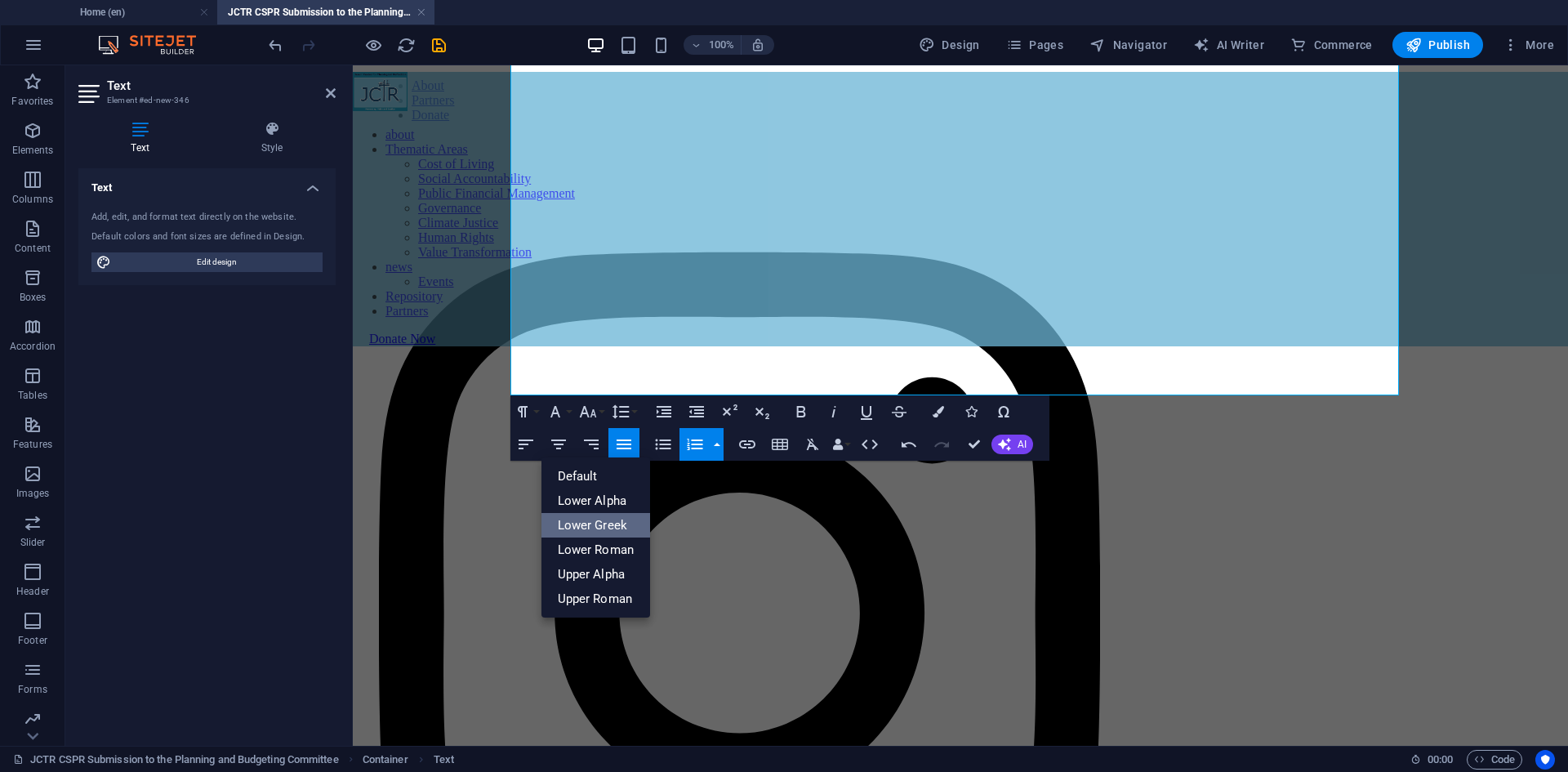
click at [588, 520] on link "Lower Greek" at bounding box center [596, 526] width 110 height 25
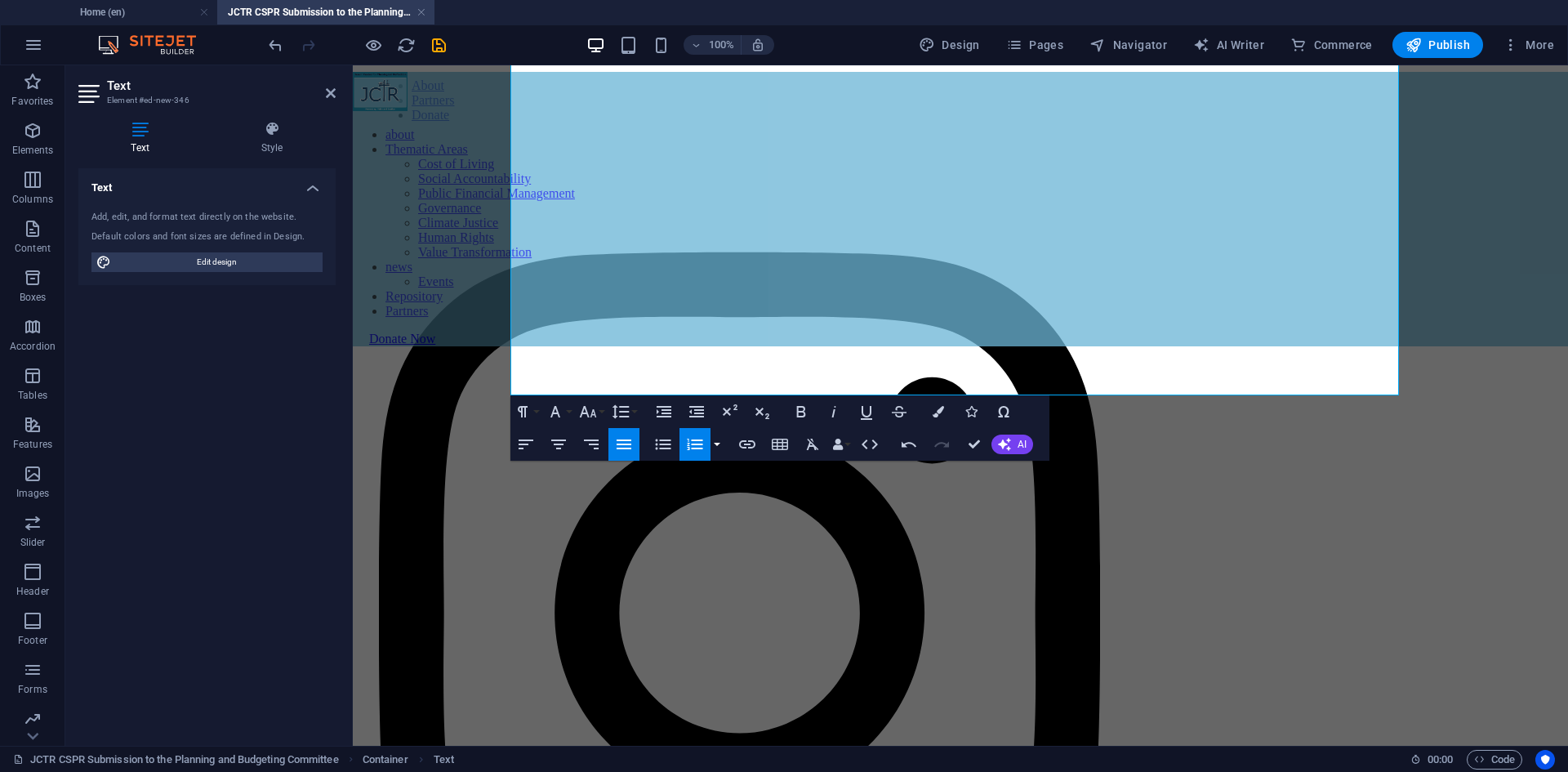
click at [721, 440] on button "button" at bounding box center [717, 445] width 13 height 32
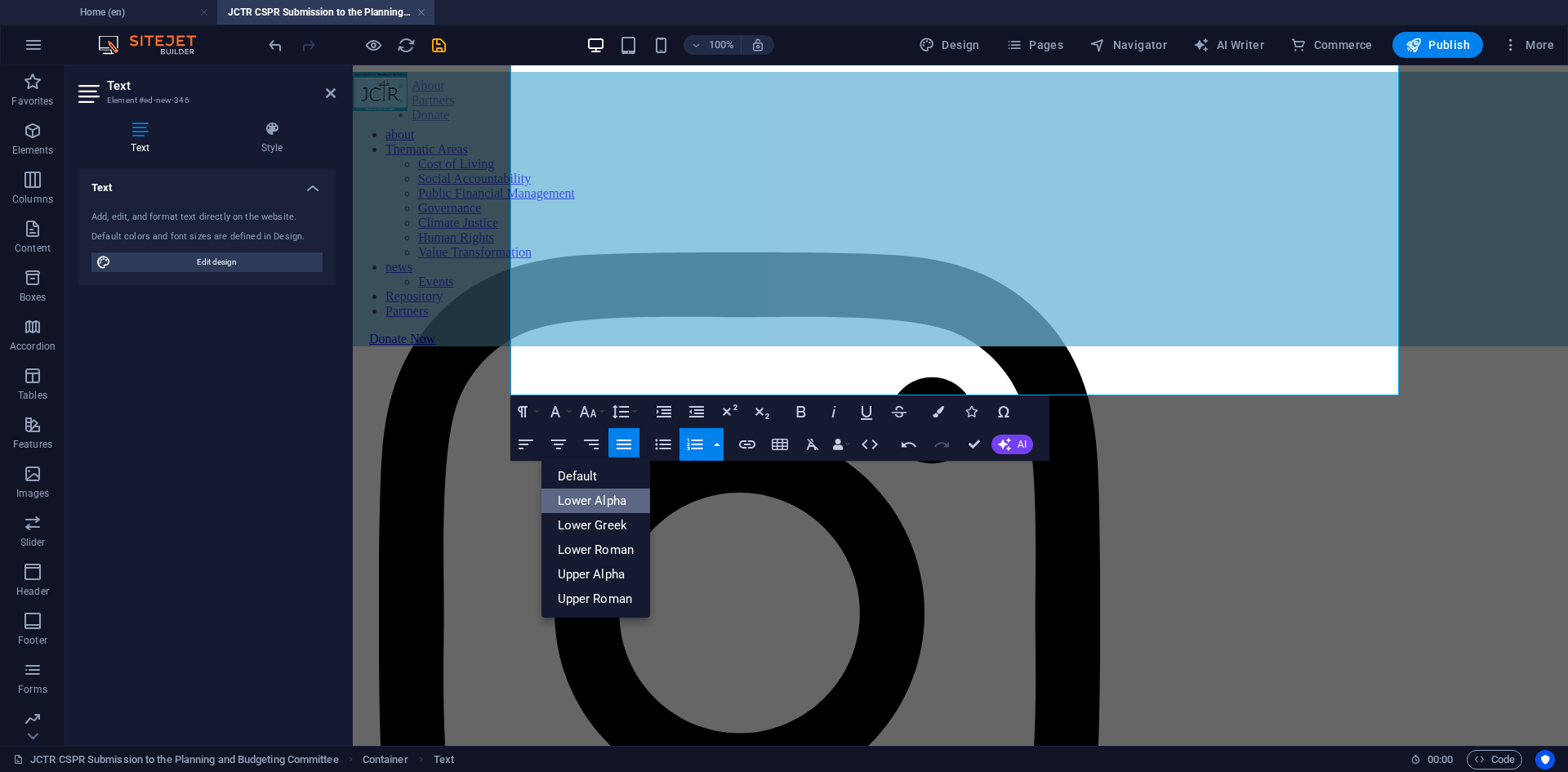
click at [588, 503] on link "Lower Alpha" at bounding box center [596, 501] width 110 height 25
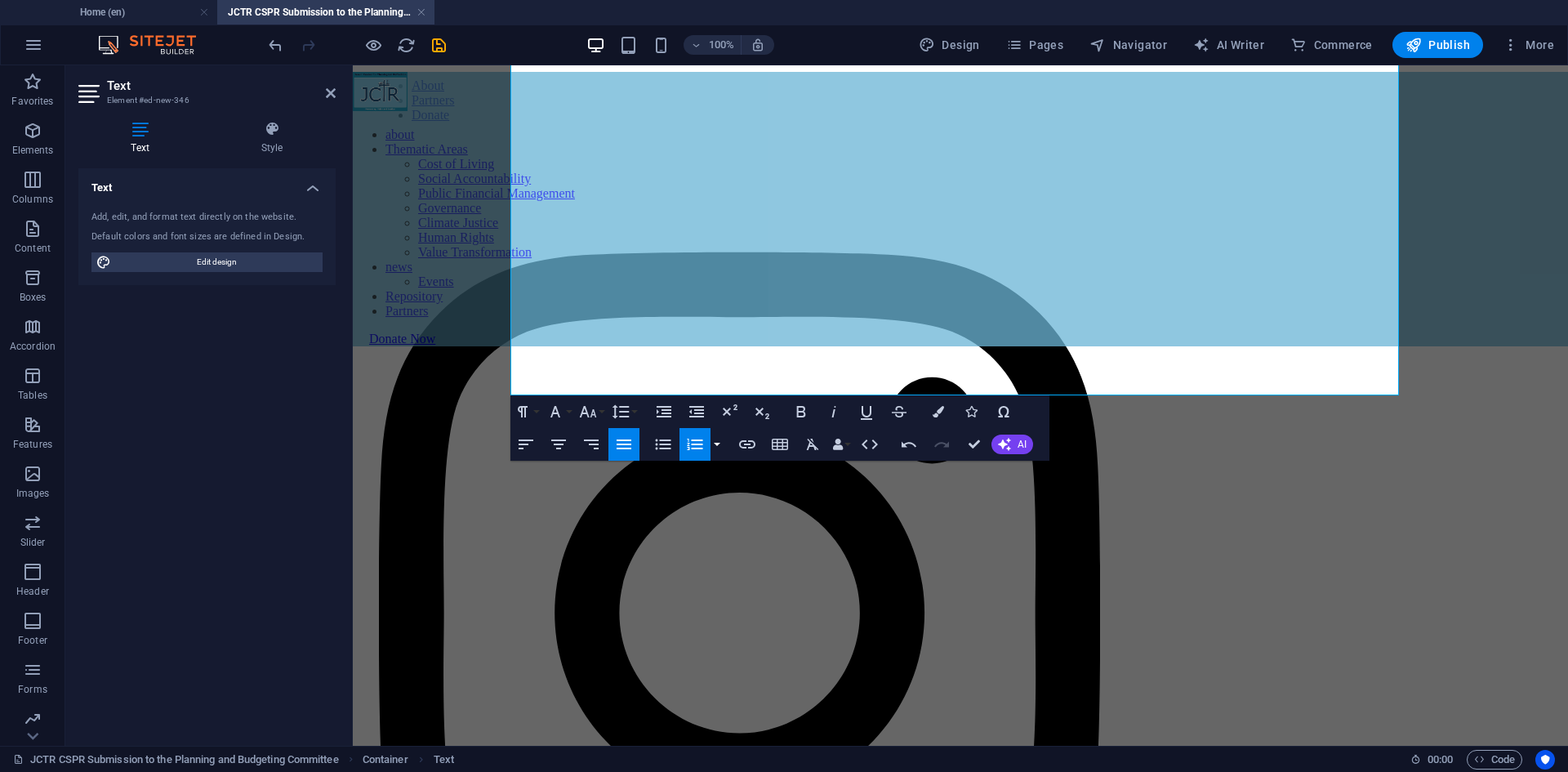
click at [719, 443] on button "button" at bounding box center [717, 445] width 13 height 32
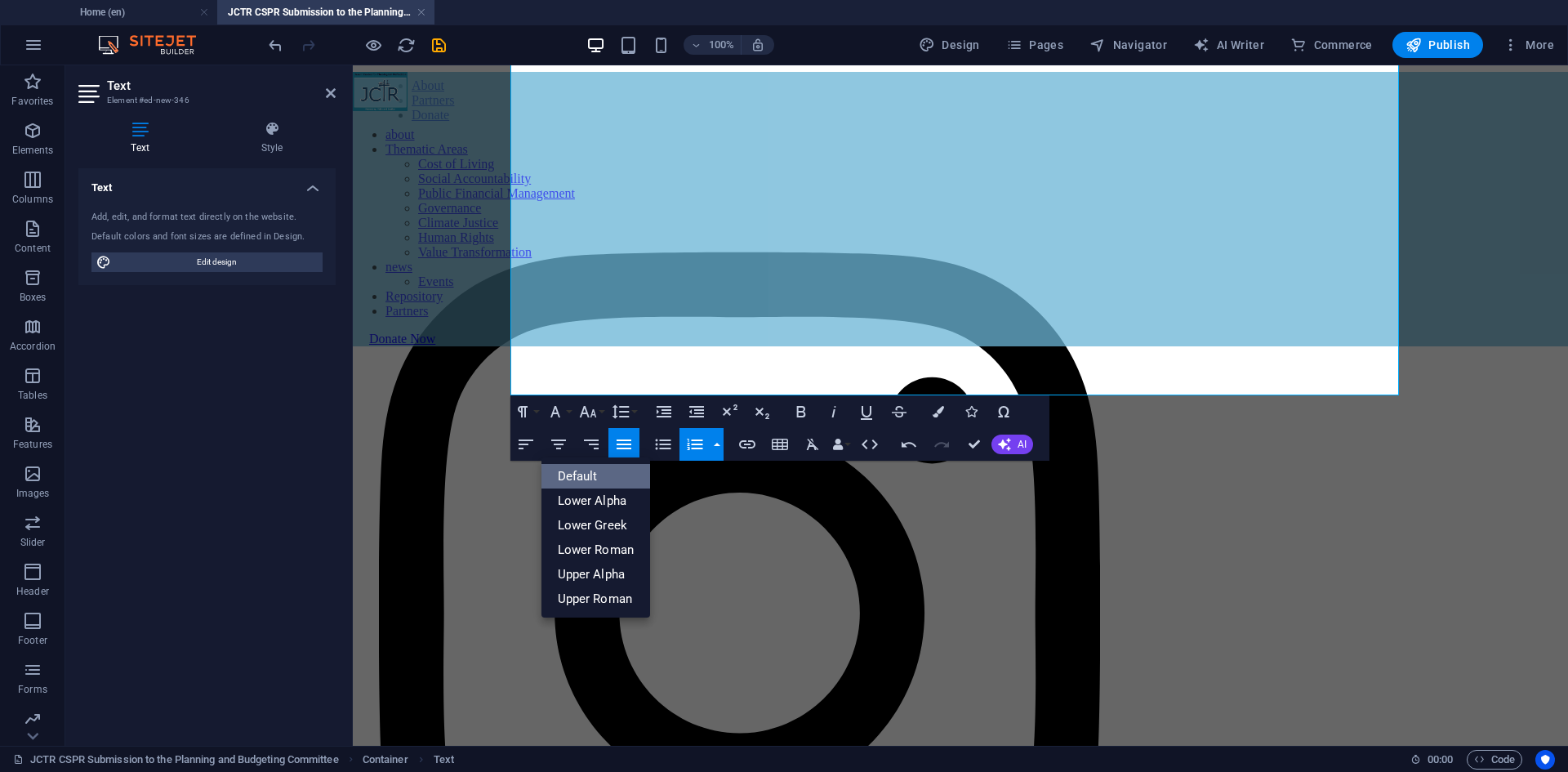
click at [599, 480] on link "Default" at bounding box center [596, 476] width 110 height 25
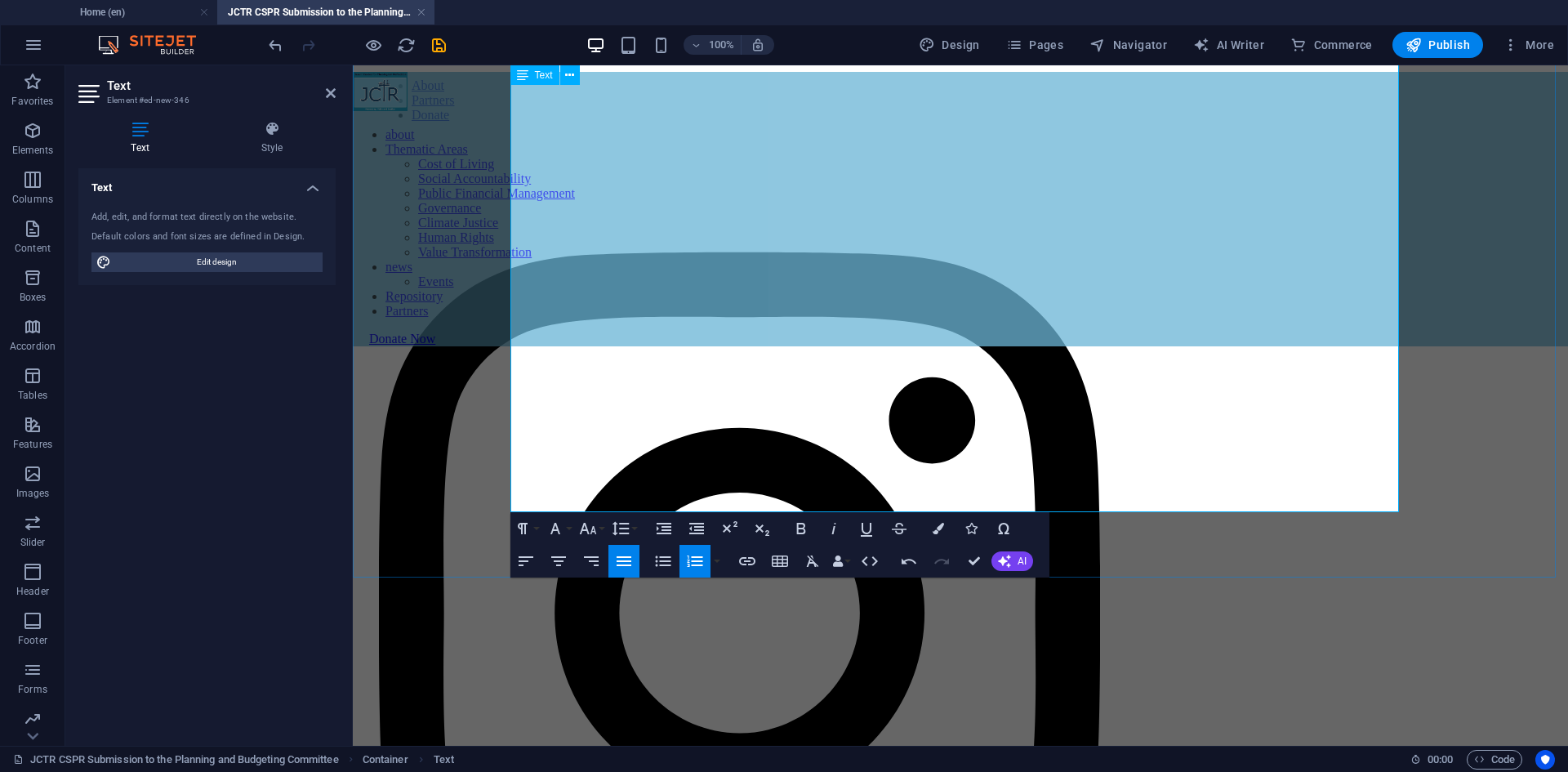
scroll to position [2141, 0]
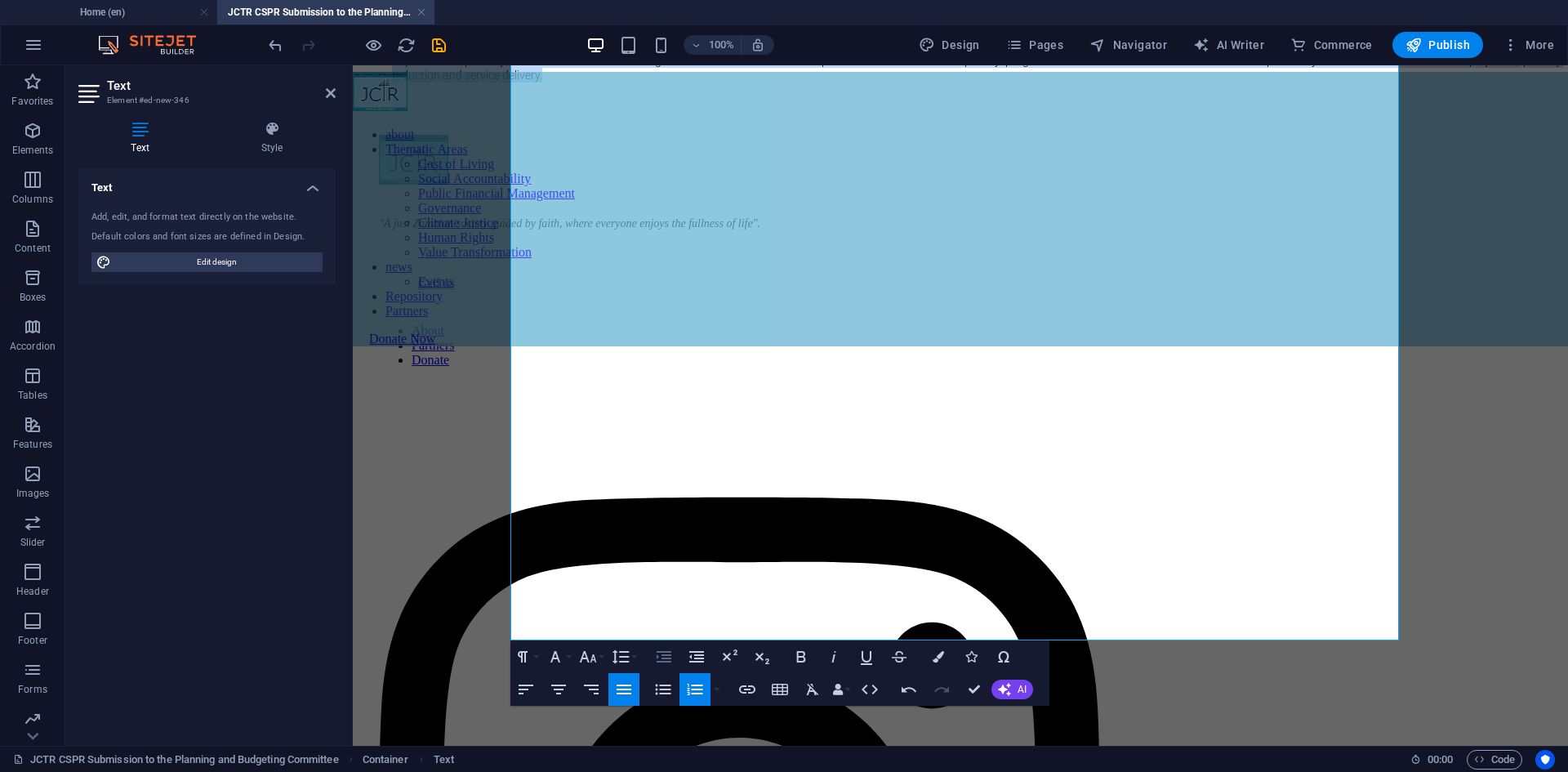
click at [664, 659] on icon "button" at bounding box center [663, 657] width 14 height 11
click at [667, 653] on icon "button" at bounding box center [663, 657] width 14 height 11
click at [687, 650] on icon "button" at bounding box center [696, 657] width 20 height 20
click at [689, 656] on icon "button" at bounding box center [696, 657] width 20 height 20
click at [698, 683] on icon "button" at bounding box center [694, 689] width 20 height 20
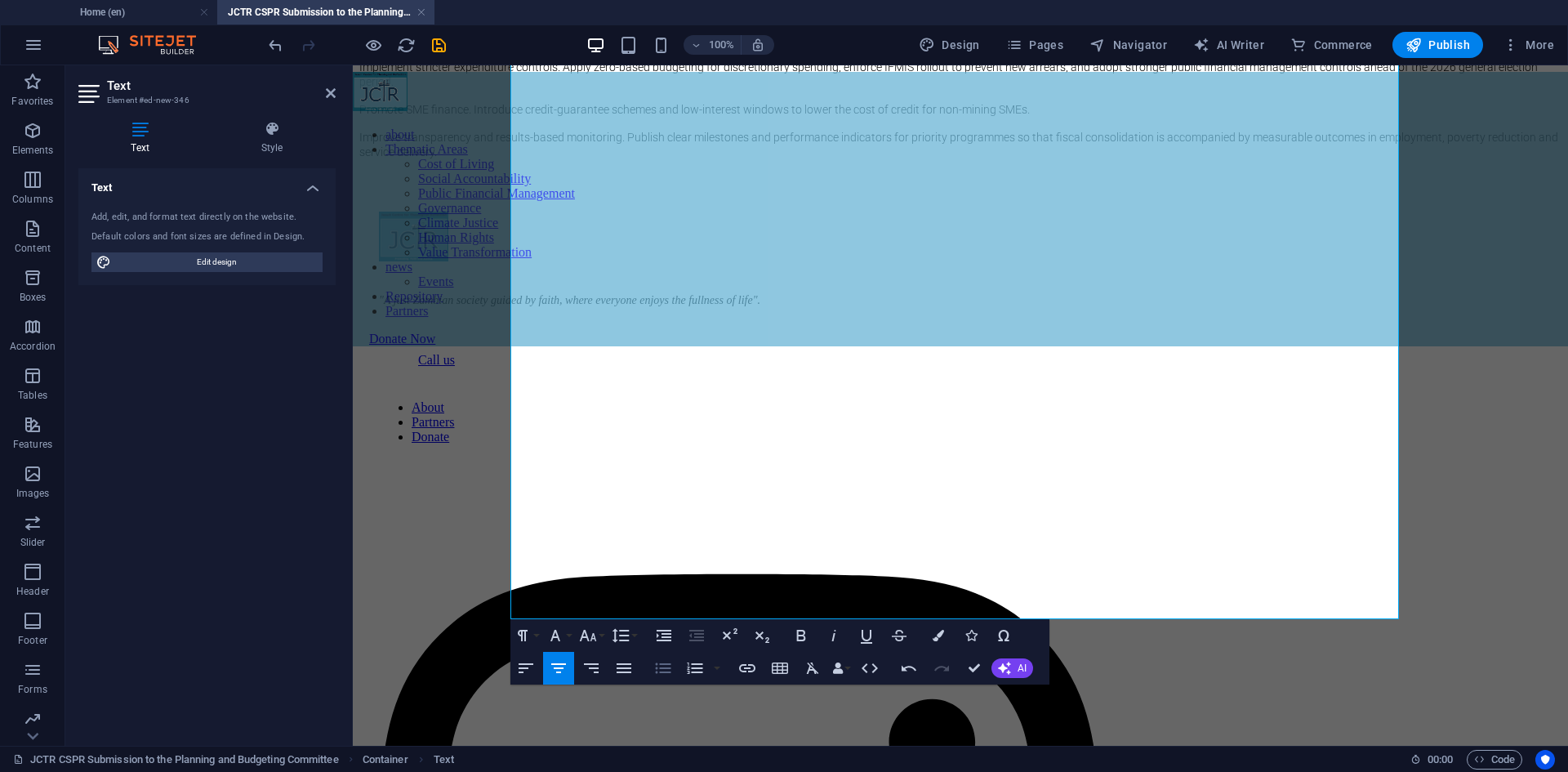
click at [666, 668] on icon "button" at bounding box center [663, 668] width 20 height 20
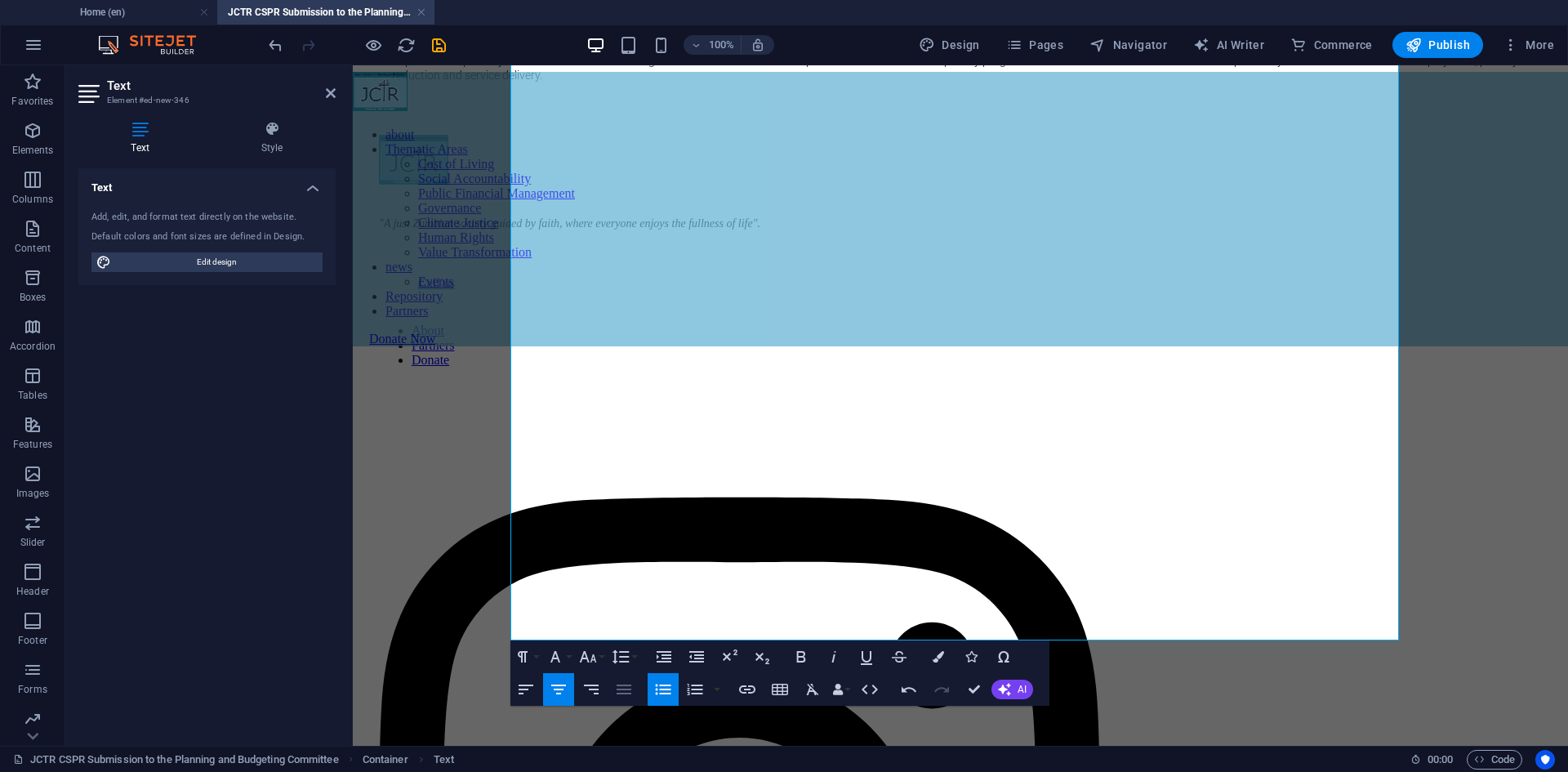
click at [622, 685] on icon "button" at bounding box center [624, 689] width 20 height 20
click at [942, 9] on li "Clear domestic arrears and restore liquidity. Expedite arrears clearance to fre…" at bounding box center [977, 1] width 1169 height 14
drag, startPoint x: 736, startPoint y: 362, endPoint x: 526, endPoint y: 361, distance: 210.0
click at [811, 657] on button "Bold" at bounding box center [801, 657] width 31 height 32
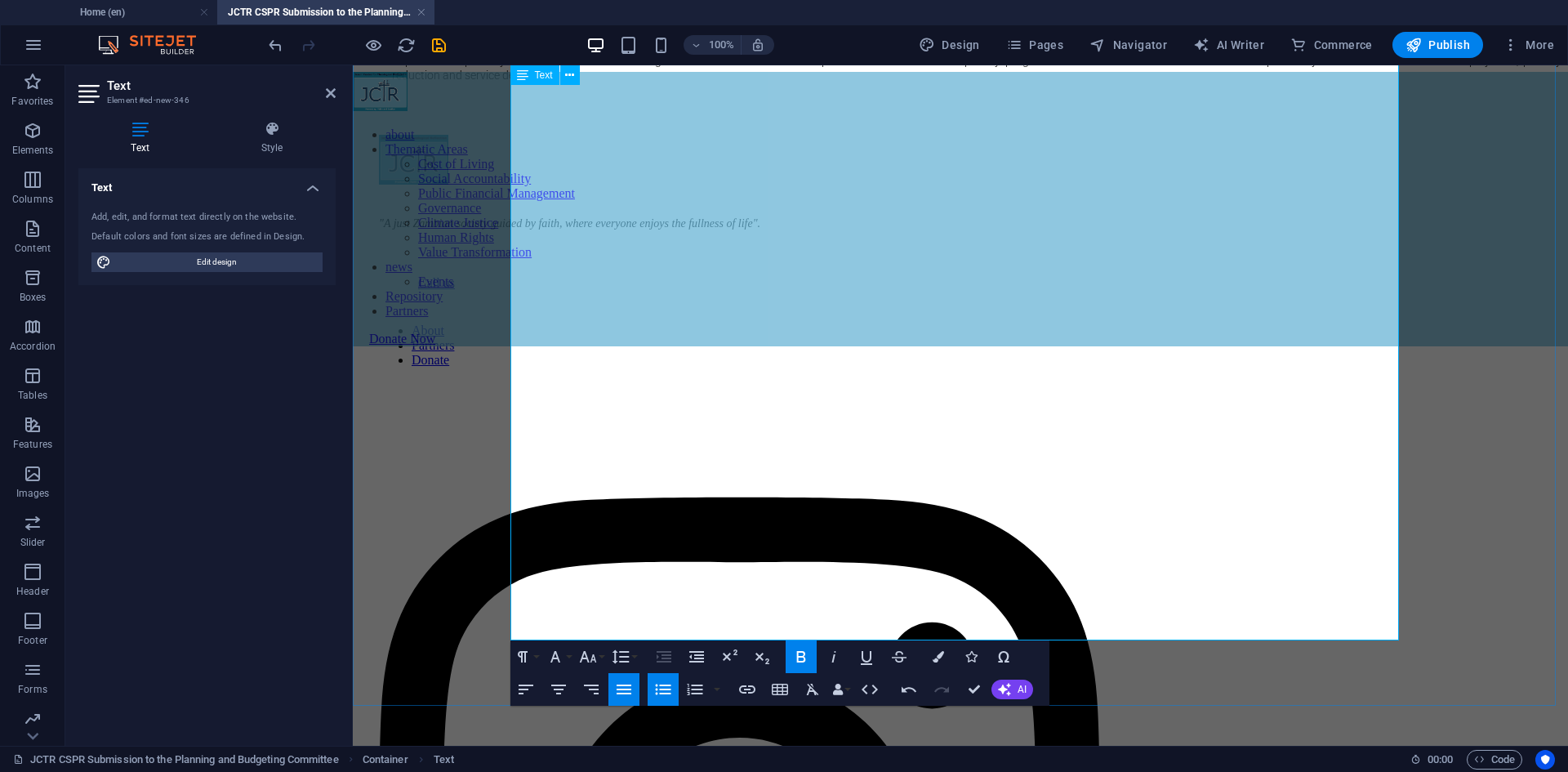
drag, startPoint x: 681, startPoint y: 399, endPoint x: 520, endPoint y: 412, distance: 161.5
click at [520, 82] on ul "Strengthen debt-management operations. Set explicit debt-reduction targets, len…" at bounding box center [960, 2] width 1202 height 162
drag, startPoint x: 526, startPoint y: 403, endPoint x: 682, endPoint y: 407, distance: 156.1
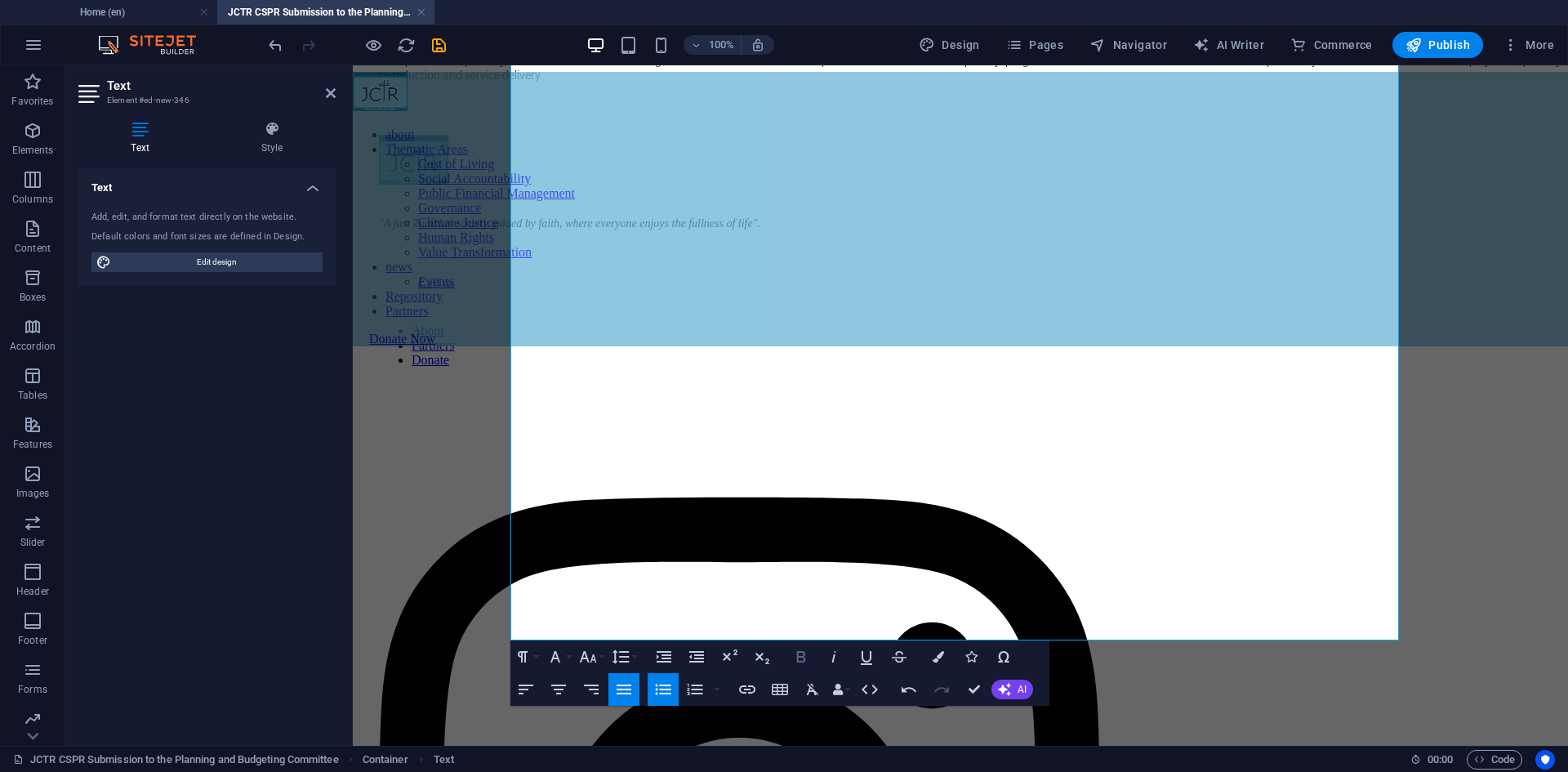
click at [801, 651] on icon "button" at bounding box center [801, 657] width 20 height 20
drag, startPoint x: 525, startPoint y: 444, endPoint x: 716, endPoint y: 448, distance: 191.0
click at [803, 656] on icon "button" at bounding box center [801, 657] width 20 height 20
drag, startPoint x: 525, startPoint y: 482, endPoint x: 739, endPoint y: 488, distance: 214.1
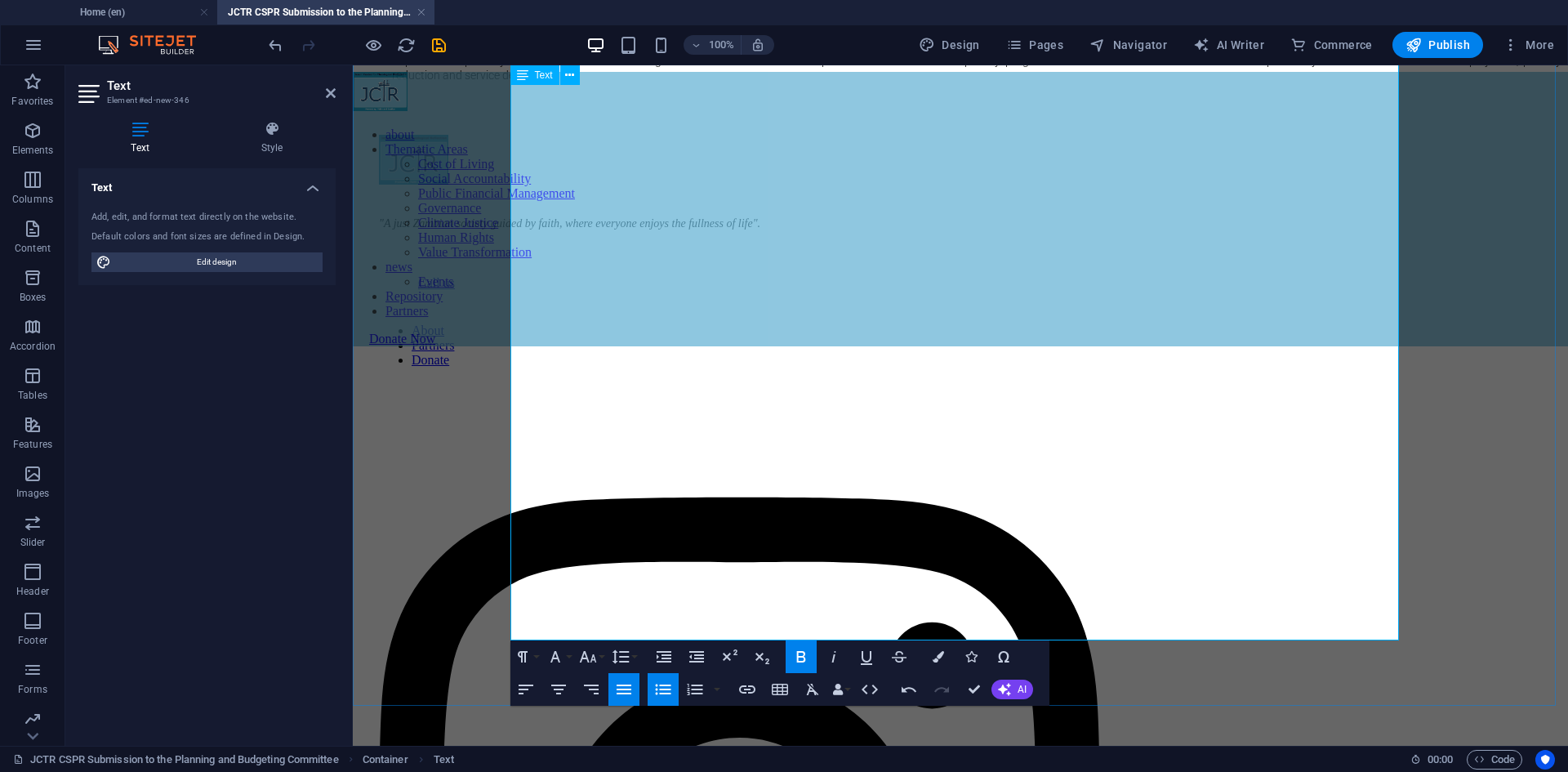
click at [805, 657] on icon "button" at bounding box center [801, 657] width 20 height 20
drag, startPoint x: 525, startPoint y: 526, endPoint x: 740, endPoint y: 531, distance: 215.1
click at [740, 9] on span "Clear domestic arrears and restore liquidity. Expedite arrears clearance to fre…" at bounding box center [731, 2] width 677 height 13
click at [801, 657] on icon "button" at bounding box center [800, 657] width 9 height 11
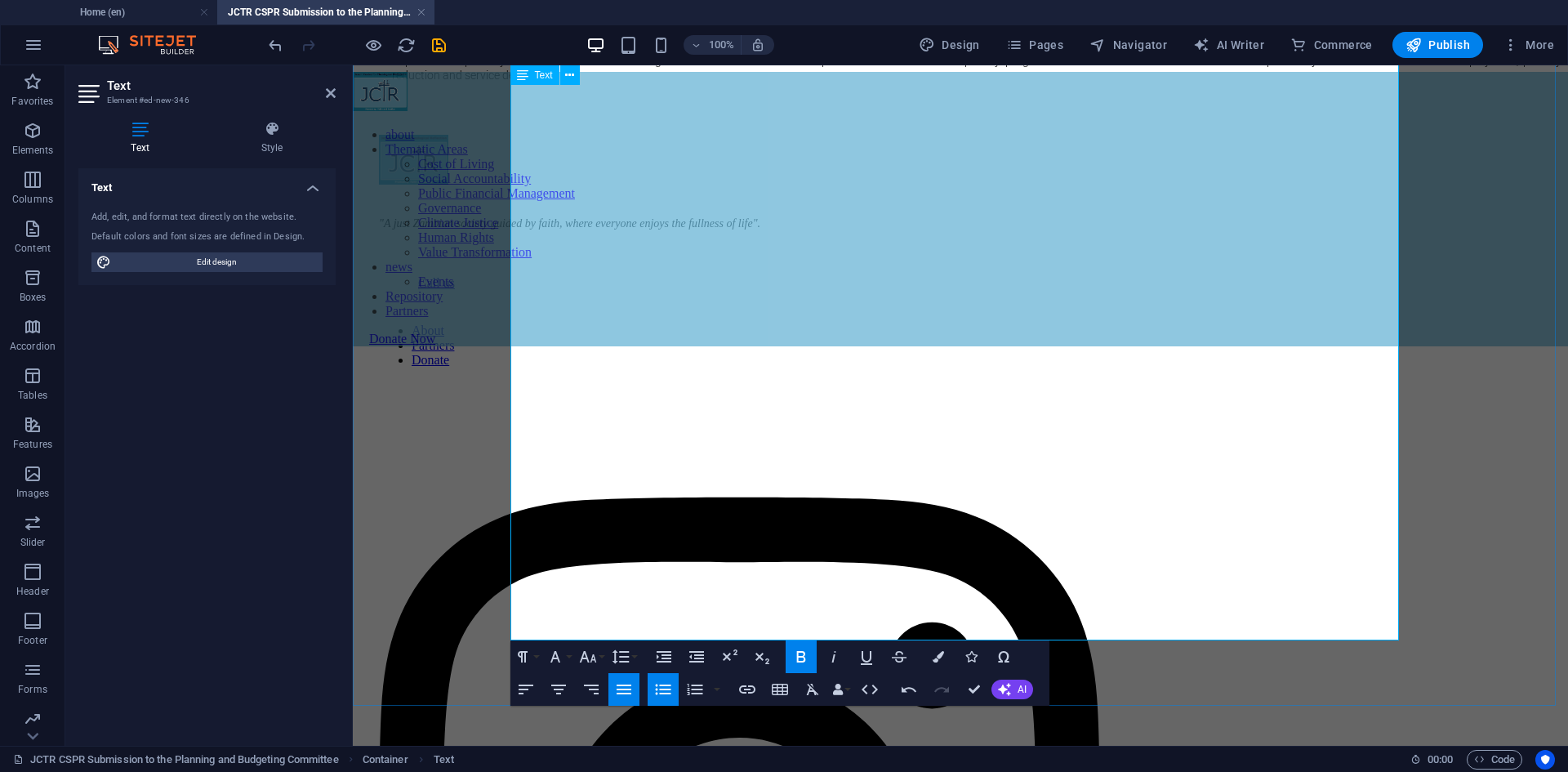
drag, startPoint x: 523, startPoint y: 551, endPoint x: 731, endPoint y: 553, distance: 208.0
click at [731, 37] on span "Implement stricter expenditure controls. Apply zero-based budgeting for discret…" at bounding box center [977, 23] width 1169 height 28
click at [803, 662] on icon "button" at bounding box center [800, 657] width 9 height 11
drag, startPoint x: 523, startPoint y: 590, endPoint x: 637, endPoint y: 591, distance: 114.0
click at [637, 52] on span "Promote SME finance. Introduce credit-guarantee schemes and low-interest window…" at bounding box center [727, 46] width 671 height 13
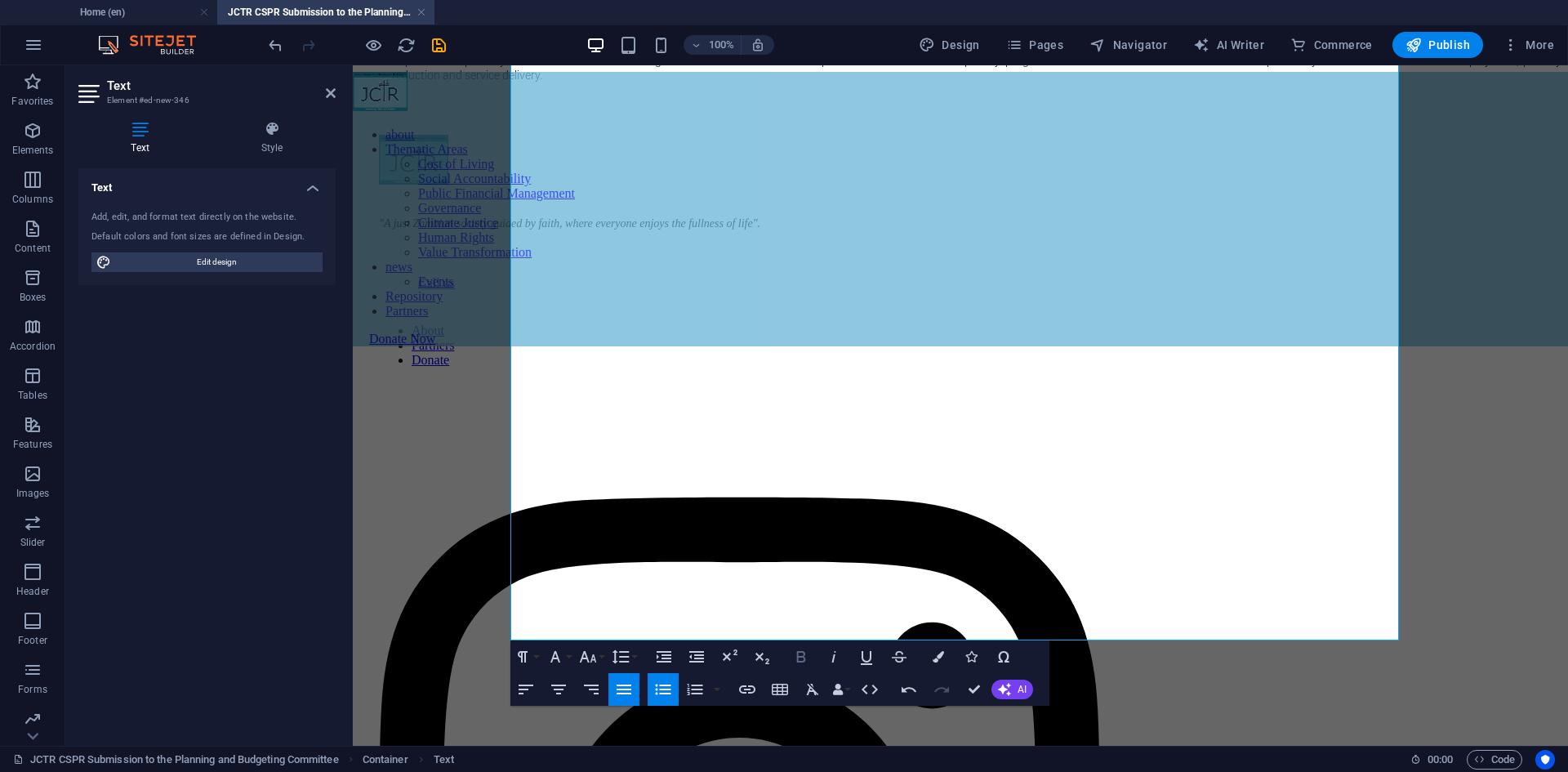
click at [808, 656] on icon "button" at bounding box center [801, 657] width 20 height 20
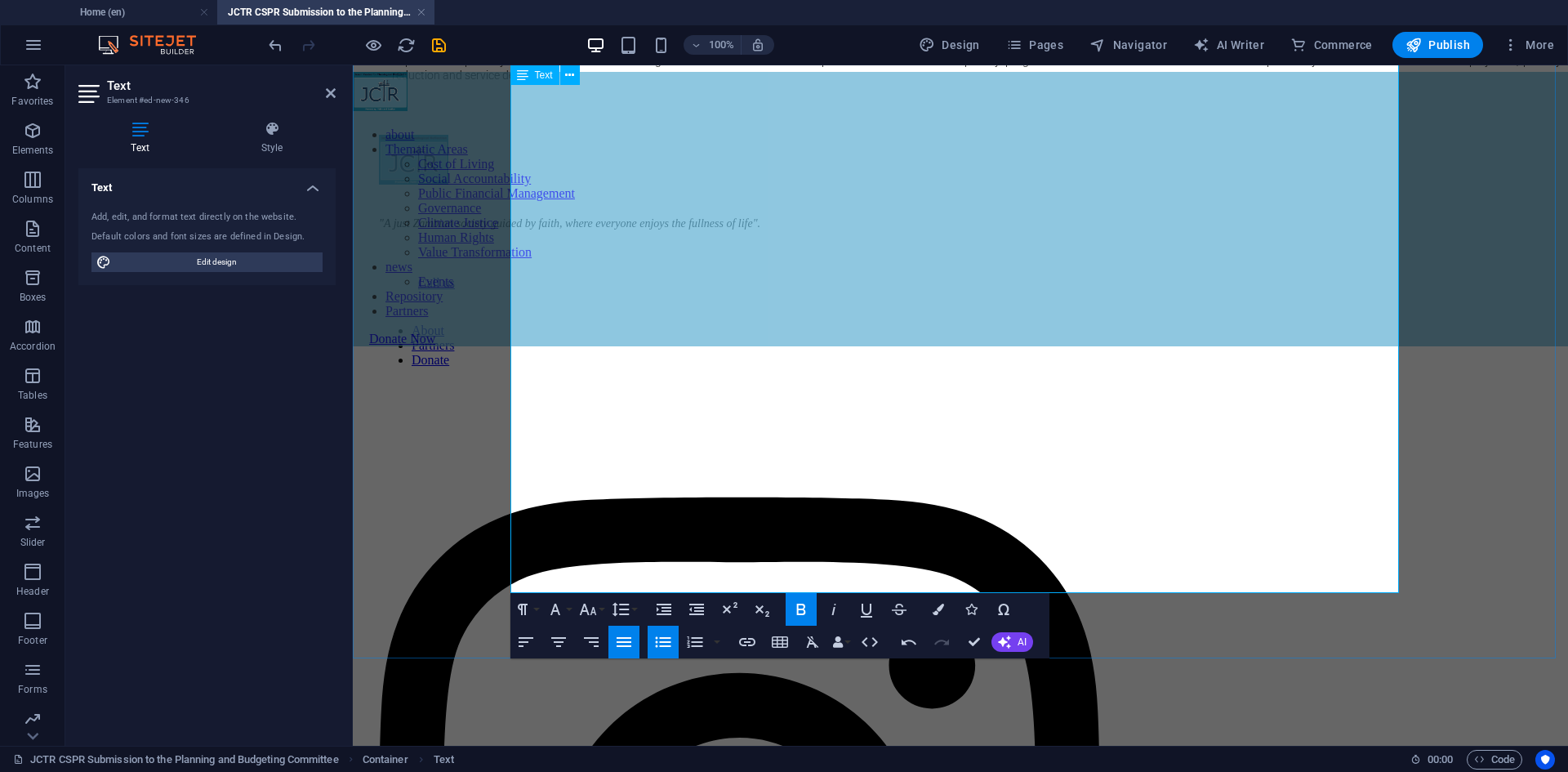
scroll to position [2306, 0]
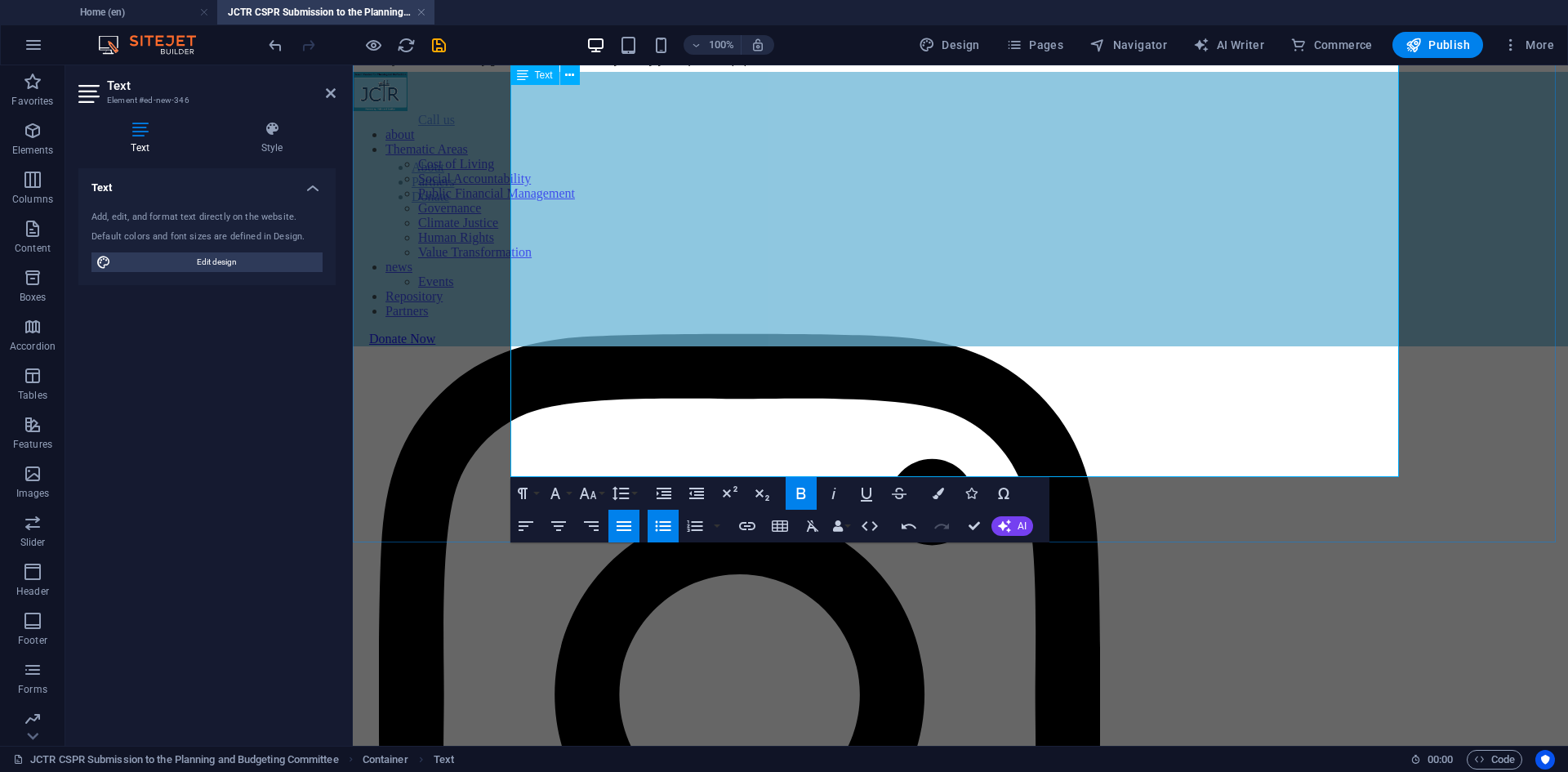
drag, startPoint x: 524, startPoint y: 447, endPoint x: 785, endPoint y: 449, distance: 261.0
click at [805, 491] on icon "button" at bounding box center [801, 493] width 20 height 20
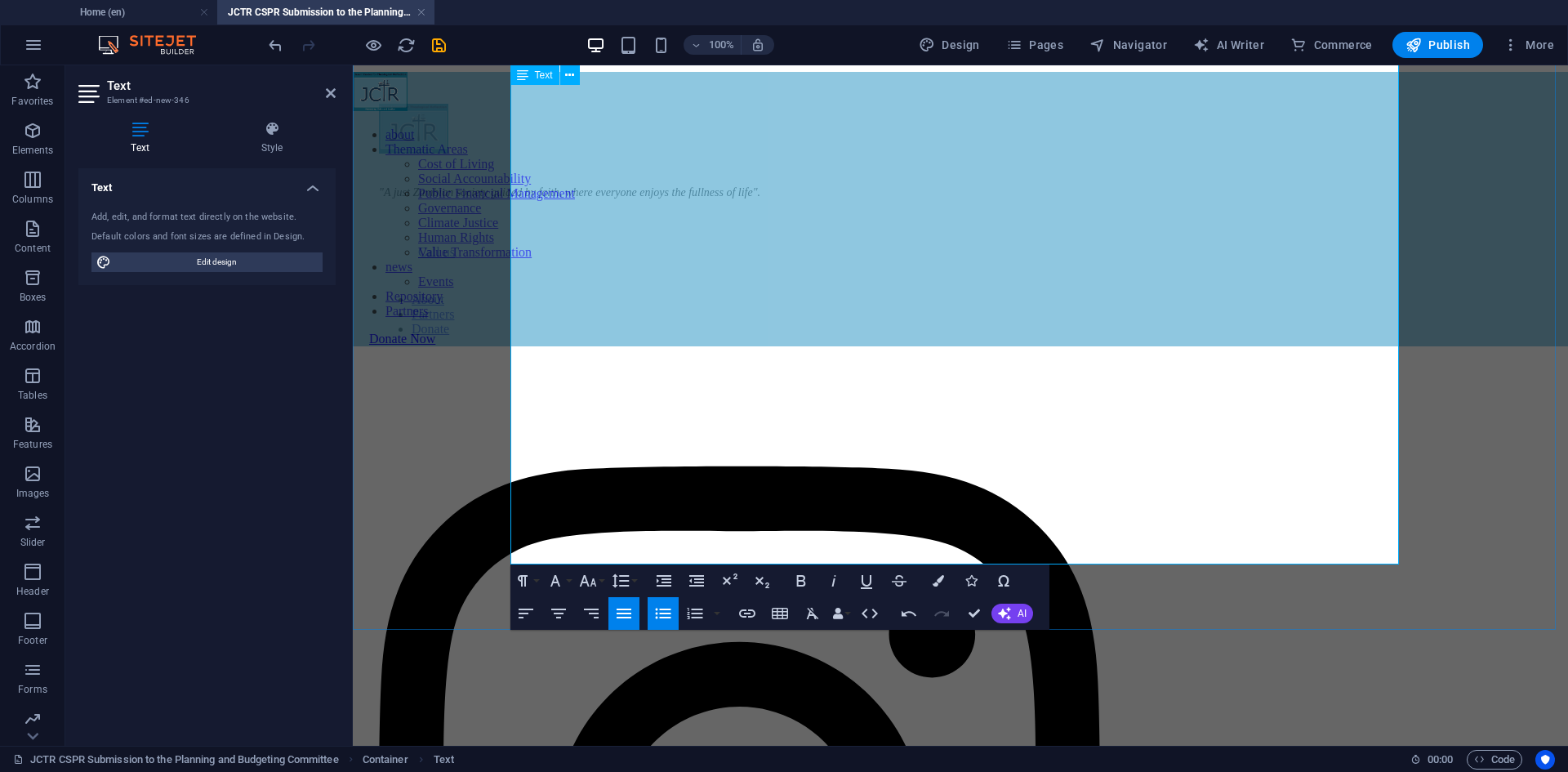
scroll to position [2141, 0]
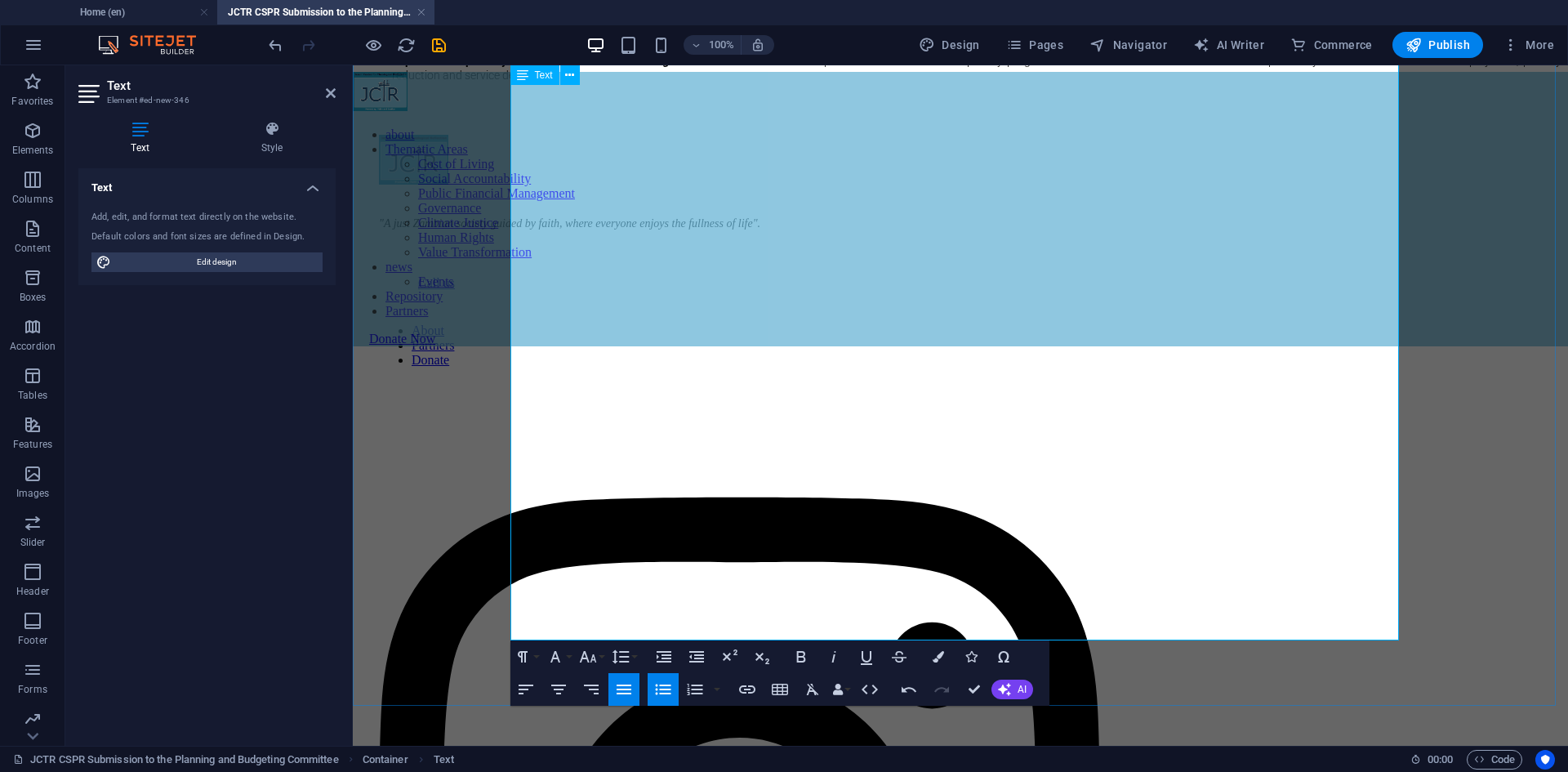
click at [1057, 82] on li "Improve transparency and results-based monitoring. Publish clear milestones and…" at bounding box center [977, 68] width 1169 height 30
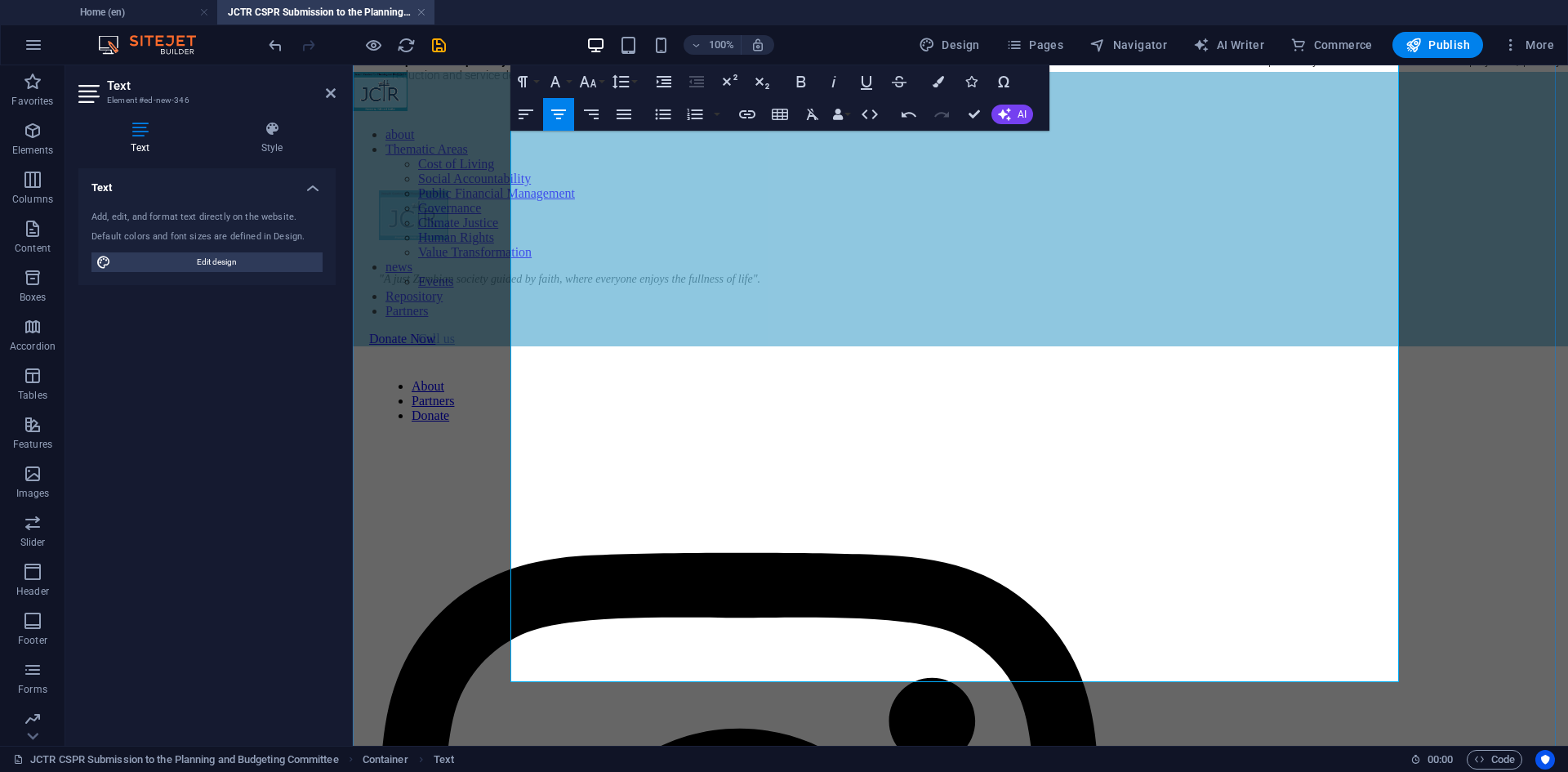
copy p "Priority recommendations"
click at [615, 138] on p "​" at bounding box center [960, 130] width 1202 height 14
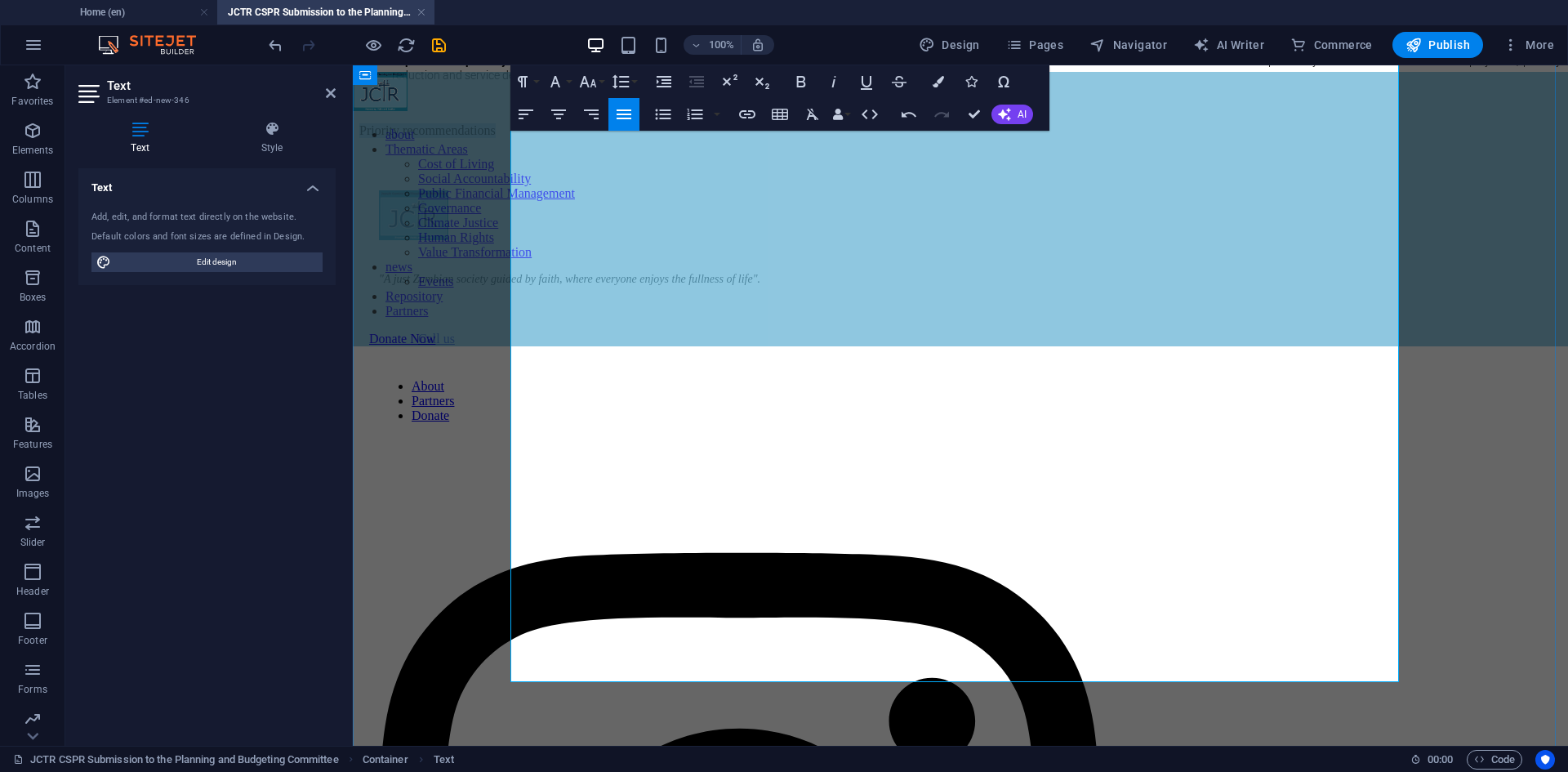
drag, startPoint x: 513, startPoint y: 669, endPoint x: 681, endPoint y: 668, distance: 168.0
click at [681, 138] on p "Priority recommendations" at bounding box center [960, 130] width 1202 height 14
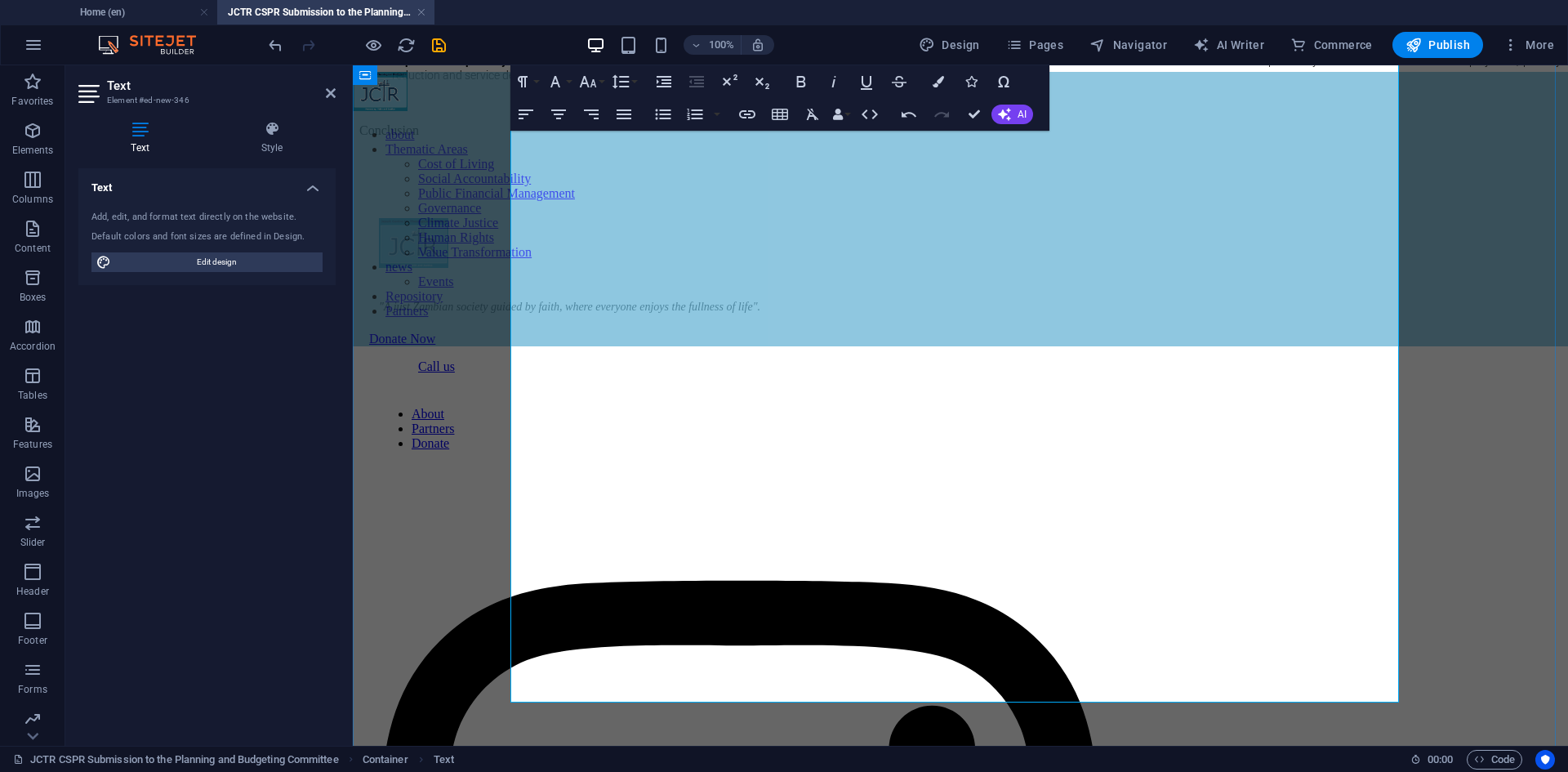
click at [531, 166] on p at bounding box center [960, 157] width 1202 height 14
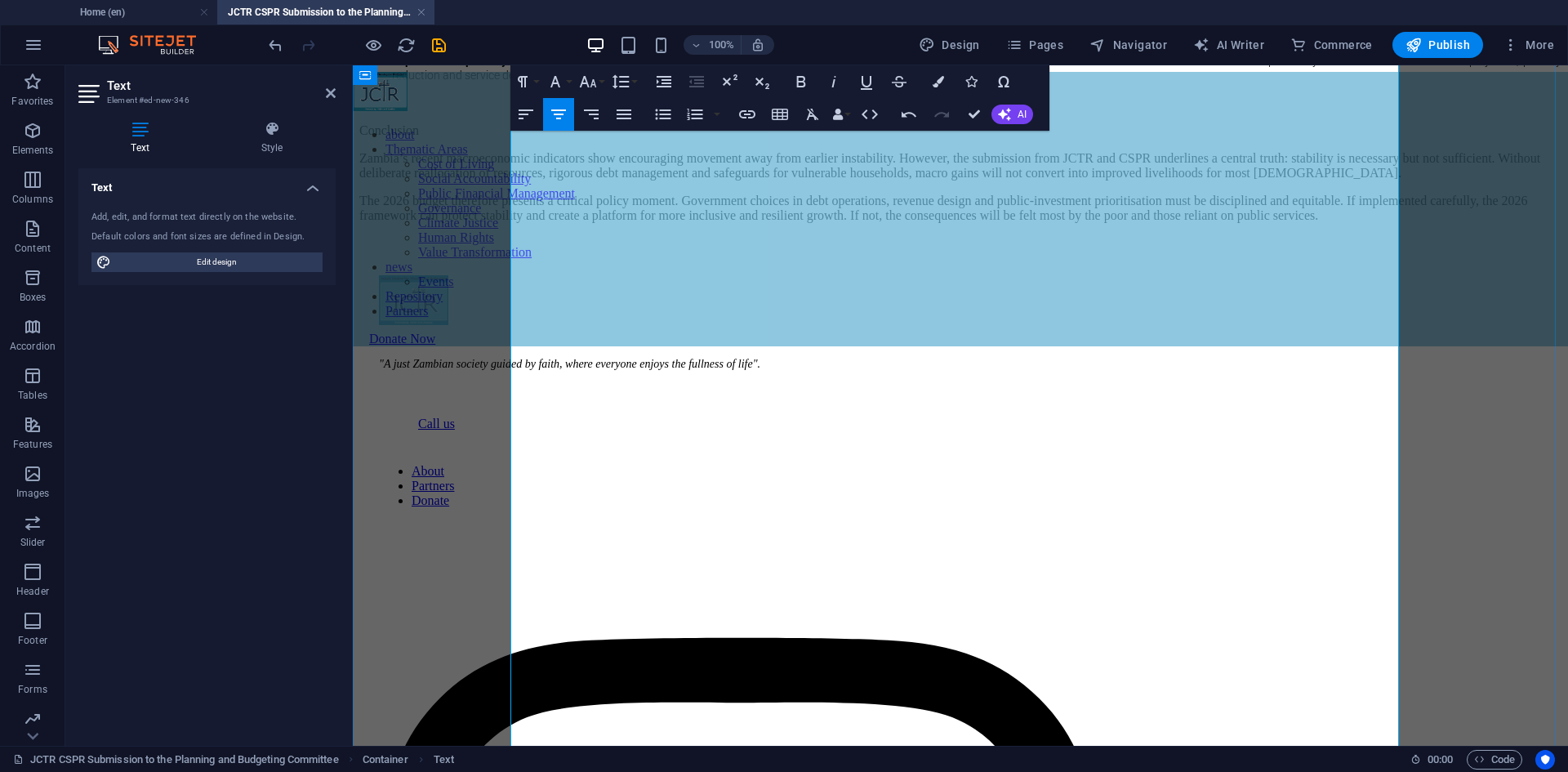
scroll to position [2387, 0]
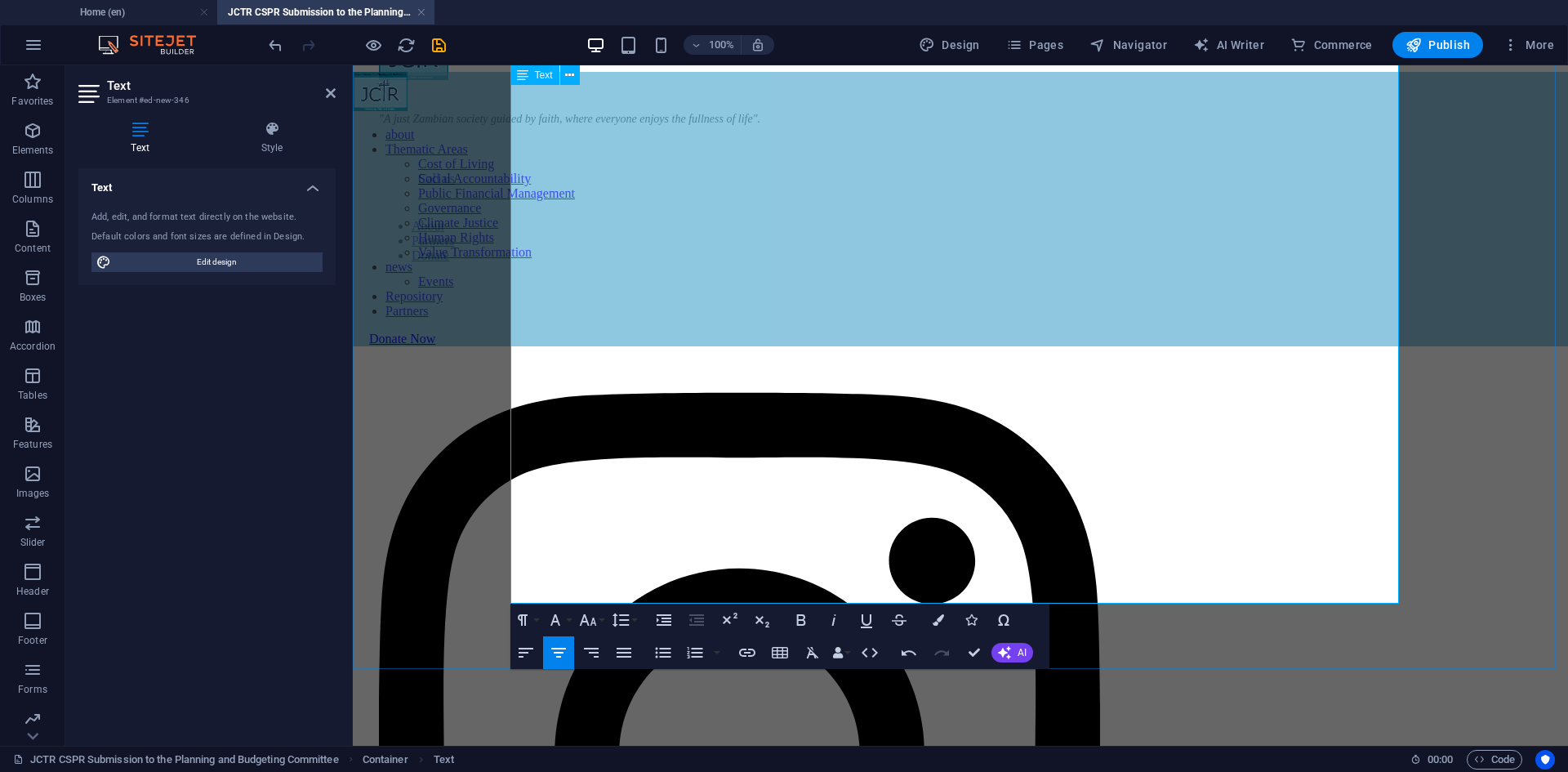
drag, startPoint x: 511, startPoint y: 448, endPoint x: 1069, endPoint y: 587, distance: 575.1
click at [626, 653] on icon "button" at bounding box center [623, 653] width 14 height 10
click at [554, 625] on icon "button" at bounding box center [555, 620] width 20 height 20
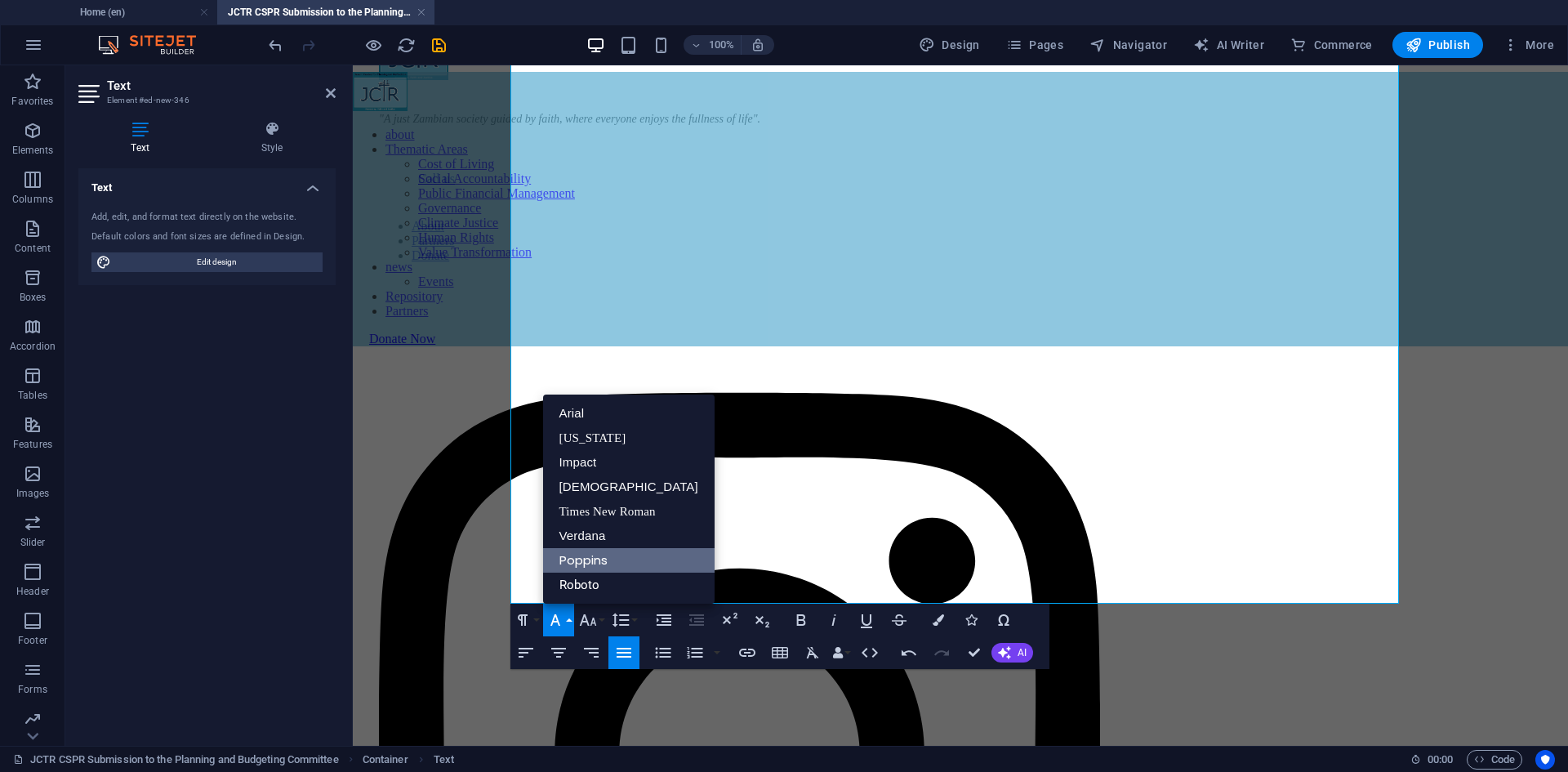
scroll to position [0, 0]
click at [589, 584] on link "Roboto" at bounding box center [629, 585] width 172 height 25
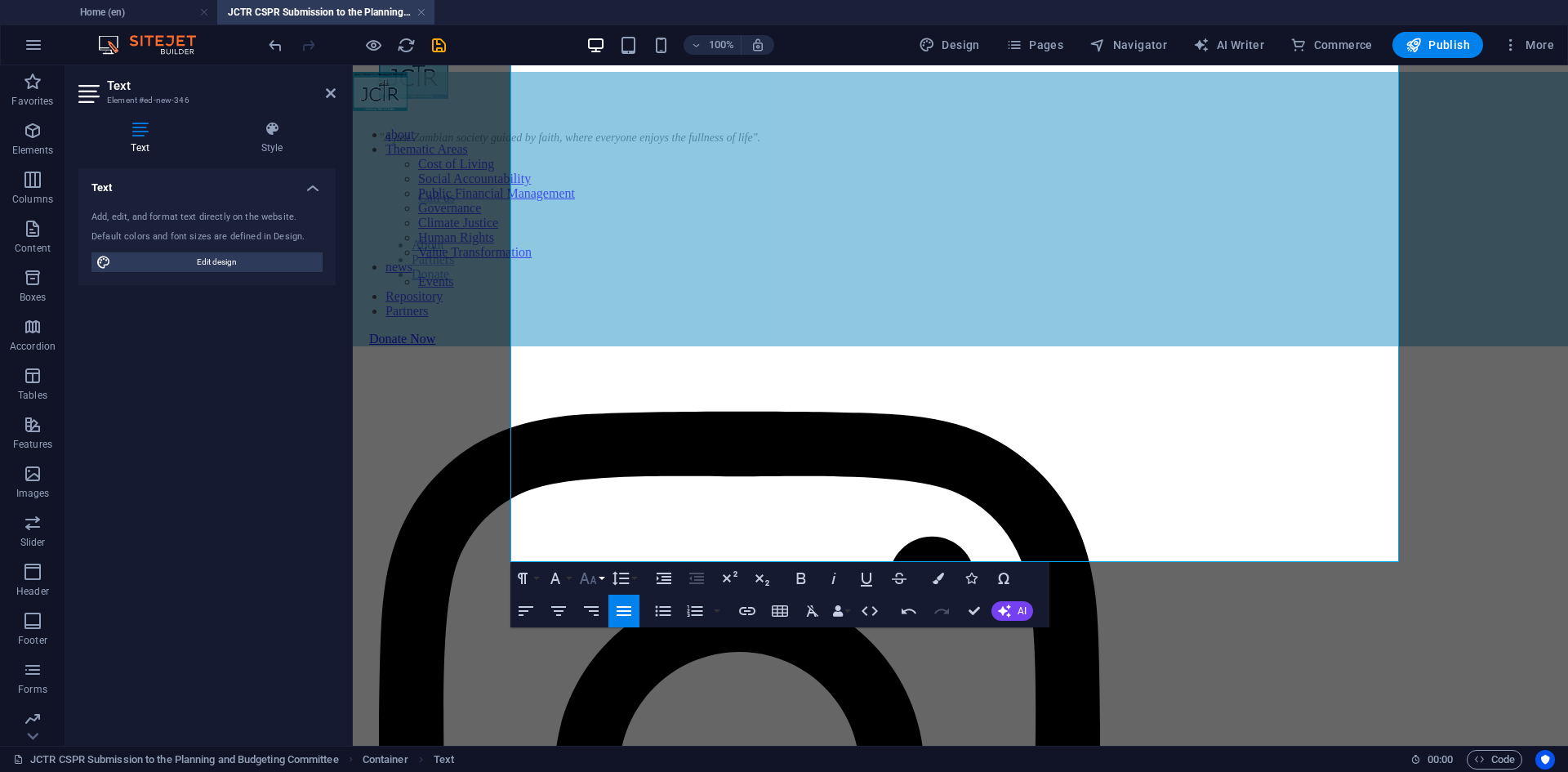
click at [594, 579] on icon "button" at bounding box center [588, 578] width 20 height 20
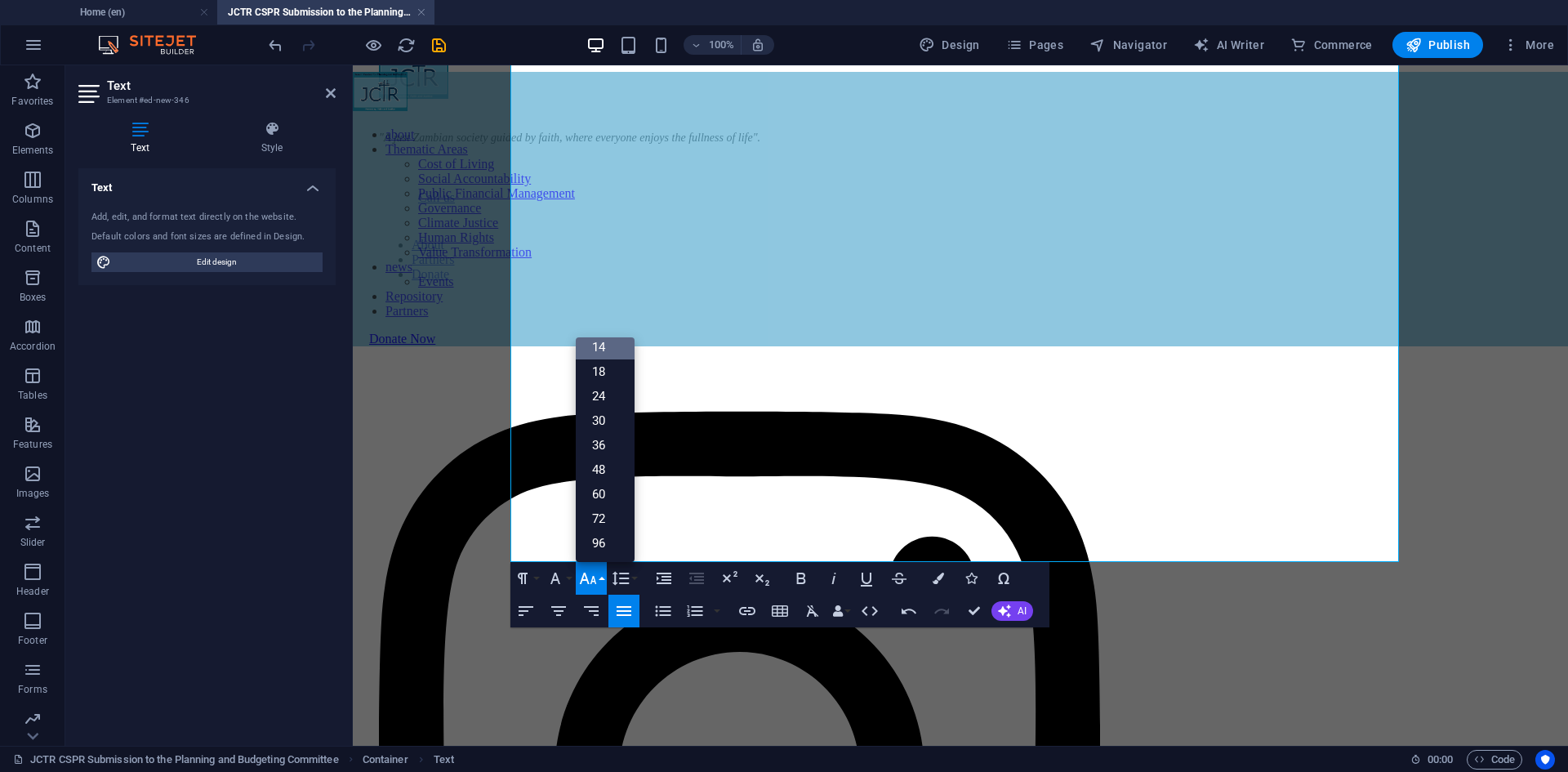
click at [609, 349] on link "14" at bounding box center [606, 347] width 59 height 25
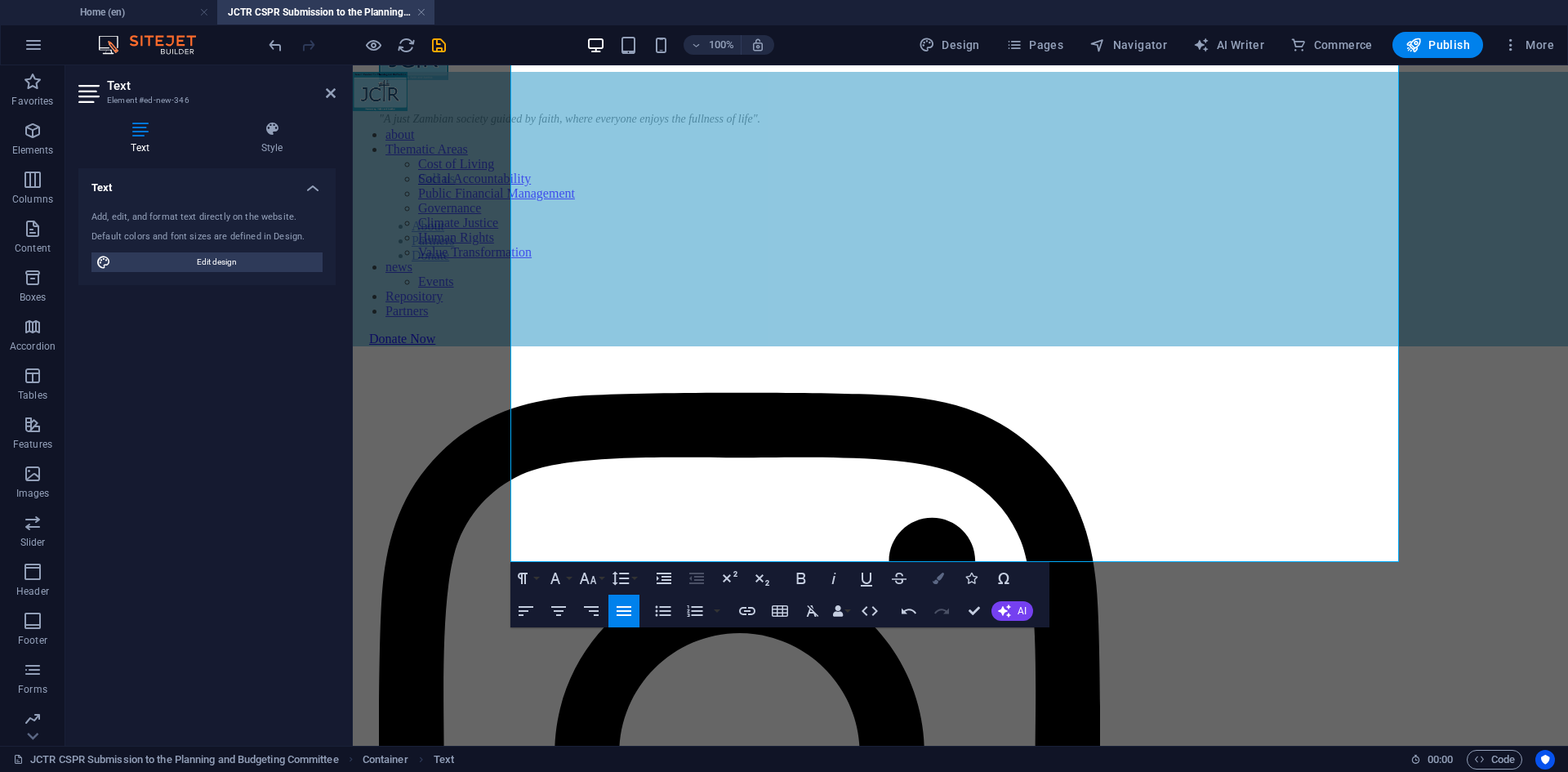
click at [933, 583] on icon "button" at bounding box center [939, 578] width 11 height 11
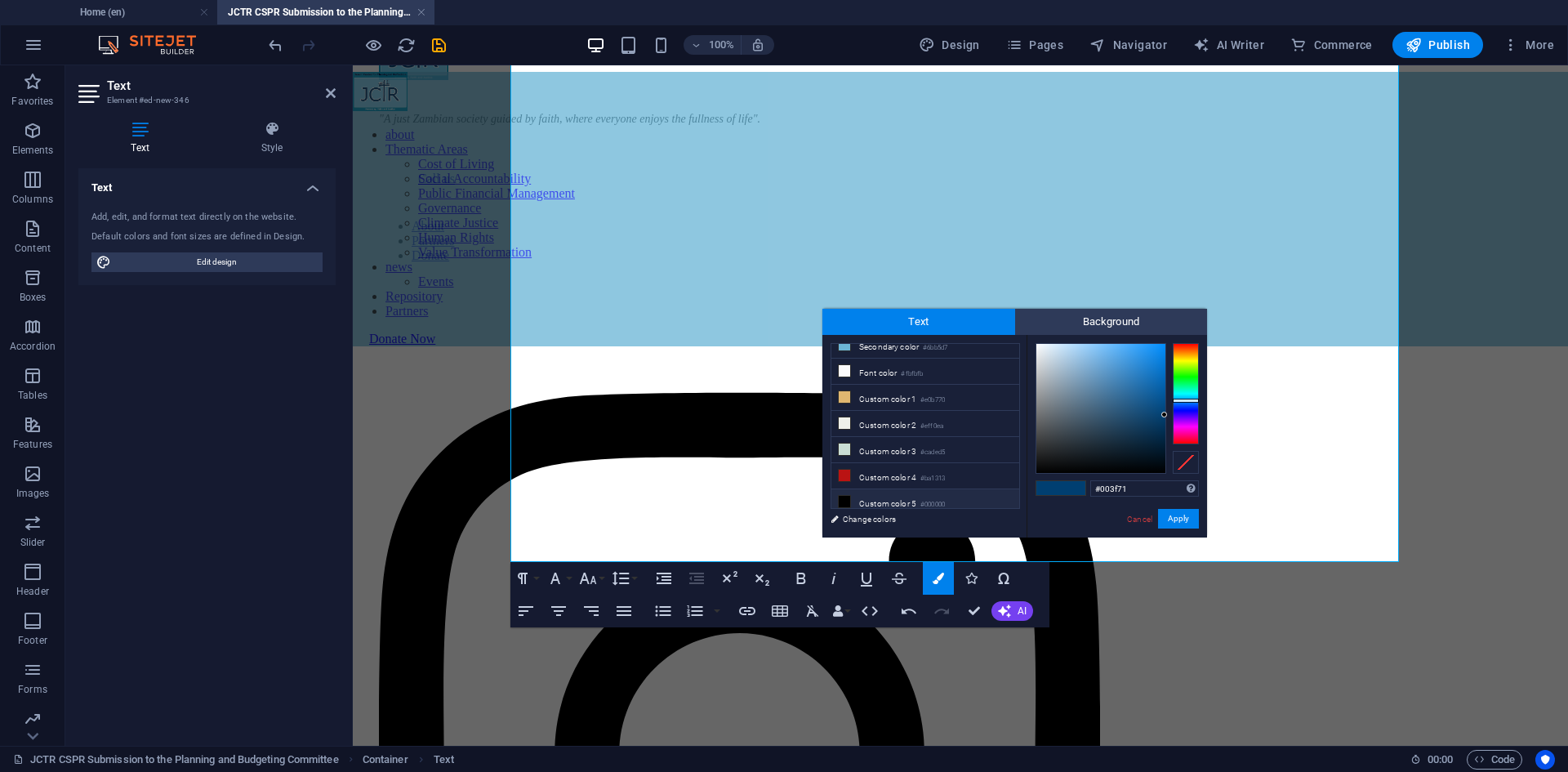
click at [942, 499] on small "#000000" at bounding box center [933, 505] width 25 height 11
type input "#000000"
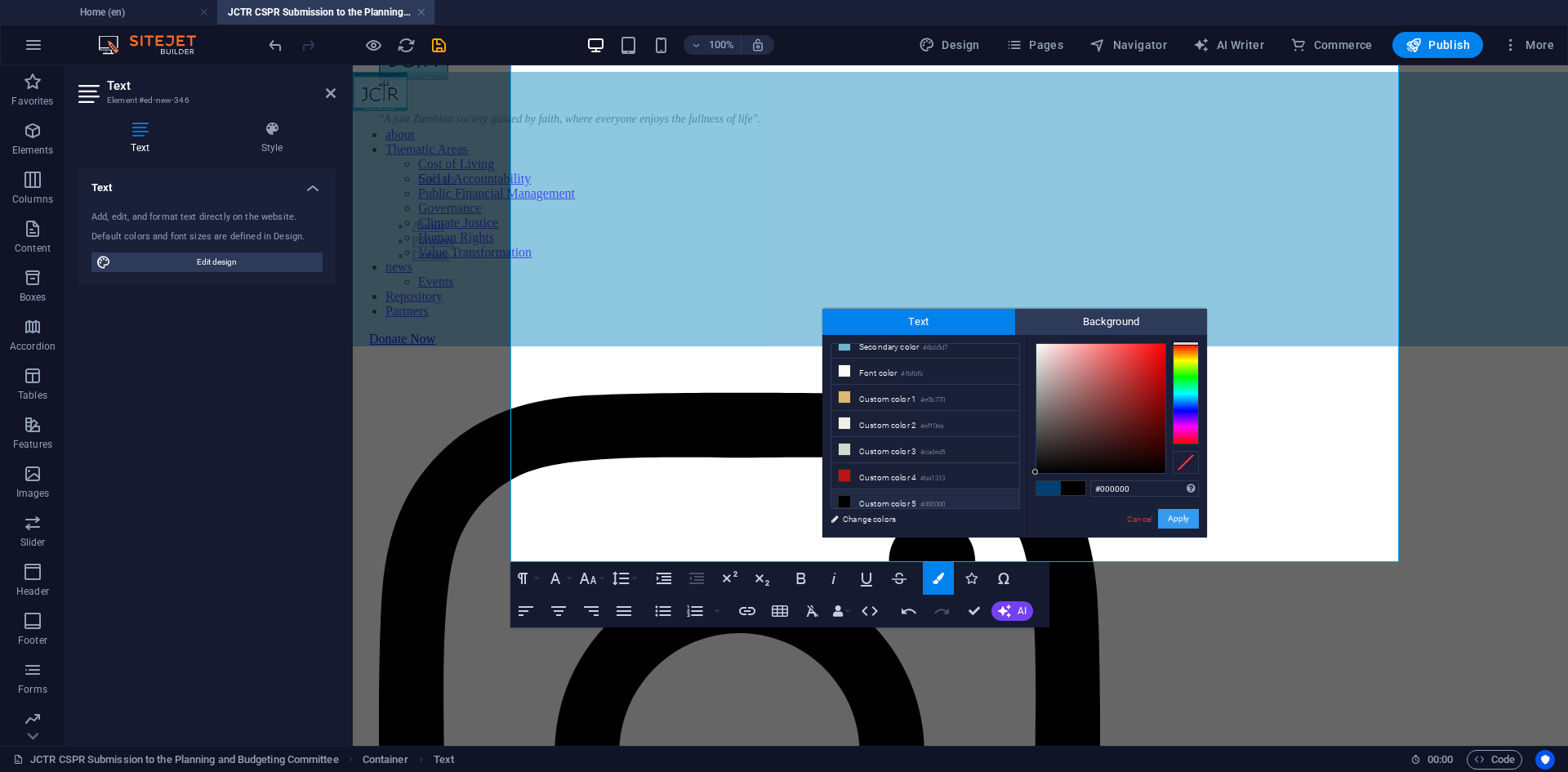
click at [1174, 519] on button "Apply" at bounding box center [1178, 518] width 41 height 20
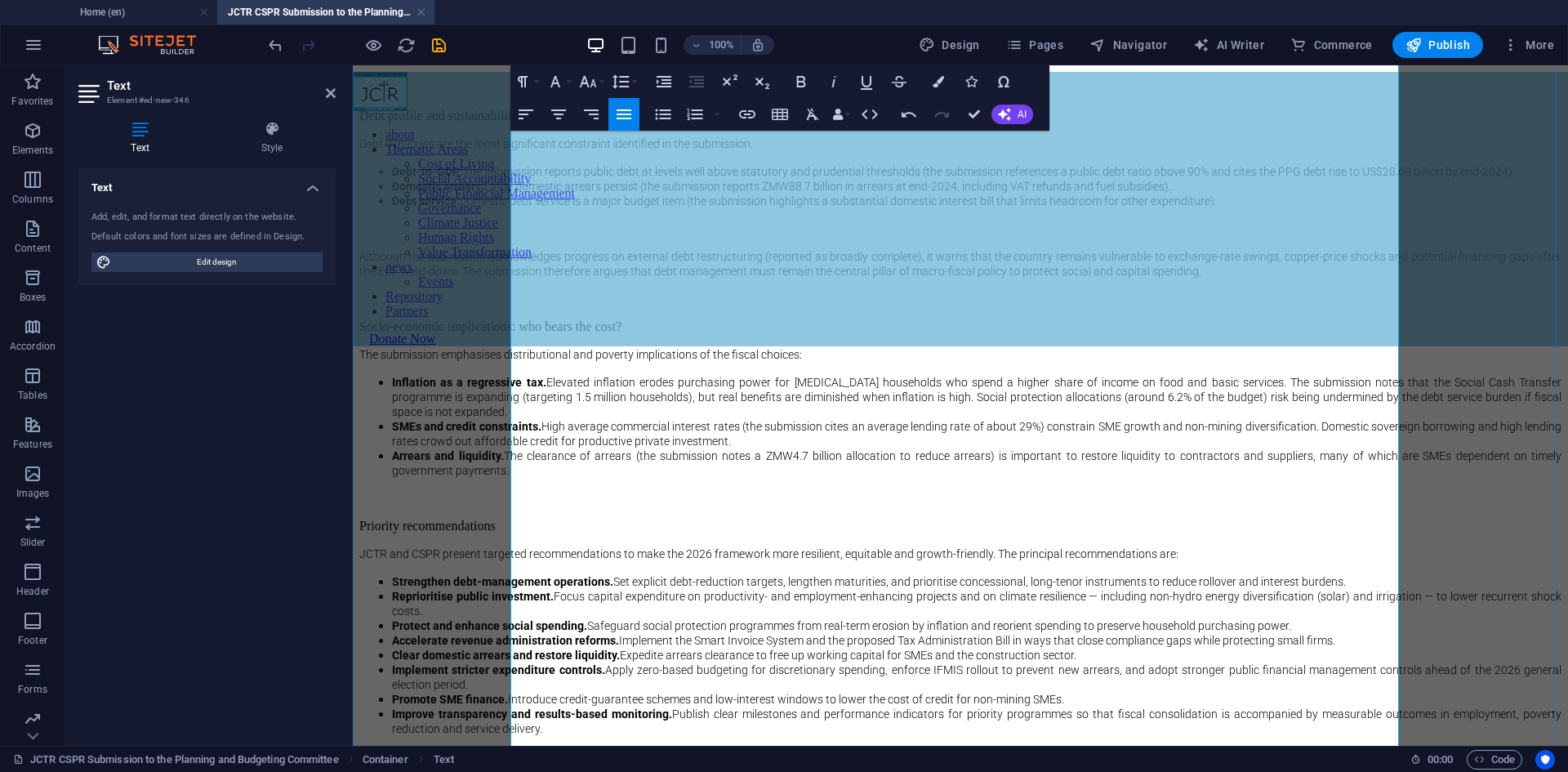
scroll to position [1407, 0]
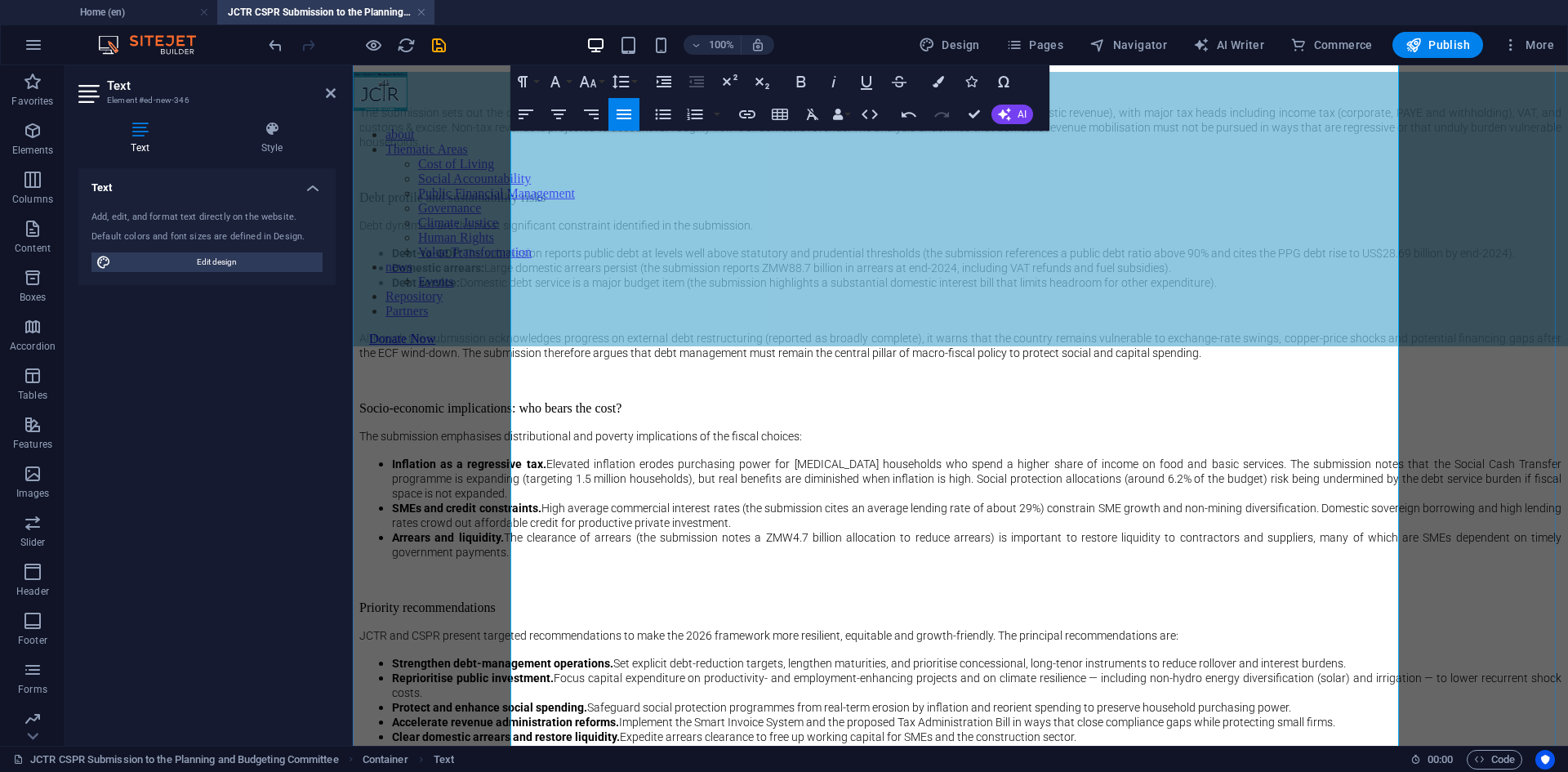
click at [938, 8] on p "The 2026 budget is notable for its size and for the emphasis on domestic financ…" at bounding box center [960, -1] width 1202 height 14
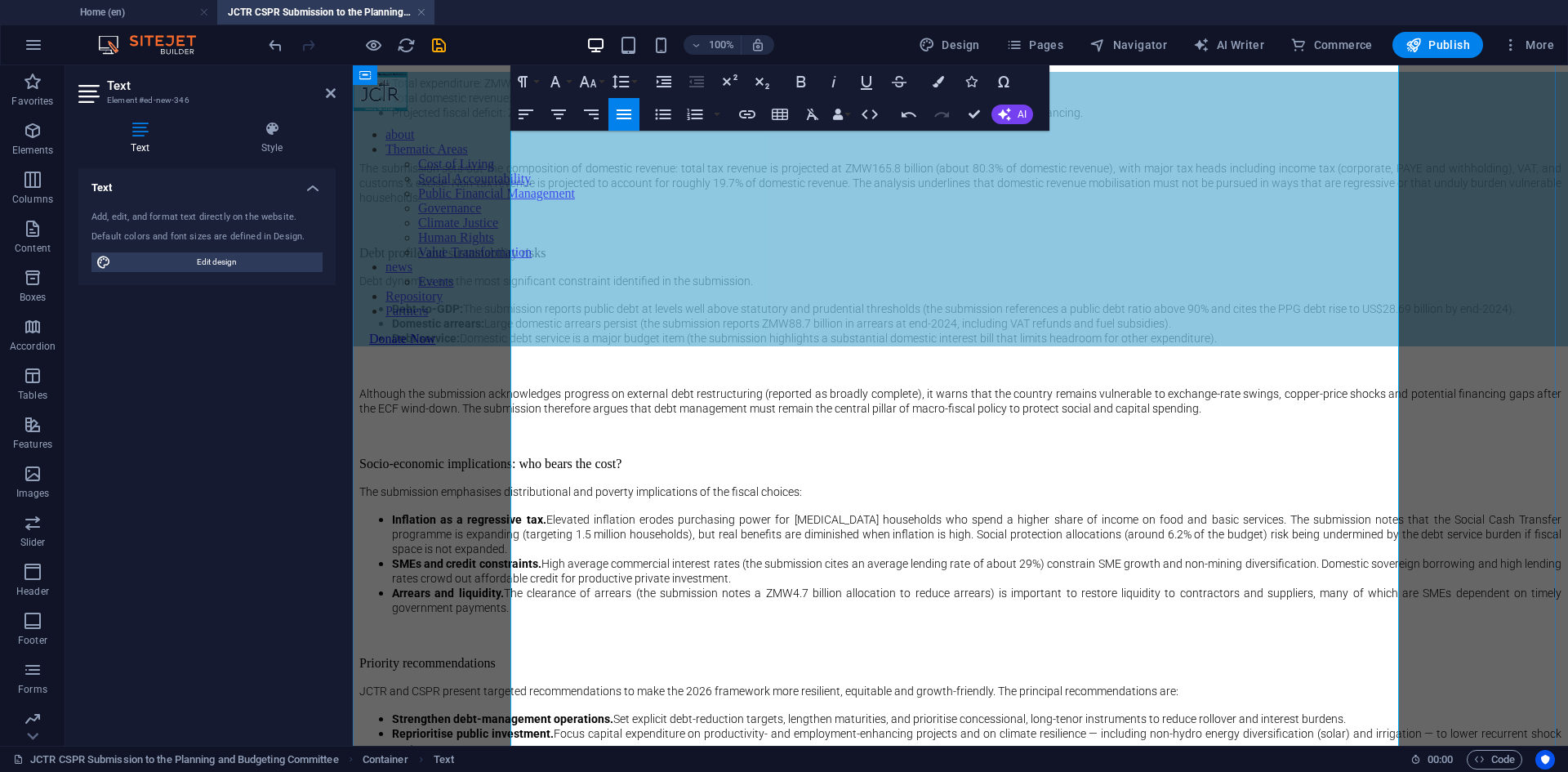
click at [730, 35] on p "​" at bounding box center [960, 27] width 1202 height 14
click at [784, 105] on icon "button" at bounding box center [779, 115] width 20 height 20
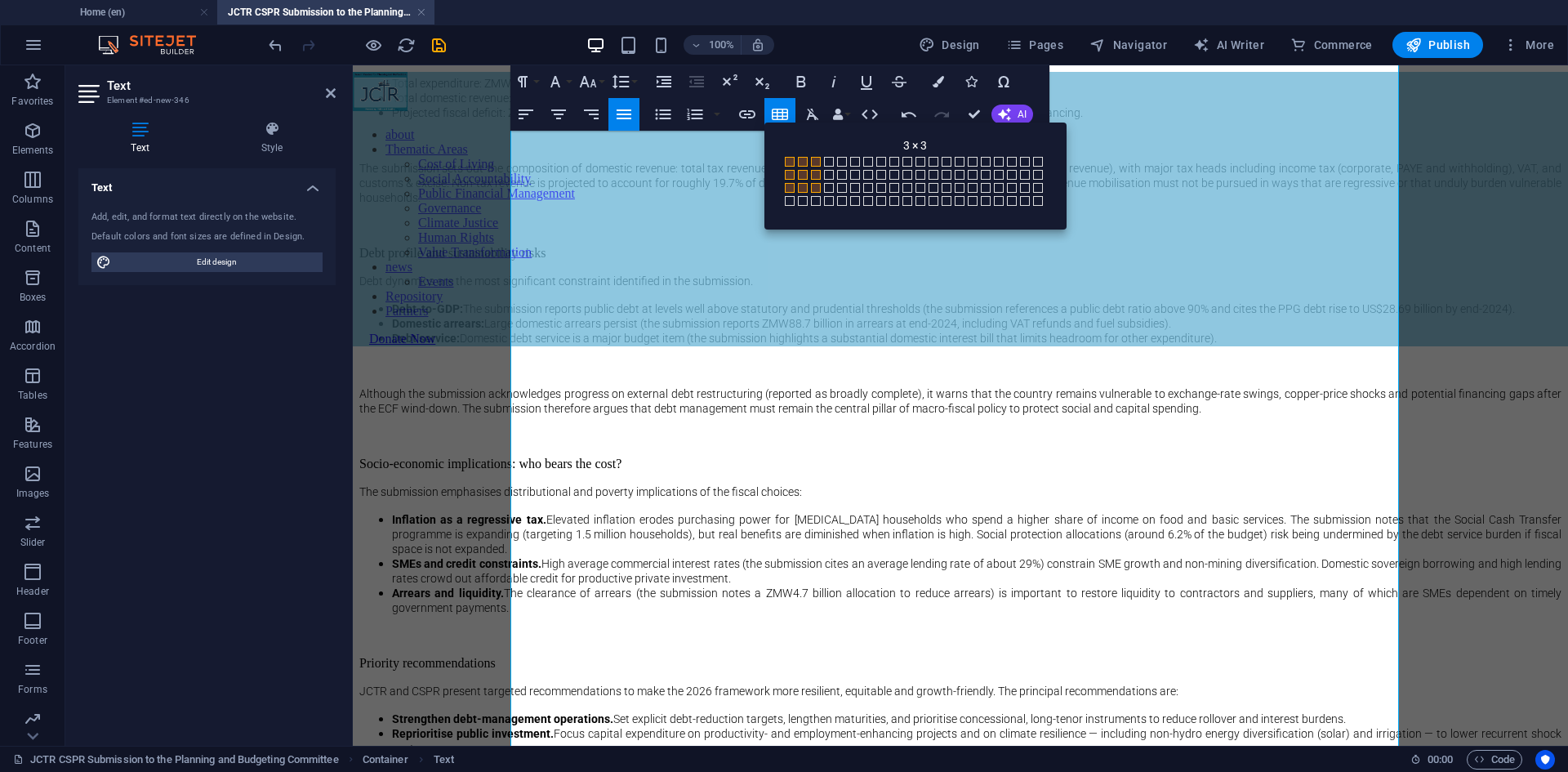
click at [815, 186] on span at bounding box center [815, 188] width 10 height 10
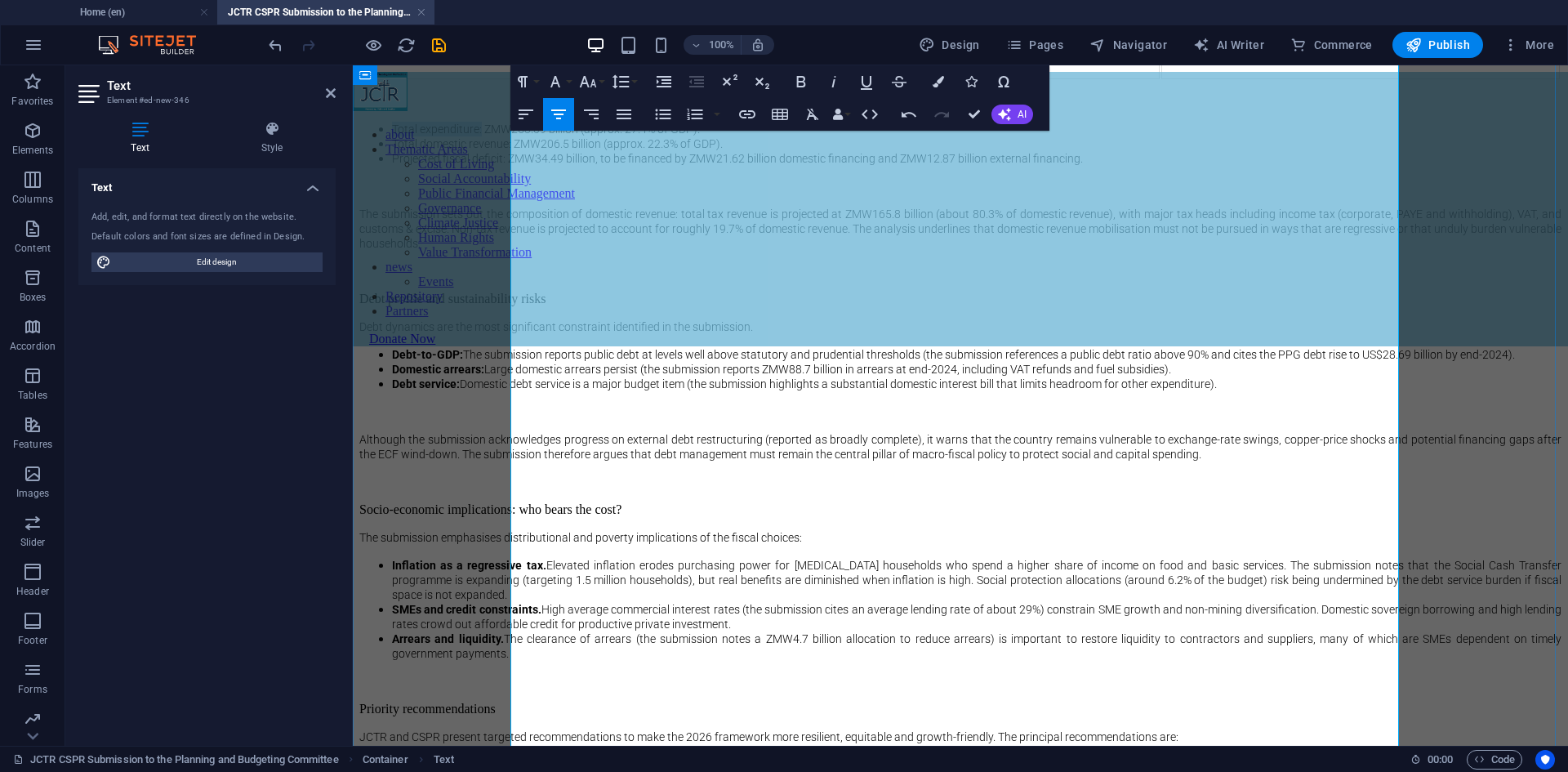
drag, startPoint x: 524, startPoint y: 540, endPoint x: 610, endPoint y: 537, distance: 86.1
click at [610, 136] on span "Total expenditure: ZMW253.09 billion (approx. 27.4% of GDP)." at bounding box center [546, 129] width 308 height 13
copy span "Total expenditure:"
click at [609, 40] on td at bounding box center [560, 31] width 399 height 18
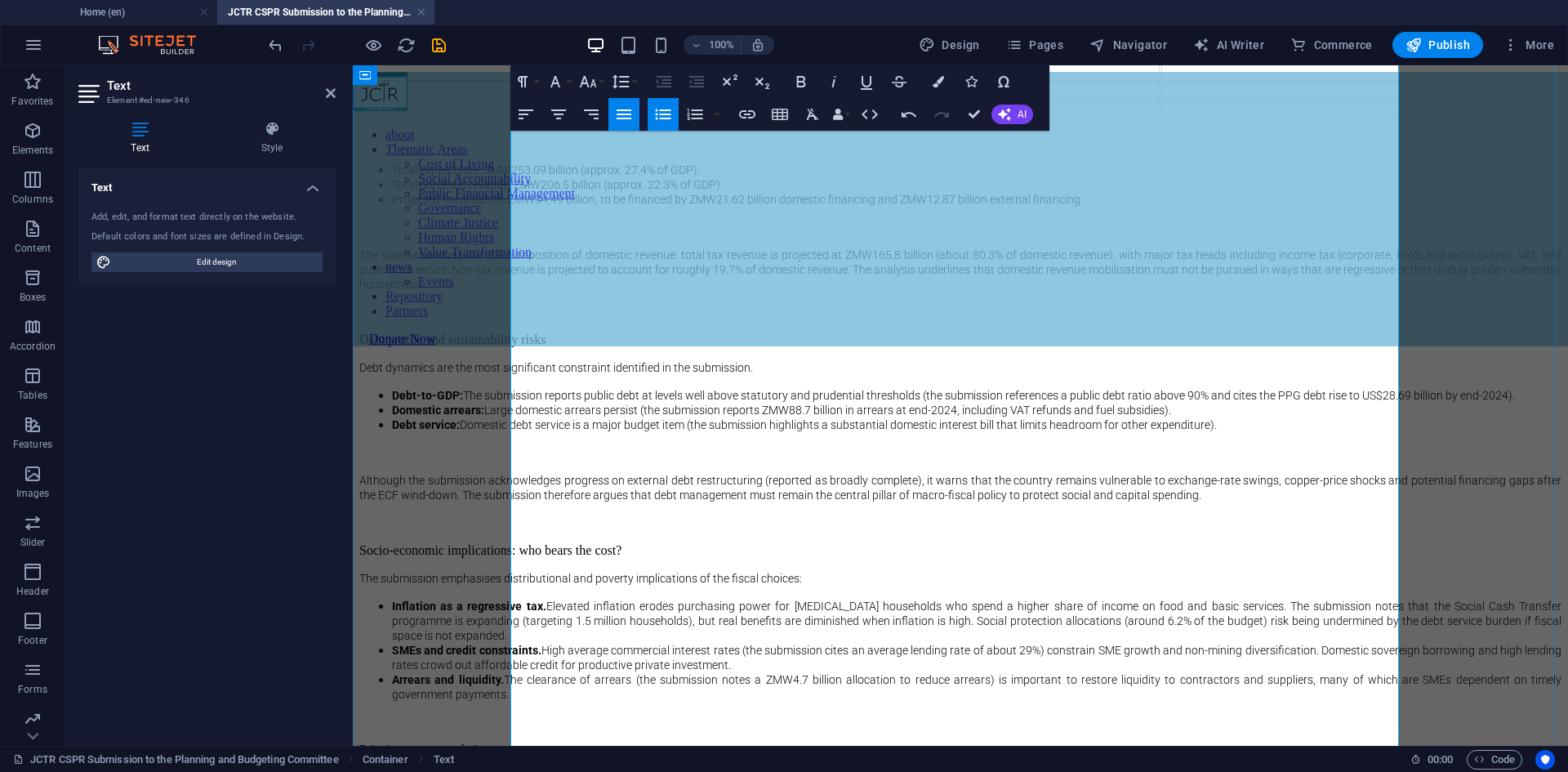
click at [485, 51] on span "Total expenditure:" at bounding box center [440, 44] width 90 height 13
click at [806, 100] on td at bounding box center [960, 91] width 399 height 18
click at [759, 120] on td at bounding box center [560, 111] width 399 height 18
drag, startPoint x: 1159, startPoint y: 554, endPoint x: 803, endPoint y: 489, distance: 361.9
click at [804, 81] on tr "Total expenditure:" at bounding box center [959, 52] width 1199 height 59
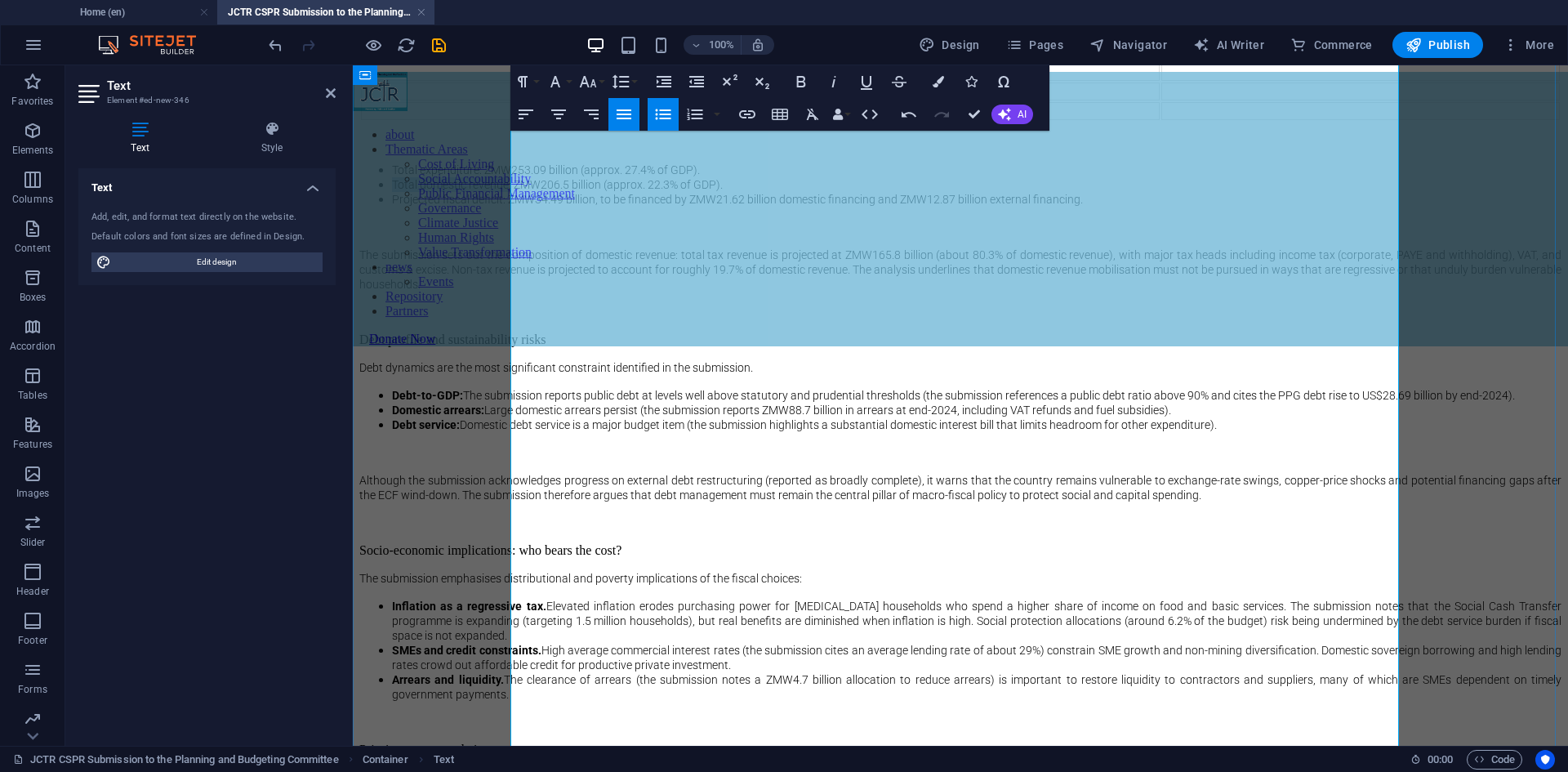
drag, startPoint x: 524, startPoint y: 578, endPoint x: 639, endPoint y: 578, distance: 115.0
click at [639, 191] on span "Total domestic revenue: ZMW206.5 billion (approx. 22.3% of GDP)." at bounding box center [557, 185] width 331 height 13
copy span "Total domestic revenue"
click at [665, 100] on td at bounding box center [560, 91] width 399 height 18
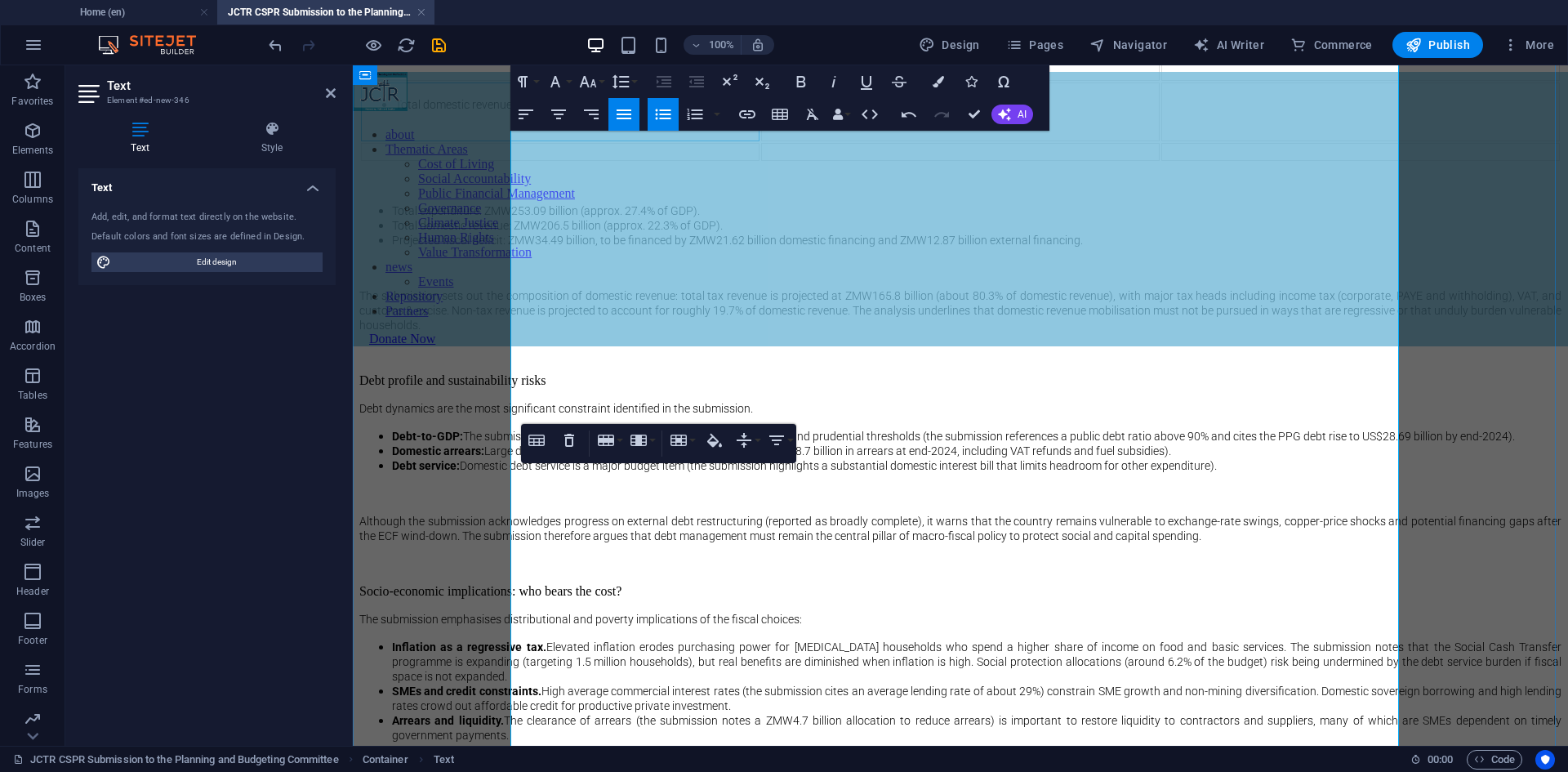
click at [512, 111] on span "Total domestic revenue" at bounding box center [453, 105] width 116 height 13
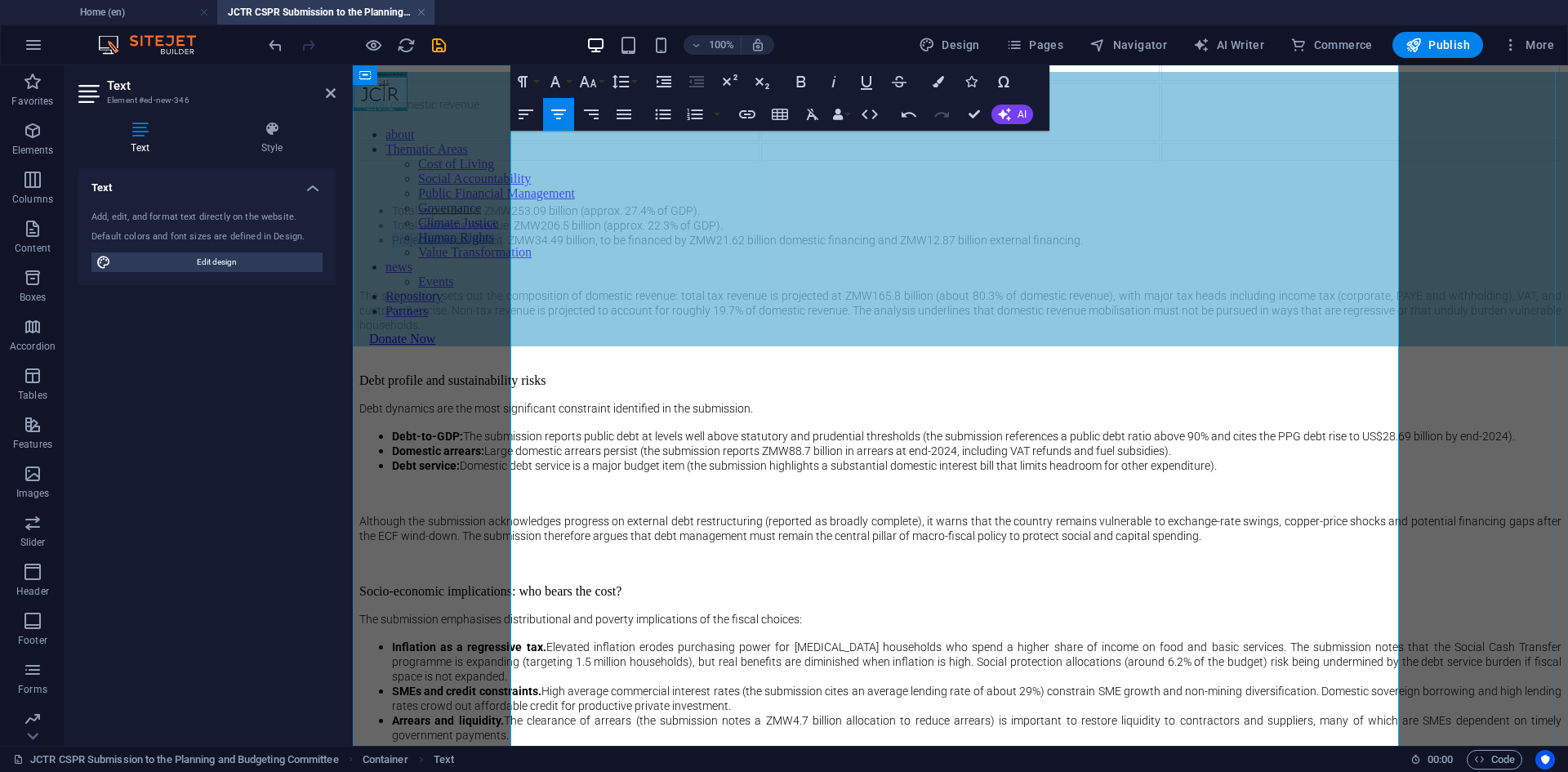
drag, startPoint x: 524, startPoint y: 621, endPoint x: 632, endPoint y: 622, distance: 108.0
click at [632, 247] on span "Projected fiscal deficit: ZMW34.49 billion, to be financed by ZMW21.62 billion …" at bounding box center [737, 240] width 691 height 13
copy span "Projected fiscal deficit"
click at [678, 161] on td at bounding box center [560, 152] width 399 height 18
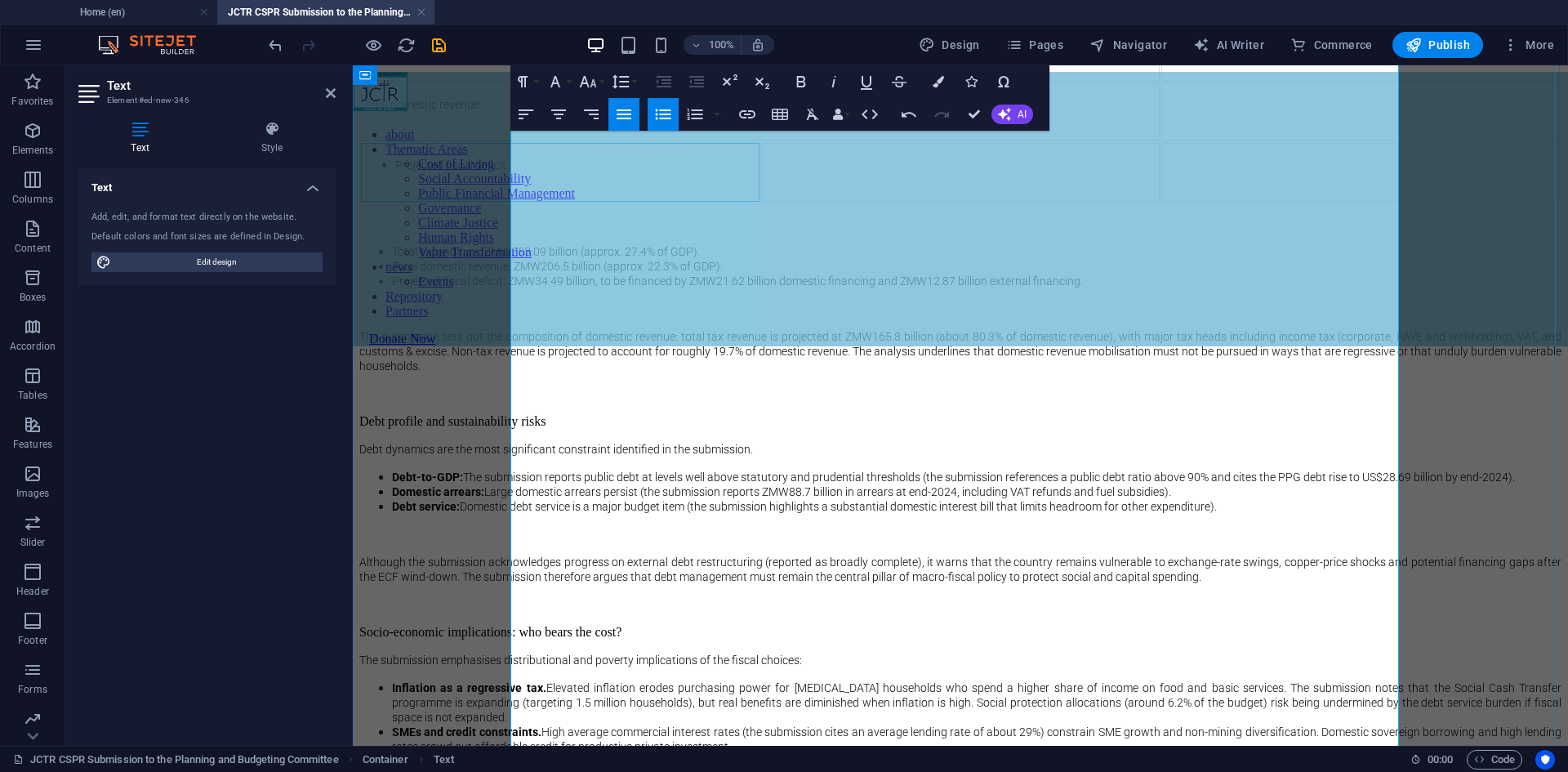
click at [506, 172] on span "Projected fiscal deficit" at bounding box center [450, 165] width 111 height 13
drag, startPoint x: 616, startPoint y: 603, endPoint x: 706, endPoint y: 600, distance: 90.0
click at [700, 259] on span "Total expenditure: ZMW253.09 billion (approx. 27.4% of GDP)." at bounding box center [546, 252] width 308 height 13
click at [881, 81] on td at bounding box center [960, 52] width 399 height 59
click at [822, 52] on li "ZMW253.09 billion" at bounding box center [977, 44] width 362 height 14
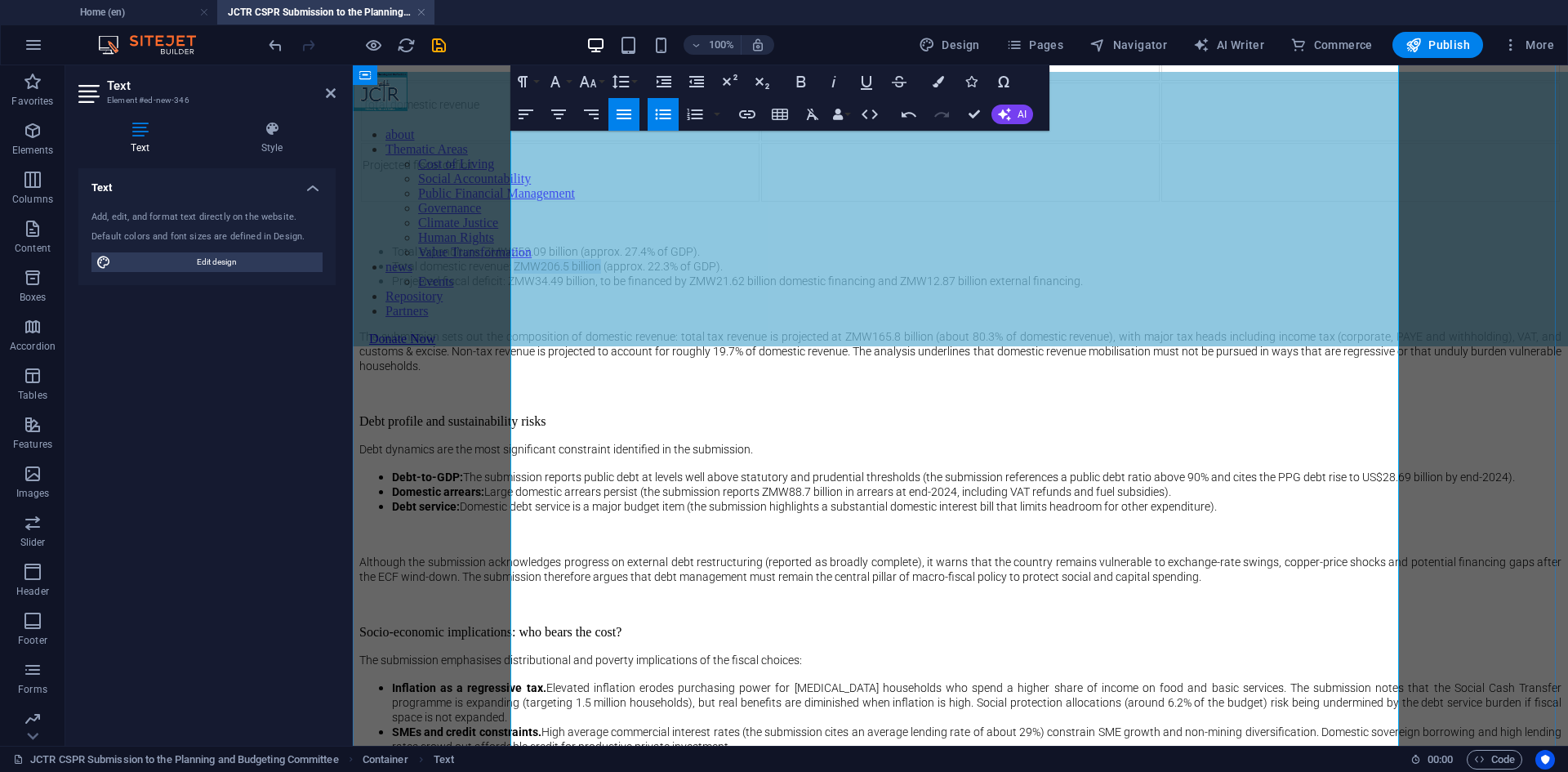
drag, startPoint x: 646, startPoint y: 622, endPoint x: 731, endPoint y: 622, distance: 85.0
click at [723, 273] on span "Total domestic revenue: ZMW206.5 billion (approx. 22.3% of GDP)." at bounding box center [557, 266] width 331 height 13
click at [969, 141] on td at bounding box center [960, 112] width 399 height 59
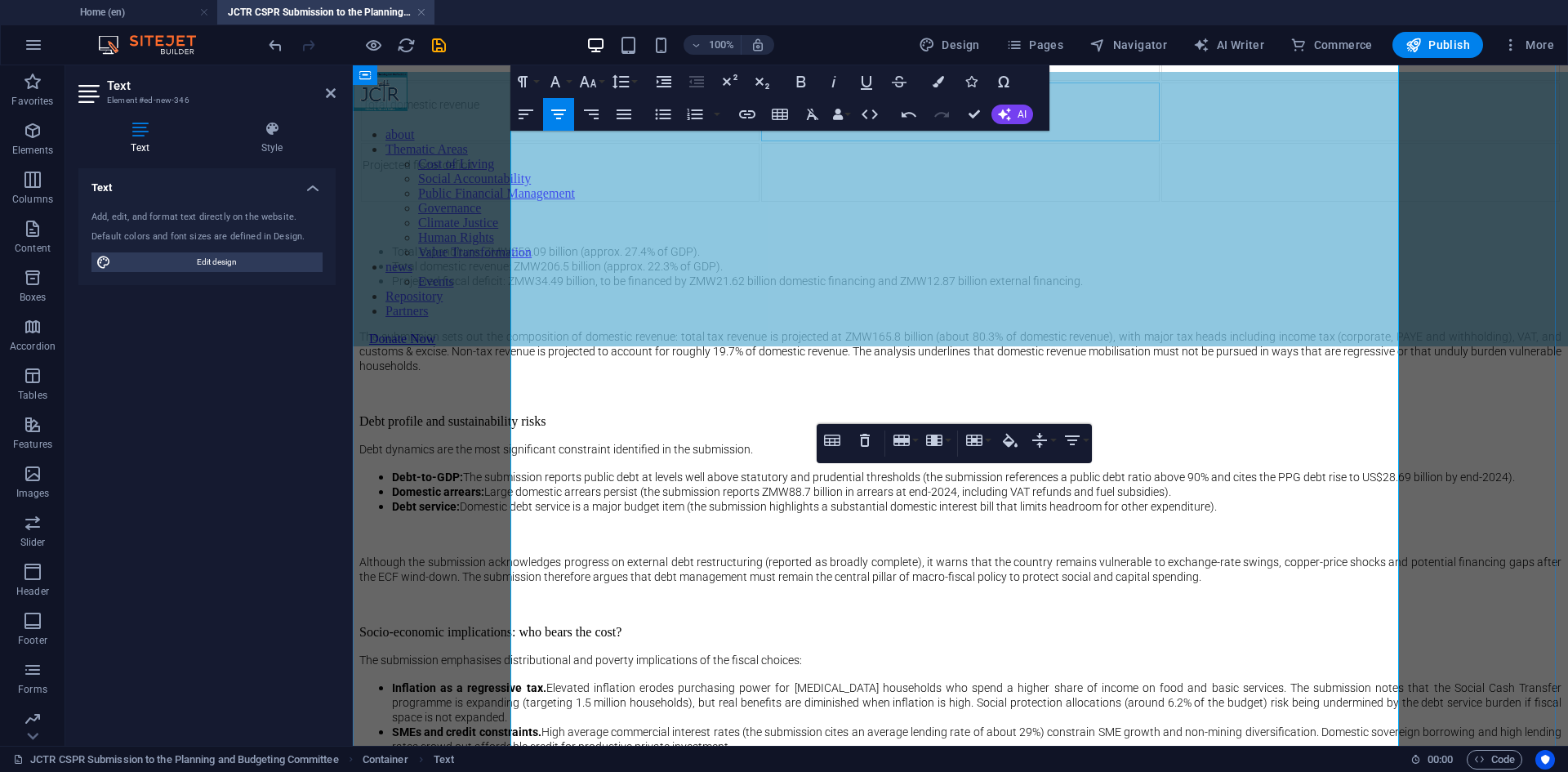
scroll to position [0, 8]
click at [817, 112] on li "ZMW206.5 billion" at bounding box center [977, 104] width 362 height 14
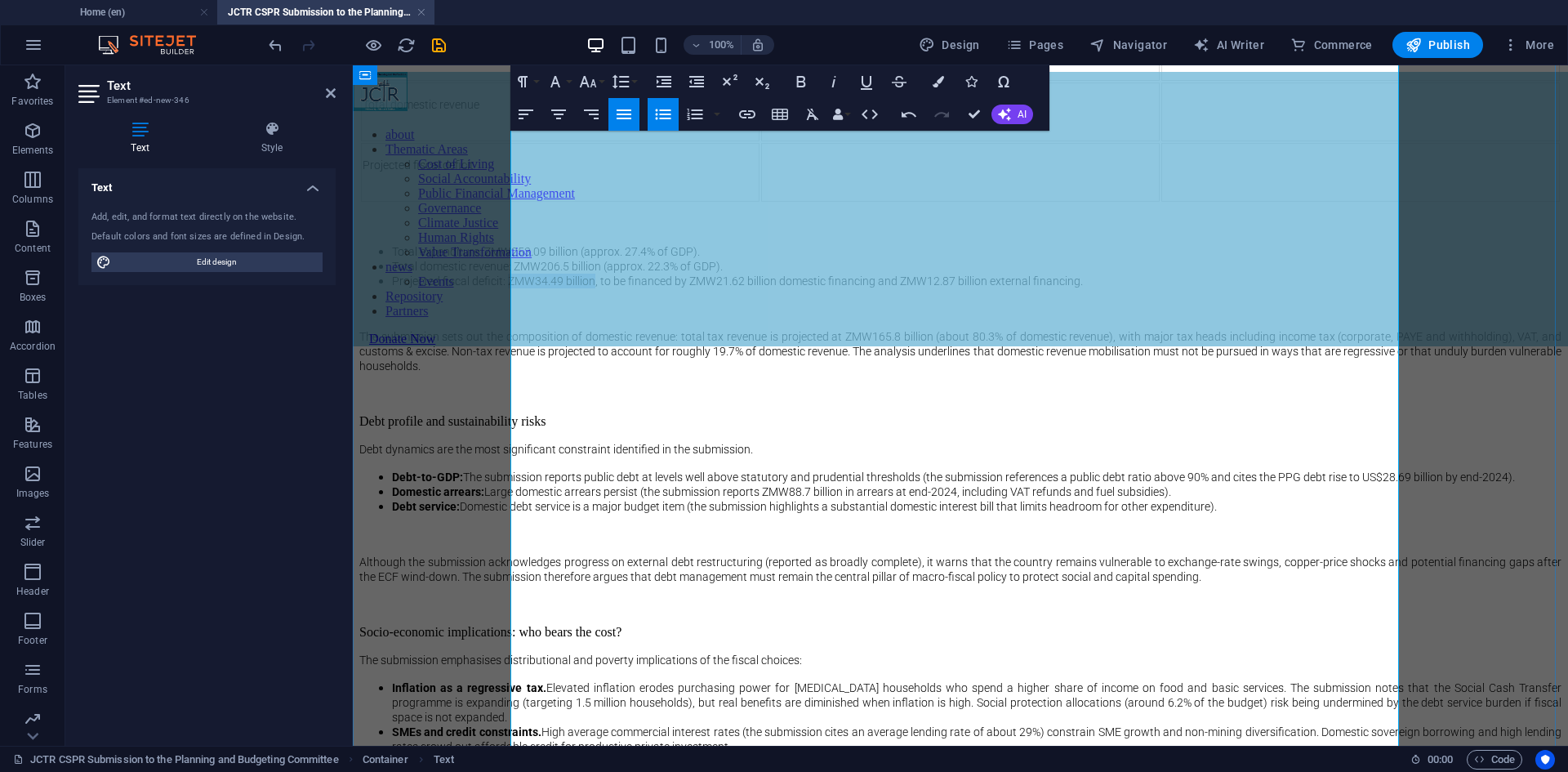
drag, startPoint x: 639, startPoint y: 640, endPoint x: 724, endPoint y: 644, distance: 85.1
click at [724, 287] on span "Projected fiscal deficit: ZMW34.49 billion, to be financed by ZMW21.62 billion …" at bounding box center [737, 282] width 691 height 13
click at [921, 202] on td at bounding box center [960, 173] width 399 height 59
click at [821, 173] on li "ZMW34.49 billion" at bounding box center [977, 164] width 362 height 14
click at [1214, 141] on td at bounding box center [1361, 112] width 399 height 59
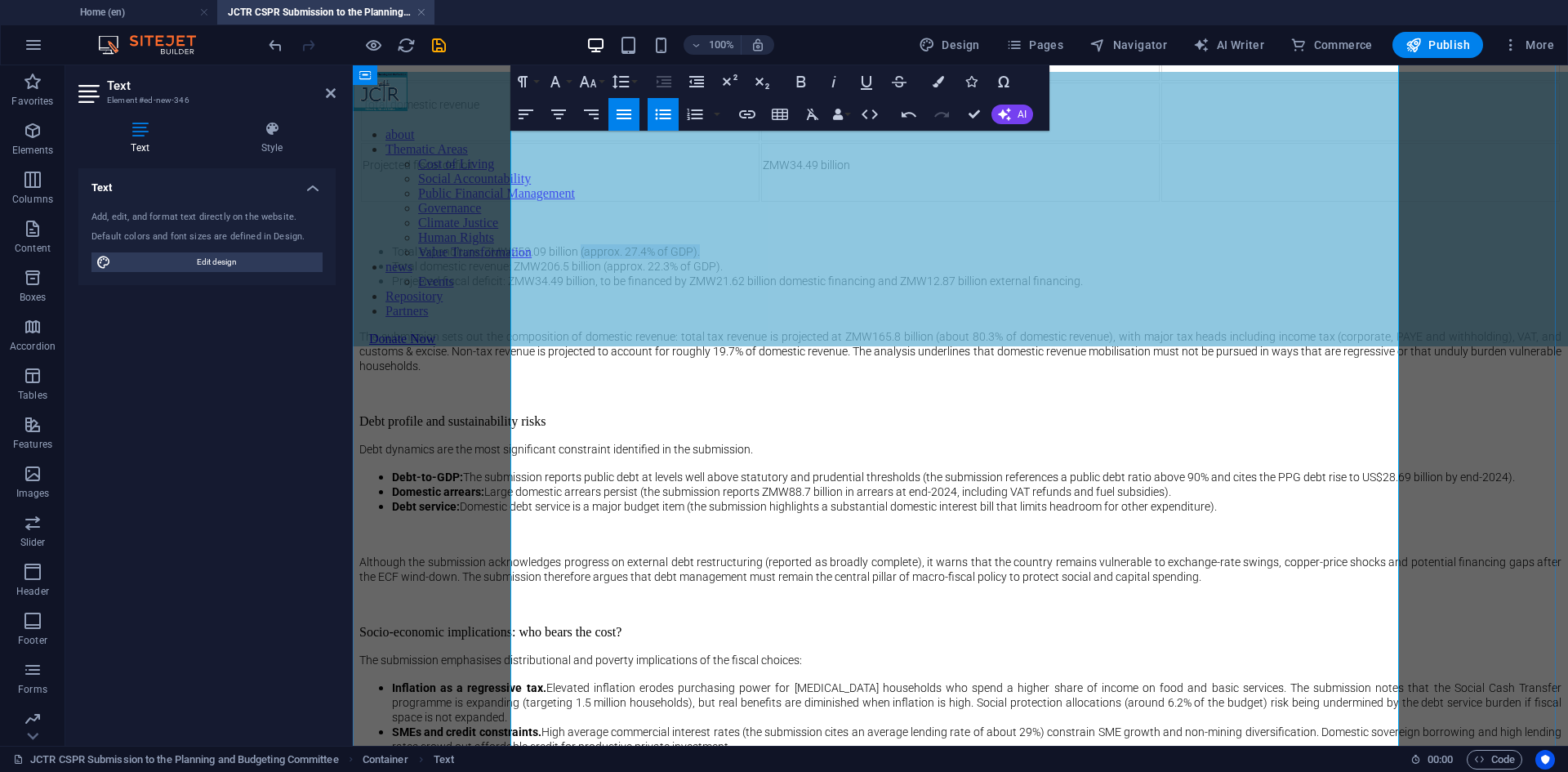
drag, startPoint x: 711, startPoint y: 602, endPoint x: 838, endPoint y: 603, distance: 127.0
click at [838, 259] on li "Total expenditure: ZMW253.09 billion (approx. 27.4% of GDP)." at bounding box center [977, 251] width 1169 height 14
click at [1165, 81] on td at bounding box center [1361, 52] width 399 height 59
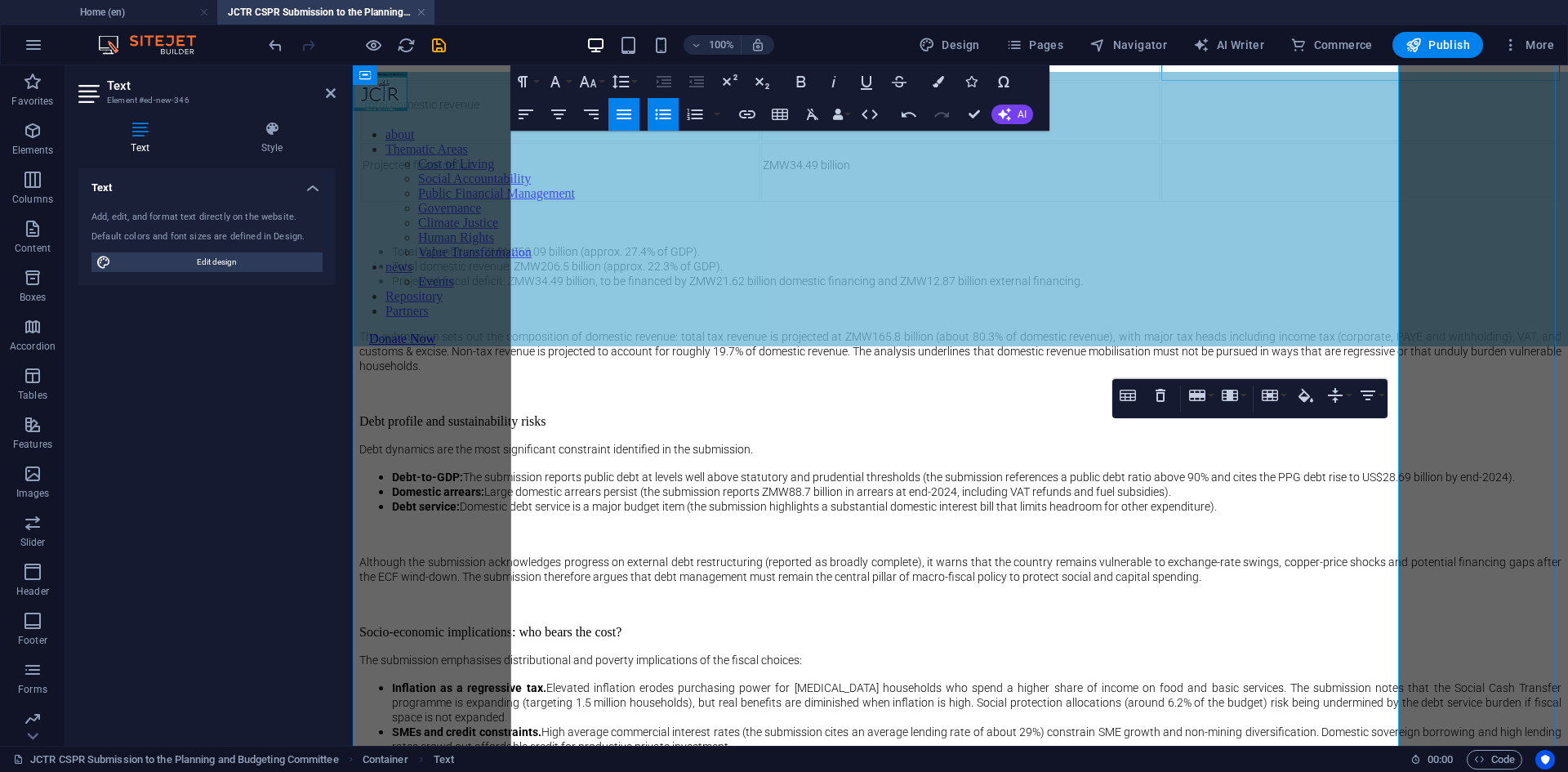
click at [1196, 51] on span "(approx. 27.4% of GDP)." at bounding box center [1255, 44] width 119 height 13
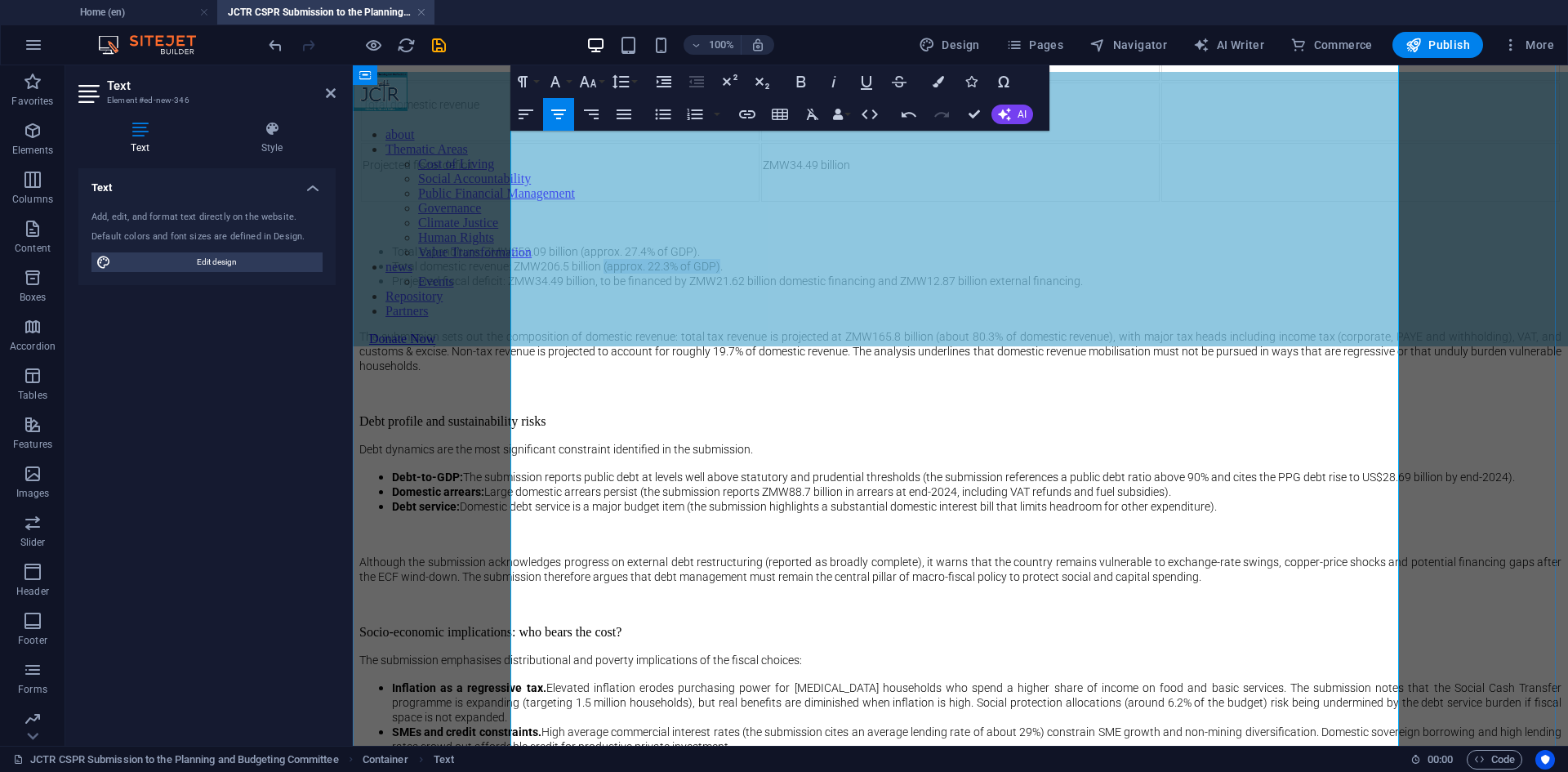
drag, startPoint x: 736, startPoint y: 624, endPoint x: 852, endPoint y: 618, distance: 116.2
click at [723, 273] on span "Total domestic revenue: ZMW206.5 billion (approx. 22.3% of GDP)." at bounding box center [557, 266] width 331 height 13
drag, startPoint x: 740, startPoint y: 623, endPoint x: 864, endPoint y: 624, distance: 124.0
click at [864, 274] on li "Total domestic revenue: ZMW206.5 billion (approx. 22.3% of GDP)." at bounding box center [977, 265] width 1169 height 14
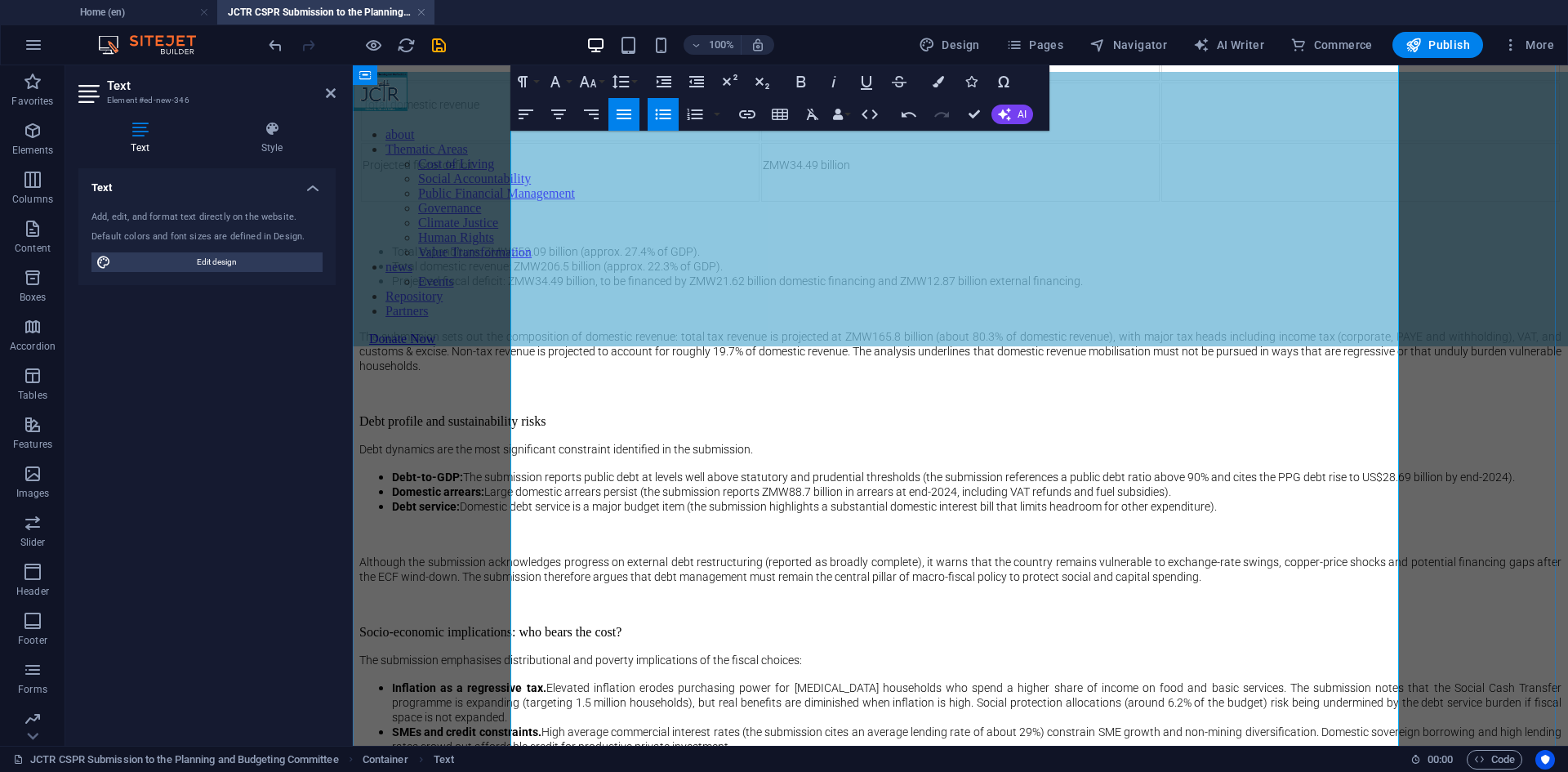
click at [1204, 141] on td at bounding box center [1361, 112] width 399 height 59
click at [1196, 112] on li "(approx. 22.3% of GDP)." at bounding box center [1377, 104] width 362 height 14
drag, startPoint x: 731, startPoint y: 642, endPoint x: 1211, endPoint y: 645, distance: 480.0
click at [1211, 288] on li "Projected fiscal deficit: ZMW34.49 billion, to be financed by ZMW21.62 billion …" at bounding box center [977, 281] width 1169 height 14
click at [1179, 202] on td at bounding box center [1361, 173] width 399 height 59
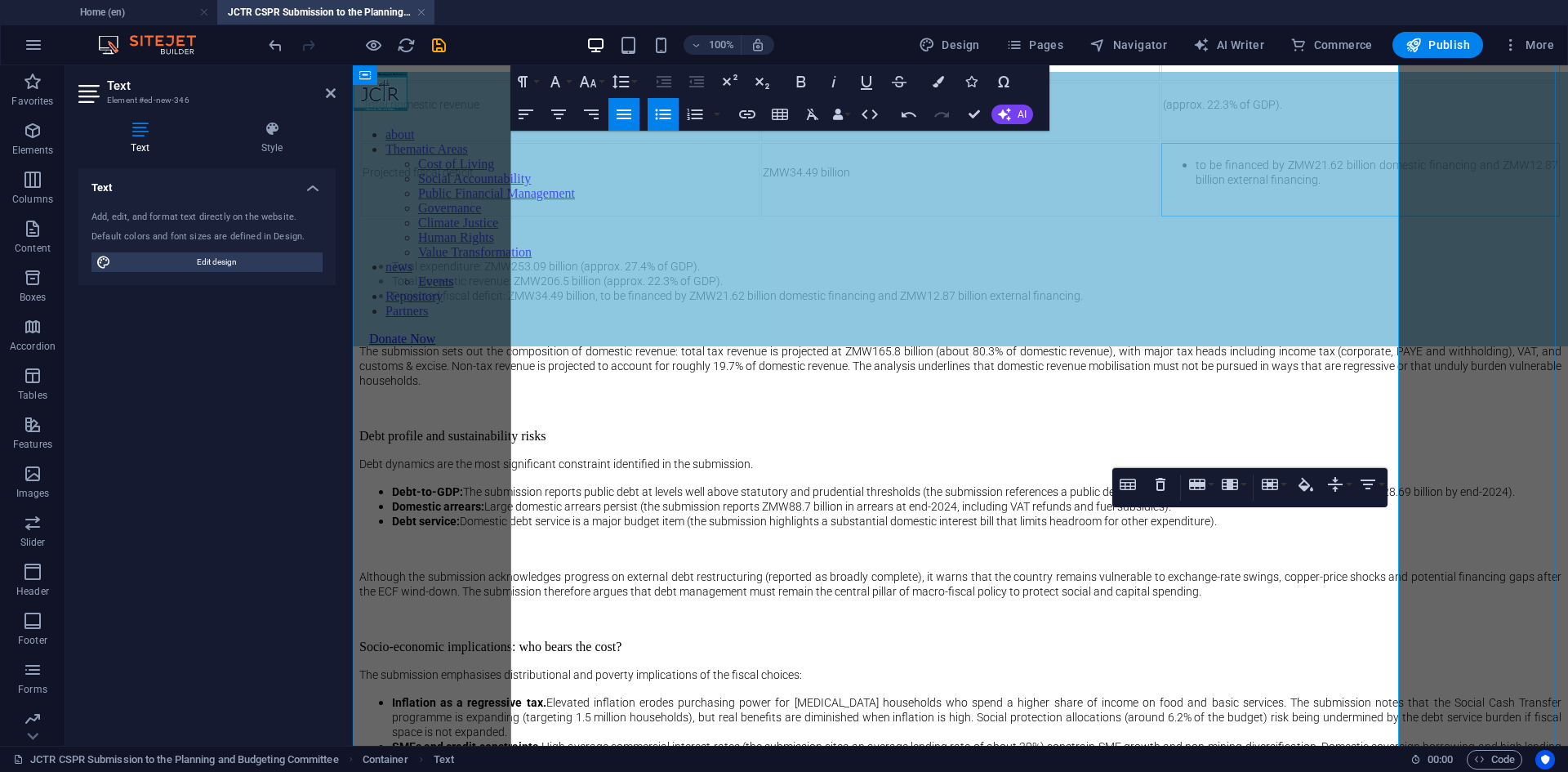
click at [1196, 186] on span "to be financed by ZMW21.62 billion domestic financing and ZMW12.87 billion exte…" at bounding box center [1377, 172] width 362 height 28
click at [1378, 187] on p "(to be financed by ZMW21.62 billion domestic financing and ZMW12.87 billion ext…" at bounding box center [1360, 172] width 395 height 30
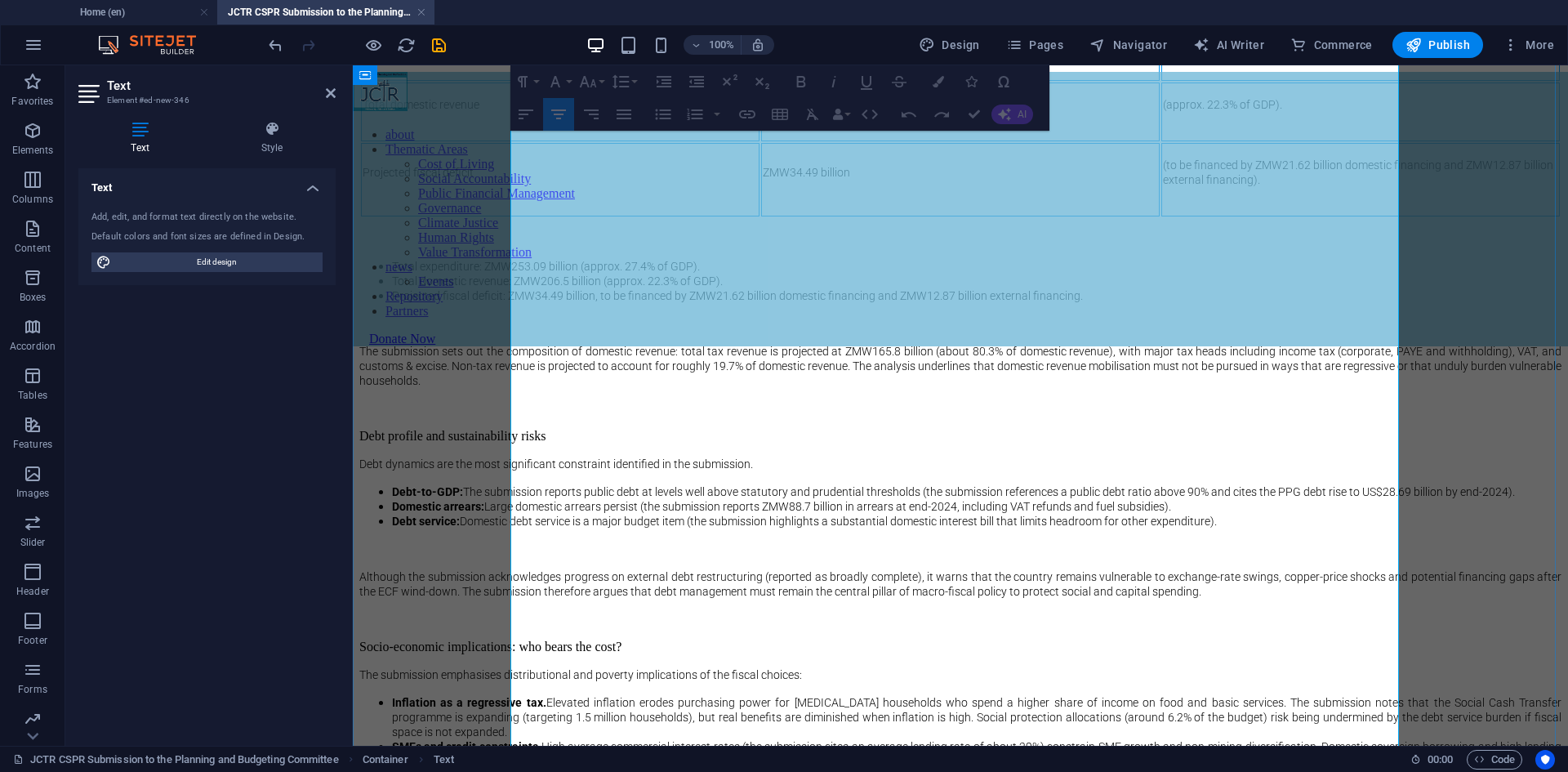
drag, startPoint x: 547, startPoint y: 441, endPoint x: 1062, endPoint y: 514, distance: 520.1
click at [1237, 217] on tbody "Total expenditure: ZMW253.09 billion (approx. 27.4% of GDP). Total domestic rev…" at bounding box center [959, 119] width 1199 height 195
drag, startPoint x: 609, startPoint y: 447, endPoint x: 1202, endPoint y: 544, distance: 600.9
click at [1202, 217] on tbody "Total expenditure: ZMW253.09 billion (approx. 27.4% of GDP). Total domestic rev…" at bounding box center [959, 119] width 1199 height 195
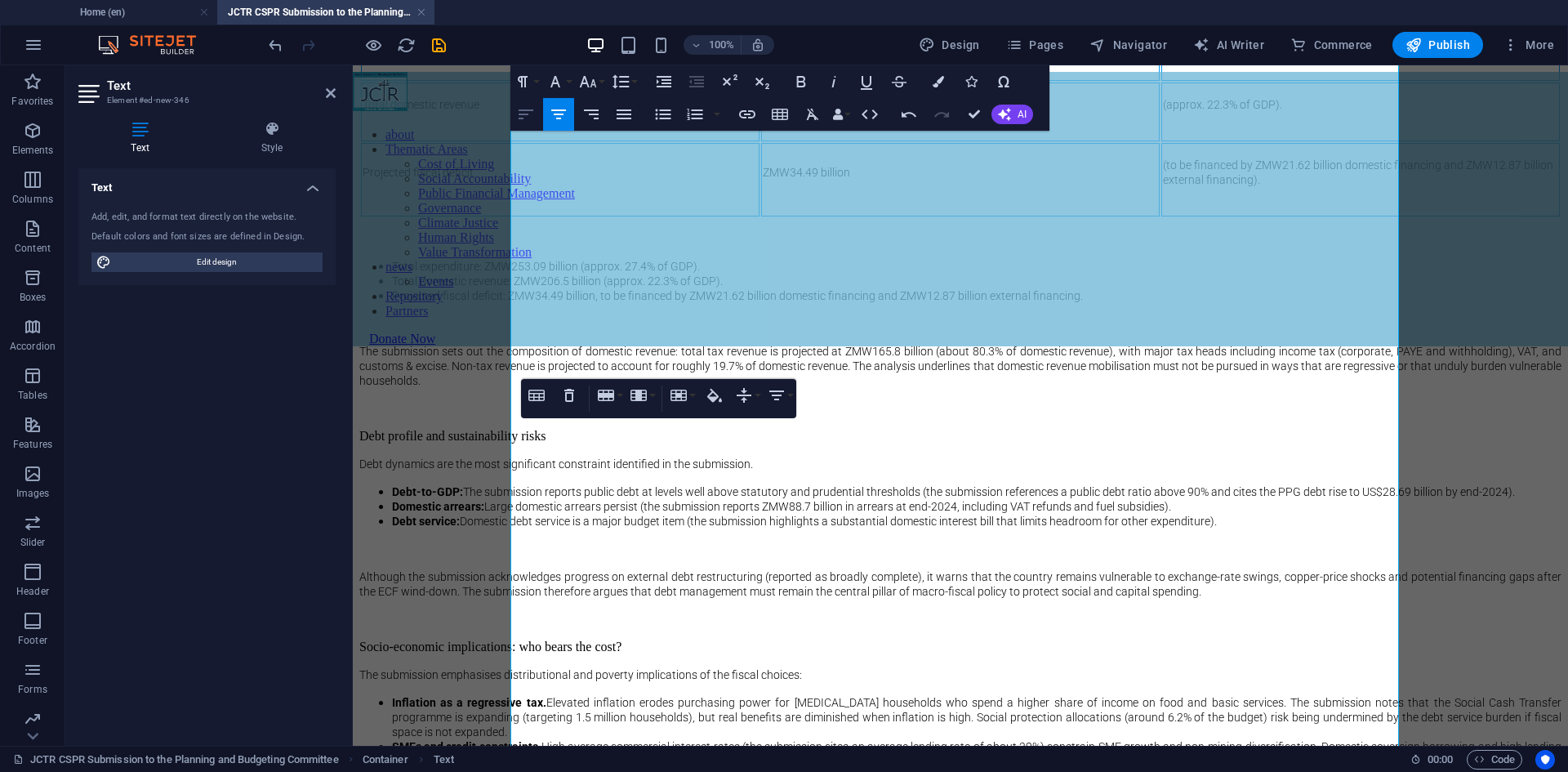
click at [529, 119] on icon "button" at bounding box center [526, 115] width 20 height 20
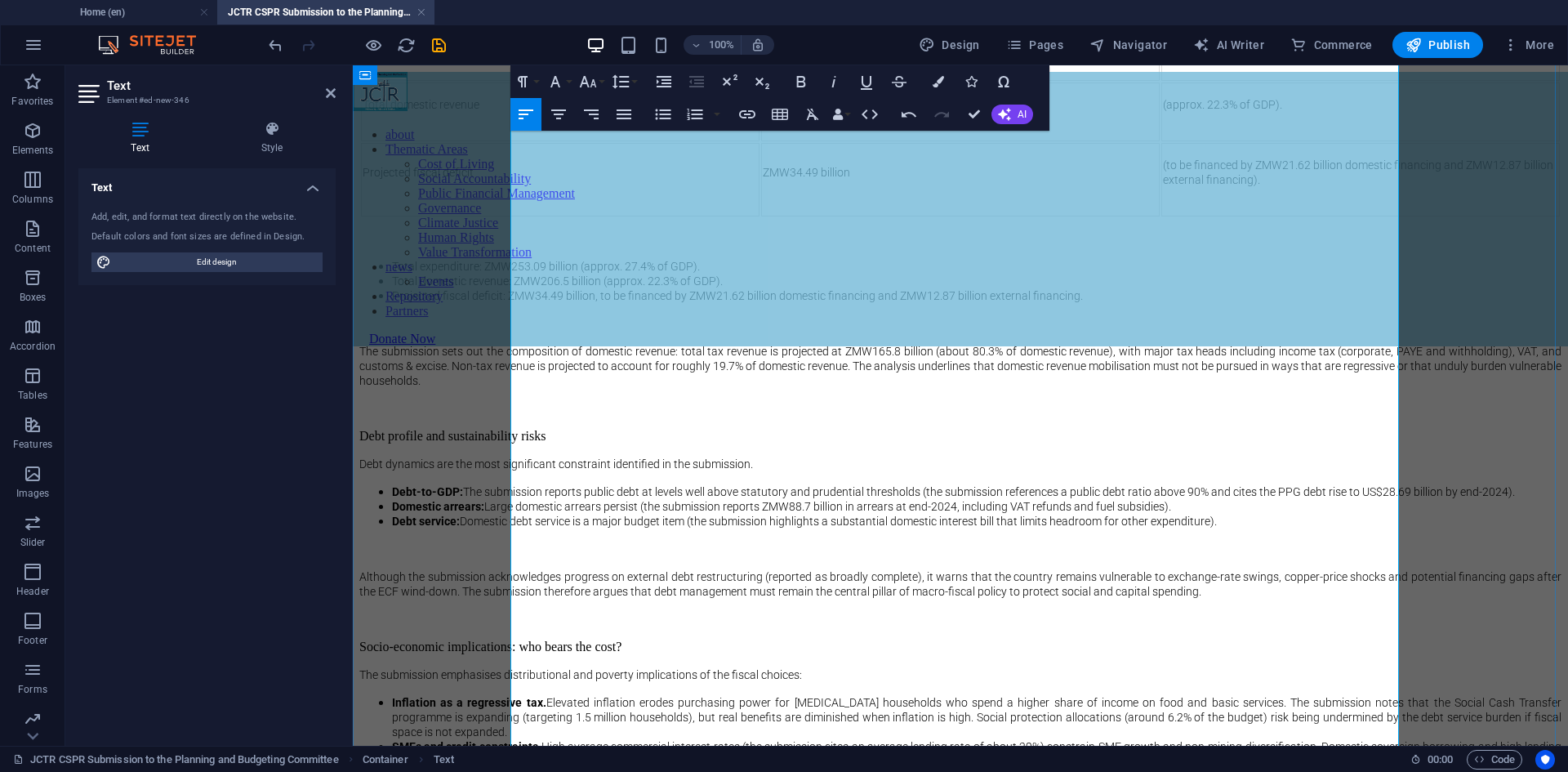
click at [716, 52] on p "Total expenditure:" at bounding box center [560, 44] width 395 height 14
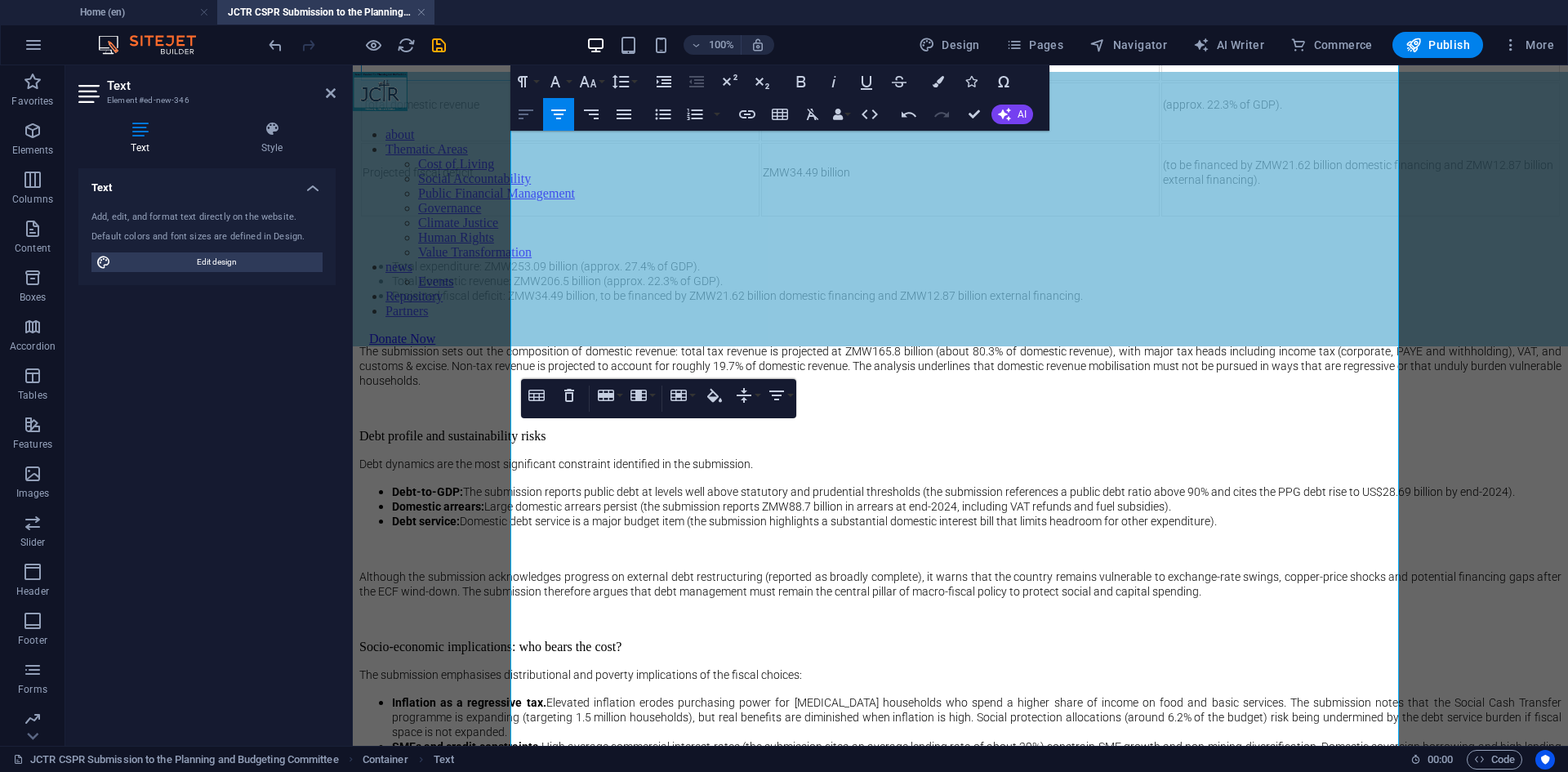
click at [528, 111] on icon "button" at bounding box center [526, 115] width 14 height 10
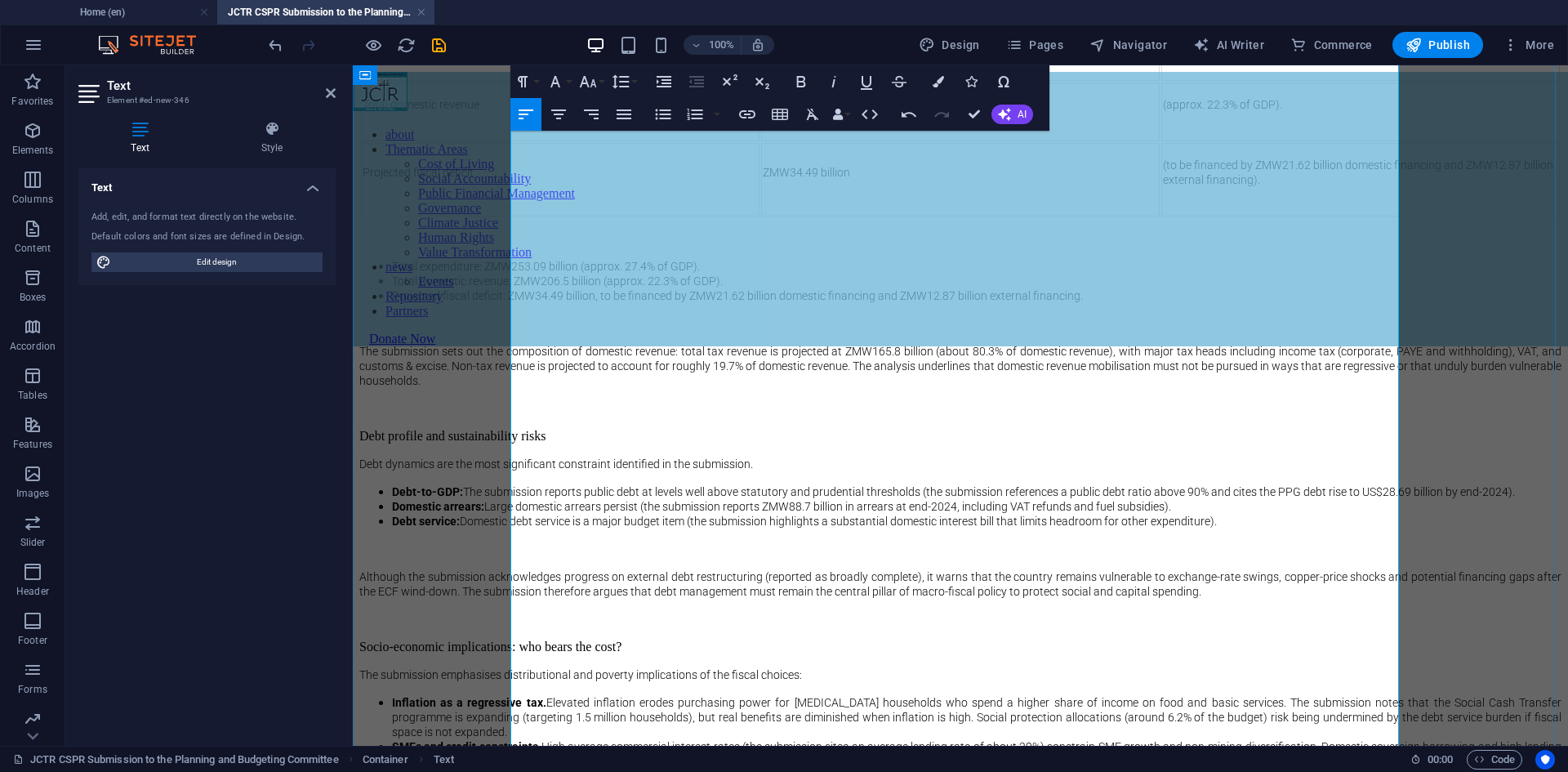
click at [480, 111] on span "Total domestic revenue" at bounding box center [421, 105] width 116 height 13
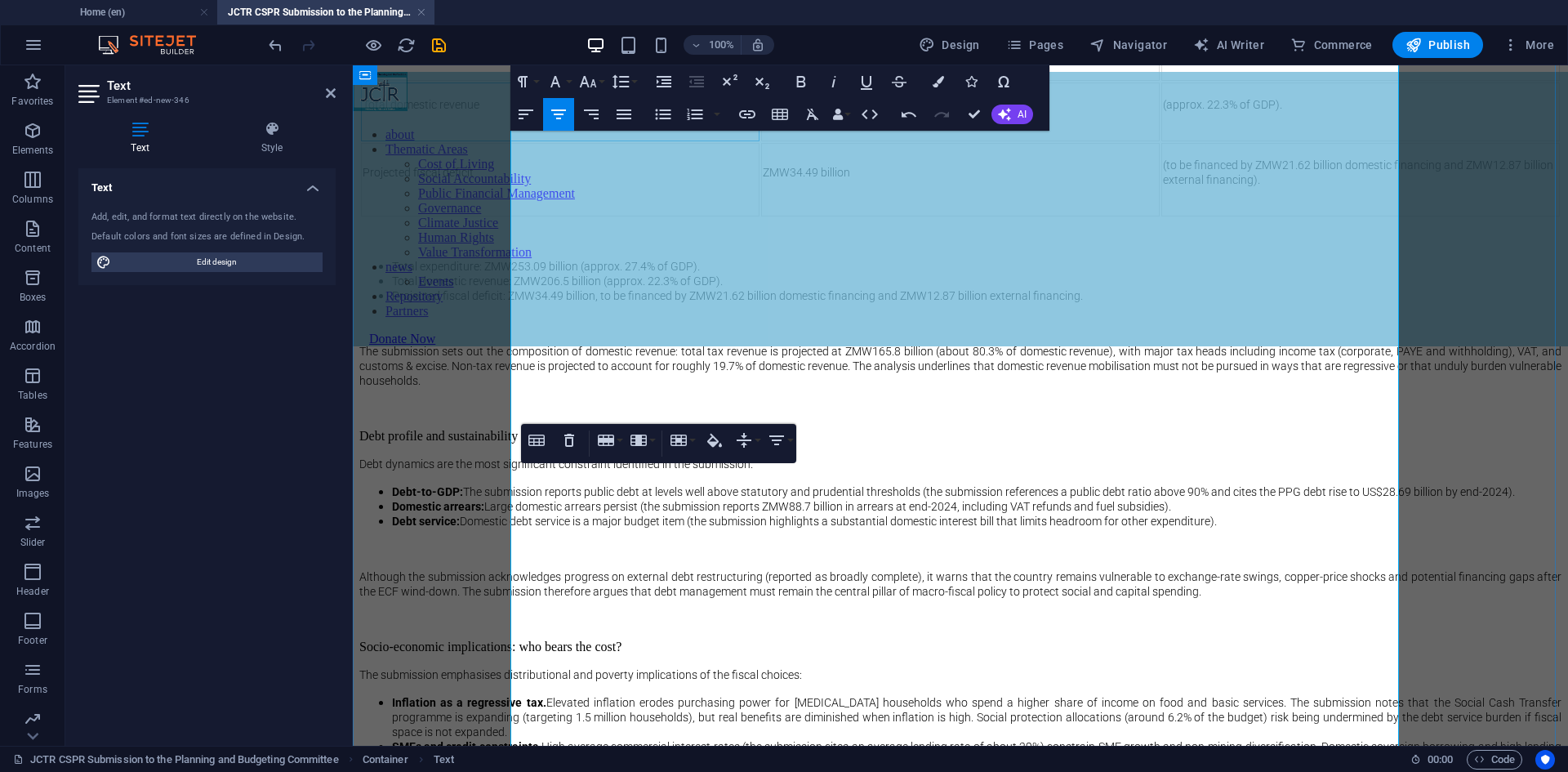
click at [856, 51] on span "ZMW253.09 billion" at bounding box center [810, 44] width 93 height 13
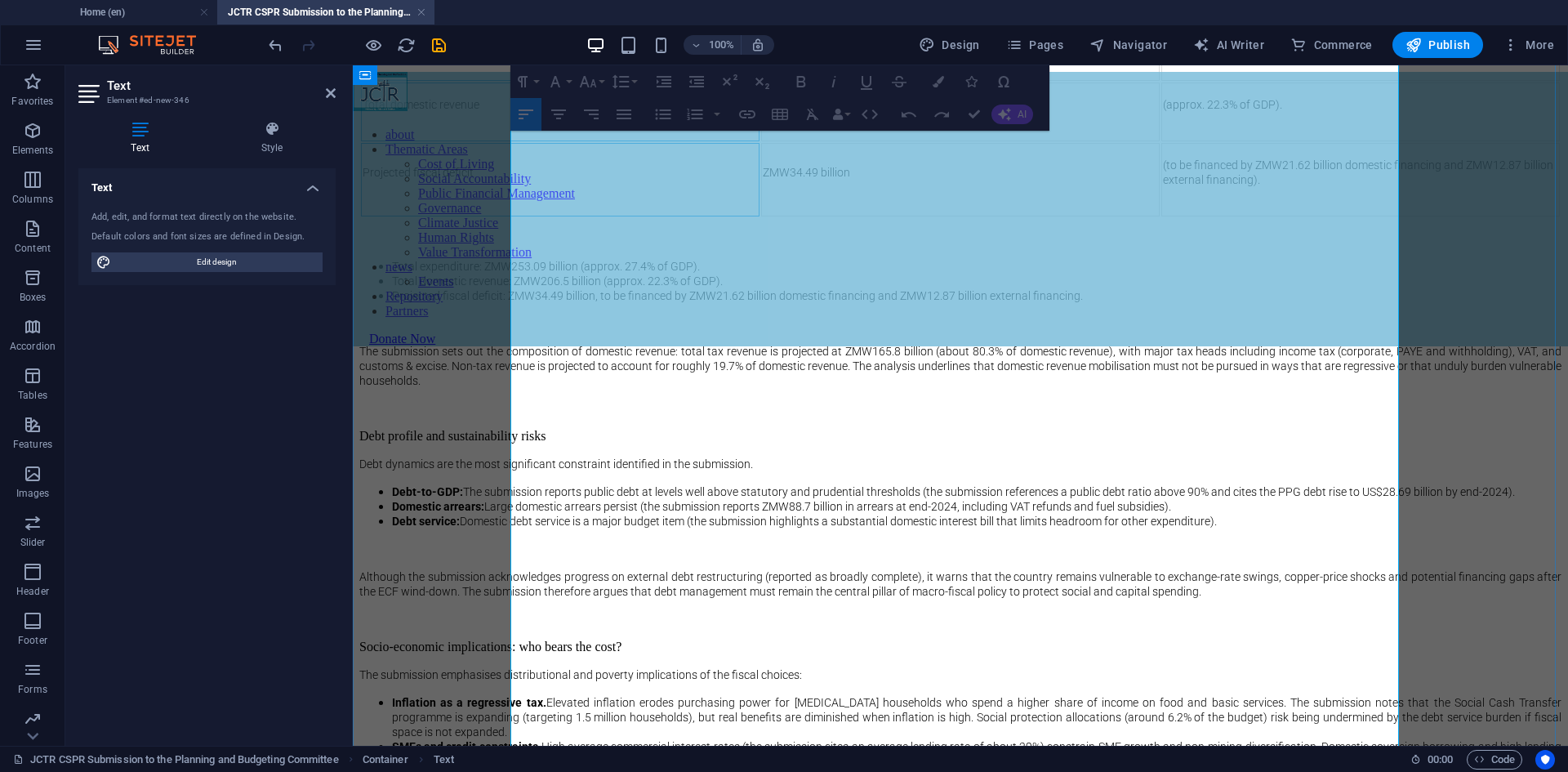
drag, startPoint x: 512, startPoint y: 446, endPoint x: 588, endPoint y: 536, distance: 117.8
click at [587, 217] on tbody "Total expenditure: ZMW253.09 billion (approx. 27.4% of GDP). Total domestic rev…" at bounding box center [959, 119] width 1199 height 195
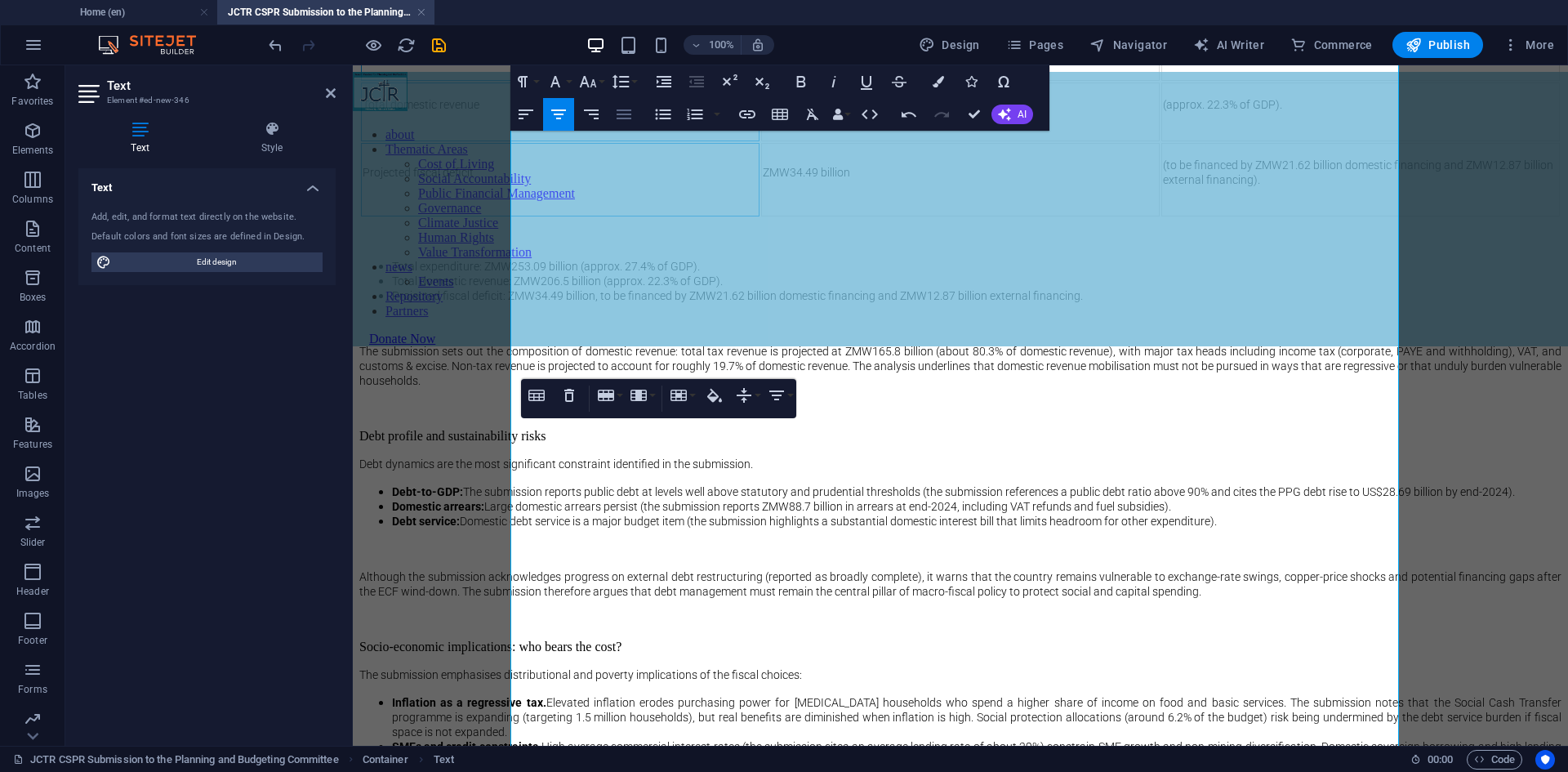
click at [624, 117] on icon "button" at bounding box center [623, 115] width 14 height 10
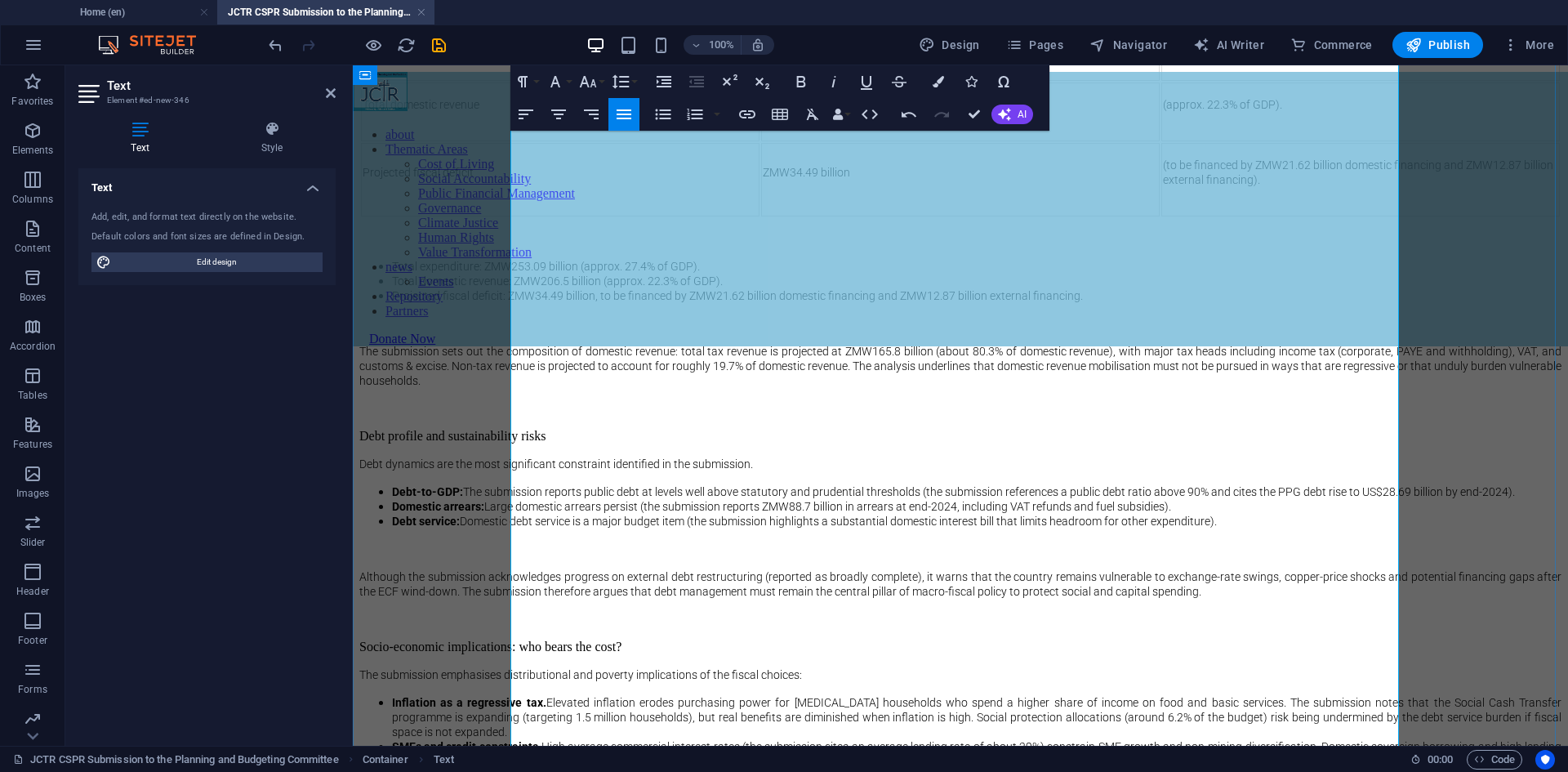
click at [480, 111] on span "Total domestic revenue" at bounding box center [421, 105] width 116 height 13
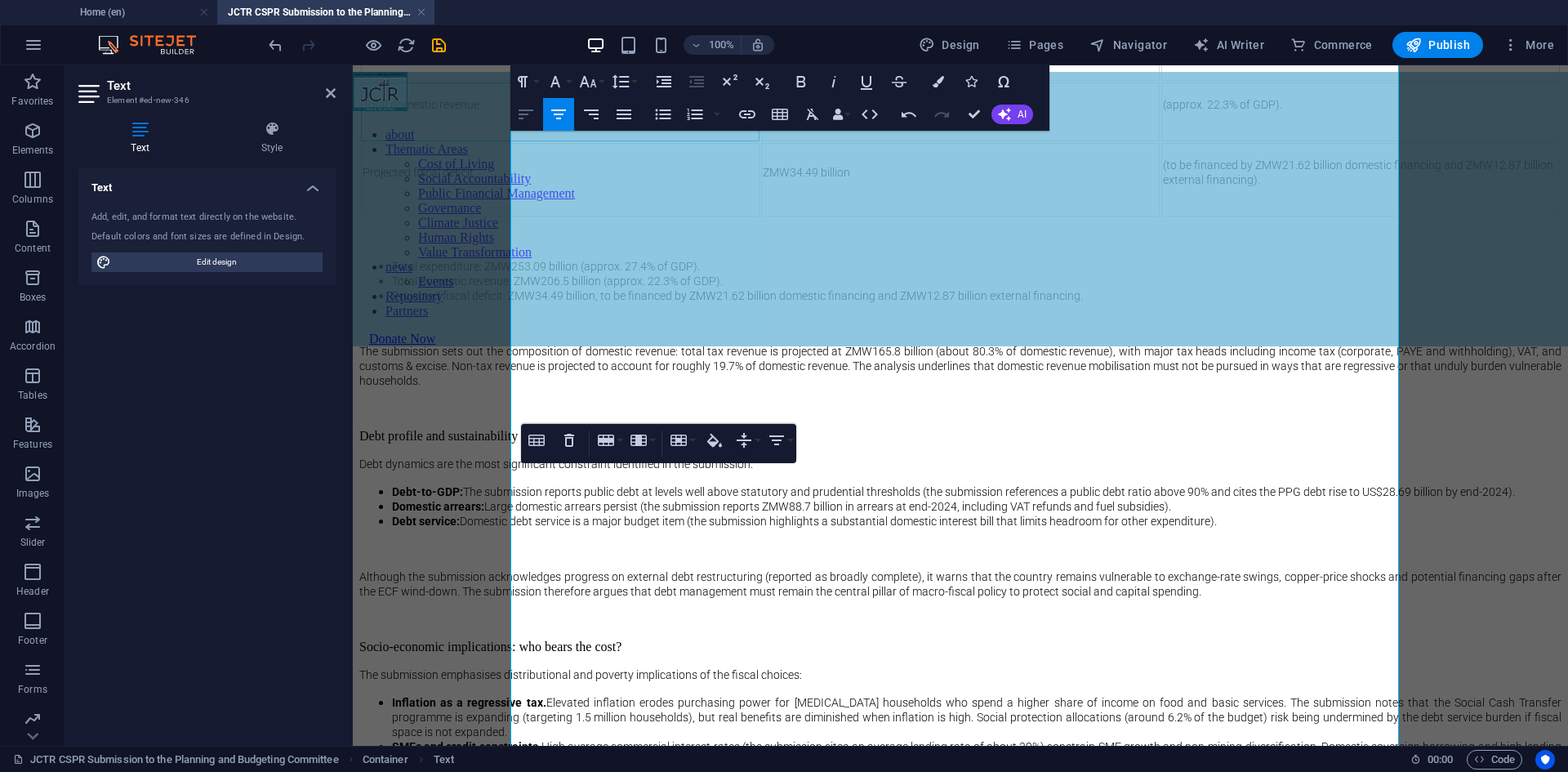
click at [538, 116] on button "Align Left" at bounding box center [526, 115] width 31 height 32
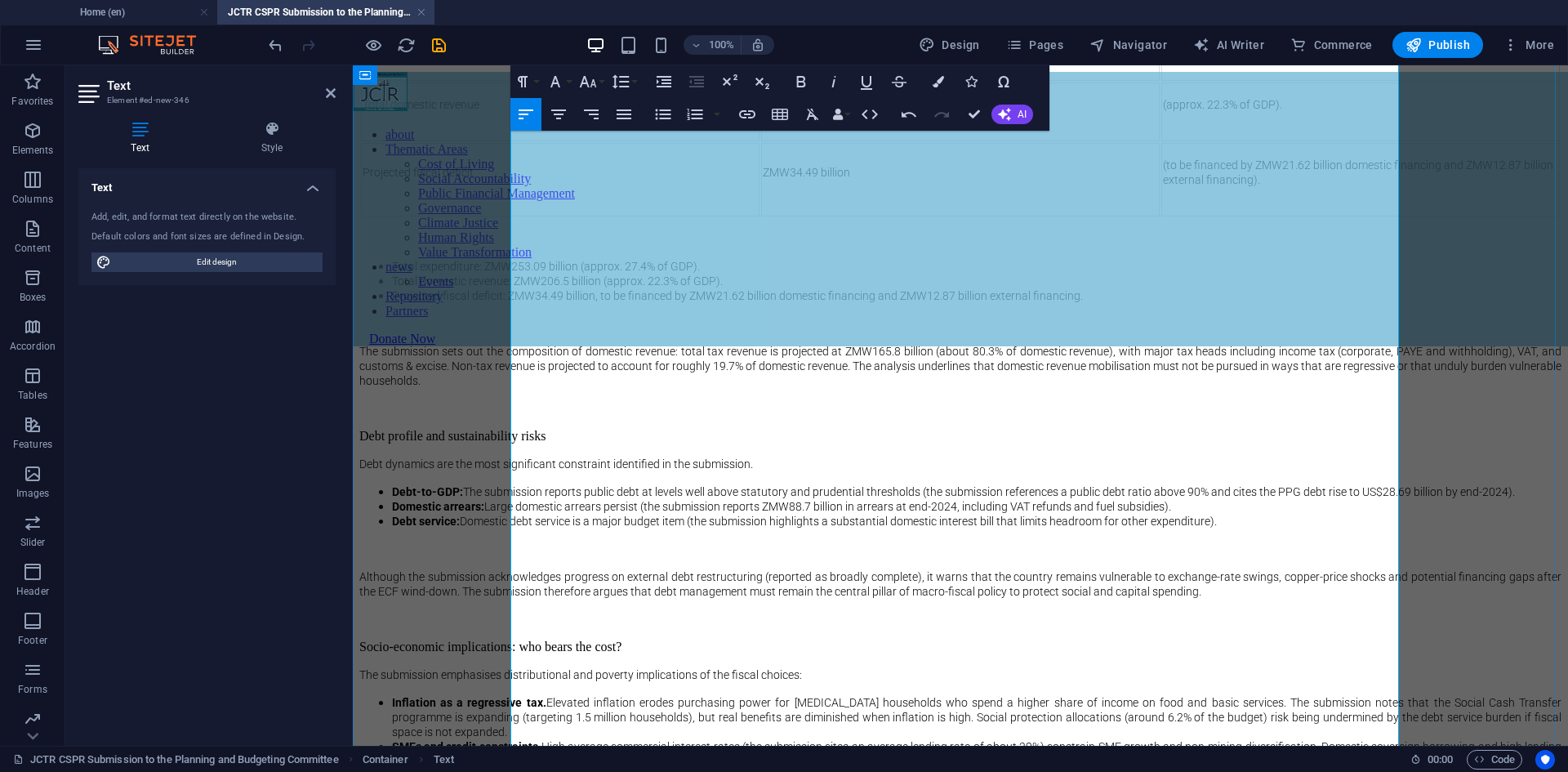
click at [600, 179] on p "Projected fiscal deficit" at bounding box center [560, 172] width 395 height 14
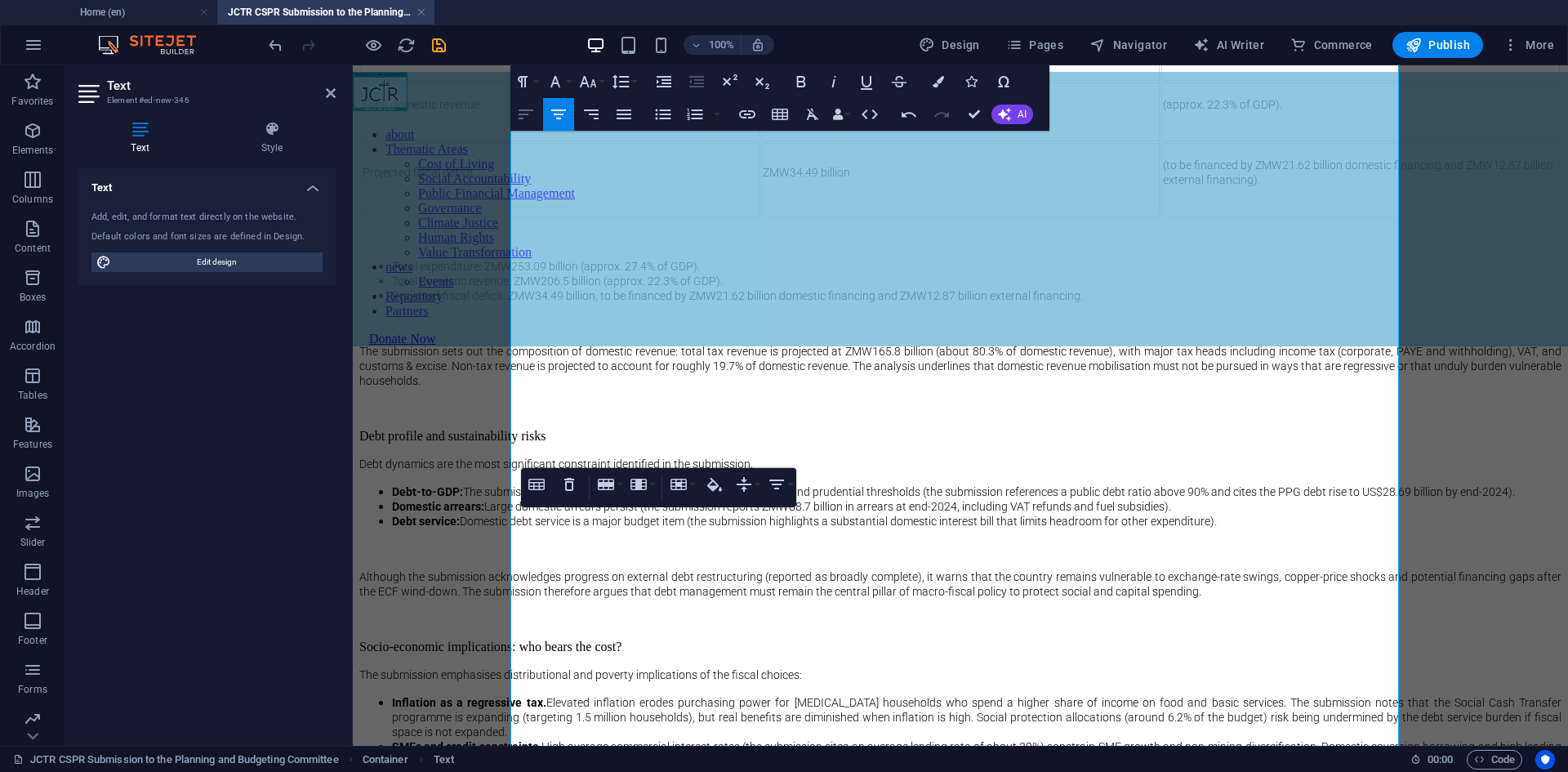
click at [532, 122] on icon "button" at bounding box center [526, 115] width 20 height 20
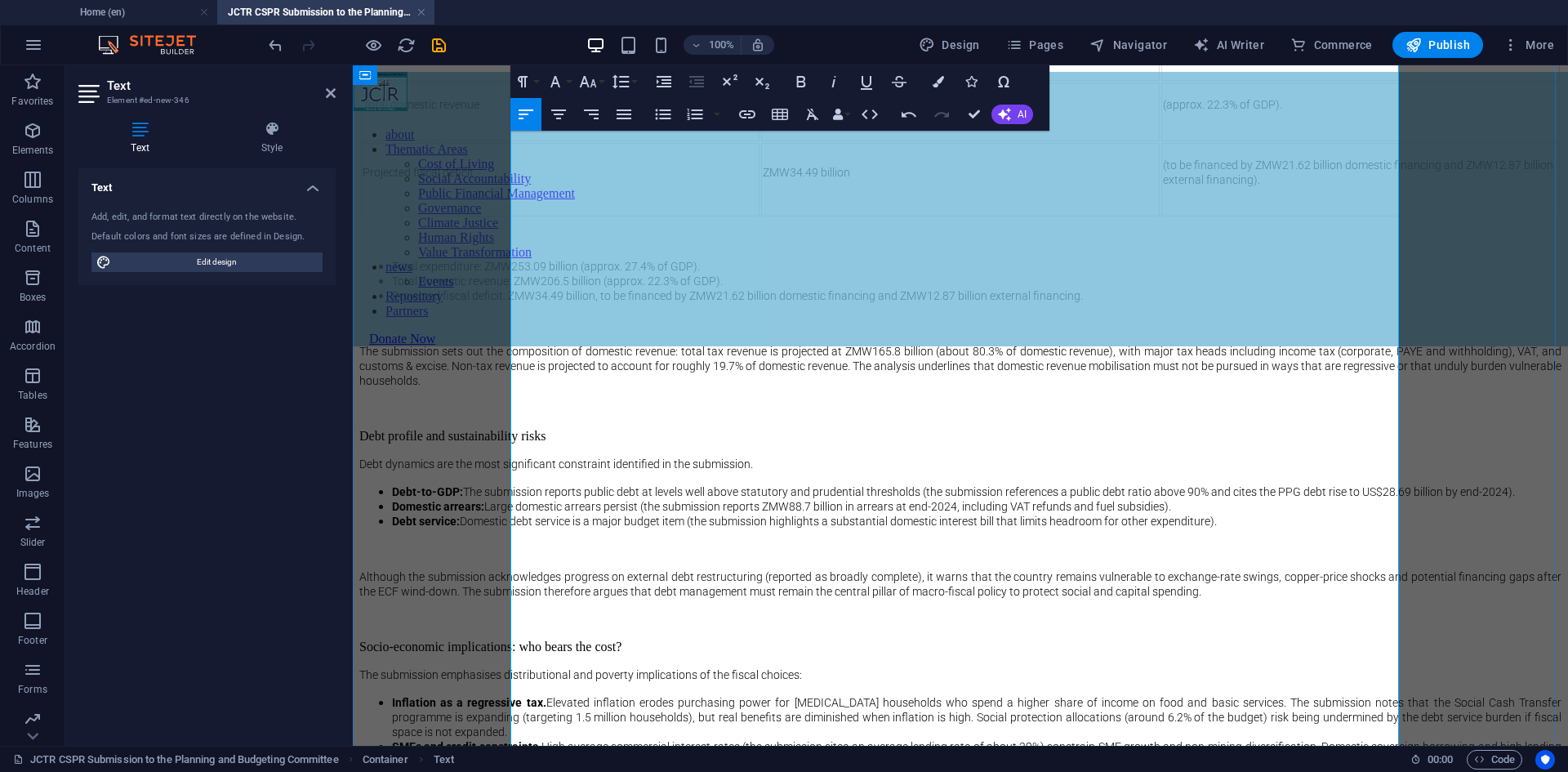
click at [896, 81] on td "ZMW253.09 billion" at bounding box center [960, 52] width 399 height 59
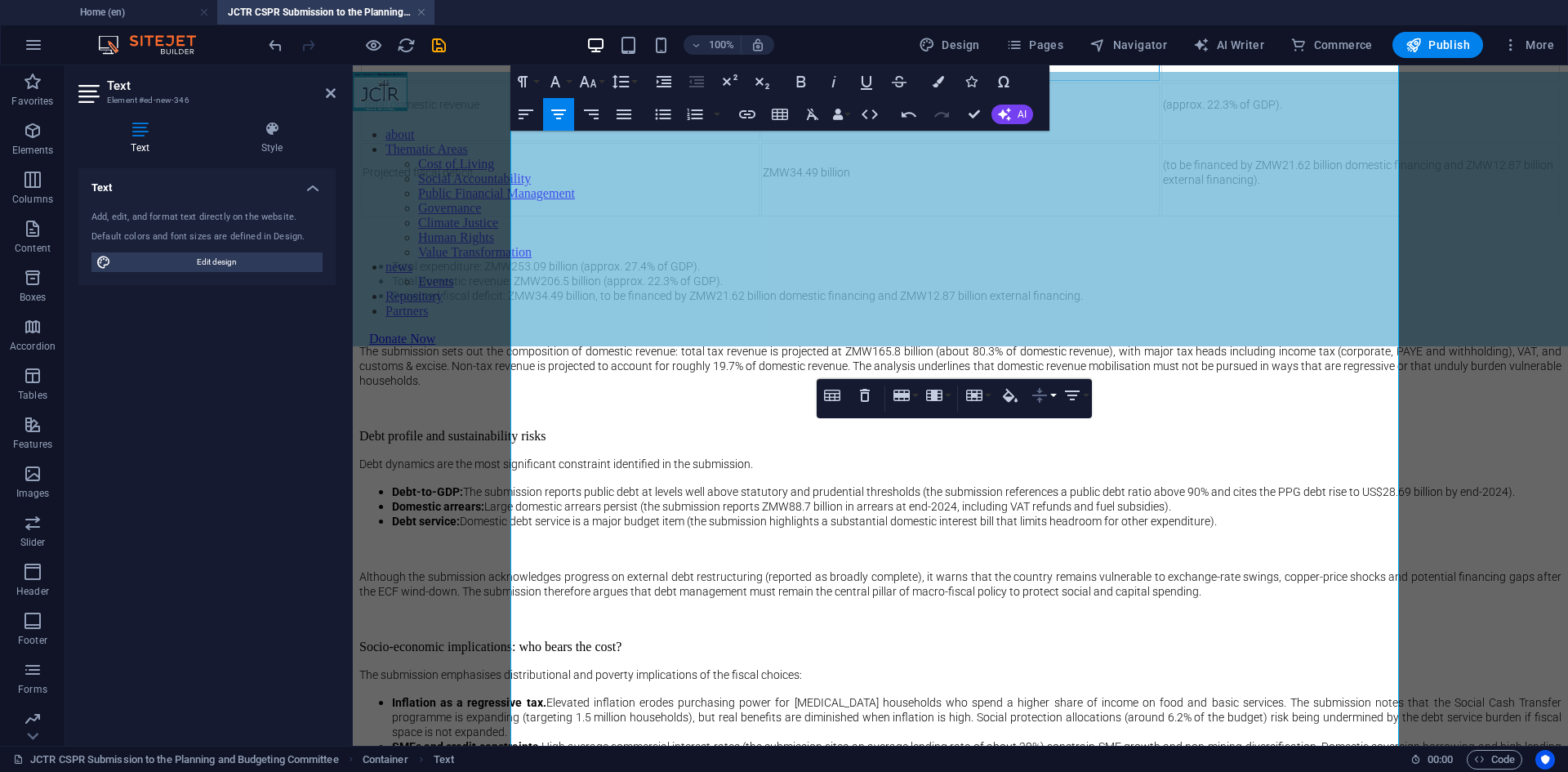
click at [1054, 395] on button "Vertical Align" at bounding box center [1042, 395] width 31 height 32
click at [1050, 428] on link "Top" at bounding box center [1064, 428] width 74 height 25
click at [1046, 396] on icon "button" at bounding box center [1039, 395] width 14 height 14
click at [1077, 458] on link "Middle" at bounding box center [1064, 452] width 74 height 25
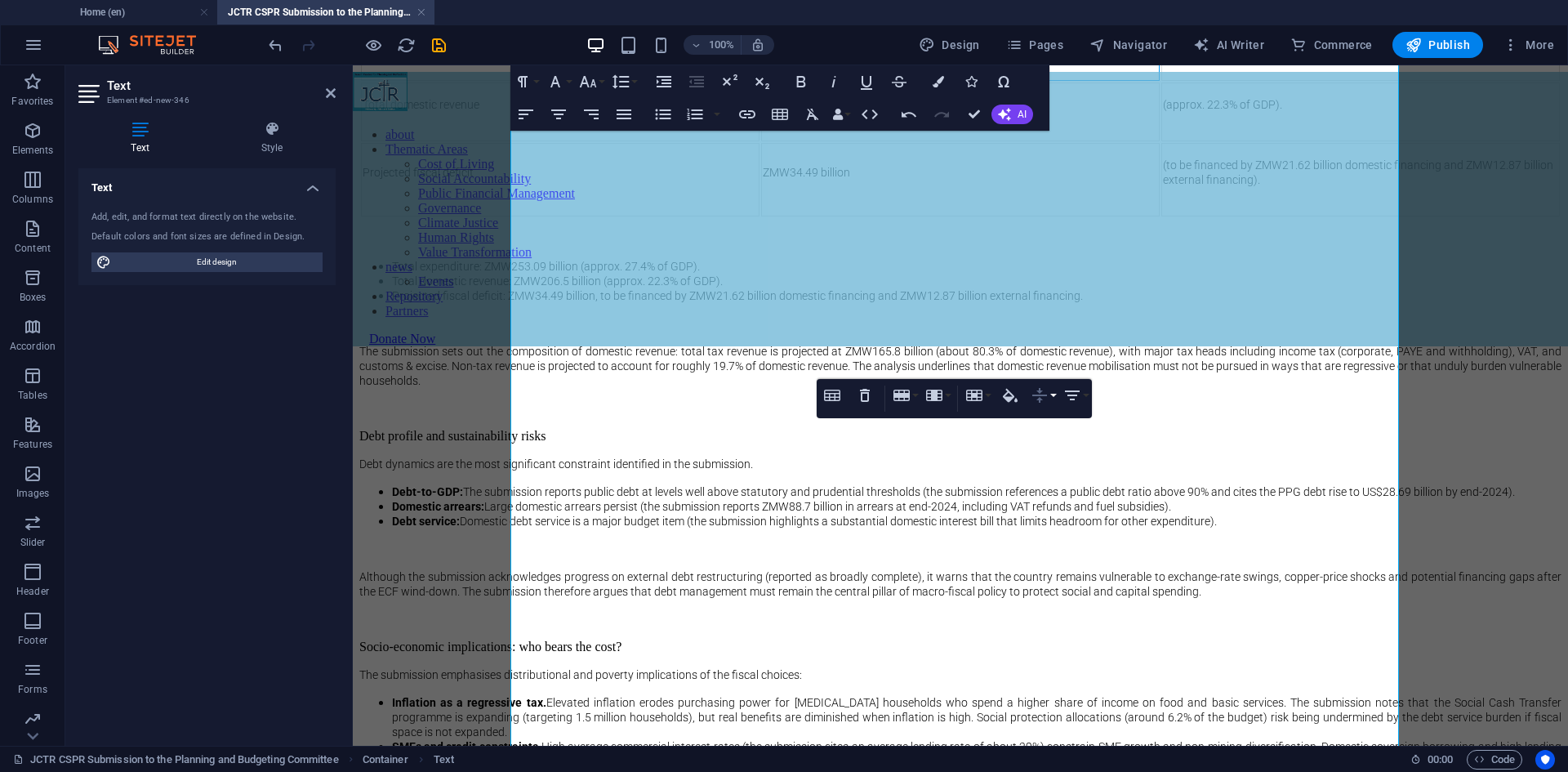
click at [1033, 389] on icon "button" at bounding box center [1040, 395] width 20 height 20
click at [1041, 428] on link "Top" at bounding box center [1064, 428] width 74 height 25
click at [758, 179] on p "Projected fiscal deficit" at bounding box center [560, 172] width 395 height 14
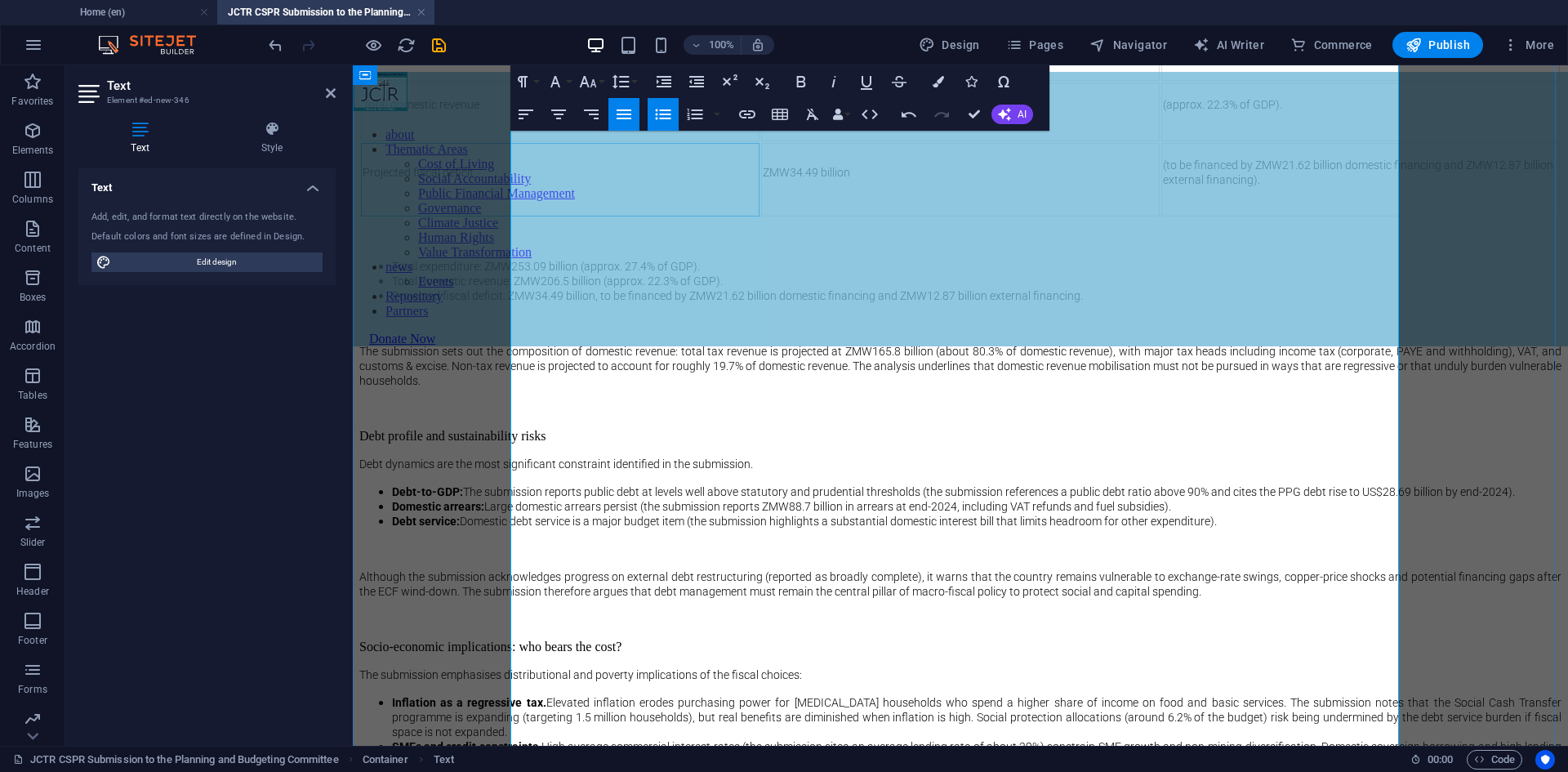
click at [921, 288] on li "Total domestic revenue: ZMW206.5 billion (approx. 22.3% of GDP)." at bounding box center [977, 281] width 1169 height 14
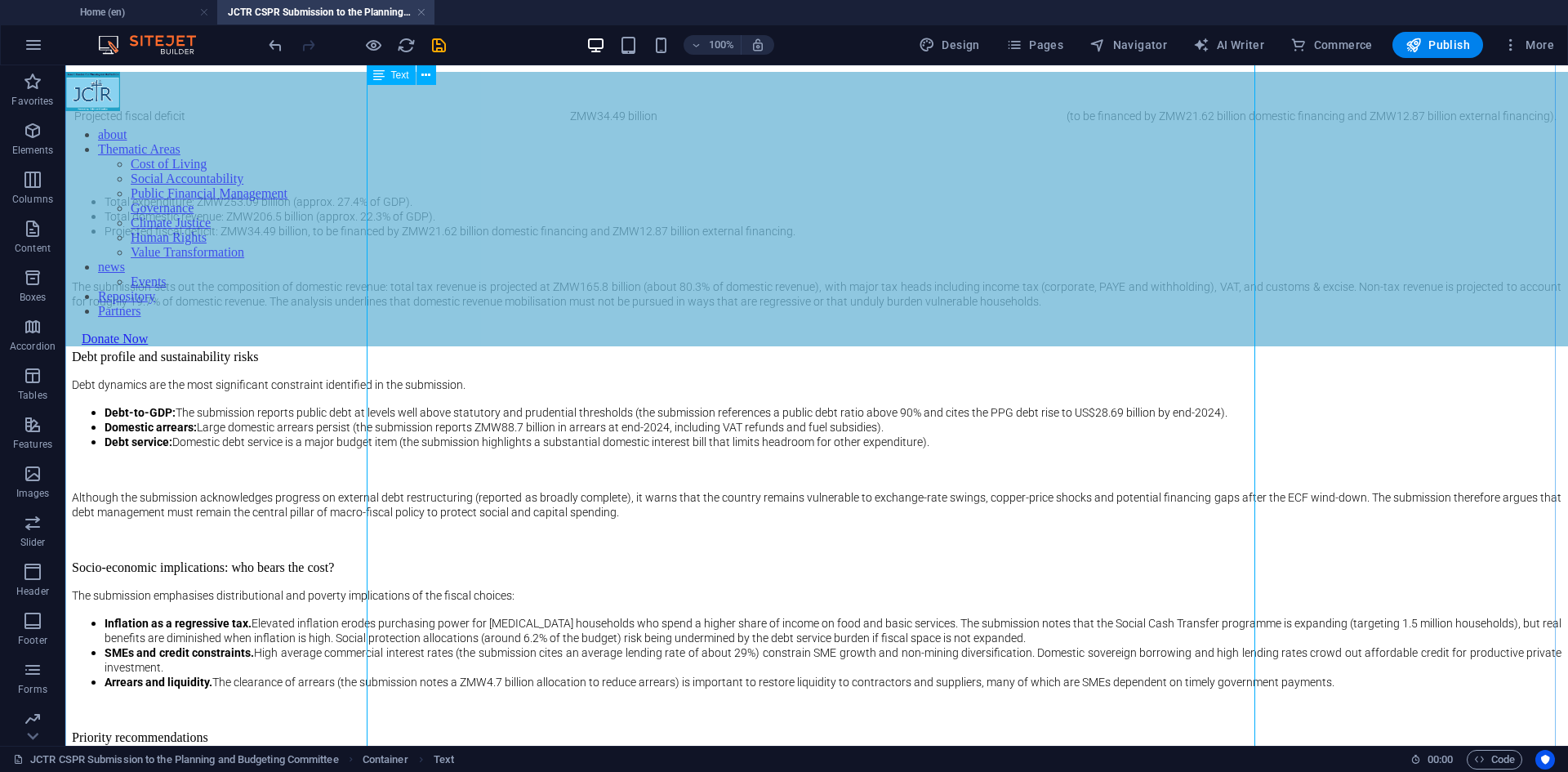
click at [596, 459] on div "Summary On [DATE] JCTR and CSPR presented a joint submission to the Parliamenta…" at bounding box center [816, 249] width 1490 height 1646
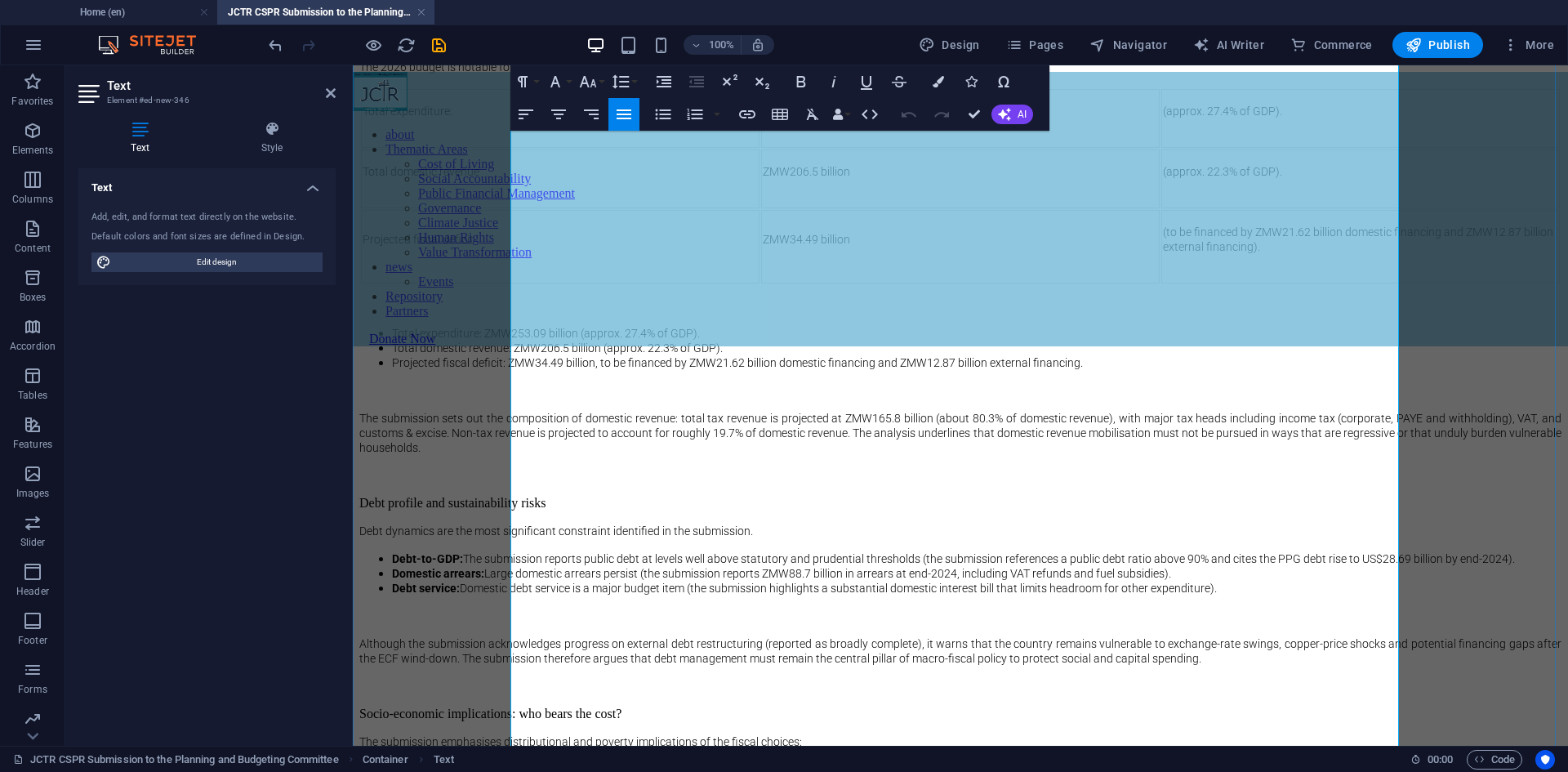
scroll to position [1390, 0]
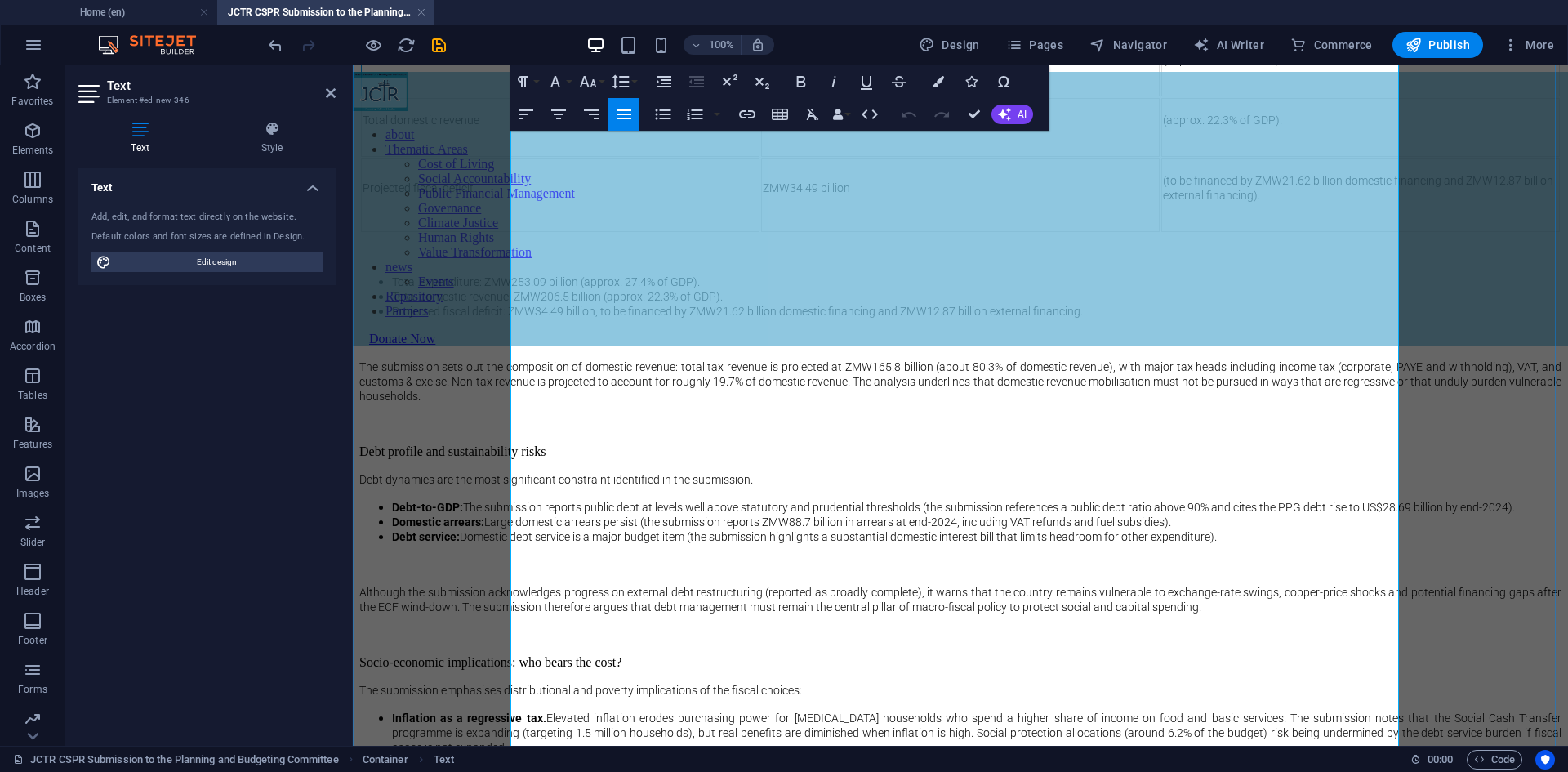
click at [452, 66] on span "Total expenditure:" at bounding box center [407, 60] width 90 height 13
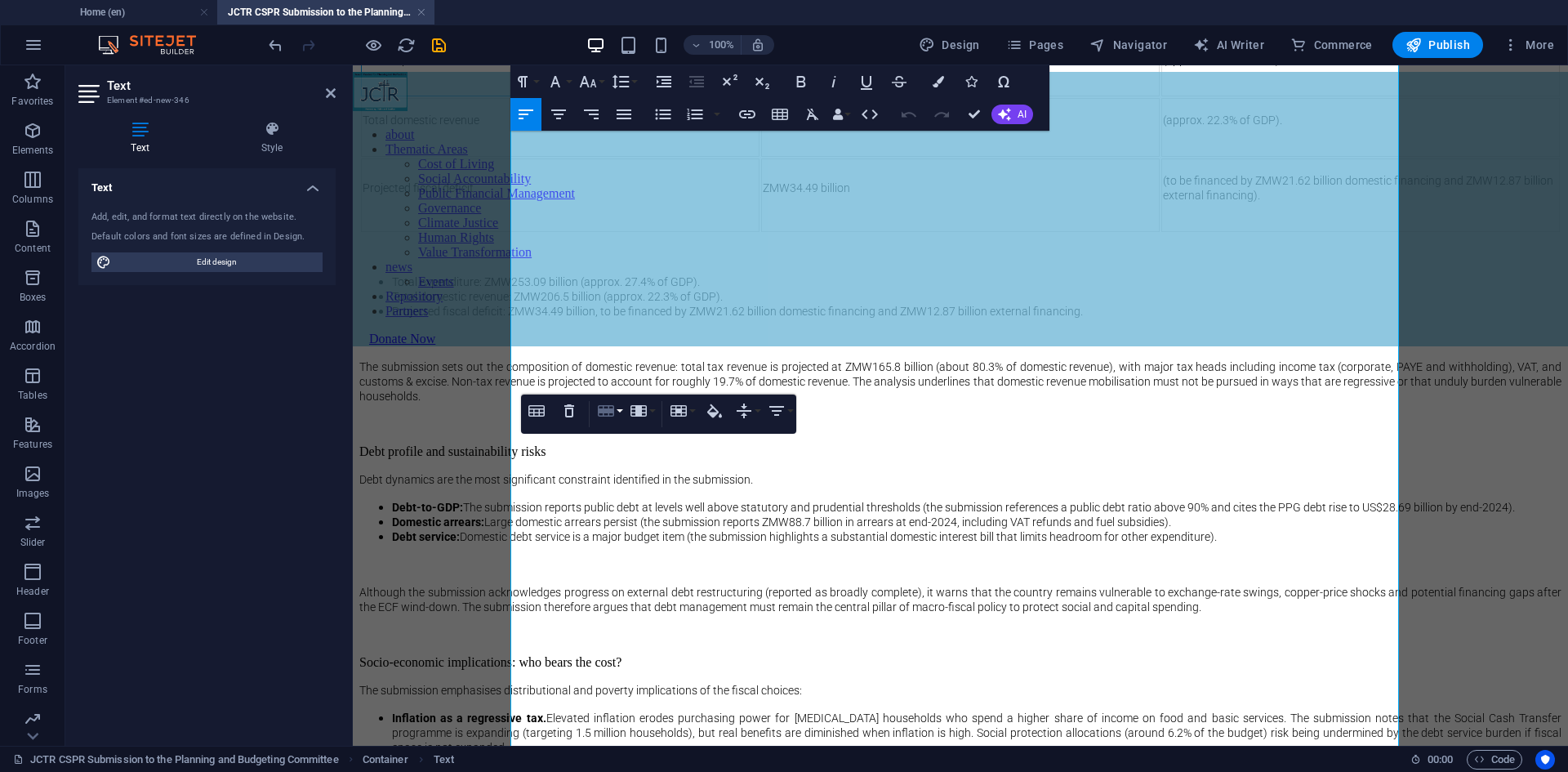
click at [611, 413] on icon "button" at bounding box center [606, 411] width 16 height 11
click at [905, 128] on p "ZMW206.5 billion" at bounding box center [960, 119] width 395 height 14
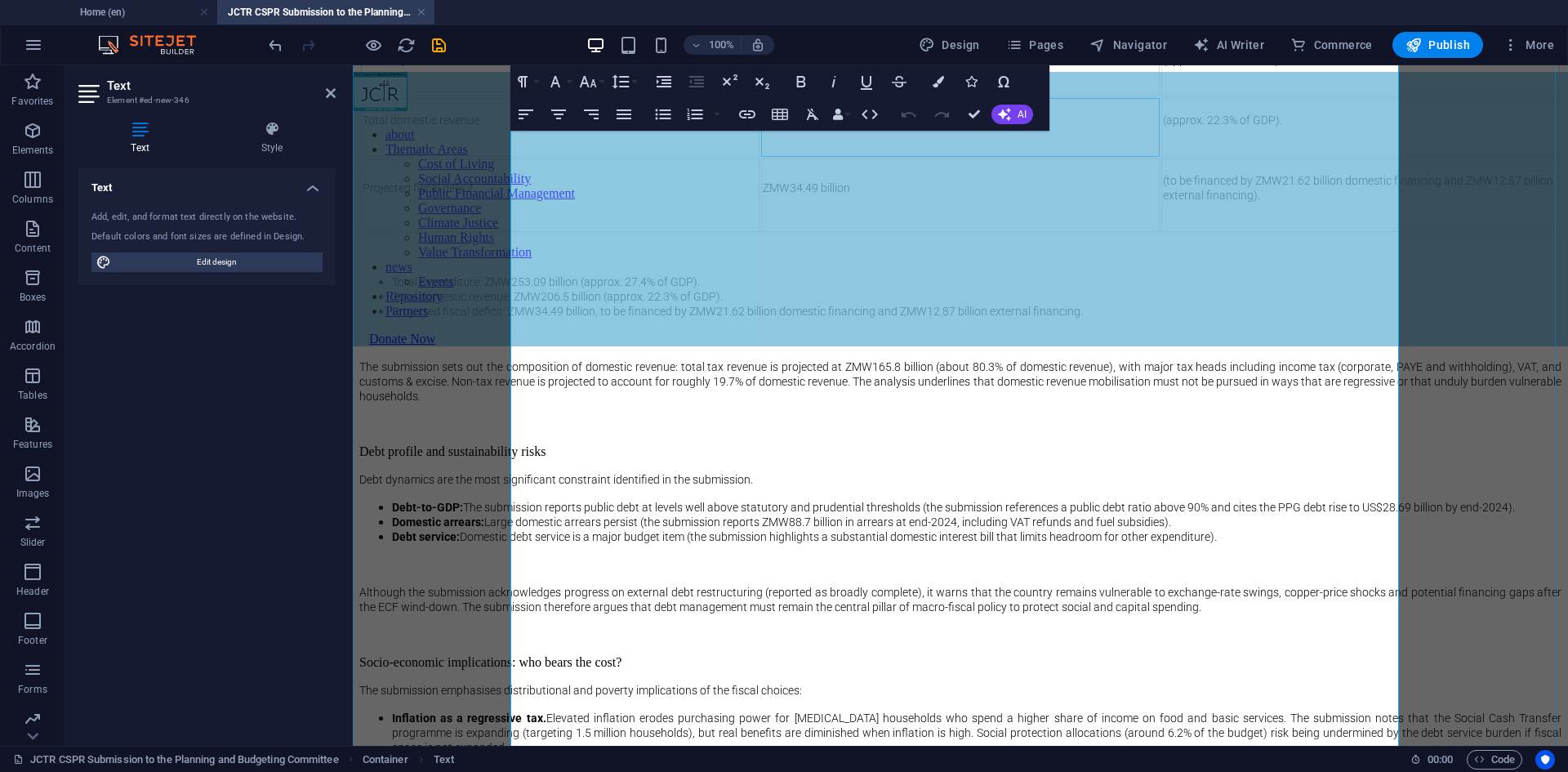
drag, startPoint x: 1158, startPoint y: 552, endPoint x: 796, endPoint y: 487, distance: 367.8
drag, startPoint x: 805, startPoint y: 476, endPoint x: 792, endPoint y: 478, distance: 13.2
click at [759, 96] on td "Total expenditure:" at bounding box center [560, 67] width 399 height 59
click at [758, 67] on p "Total expenditure:" at bounding box center [560, 59] width 395 height 14
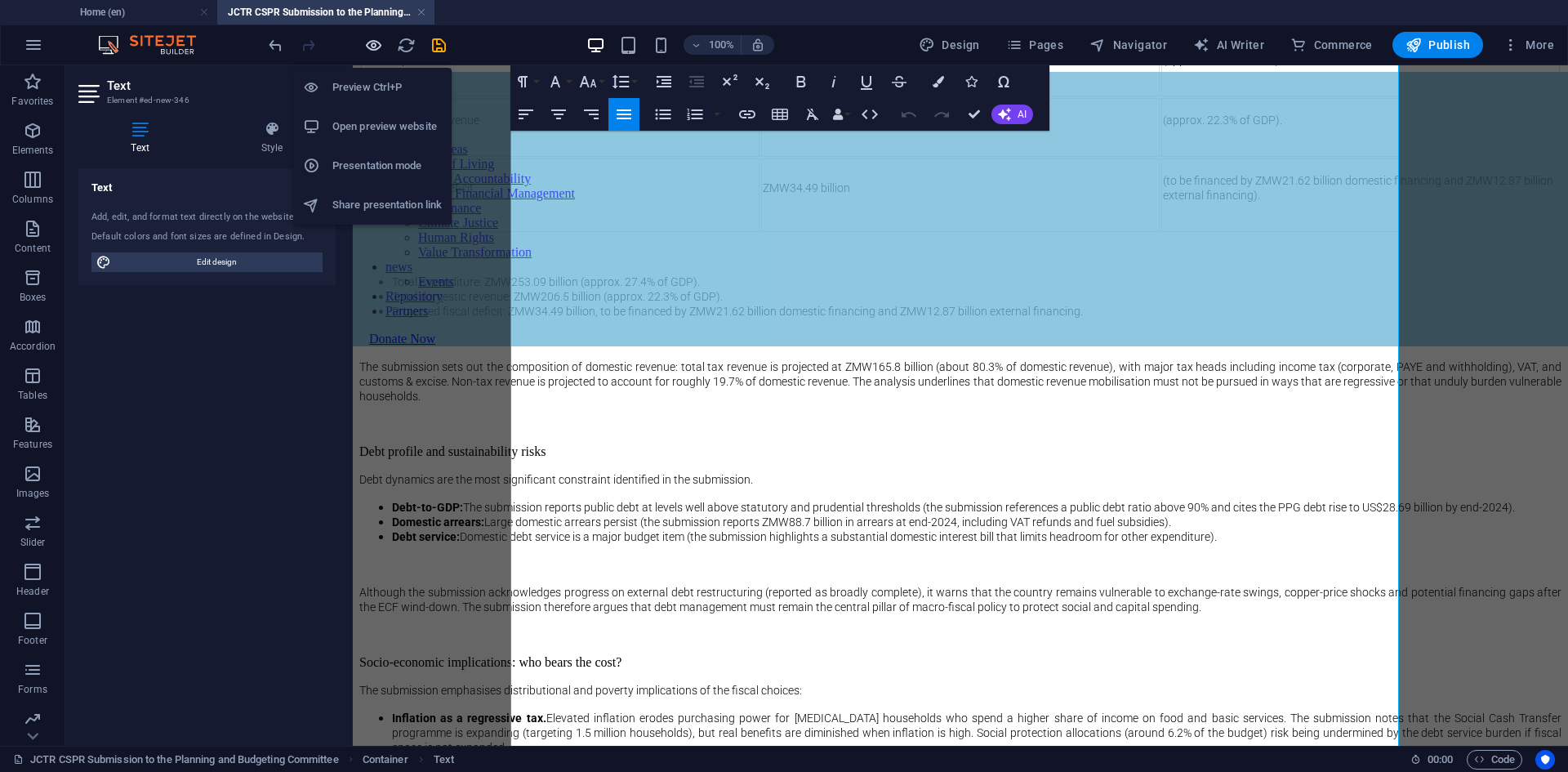
click at [379, 51] on icon "button" at bounding box center [374, 46] width 19 height 19
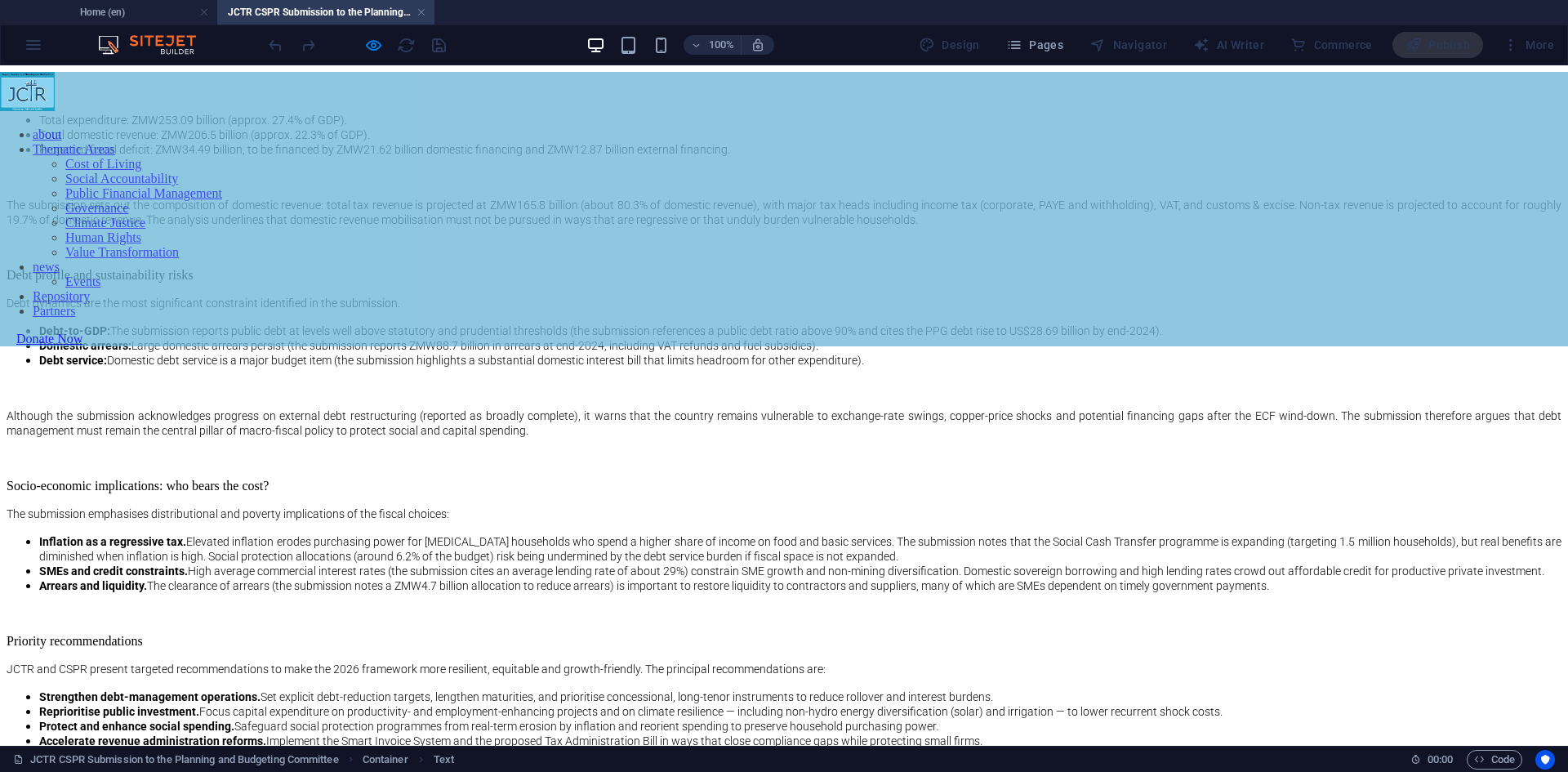
scroll to position [1472, 0]
drag, startPoint x: 779, startPoint y: 389, endPoint x: 839, endPoint y: 375, distance: 61.6
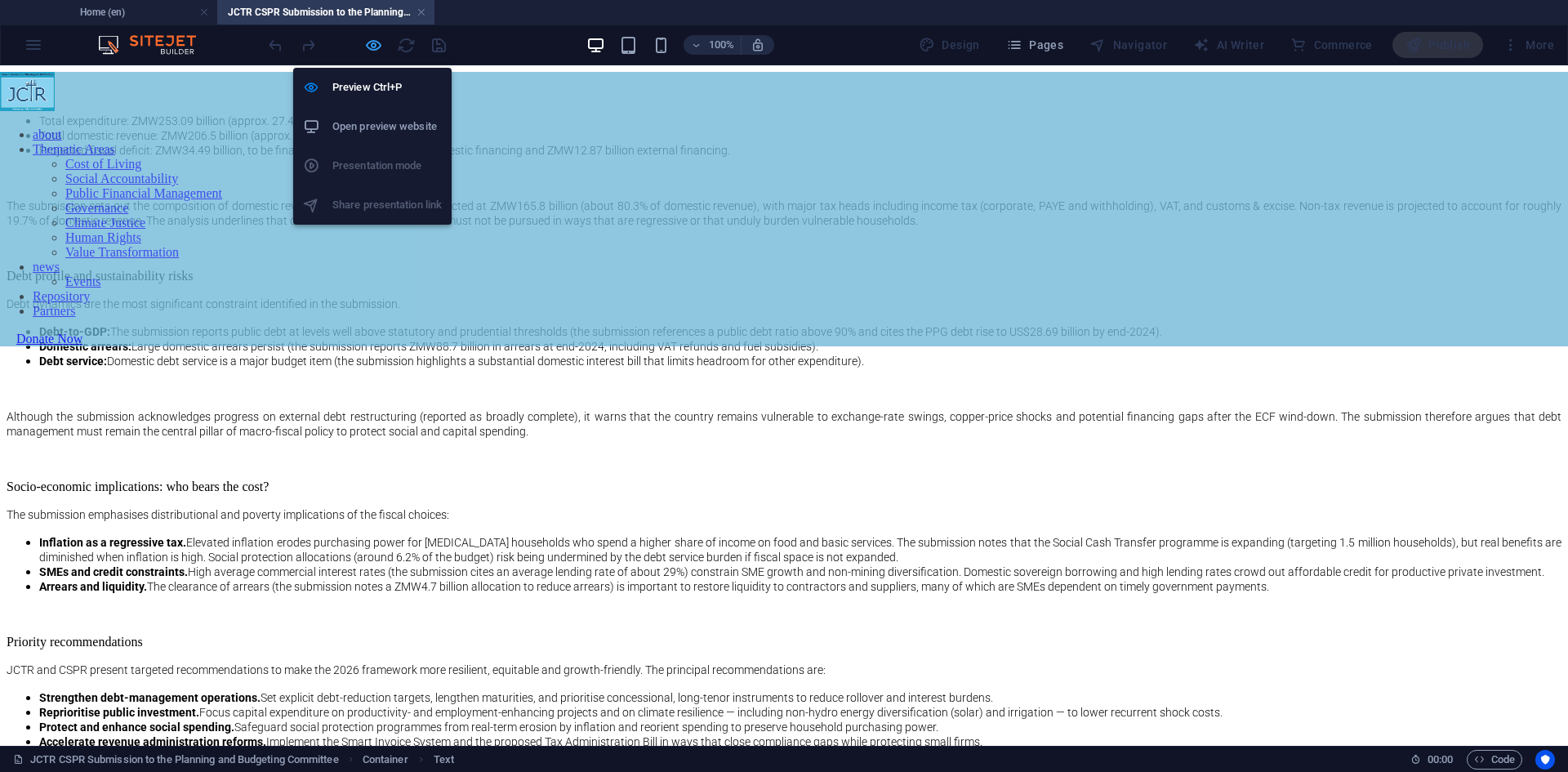
click at [370, 37] on icon "button" at bounding box center [374, 46] width 19 height 19
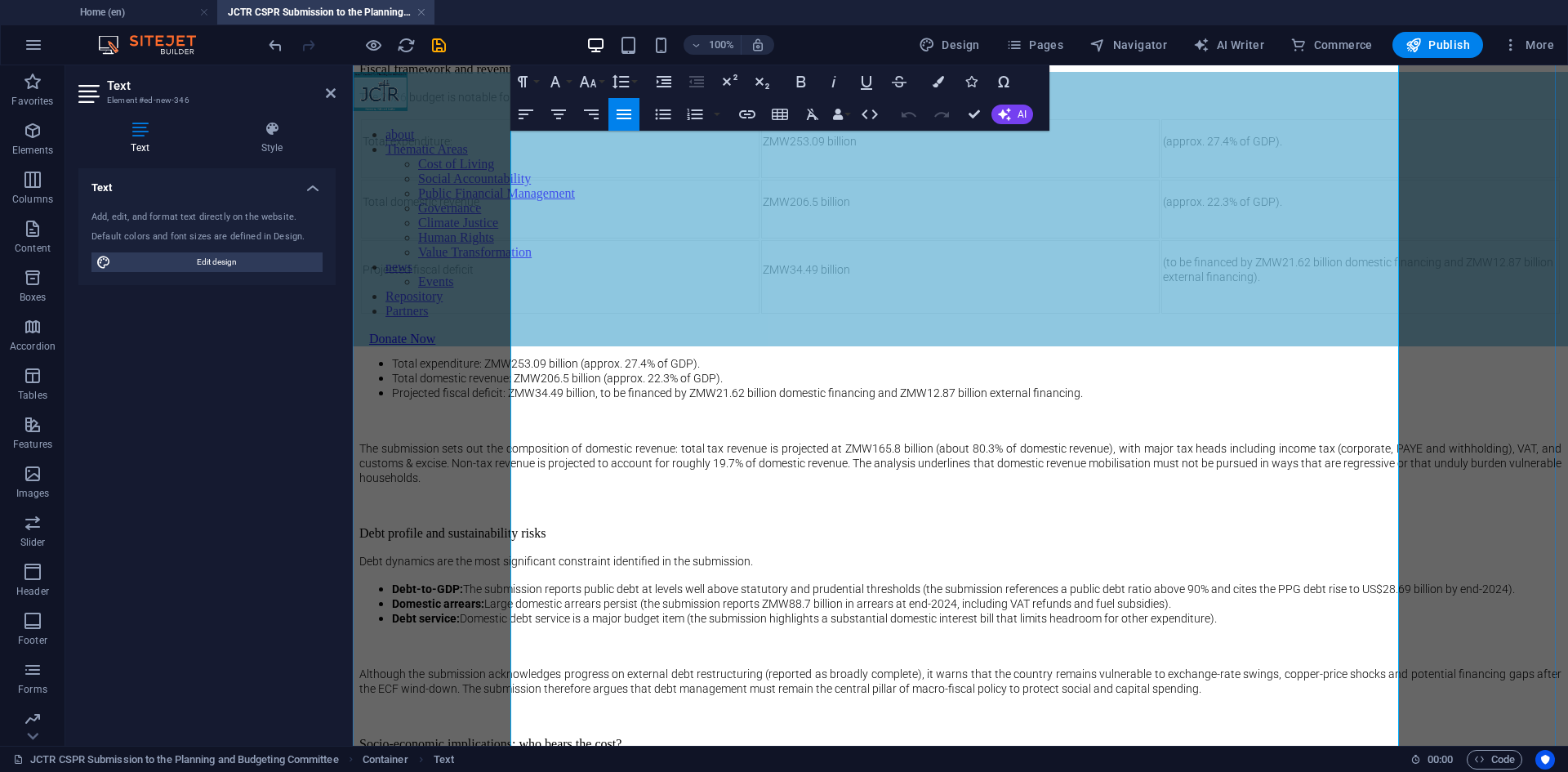
scroll to position [1390, 0]
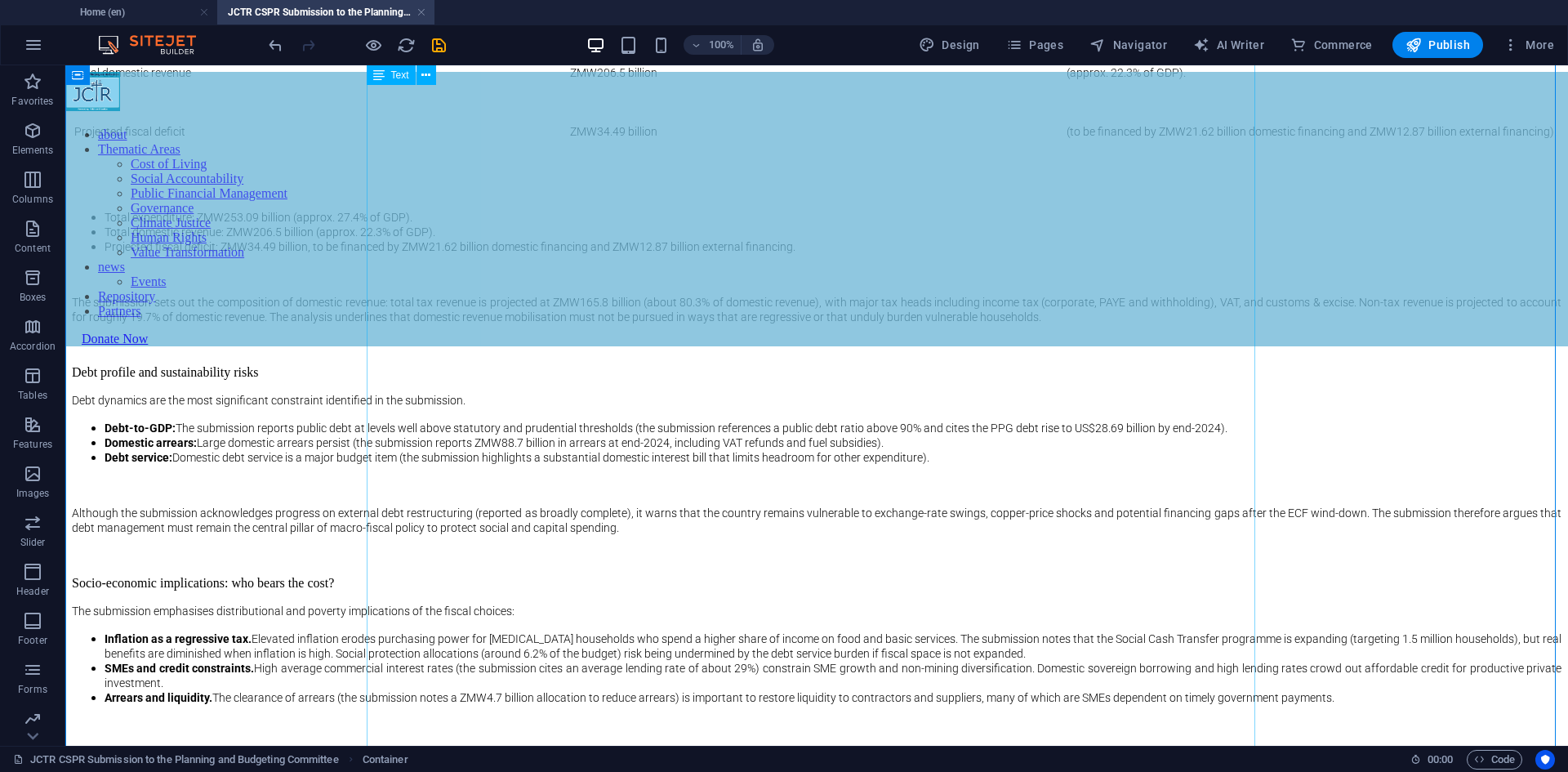
click at [426, 469] on div "Summary On [DATE] JCTR and CSPR presented a joint submission to the Parliamenta…" at bounding box center [816, 264] width 1490 height 1646
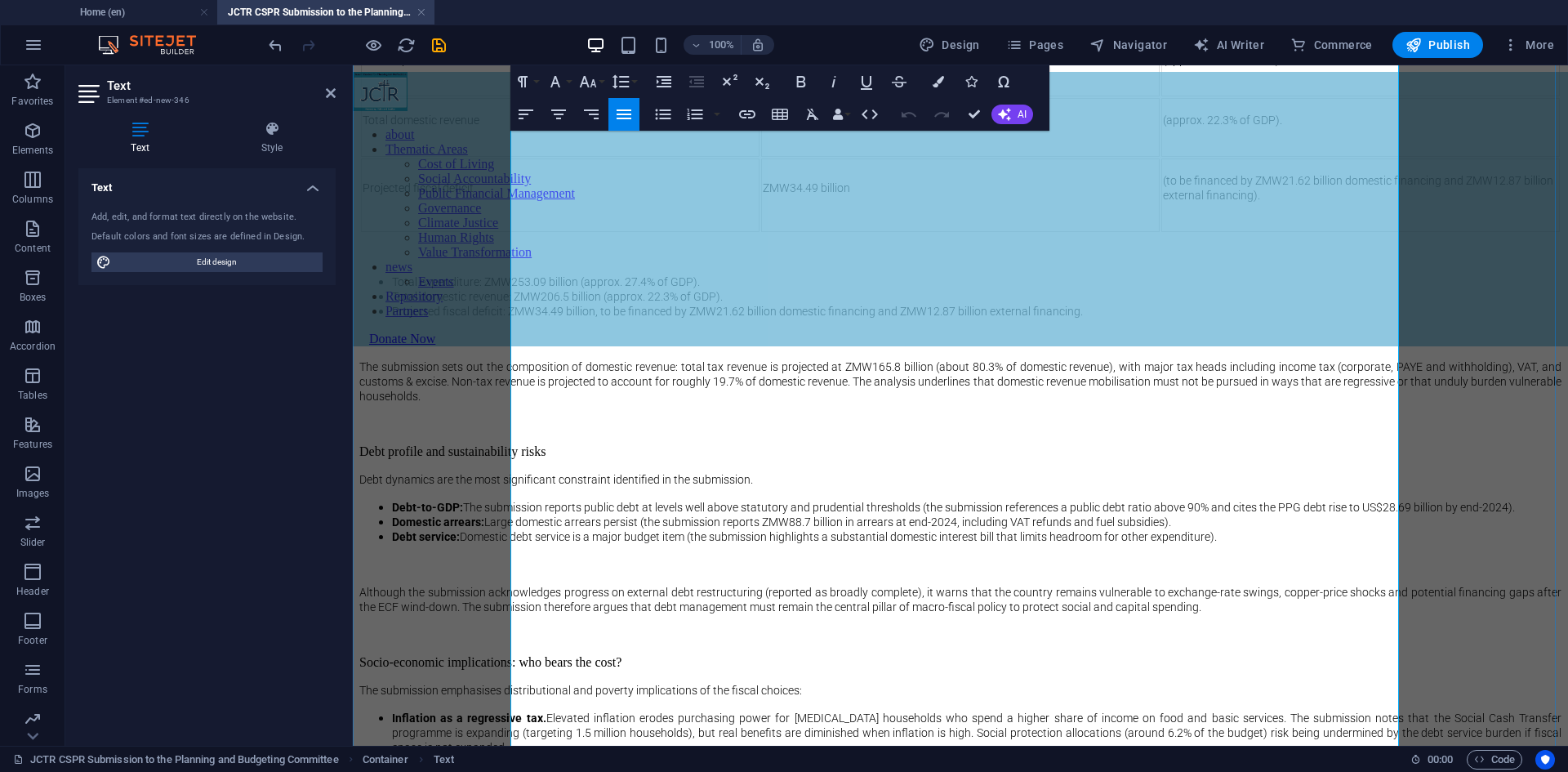
click at [645, 67] on p "Total expenditure:" at bounding box center [560, 59] width 395 height 14
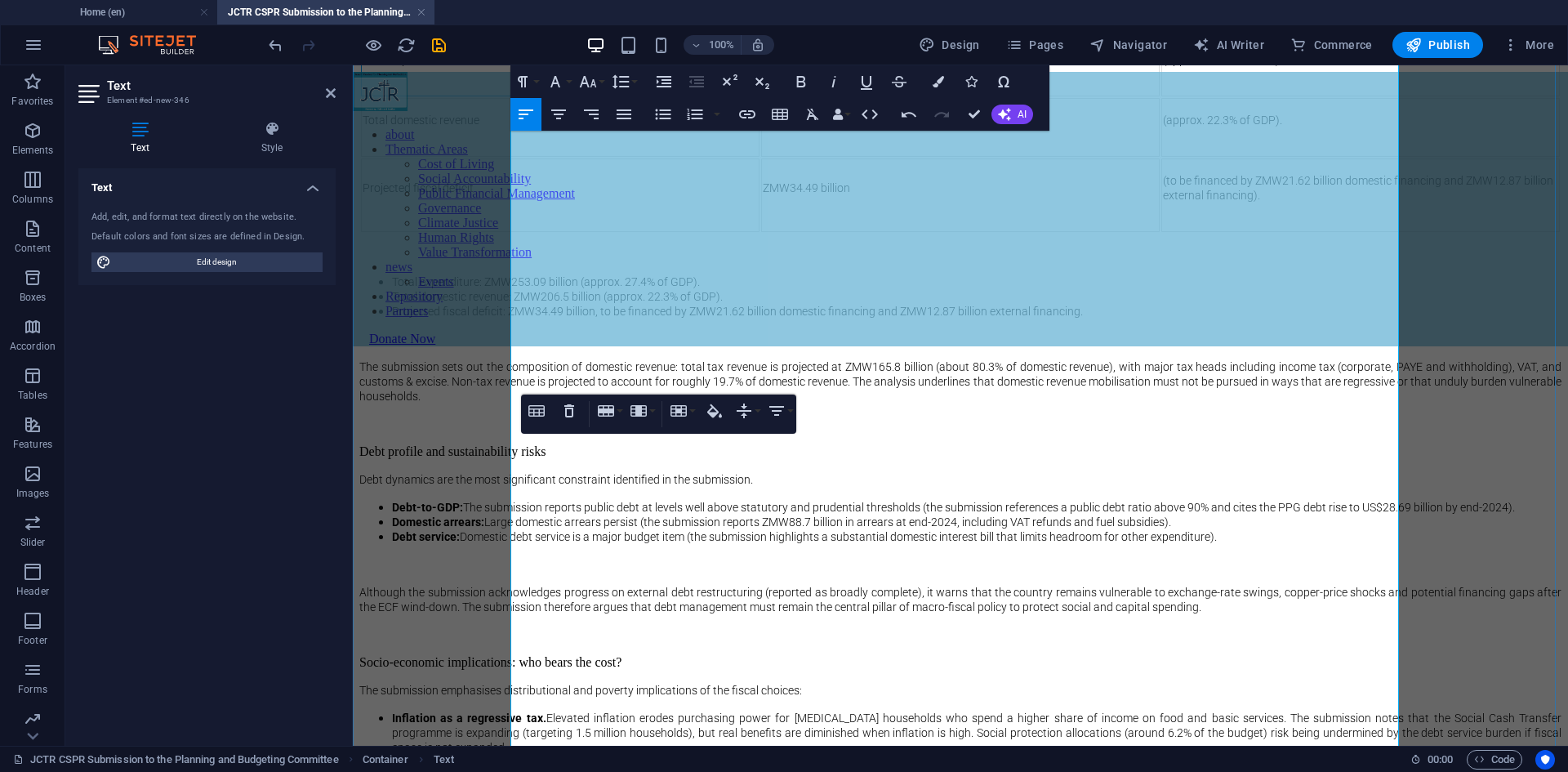
click at [450, 66] on span "Total expenditure" at bounding box center [406, 60] width 88 height 13
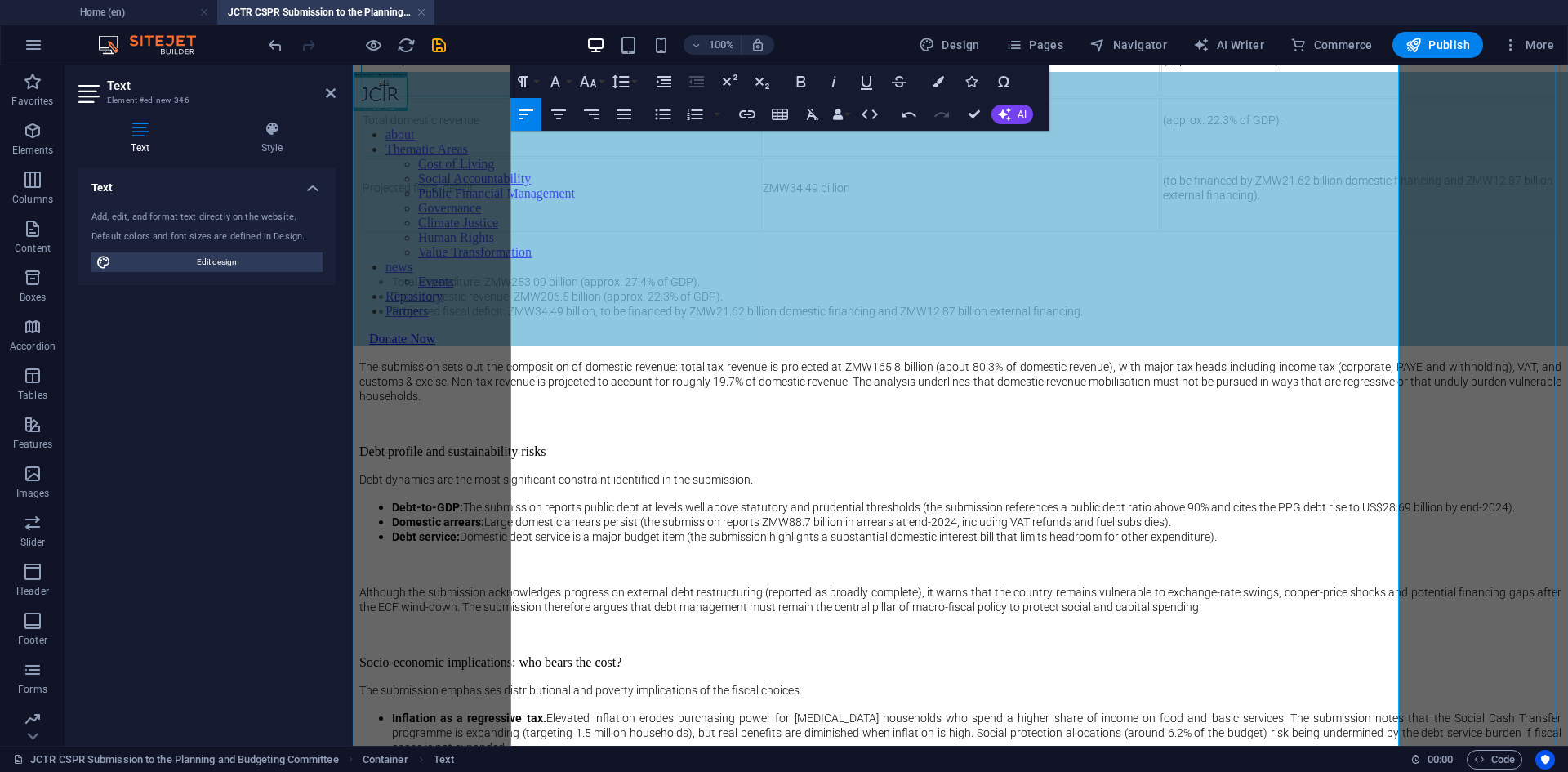
click at [450, 66] on span "Total expenditure" at bounding box center [406, 60] width 88 height 13
click at [940, 96] on td "ZMW253.09 billion" at bounding box center [960, 67] width 399 height 59
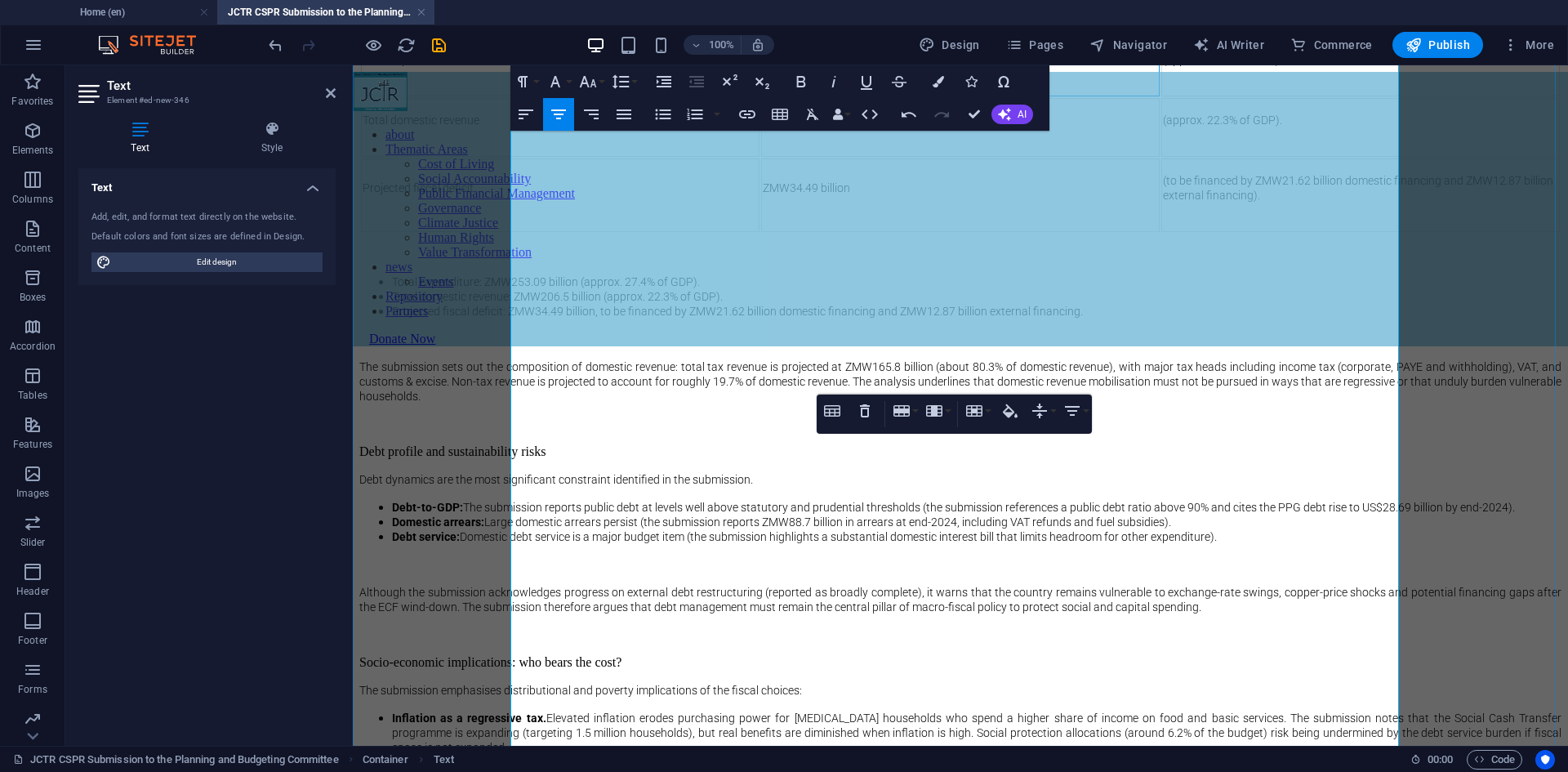
click at [903, 67] on p "ZMW253.09 billion" at bounding box center [960, 59] width 395 height 14
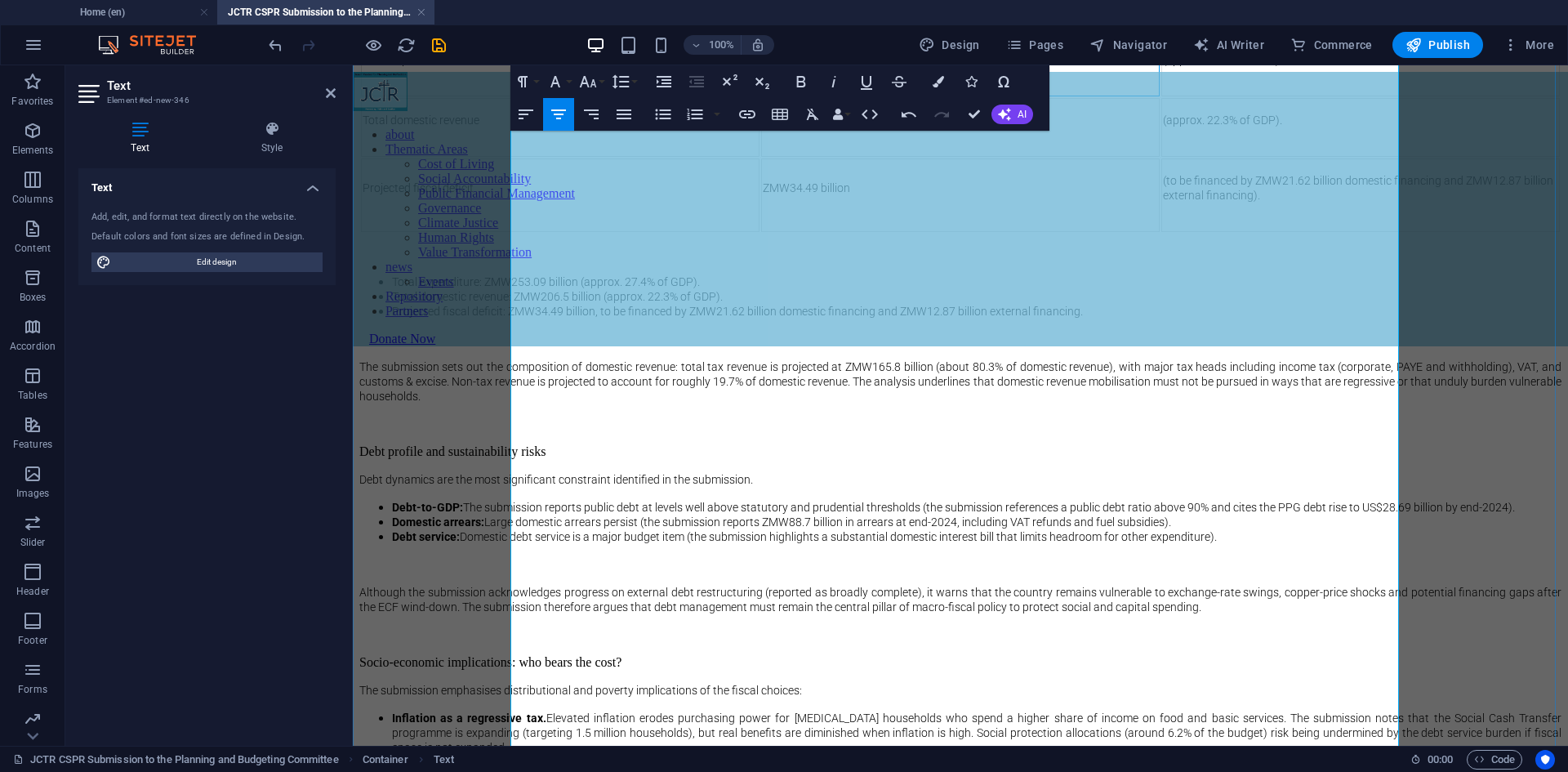
click at [903, 67] on p "ZMW253.09 billion" at bounding box center [960, 59] width 395 height 14
click at [929, 96] on td "ZMW253.09 billion" at bounding box center [960, 67] width 399 height 59
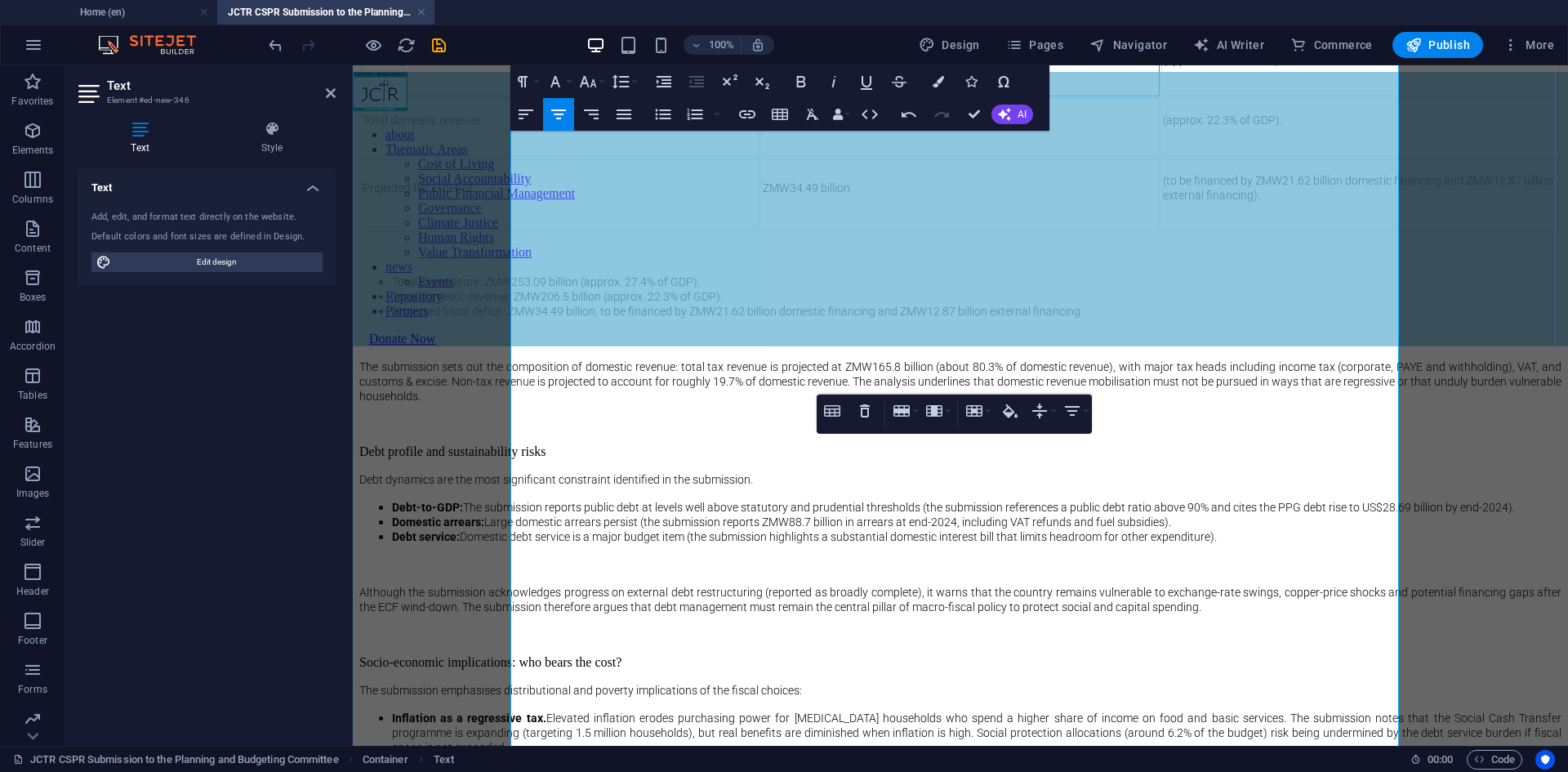
click at [701, 96] on td "Total expenditure" at bounding box center [560, 67] width 399 height 59
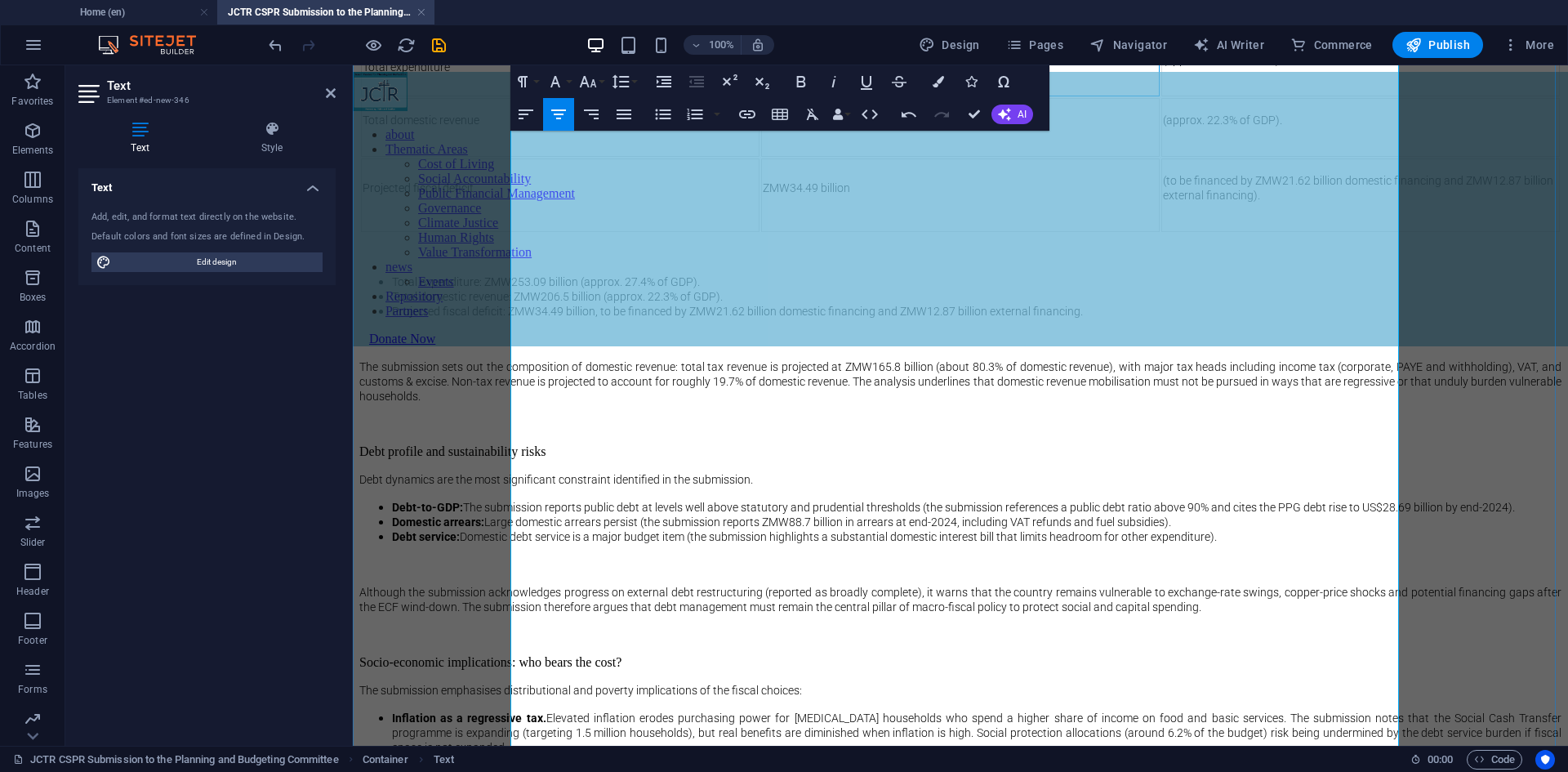
click at [916, 96] on td "ZMW253.09 billion" at bounding box center [960, 67] width 399 height 59
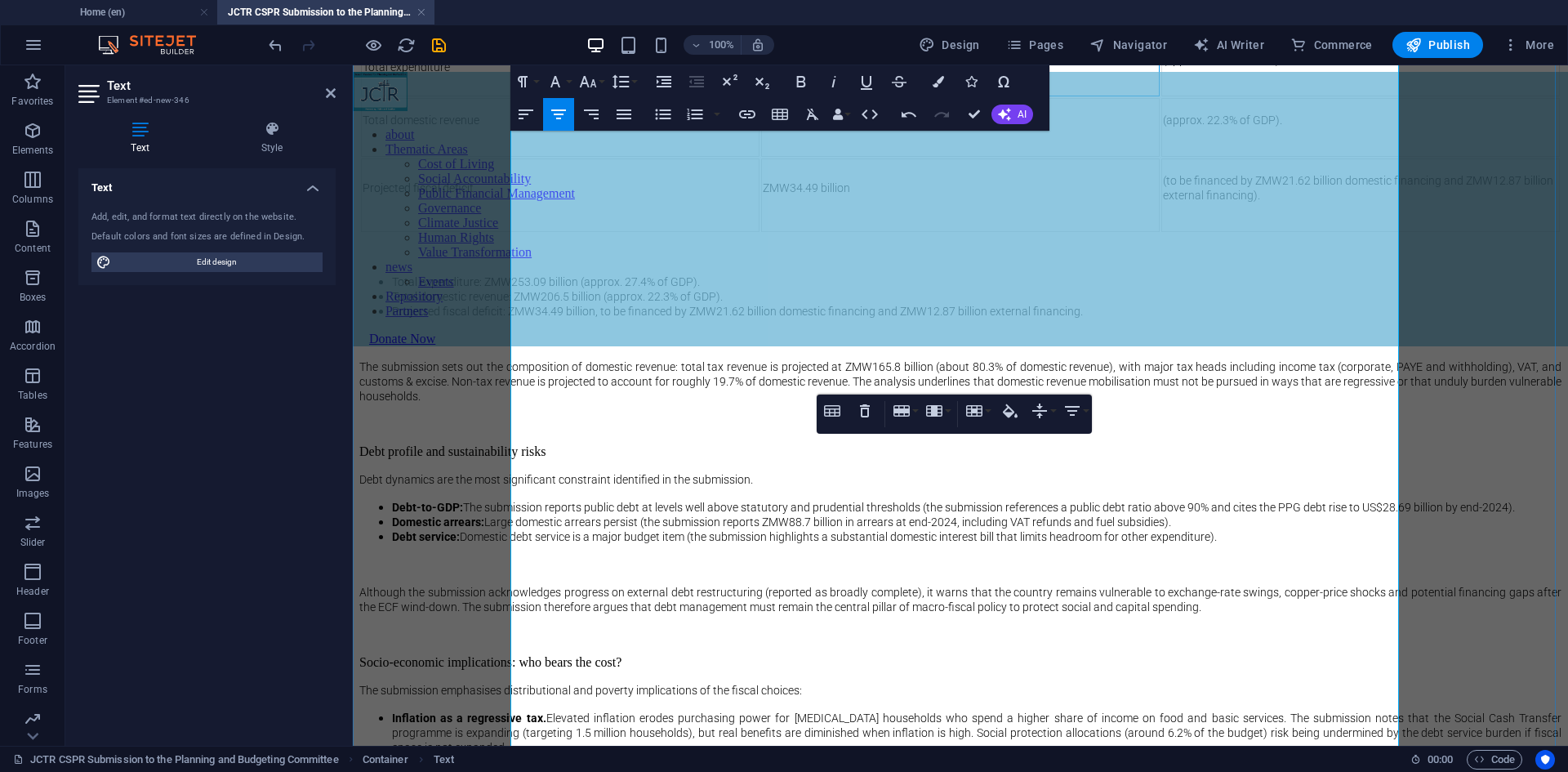
click at [962, 96] on td "ZMW253.09 billion" at bounding box center [960, 67] width 399 height 59
click at [1276, 96] on td "(approx. 27.4% of GDP)." at bounding box center [1361, 67] width 399 height 59
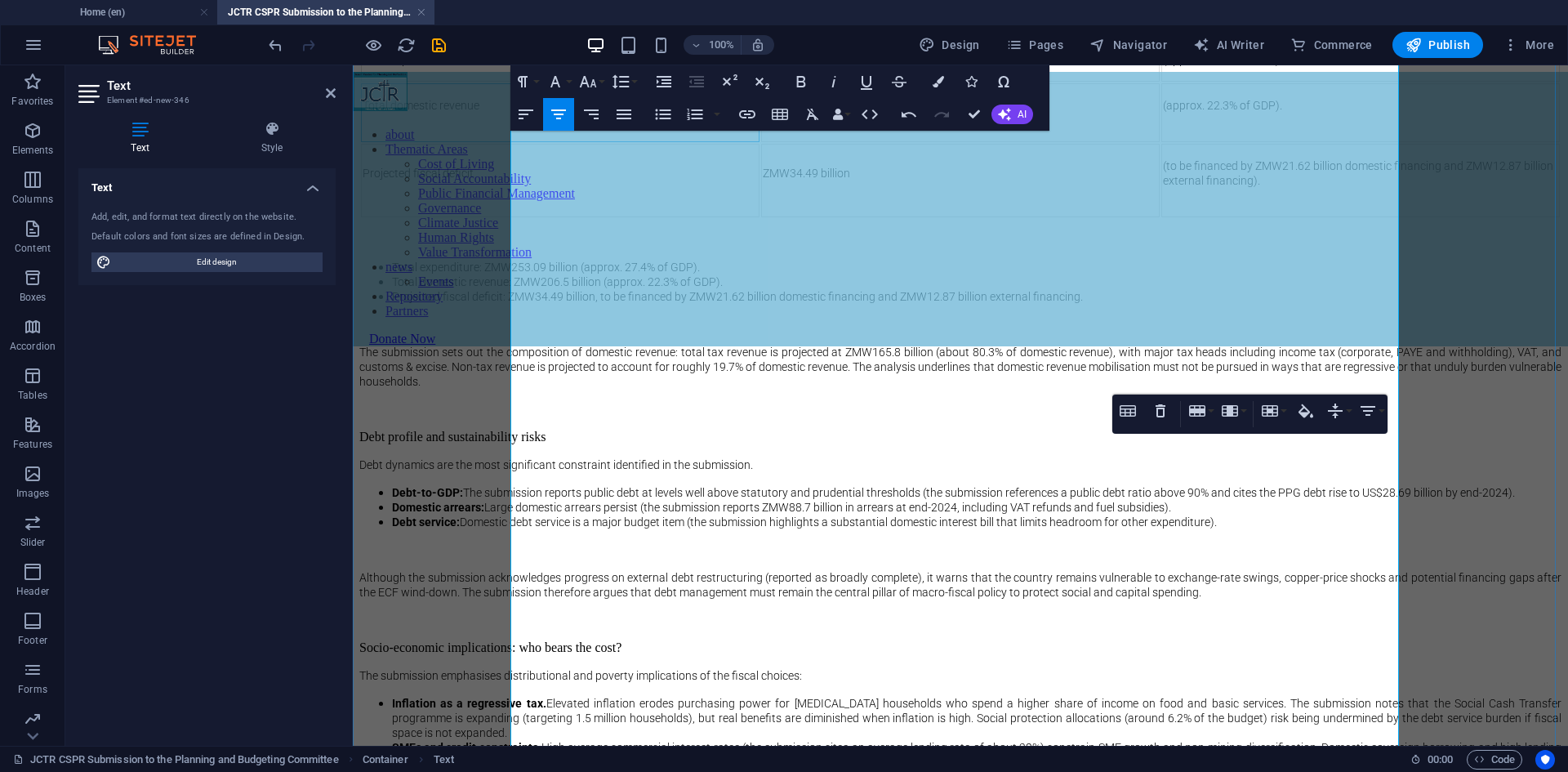
click at [695, 142] on td "Total domestic revenue" at bounding box center [560, 113] width 399 height 59
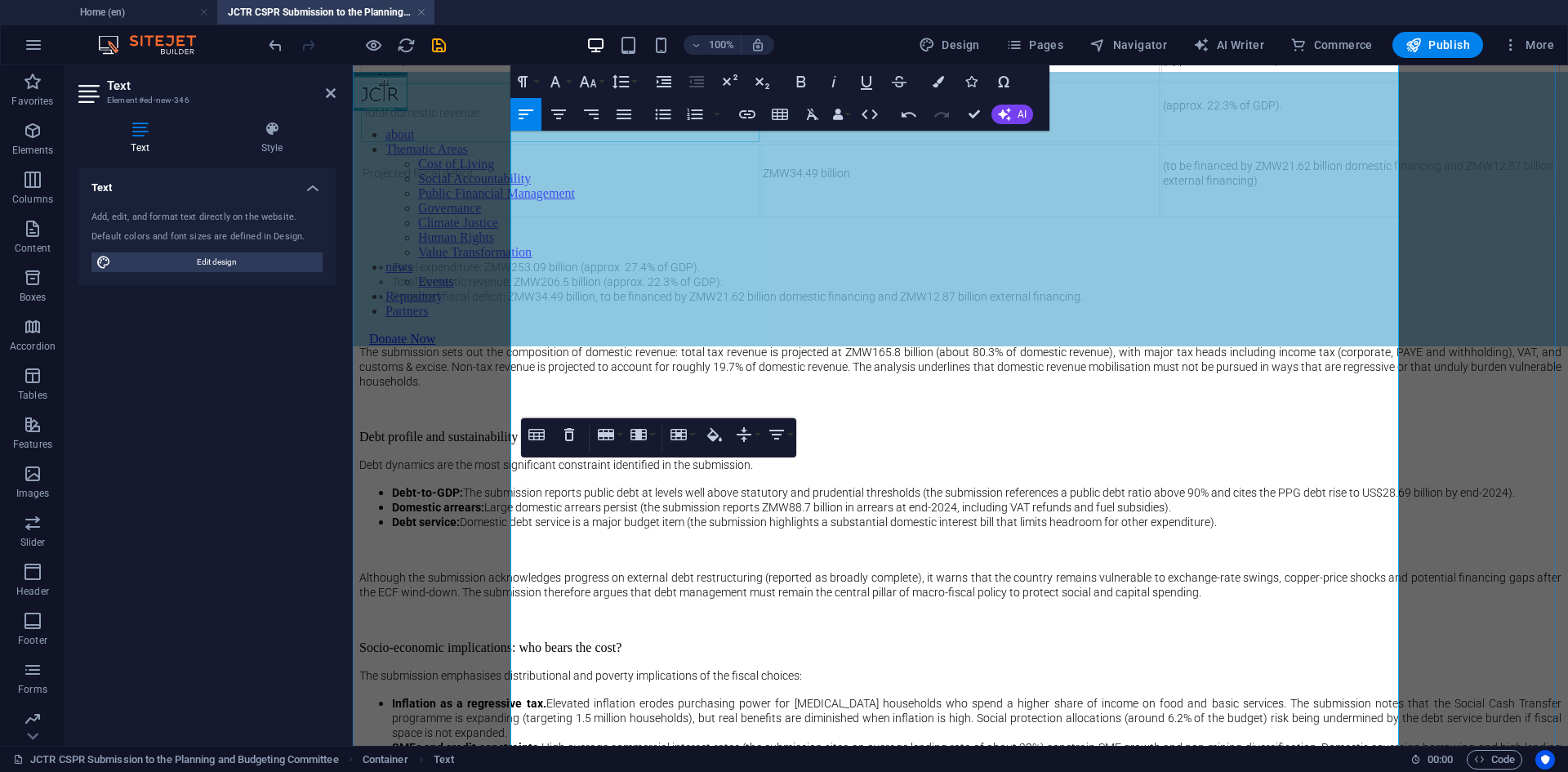
click at [929, 142] on td "ZMW206.5 billion" at bounding box center [960, 113] width 399 height 59
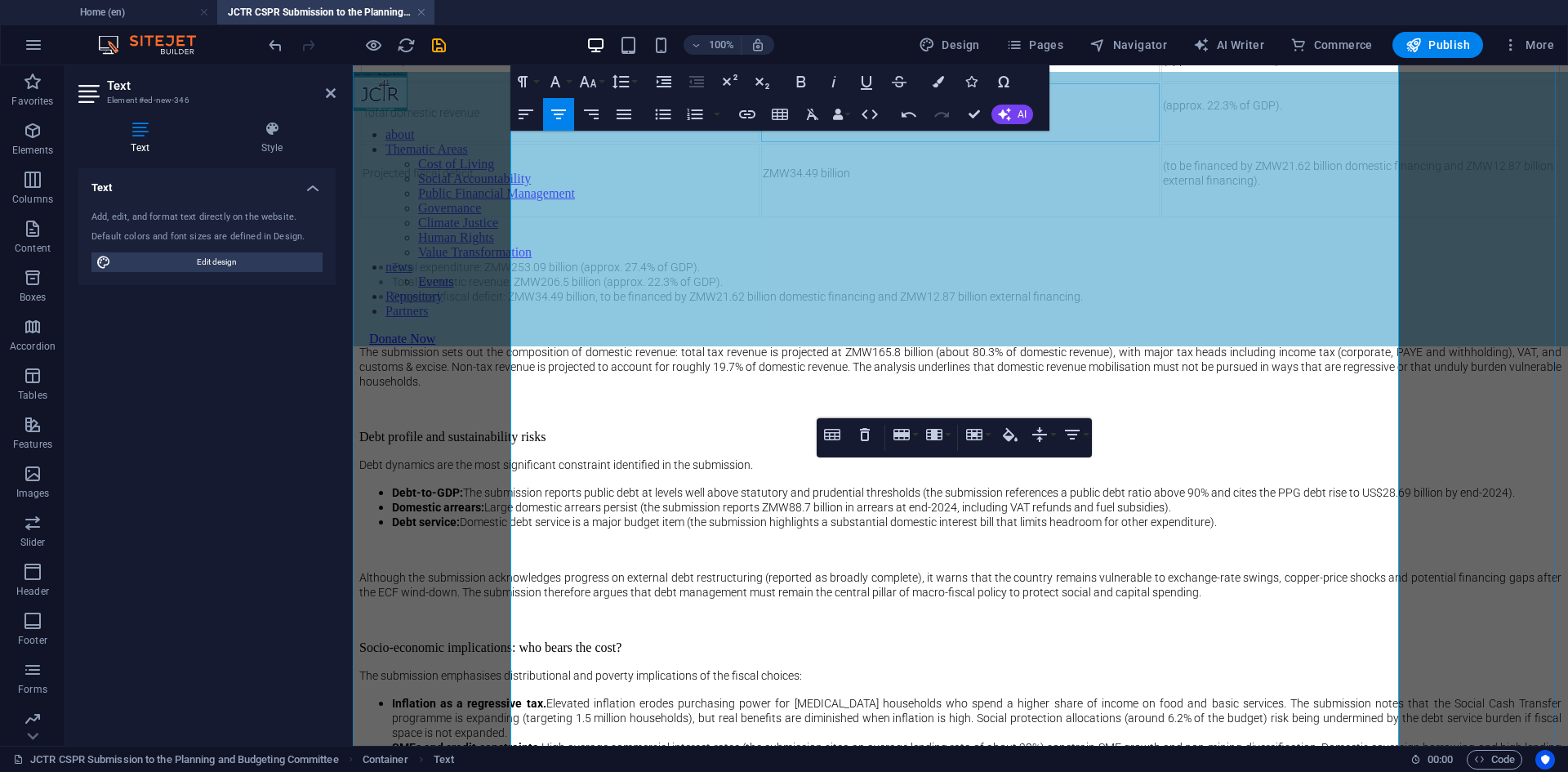
click at [1167, 142] on td "(approx. 22.3% of GDP)." at bounding box center [1361, 113] width 399 height 59
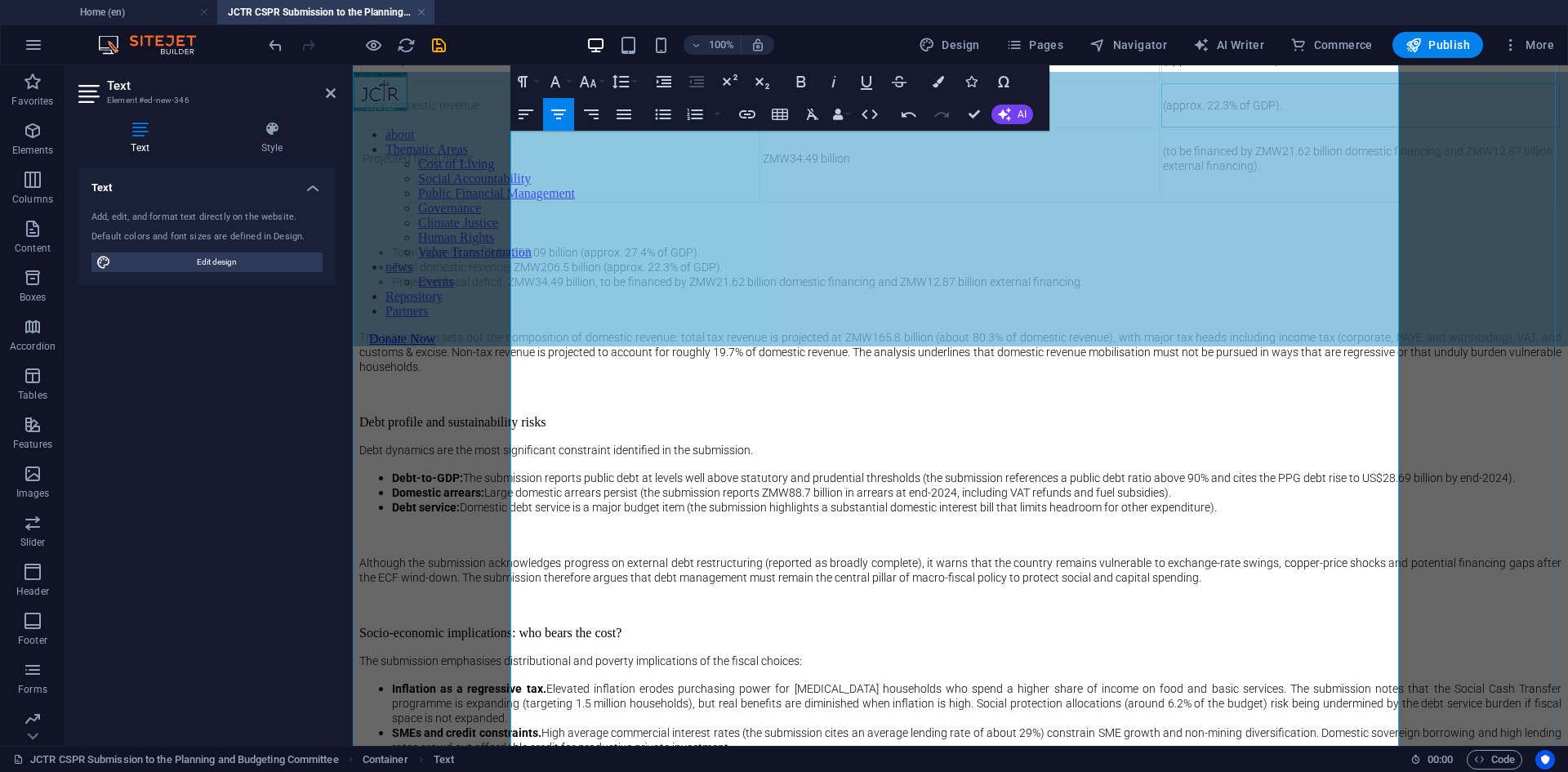
click at [700, 202] on td "Projected fiscal deficit" at bounding box center [560, 165] width 399 height 73
click at [629, 202] on td "Projected fiscal deficit" at bounding box center [560, 165] width 399 height 73
click at [615, 202] on td "Projected fiscal deficit" at bounding box center [560, 165] width 399 height 73
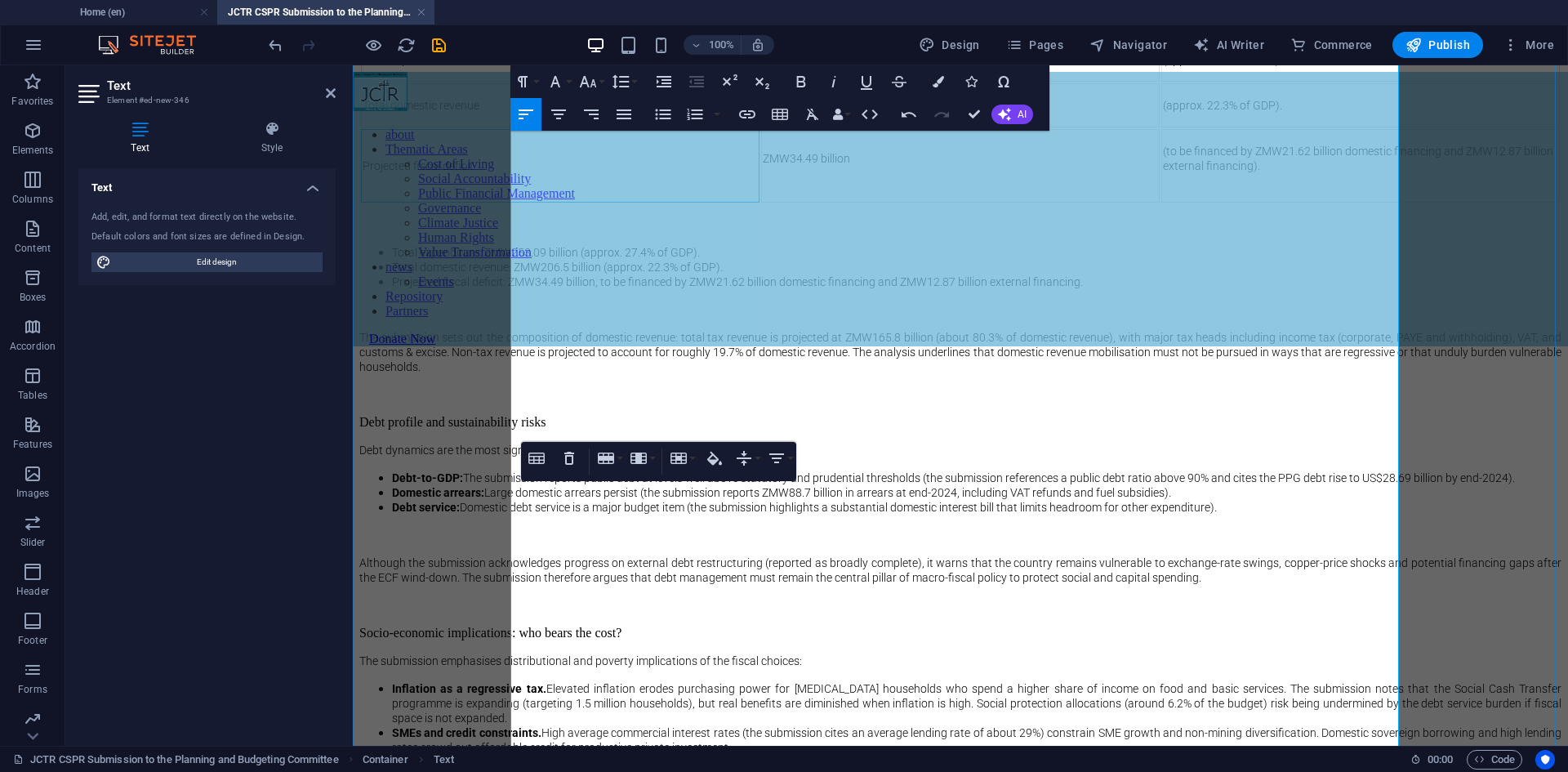
click at [906, 202] on td "ZMW34.49 billion" at bounding box center [960, 165] width 399 height 73
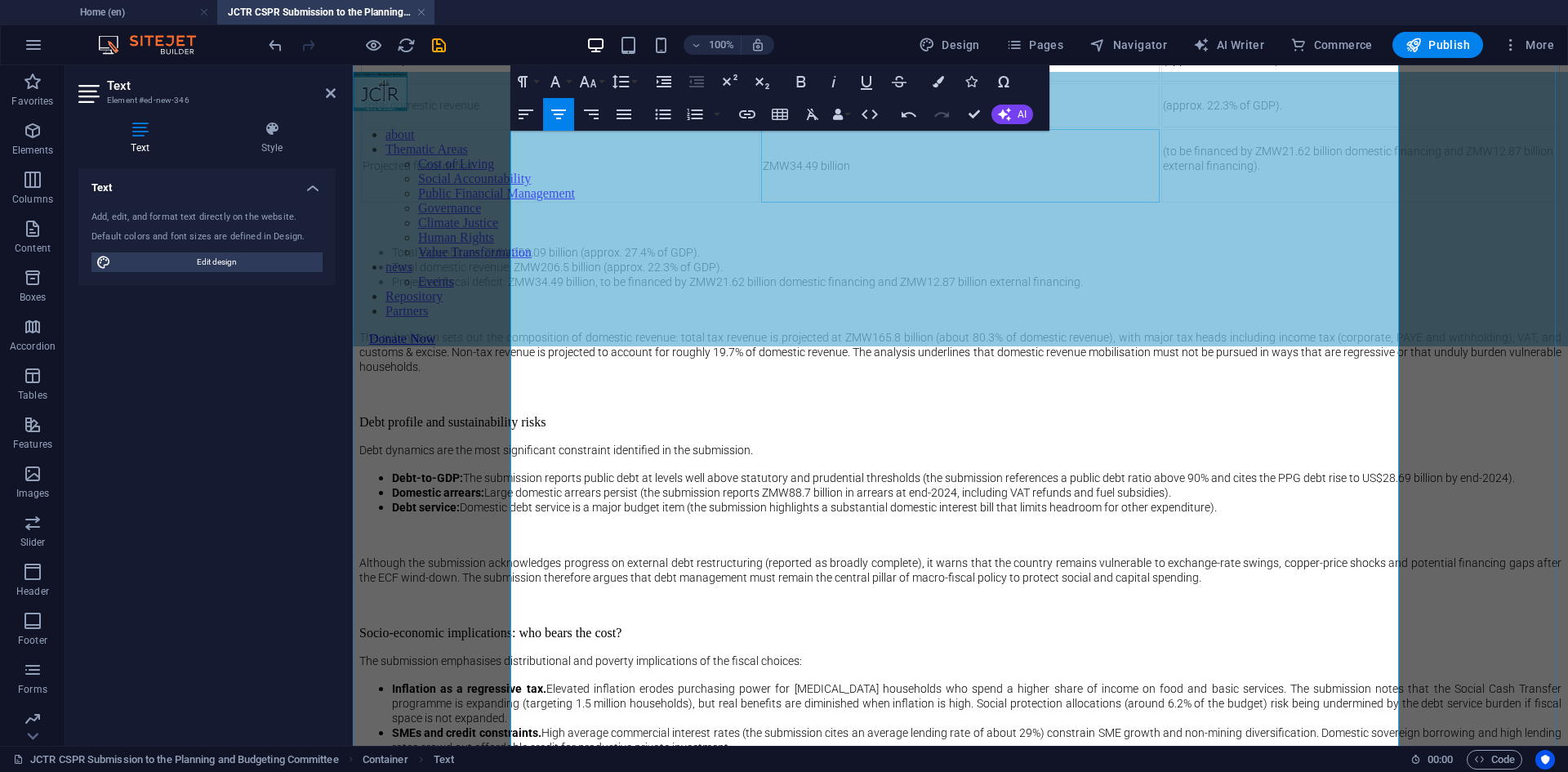
click at [902, 202] on td "ZMW34.49 billion" at bounding box center [960, 165] width 399 height 73
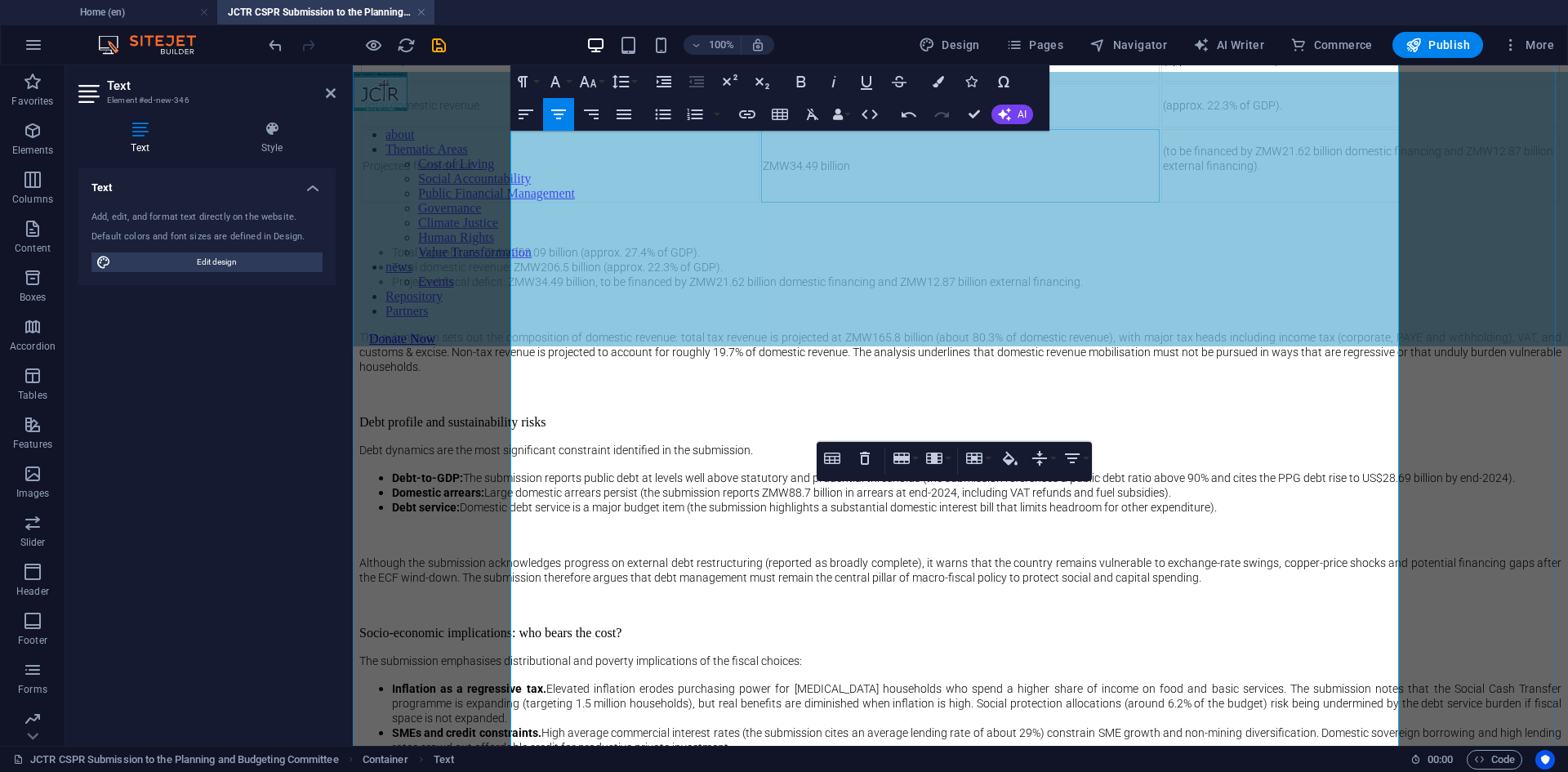
click at [975, 202] on td "ZMW34.49 billion" at bounding box center [960, 165] width 399 height 73
click at [1203, 202] on td "(to be financed by ZMW21.62 billion domestic financing and ZMW12.87 billion ext…" at bounding box center [1361, 165] width 399 height 73
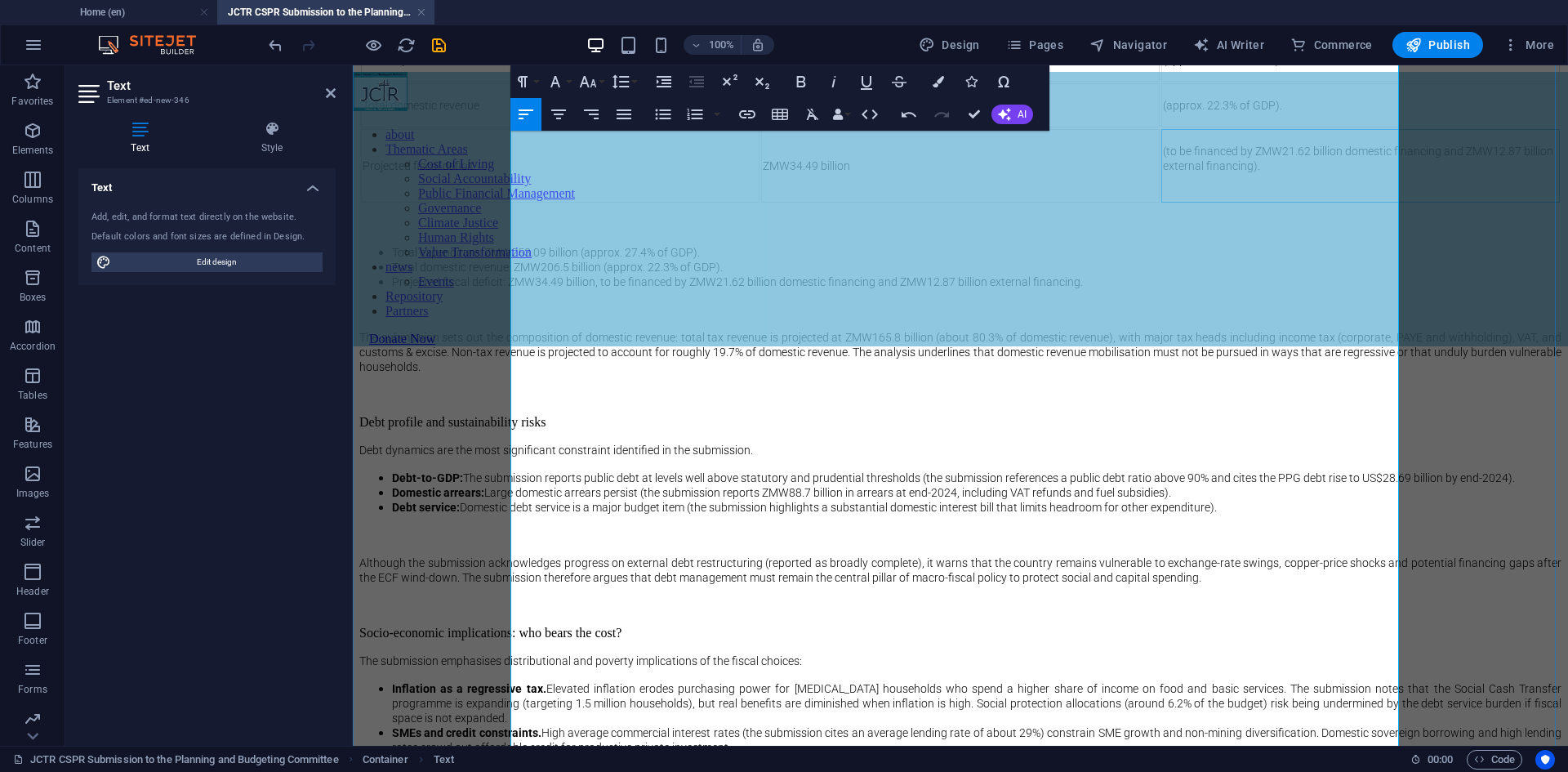
click at [1167, 201] on div at bounding box center [1360, 193] width 395 height 14
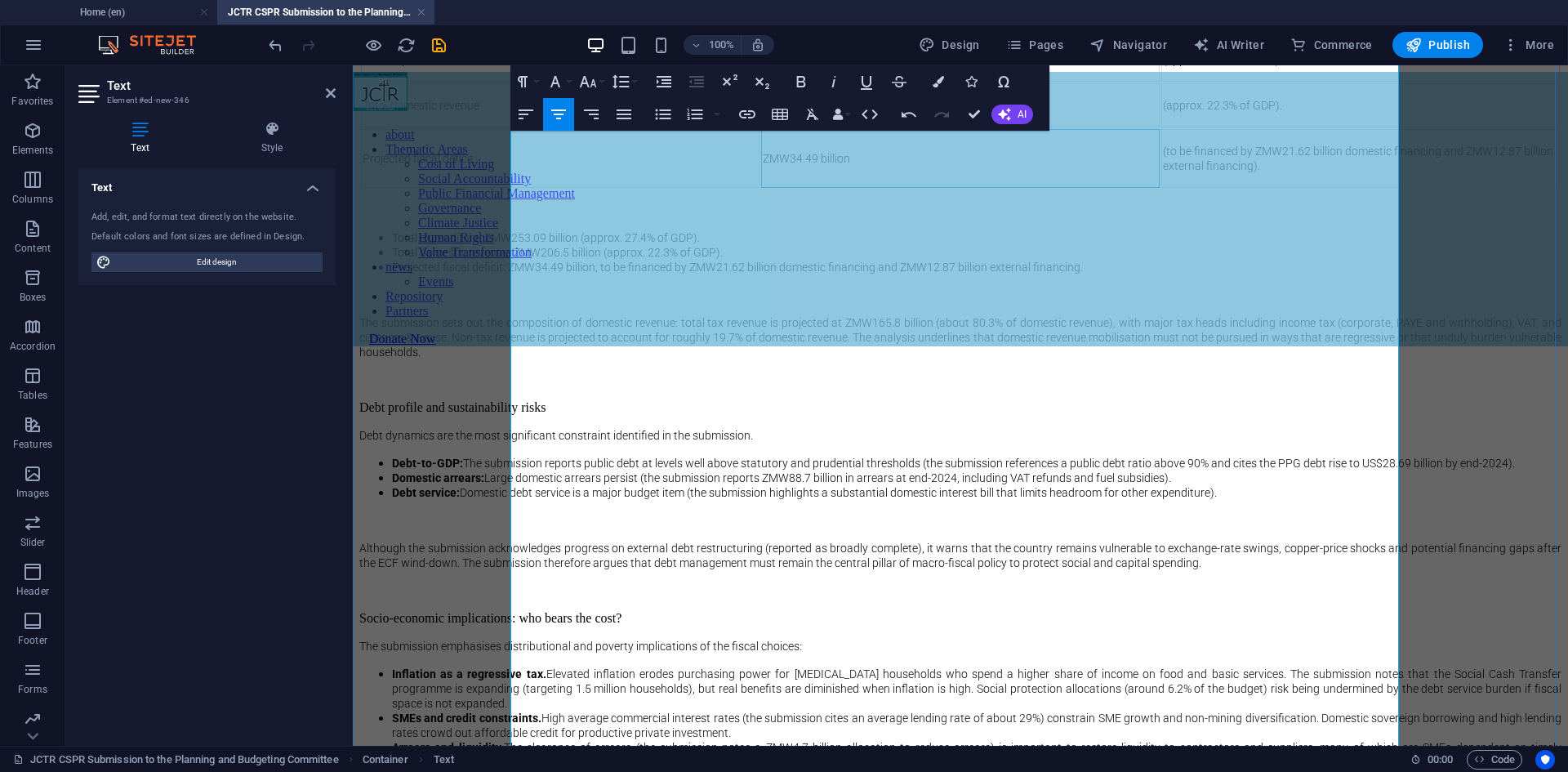
click at [952, 188] on td "ZMW34.49 billion" at bounding box center [960, 158] width 399 height 59
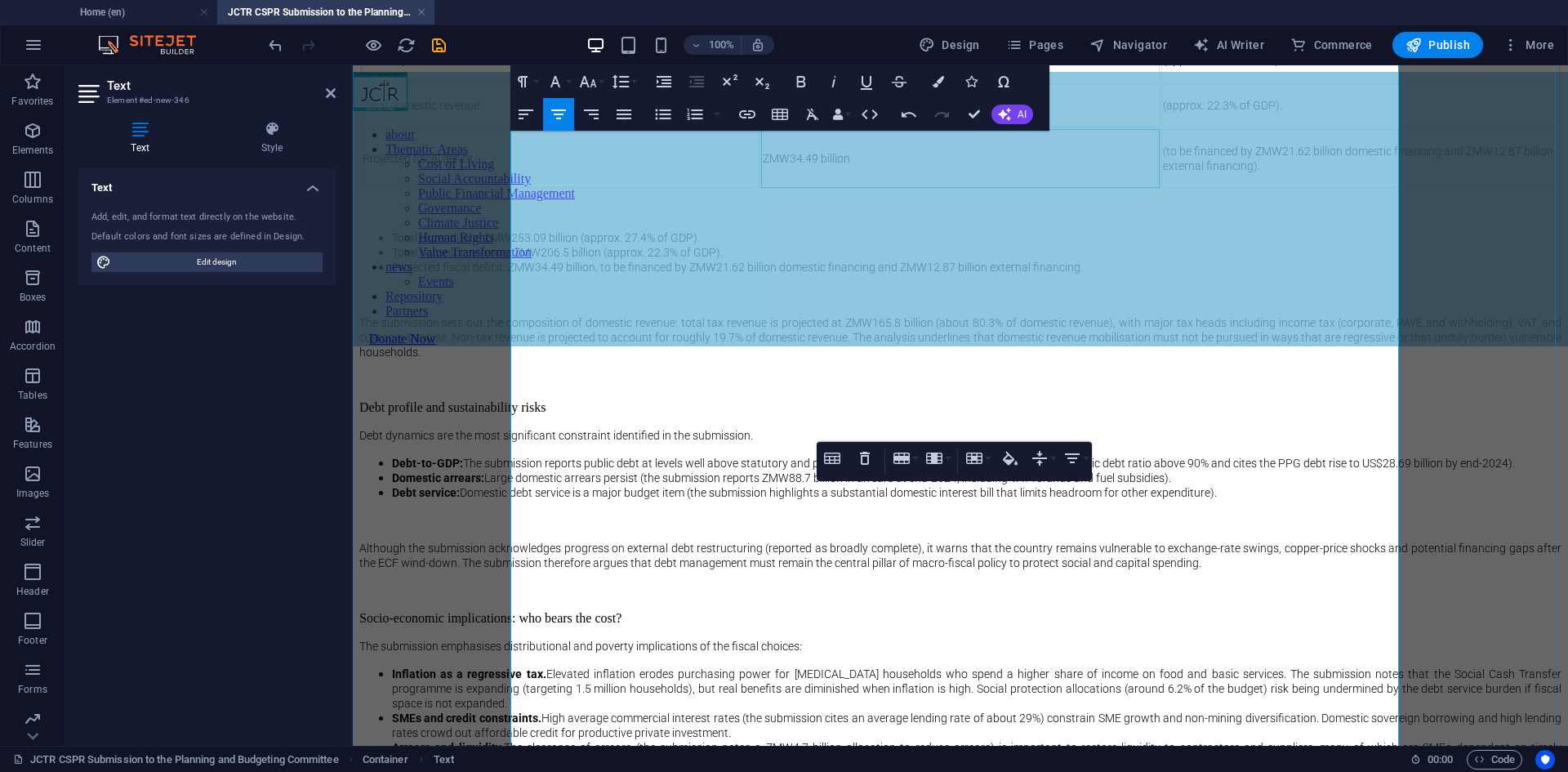
click at [639, 218] on p at bounding box center [960, 209] width 1202 height 14
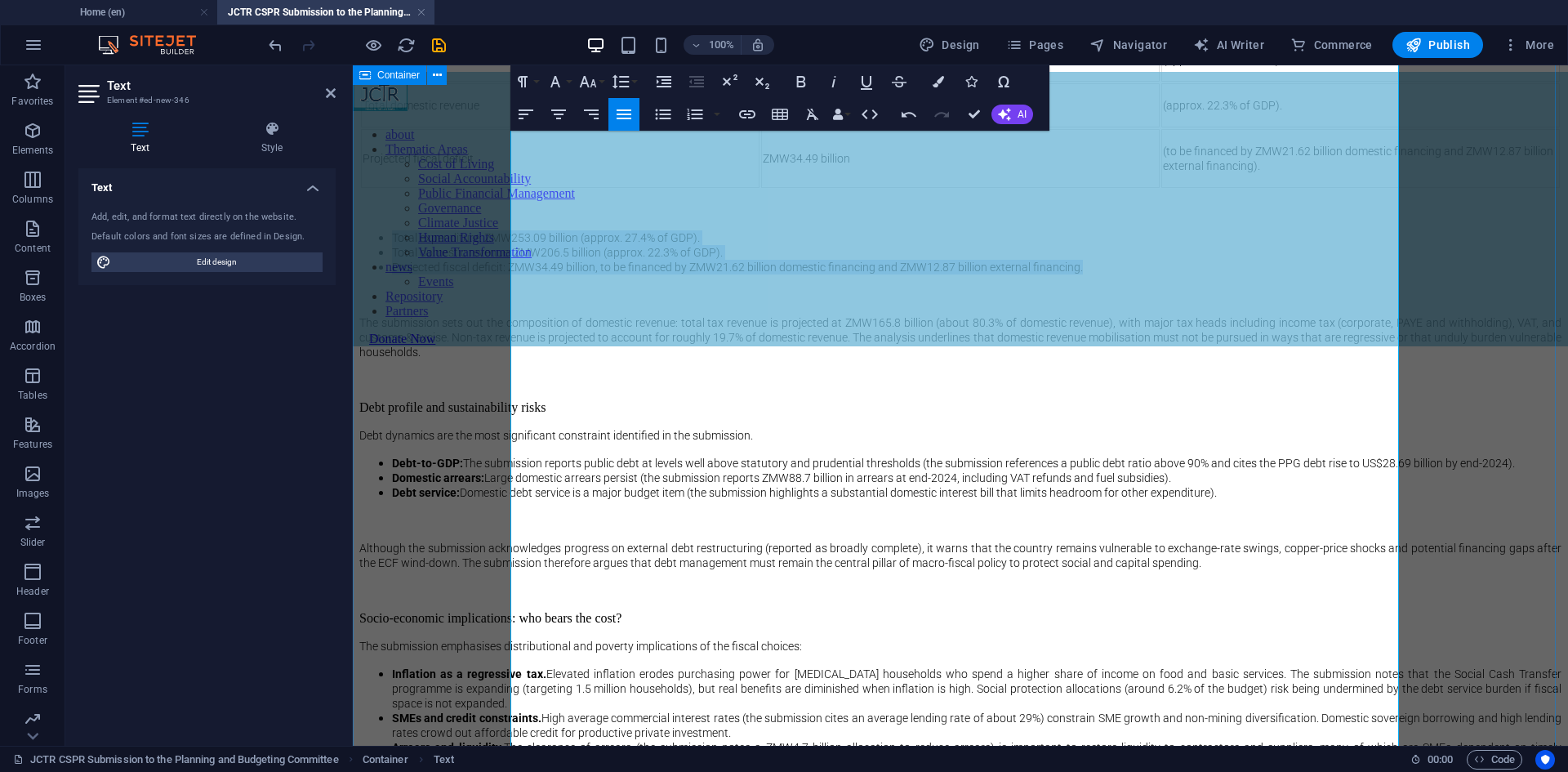
drag, startPoint x: 1225, startPoint y: 616, endPoint x: 503, endPoint y: 581, distance: 722.8
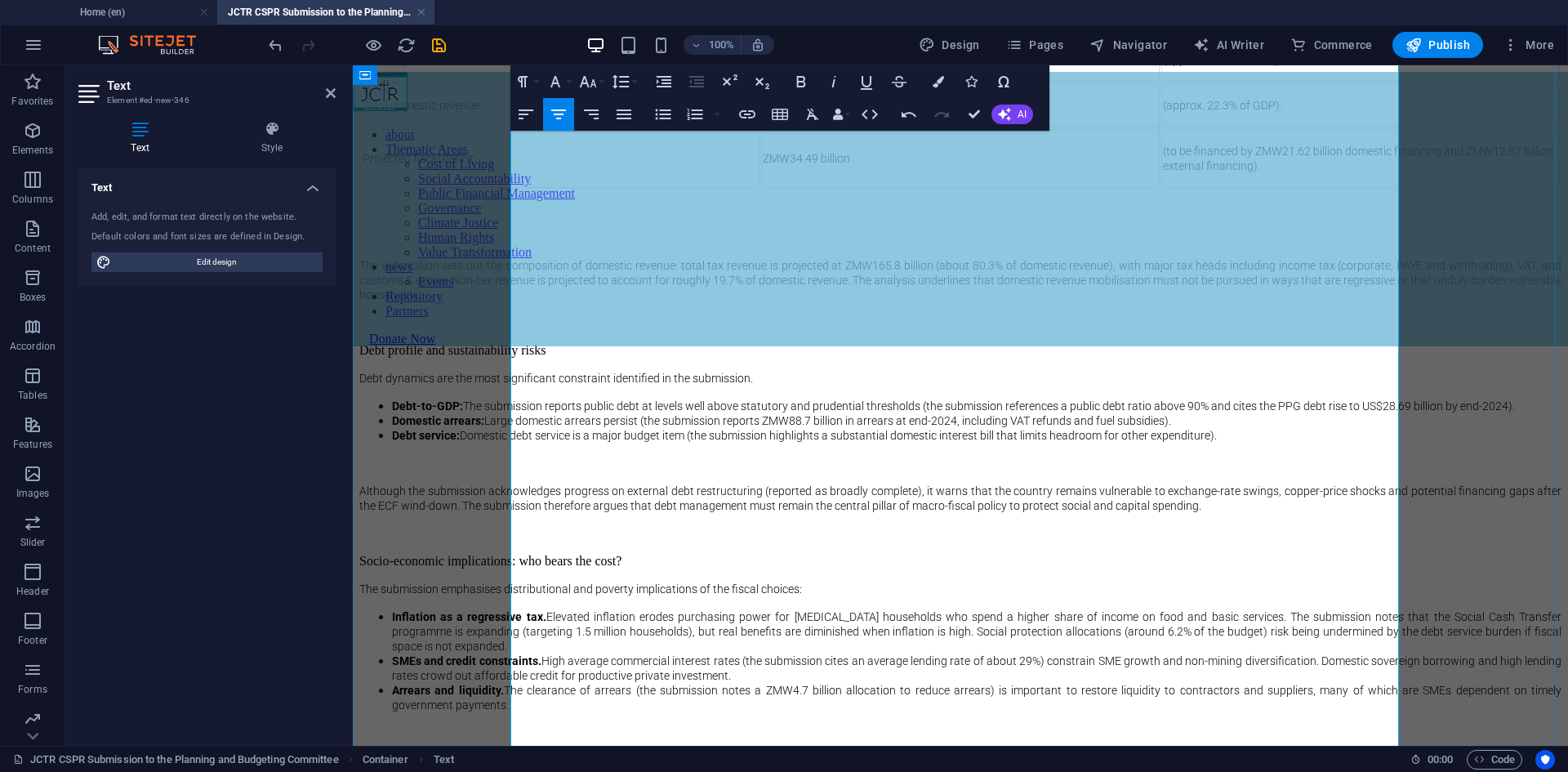
click at [647, 245] on p at bounding box center [960, 237] width 1202 height 14
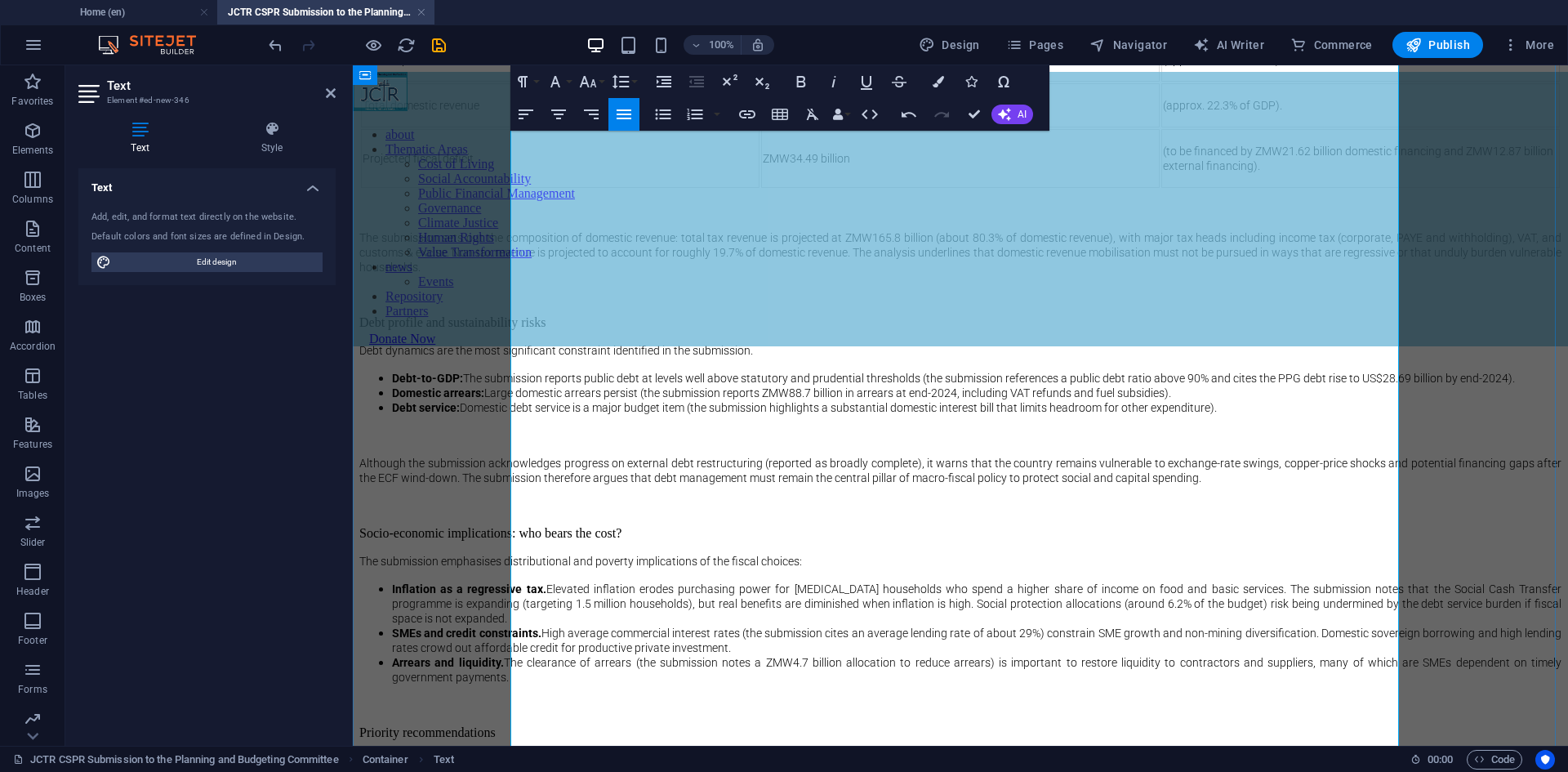
click at [758, 67] on p "Total expenditure" at bounding box center [560, 59] width 395 height 14
click at [759, 128] on td "Total domestic revenue" at bounding box center [560, 105] width 399 height 44
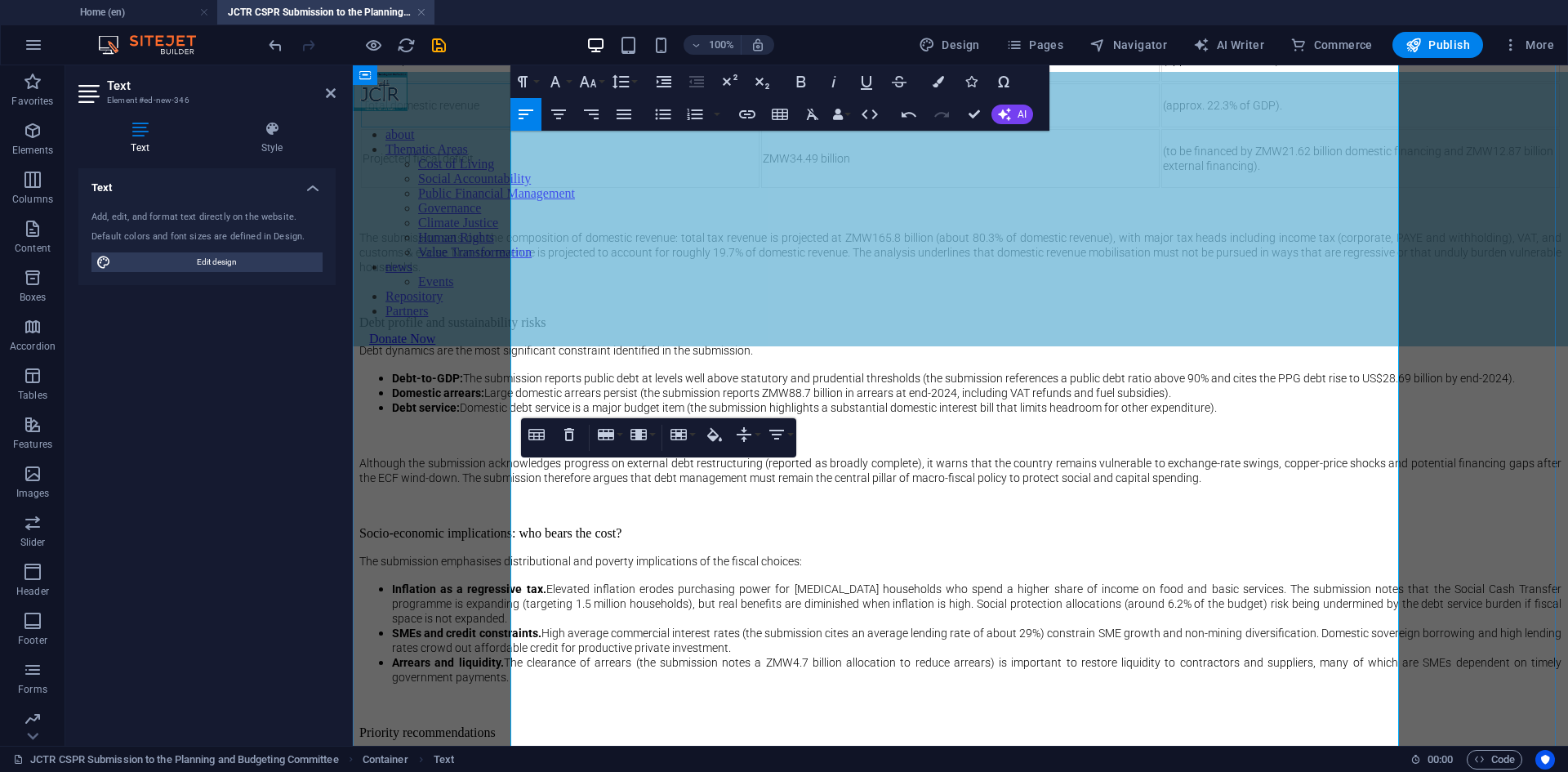
click at [1214, 173] on span "(to be financed by ZMW21.62 billion domestic financing and ZMW12.87 billion ext…" at bounding box center [1357, 158] width 390 height 28
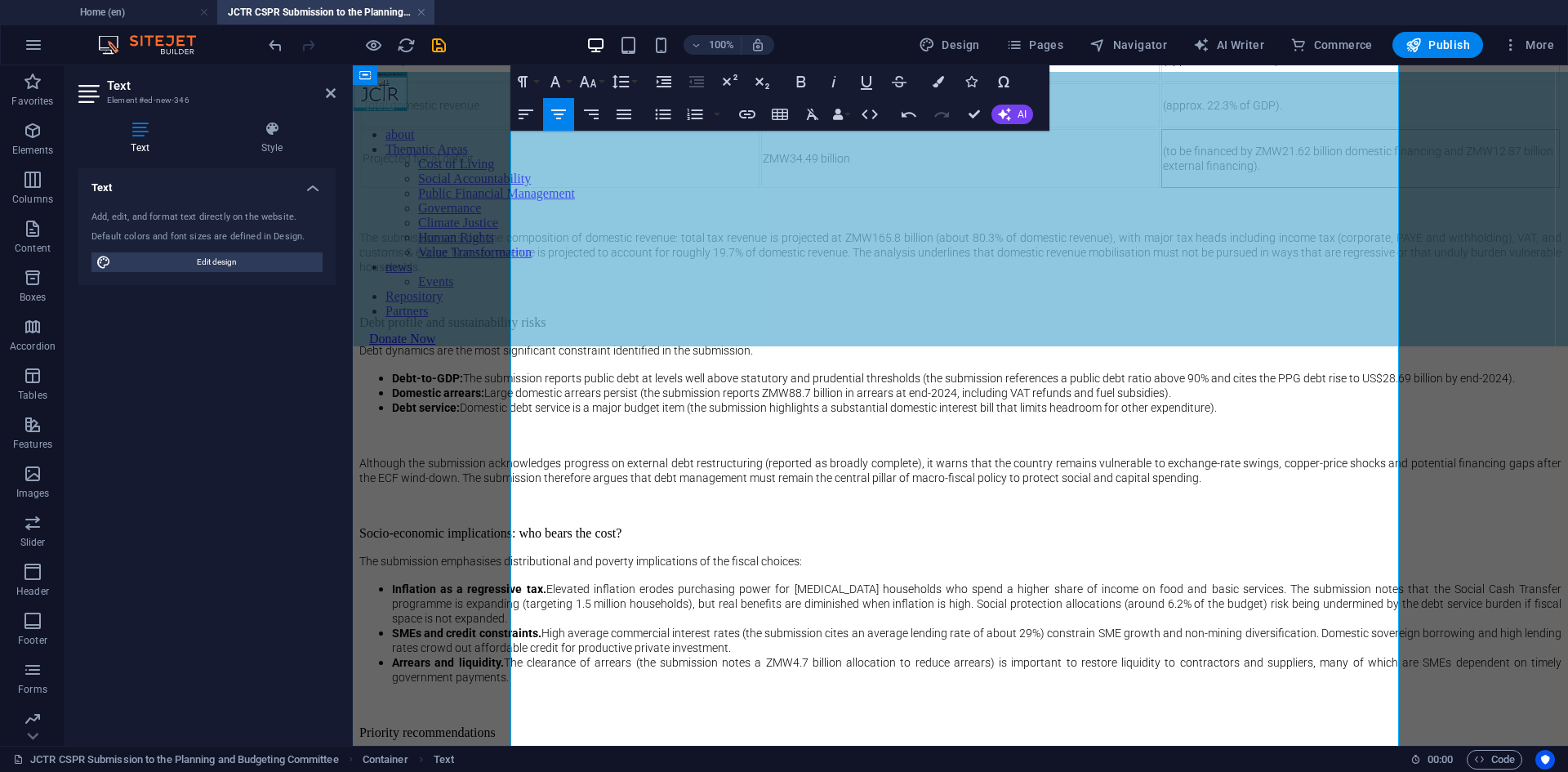
click at [1021, 67] on p "ZMW253.09 billion" at bounding box center [960, 59] width 395 height 14
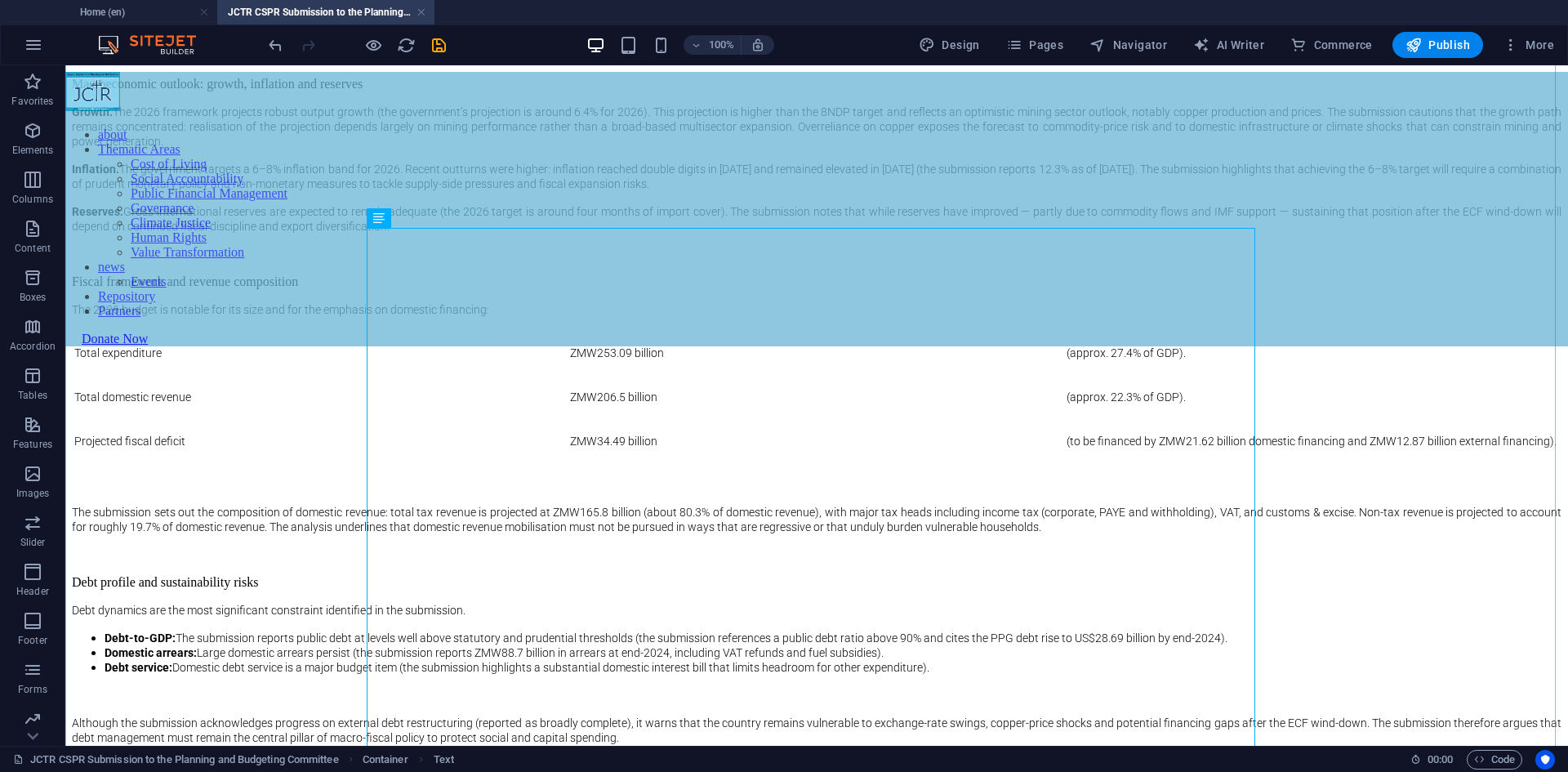
scroll to position [982, 0]
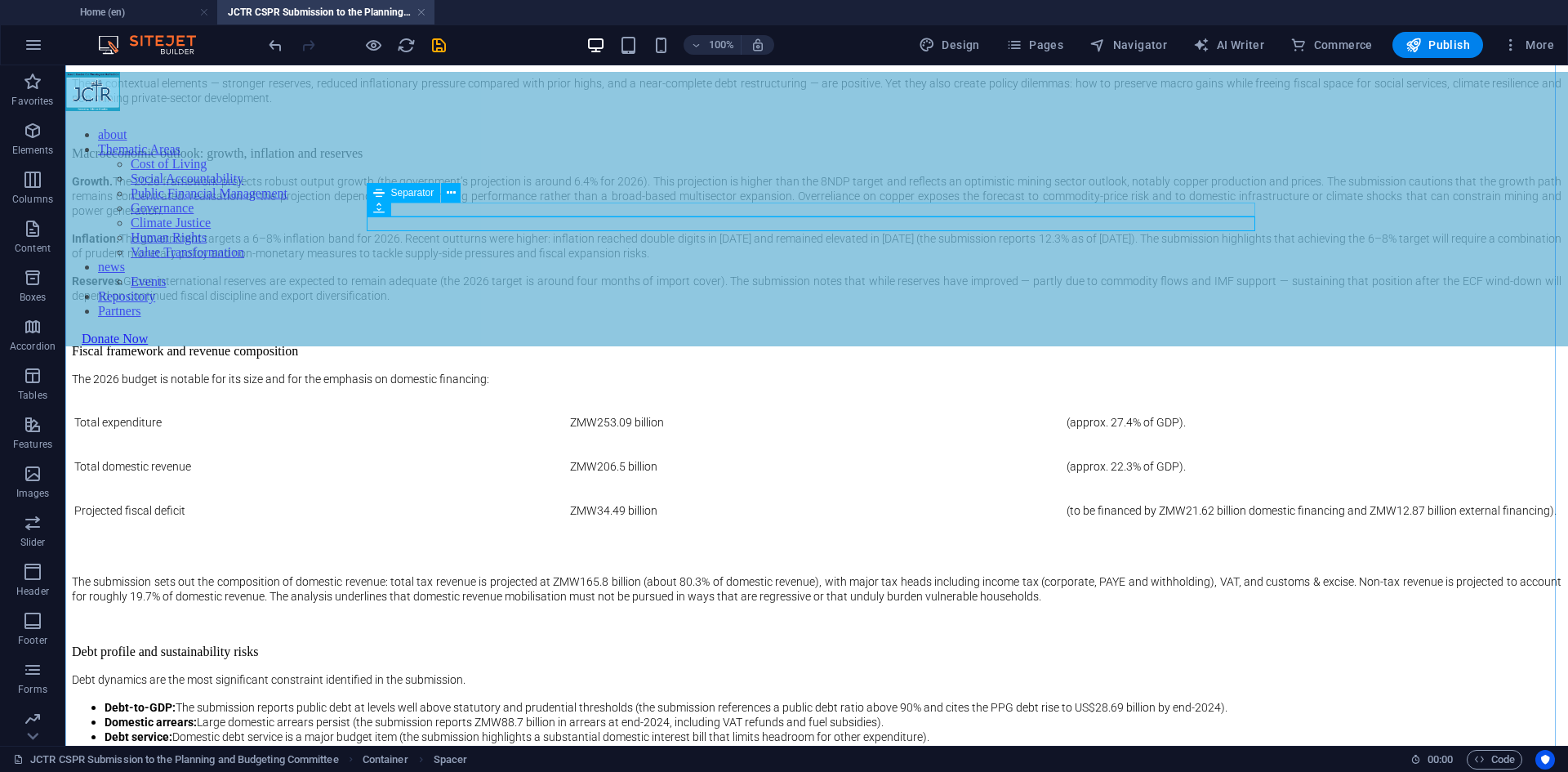
select select "px"
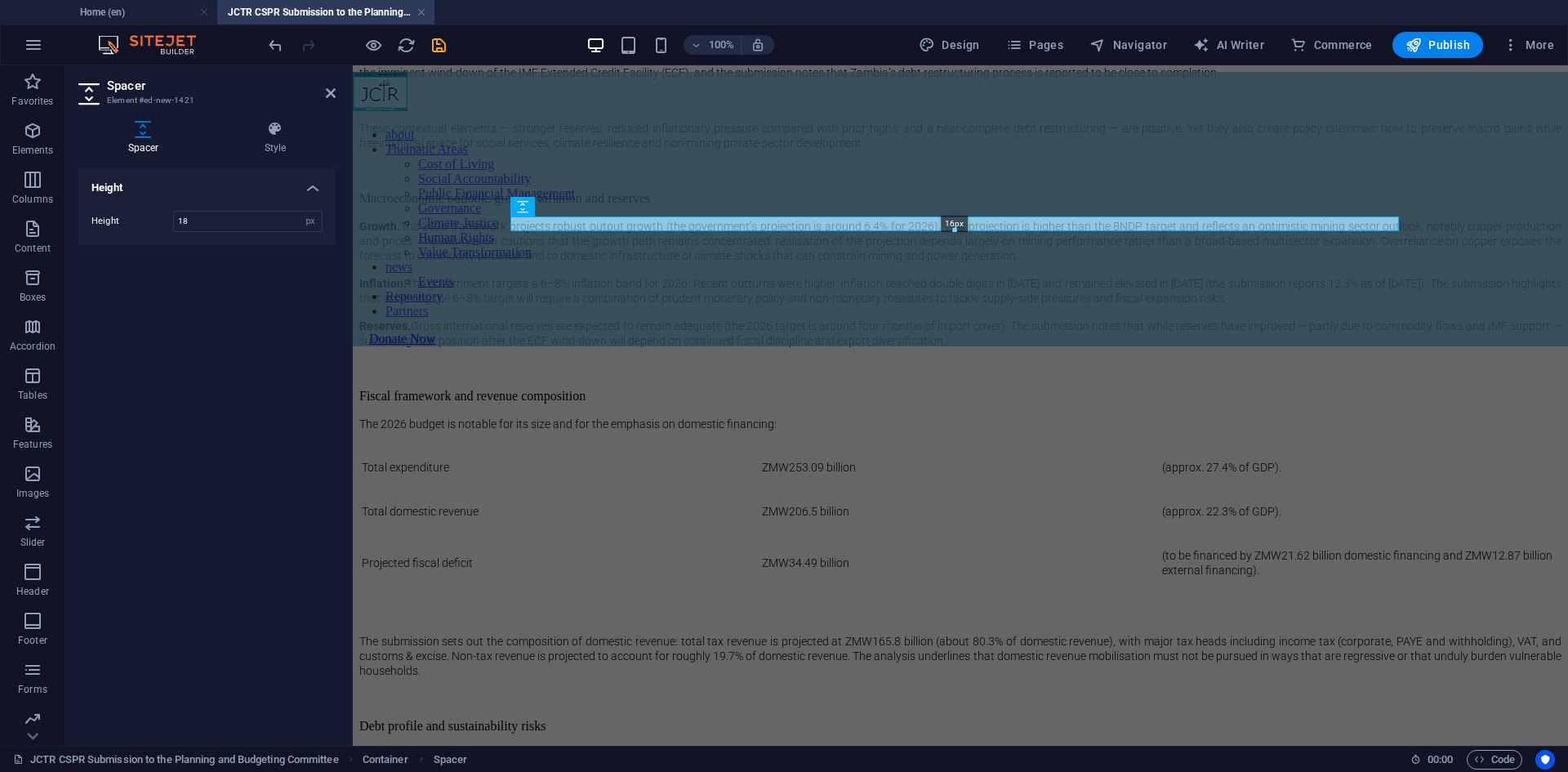
drag, startPoint x: 957, startPoint y: 234, endPoint x: 957, endPoint y: 223, distance: 11.0
click at [957, 223] on div "16px" at bounding box center [955, 223] width 889 height 14
type input "16"
click at [441, 52] on icon "save" at bounding box center [439, 46] width 19 height 19
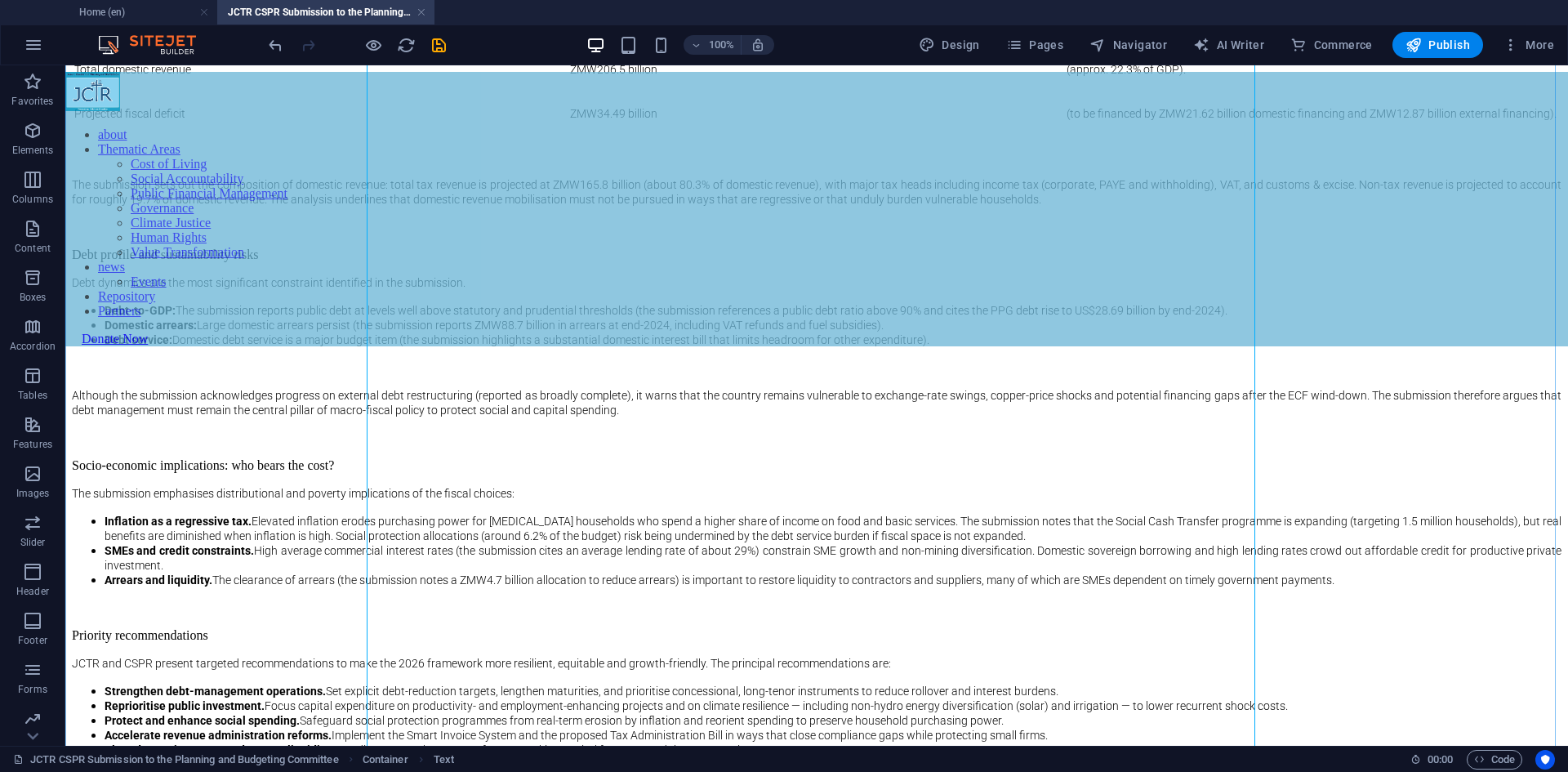
scroll to position [1554, 0]
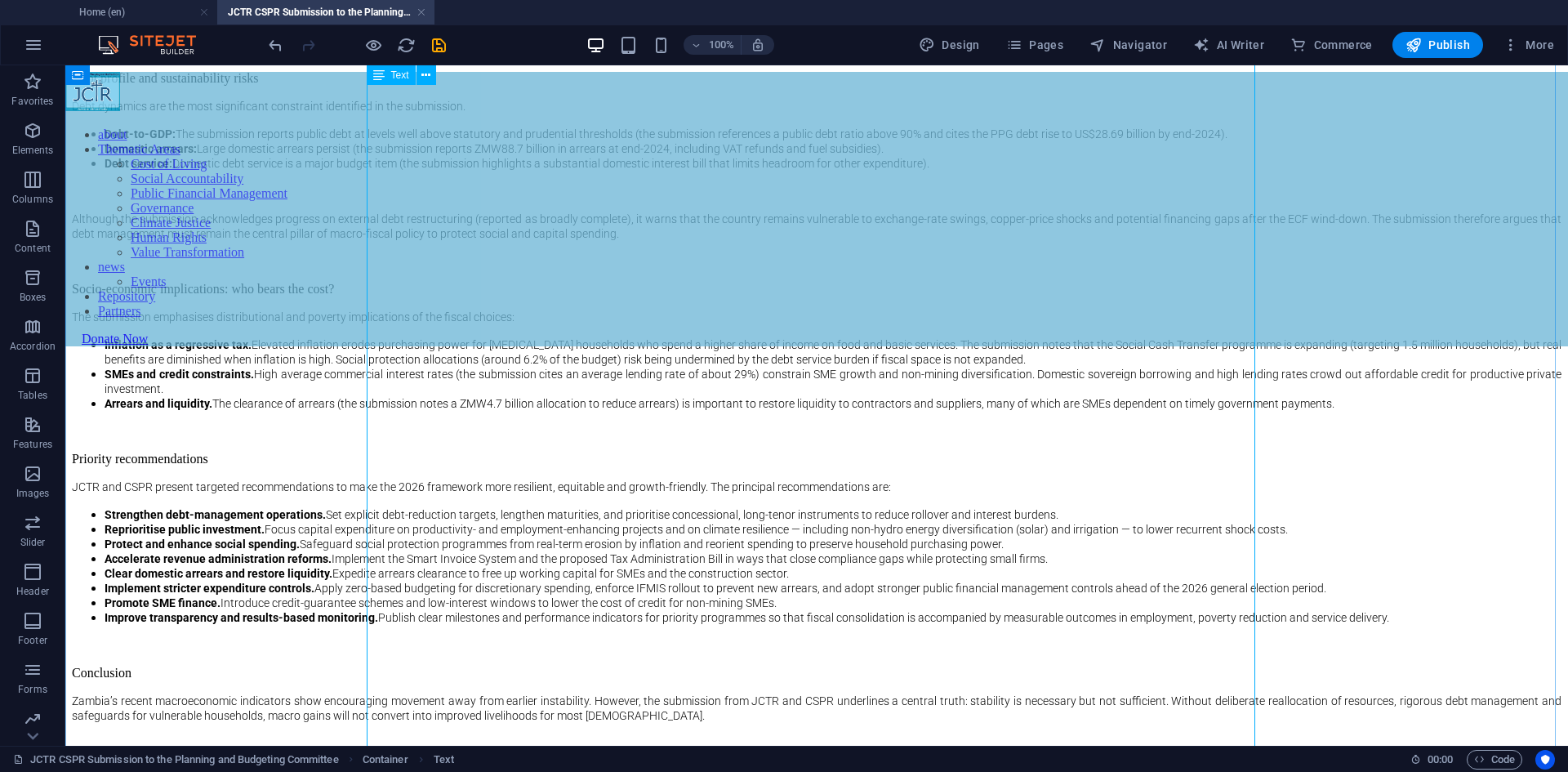
click at [756, 310] on div "Summary On [DATE] JCTR and CSPR presented a joint submission to the Parliamenta…" at bounding box center [816, 34] width 1490 height 1516
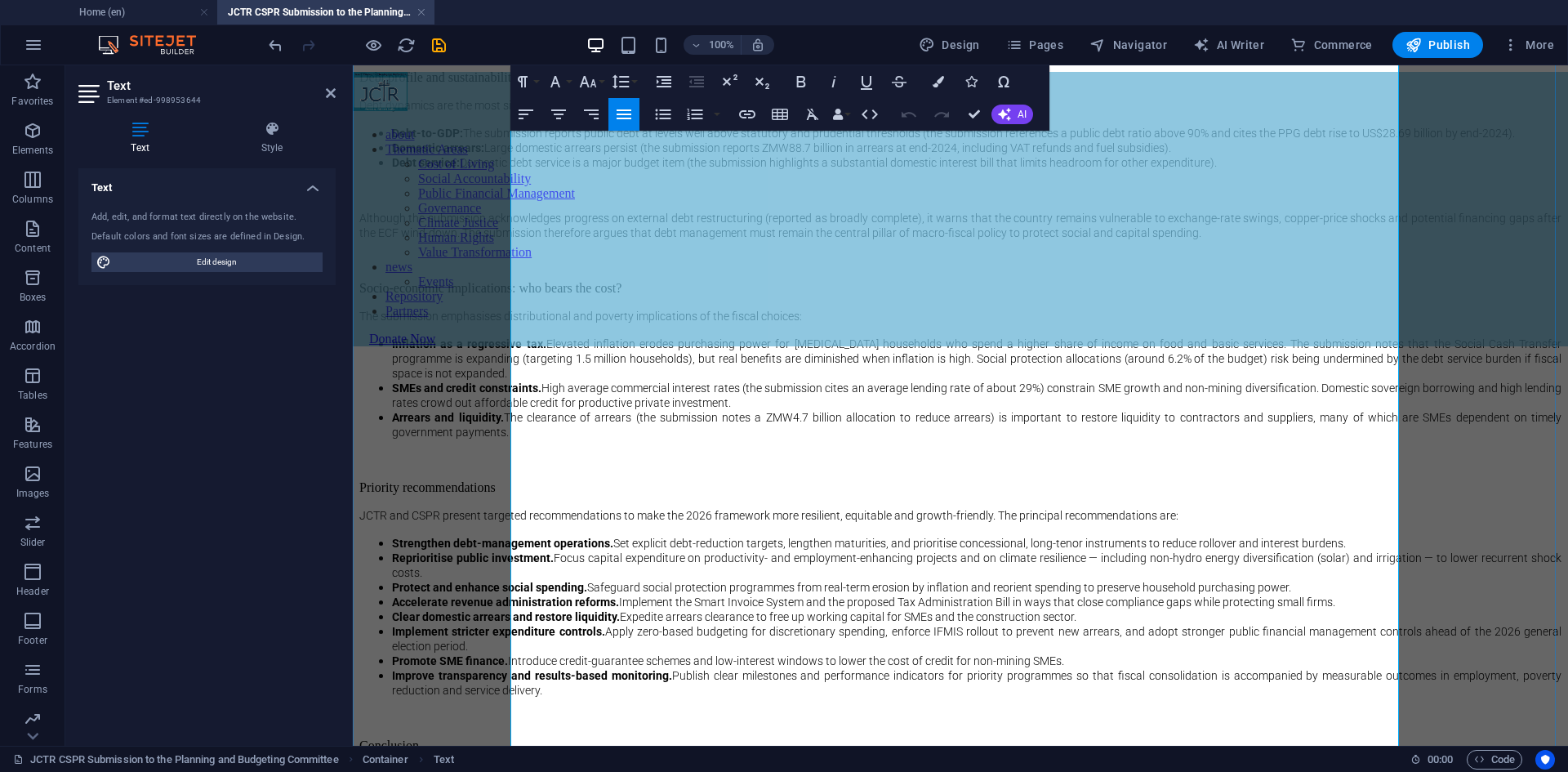
scroll to position [1553, 0]
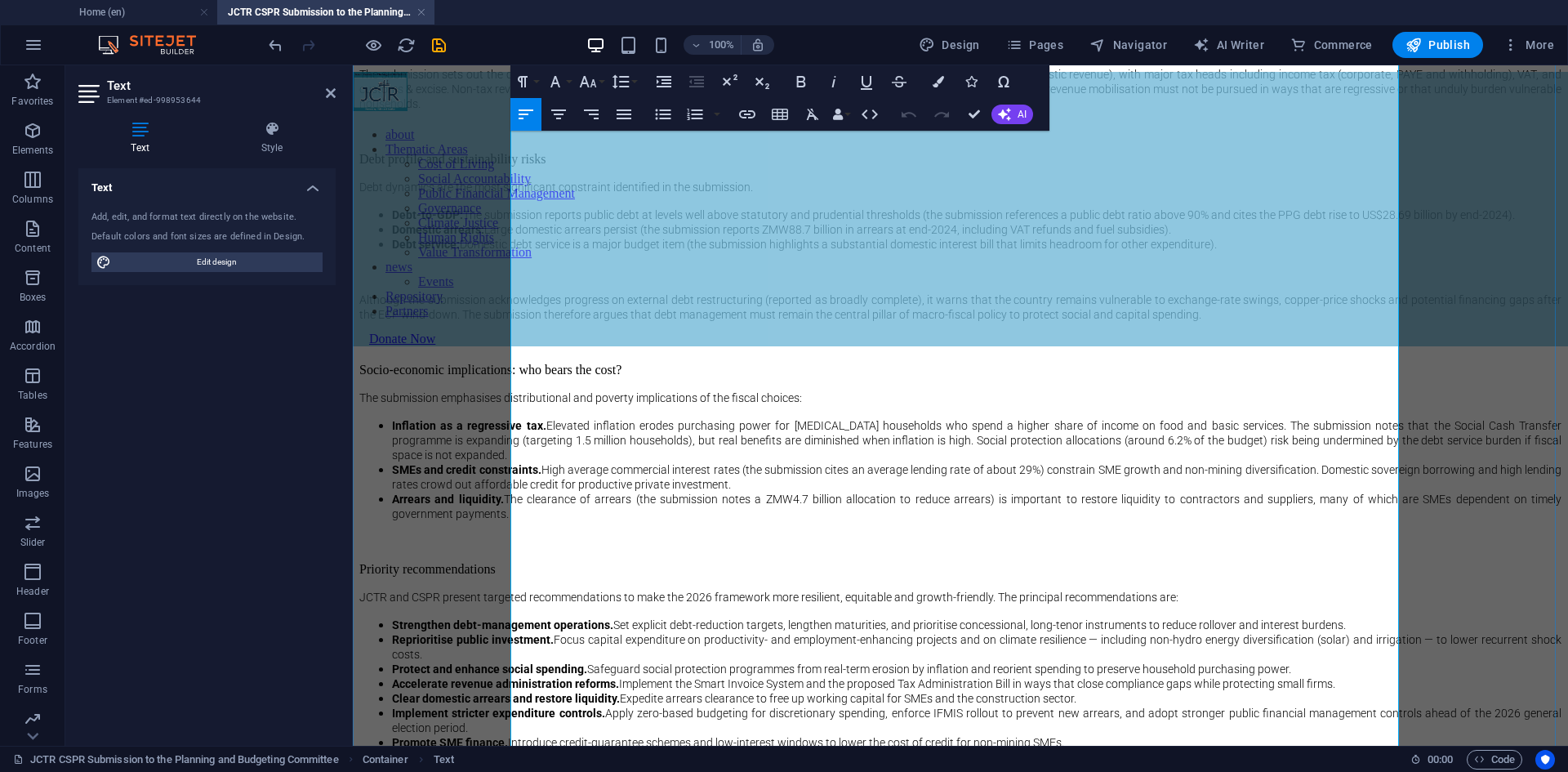
click at [806, 82] on icon "button" at bounding box center [801, 81] width 20 height 20
click at [753, 111] on strong "The submission sets out the composition of domestic revenue: total tax revenue …" at bounding box center [960, 89] width 1202 height 43
click at [768, 194] on strong "Debt dynamics are the most significant constraint identified in the submission." at bounding box center [564, 187] width 408 height 13
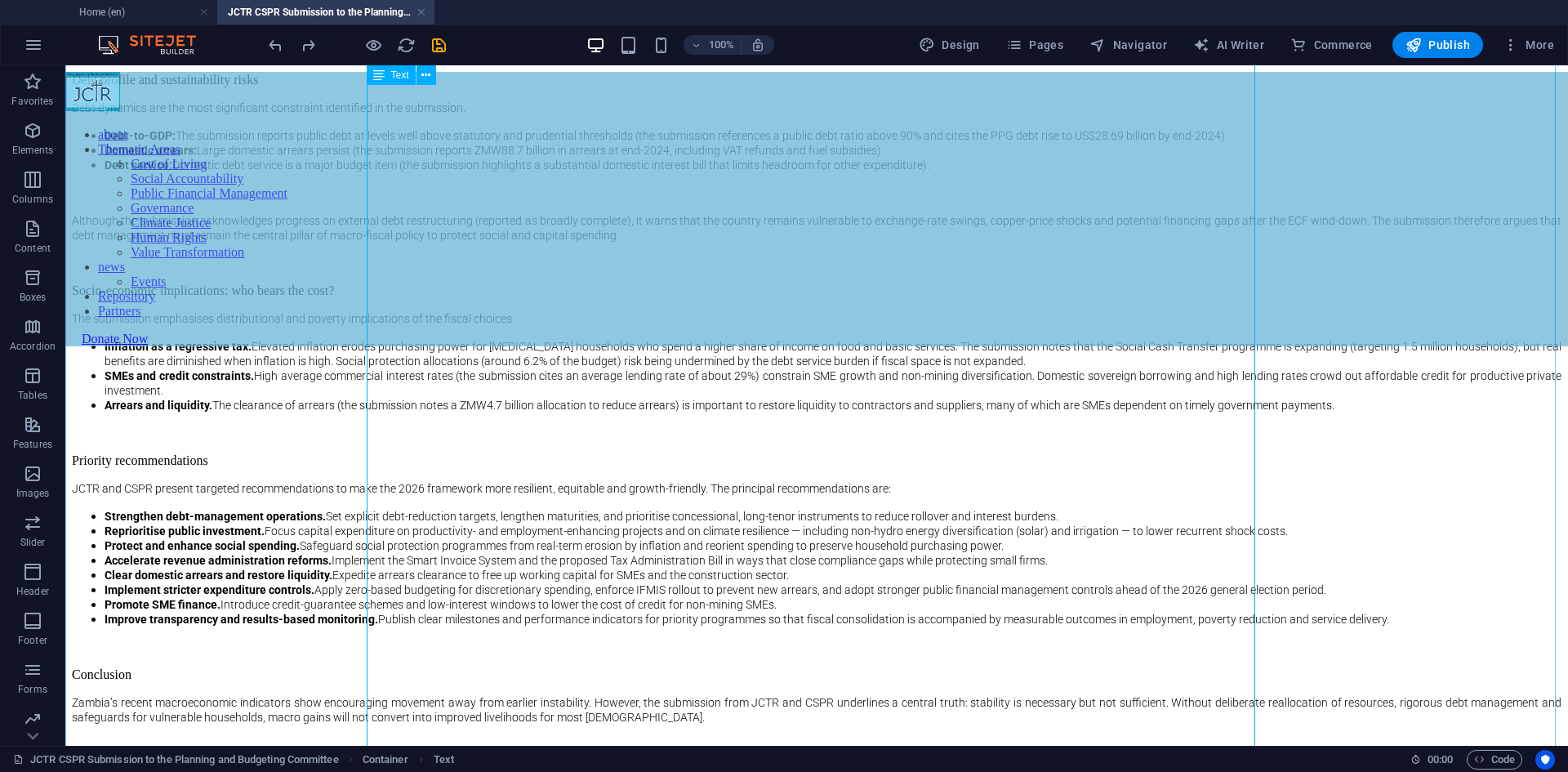
click at [752, 389] on div "Summary On [DATE] JCTR and CSPR presented a joint submission to the Parliamenta…" at bounding box center [816, 36] width 1490 height 1516
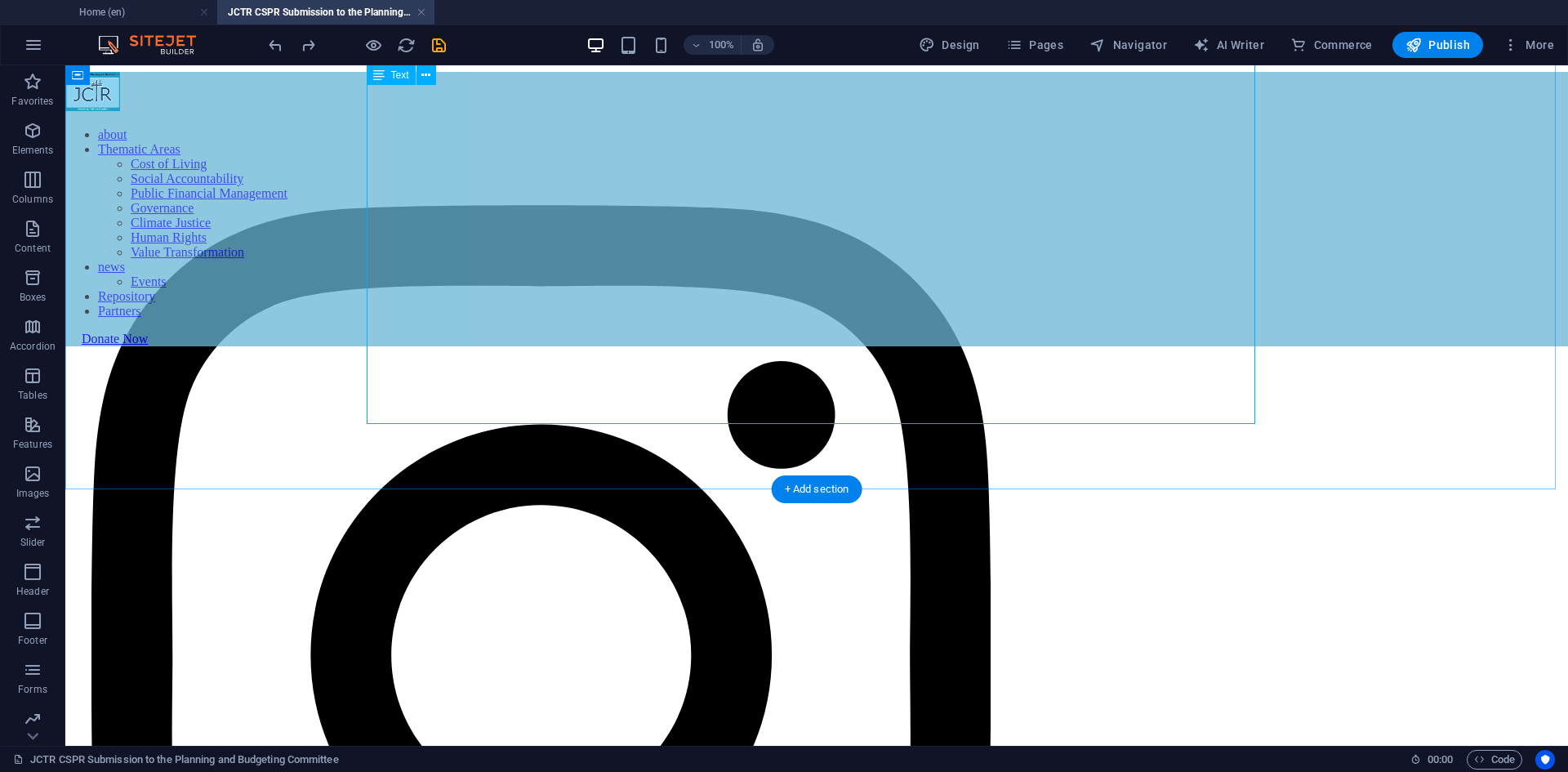
scroll to position [2599, 0]
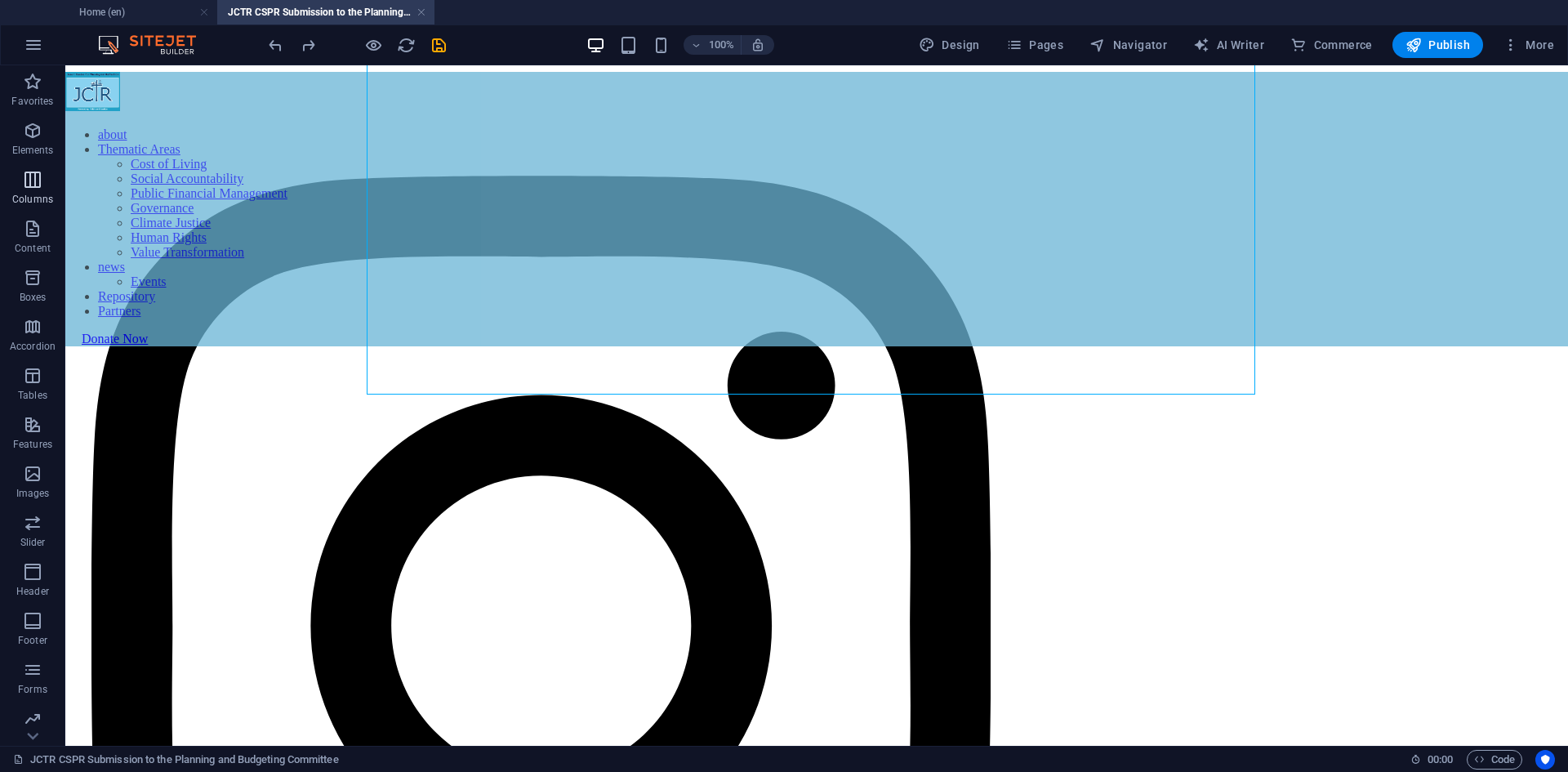
click at [43, 185] on icon "button" at bounding box center [32, 179] width 20 height 20
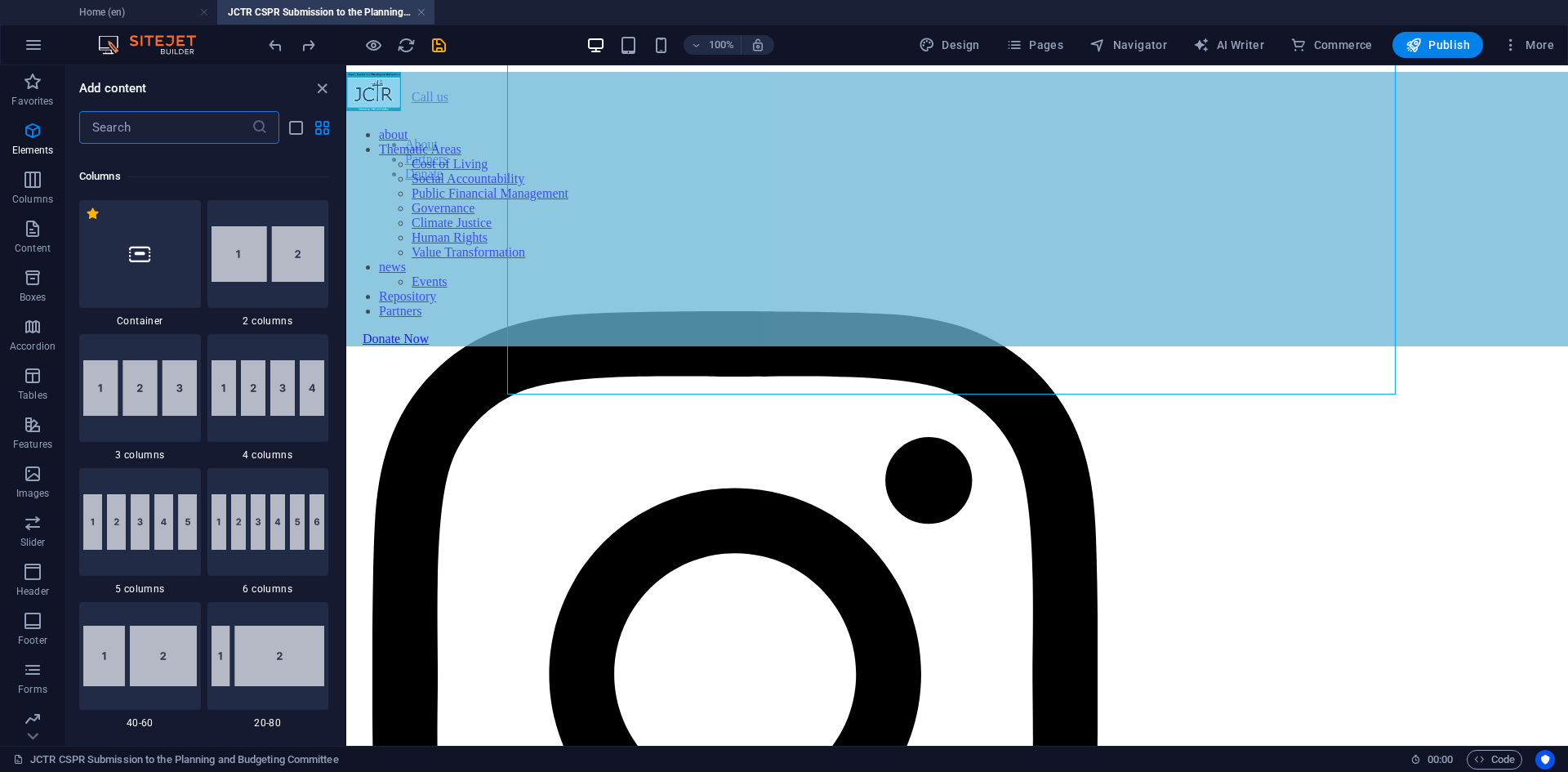
scroll to position [809, 0]
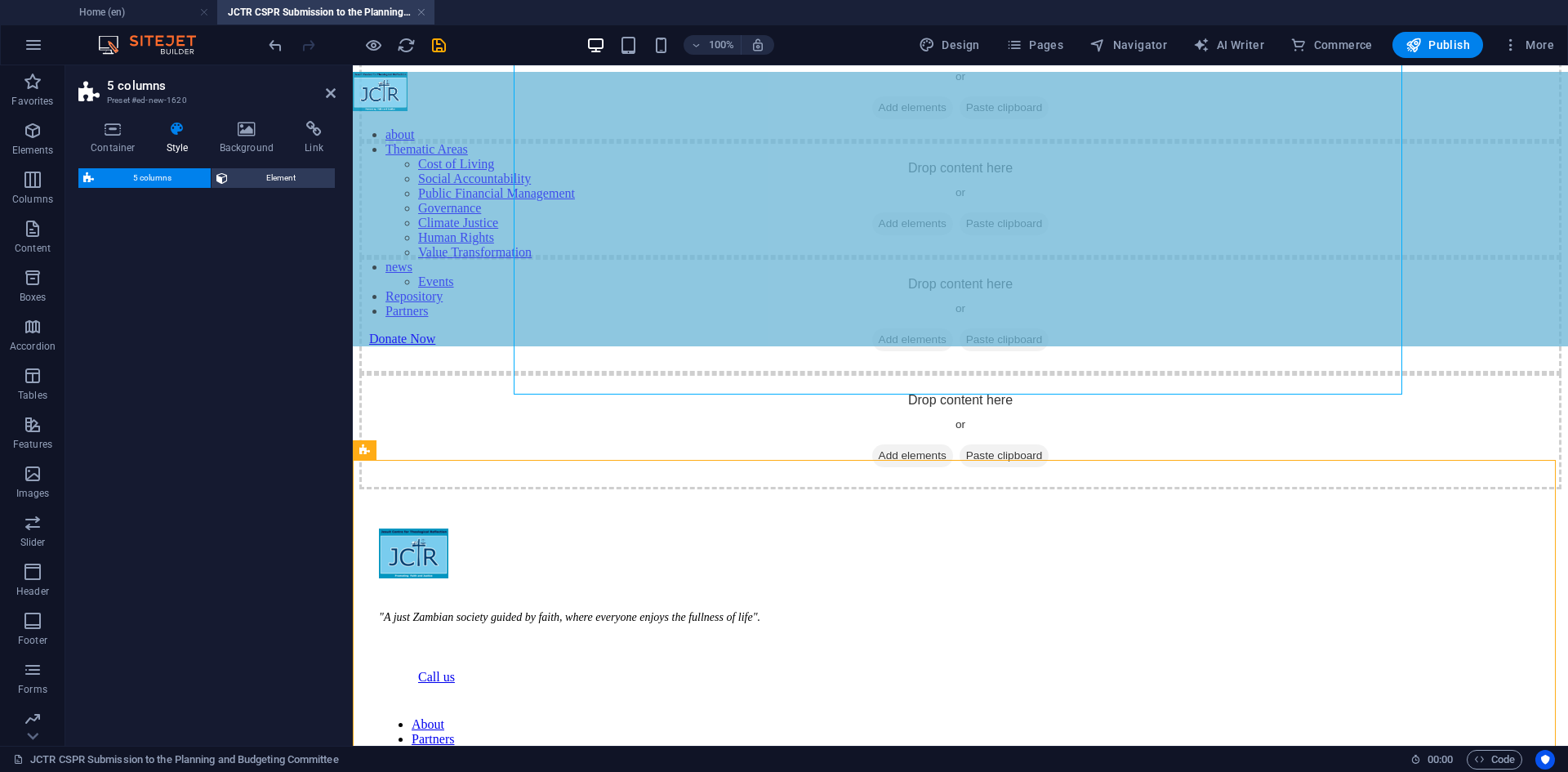
select select "rem"
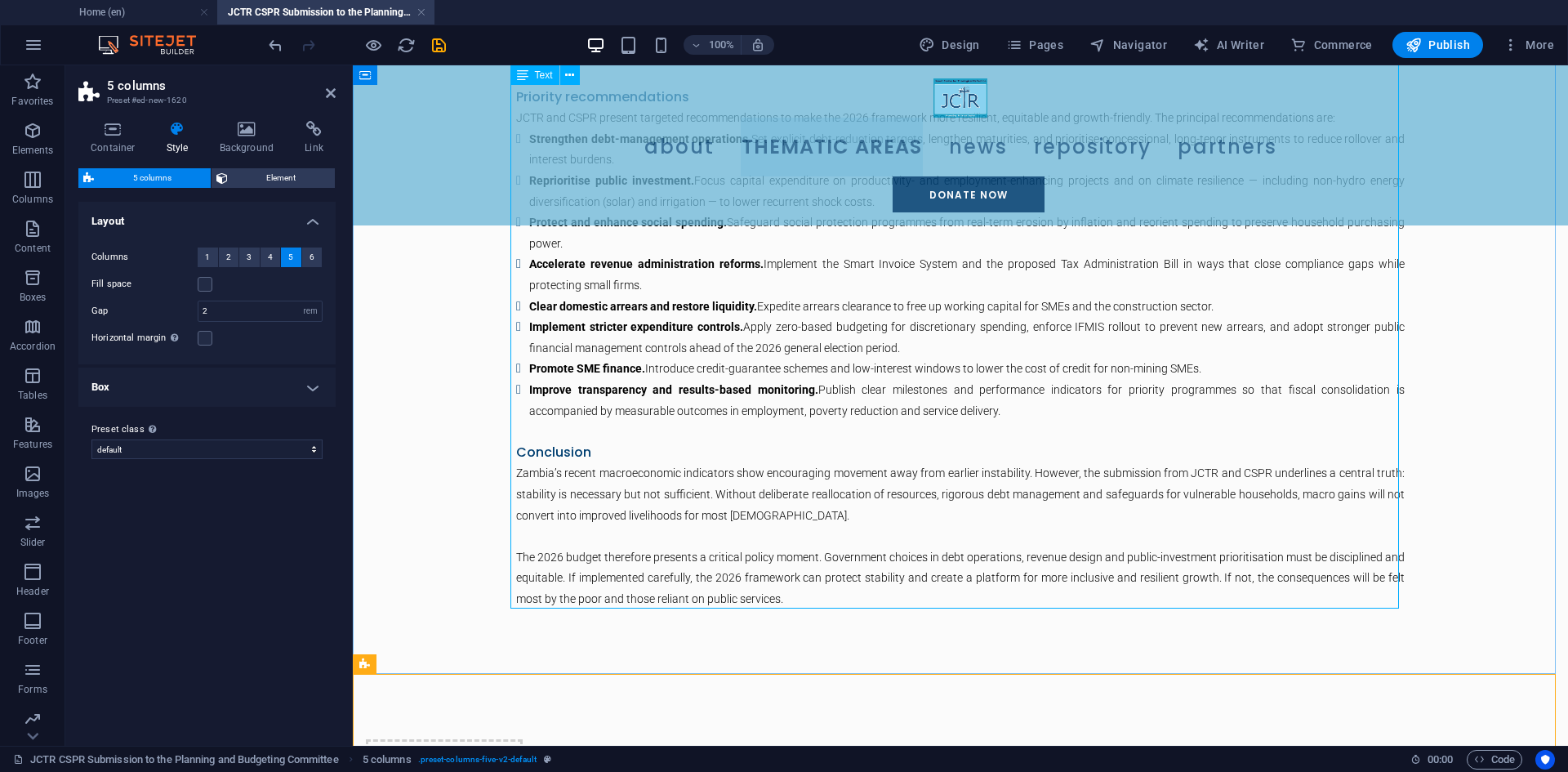
scroll to position [2712, 0]
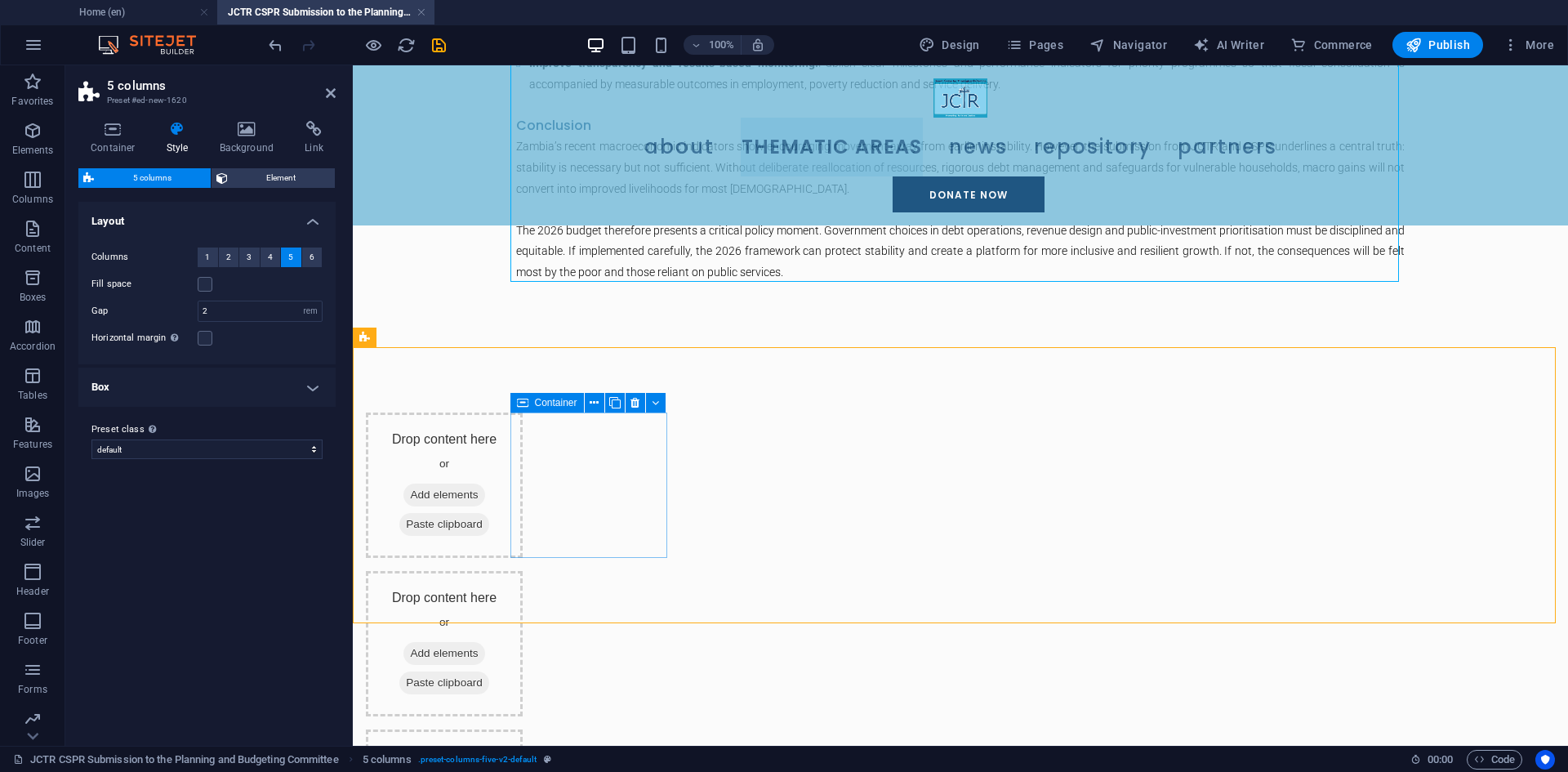
click at [485, 491] on span "Add elements" at bounding box center [444, 495] width 81 height 23
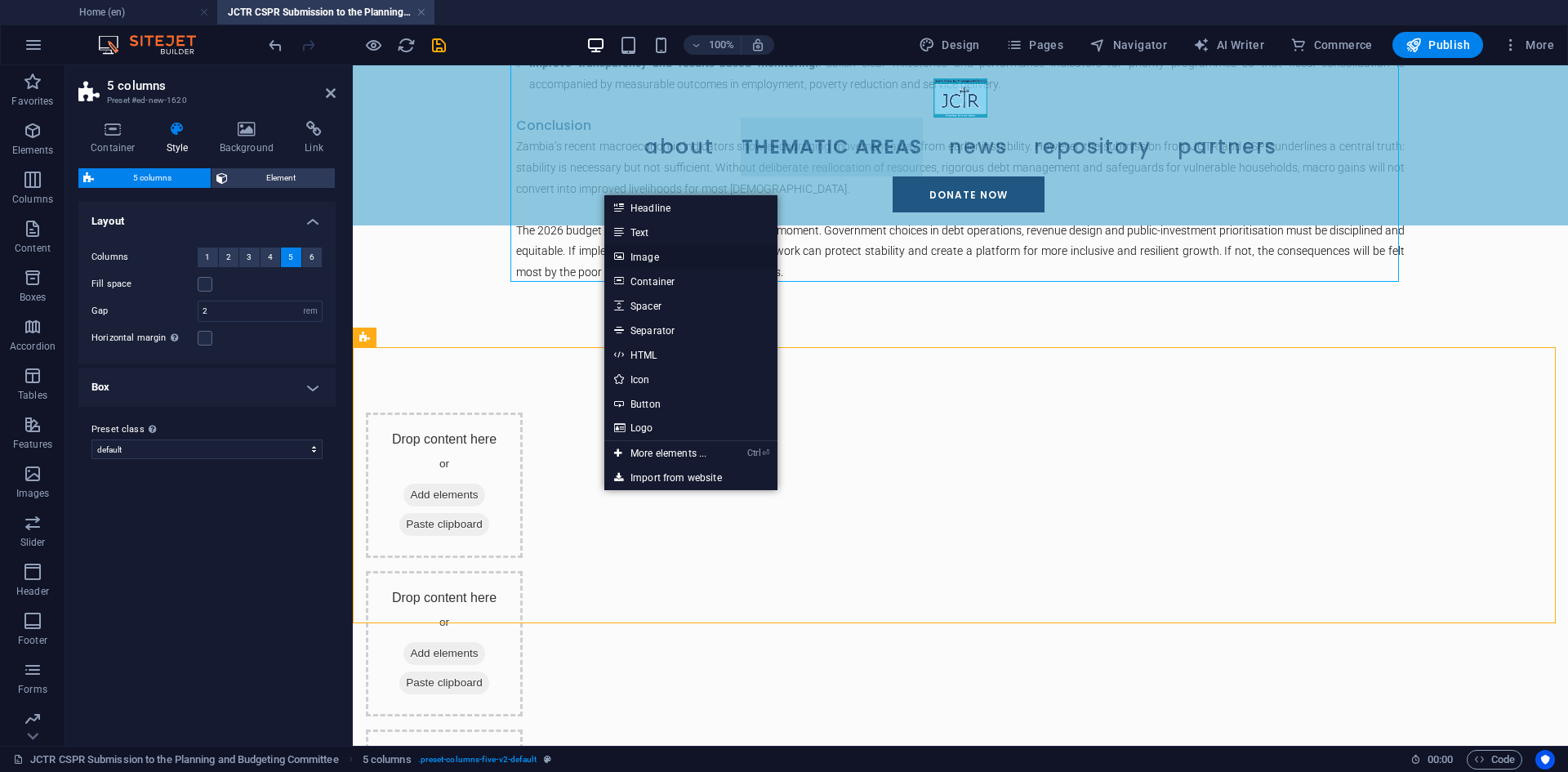
click at [668, 259] on link "Image" at bounding box center [691, 257] width 174 height 25
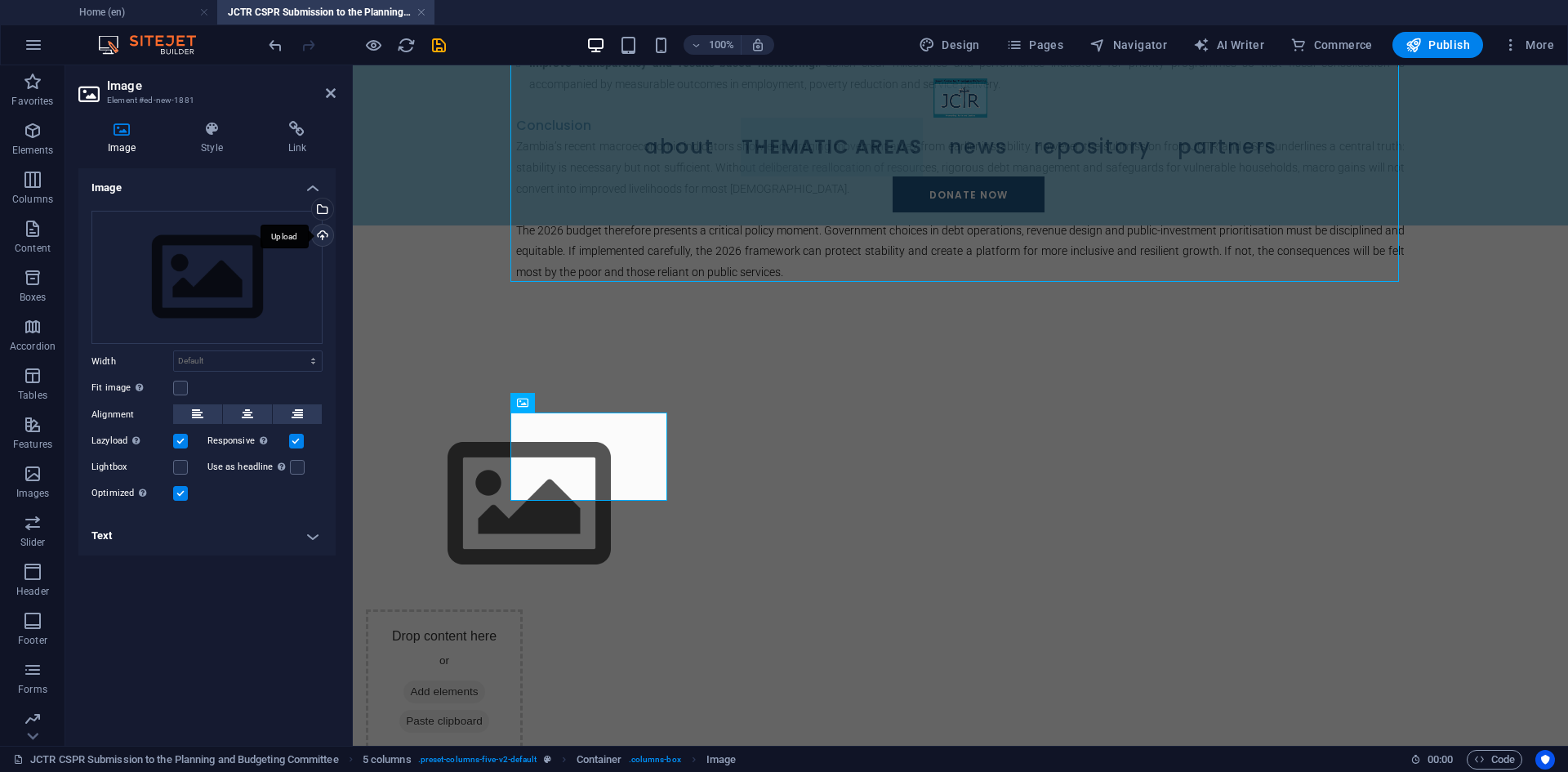
click at [321, 230] on div "Upload" at bounding box center [321, 237] width 25 height 25
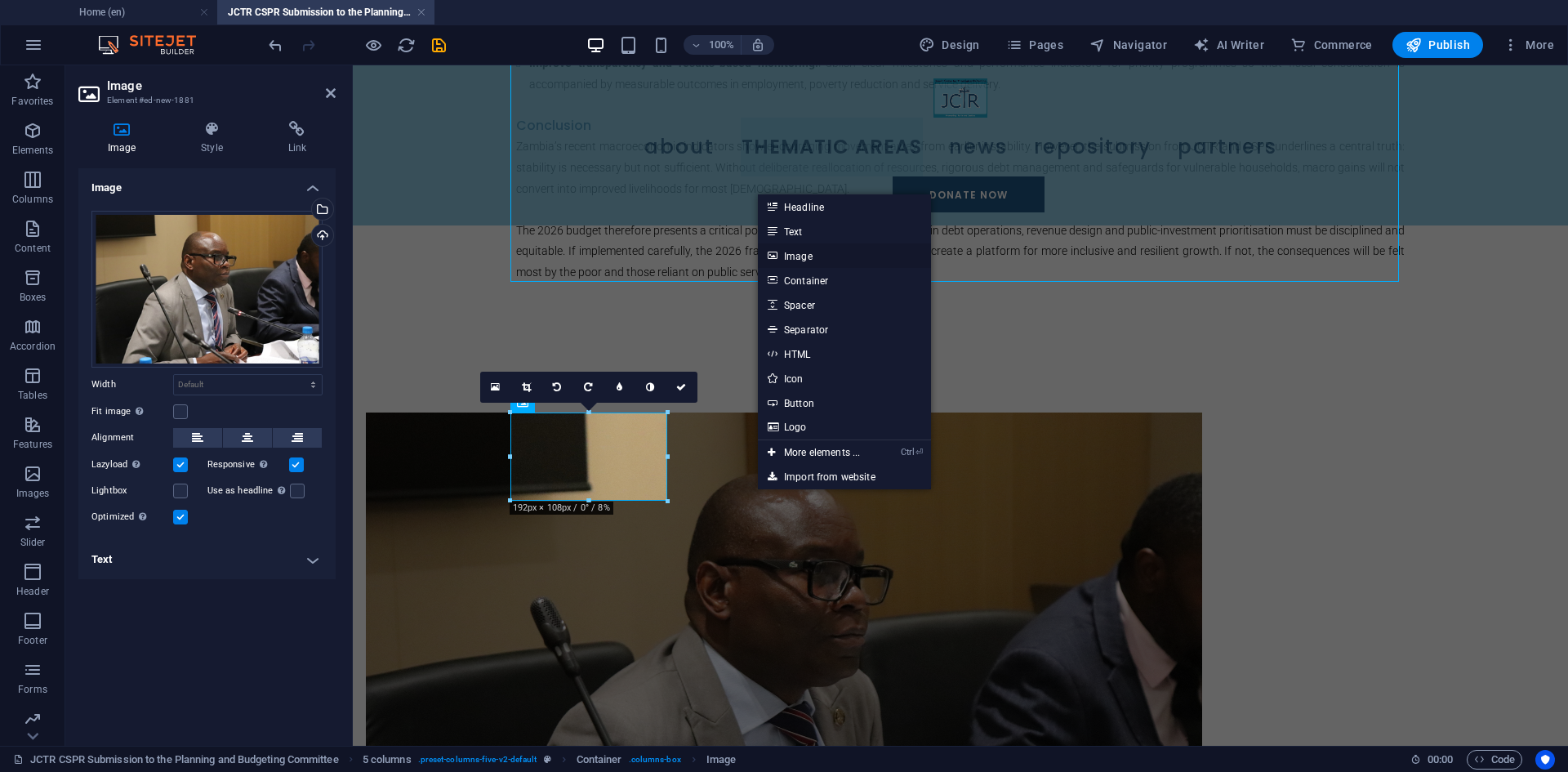
click at [804, 256] on link "Image" at bounding box center [845, 256] width 174 height 25
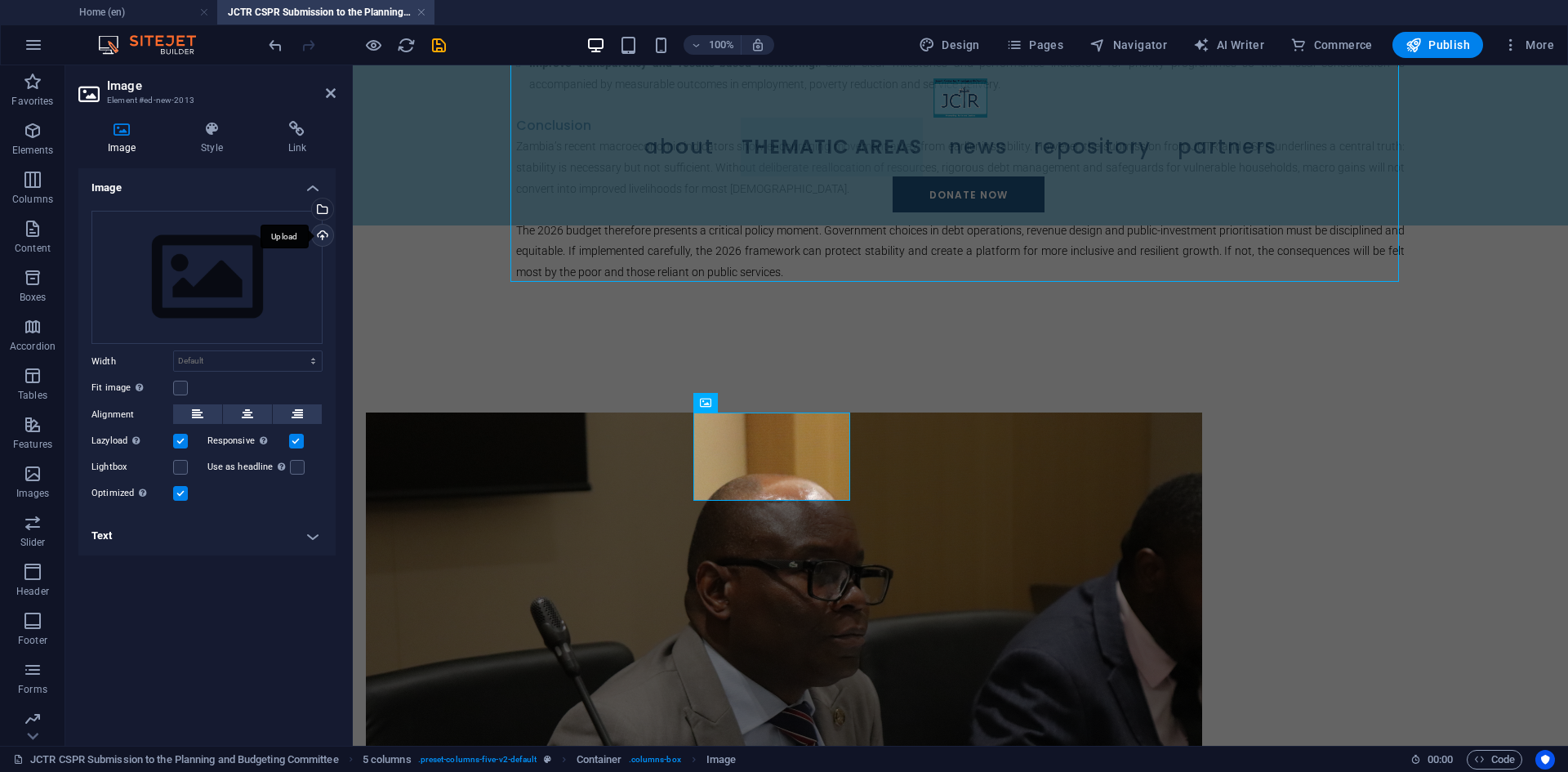
click at [321, 236] on div "Upload" at bounding box center [321, 237] width 25 height 25
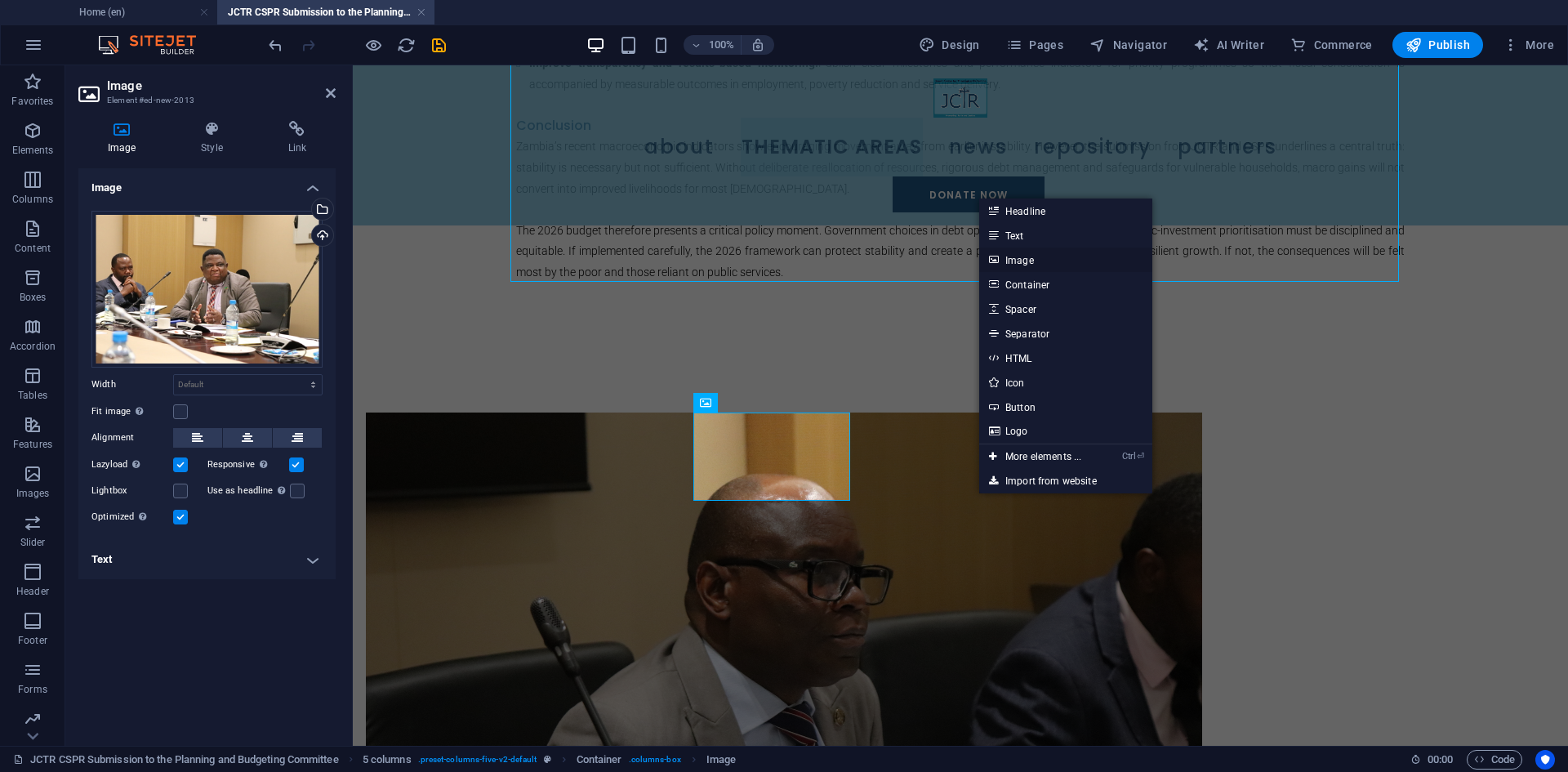
click at [1025, 259] on link "Image" at bounding box center [1066, 260] width 174 height 25
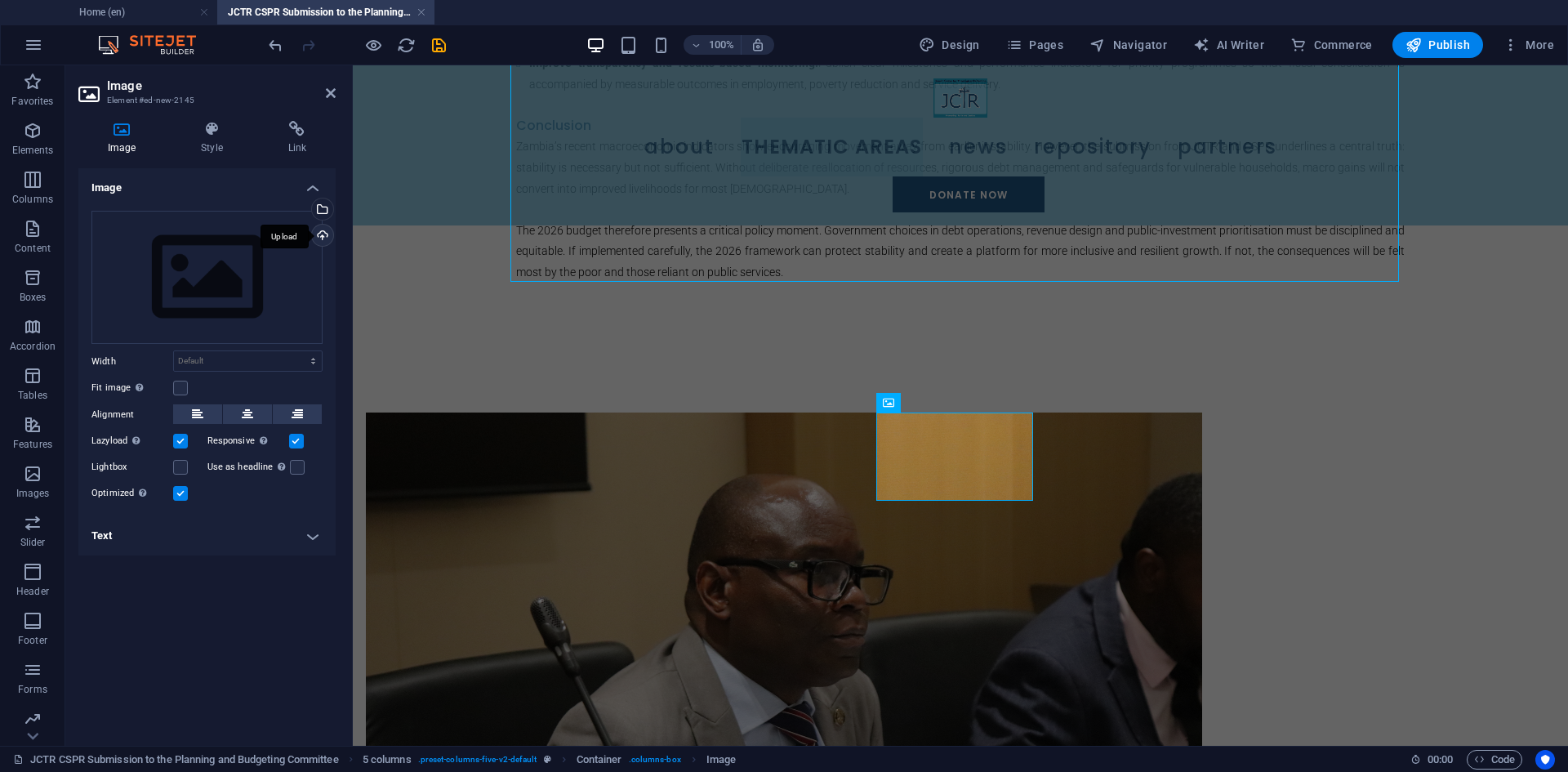
click at [321, 230] on div "Upload" at bounding box center [321, 237] width 25 height 25
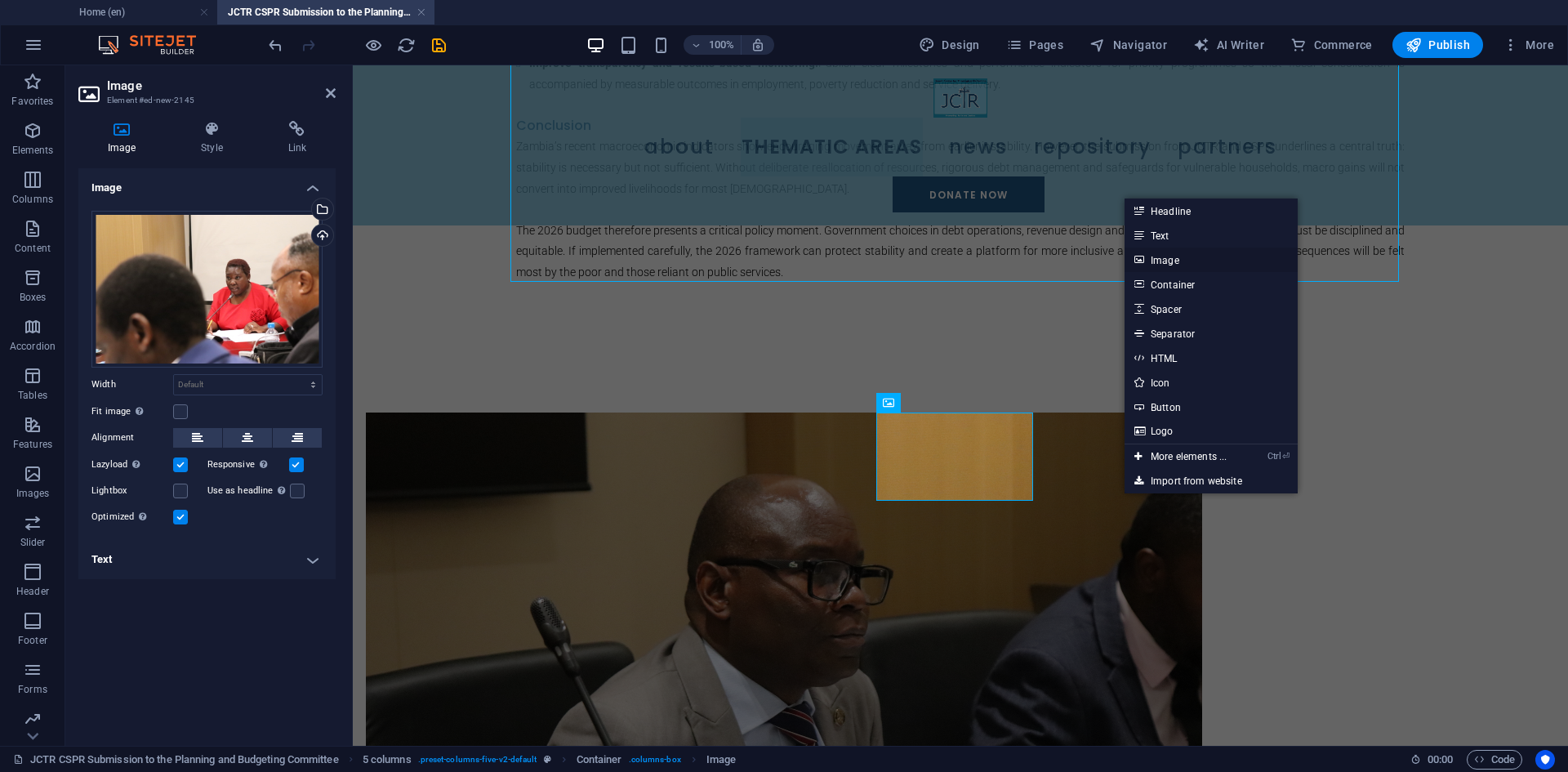
drag, startPoint x: 1175, startPoint y: 259, endPoint x: 735, endPoint y: 288, distance: 441.0
click at [1175, 259] on link "Image" at bounding box center [1211, 260] width 174 height 25
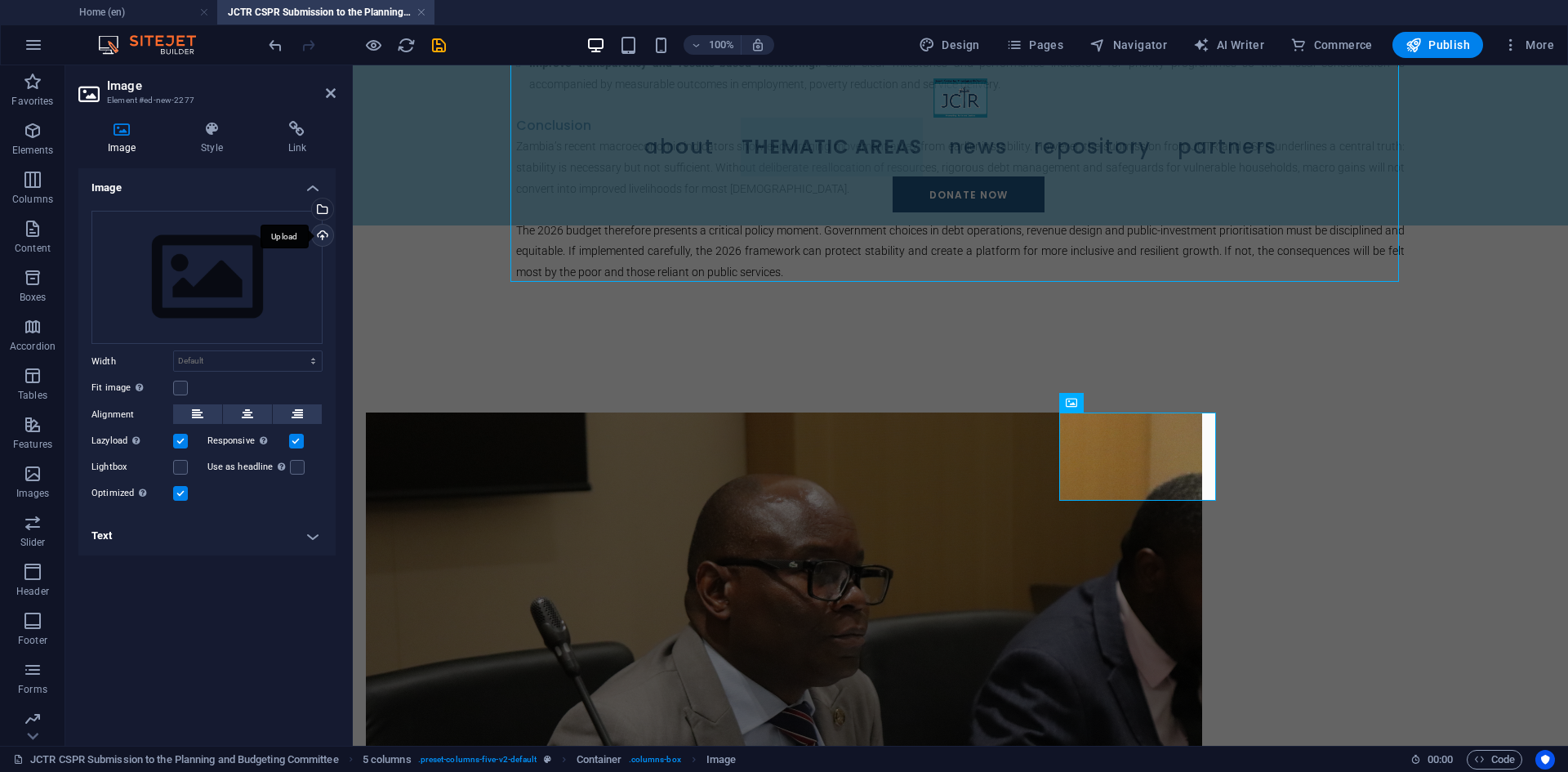
click at [319, 232] on div "Upload" at bounding box center [321, 237] width 25 height 25
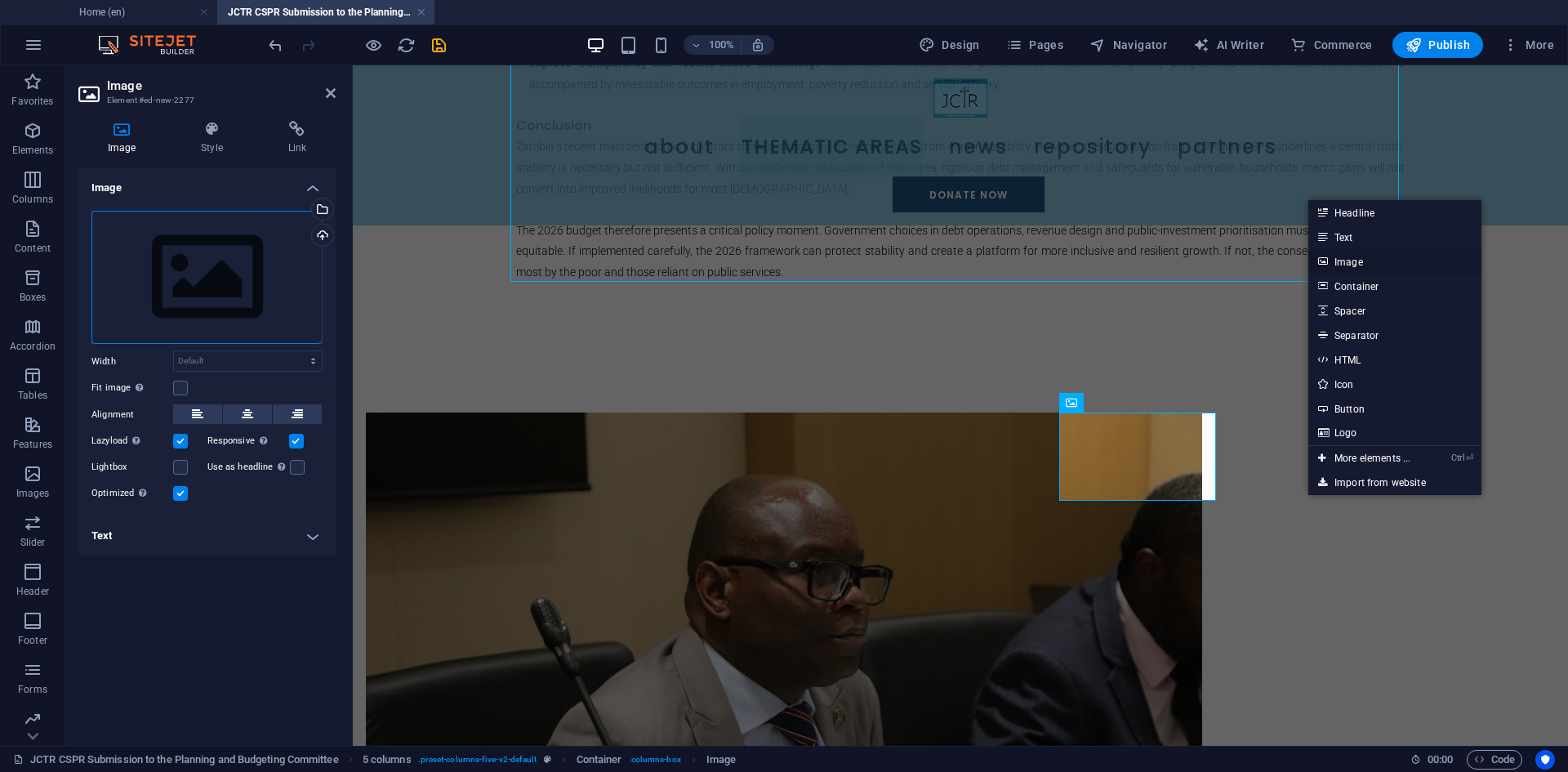
click at [1356, 264] on link "Image" at bounding box center [1395, 261] width 174 height 25
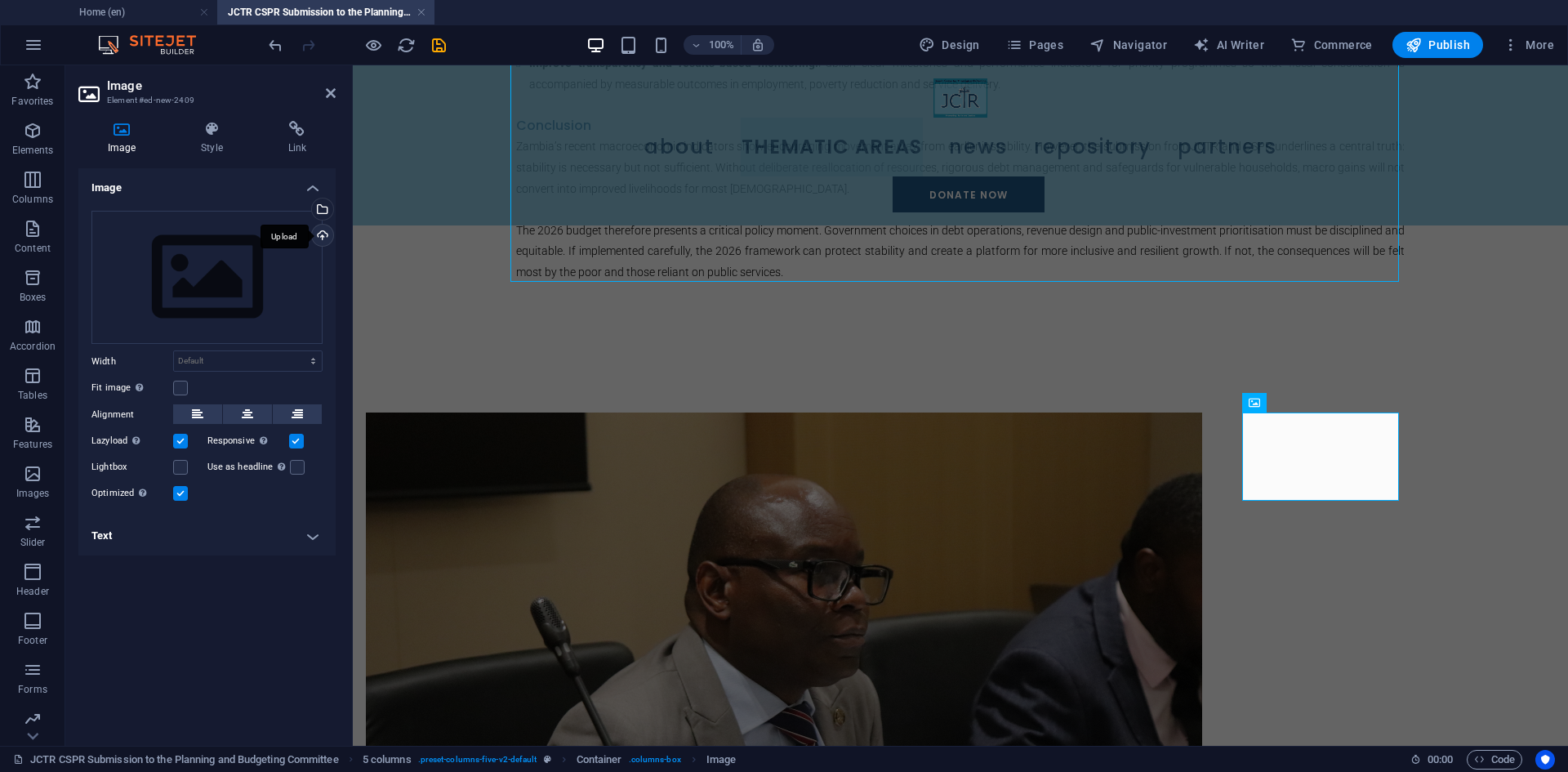
click at [322, 230] on div "Upload" at bounding box center [321, 237] width 25 height 25
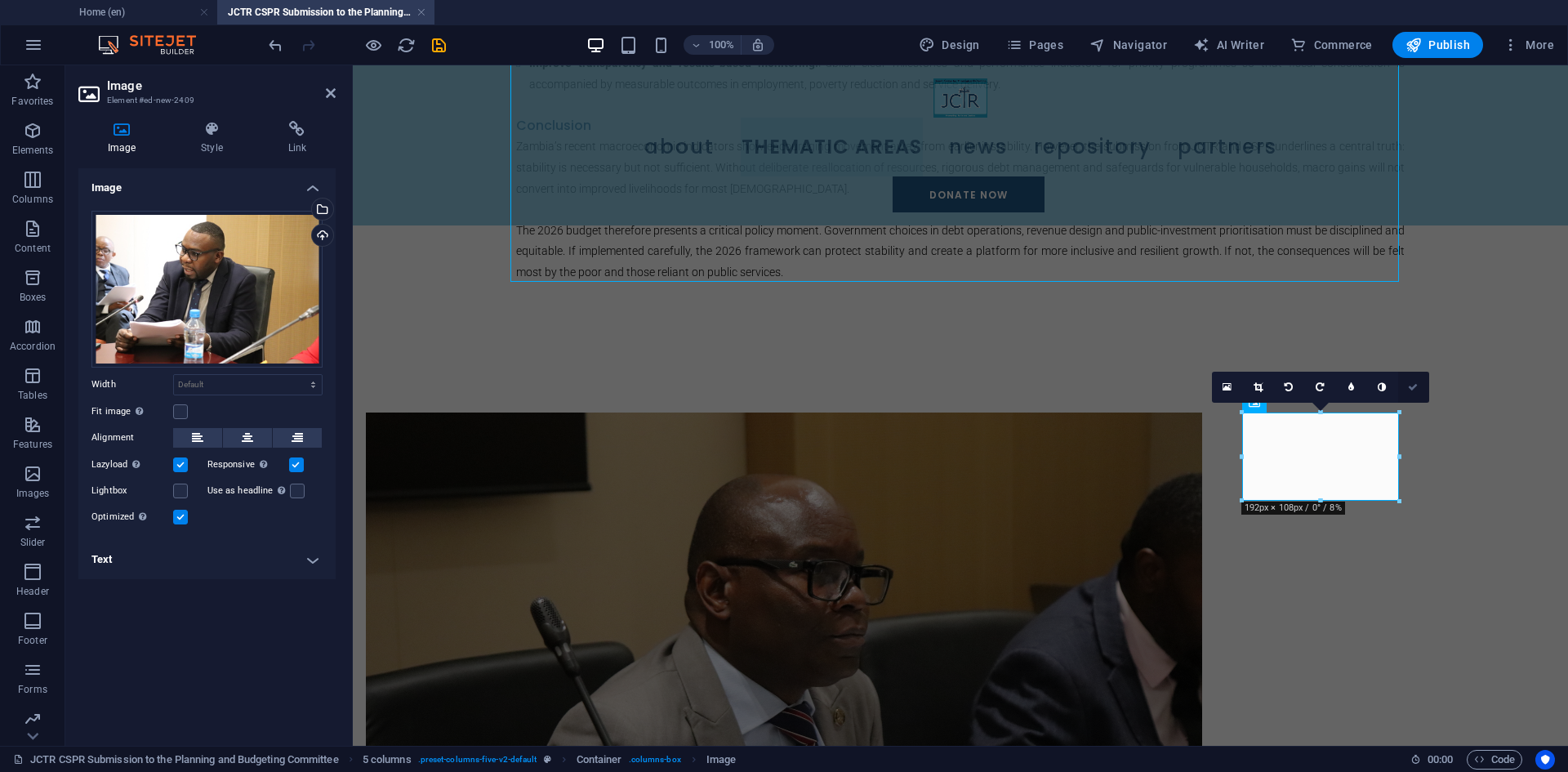
click at [1413, 380] on link at bounding box center [1413, 387] width 31 height 31
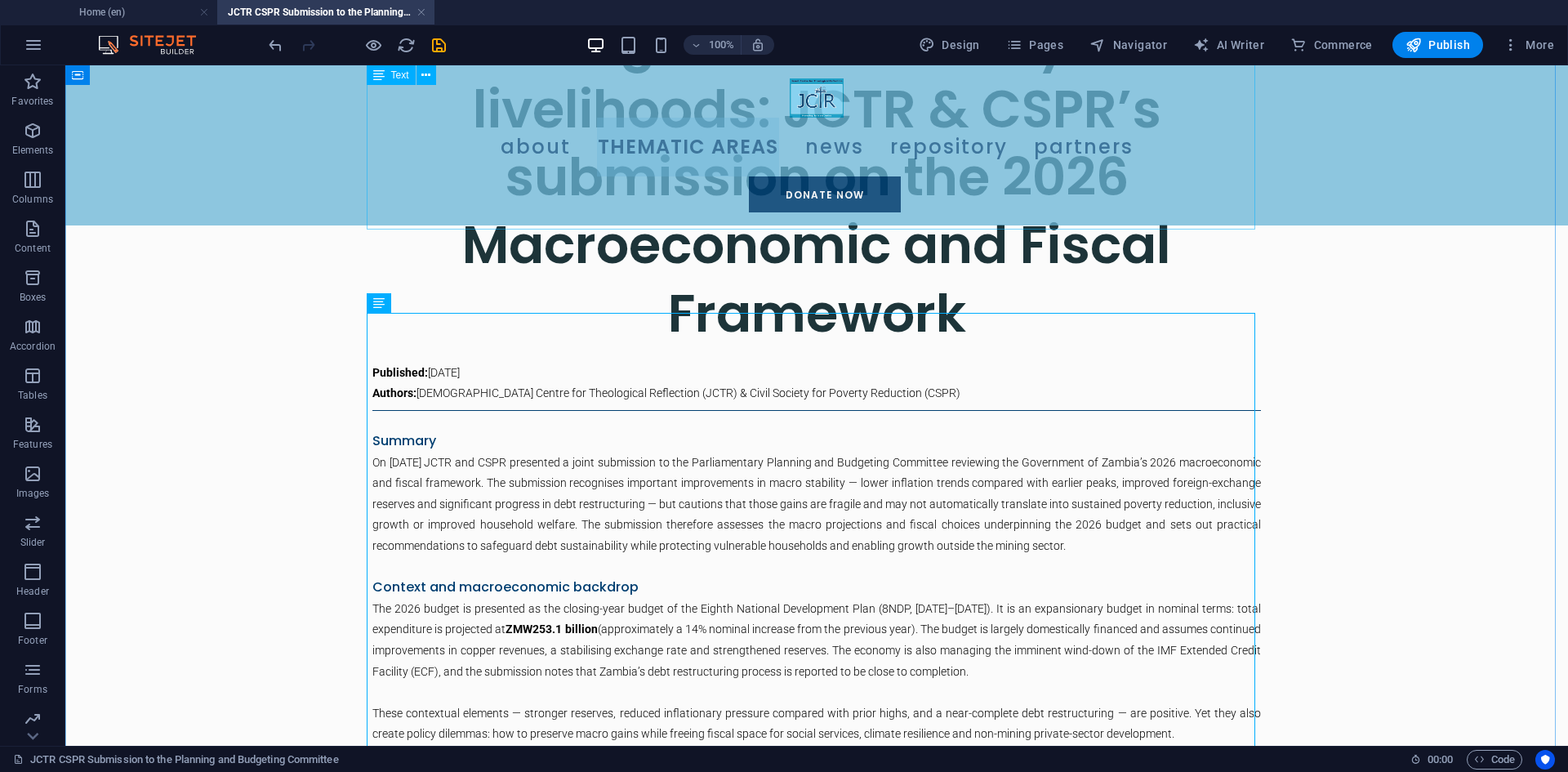
scroll to position [710, 0]
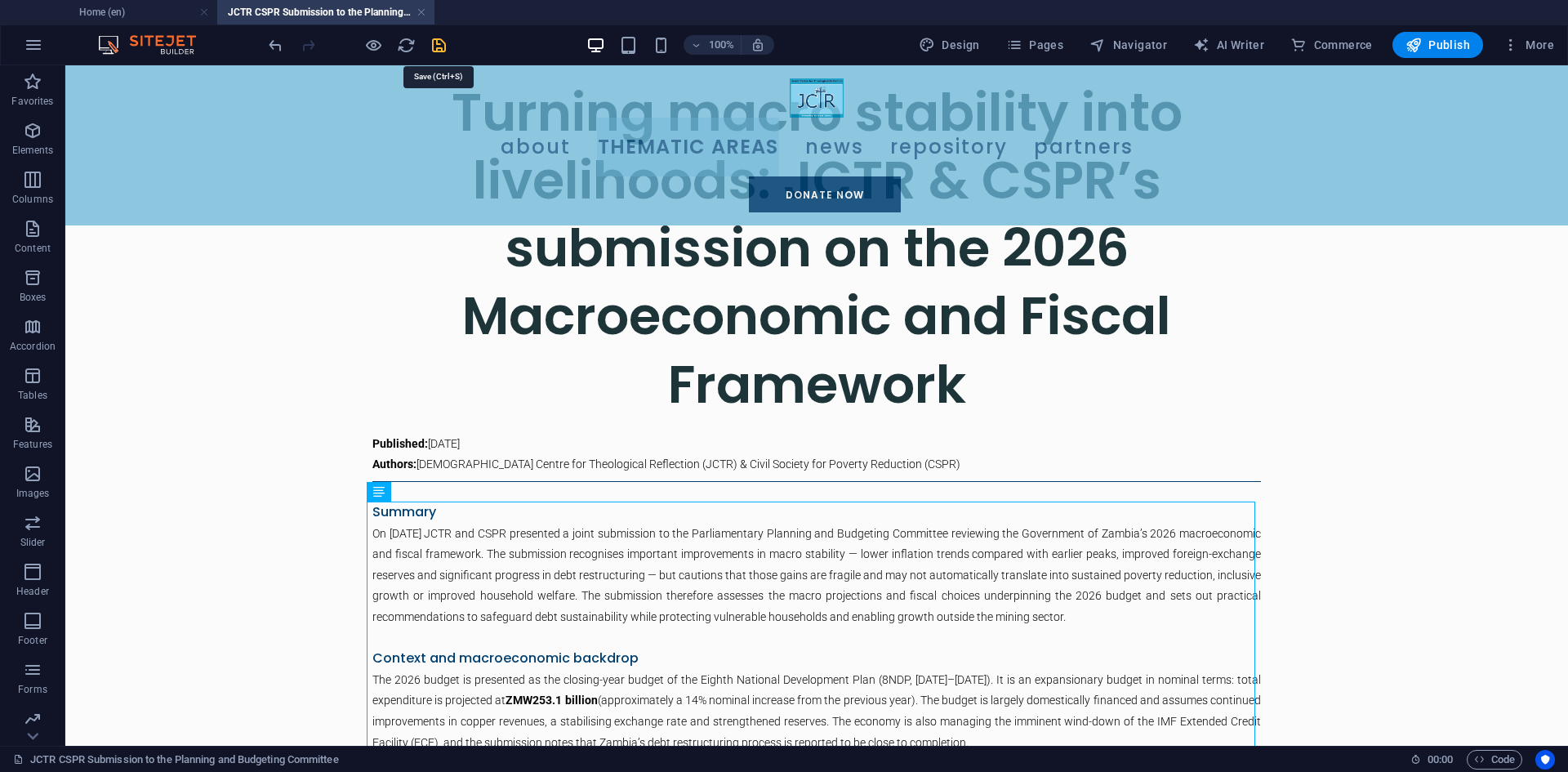
click at [435, 49] on icon "save" at bounding box center [439, 46] width 19 height 19
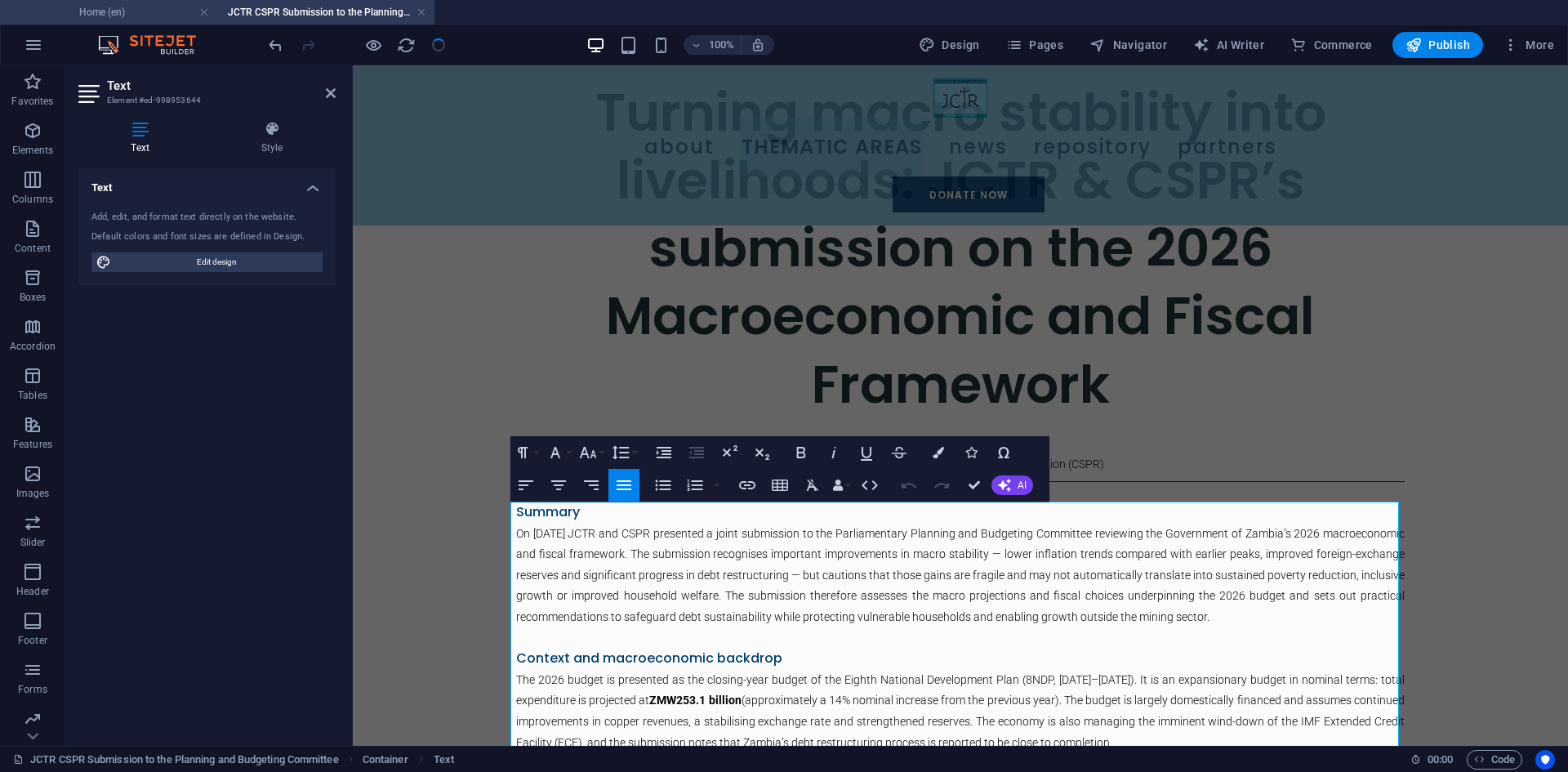
click at [142, 12] on h4 "Home (en)" at bounding box center [109, 11] width 217 height 18
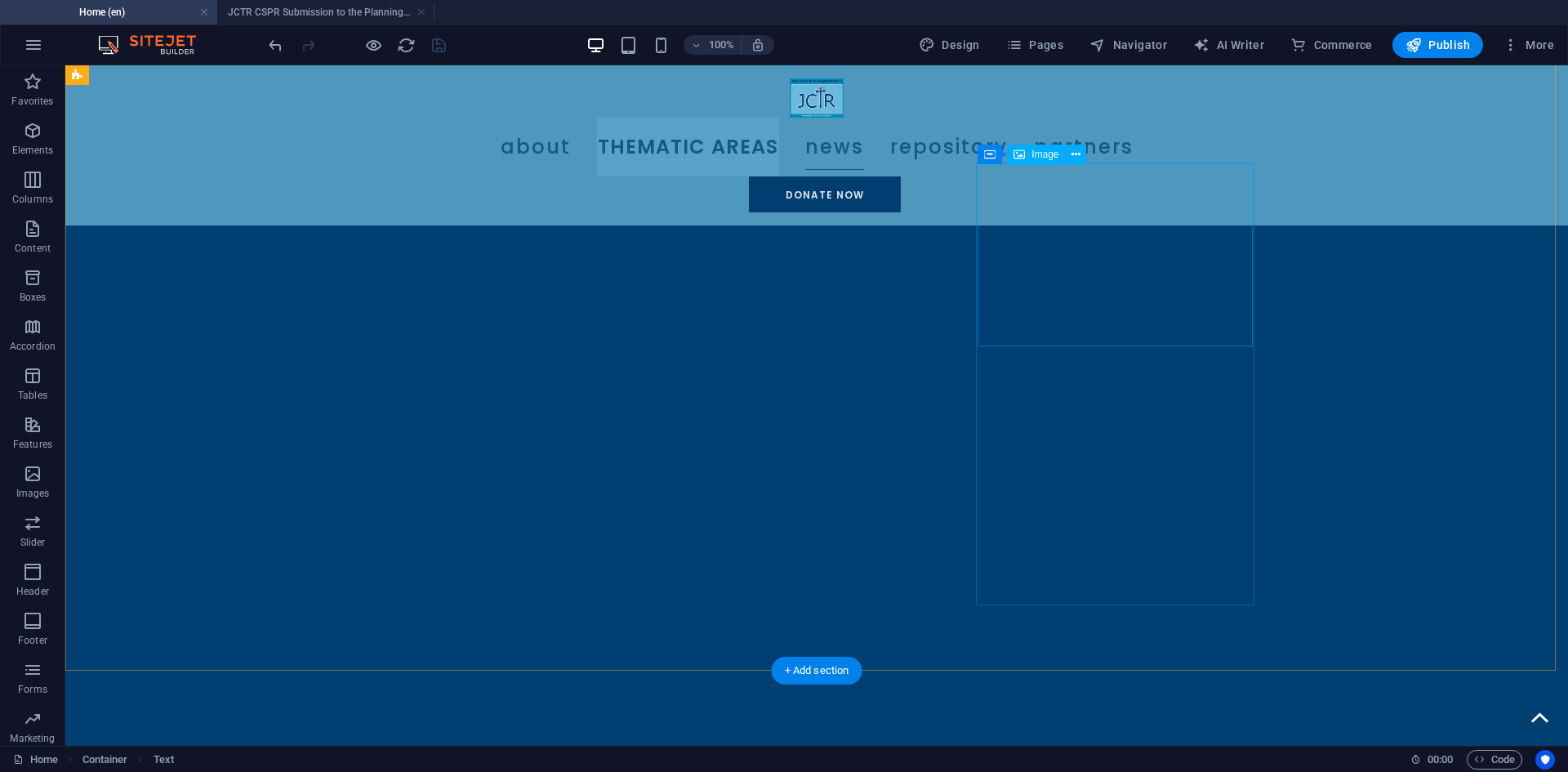
scroll to position [2251, 0]
click at [996, 310] on div "Container" at bounding box center [1012, 309] width 73 height 20
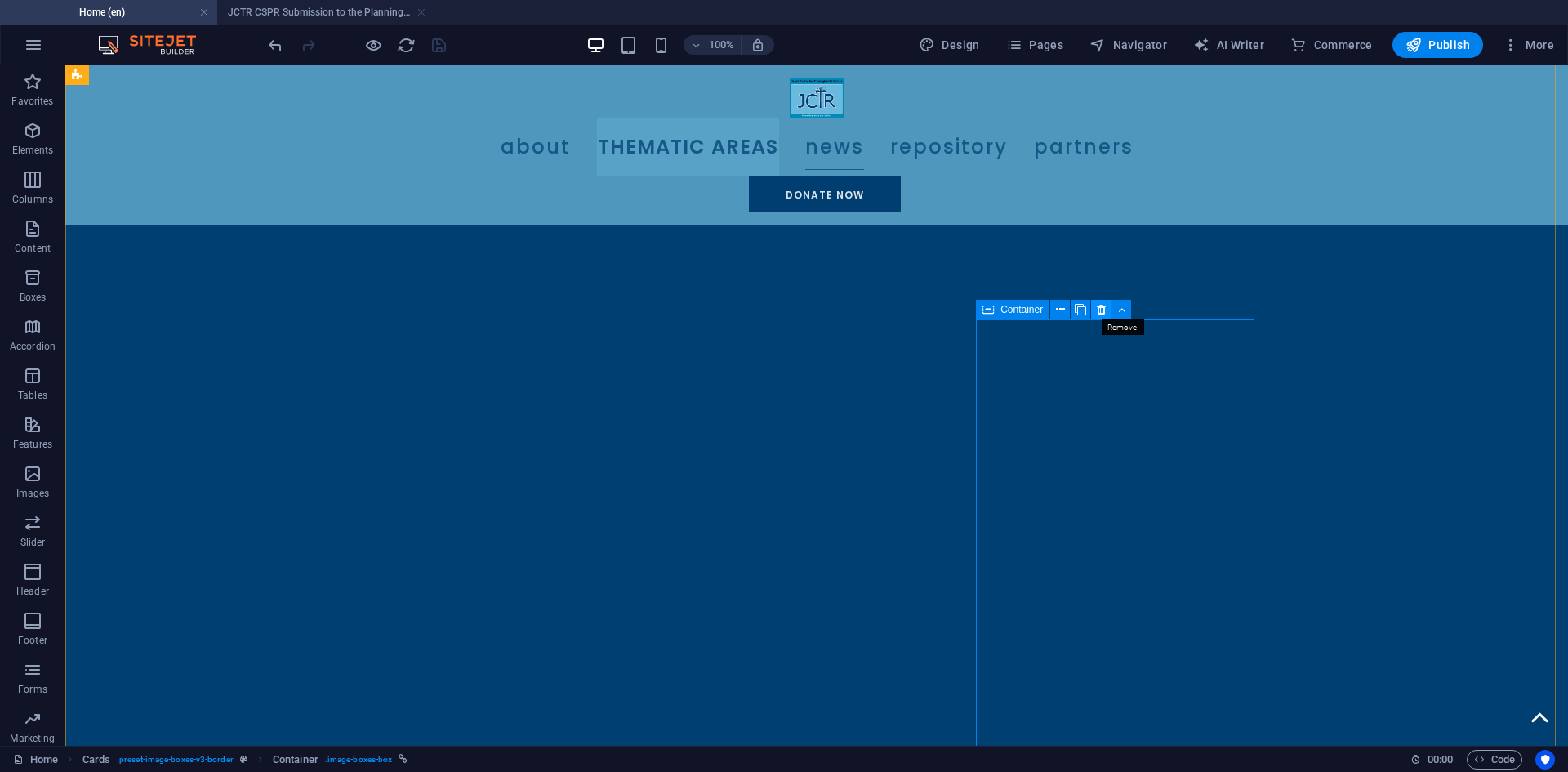
click at [1097, 305] on icon at bounding box center [1101, 310] width 9 height 17
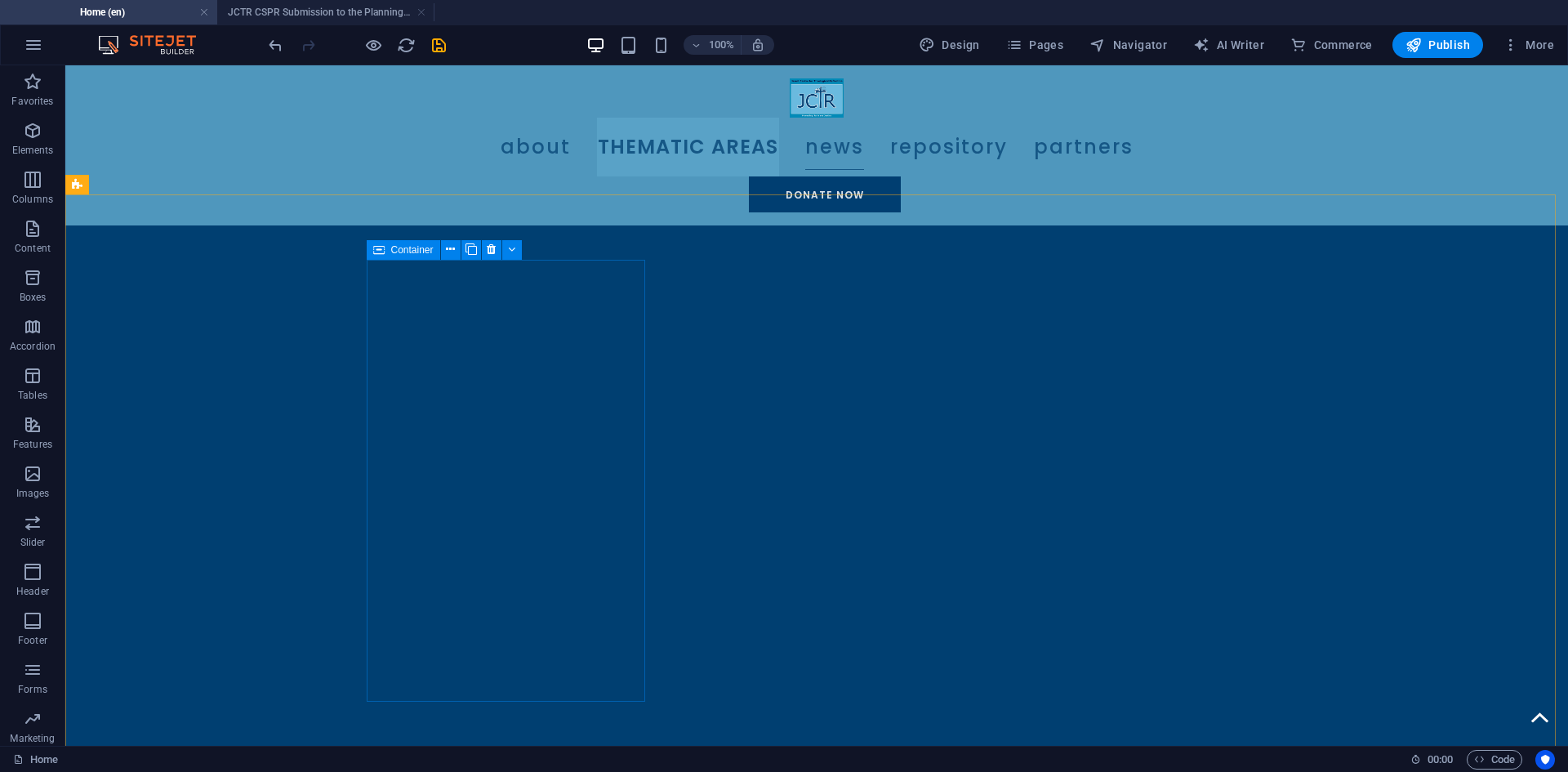
click at [382, 252] on icon at bounding box center [379, 250] width 11 height 20
click at [473, 252] on icon at bounding box center [471, 250] width 11 height 17
select select "%"
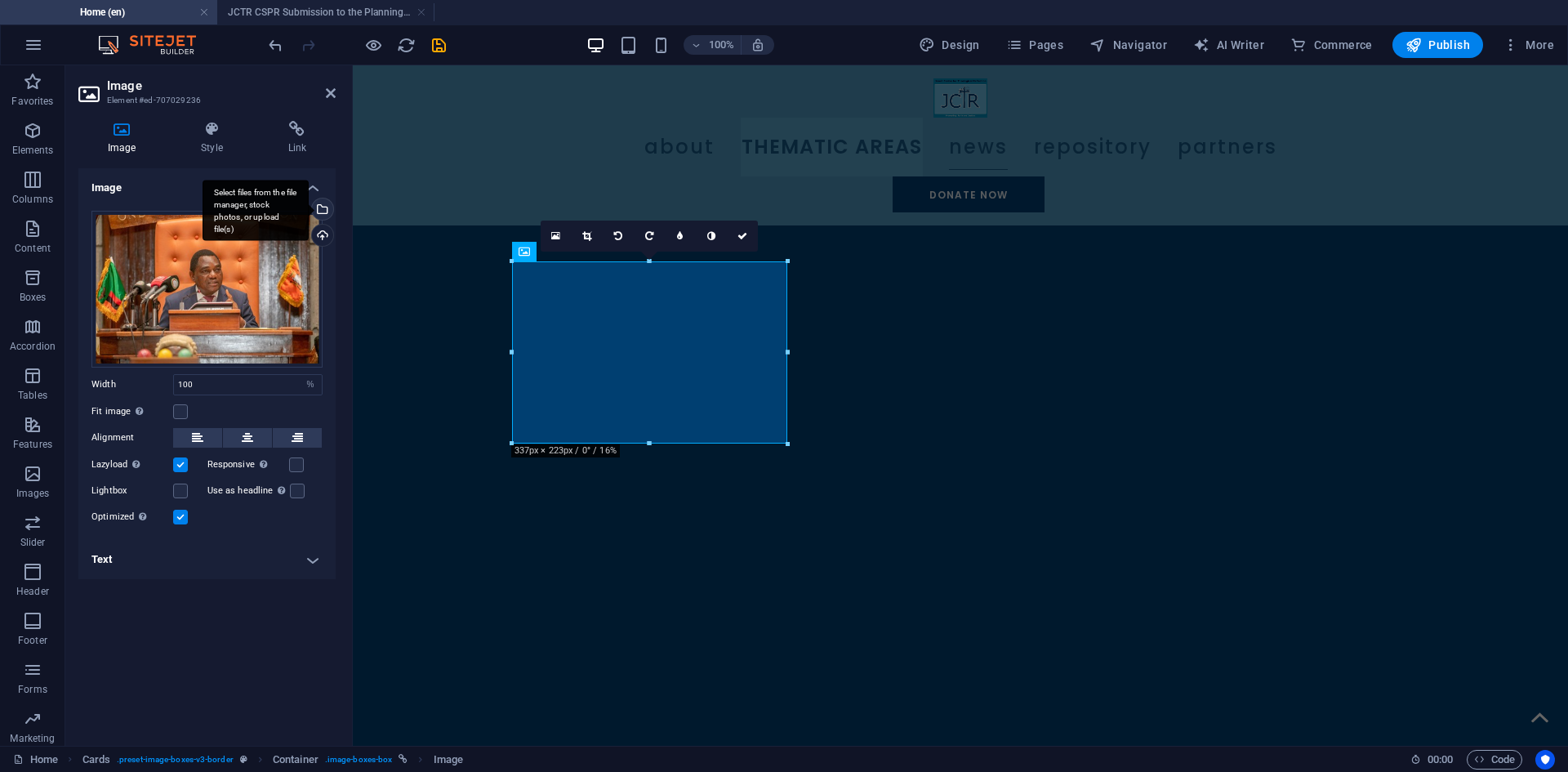
click at [322, 210] on div "Select files from the file manager, stock photos, or upload file(s)" at bounding box center [321, 211] width 25 height 25
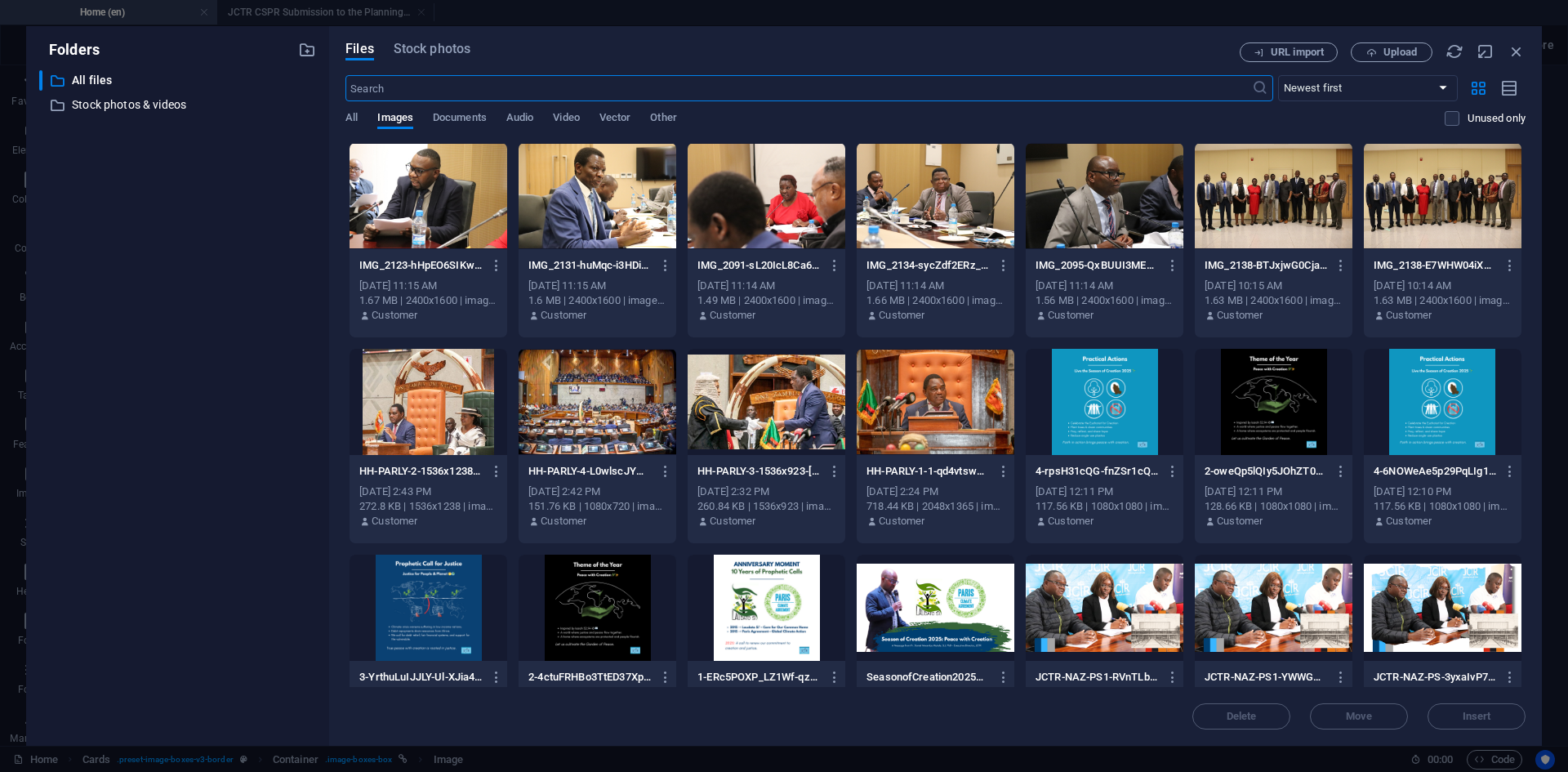
scroll to position [1823, 0]
click at [1278, 223] on div at bounding box center [1273, 196] width 157 height 106
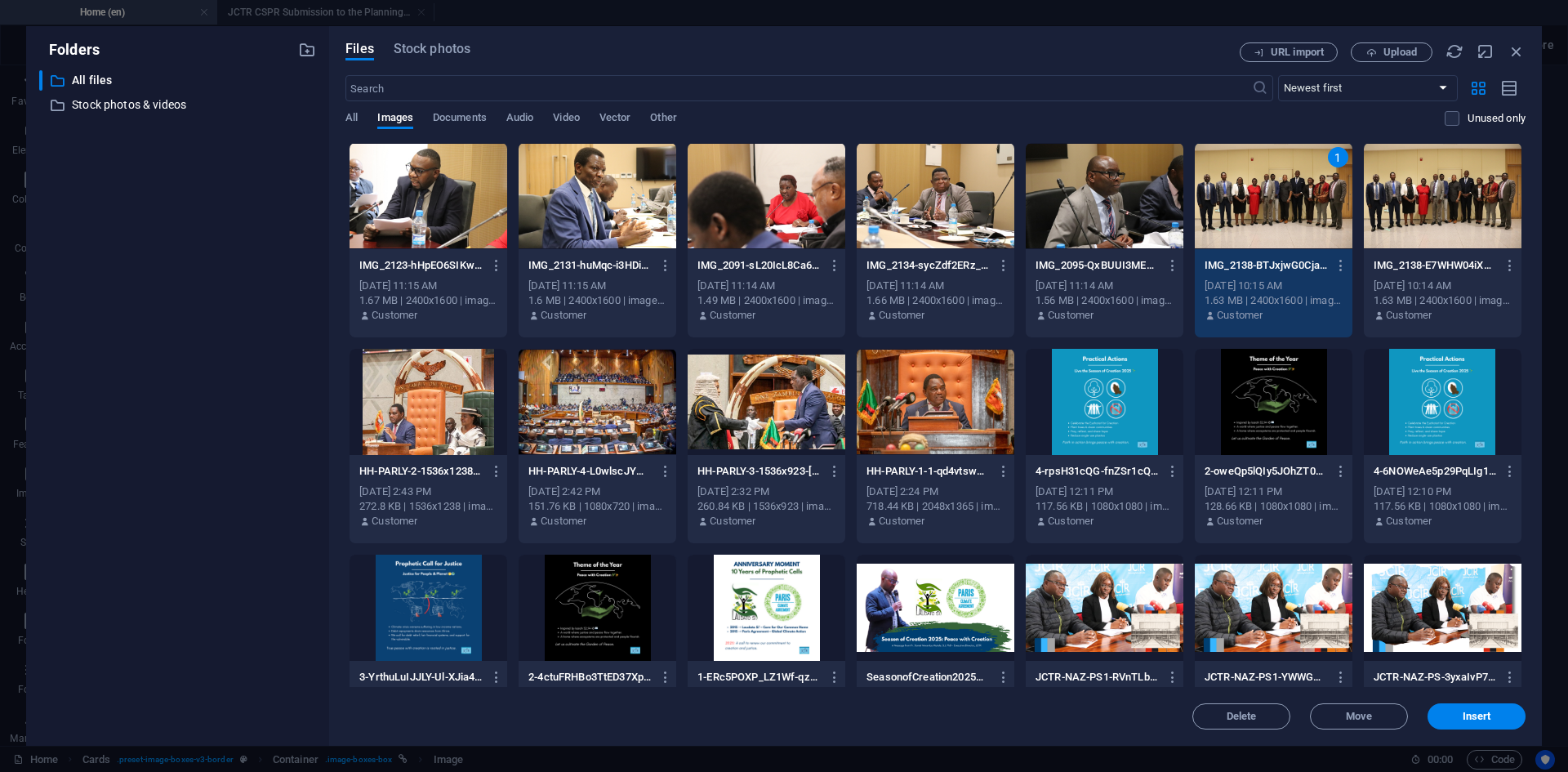
click at [804, 222] on div at bounding box center [766, 196] width 157 height 106
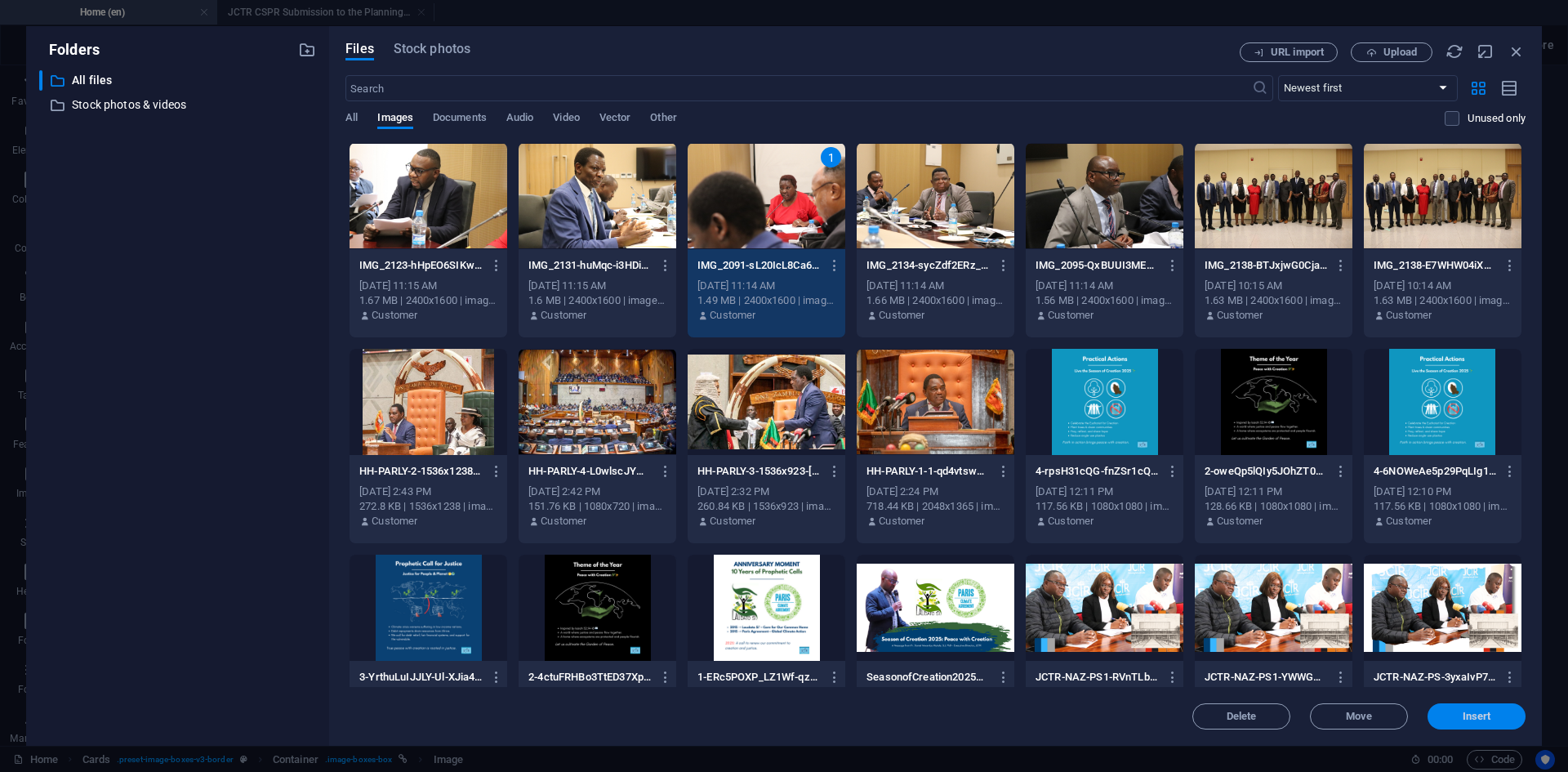
click at [1454, 709] on button "Insert" at bounding box center [1476, 716] width 98 height 26
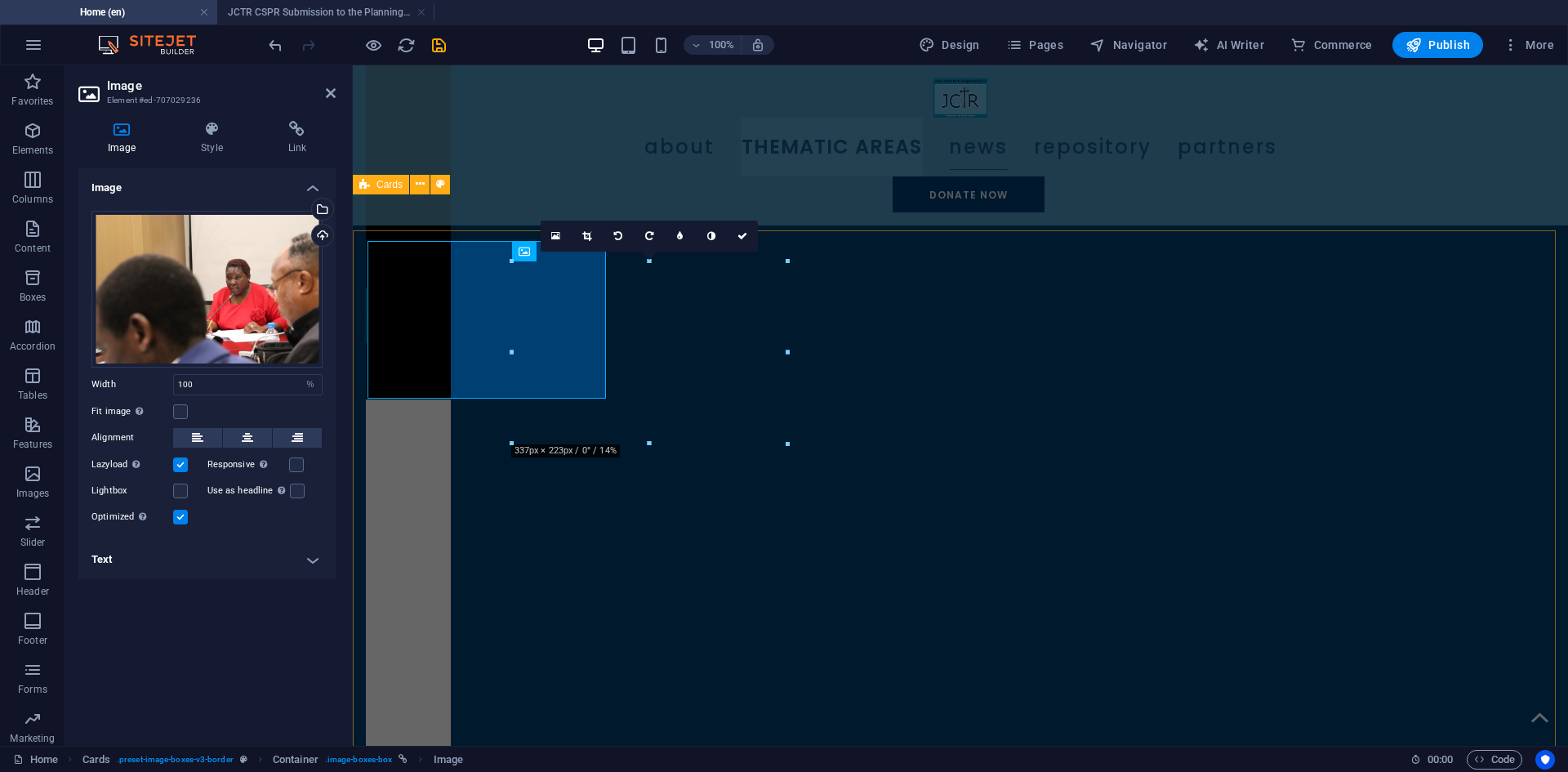
scroll to position [1843, 0]
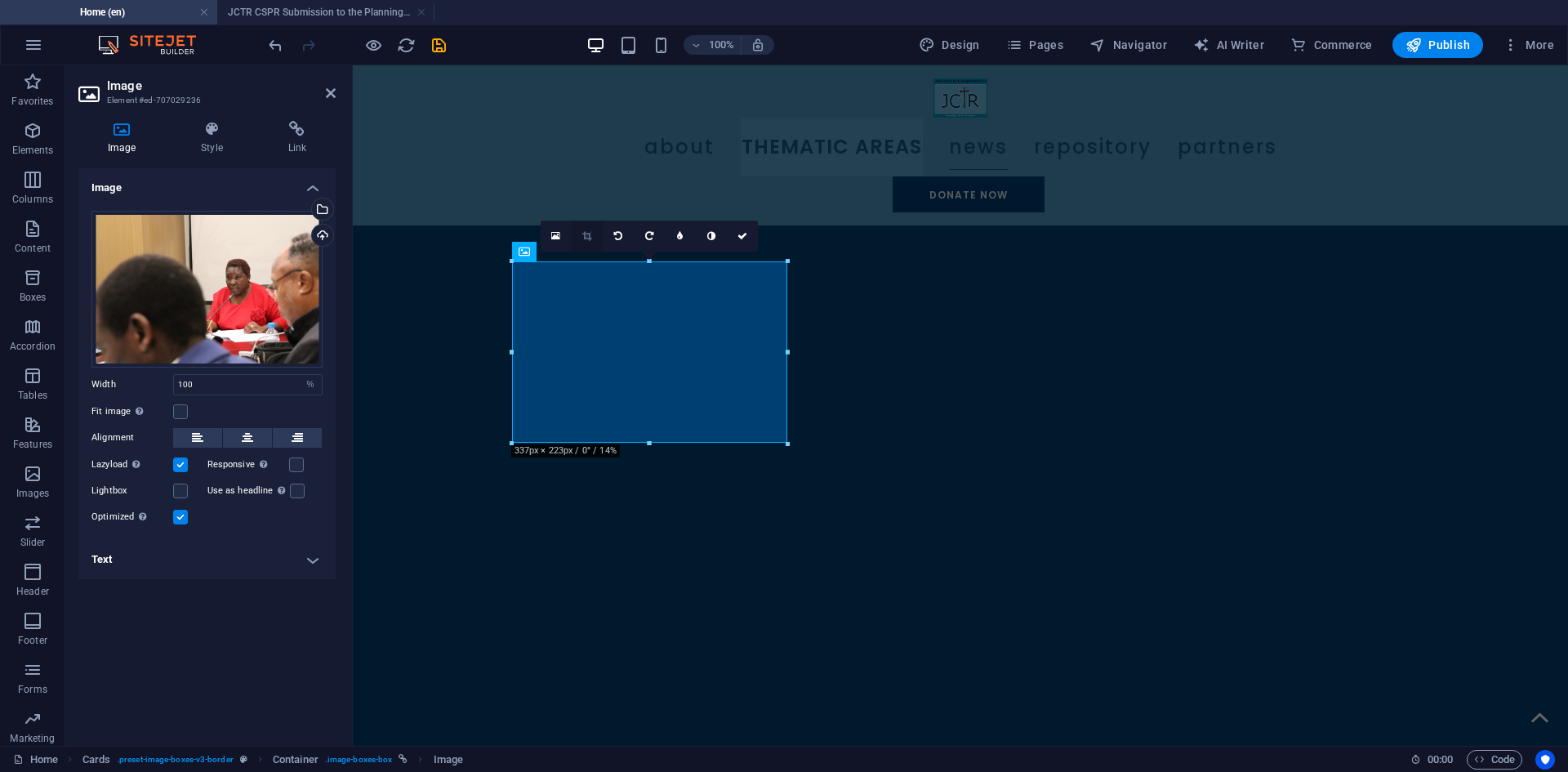
click at [581, 227] on link at bounding box center [587, 236] width 31 height 31
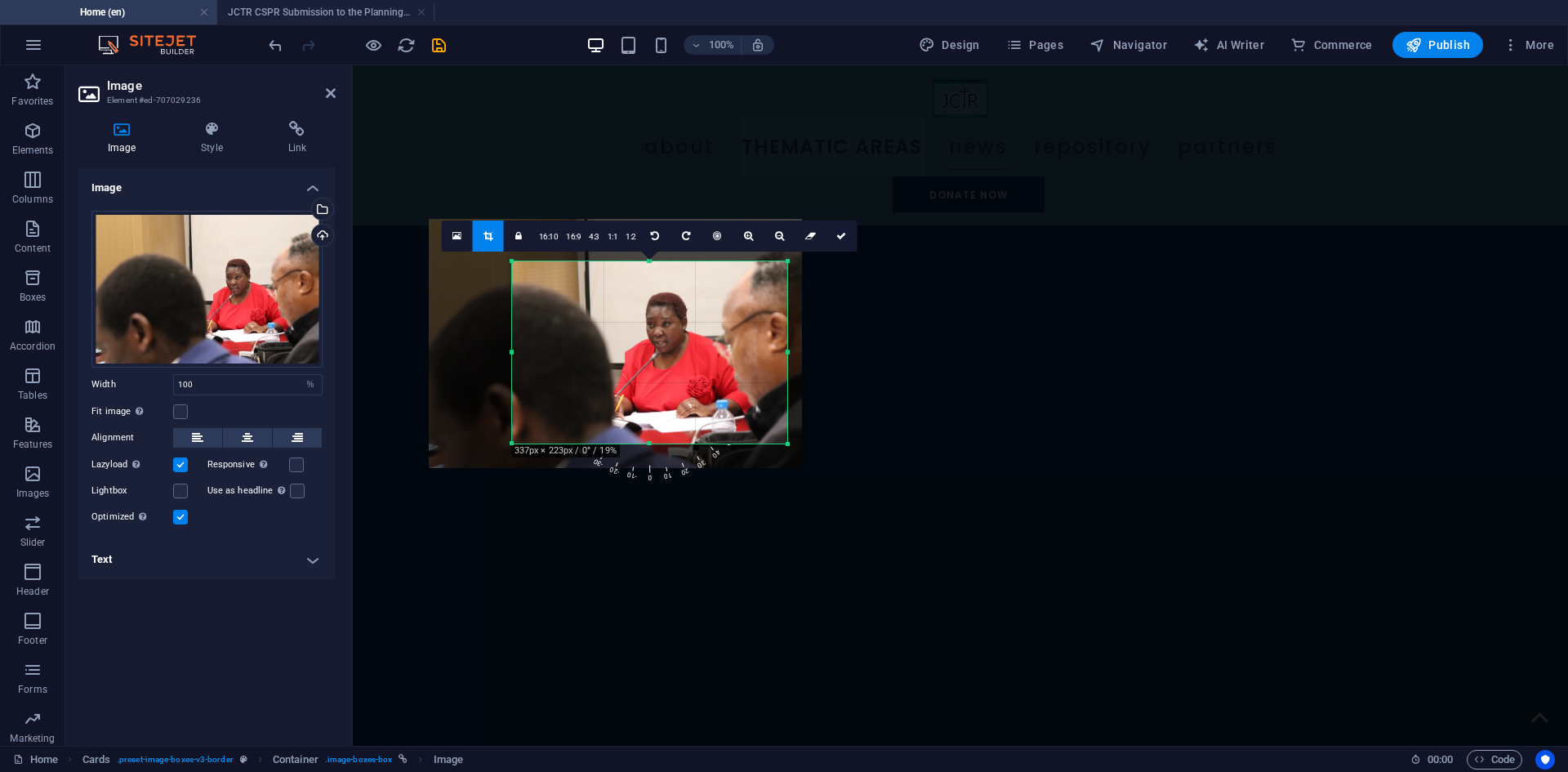
drag, startPoint x: 711, startPoint y: 344, endPoint x: 684, endPoint y: 325, distance: 33.0
click at [684, 325] on div at bounding box center [615, 343] width 373 height 249
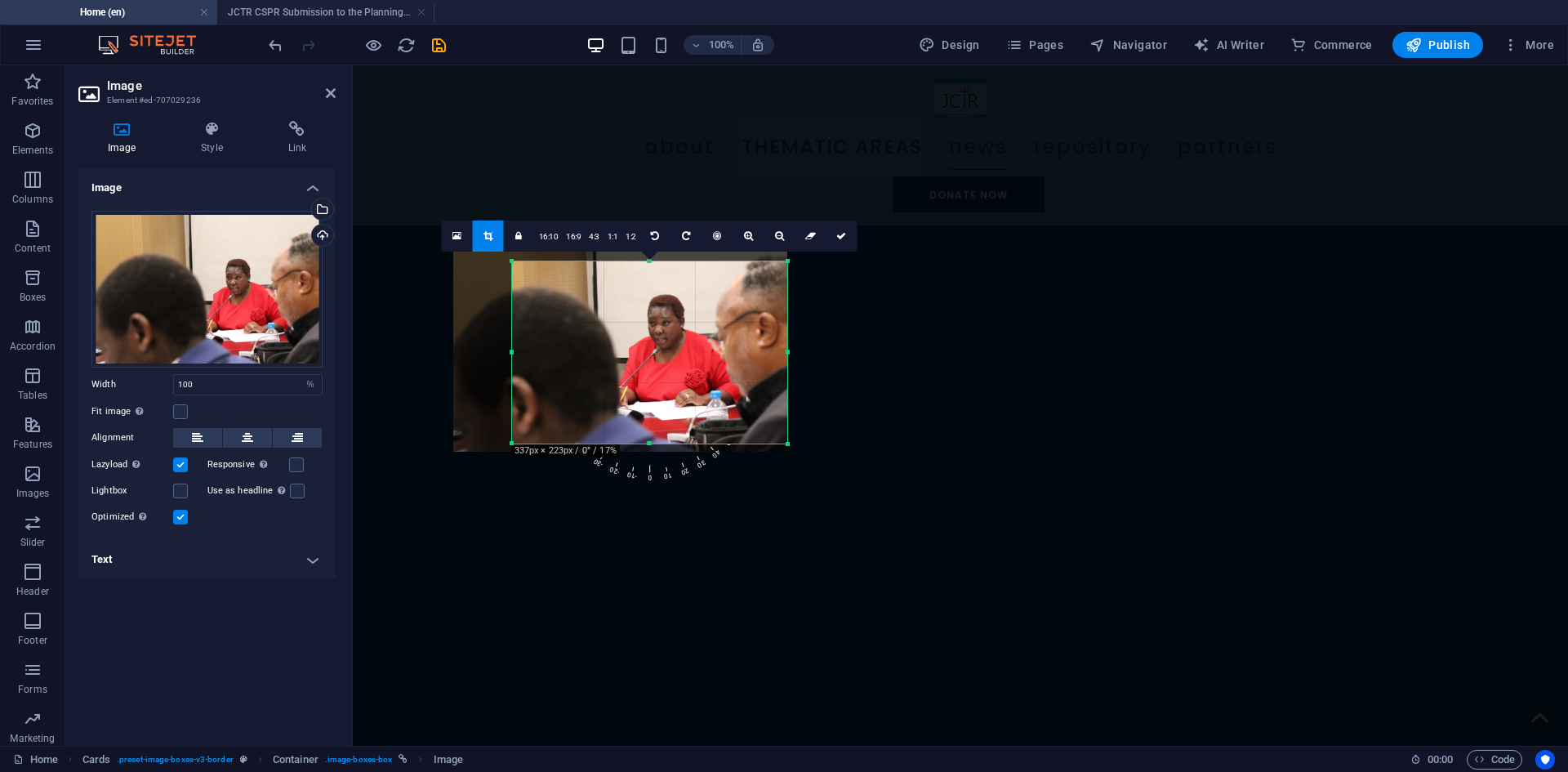
click at [681, 333] on div at bounding box center [620, 341] width 334 height 223
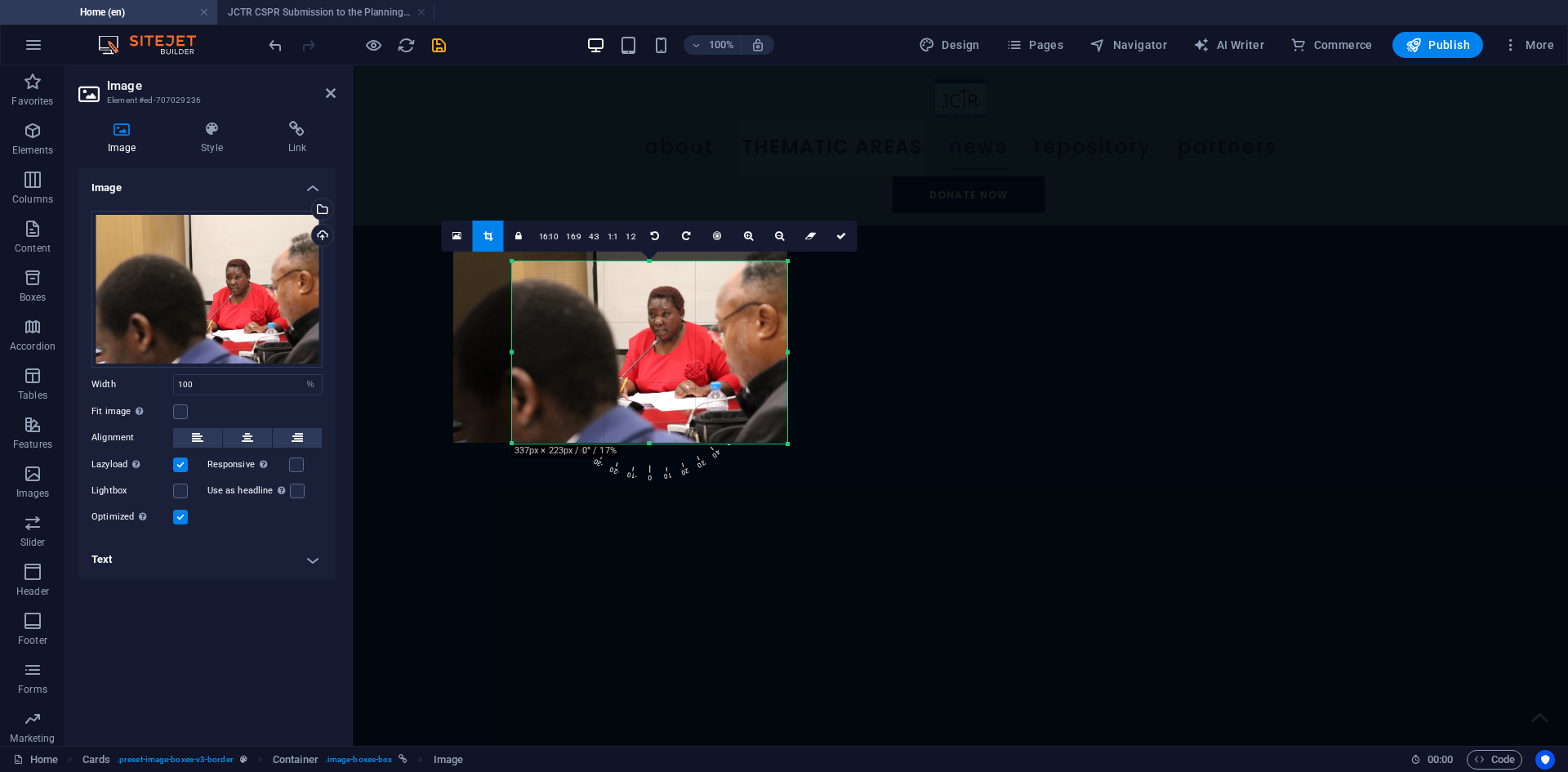
click at [711, 352] on div at bounding box center [620, 332] width 334 height 223
click at [836, 235] on icon at bounding box center [841, 236] width 10 height 10
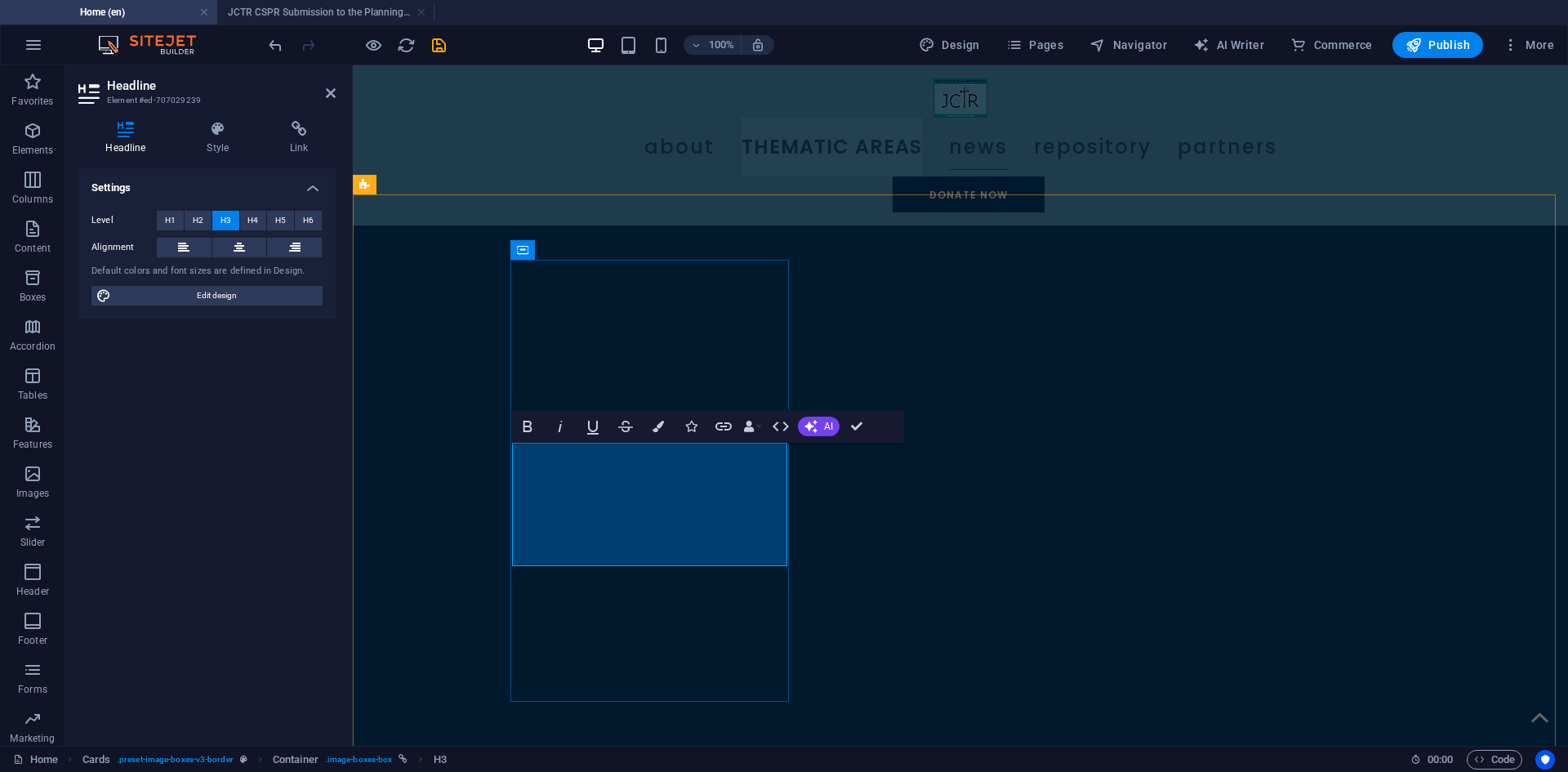
drag, startPoint x: 856, startPoint y: 424, endPoint x: 791, endPoint y: 362, distance: 89.8
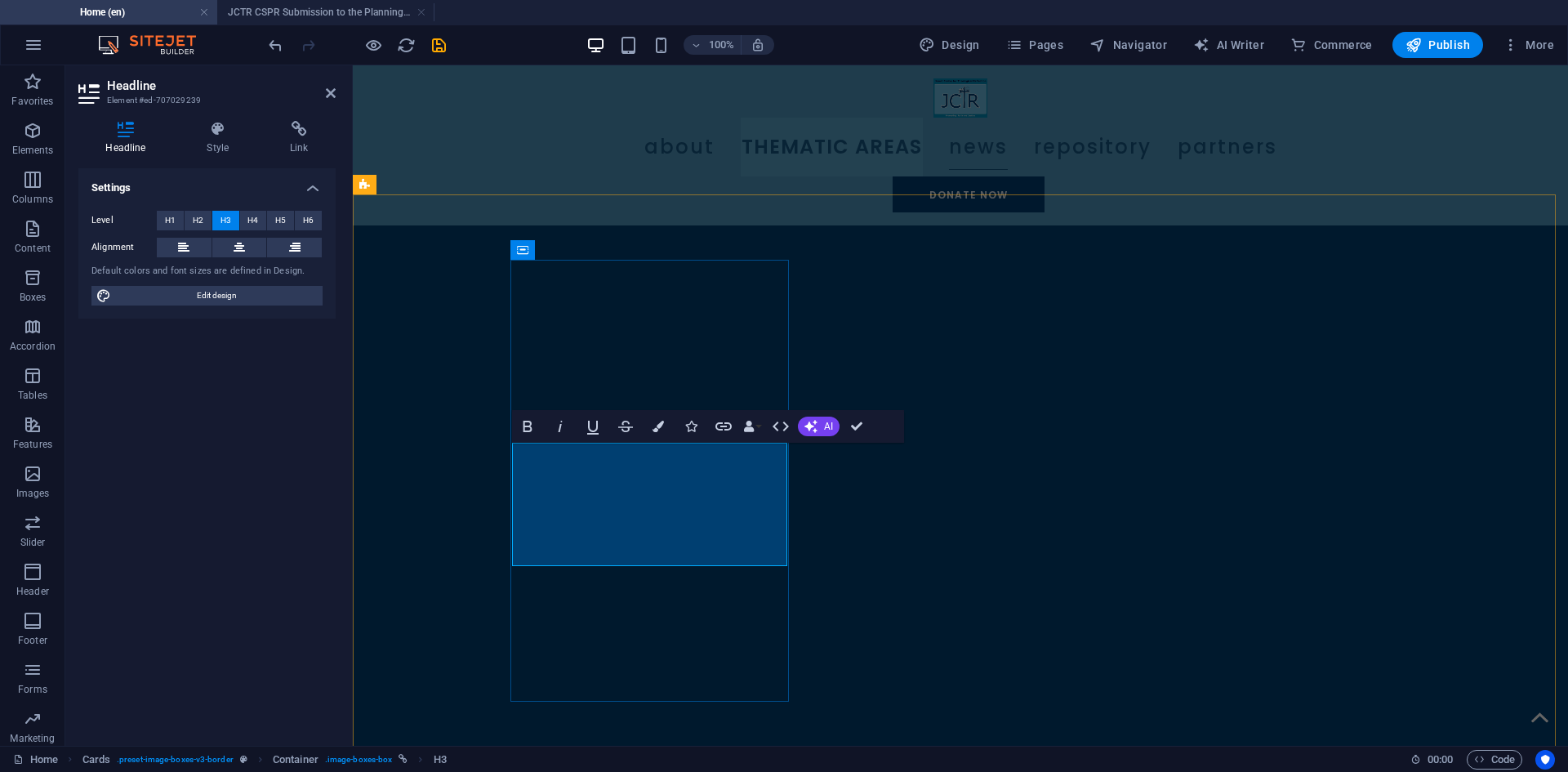
drag, startPoint x: 852, startPoint y: 426, endPoint x: 786, endPoint y: 364, distance: 90.6
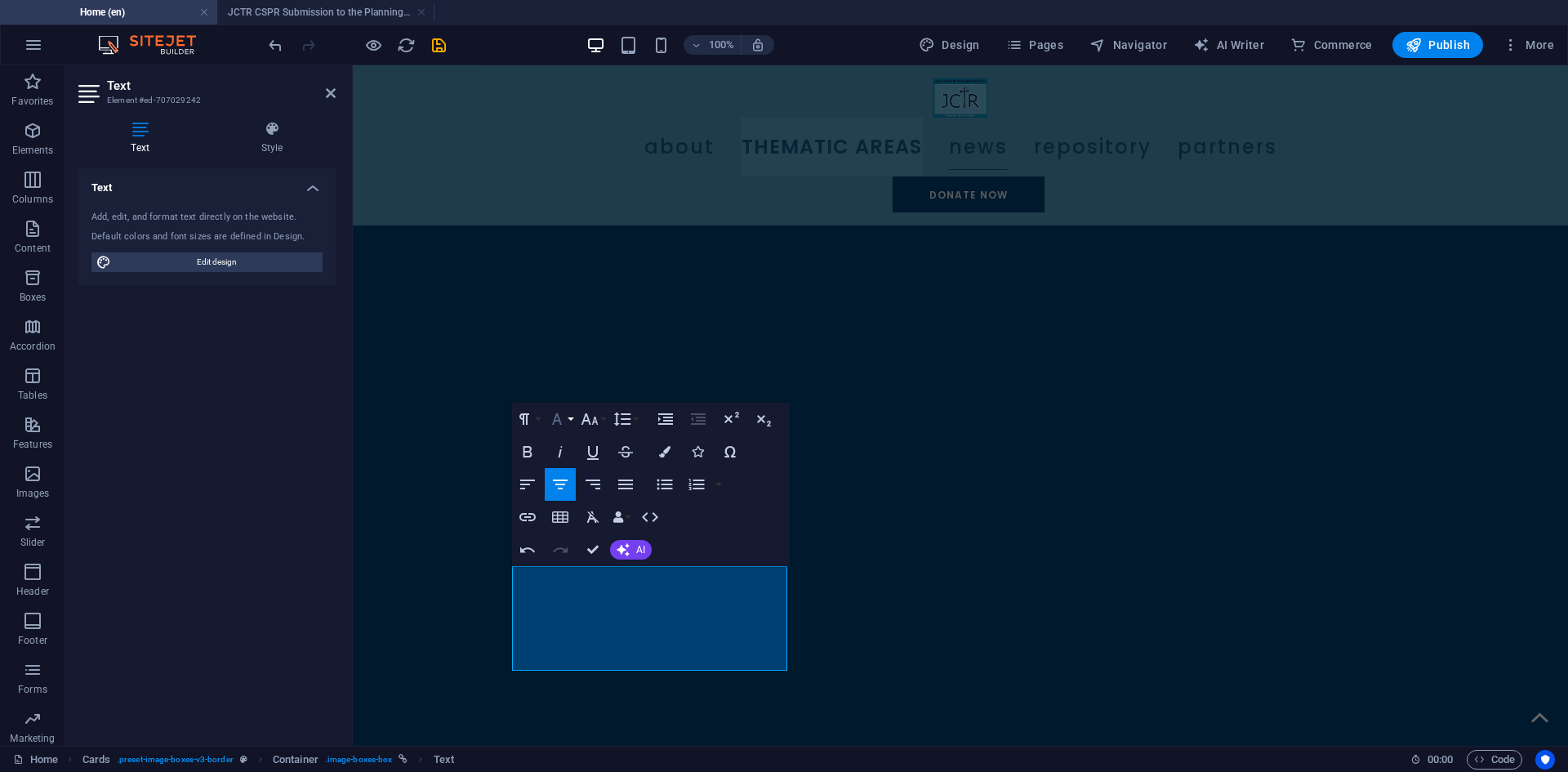
click at [565, 421] on icon "button" at bounding box center [557, 419] width 20 height 20
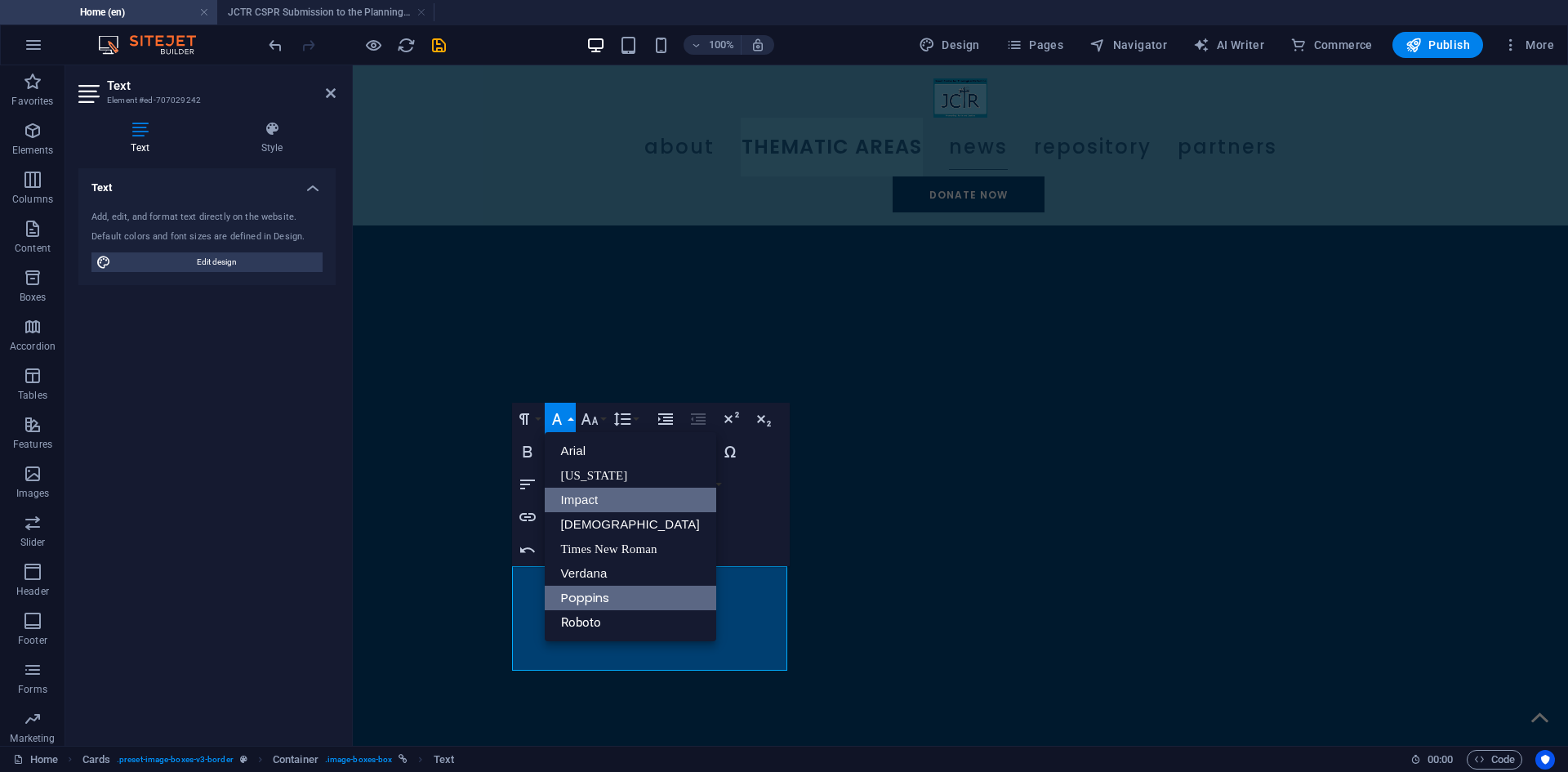
scroll to position [0, 0]
click at [594, 414] on icon "button" at bounding box center [589, 419] width 20 height 20
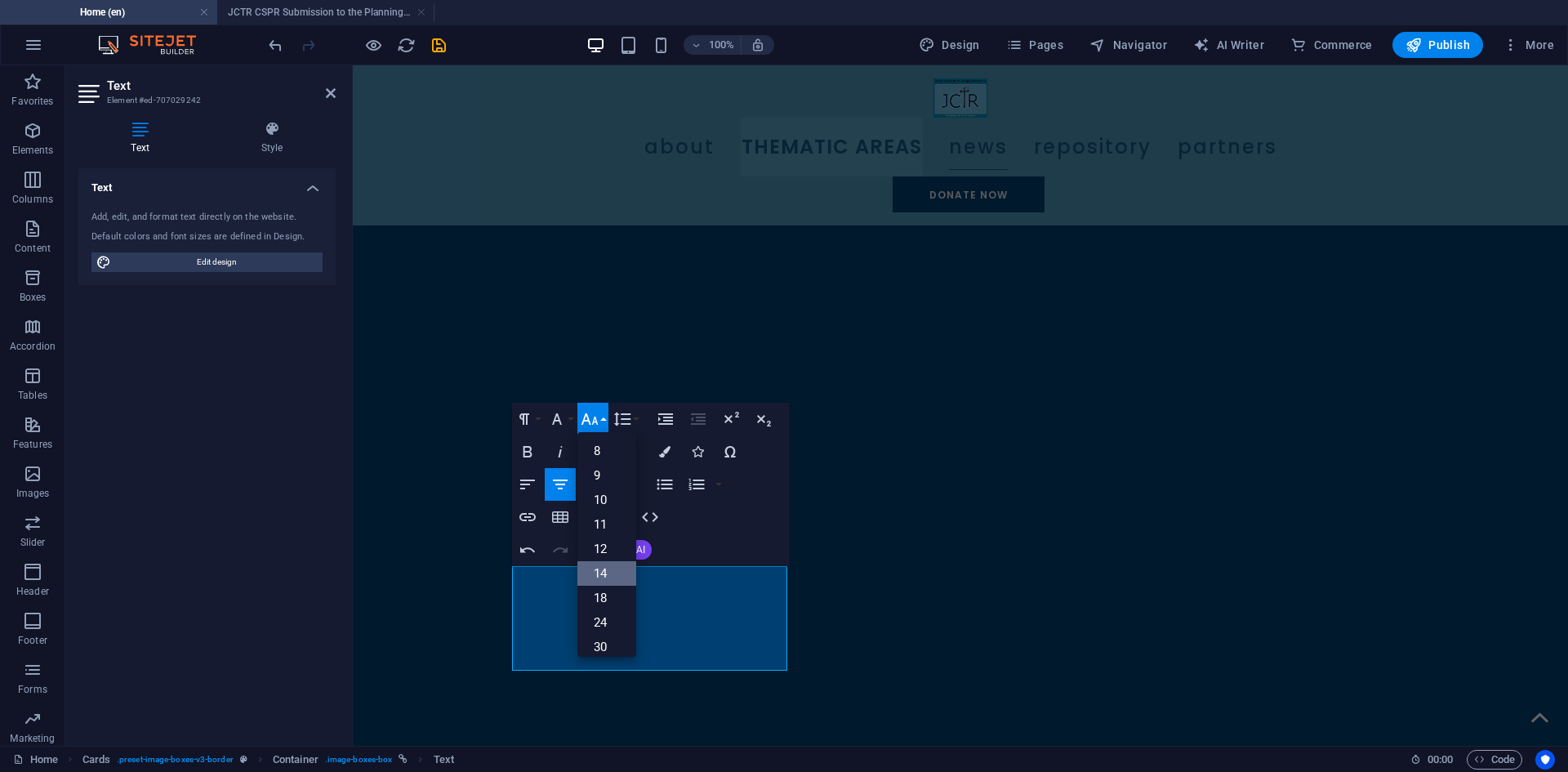
click at [599, 569] on link "14" at bounding box center [607, 574] width 59 height 25
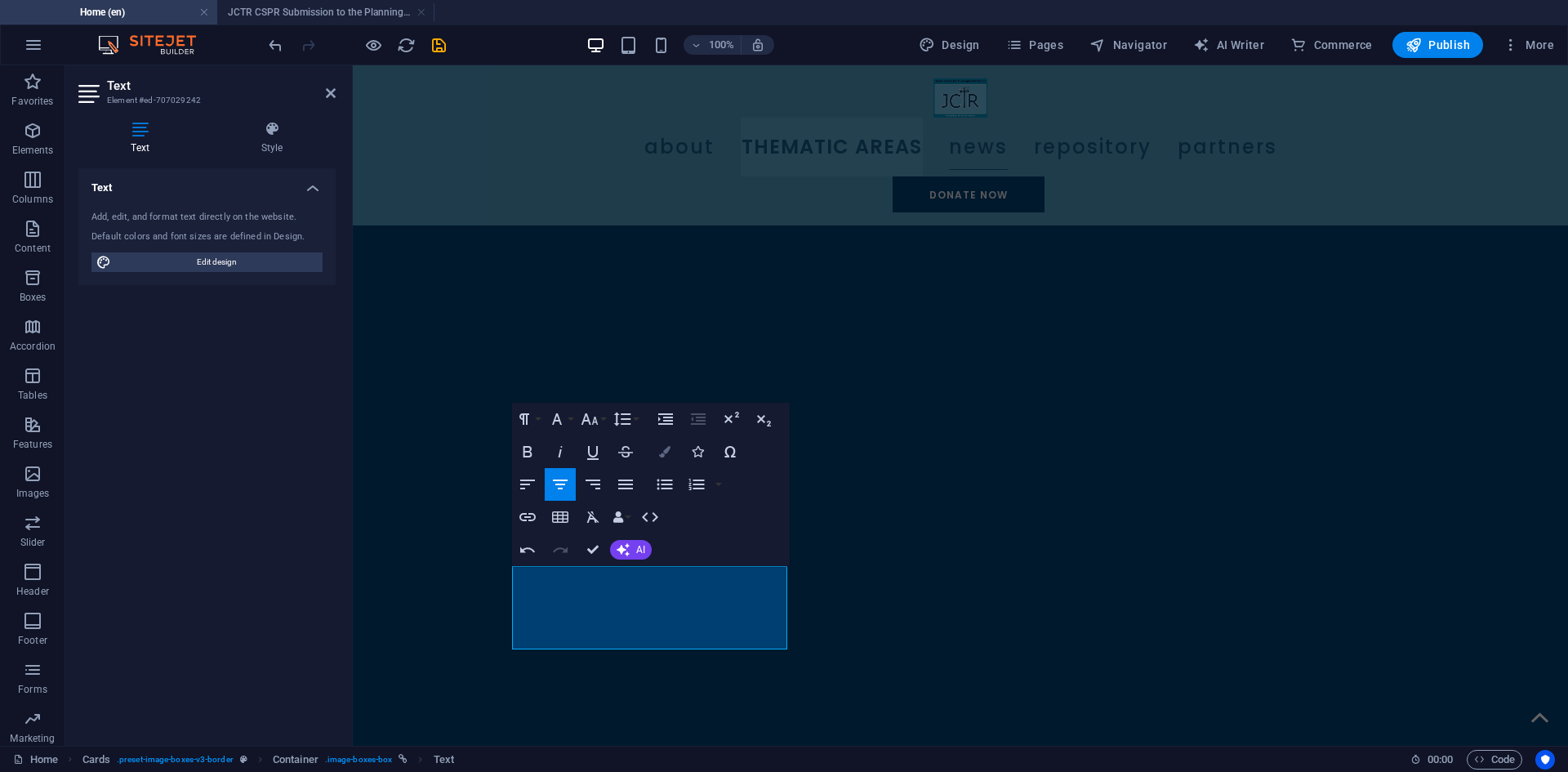
click at [662, 457] on icon "button" at bounding box center [665, 452] width 11 height 11
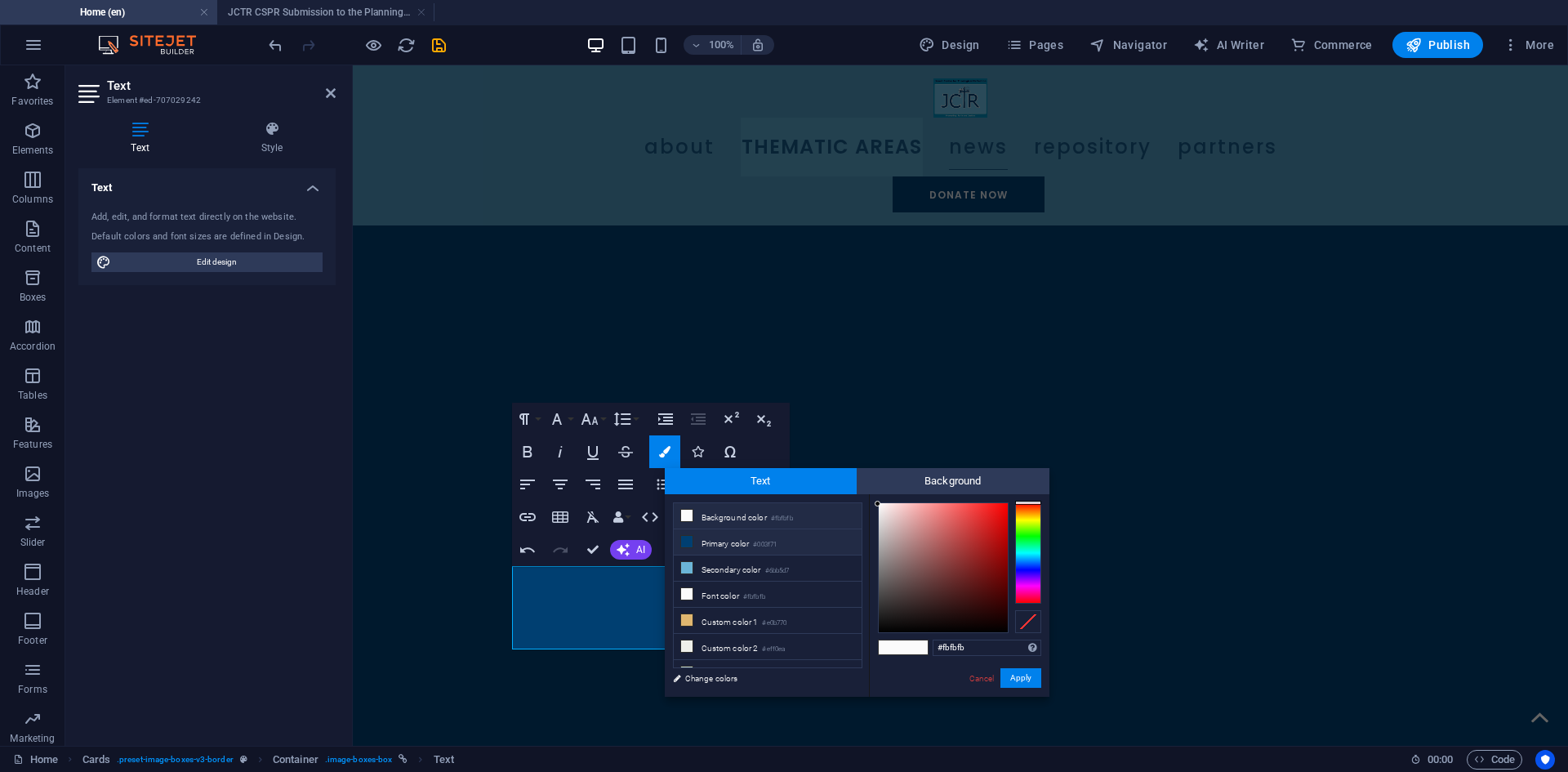
click at [753, 551] on li "Primary color #003f71" at bounding box center [767, 542] width 188 height 26
type input "#003f71"
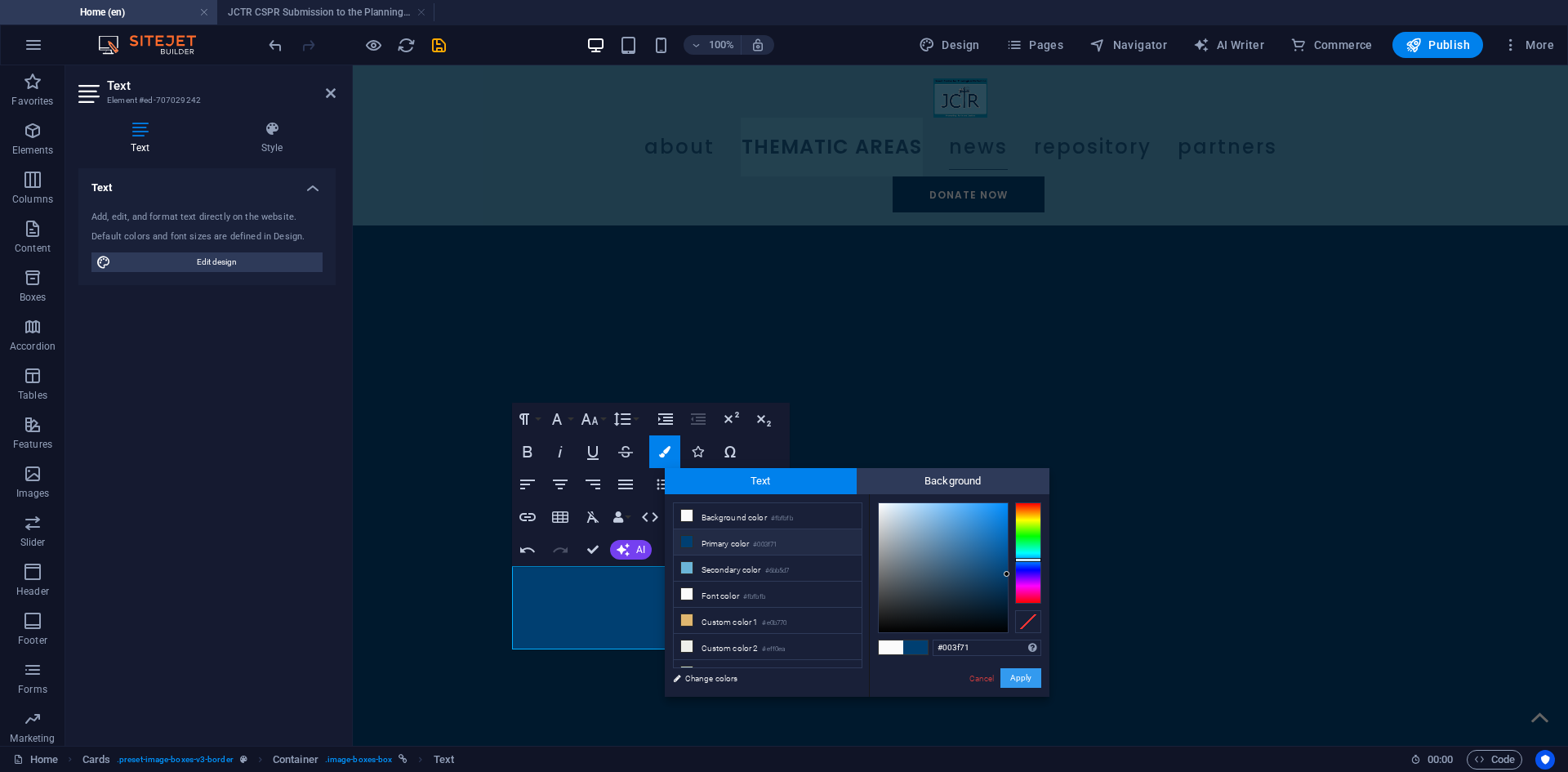
click at [1012, 679] on button "Apply" at bounding box center [1021, 678] width 41 height 20
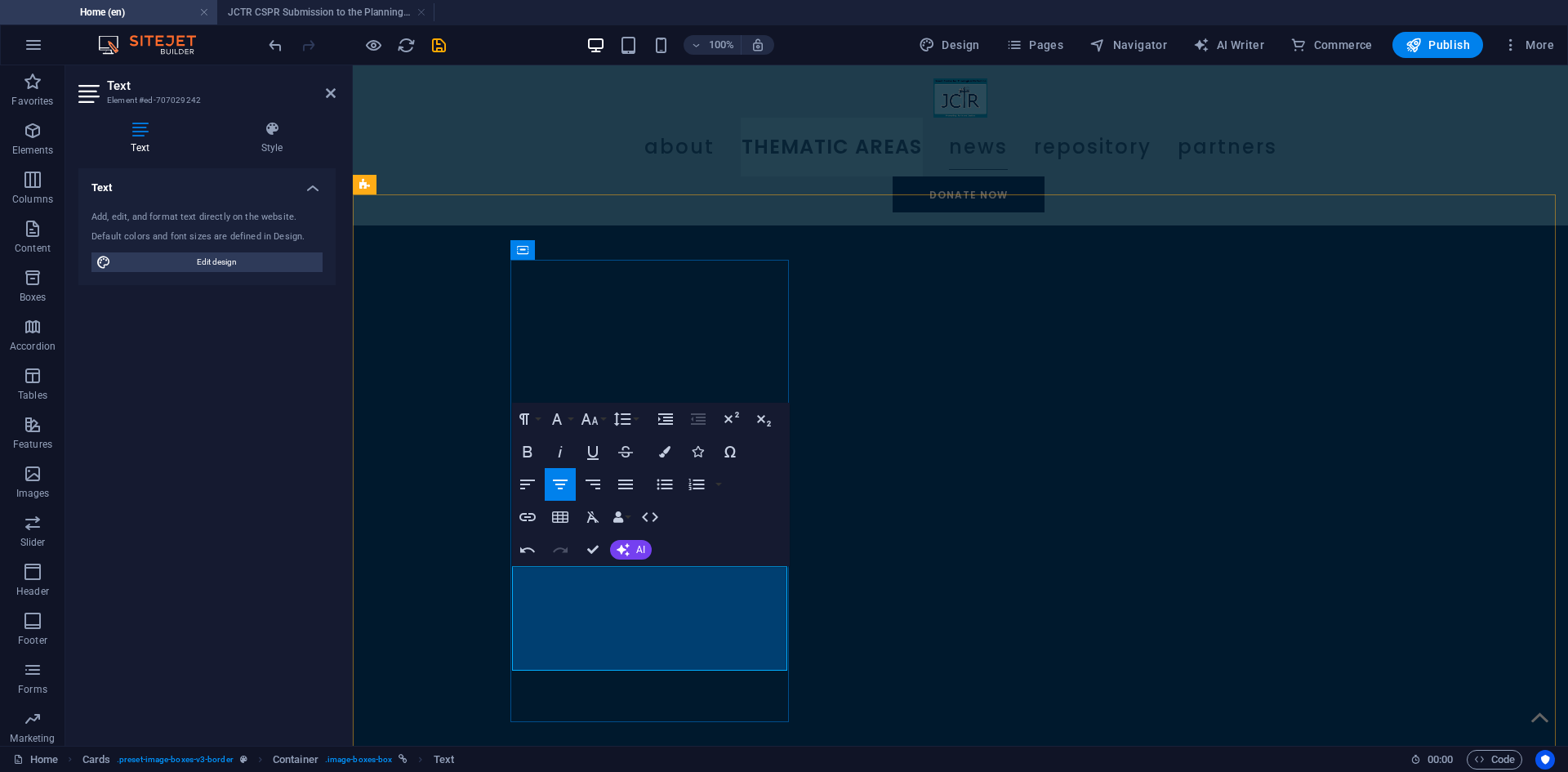
click at [668, 452] on icon "button" at bounding box center [665, 452] width 11 height 11
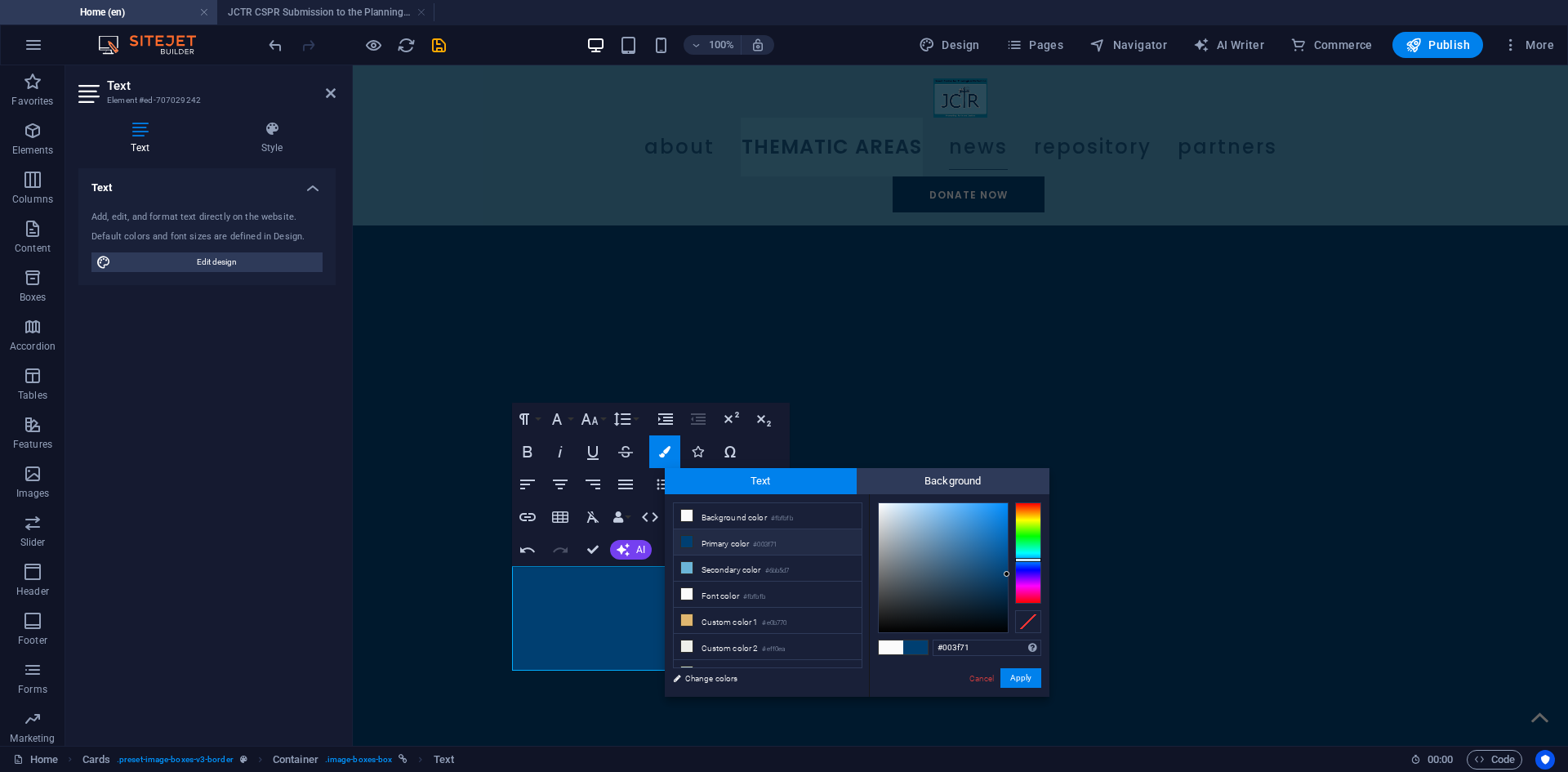
click at [776, 541] on small "#003f71" at bounding box center [764, 545] width 24 height 11
click at [1023, 674] on button "Apply" at bounding box center [1021, 678] width 41 height 20
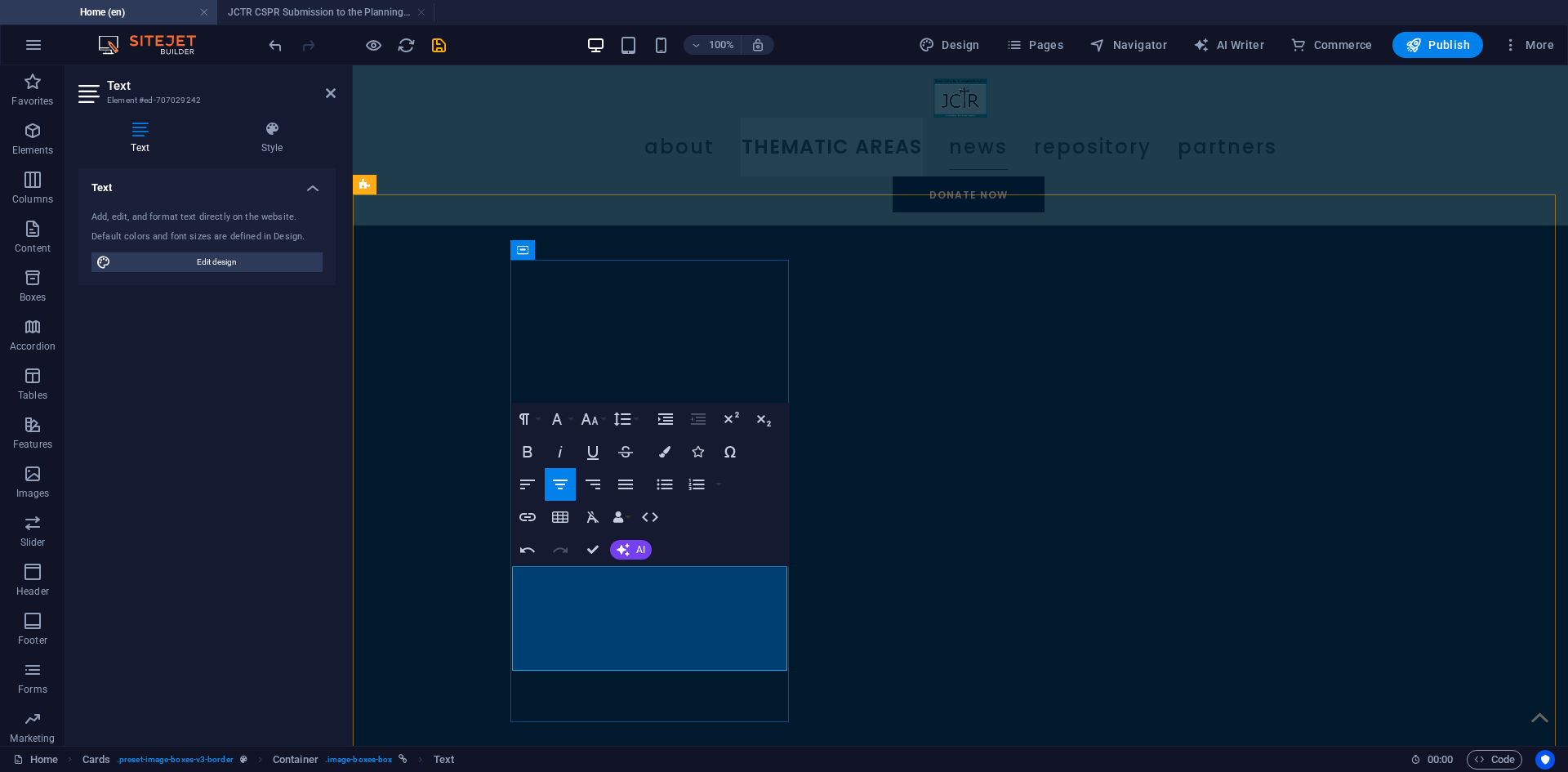
click at [588, 419] on icon "button" at bounding box center [589, 419] width 20 height 20
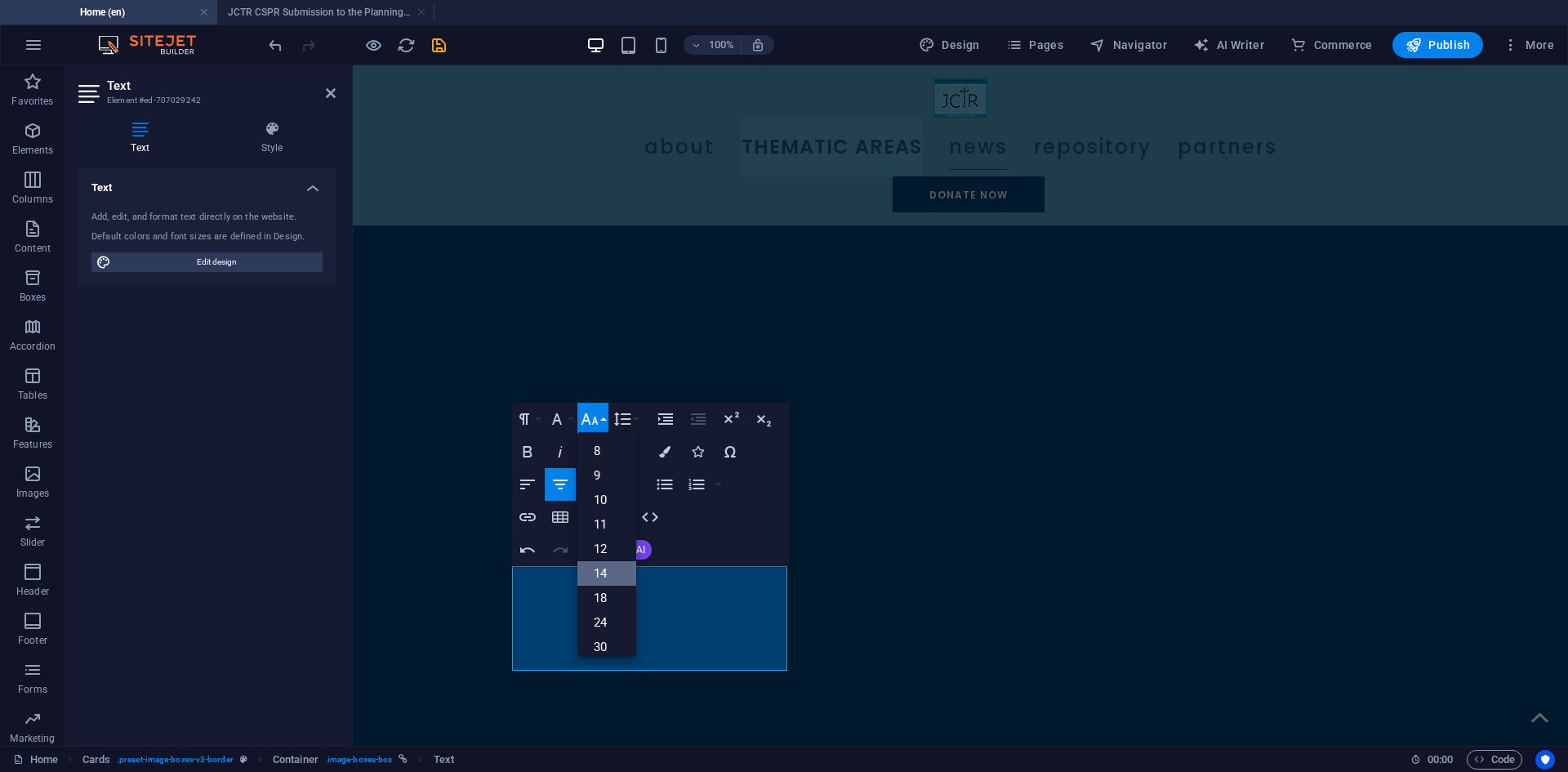
click at [602, 565] on link "14" at bounding box center [607, 574] width 59 height 25
click at [560, 418] on icon "button" at bounding box center [557, 419] width 20 height 20
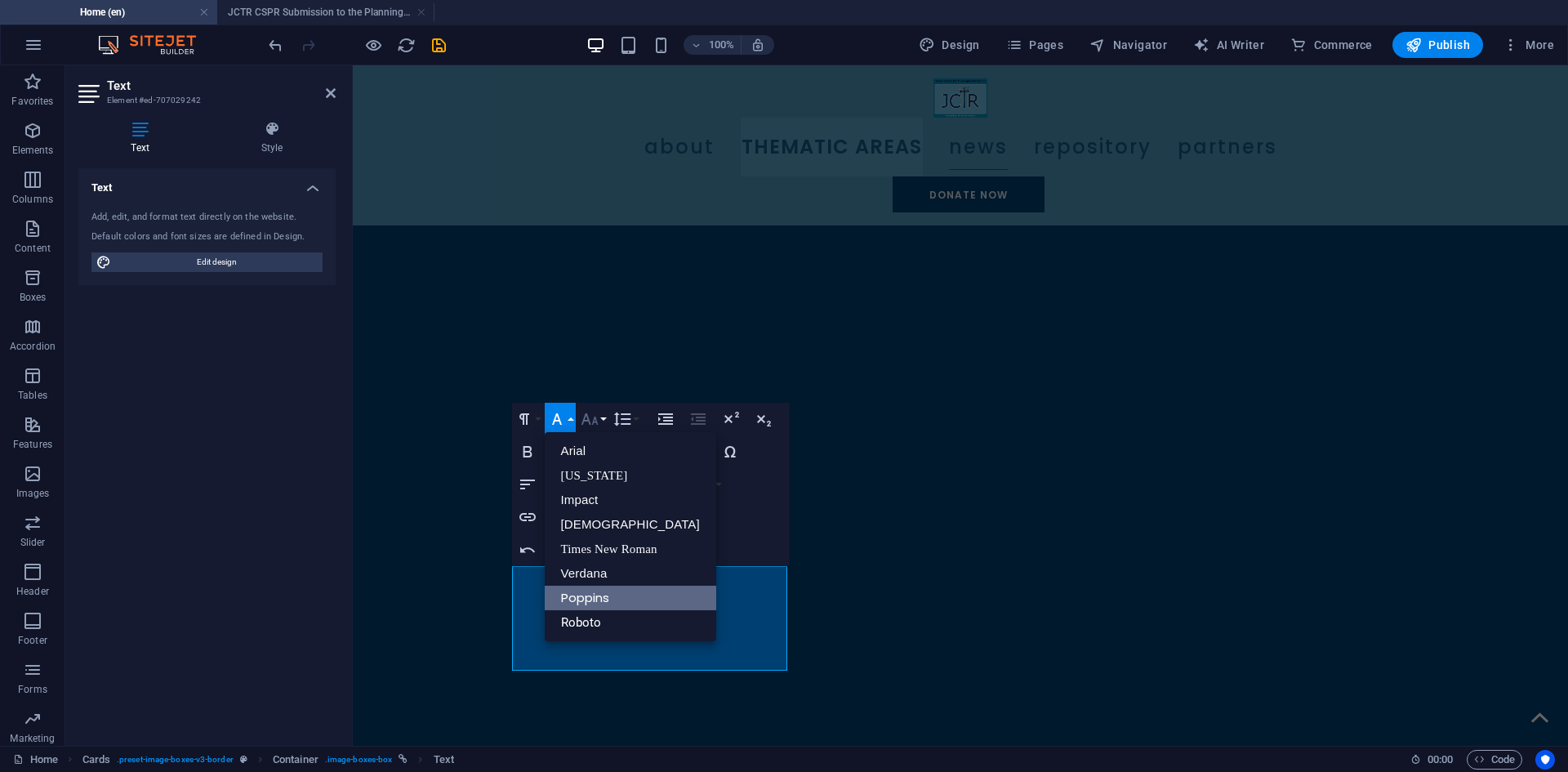
click at [589, 424] on icon "button" at bounding box center [589, 419] width 17 height 11
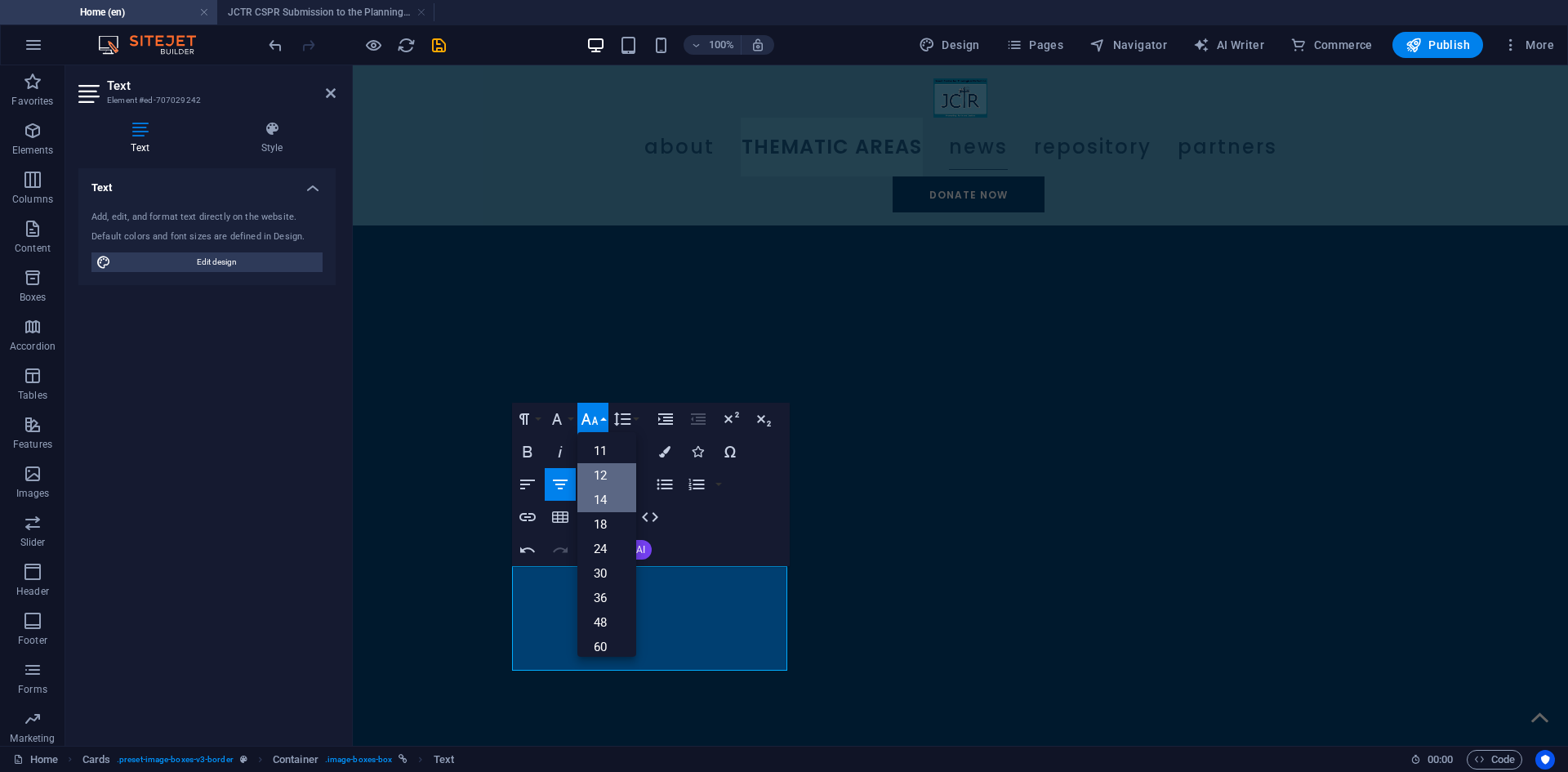
scroll to position [50, 0]
click at [610, 505] on link "12" at bounding box center [607, 499] width 59 height 25
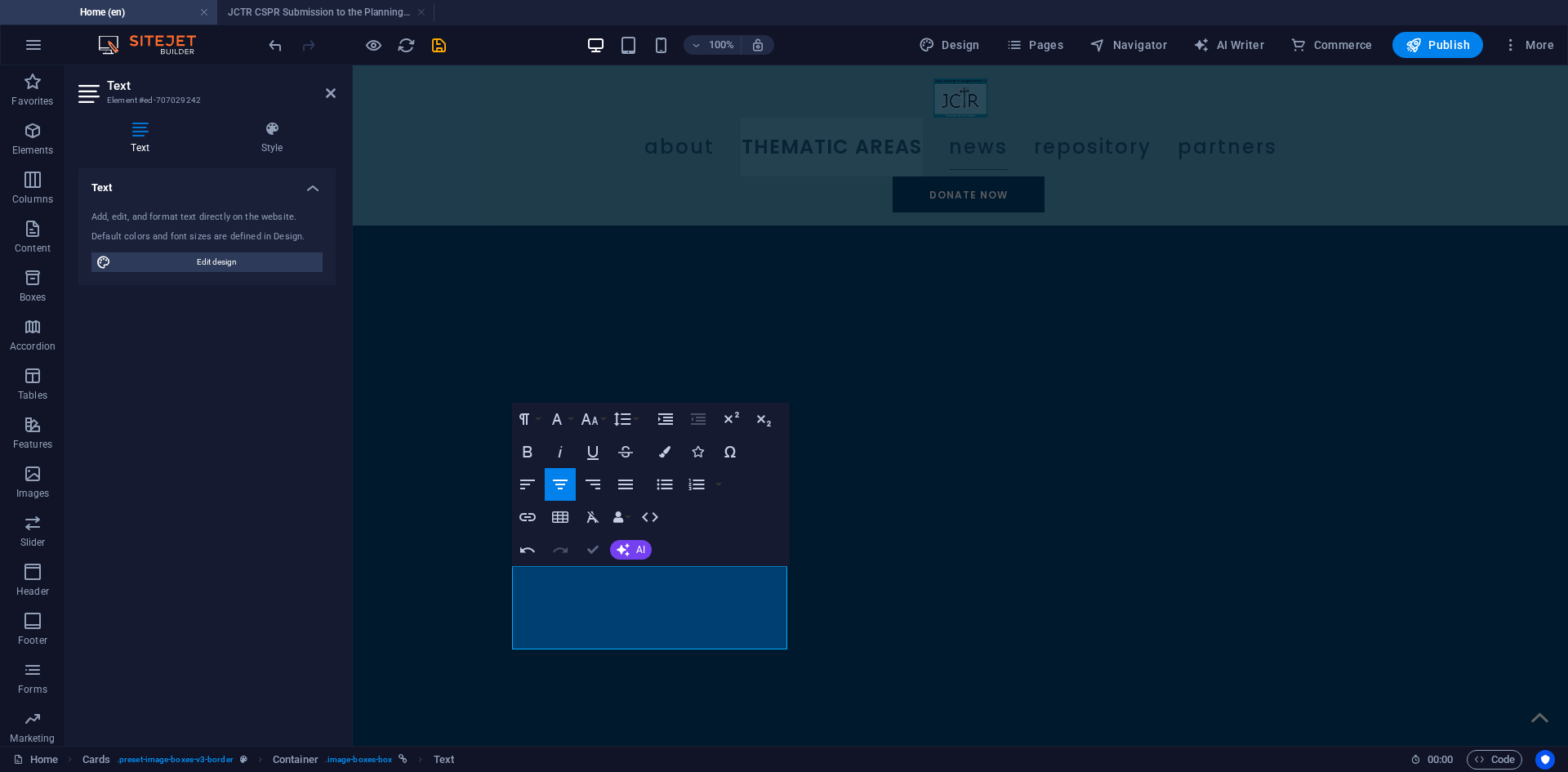
drag, startPoint x: 591, startPoint y: 550, endPoint x: 1087, endPoint y: 573, distance: 496.5
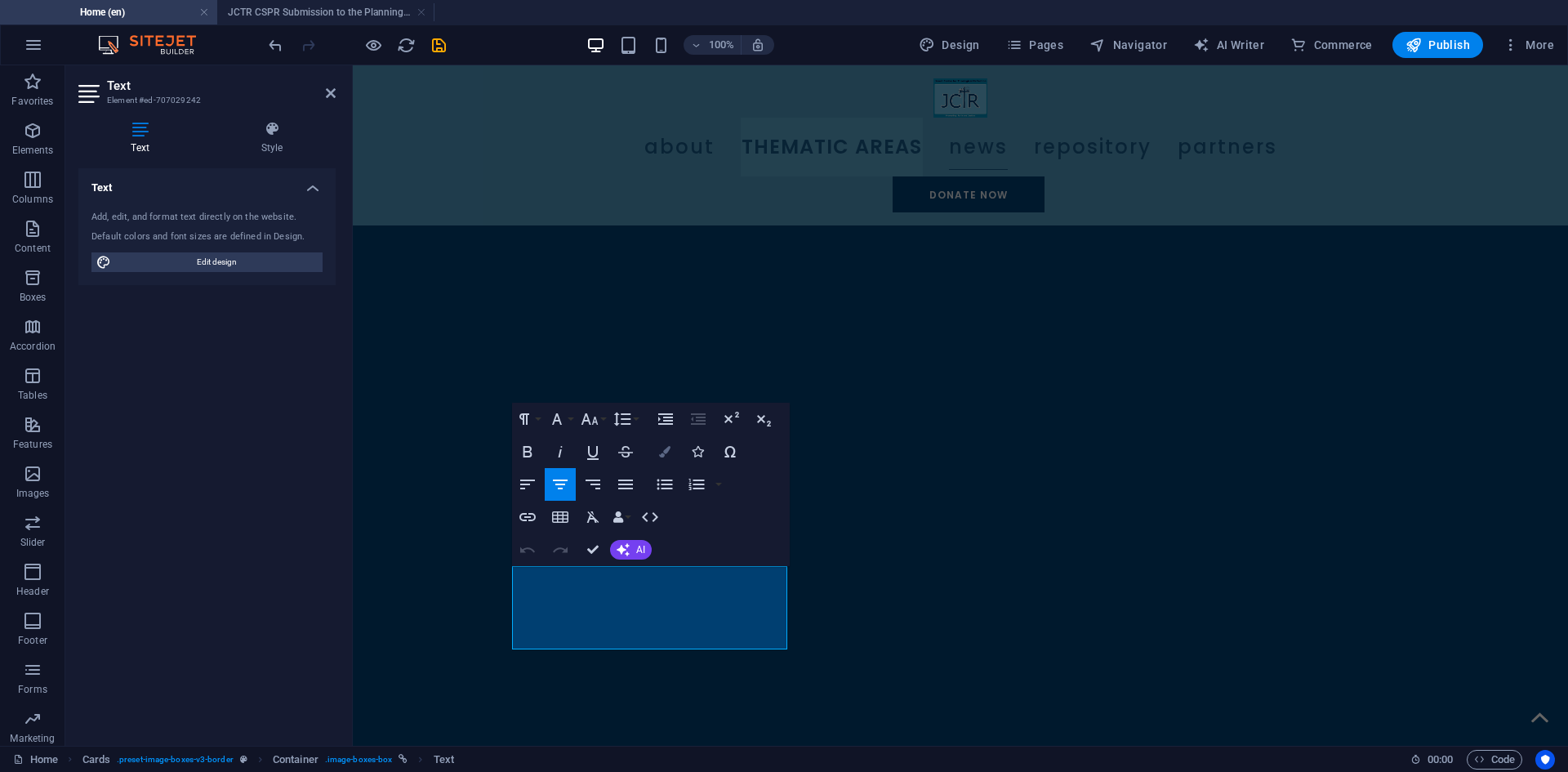
click at [673, 446] on button "Colors" at bounding box center [665, 451] width 31 height 32
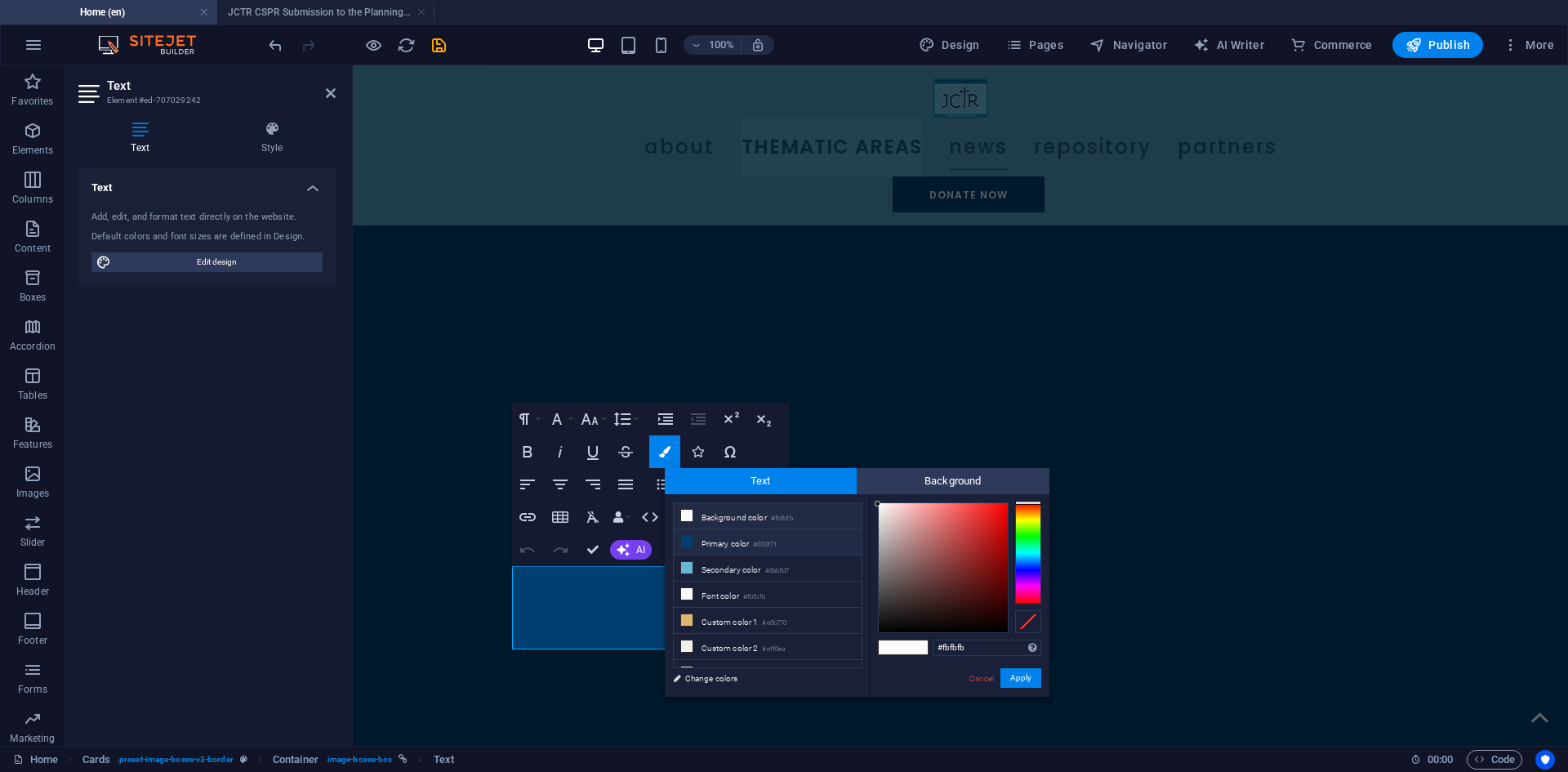
click at [732, 544] on li "Primary color #003f71" at bounding box center [767, 542] width 188 height 26
type input "#003f71"
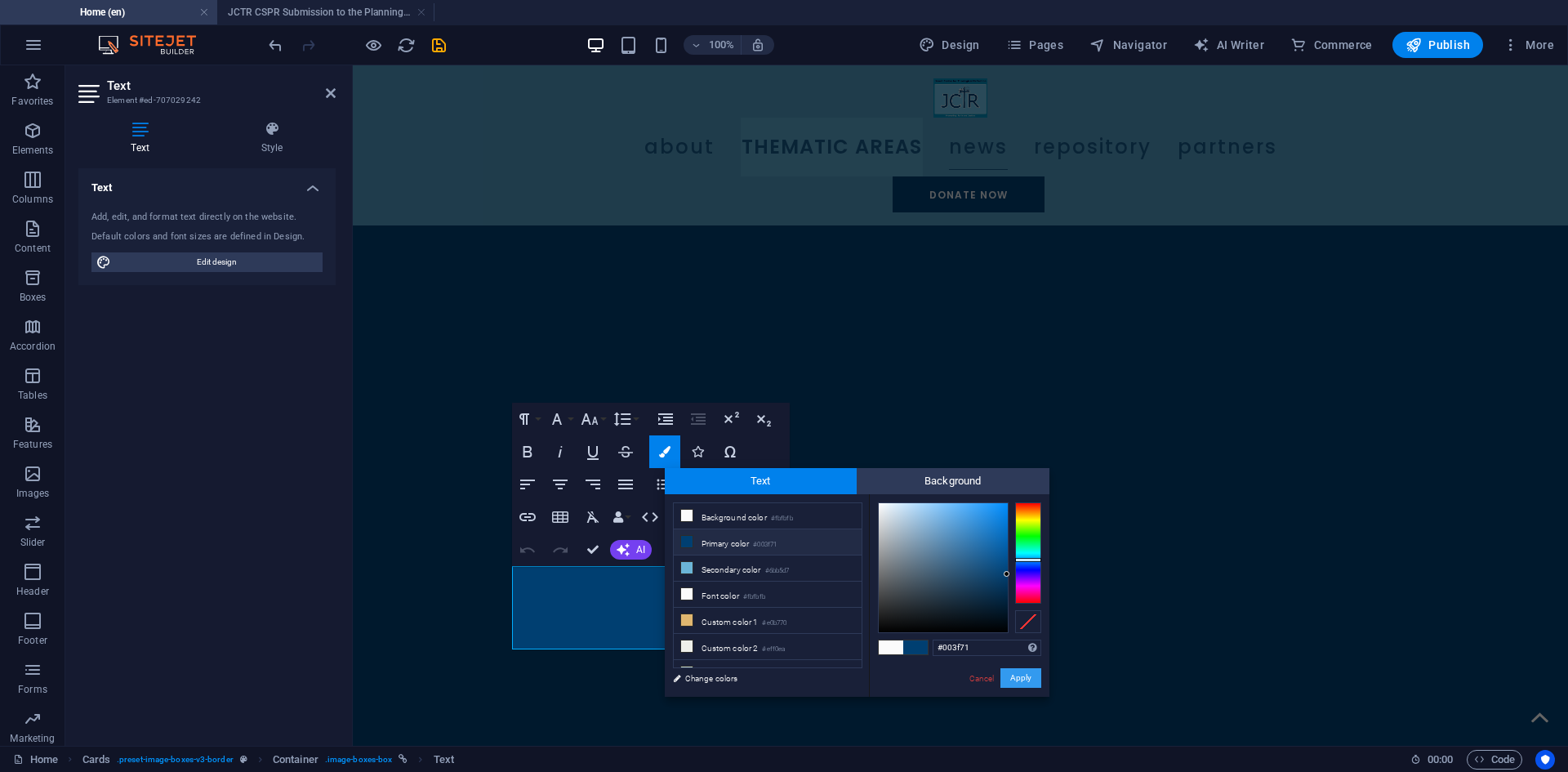
click at [1020, 672] on button "Apply" at bounding box center [1021, 678] width 41 height 20
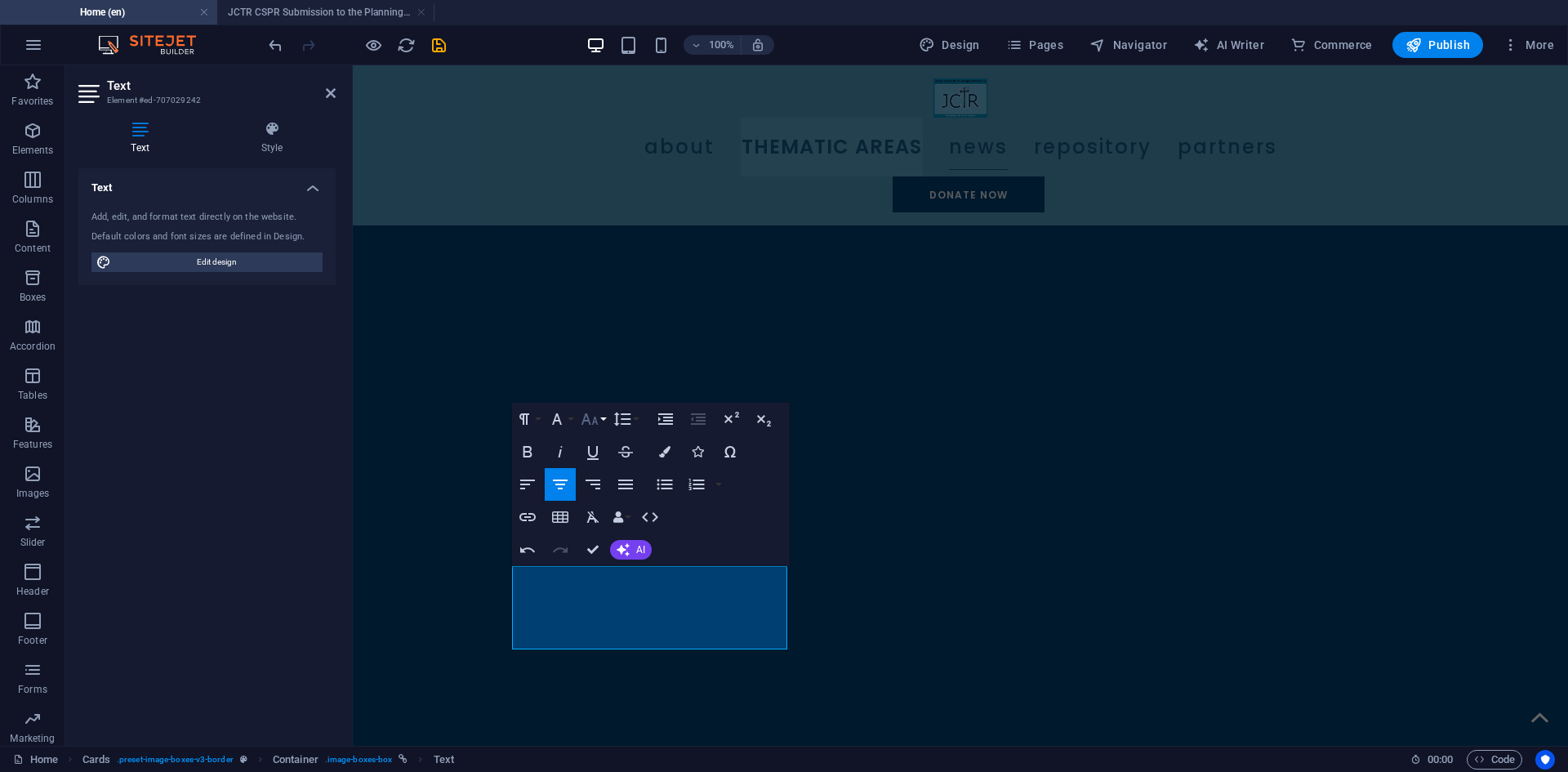
click at [600, 424] on button "Font Size" at bounding box center [592, 419] width 31 height 32
click at [606, 461] on link "14" at bounding box center [607, 457] width 59 height 25
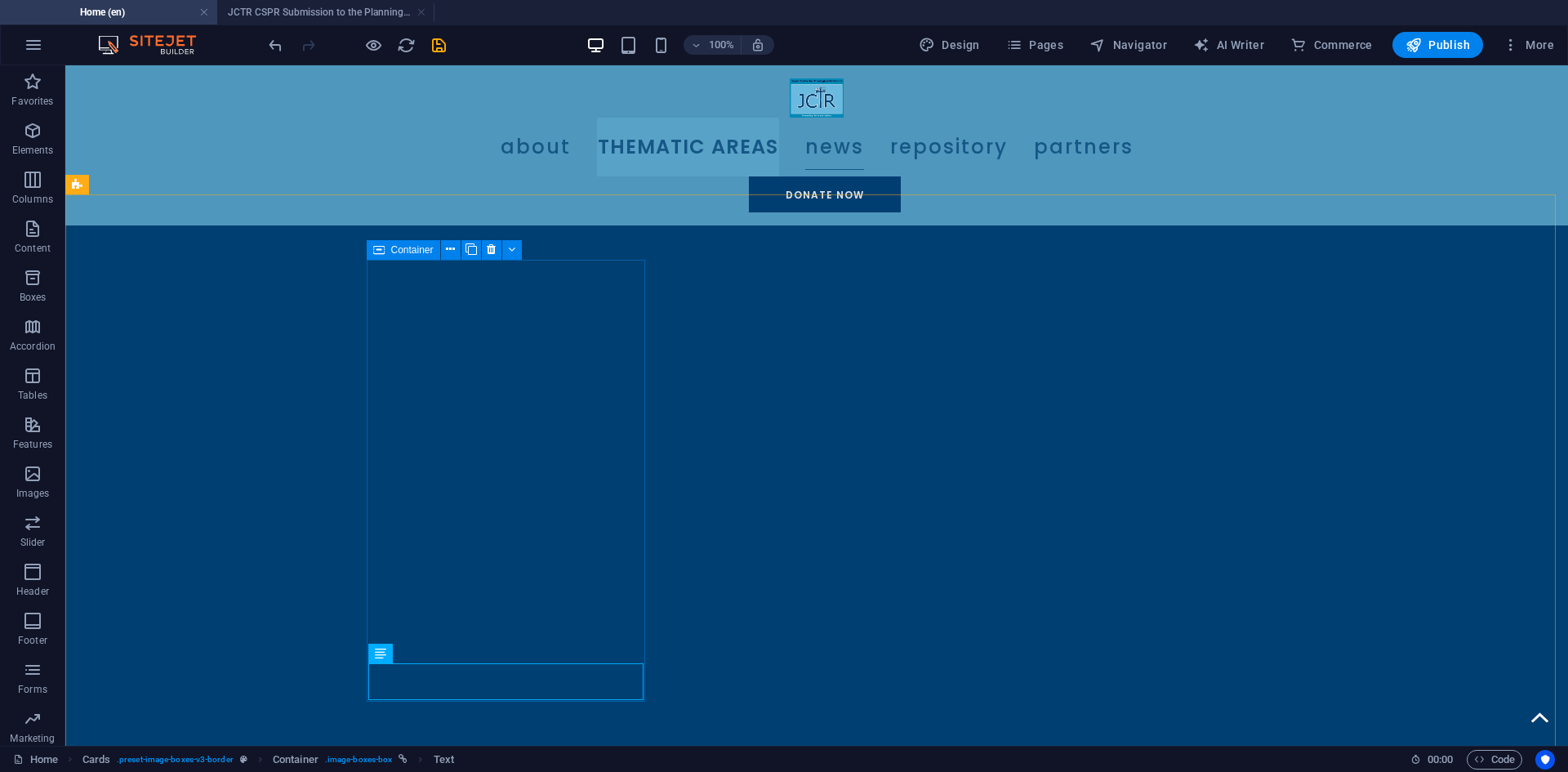
click at [383, 247] on icon at bounding box center [379, 250] width 11 height 20
click at [456, 252] on button at bounding box center [450, 250] width 20 height 20
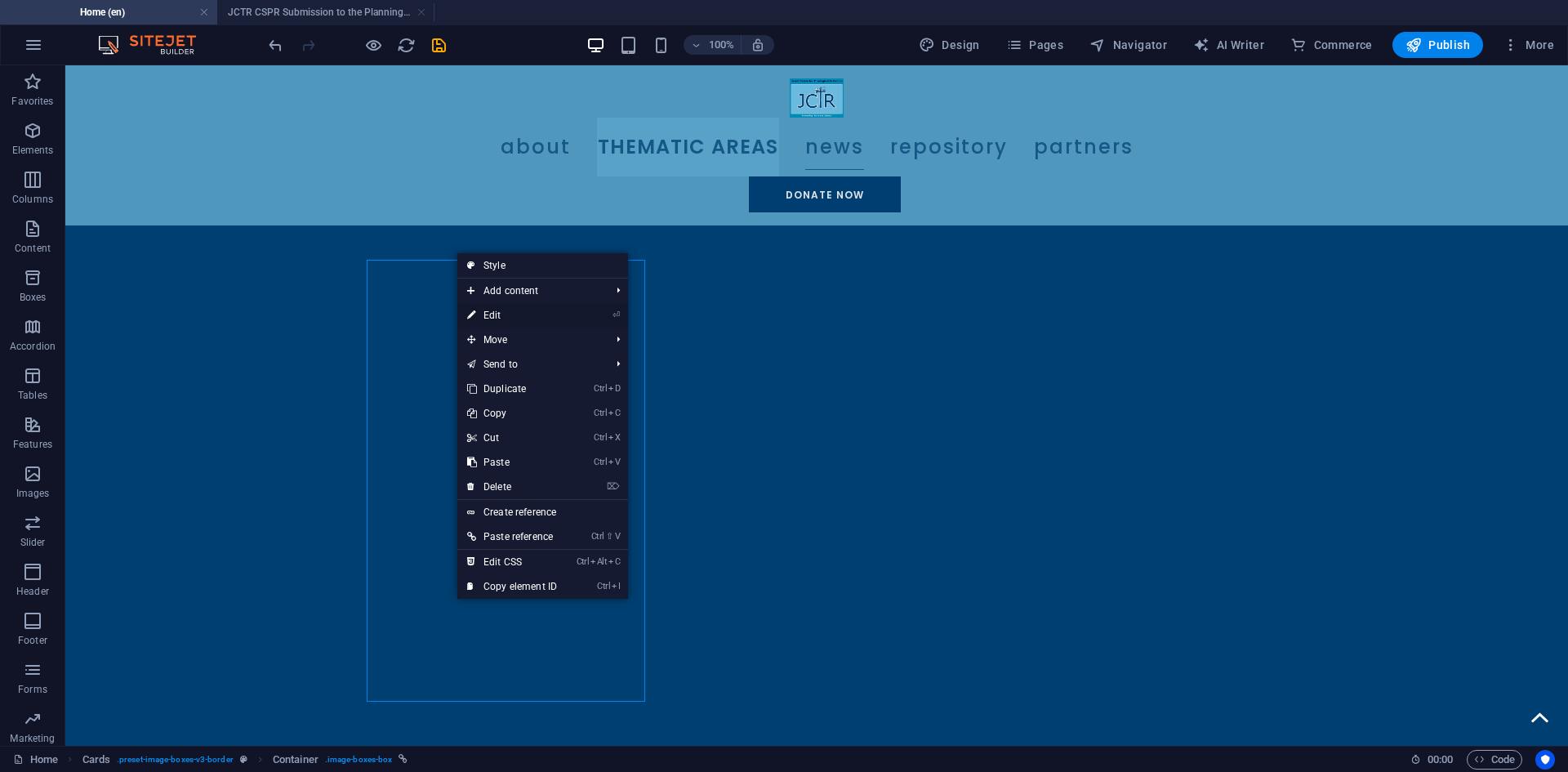
click at [525, 316] on link "⏎ Edit" at bounding box center [512, 316] width 110 height 25
select select "25"
select select
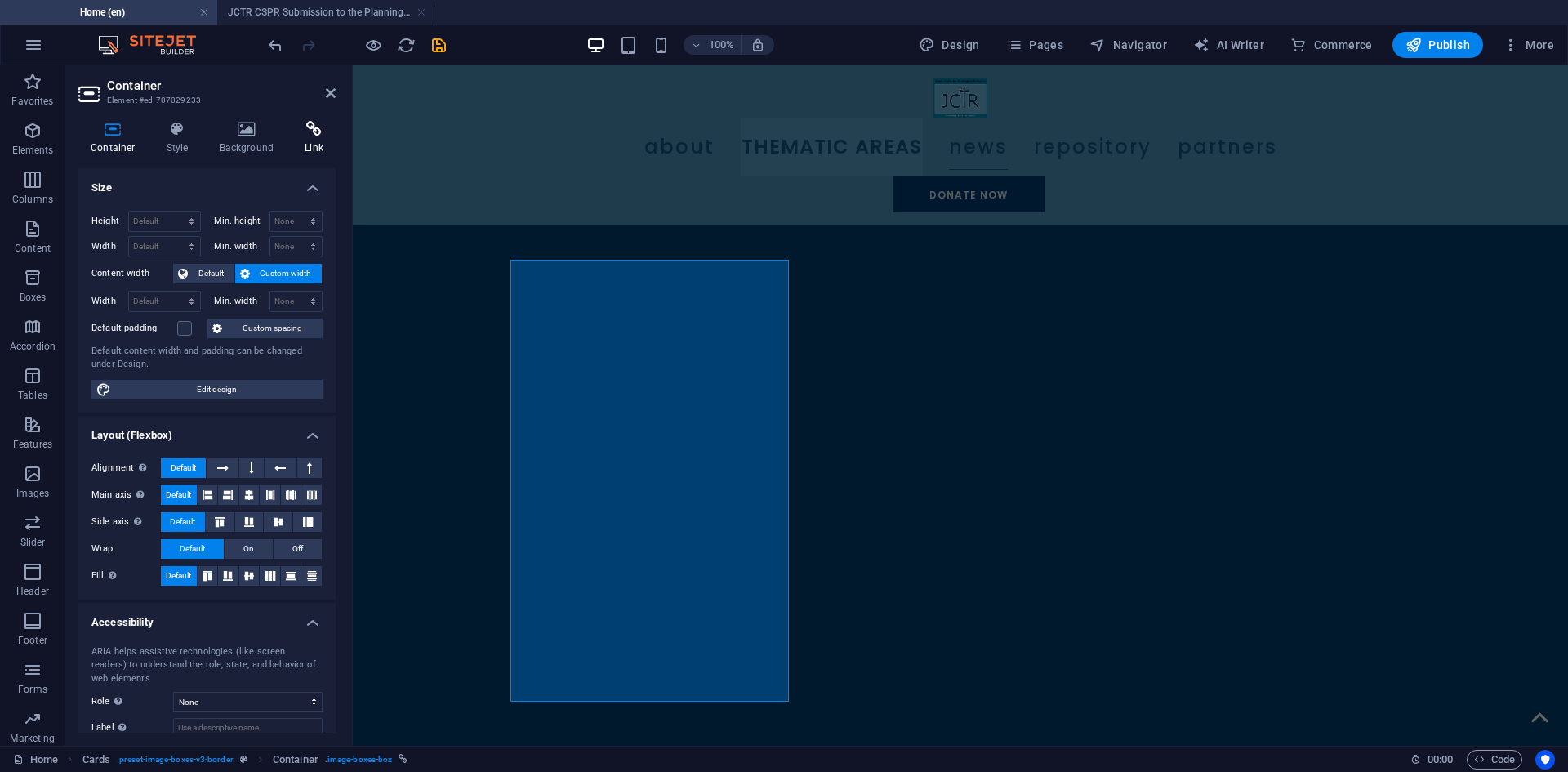
click at [307, 128] on icon at bounding box center [314, 129] width 43 height 16
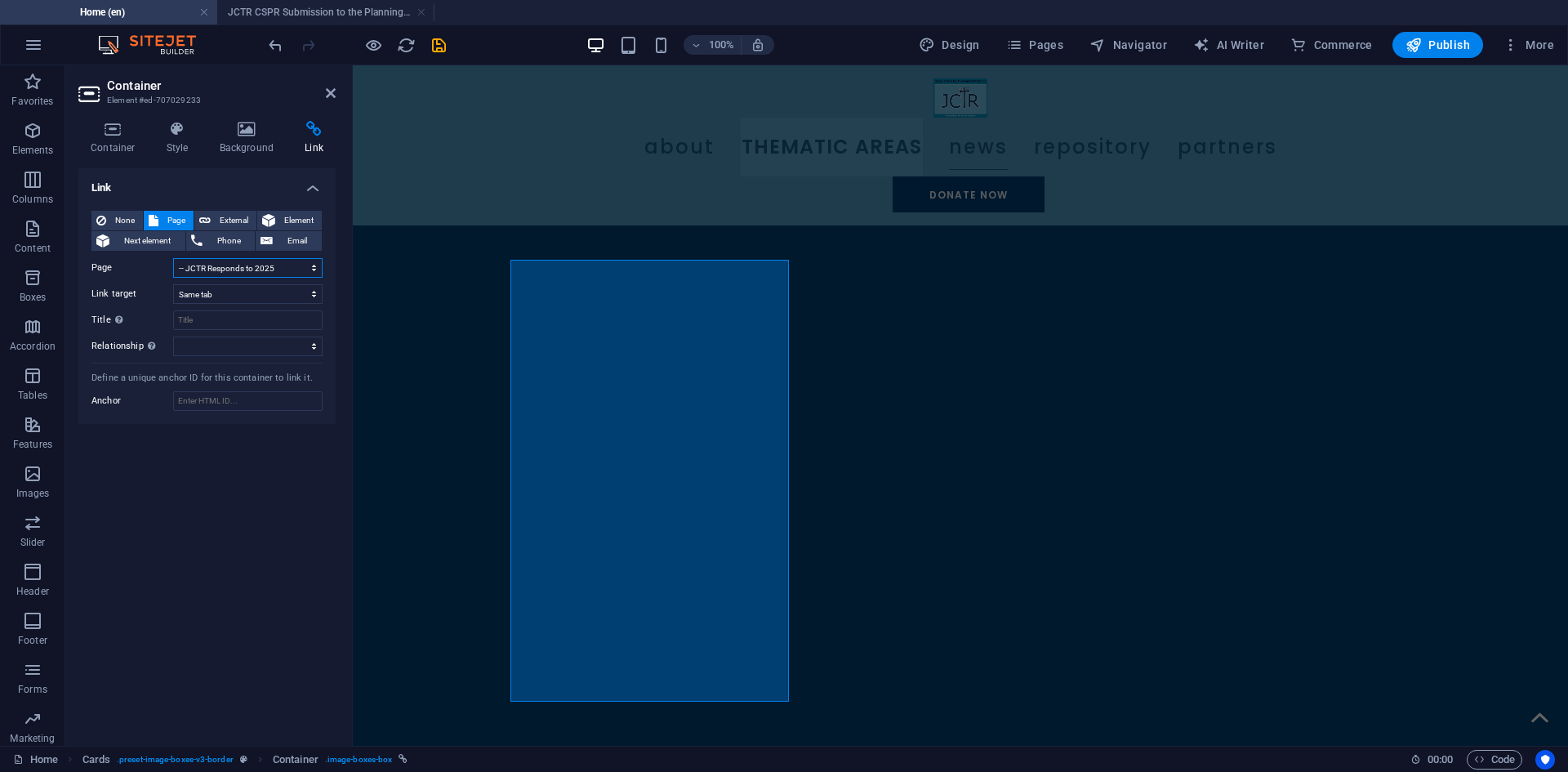
click at [293, 267] on select "Home News Archive Events -- Climate Change National Summit 2025 -- Public Lectu…" at bounding box center [248, 268] width 150 height 20
select select "19"
click at [174, 259] on select "Home News Archive Events -- Climate Change National Summit 2025 -- Public Lectu…" at bounding box center [248, 268] width 150 height 20
click at [439, 52] on icon "save" at bounding box center [439, 46] width 19 height 19
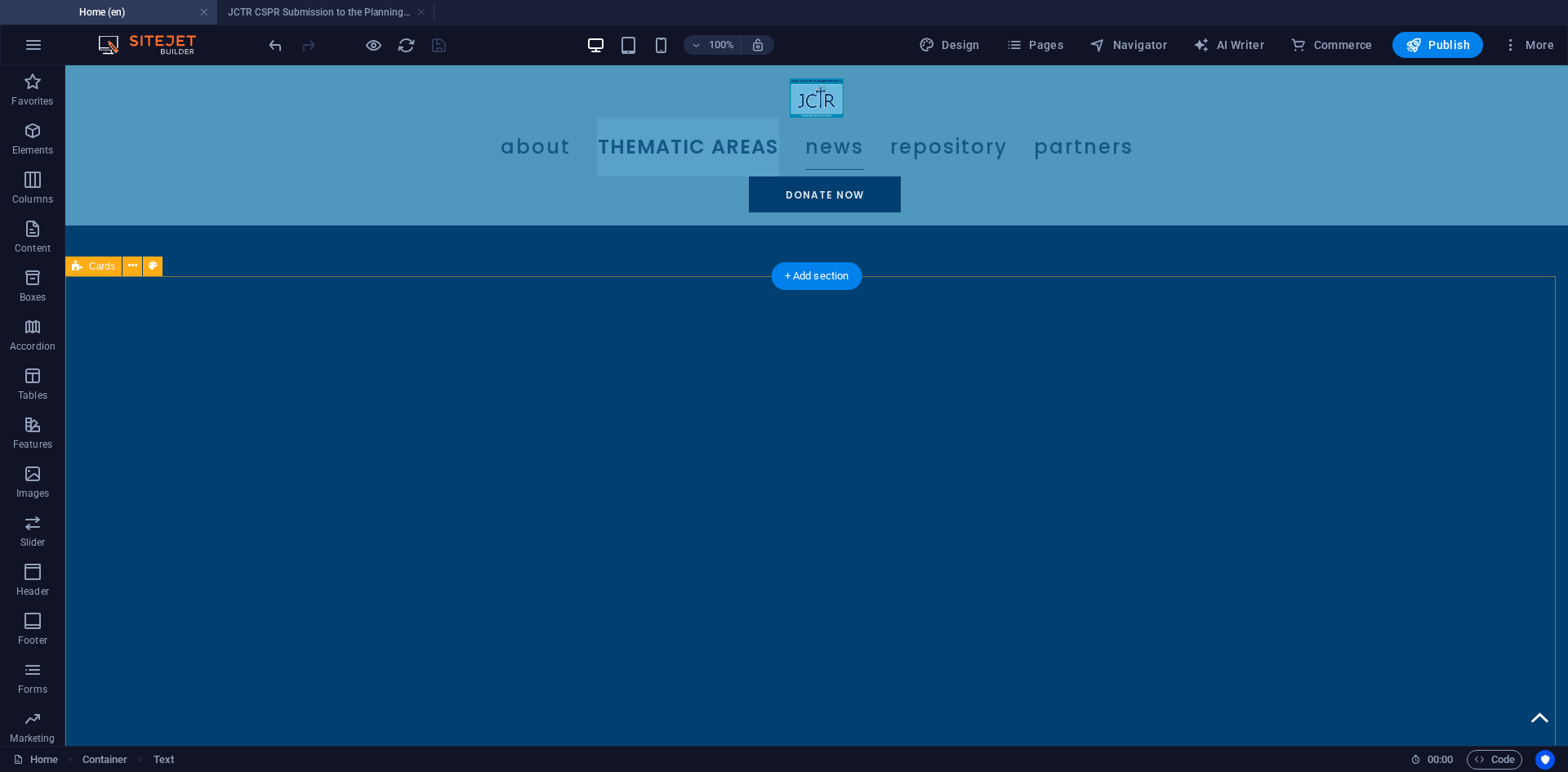
scroll to position [1597, 0]
click at [1455, 47] on span "Publish" at bounding box center [1438, 45] width 65 height 16
